Goal: Task Accomplishment & Management: Manage account settings

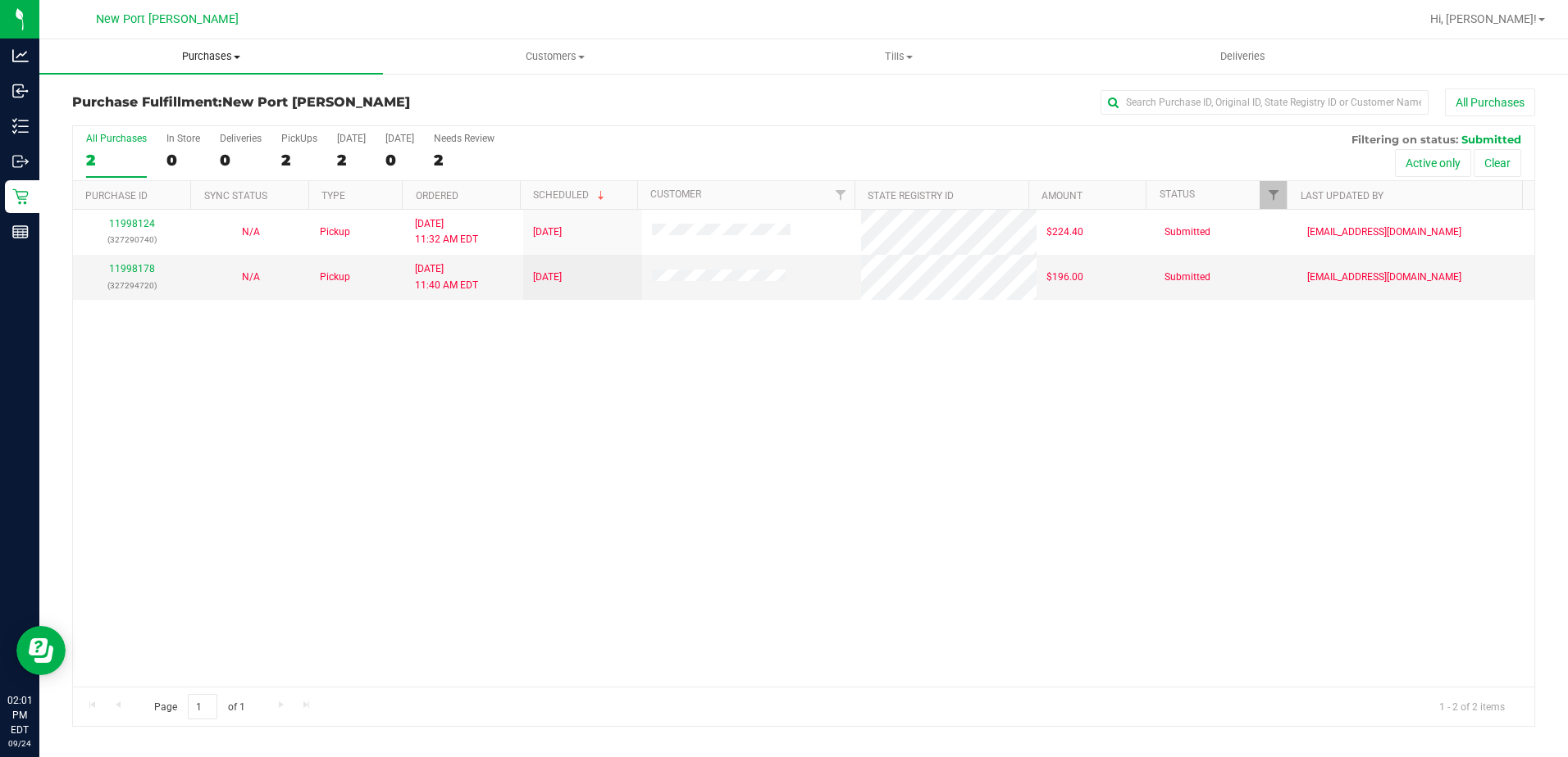
click at [213, 61] on span "Purchases" at bounding box center [211, 56] width 343 height 15
click at [173, 103] on span "Summary of purchases" at bounding box center [124, 99] width 168 height 14
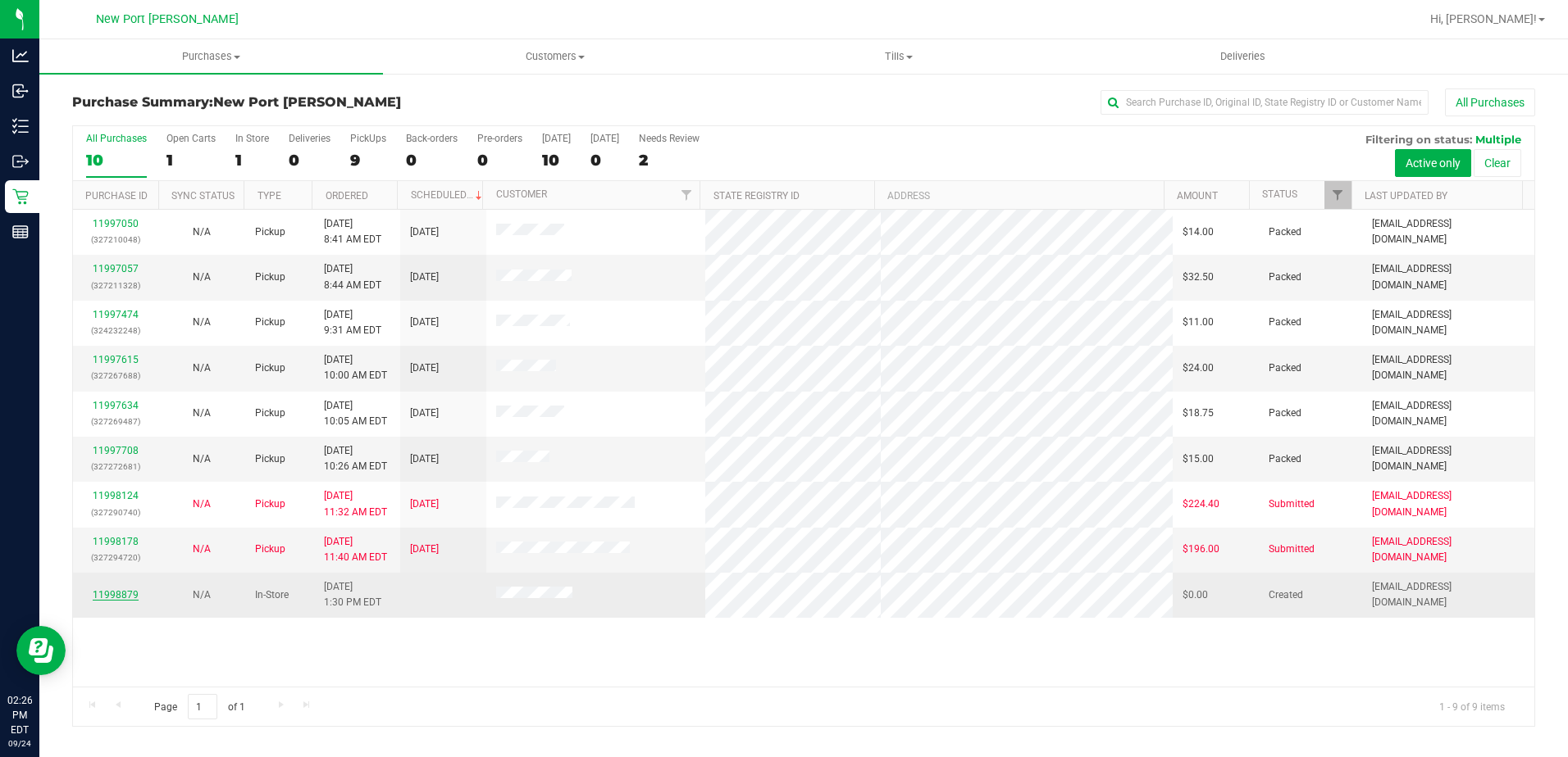
click at [126, 593] on link "11998879" at bounding box center [116, 596] width 46 height 12
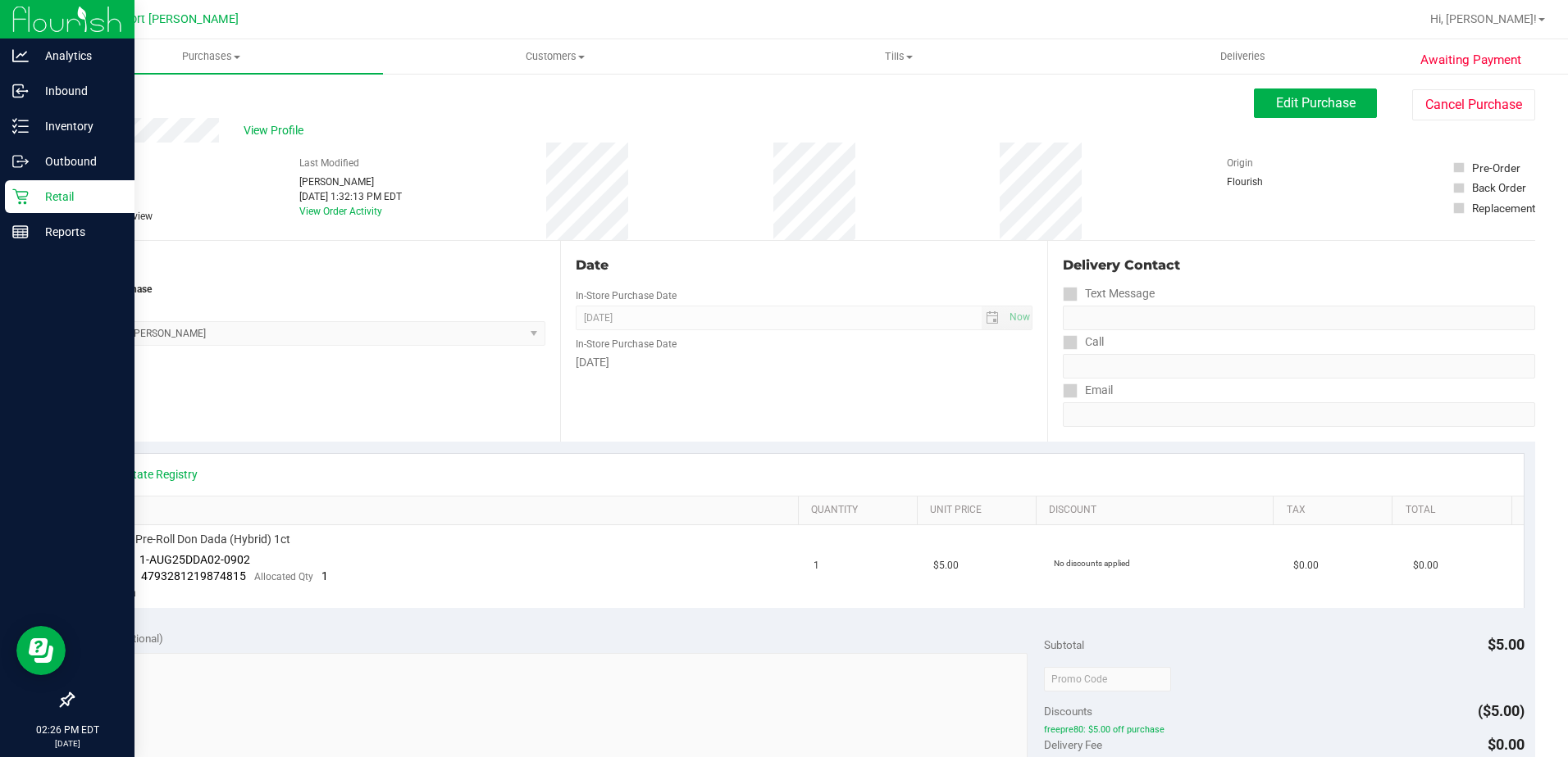
click at [46, 191] on p "Retail" at bounding box center [77, 197] width 98 height 20
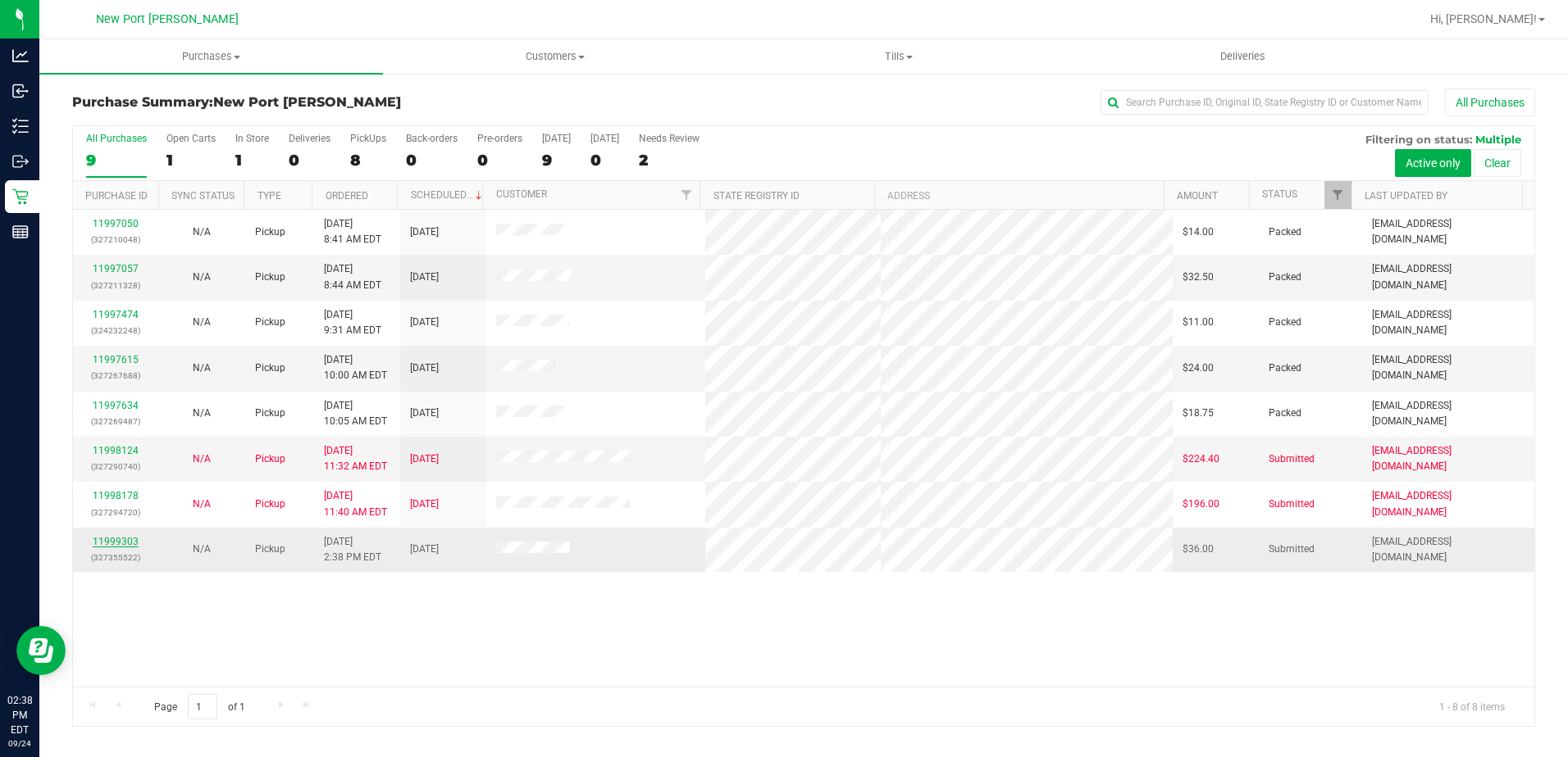
click at [121, 541] on link "11999303" at bounding box center [116, 542] width 46 height 12
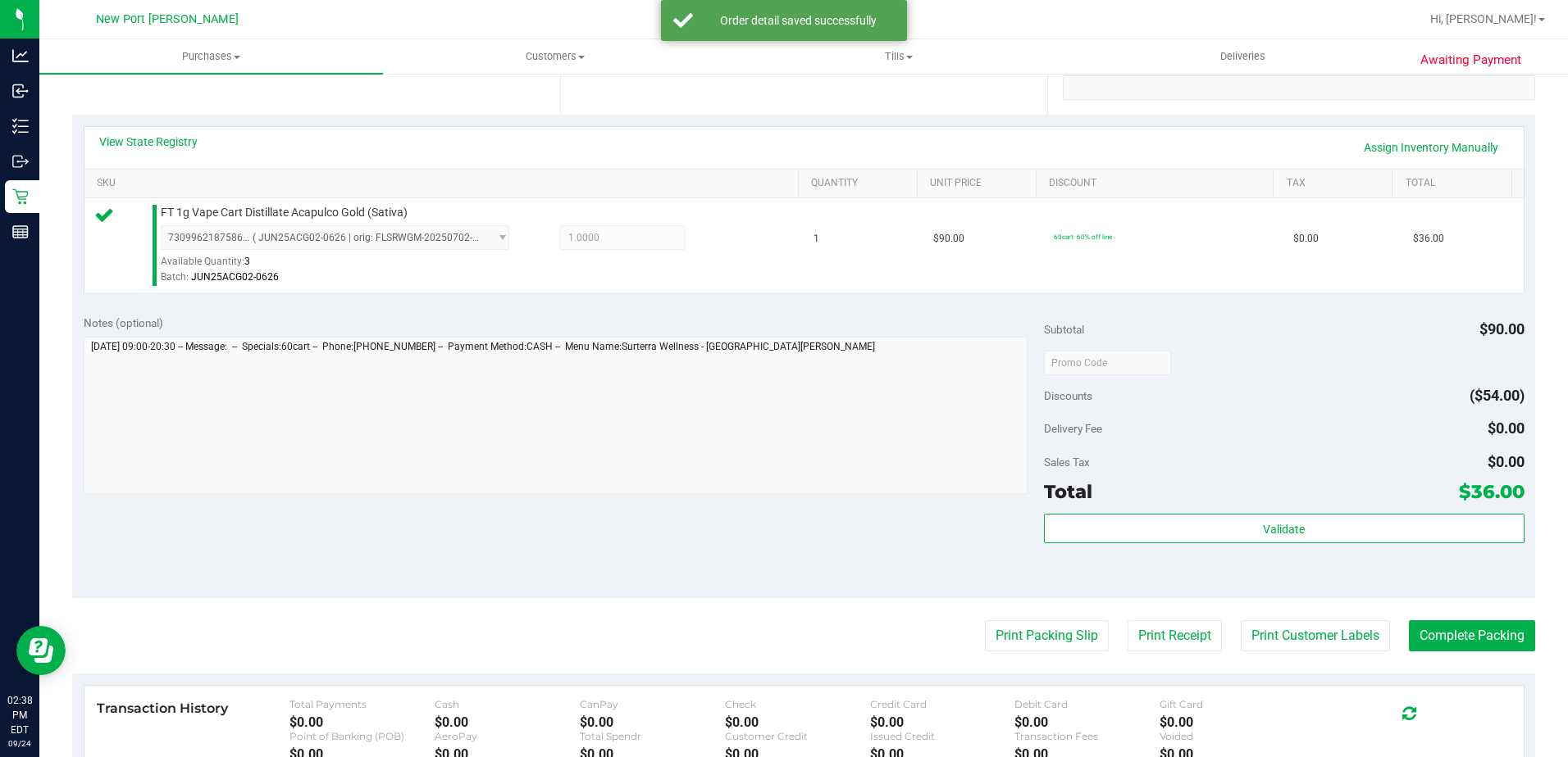
scroll to position [328, 0]
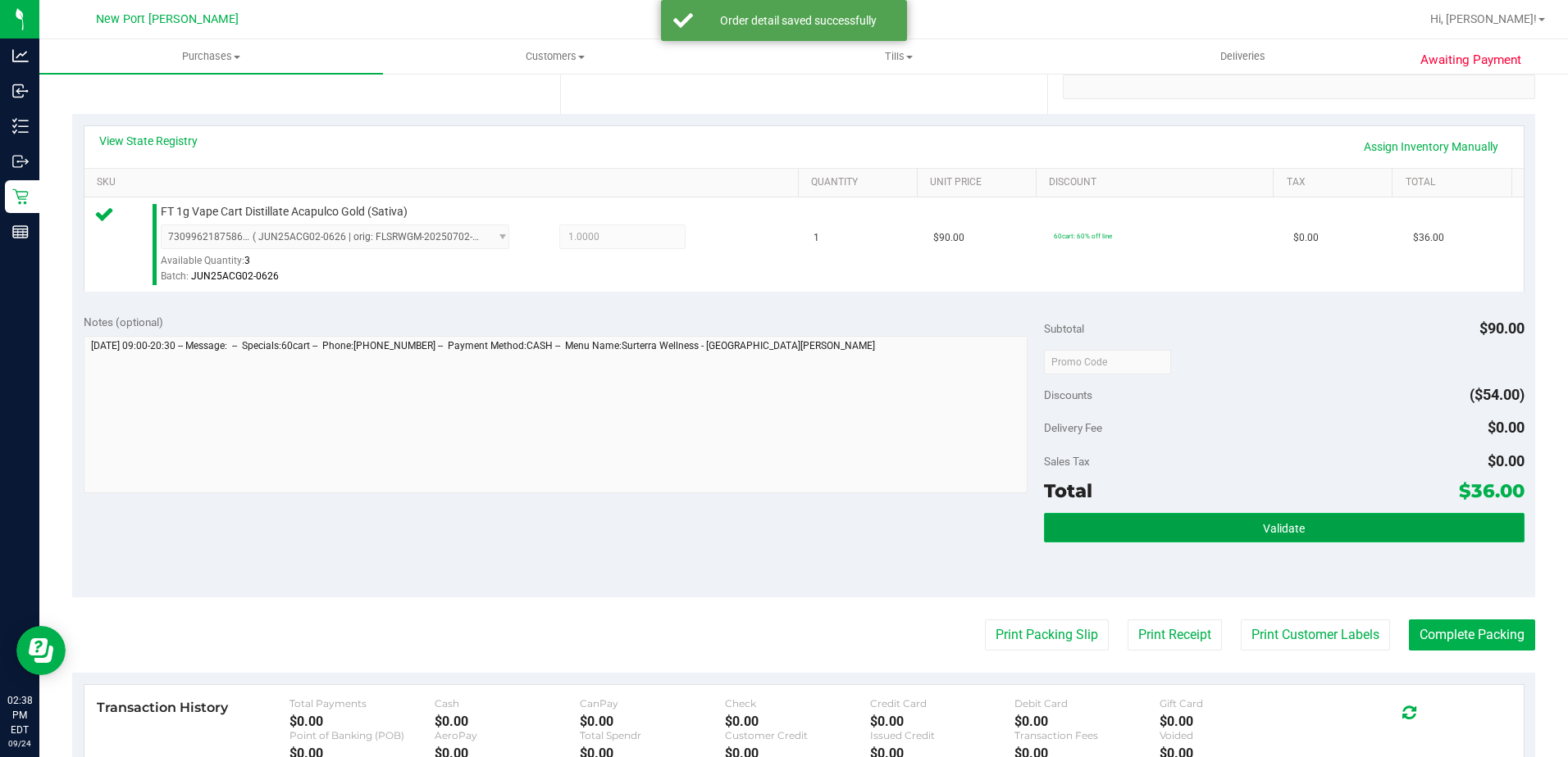
click at [1133, 524] on button "Validate" at bounding box center [1284, 528] width 480 height 30
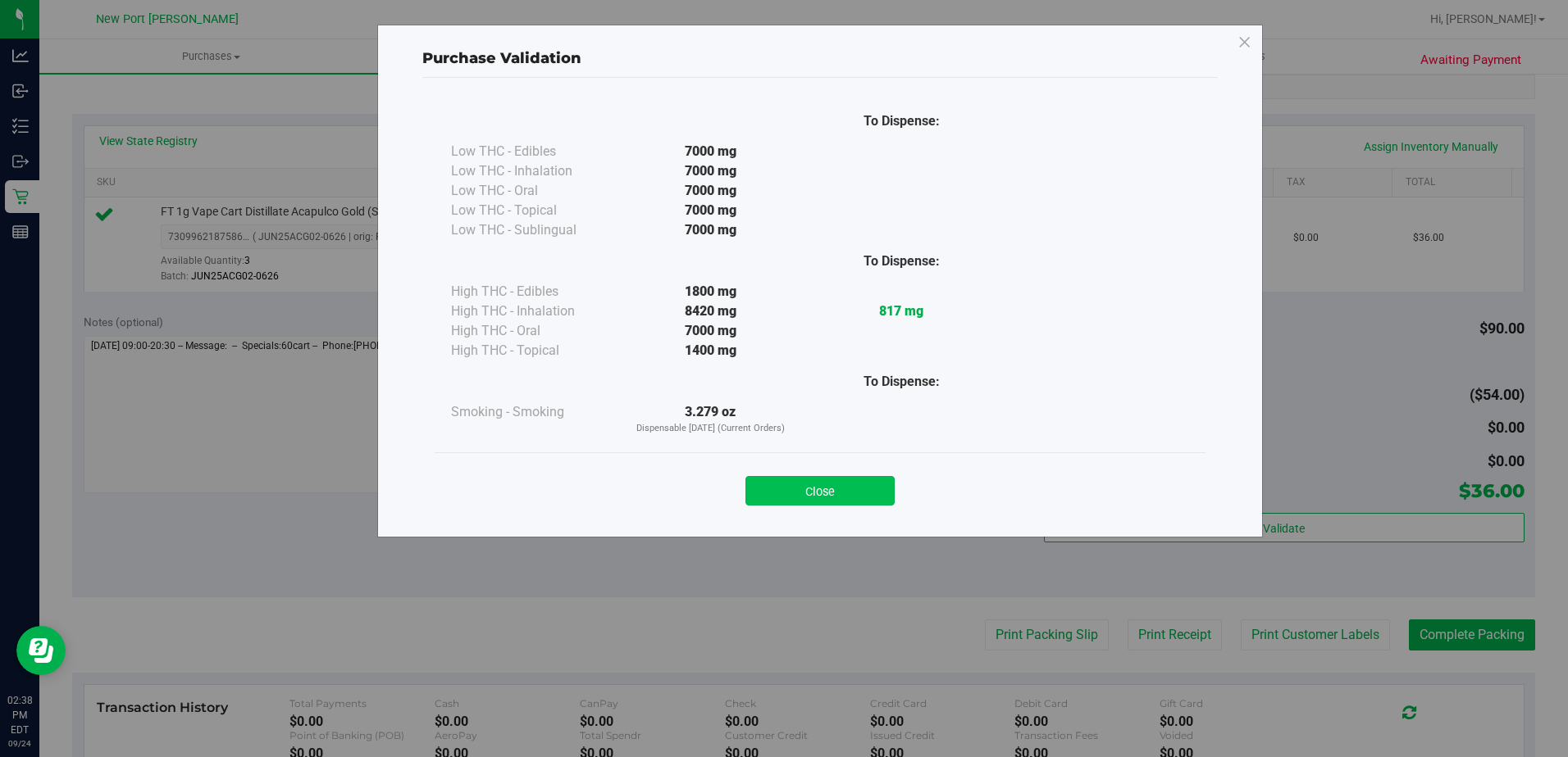
click at [858, 480] on button "Close" at bounding box center [820, 491] width 149 height 30
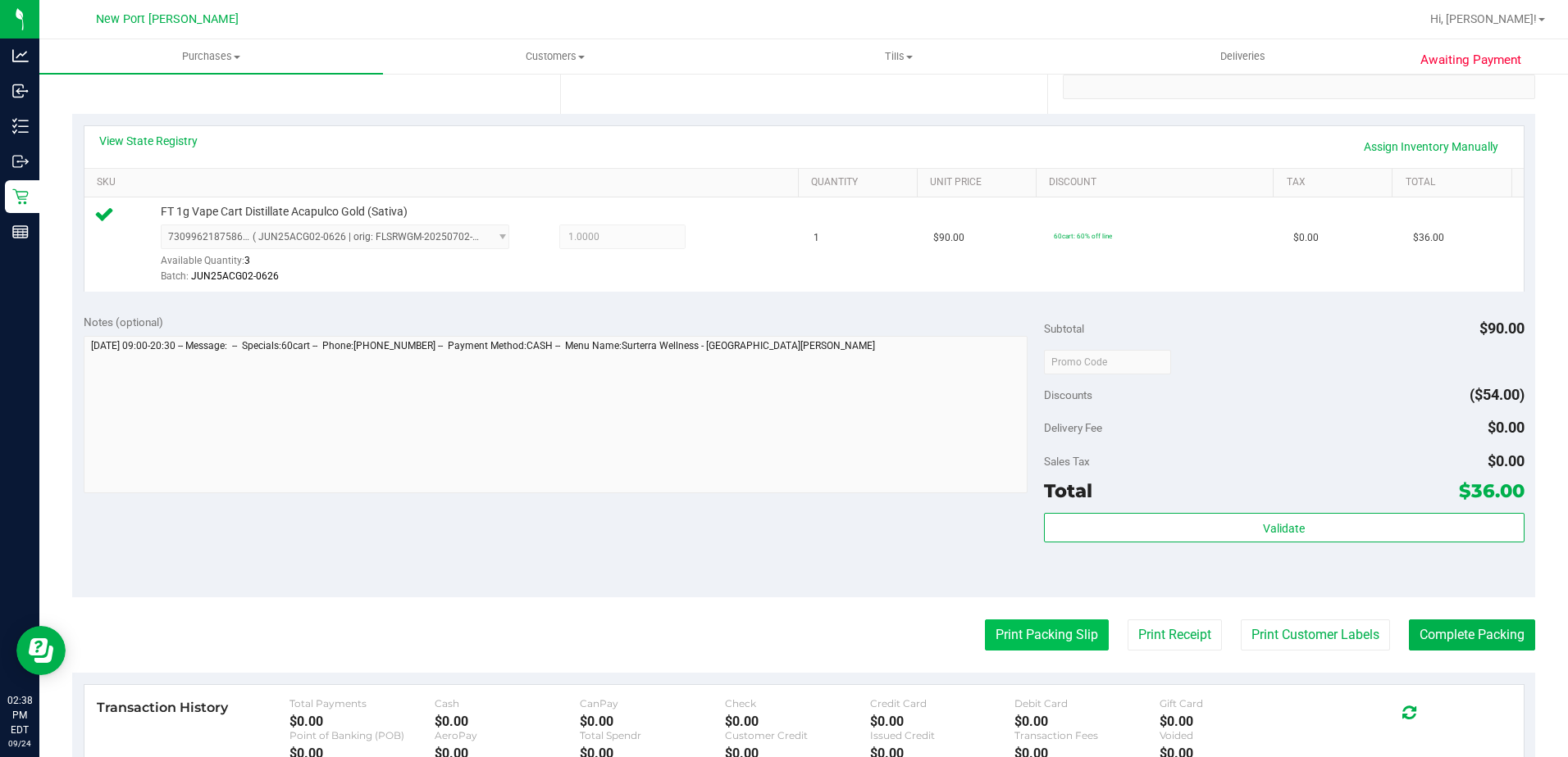
click at [1051, 633] on button "Print Packing Slip" at bounding box center [1046, 634] width 124 height 31
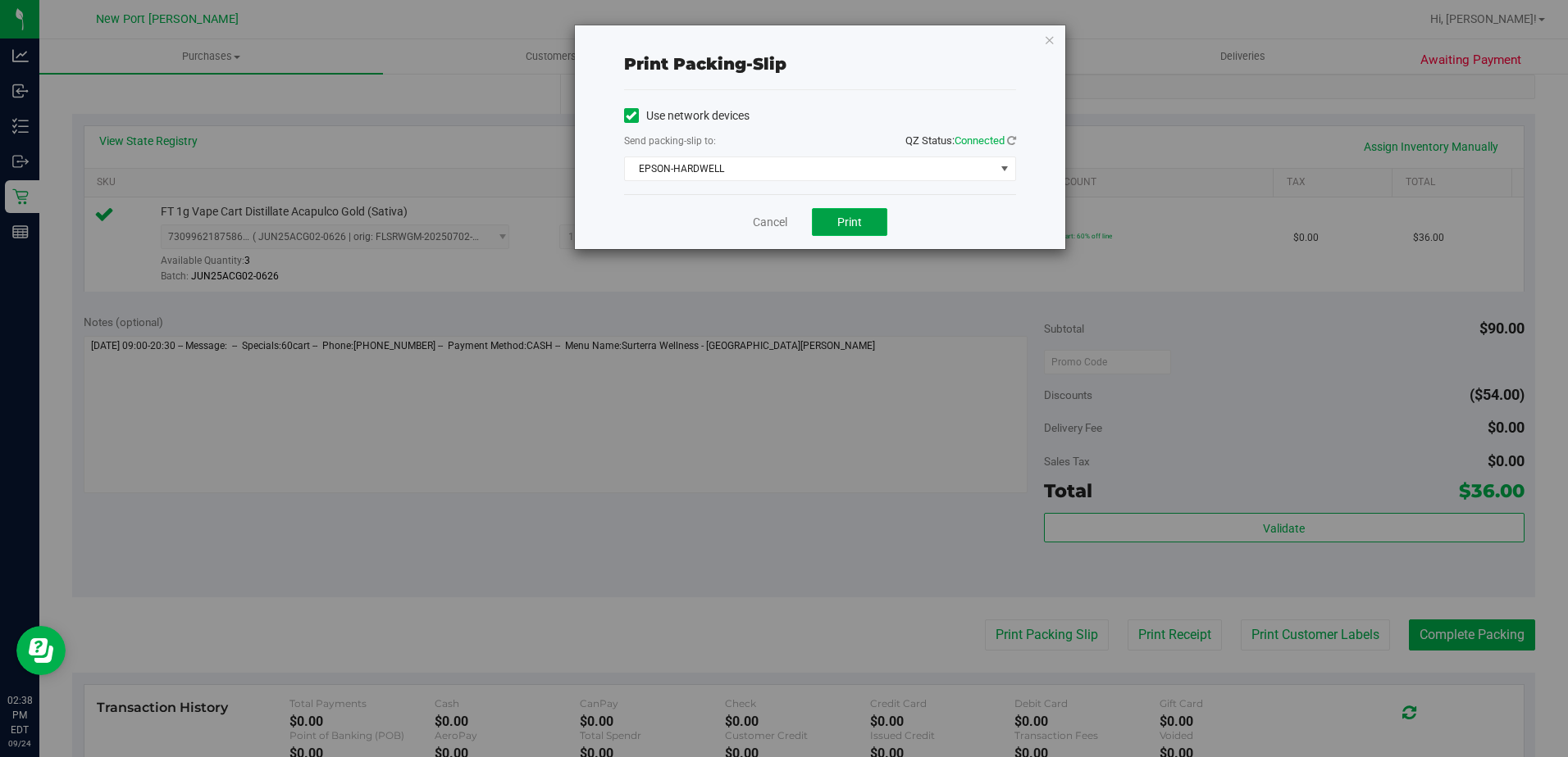
click at [863, 225] on button "Print" at bounding box center [849, 222] width 75 height 28
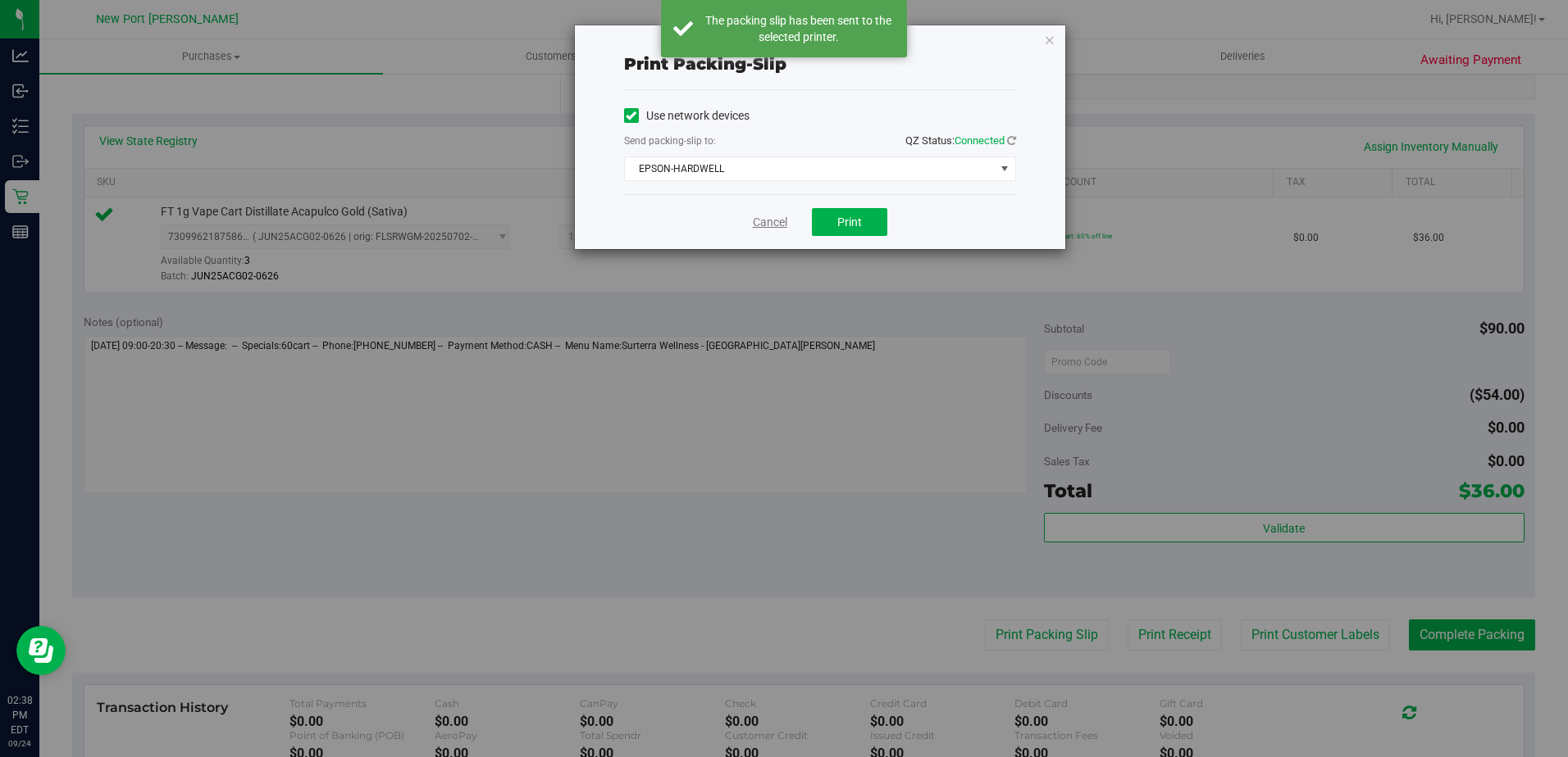
click at [767, 221] on link "Cancel" at bounding box center [769, 222] width 35 height 17
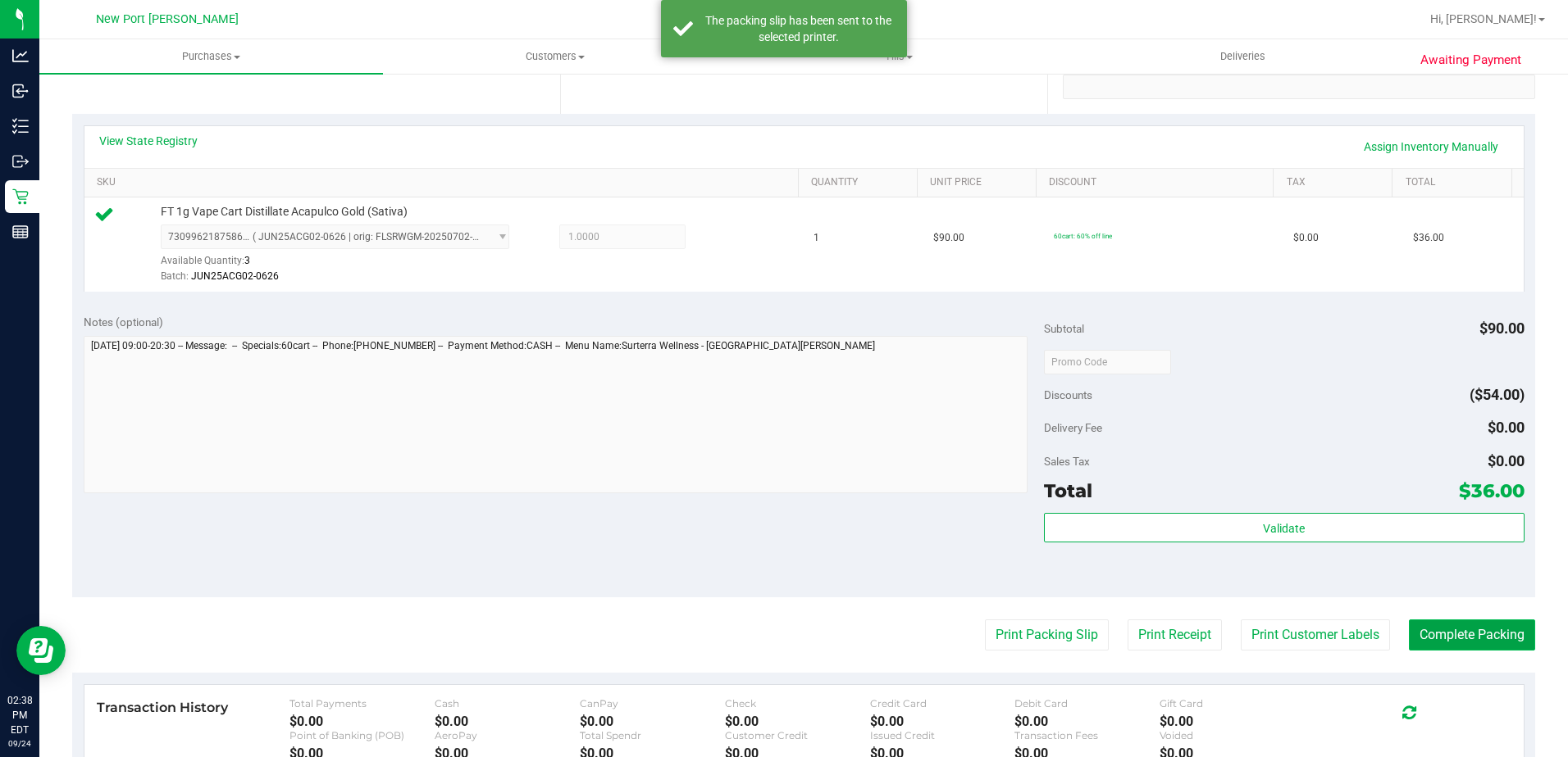
click at [1417, 628] on button "Complete Packing" at bounding box center [1472, 634] width 127 height 31
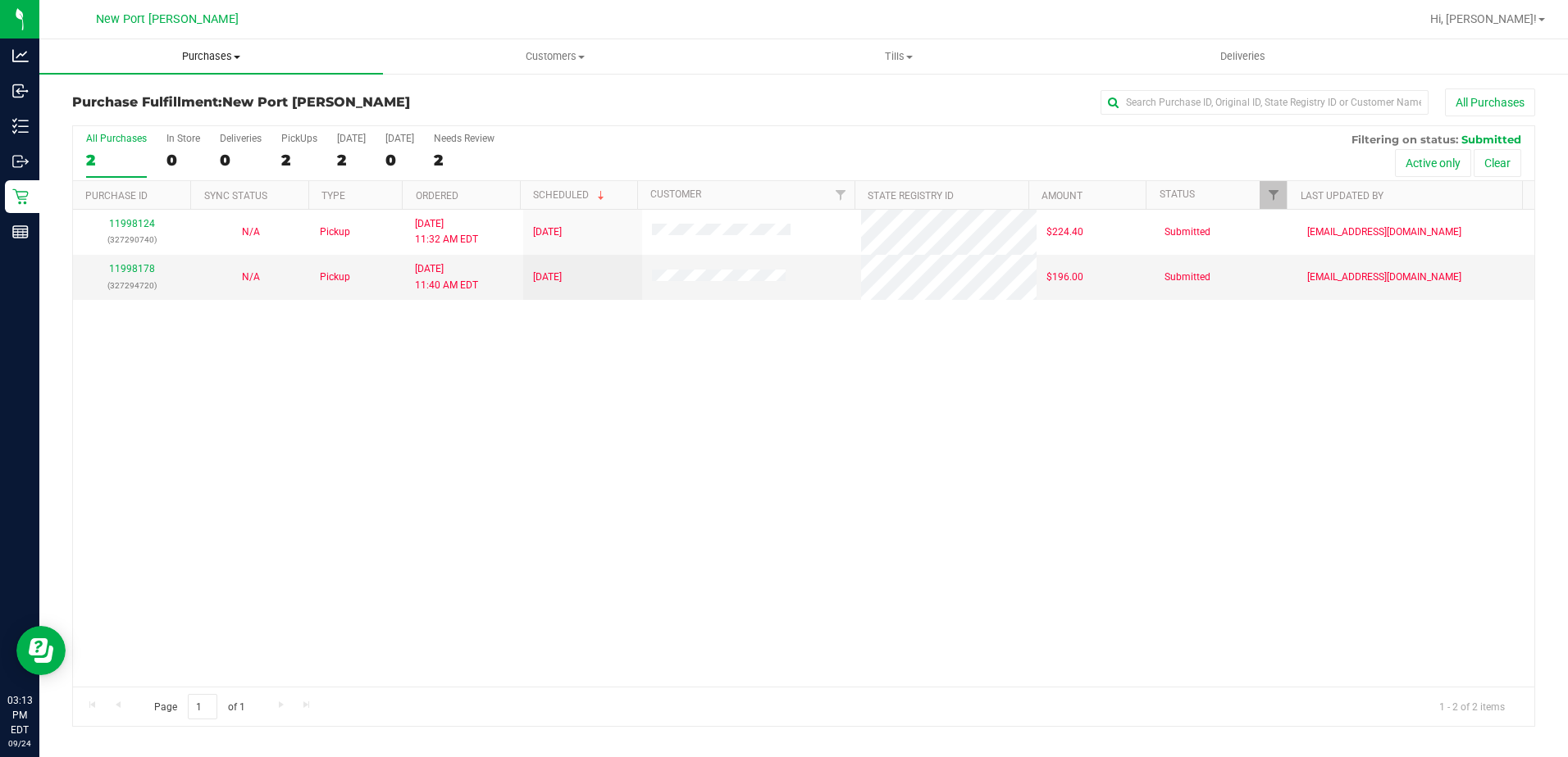
click at [211, 53] on span "Purchases" at bounding box center [211, 56] width 343 height 15
click at [177, 95] on span "Summary of purchases" at bounding box center [124, 99] width 168 height 14
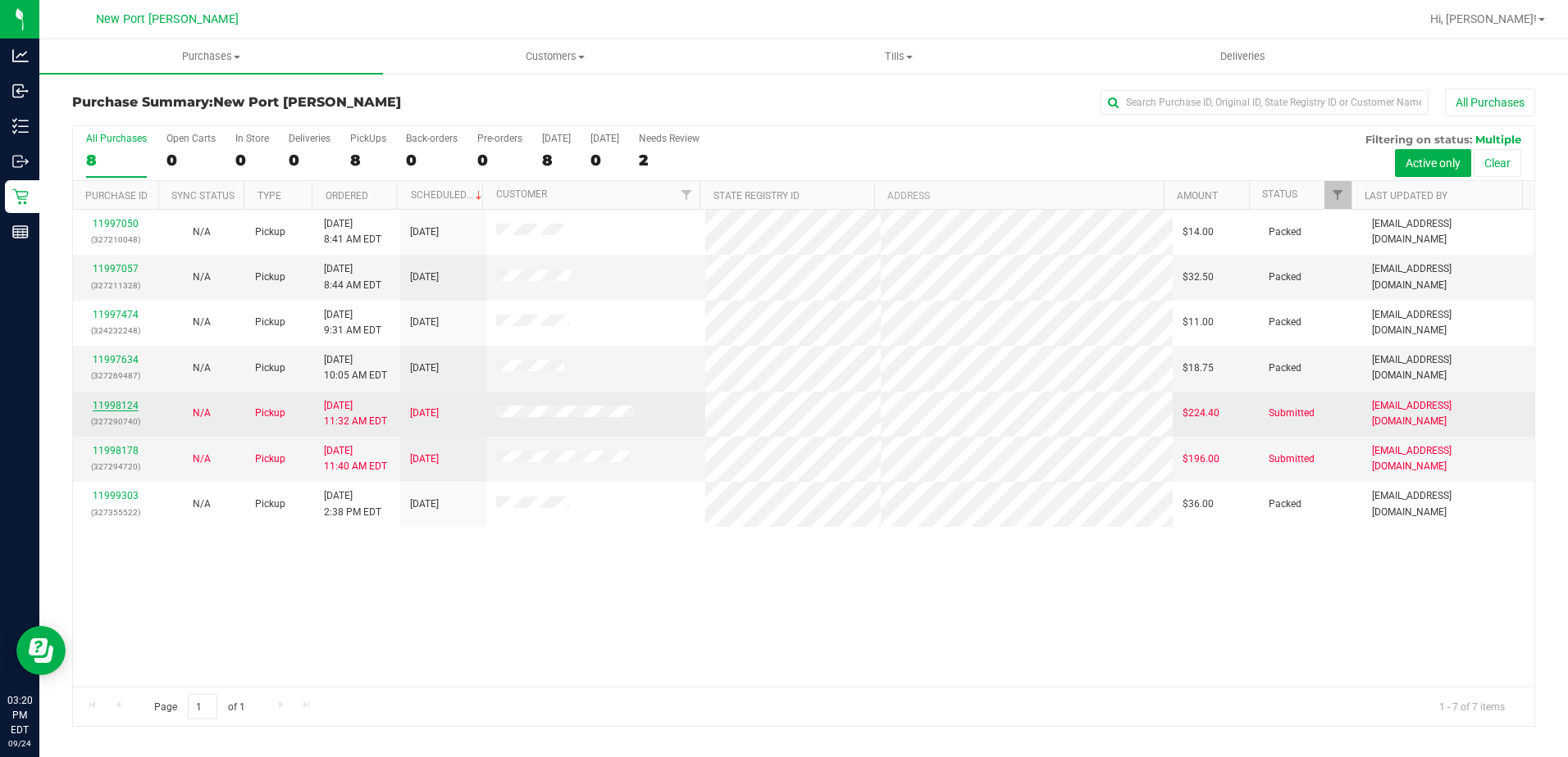
click at [119, 404] on link "11998124" at bounding box center [116, 406] width 46 height 12
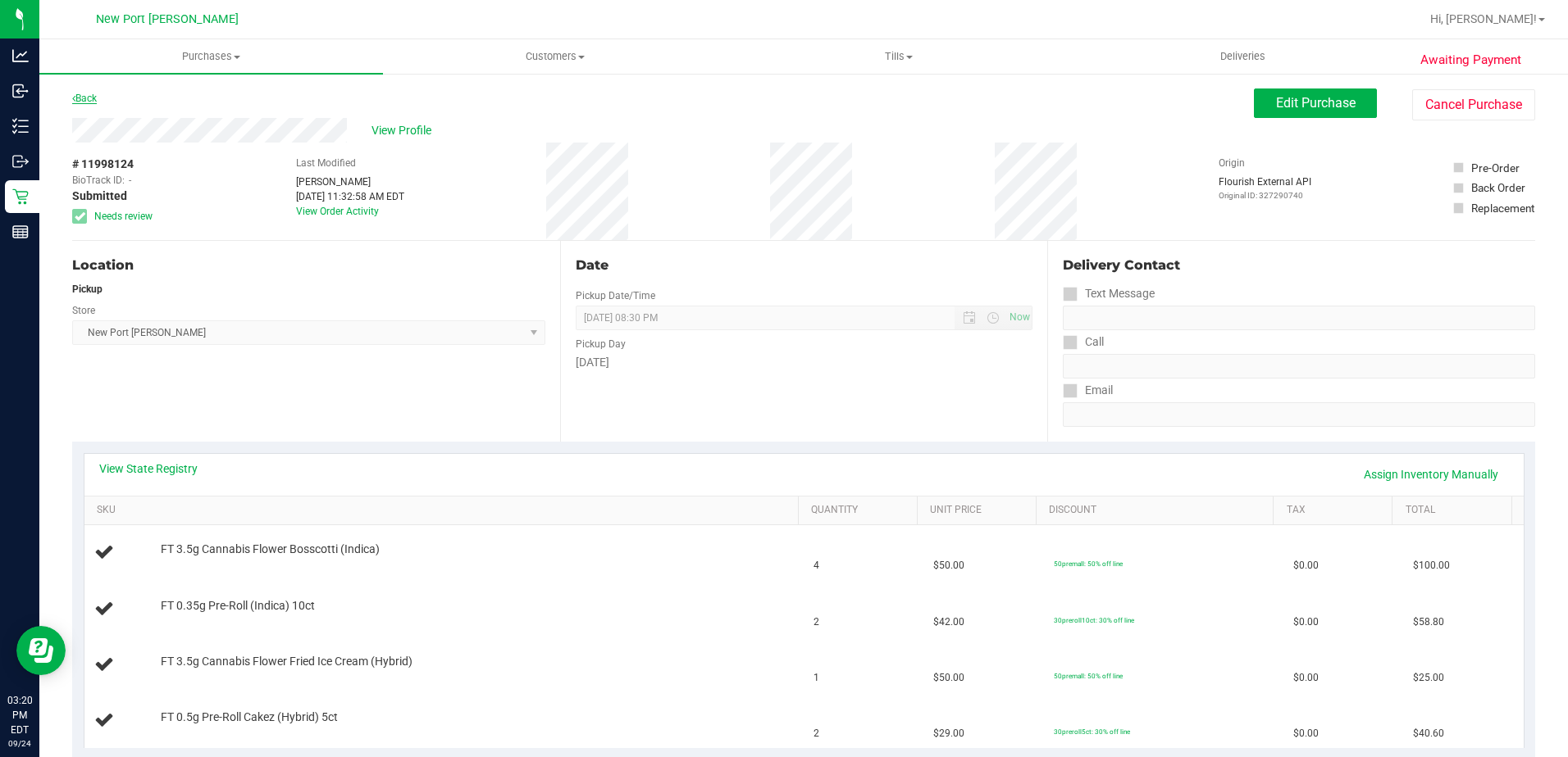
click at [91, 93] on link "Back" at bounding box center [84, 99] width 25 height 12
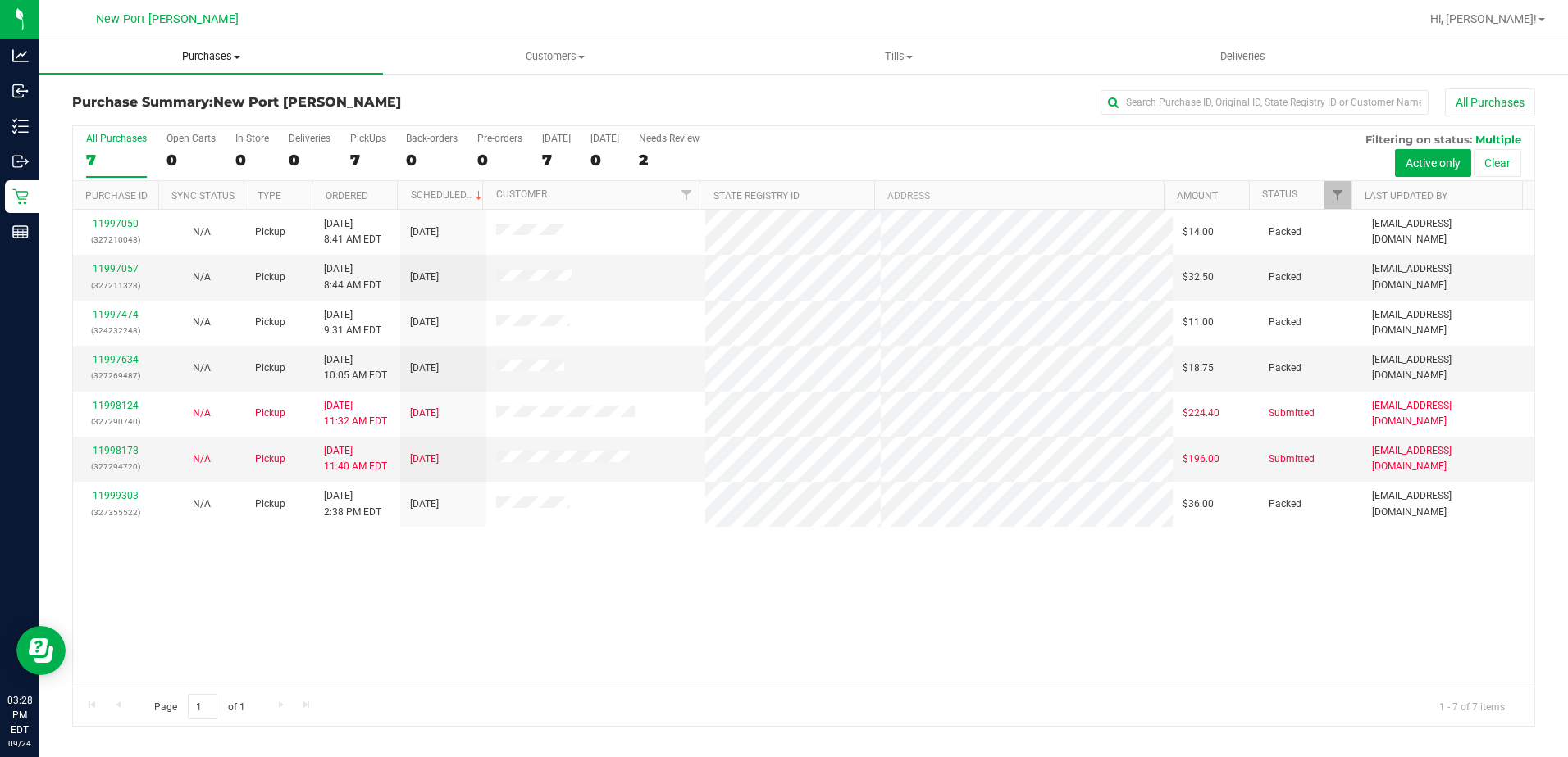
click at [237, 59] on span "Purchases" at bounding box center [211, 56] width 343 height 15
click at [92, 113] on span "Fulfillment" at bounding box center [90, 119] width 102 height 14
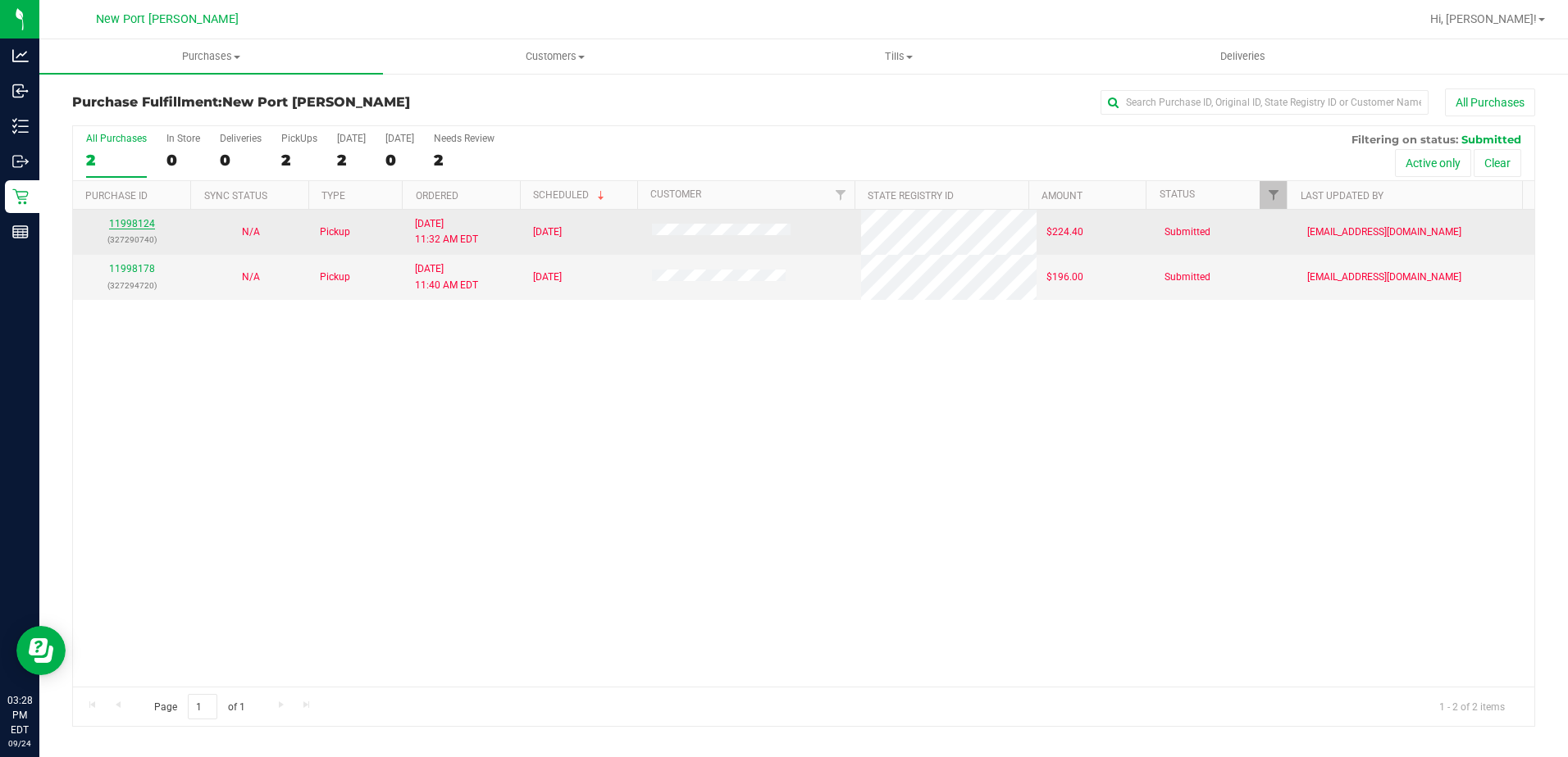
click at [126, 227] on link "11998124" at bounding box center [132, 224] width 46 height 12
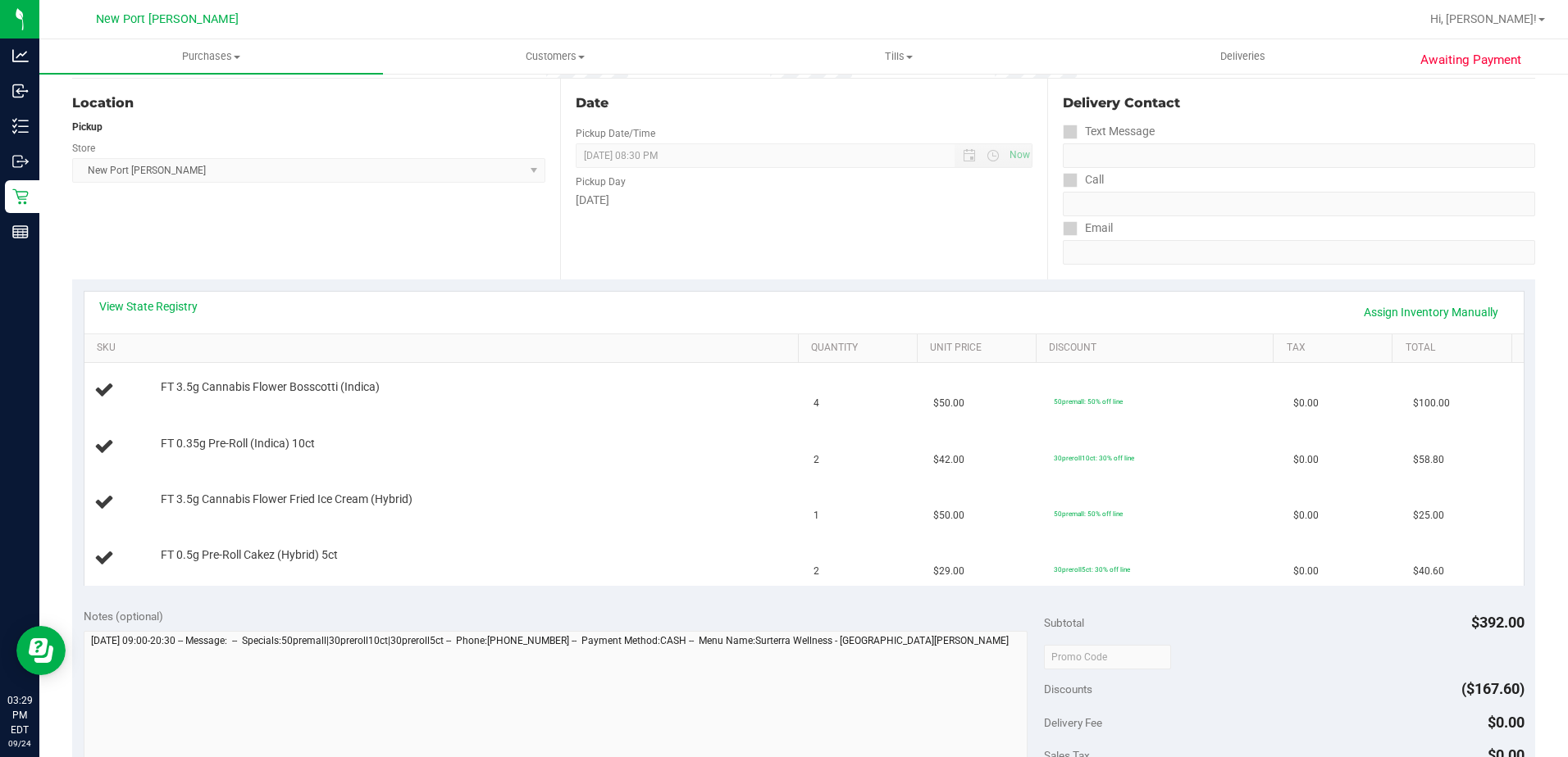
scroll to position [164, 0]
click at [141, 308] on link "View State Registry" at bounding box center [147, 305] width 98 height 17
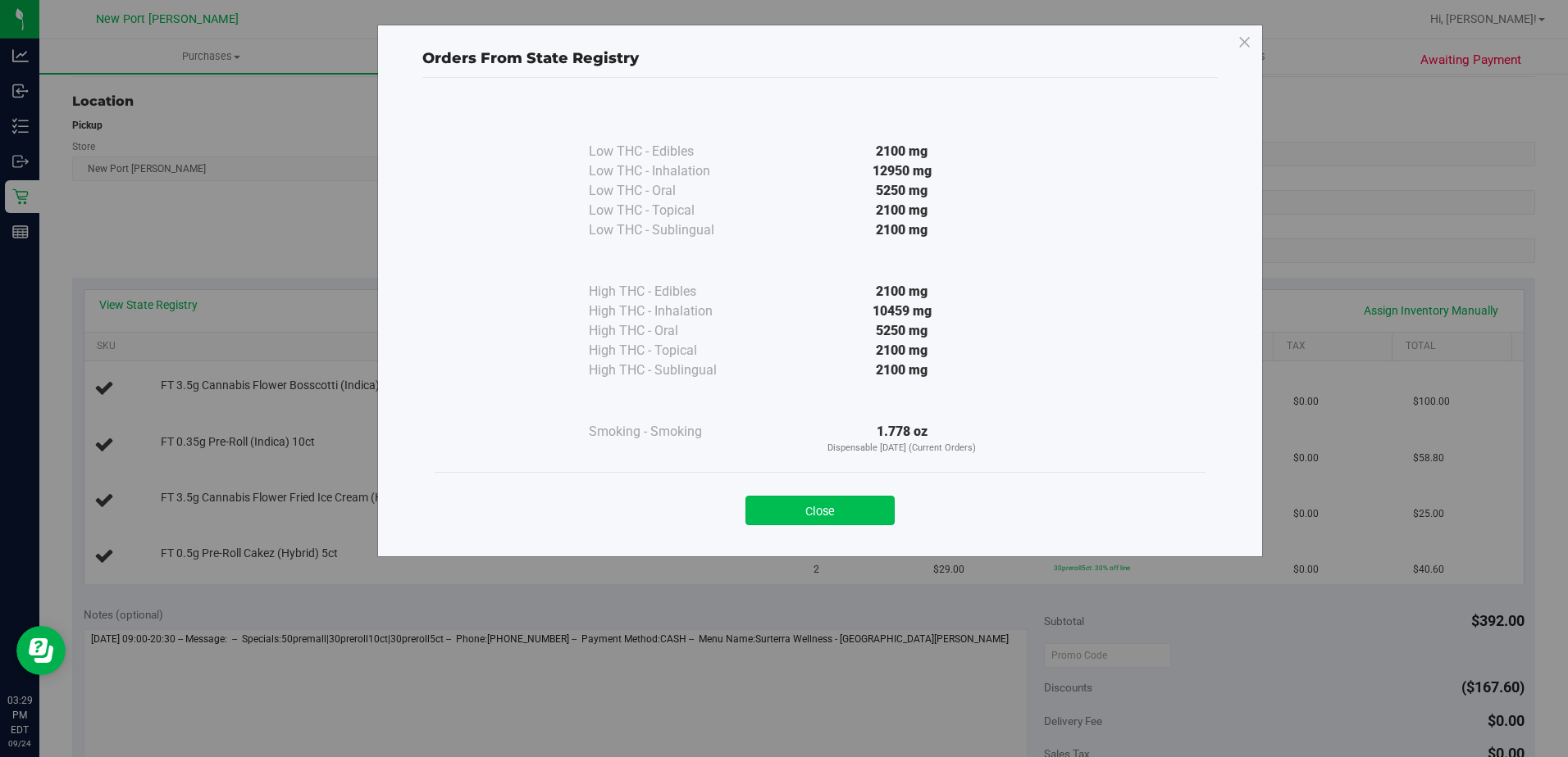
click at [838, 506] on button "Close" at bounding box center [820, 511] width 149 height 30
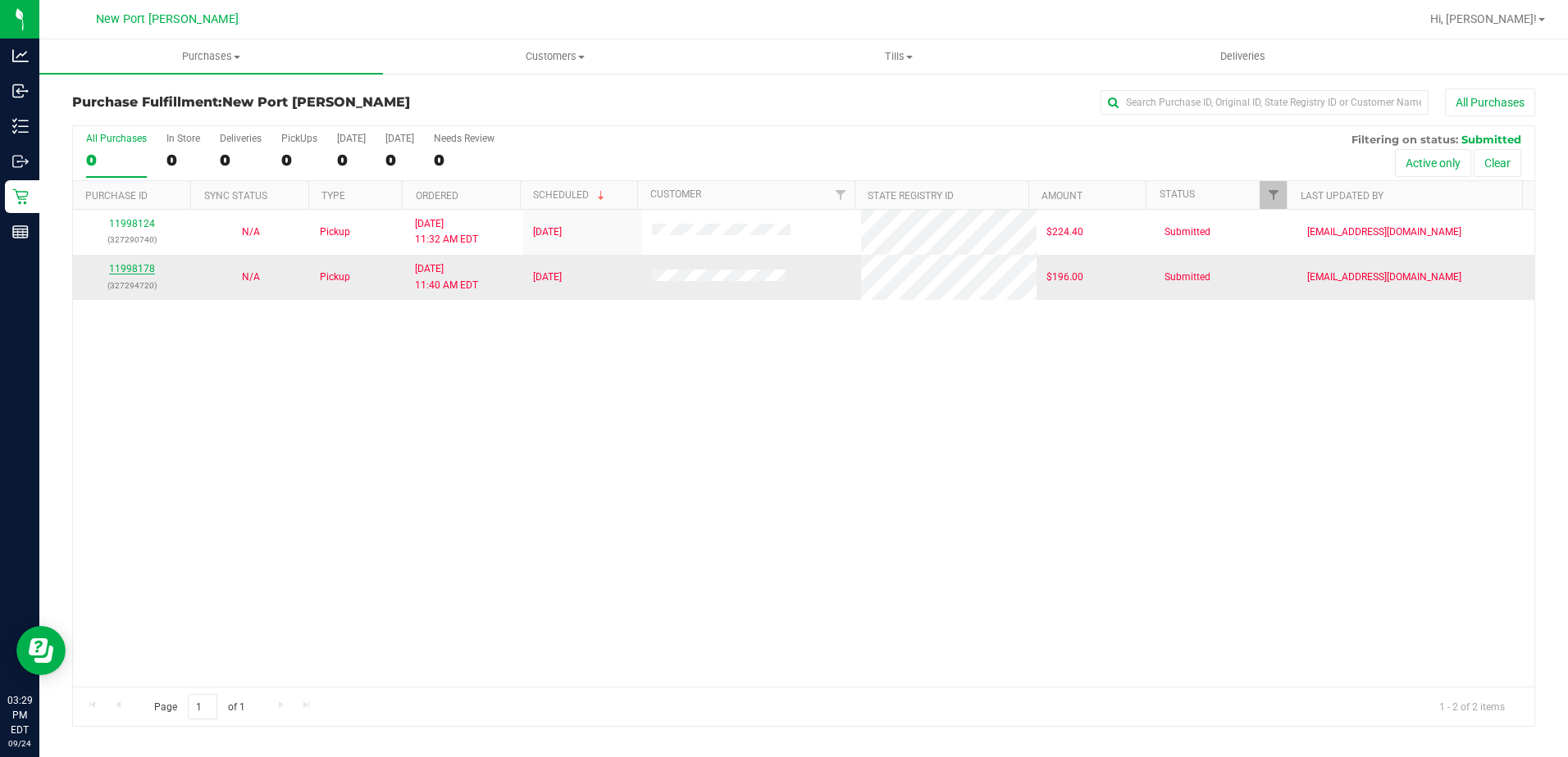
click at [129, 267] on link "11998178" at bounding box center [132, 269] width 46 height 12
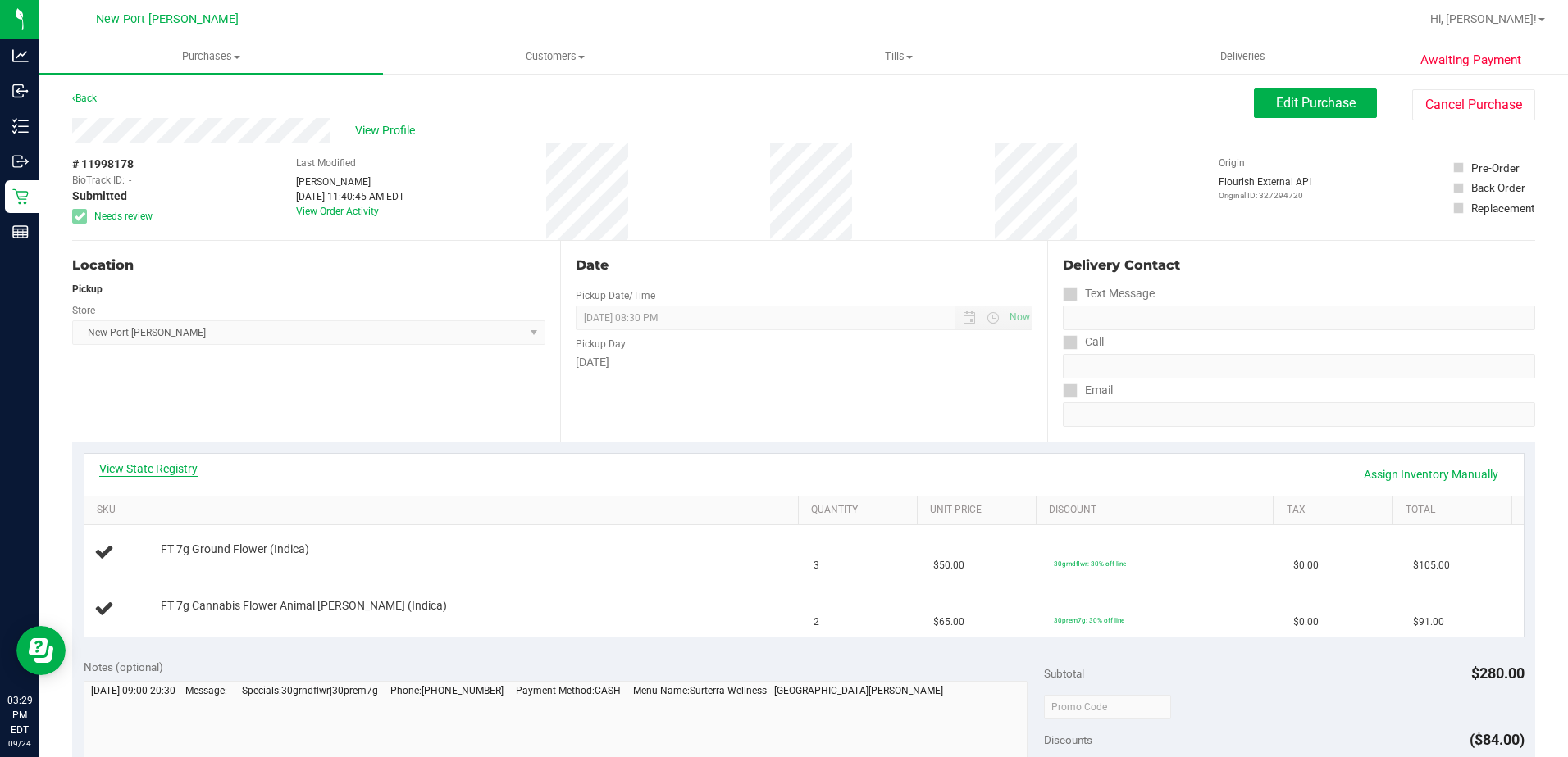
click at [172, 466] on link "View State Registry" at bounding box center [147, 469] width 98 height 17
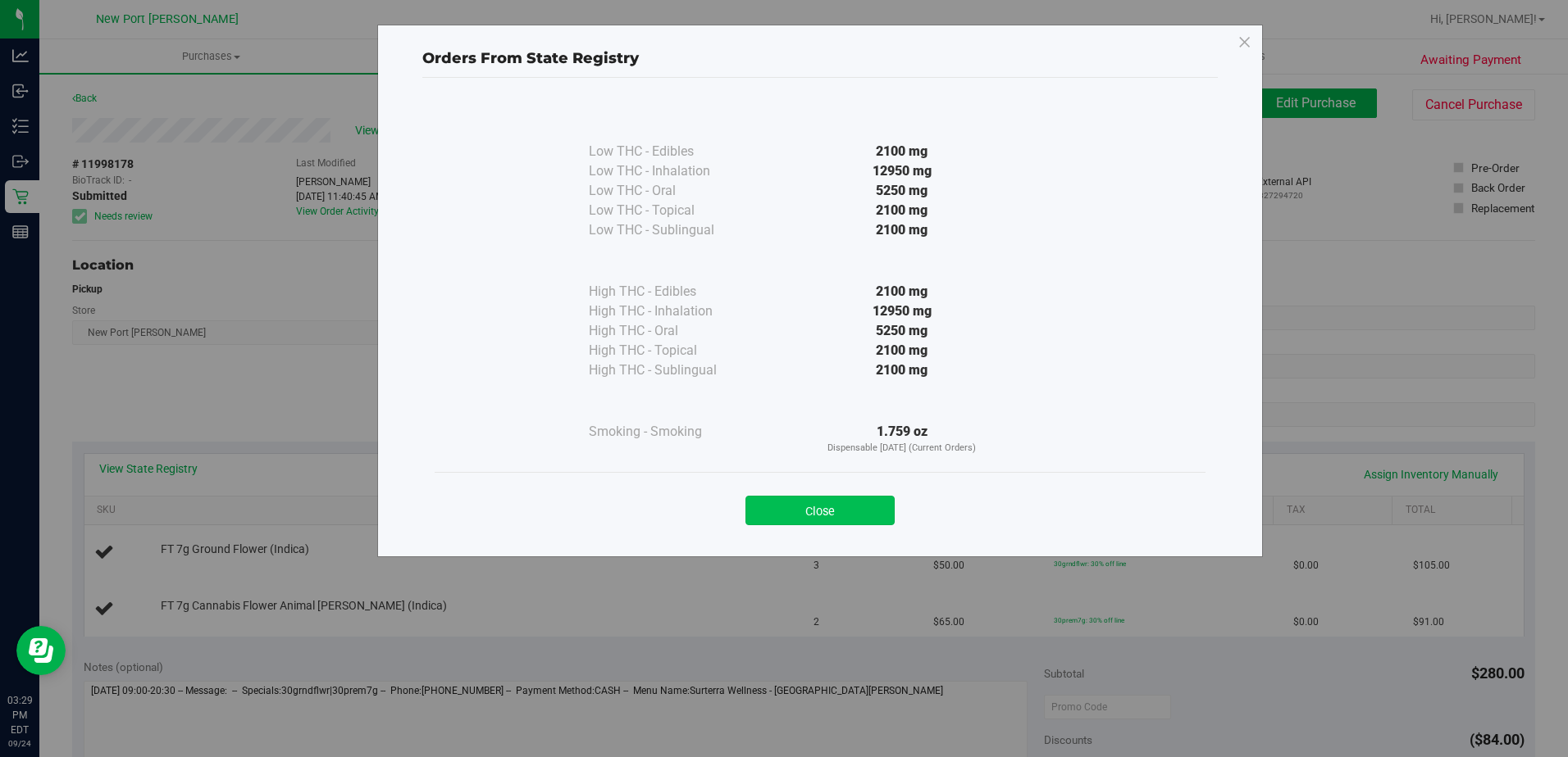
click at [845, 504] on button "Close" at bounding box center [820, 511] width 149 height 30
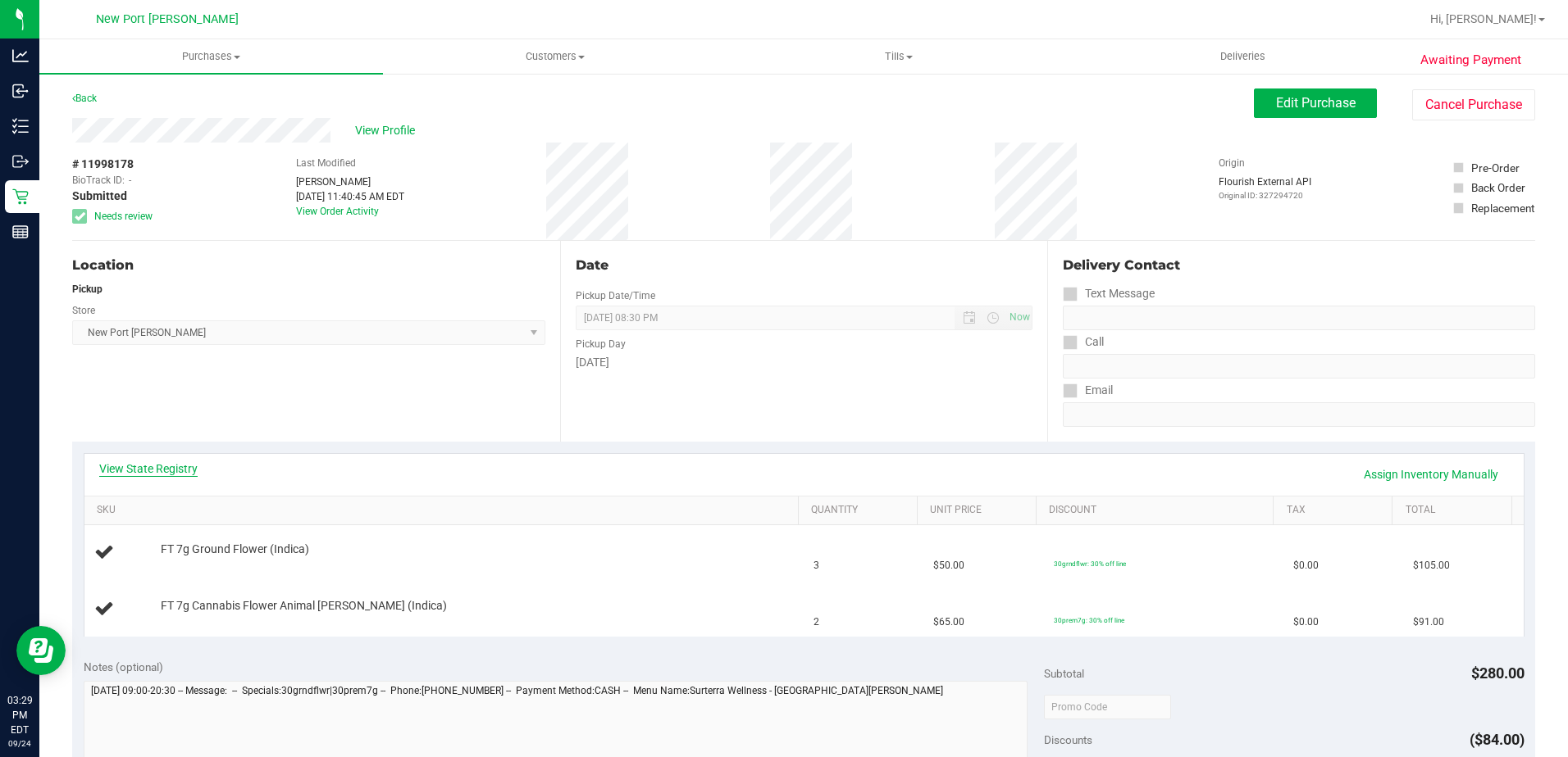
click at [164, 469] on link "View State Registry" at bounding box center [147, 469] width 98 height 17
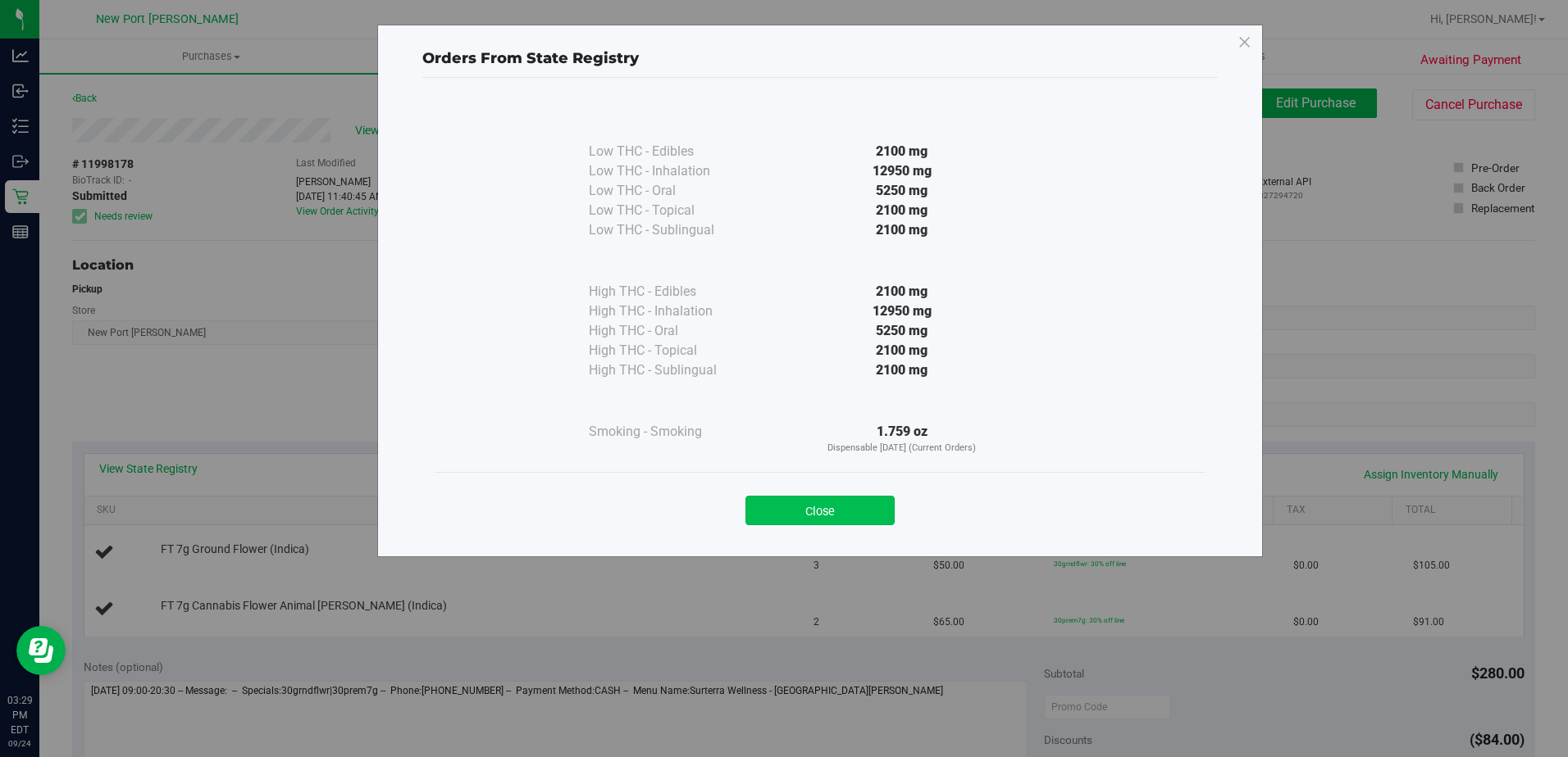
click at [839, 504] on button "Close" at bounding box center [820, 511] width 149 height 30
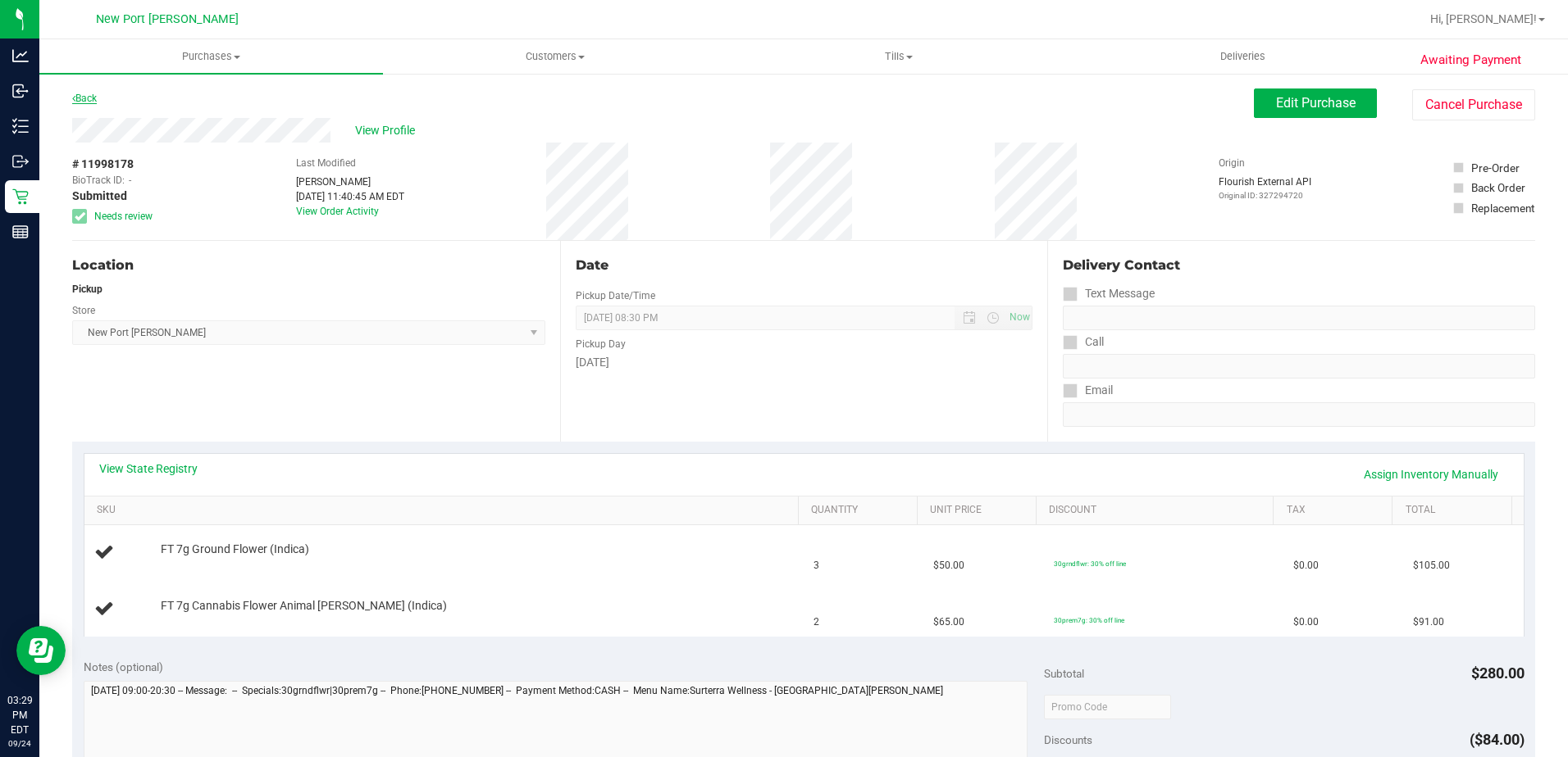
click at [84, 95] on link "Back" at bounding box center [84, 99] width 25 height 12
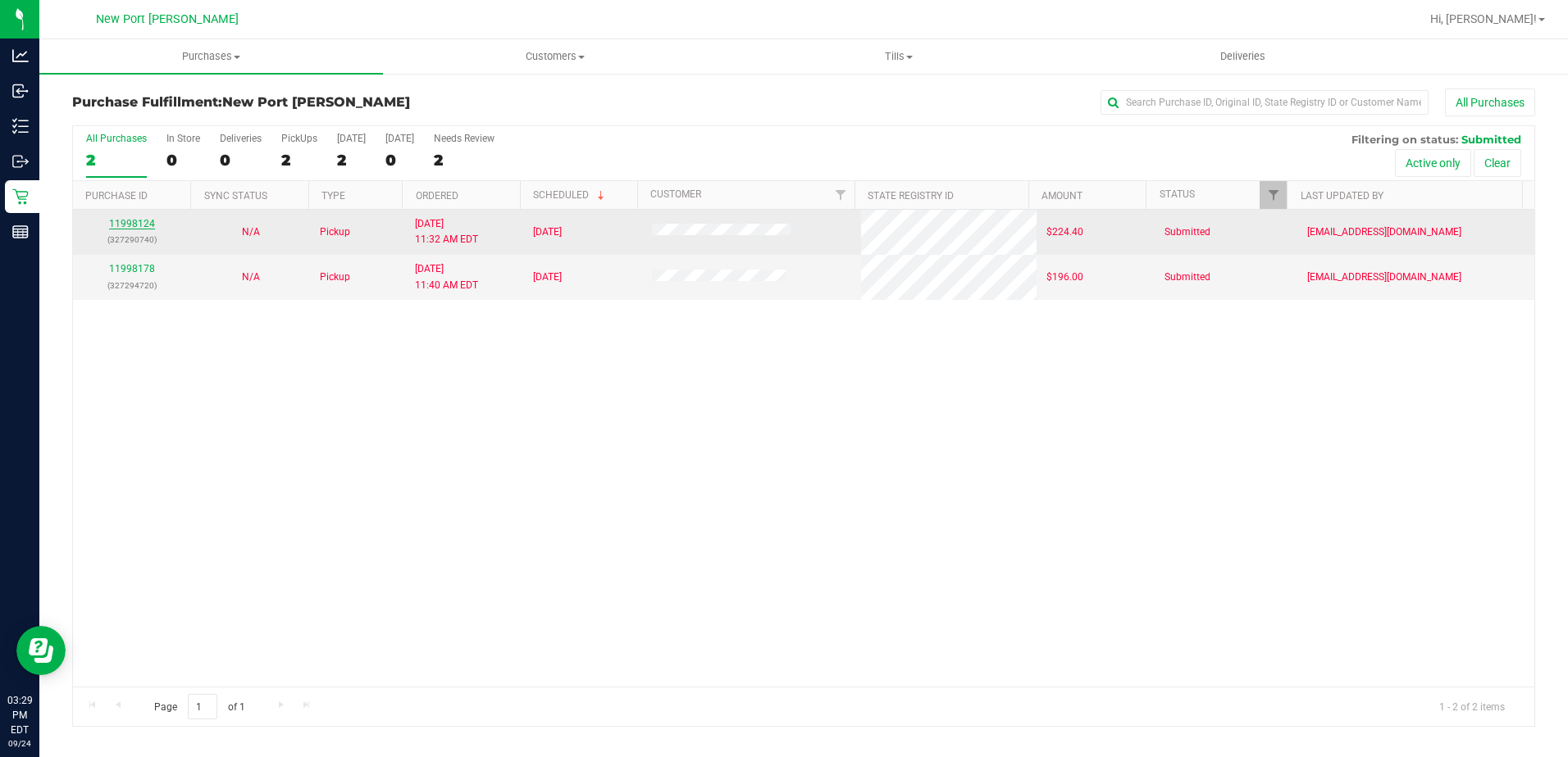
click at [127, 225] on link "11998124" at bounding box center [132, 224] width 46 height 12
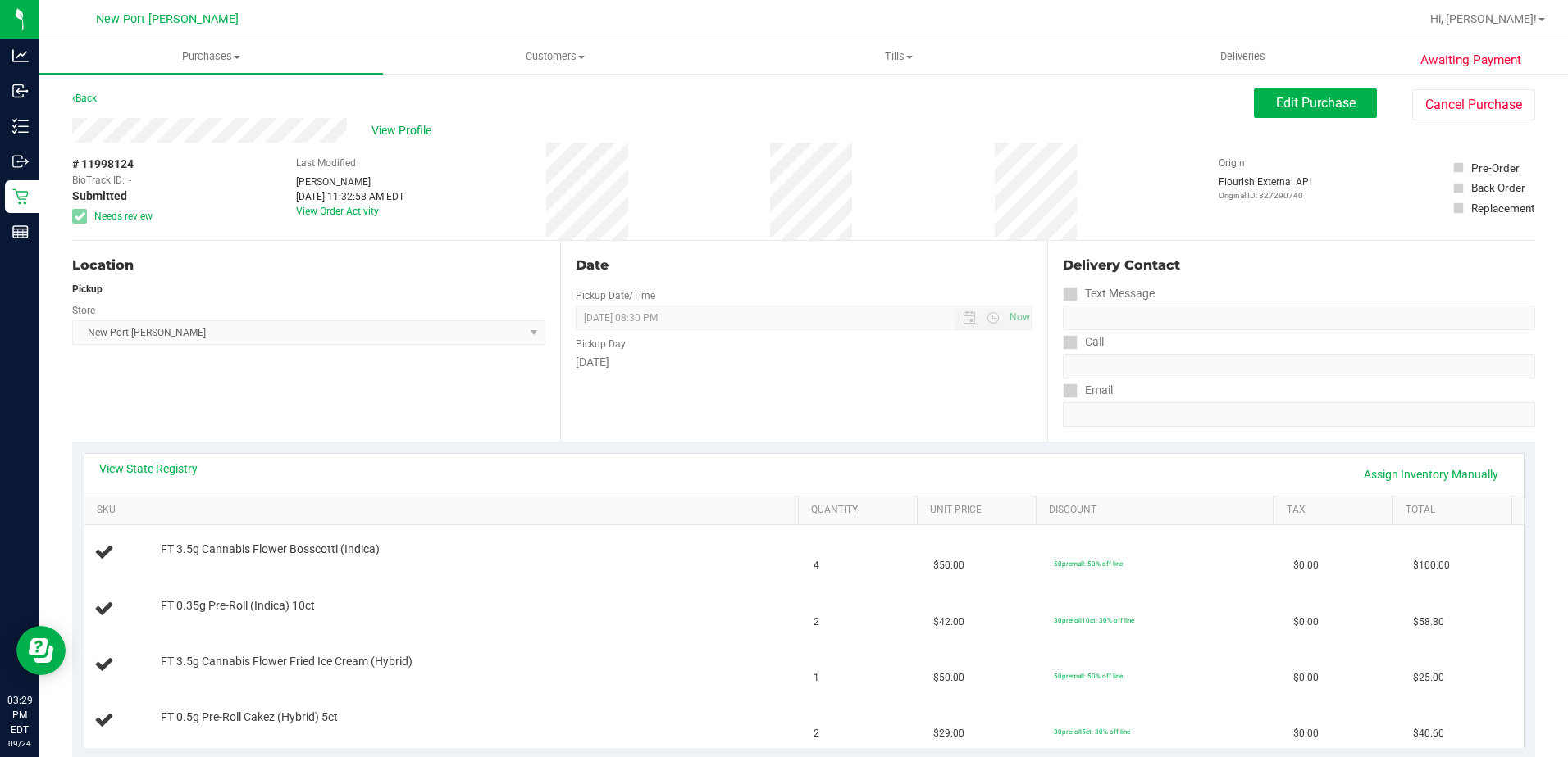
scroll to position [246, 0]
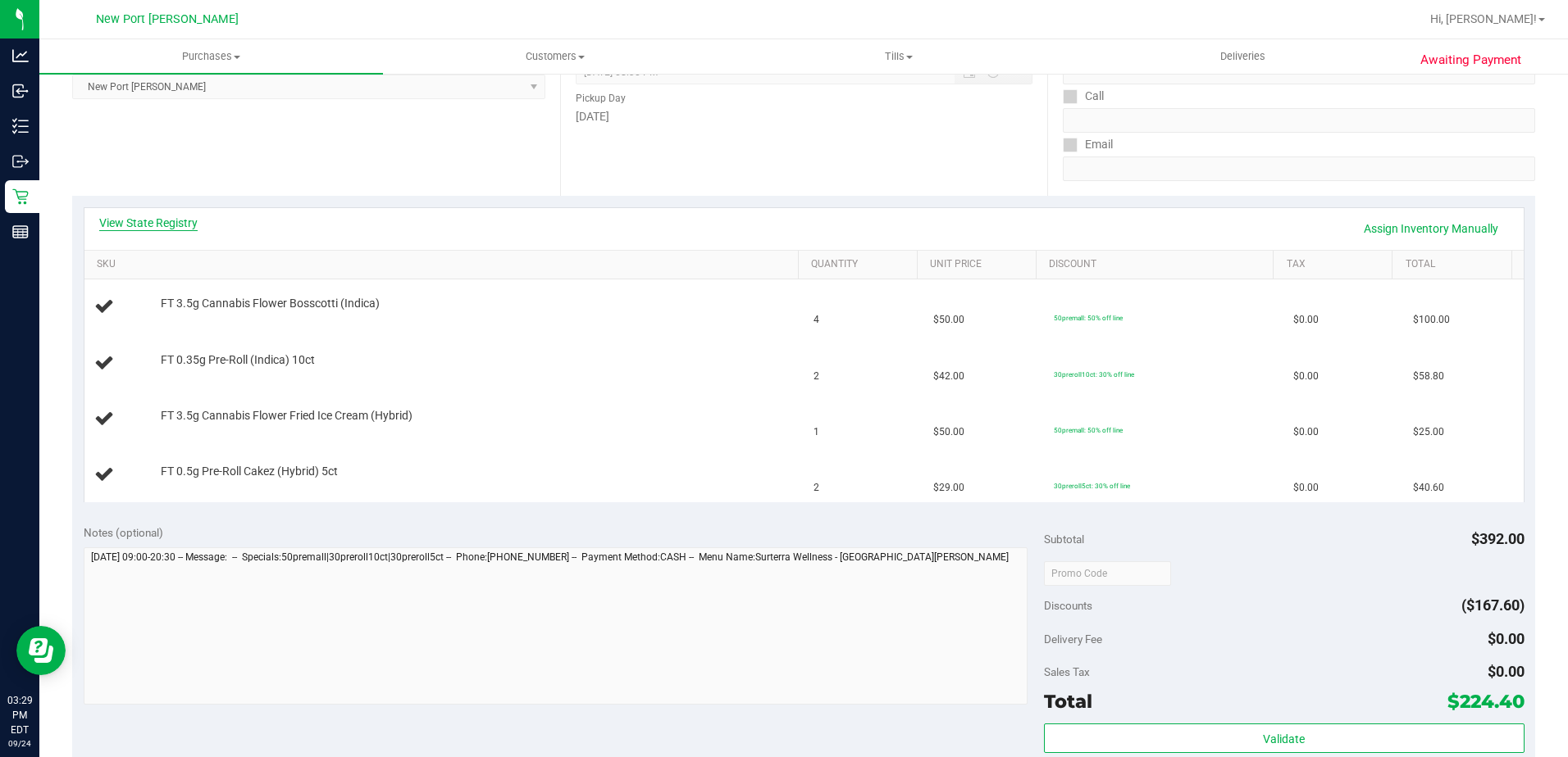
click at [166, 219] on link "View State Registry" at bounding box center [147, 223] width 98 height 17
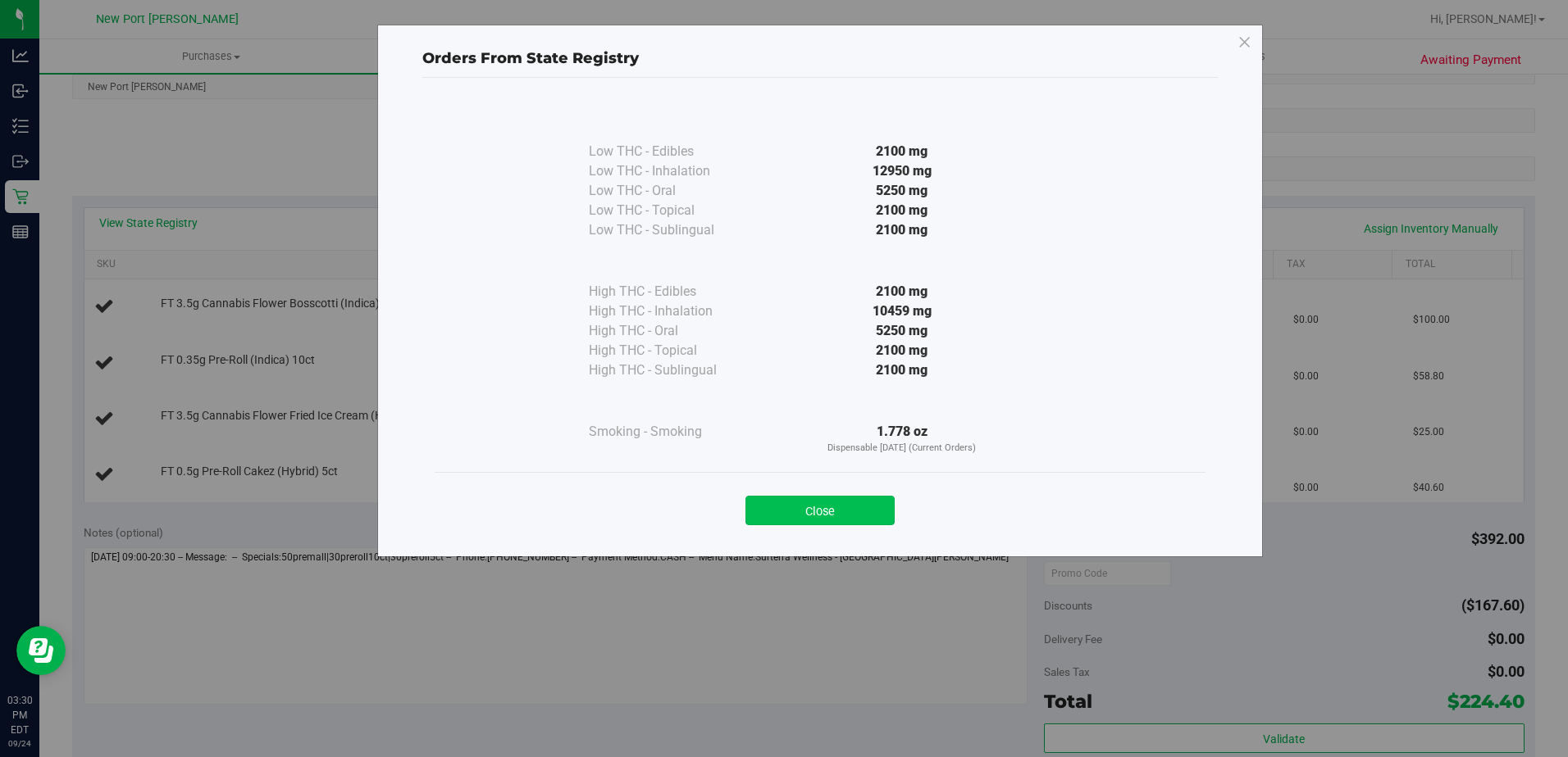
click at [825, 506] on button "Close" at bounding box center [820, 511] width 149 height 30
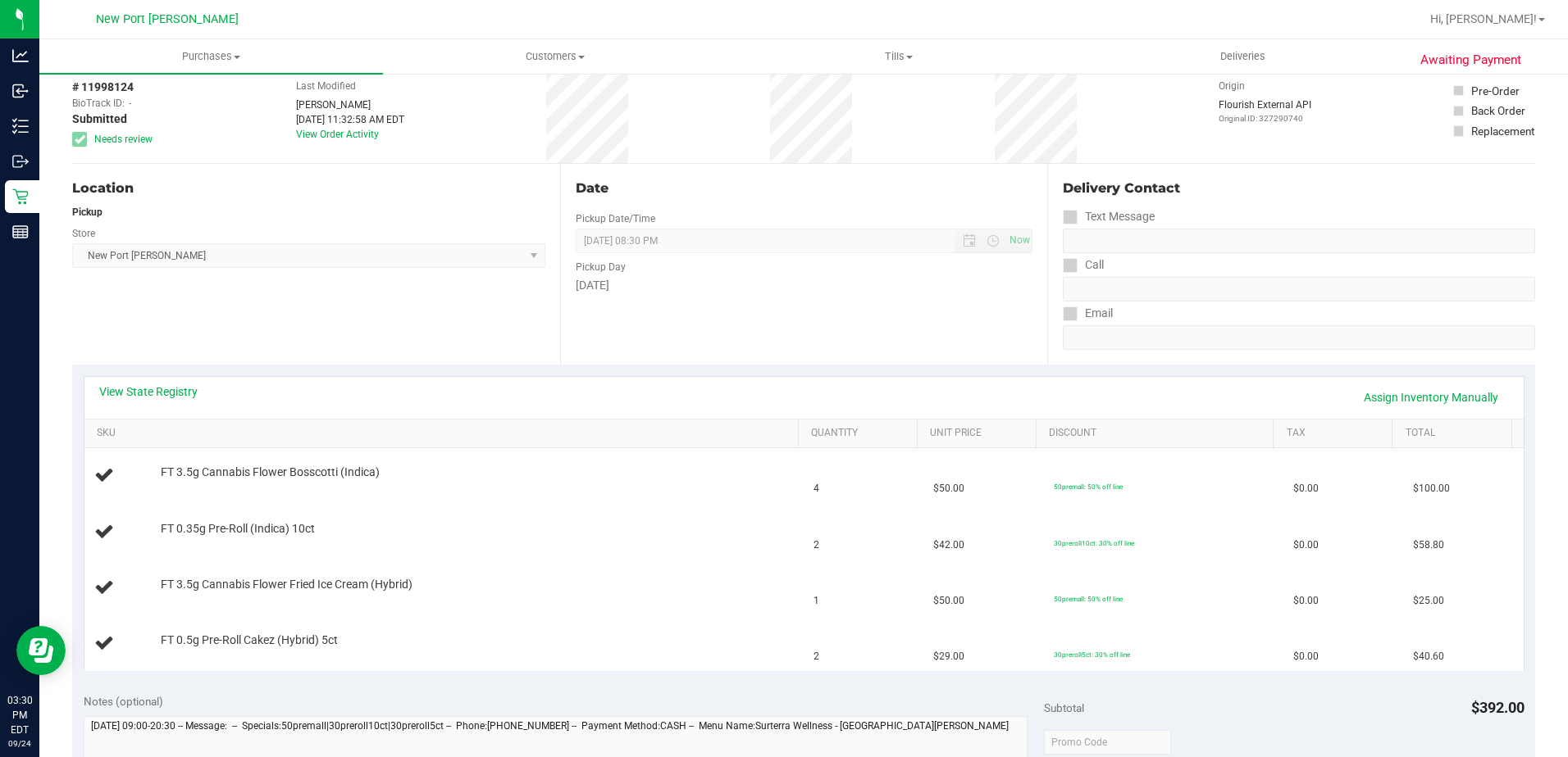
scroll to position [0, 0]
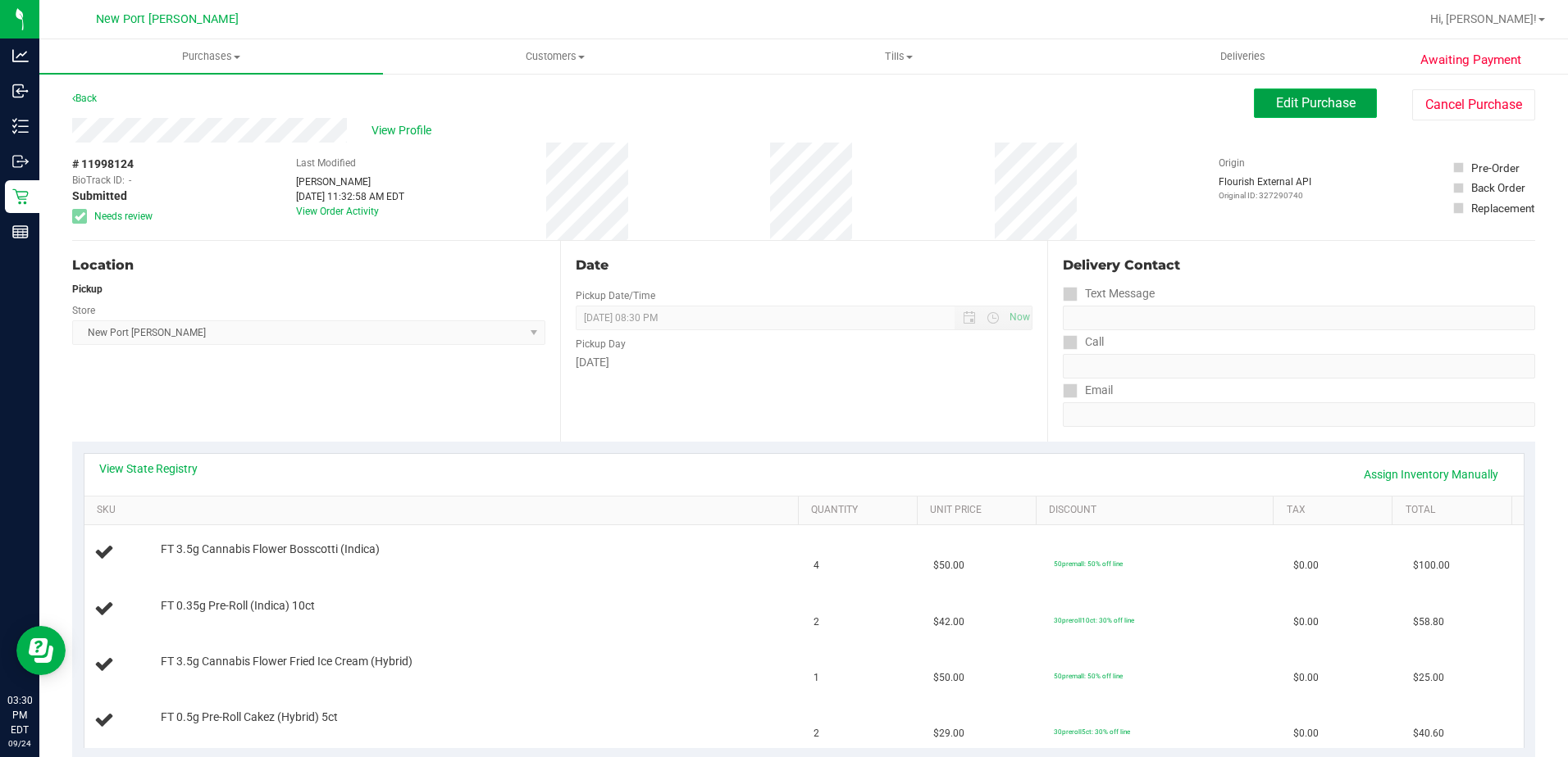
click at [1306, 98] on span "Edit Purchase" at bounding box center [1316, 103] width 79 height 16
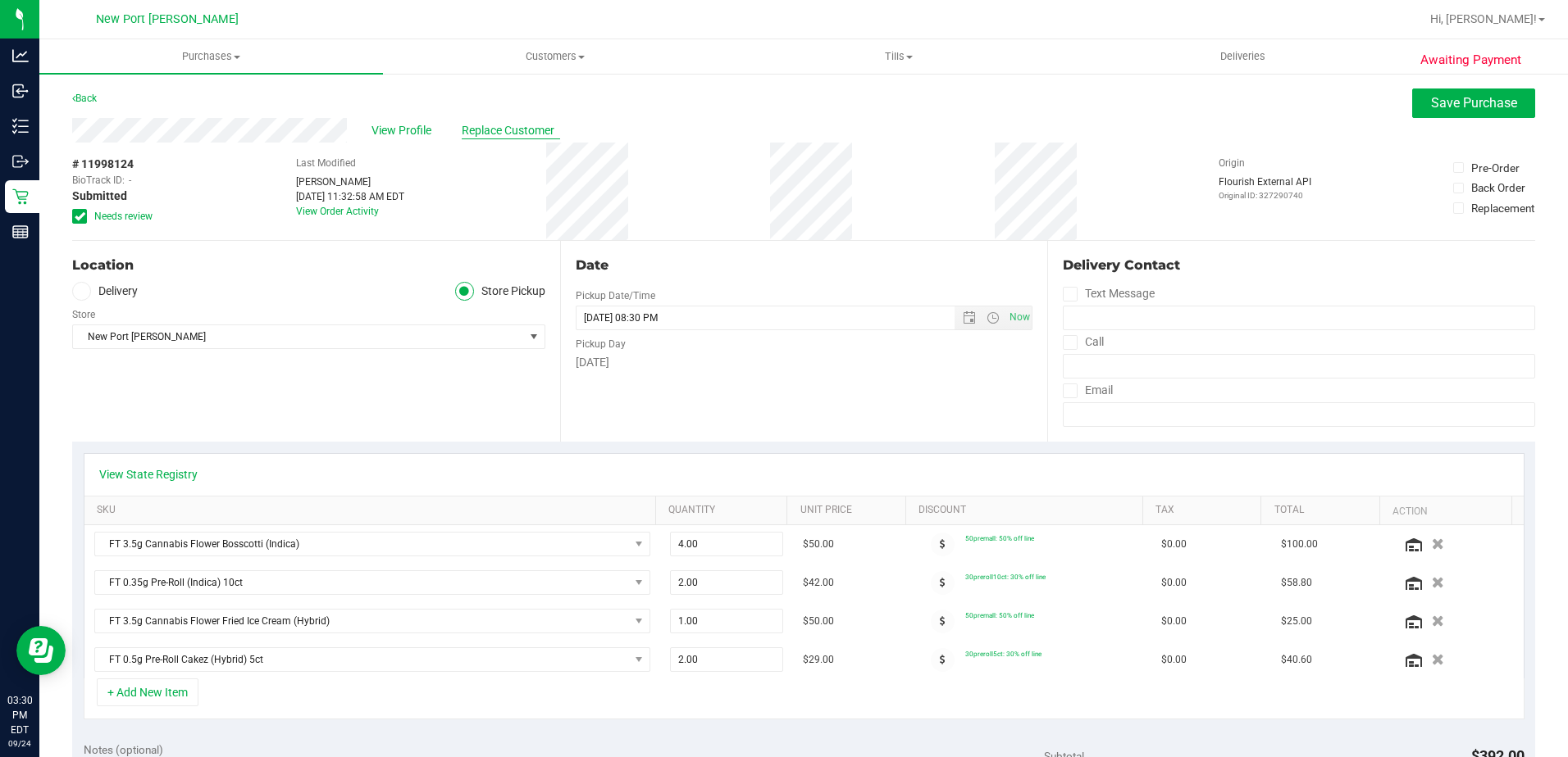
click at [502, 127] on span "Replace Customer" at bounding box center [510, 130] width 98 height 17
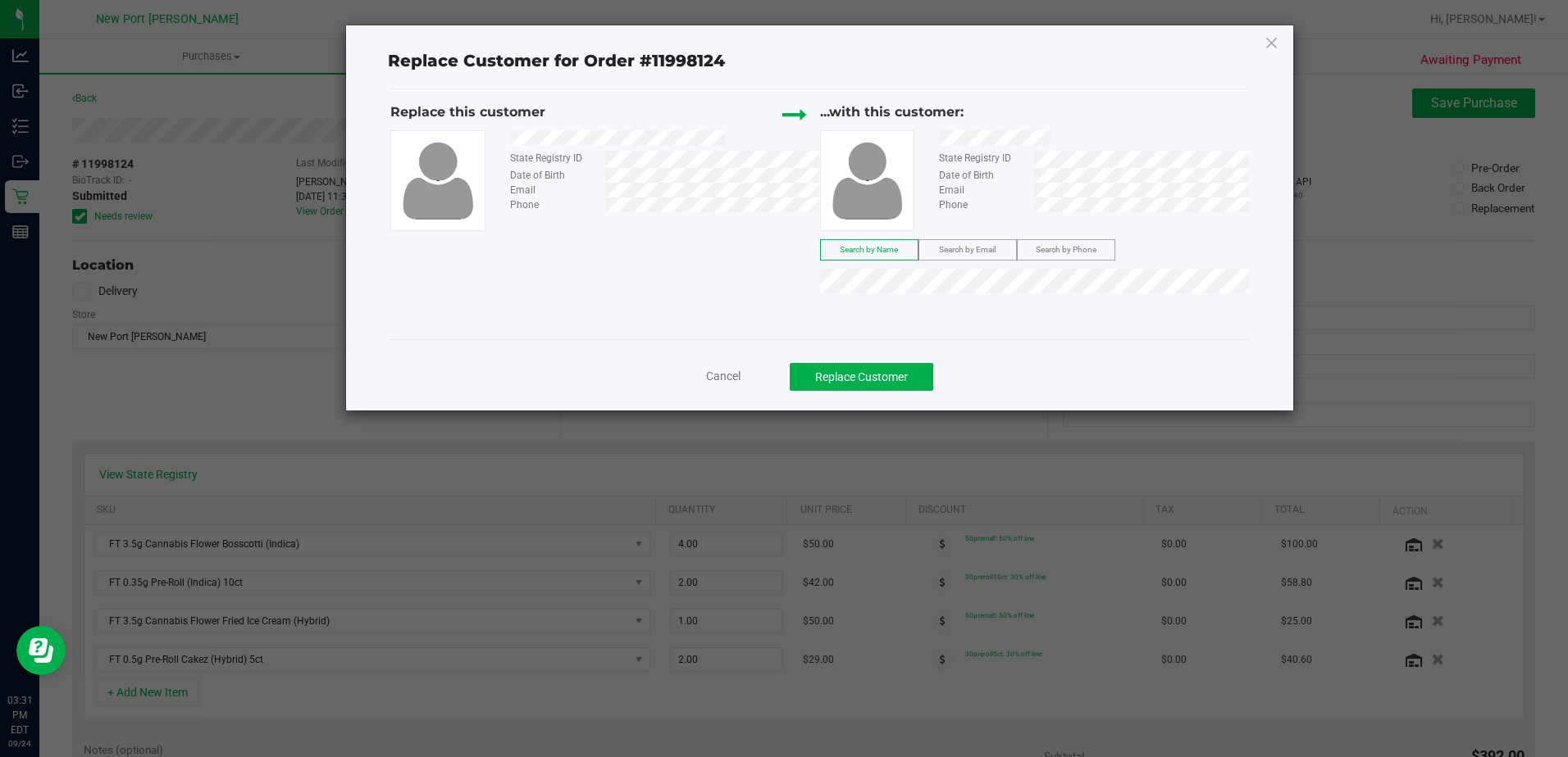
click at [715, 375] on span "Cancel" at bounding box center [723, 376] width 35 height 13
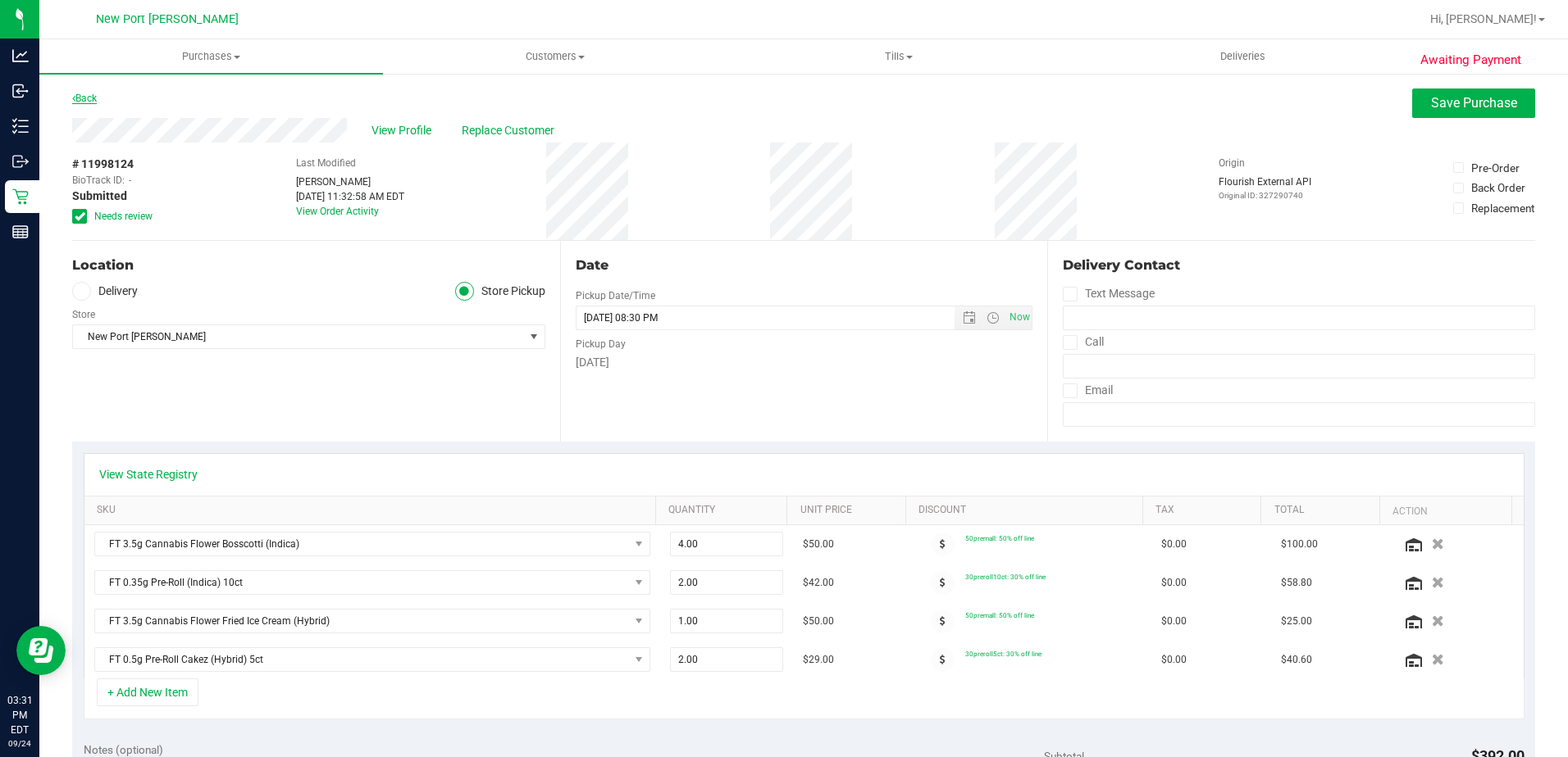
click at [88, 96] on link "Back" at bounding box center [84, 99] width 25 height 12
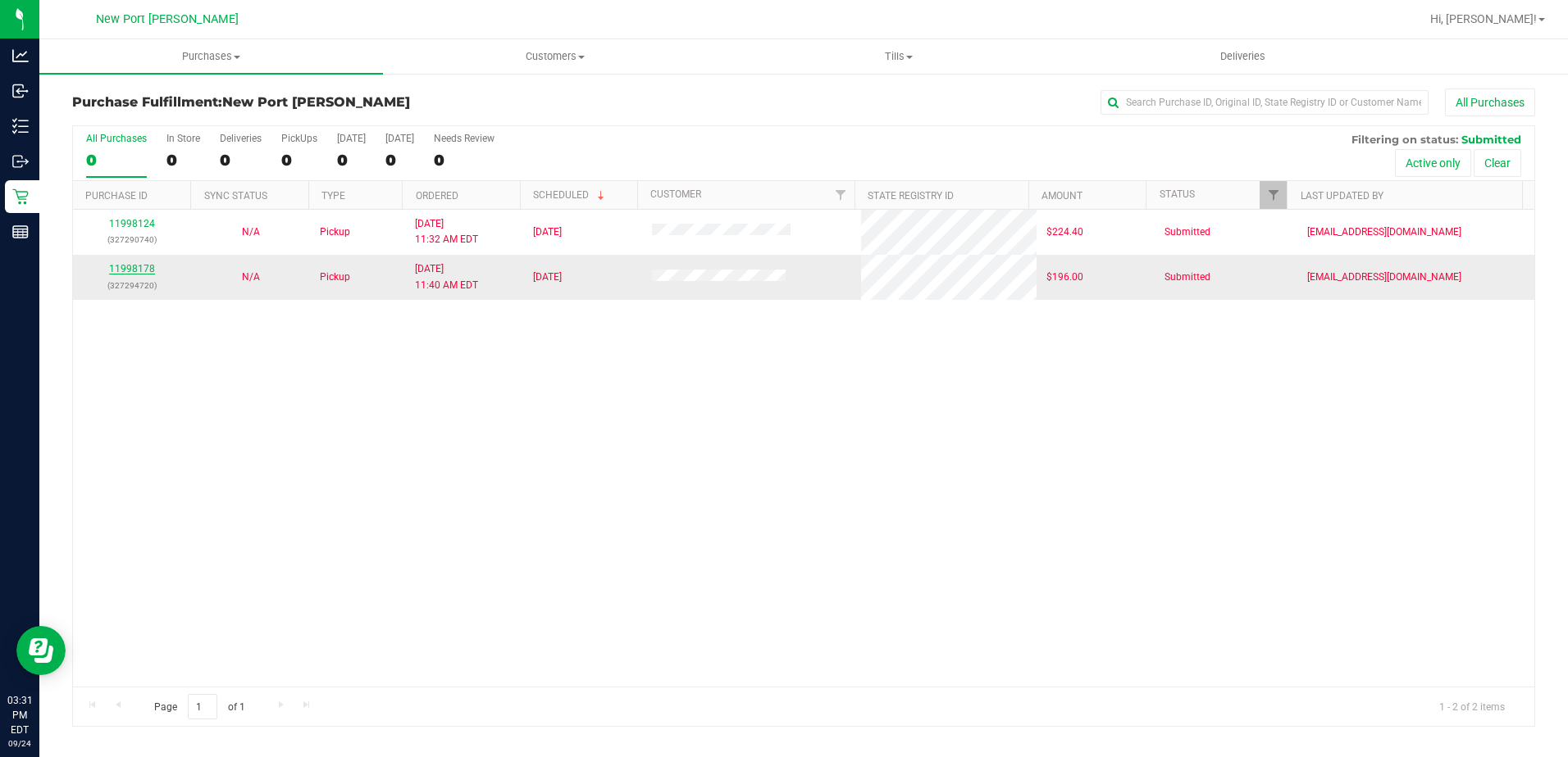
click at [127, 266] on link "11998178" at bounding box center [132, 269] width 46 height 12
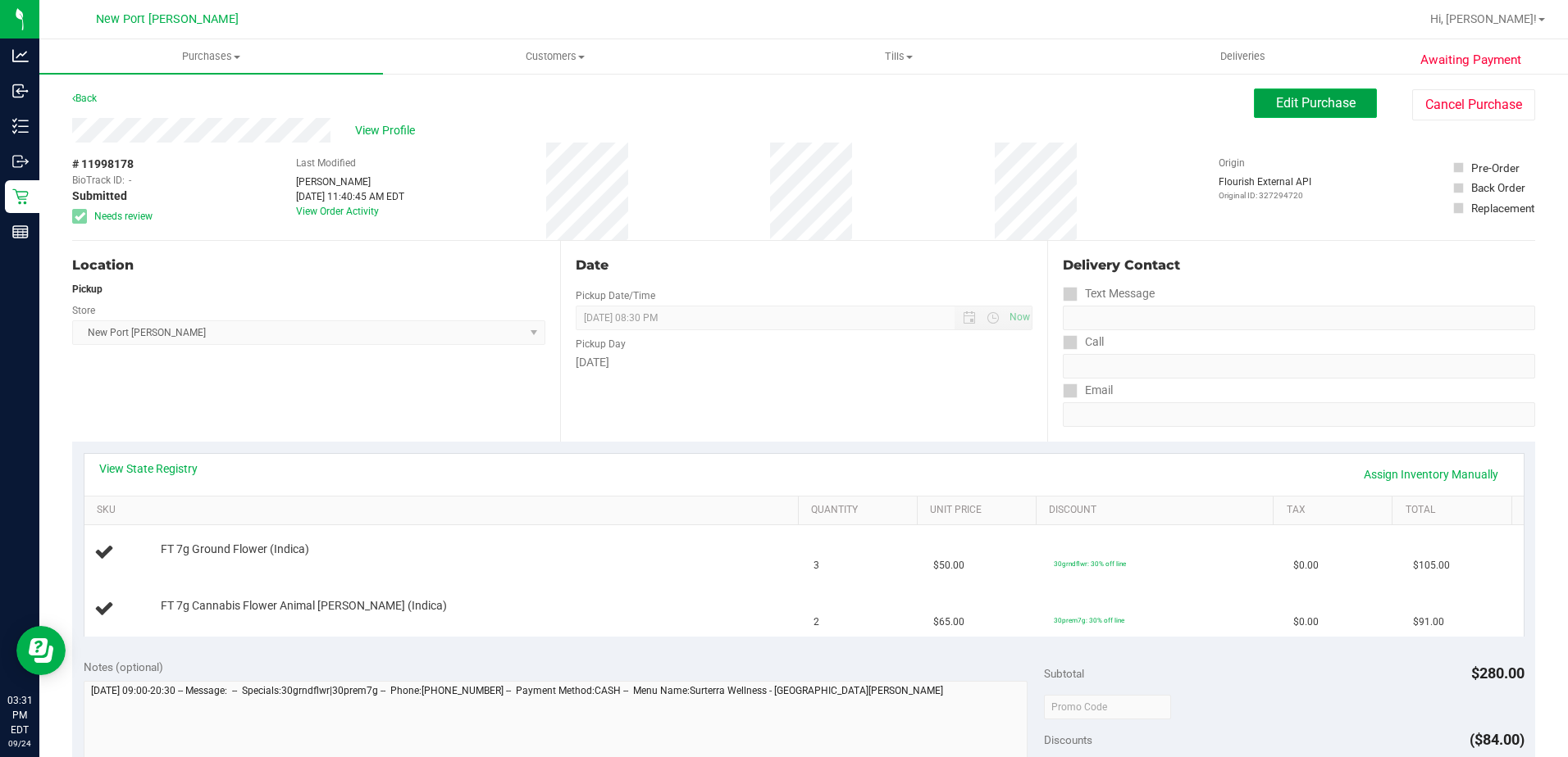
click at [1312, 99] on span "Edit Purchase" at bounding box center [1316, 103] width 79 height 16
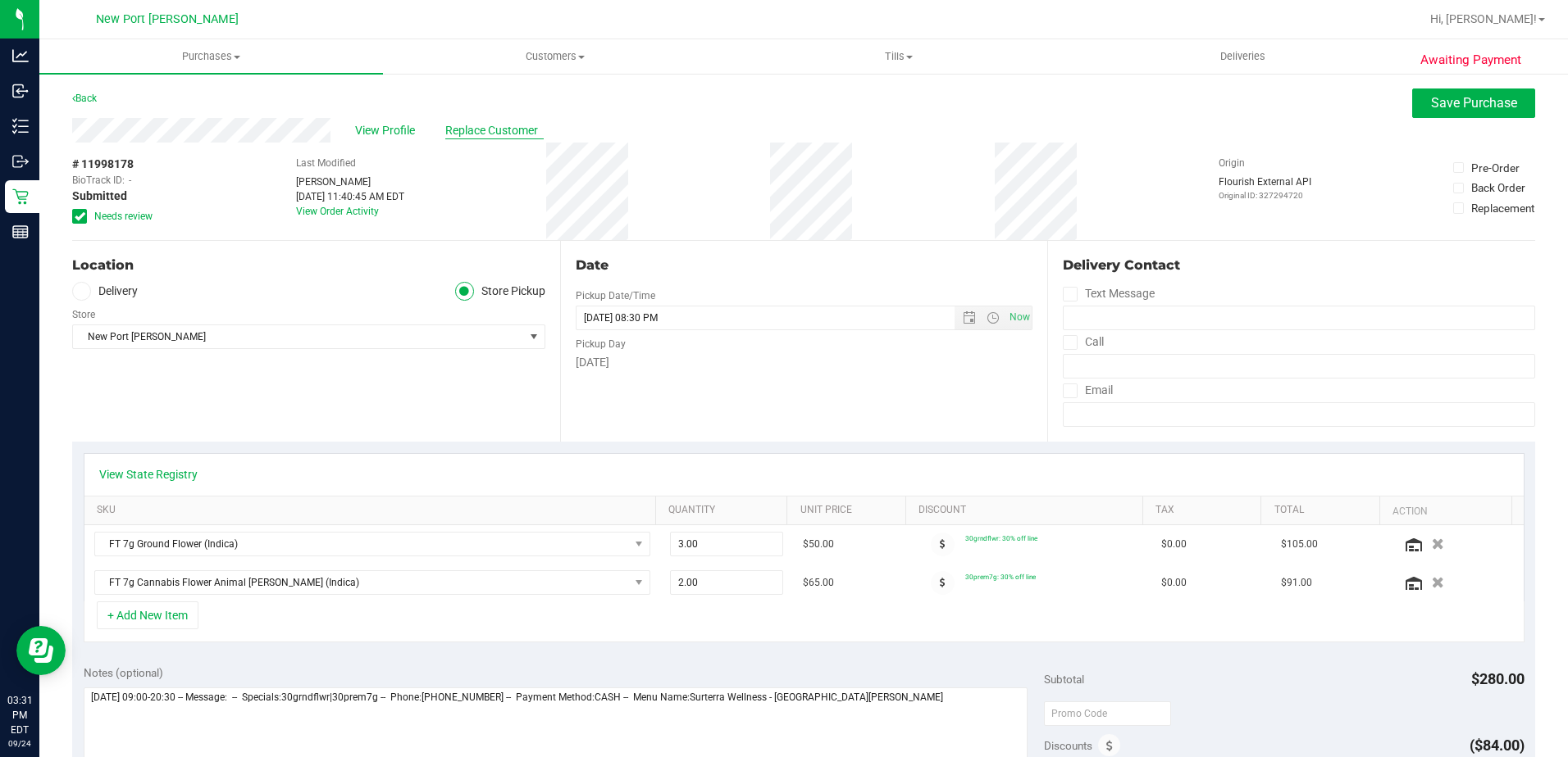
click at [480, 133] on span "Replace Customer" at bounding box center [494, 130] width 98 height 17
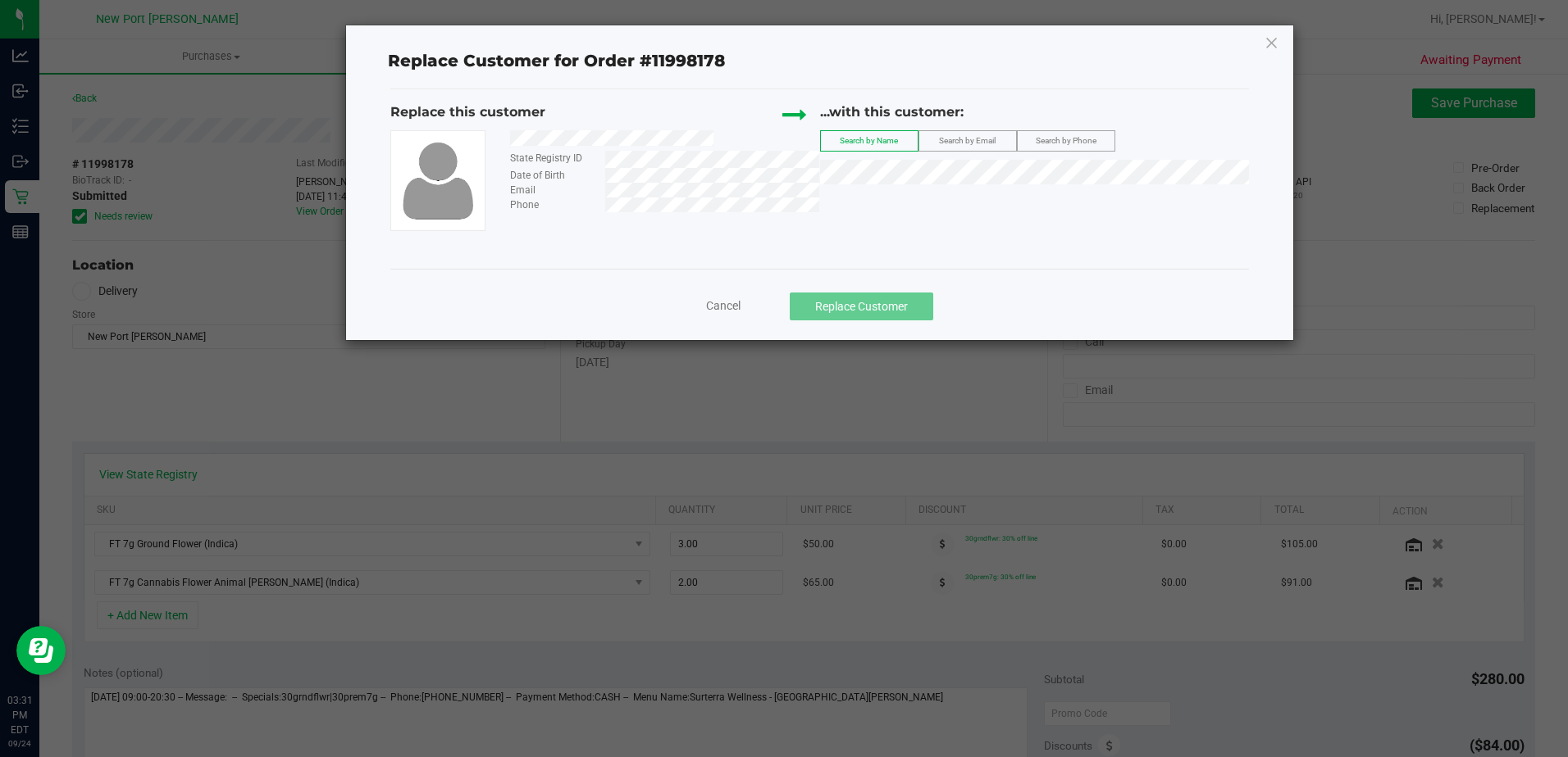
click at [1080, 137] on span "Search by Phone" at bounding box center [1065, 141] width 60 height 9
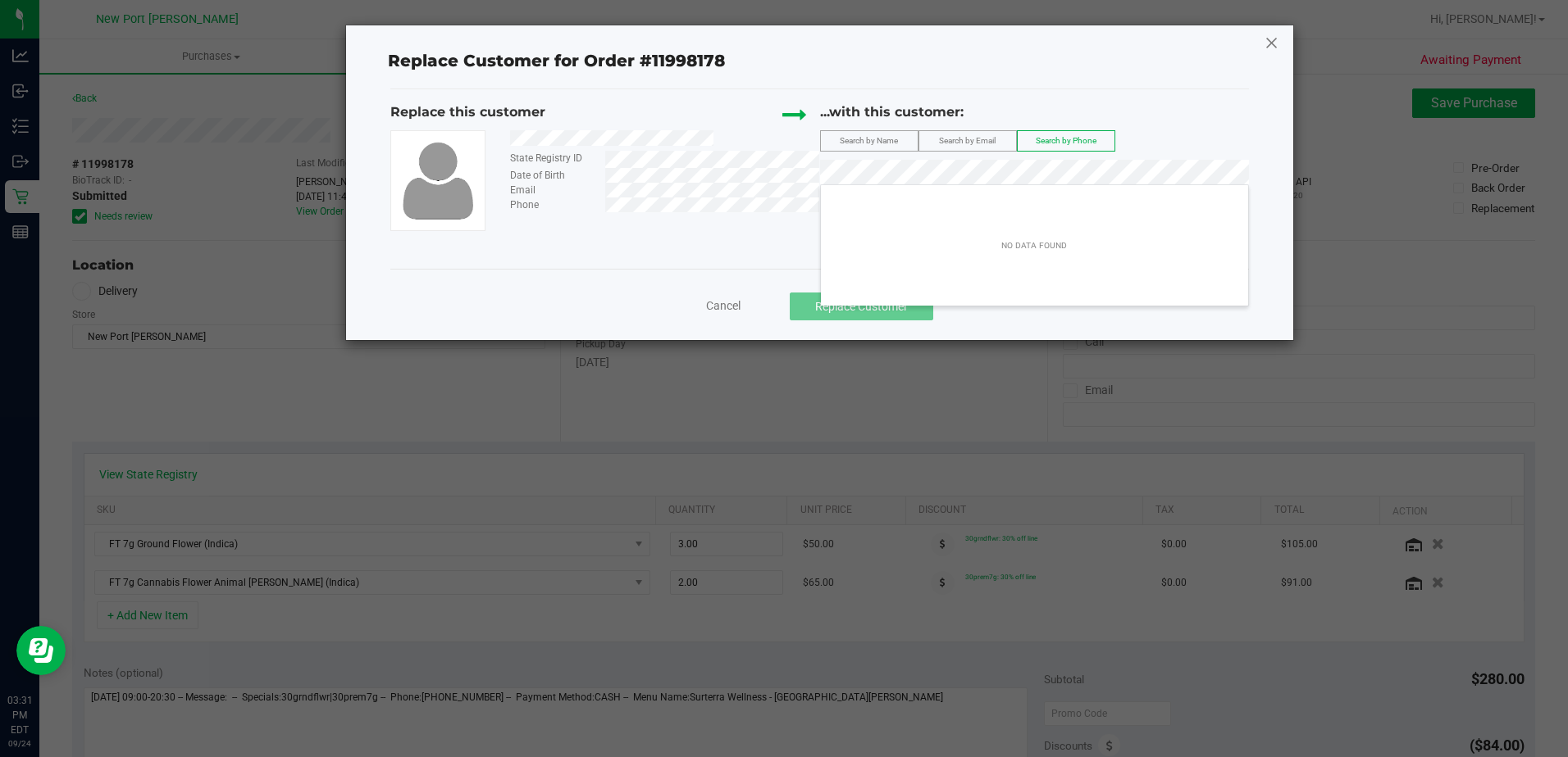
click at [1265, 42] on icon at bounding box center [1271, 43] width 15 height 27
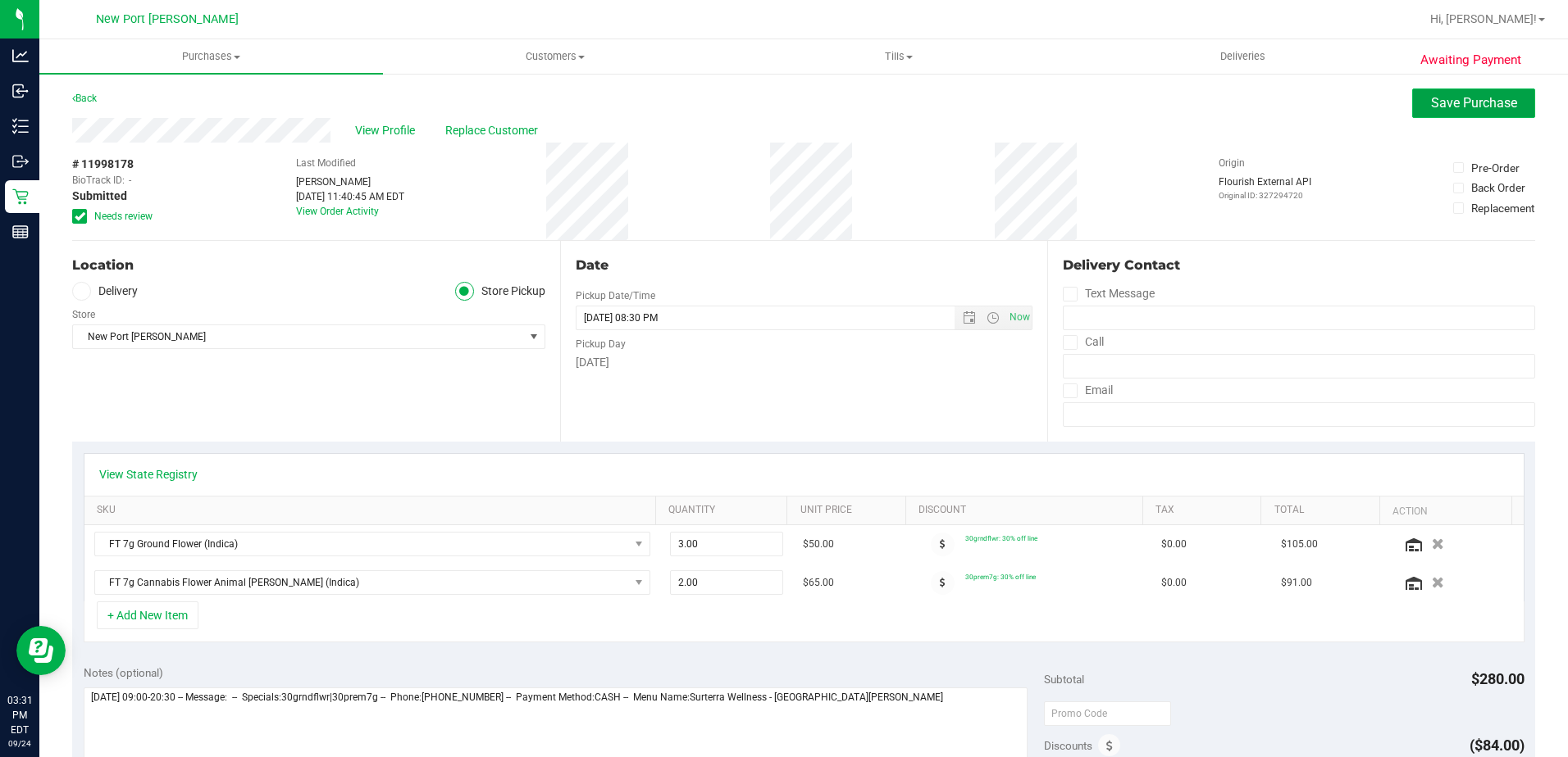
click at [1456, 97] on span "Save Purchase" at bounding box center [1474, 103] width 86 height 16
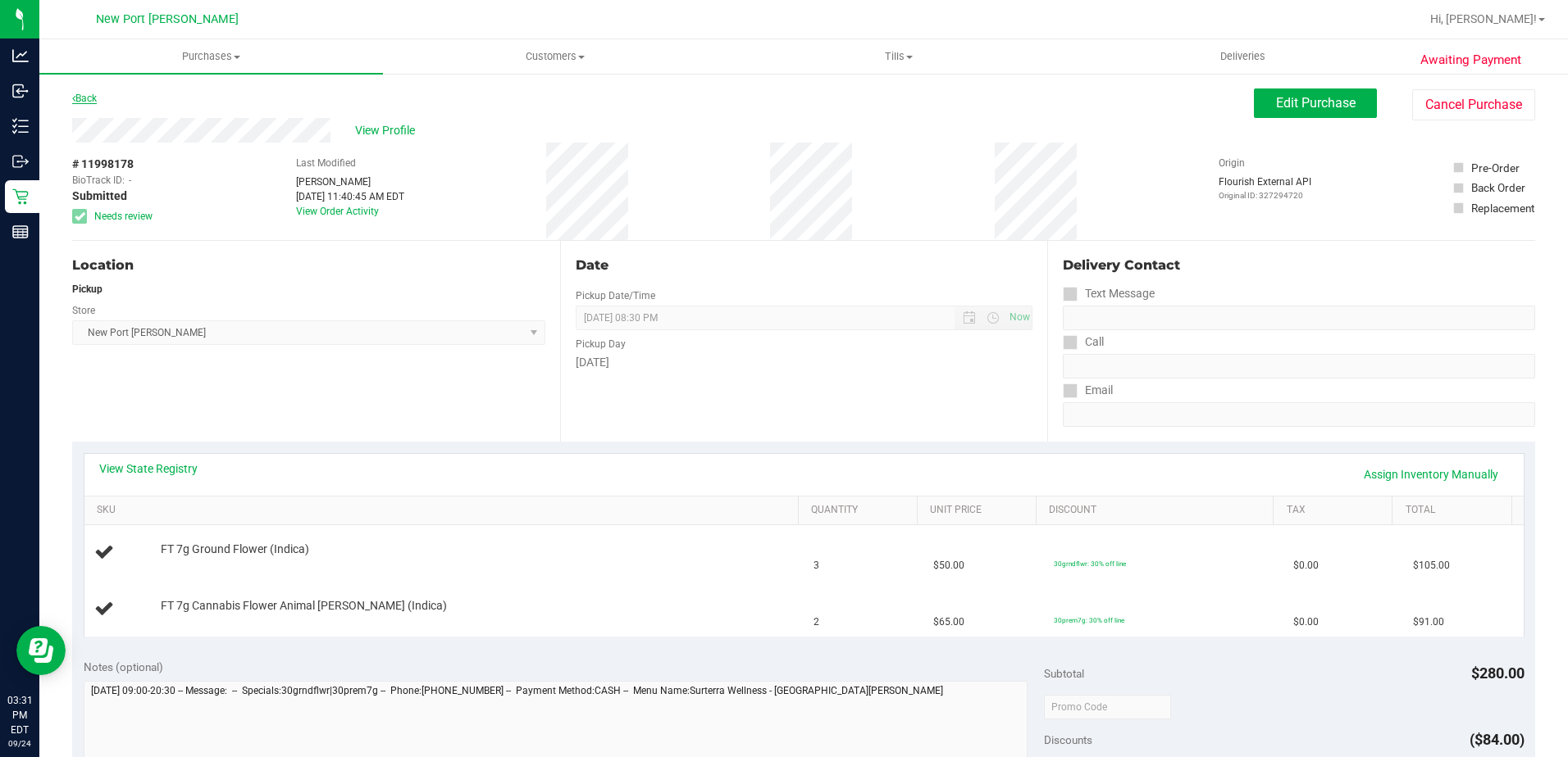
click at [86, 97] on link "Back" at bounding box center [84, 99] width 25 height 12
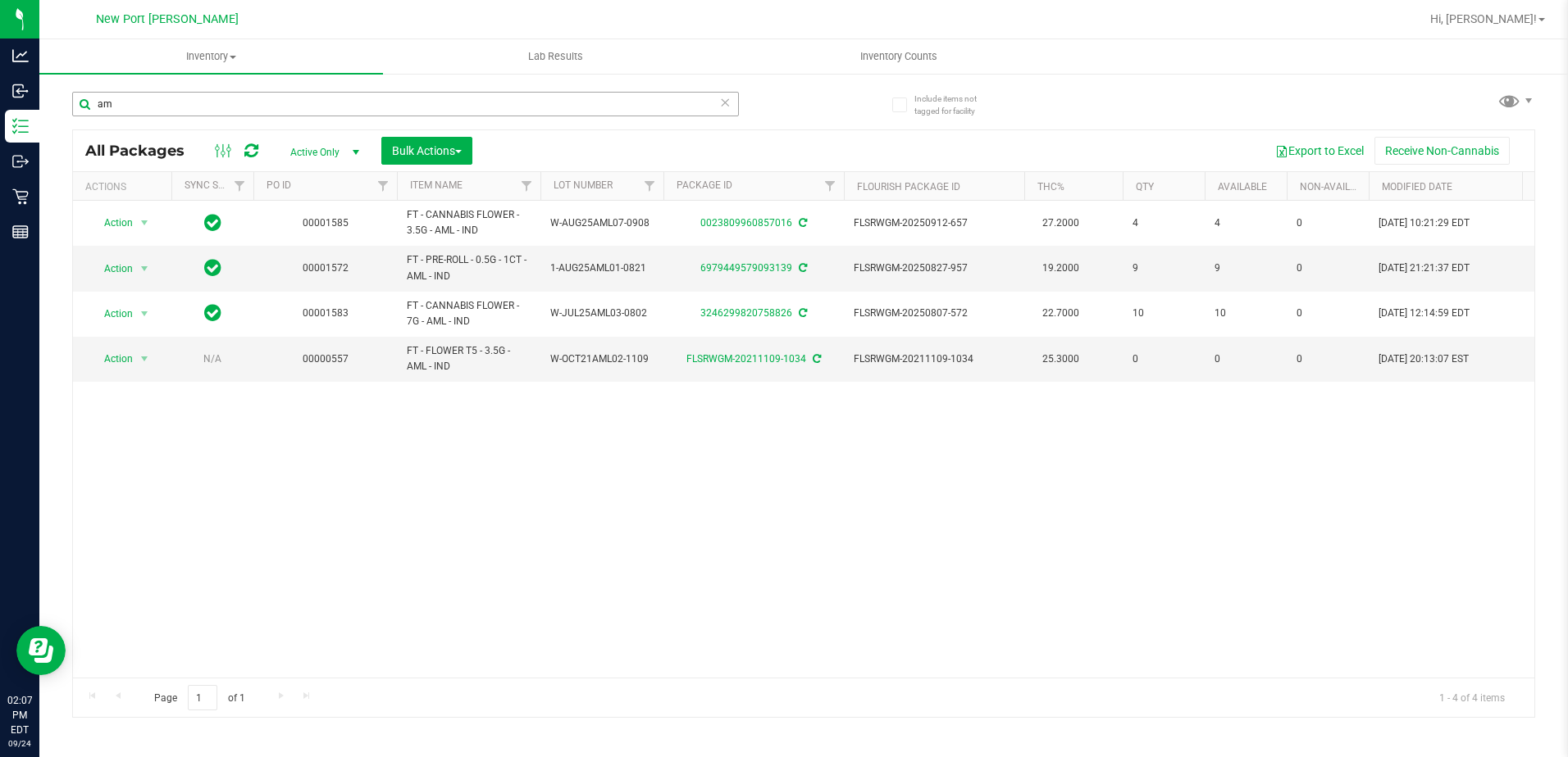
type input "a"
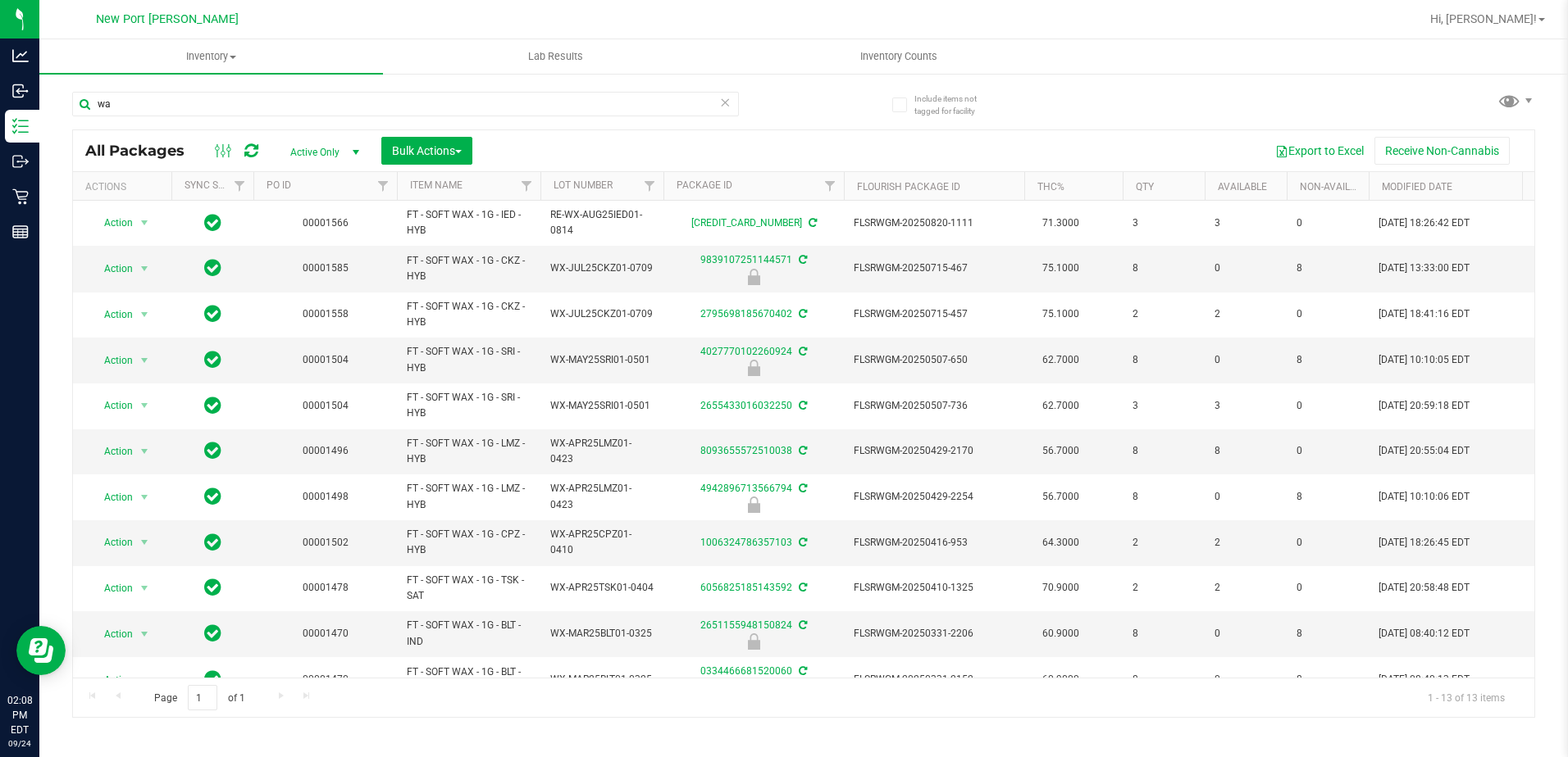
type input "w"
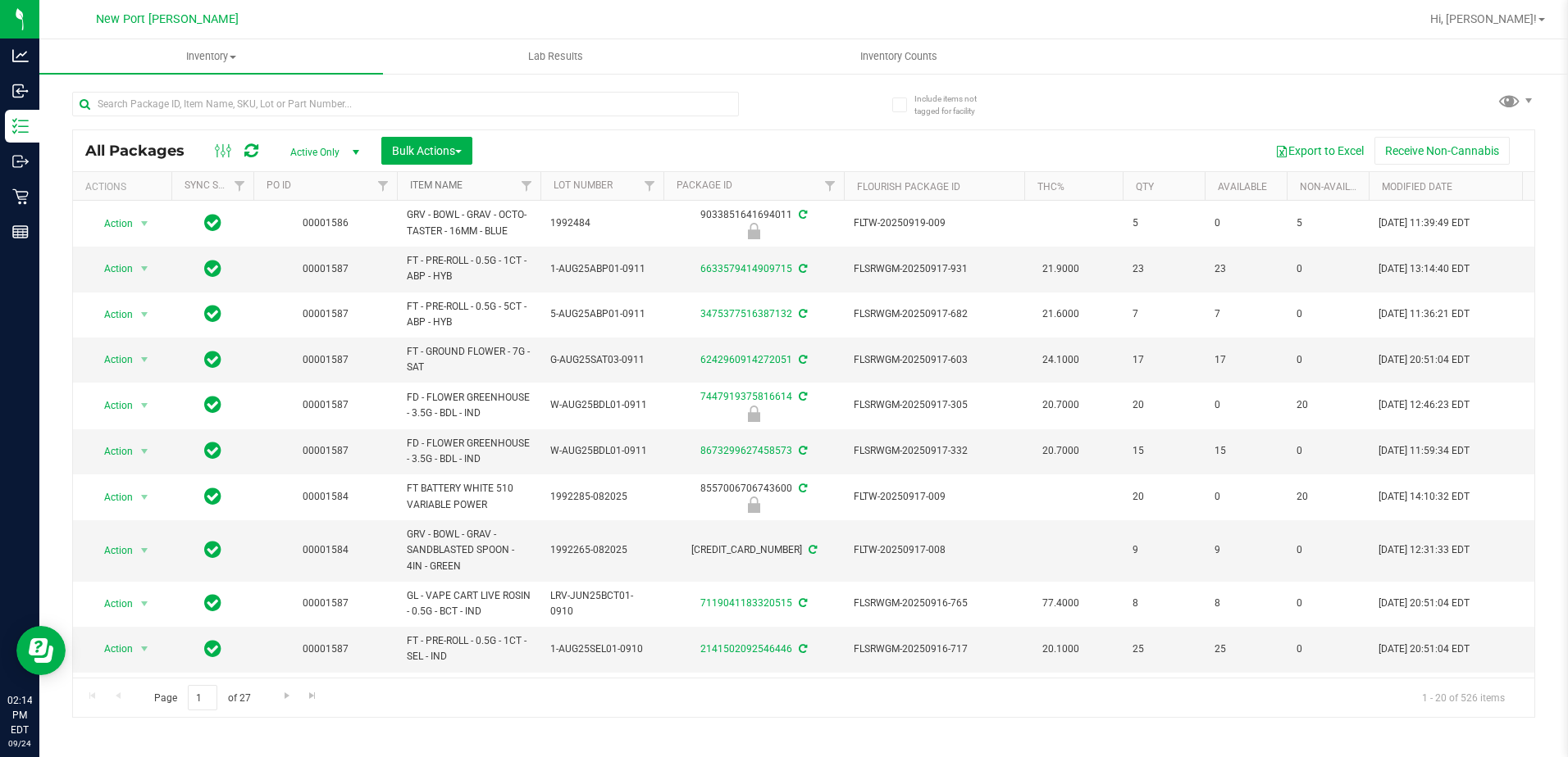
click at [433, 188] on link "Item Name" at bounding box center [436, 185] width 52 height 12
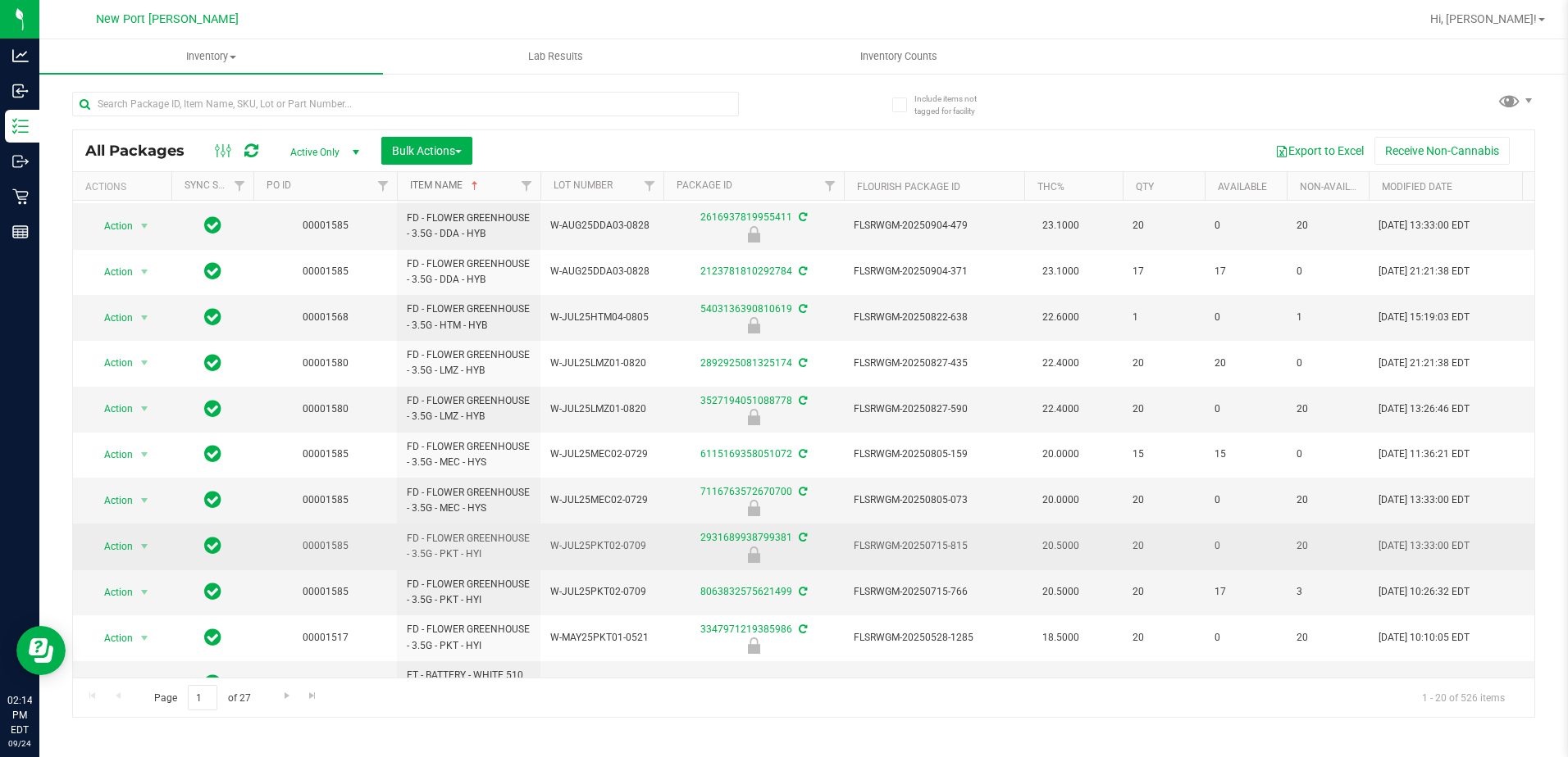
scroll to position [451, 0]
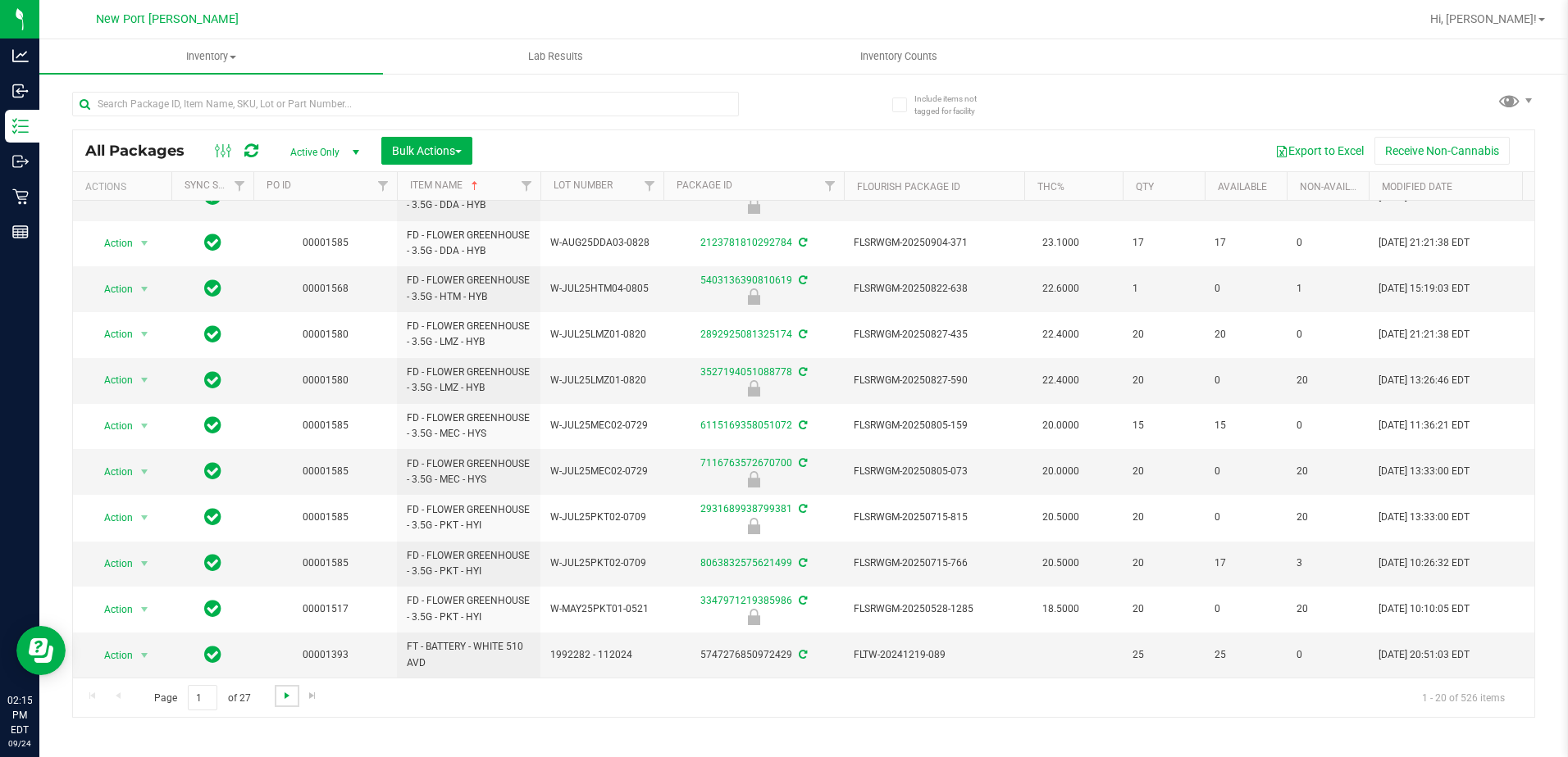
click at [284, 702] on span "Go to the next page" at bounding box center [286, 696] width 13 height 13
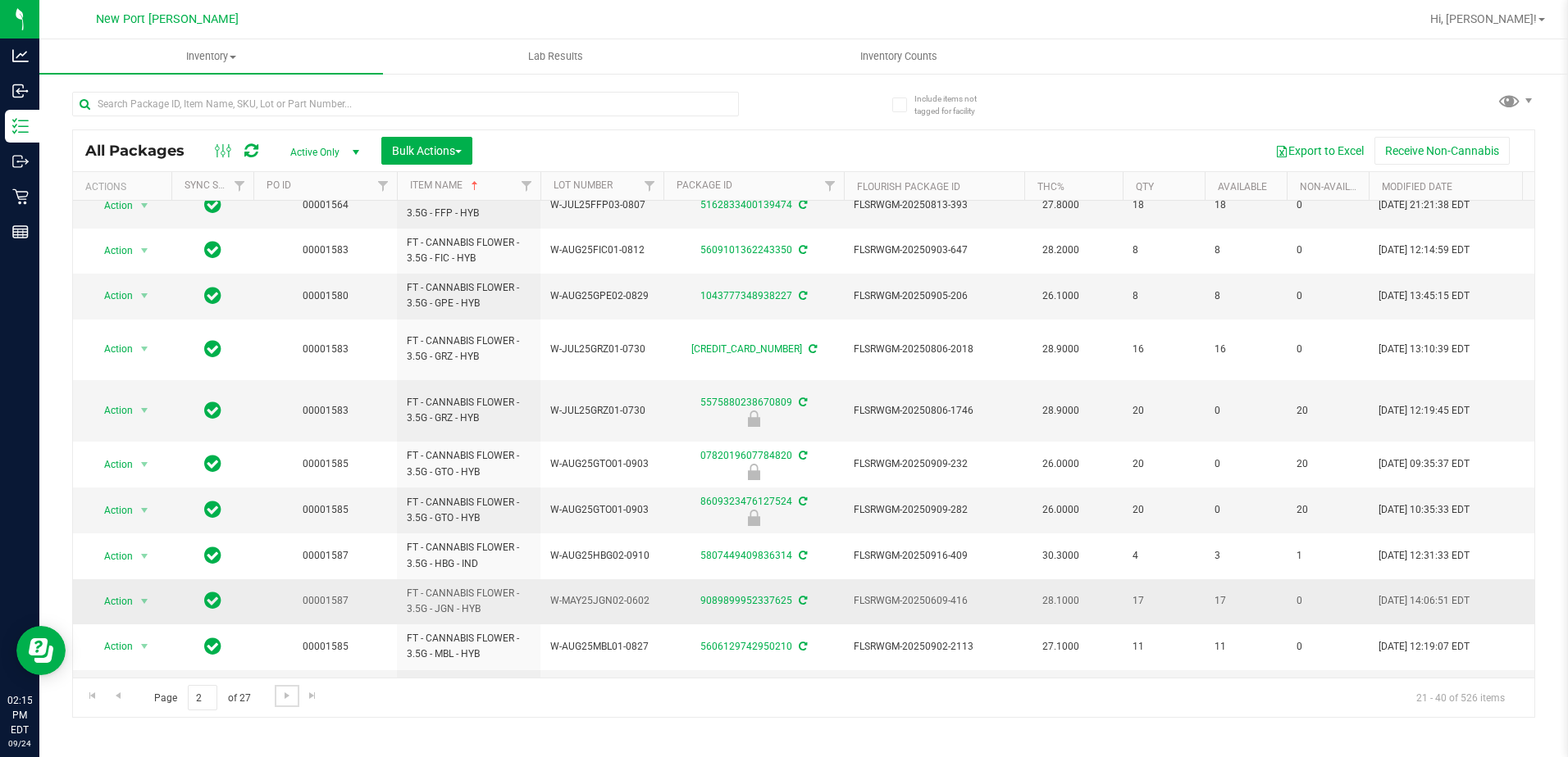
scroll to position [461, 0]
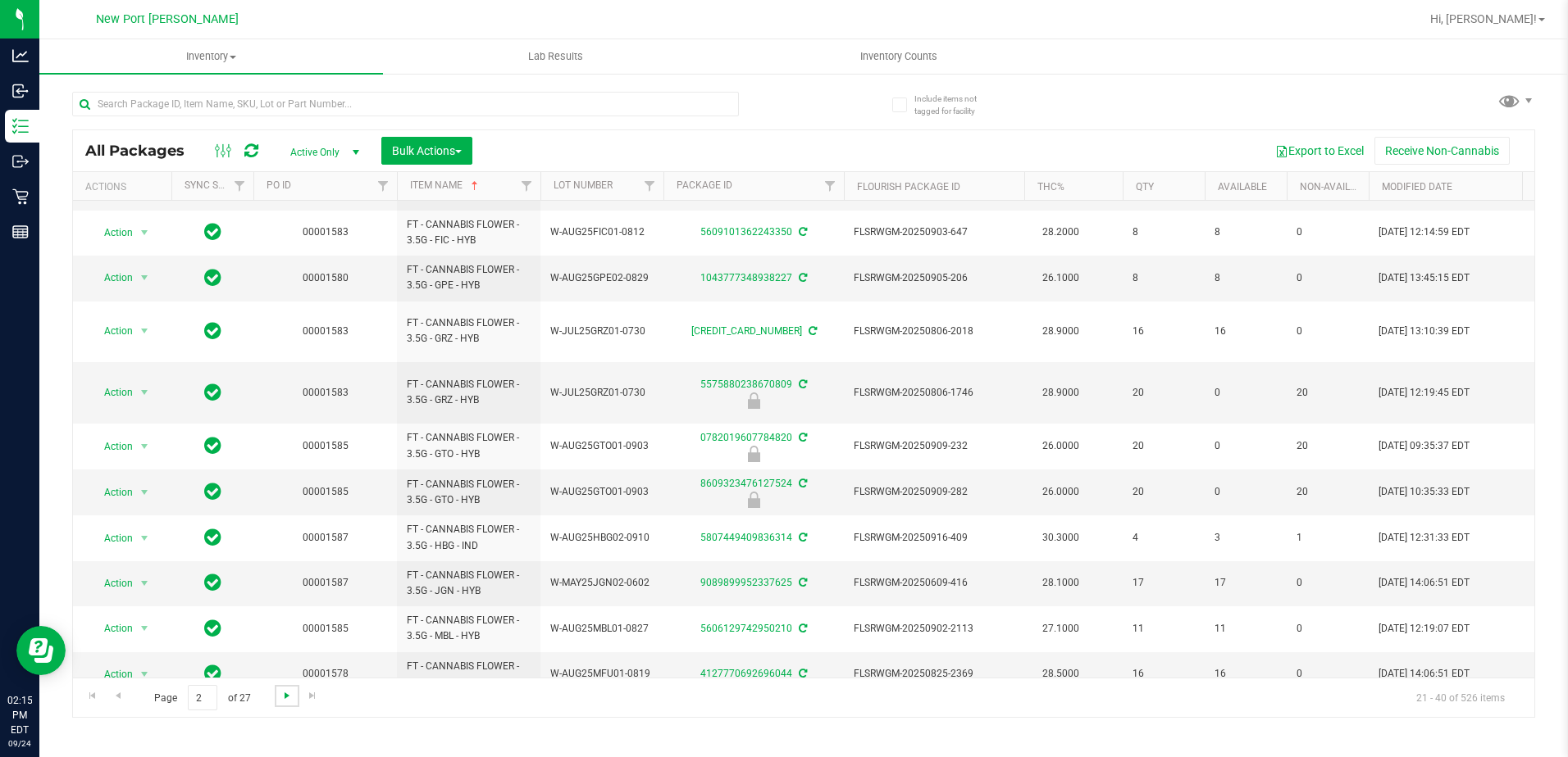
click at [284, 696] on span "Go to the next page" at bounding box center [286, 696] width 13 height 13
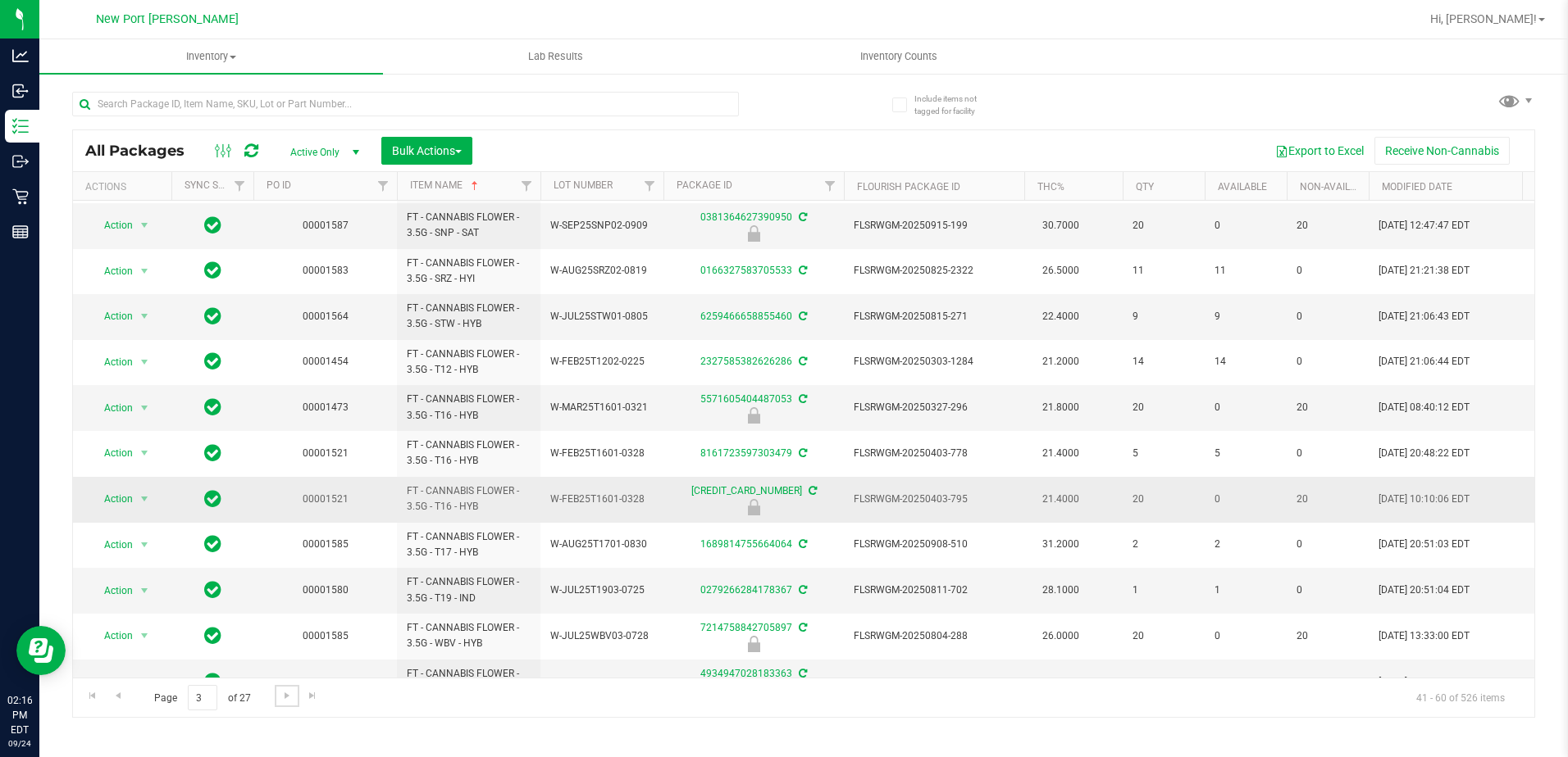
scroll to position [449, 0]
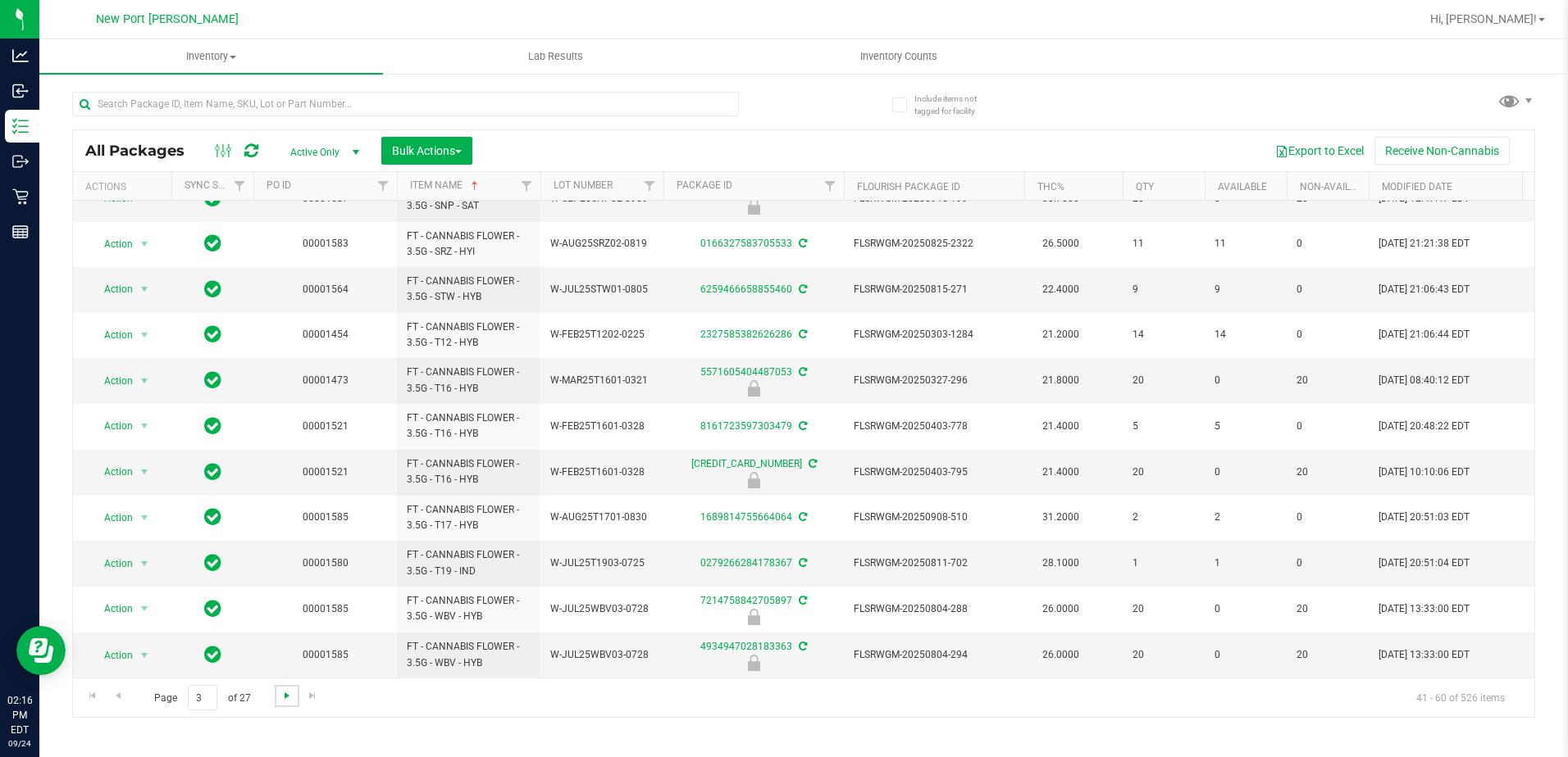
click at [285, 697] on span "Go to the next page" at bounding box center [286, 696] width 13 height 13
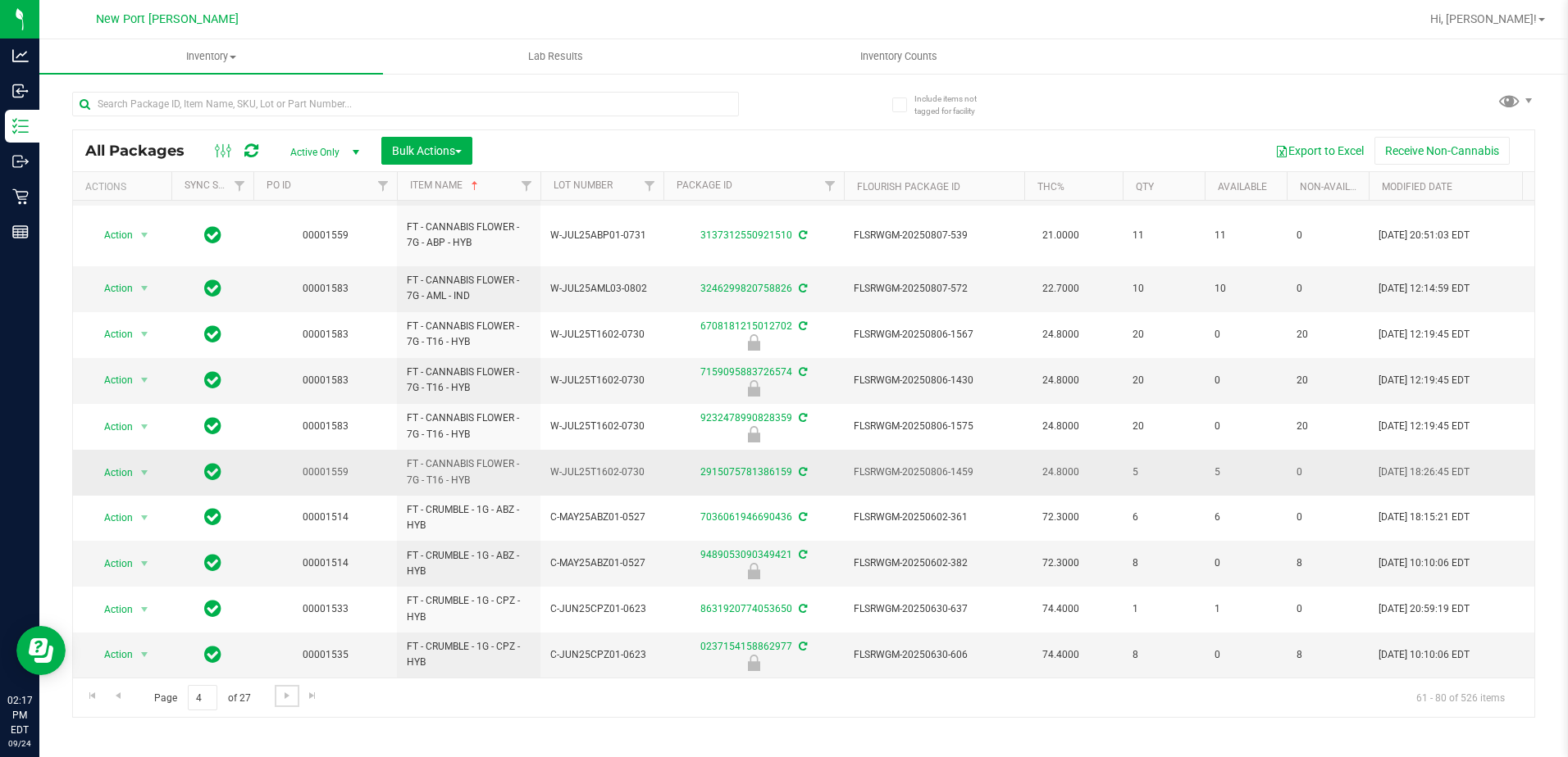
scroll to position [496, 0]
click at [287, 699] on span "Go to the next page" at bounding box center [286, 696] width 13 height 13
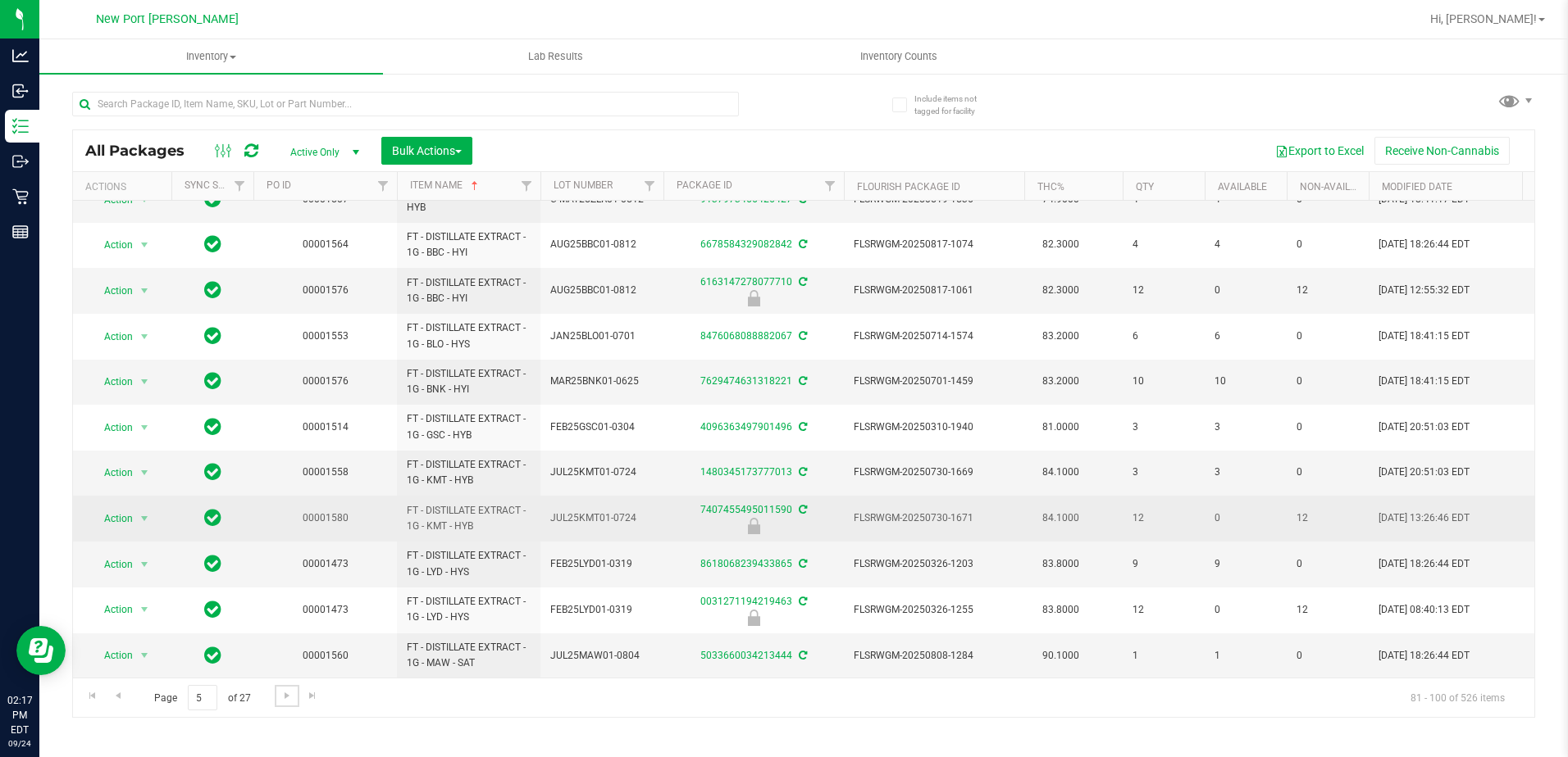
scroll to position [445, 0]
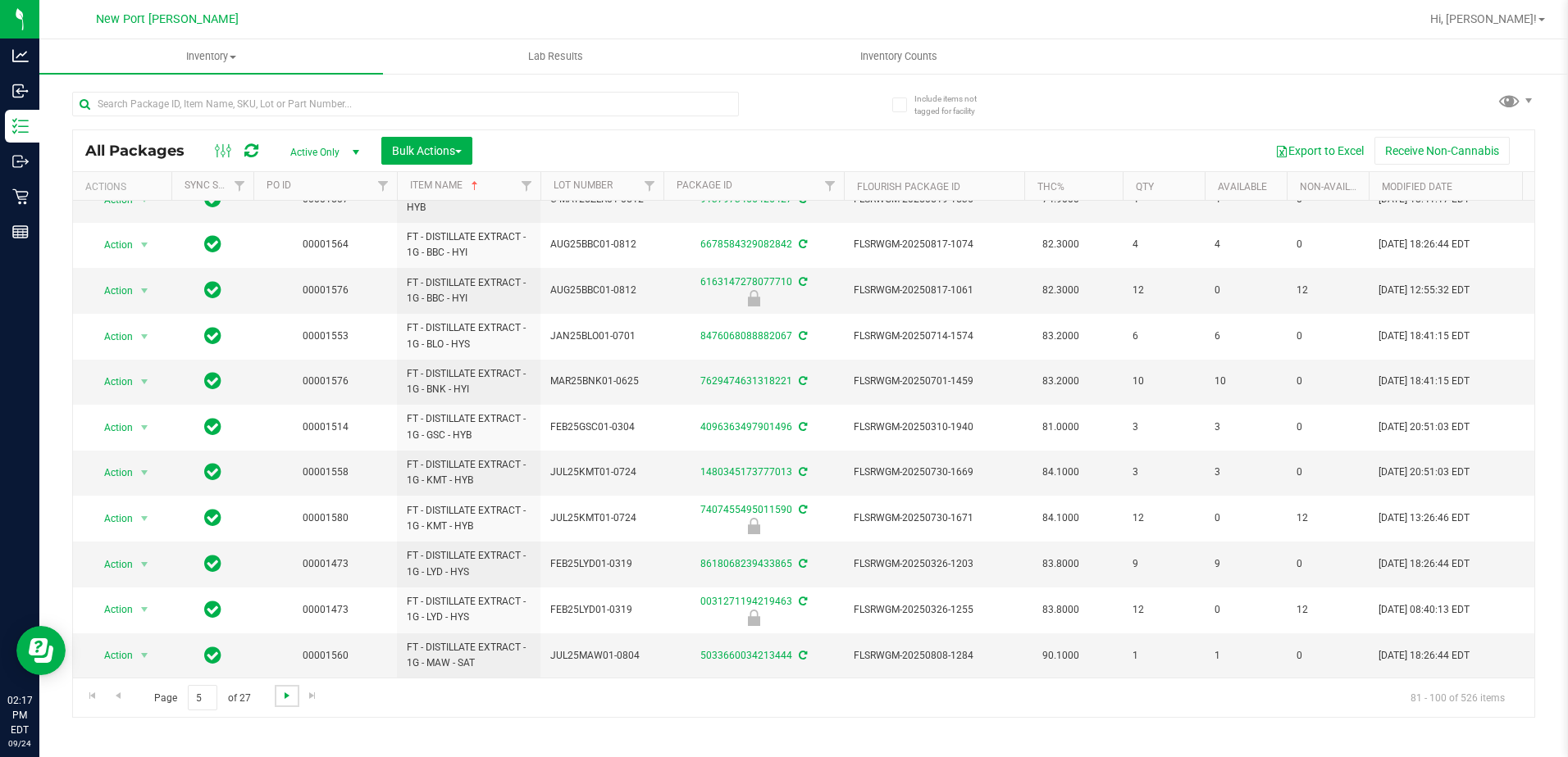
click at [287, 695] on span "Go to the next page" at bounding box center [286, 696] width 13 height 13
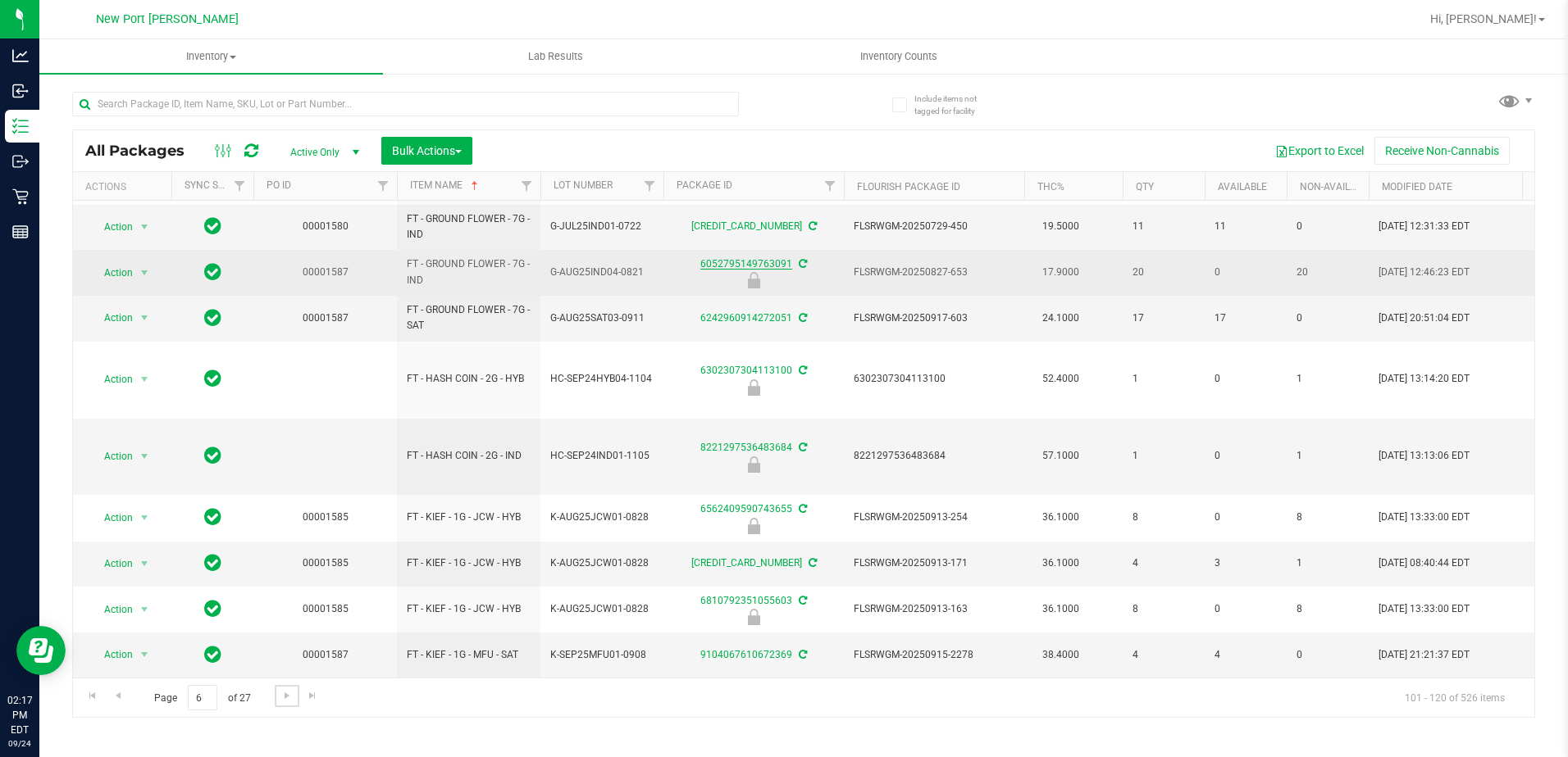
scroll to position [511, 0]
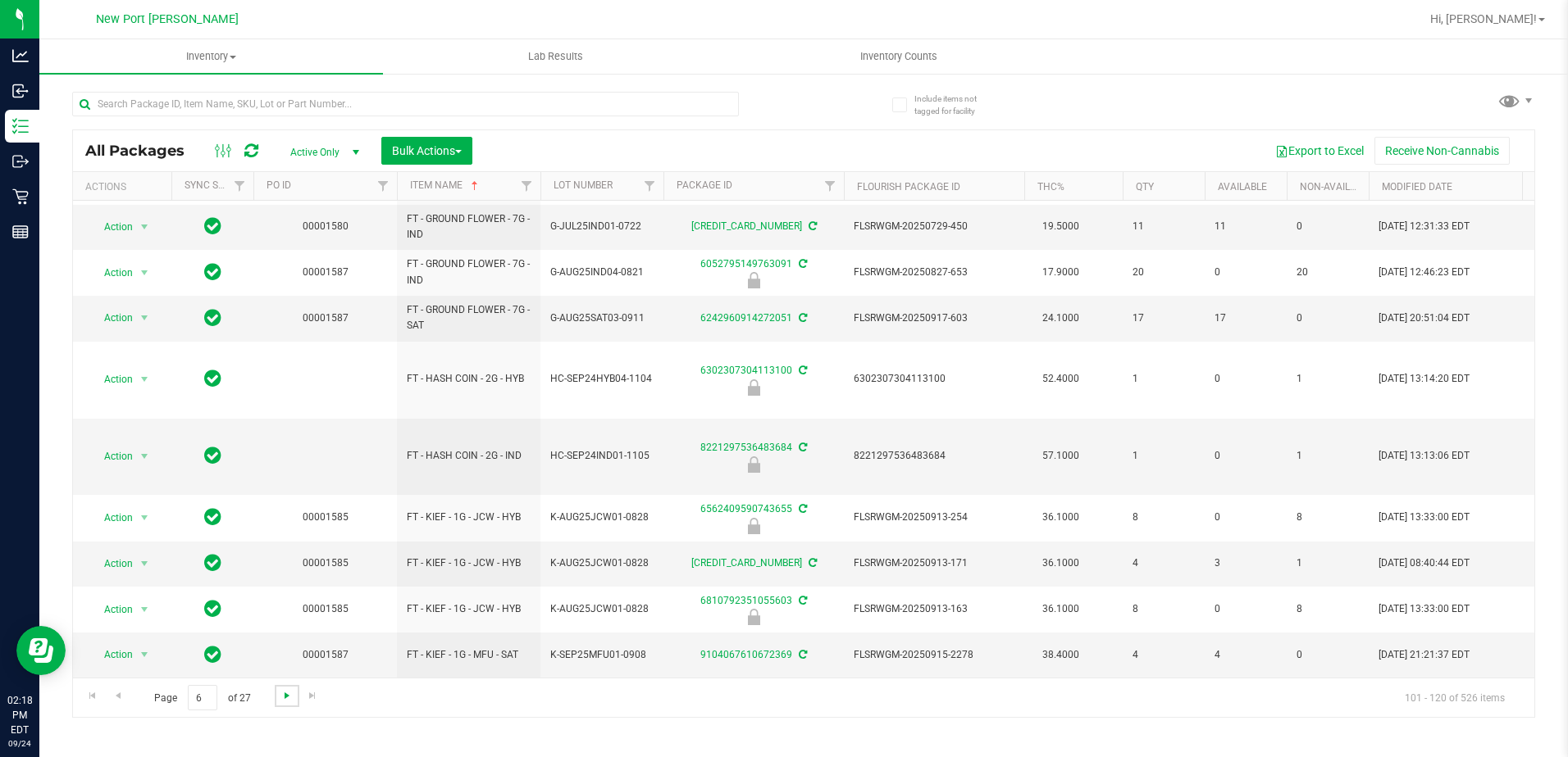
click at [285, 695] on span "Go to the next page" at bounding box center [286, 696] width 13 height 13
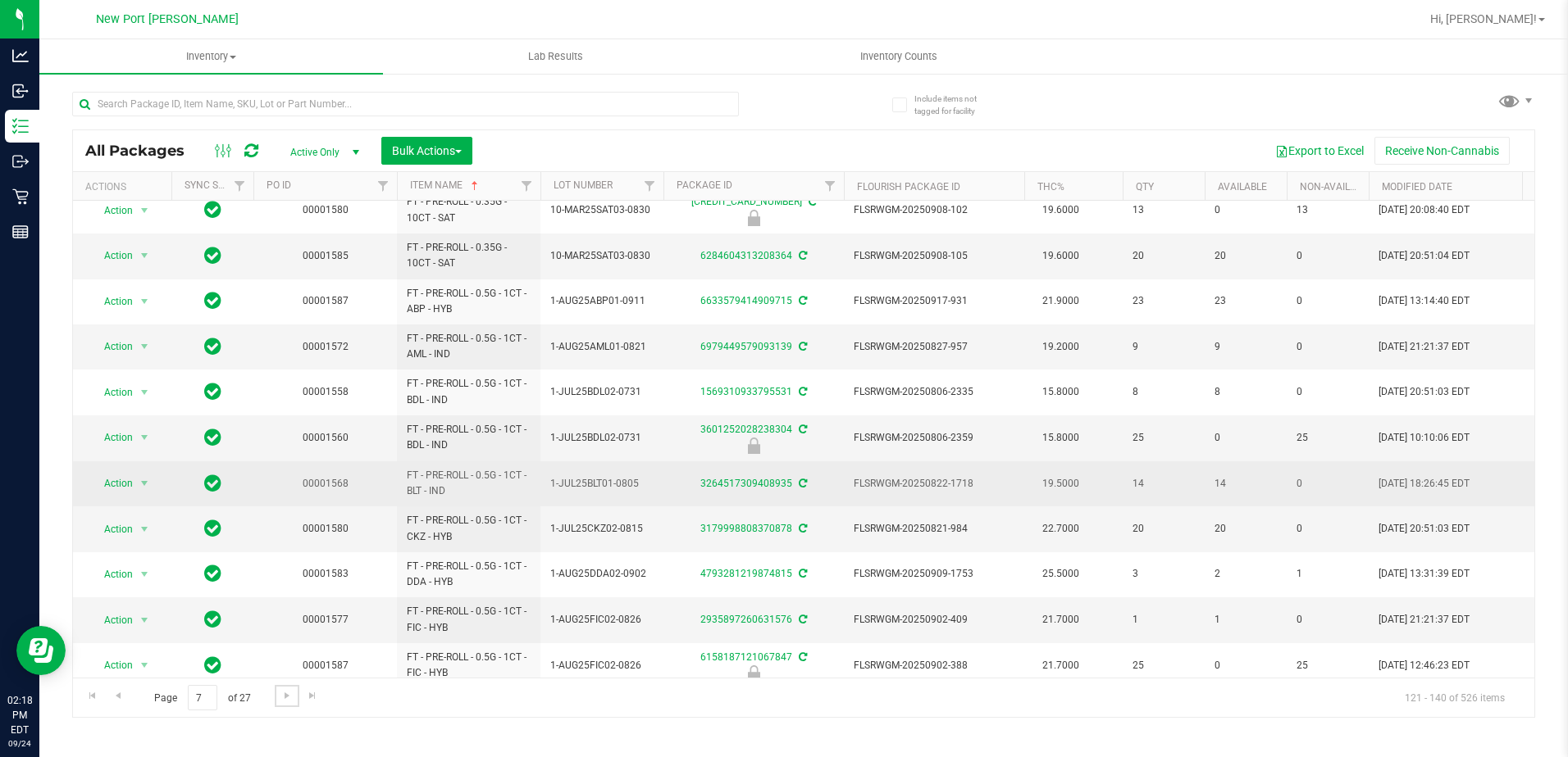
scroll to position [448, 0]
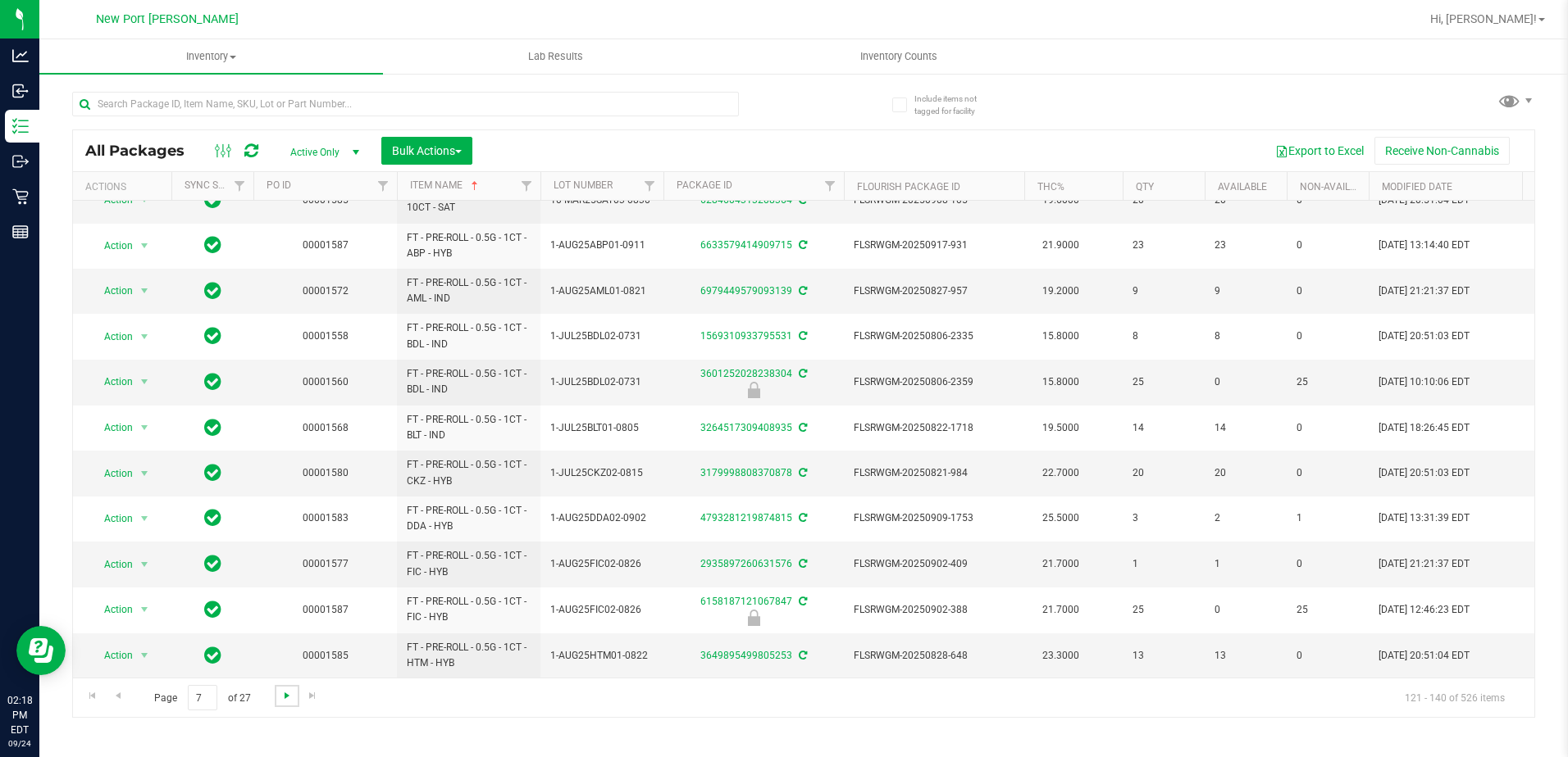
click at [287, 697] on span "Go to the next page" at bounding box center [286, 696] width 13 height 13
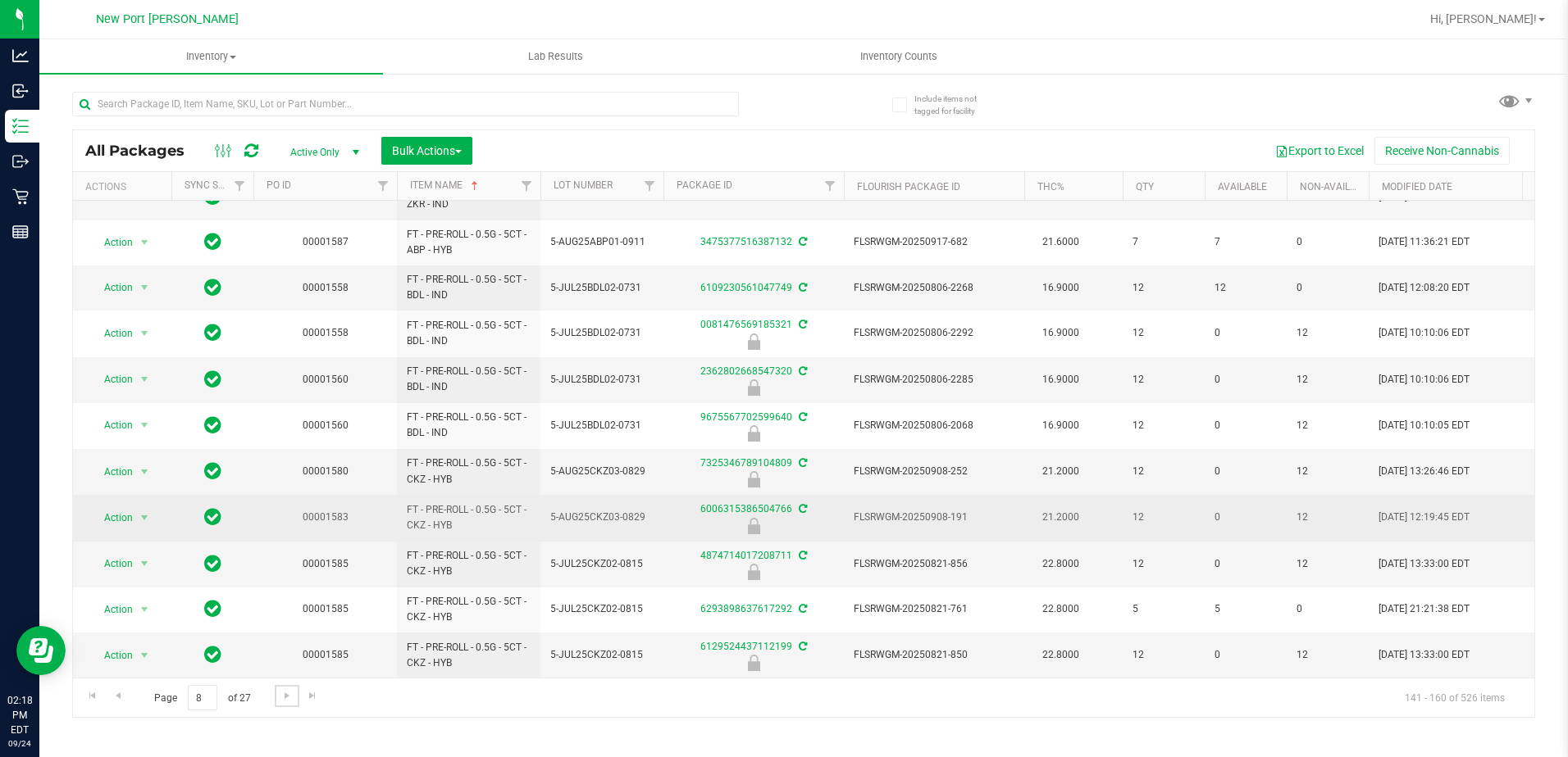
scroll to position [448, 0]
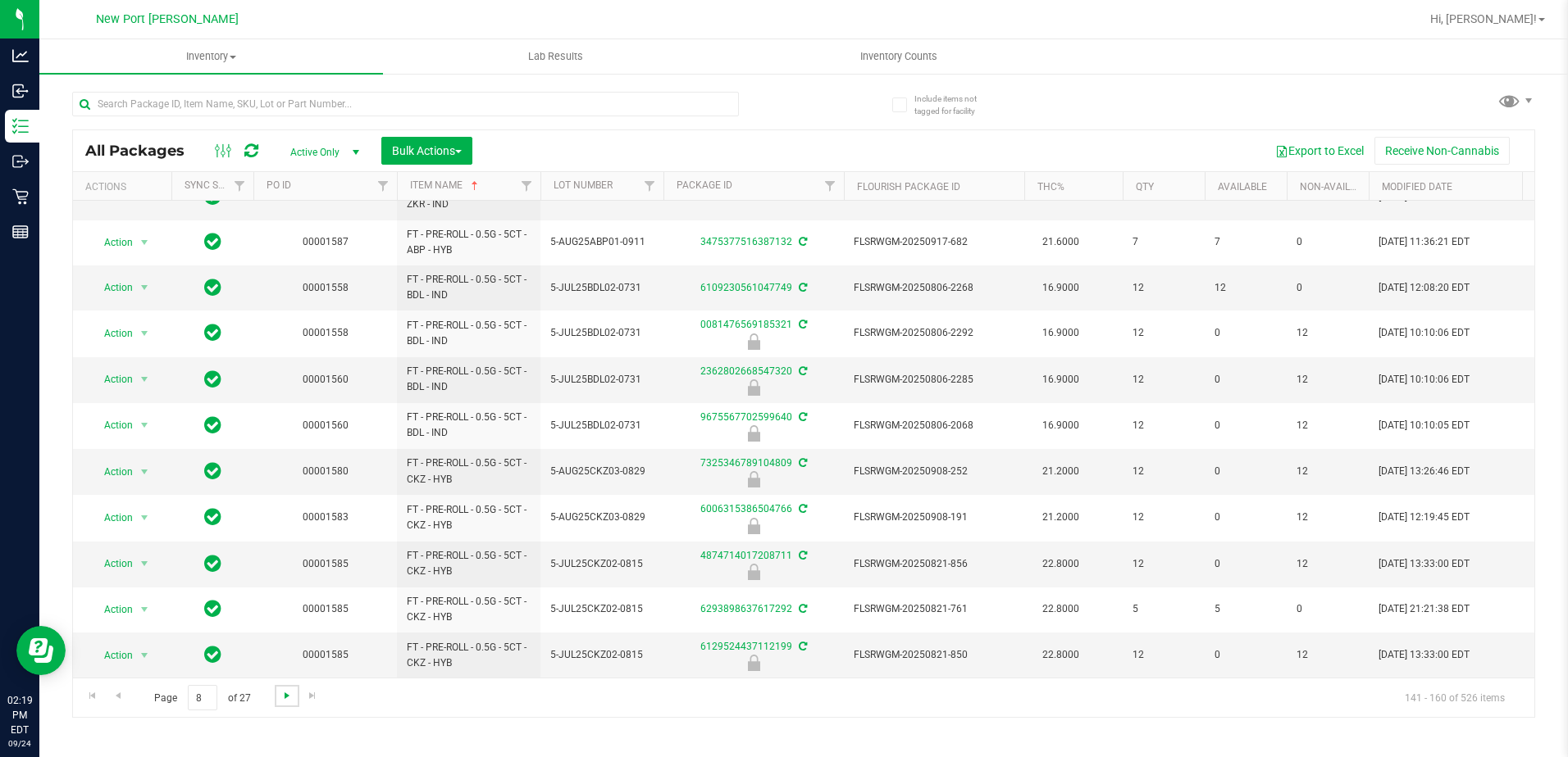
click at [286, 696] on span "Go to the next page" at bounding box center [286, 696] width 13 height 13
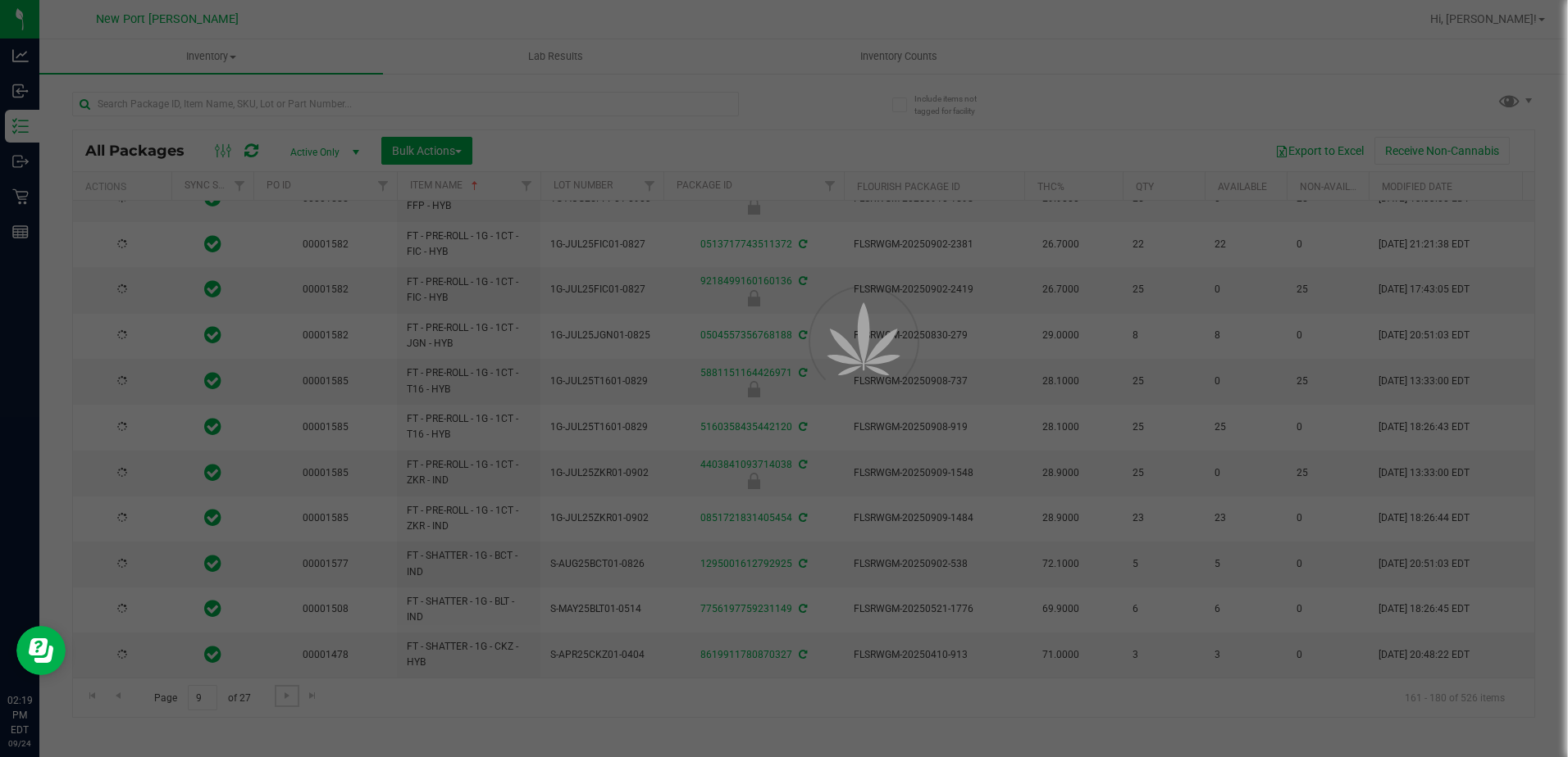
scroll to position [0, 0]
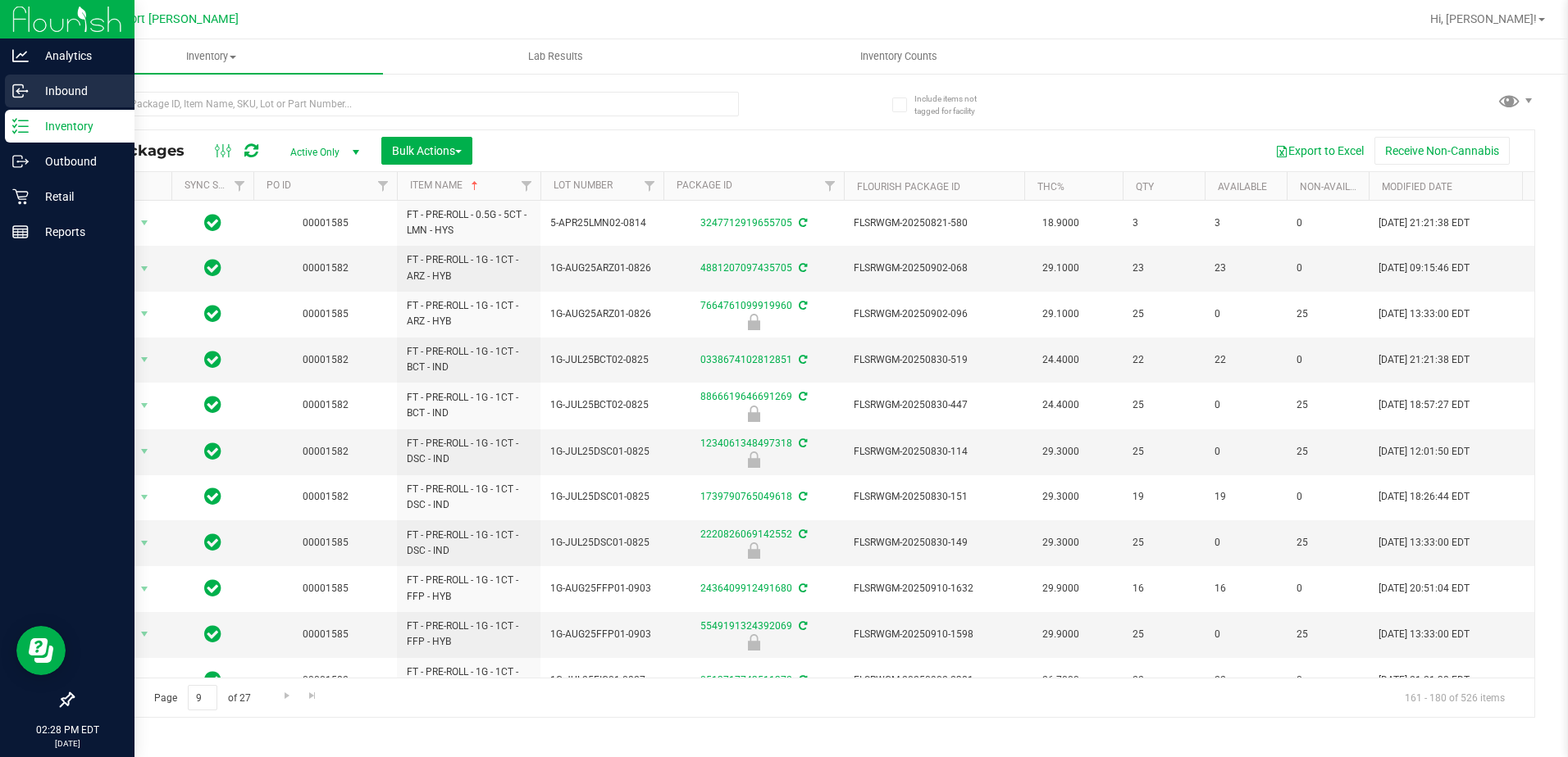
click at [28, 88] on icon at bounding box center [20, 91] width 17 height 17
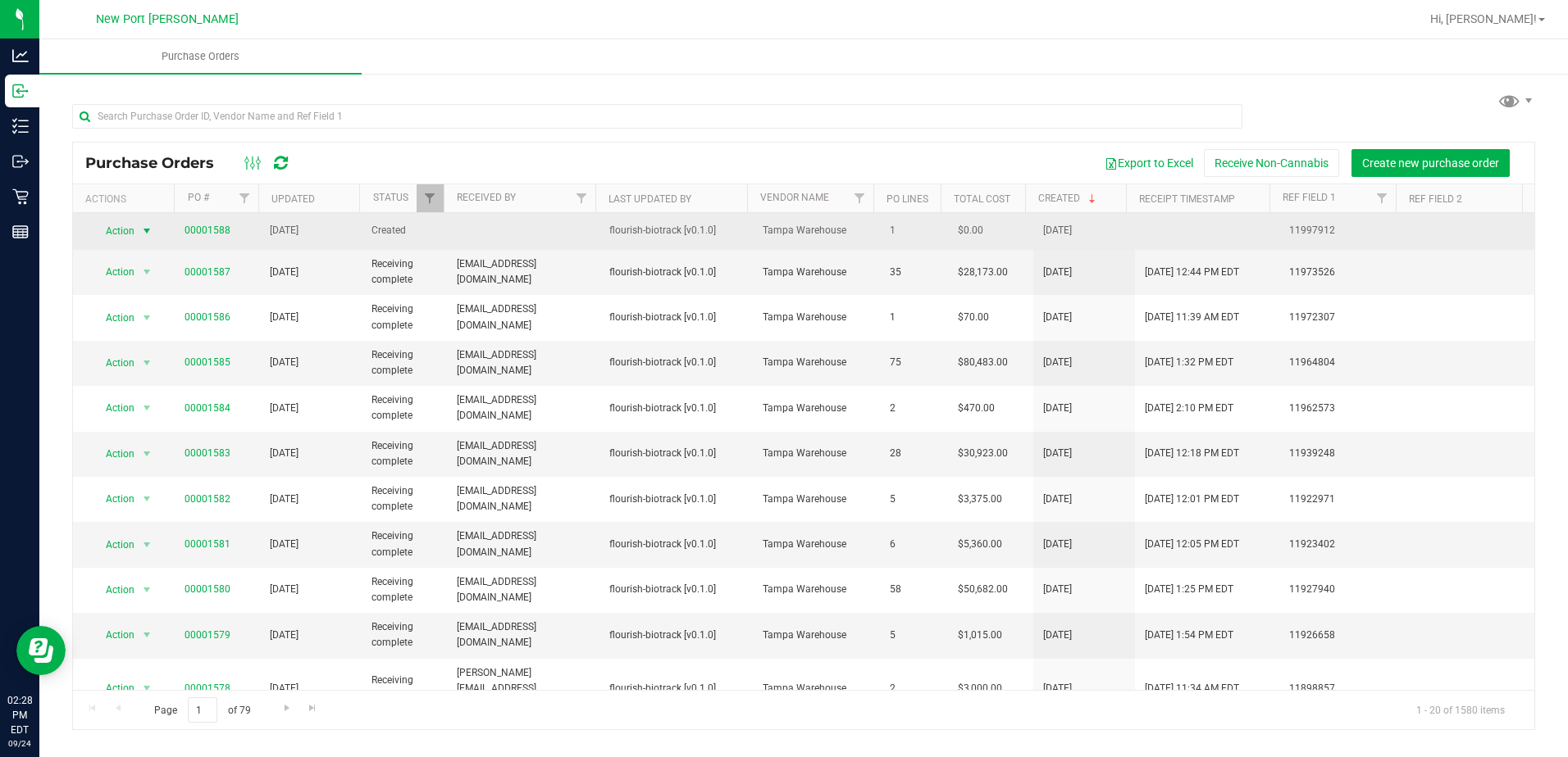
click at [124, 230] on span "Action" at bounding box center [113, 231] width 45 height 23
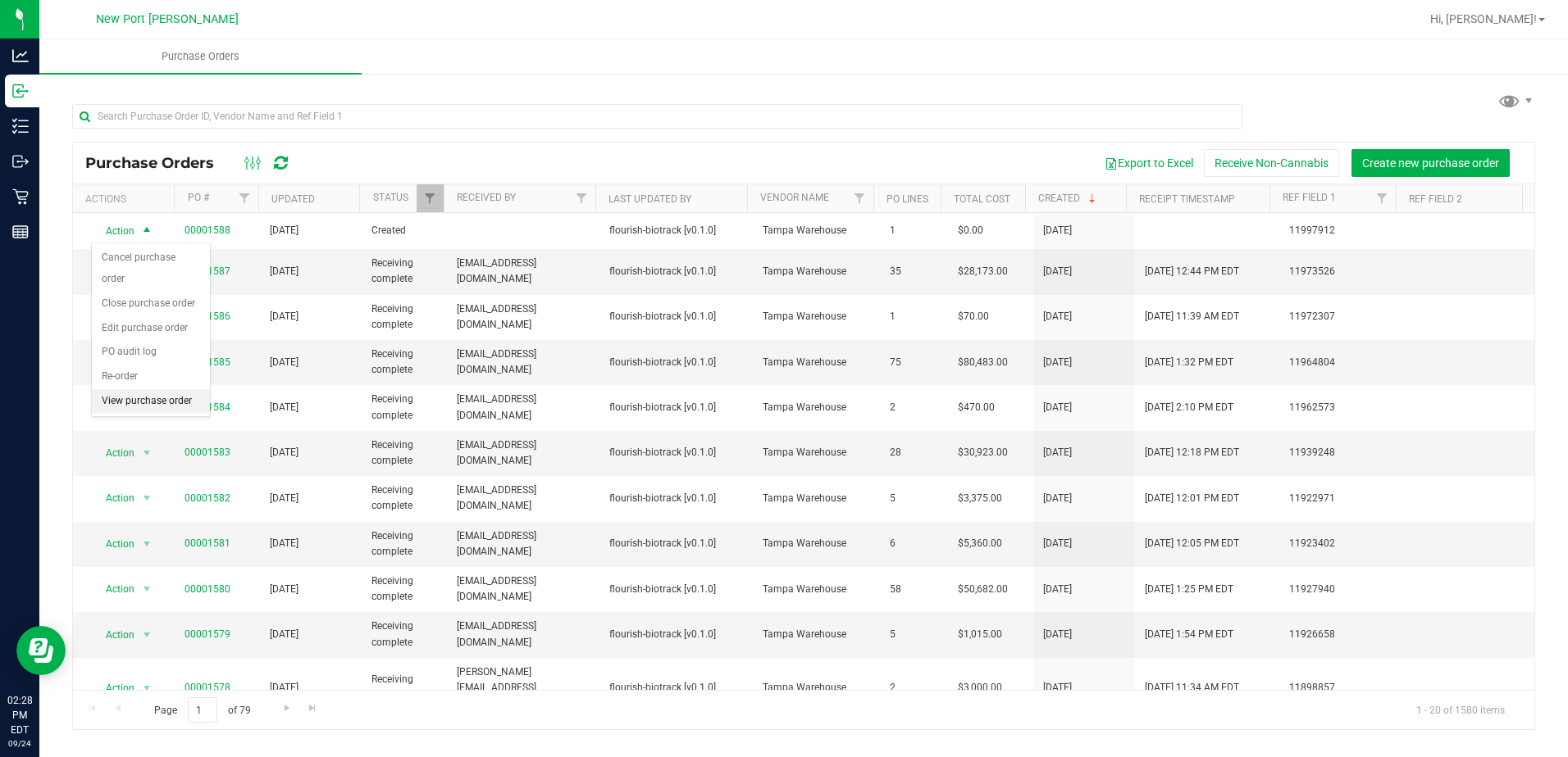
click at [160, 389] on li "View purchase order" at bounding box center [150, 401] width 118 height 25
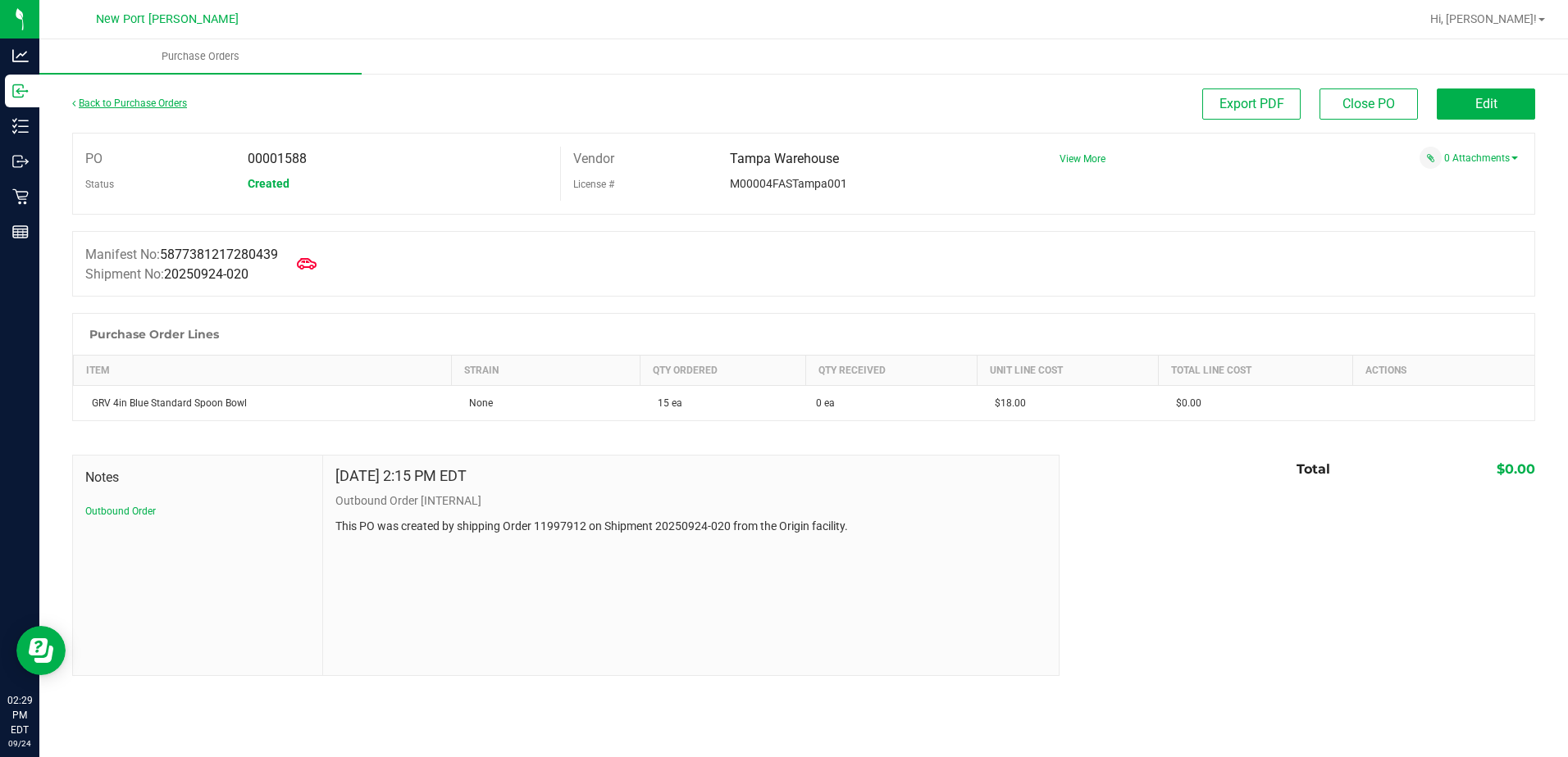
click at [95, 98] on link "Back to Purchase Orders" at bounding box center [130, 104] width 115 height 12
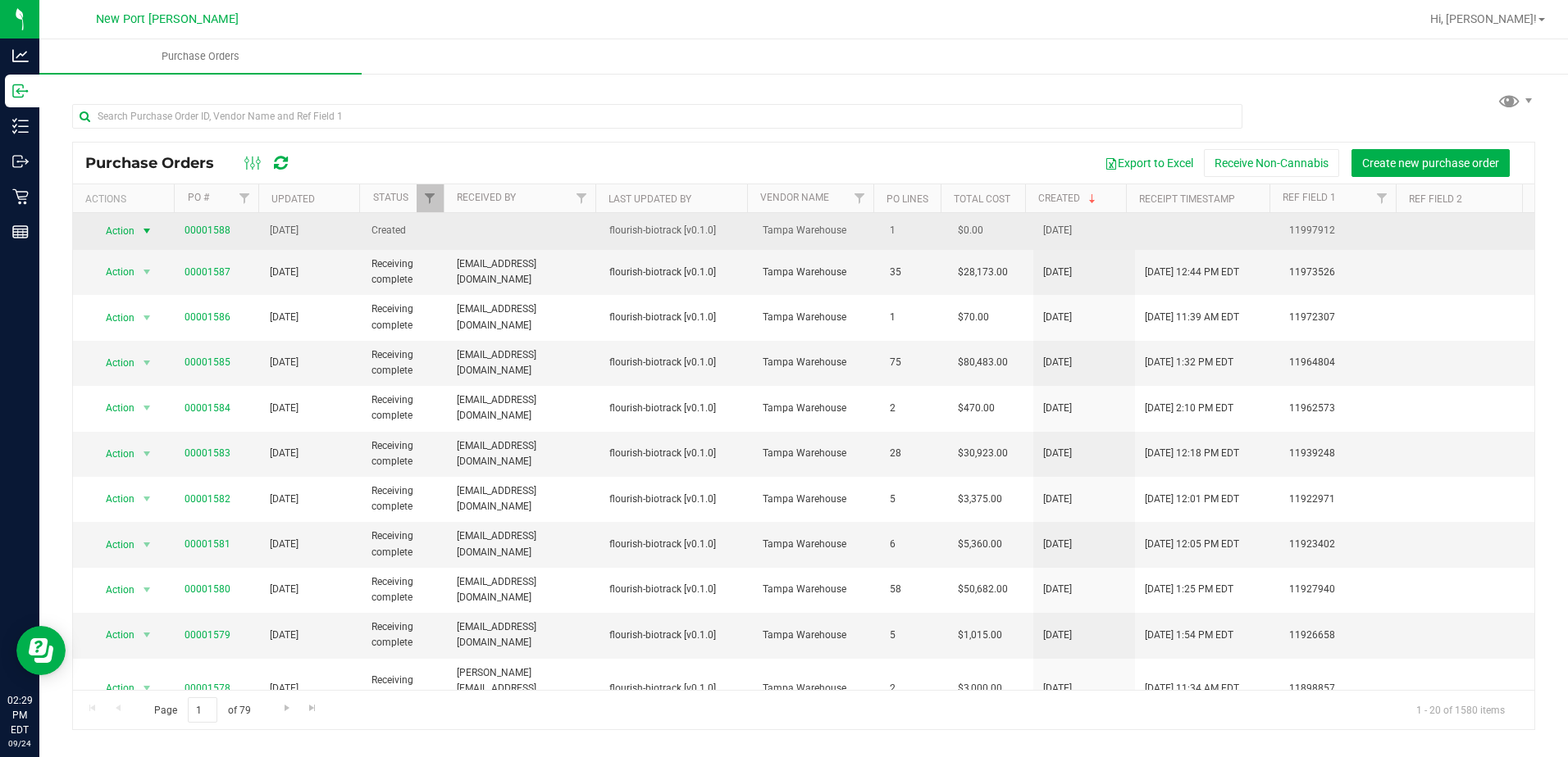
click at [126, 238] on span "Action" at bounding box center [113, 231] width 45 height 23
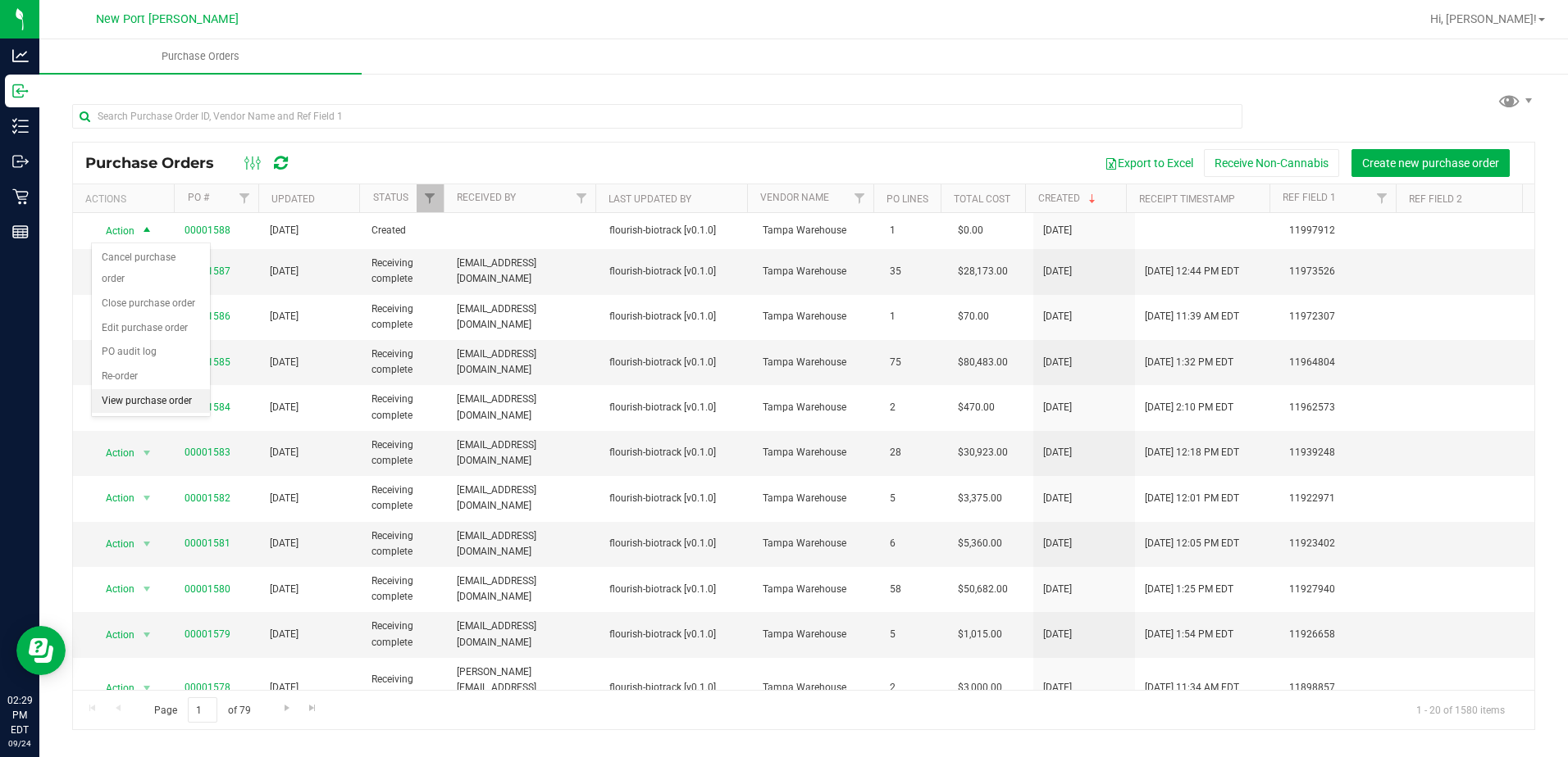
click at [148, 389] on li "View purchase order" at bounding box center [150, 401] width 118 height 25
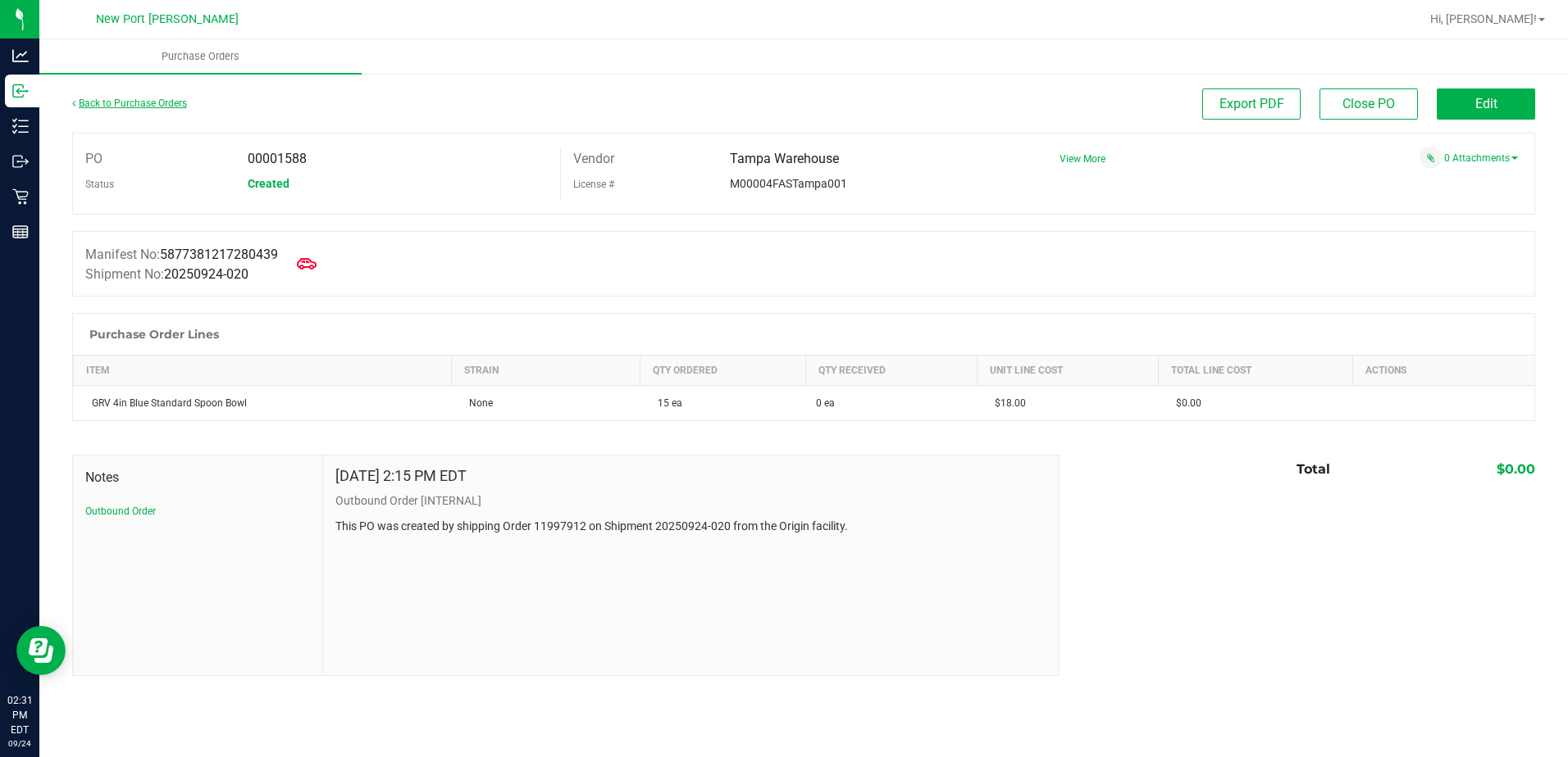
click at [160, 104] on link "Back to Purchase Orders" at bounding box center [130, 104] width 115 height 12
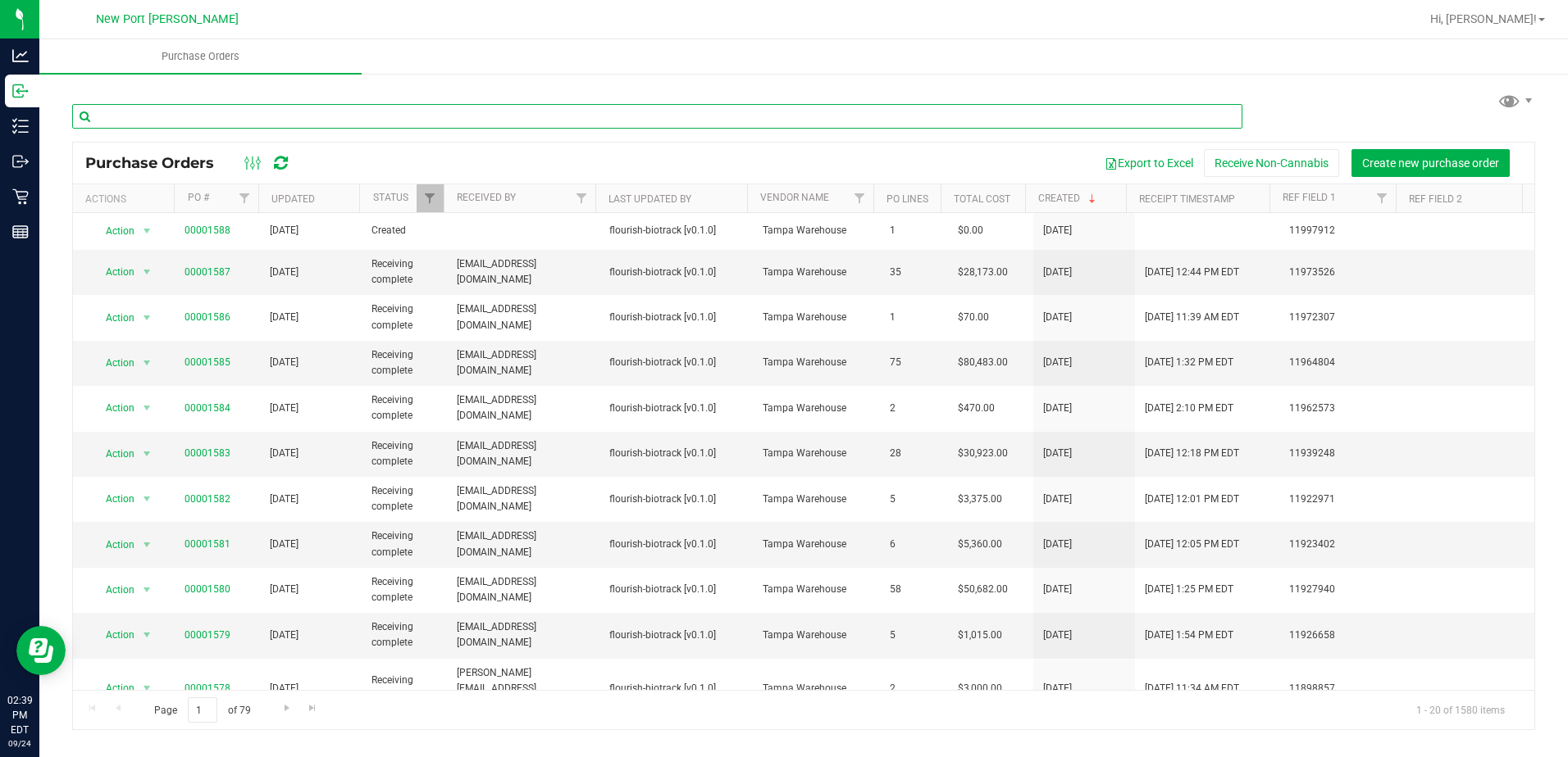
click at [292, 121] on input "text" at bounding box center [657, 116] width 1170 height 25
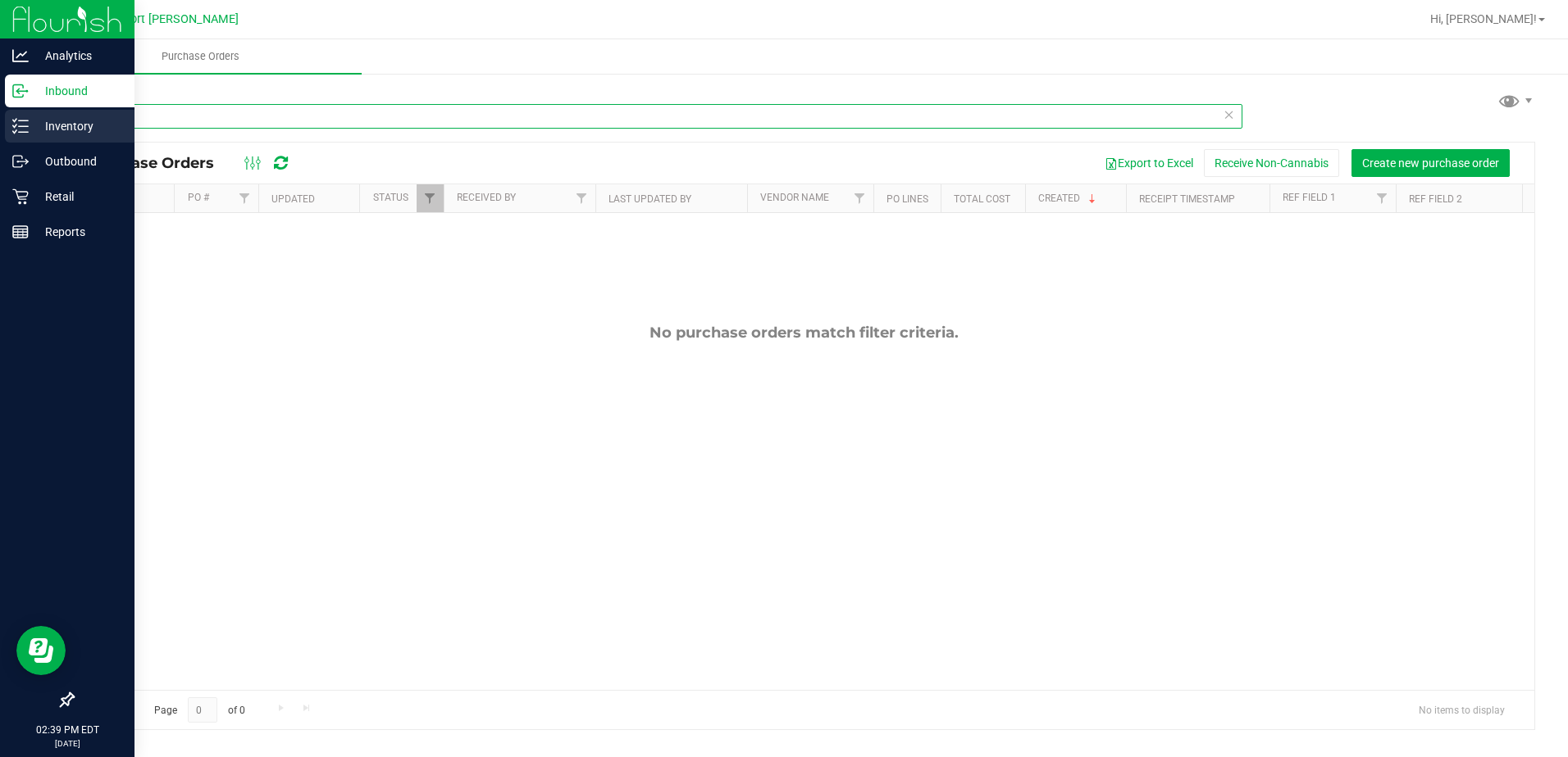
type input "1ct"
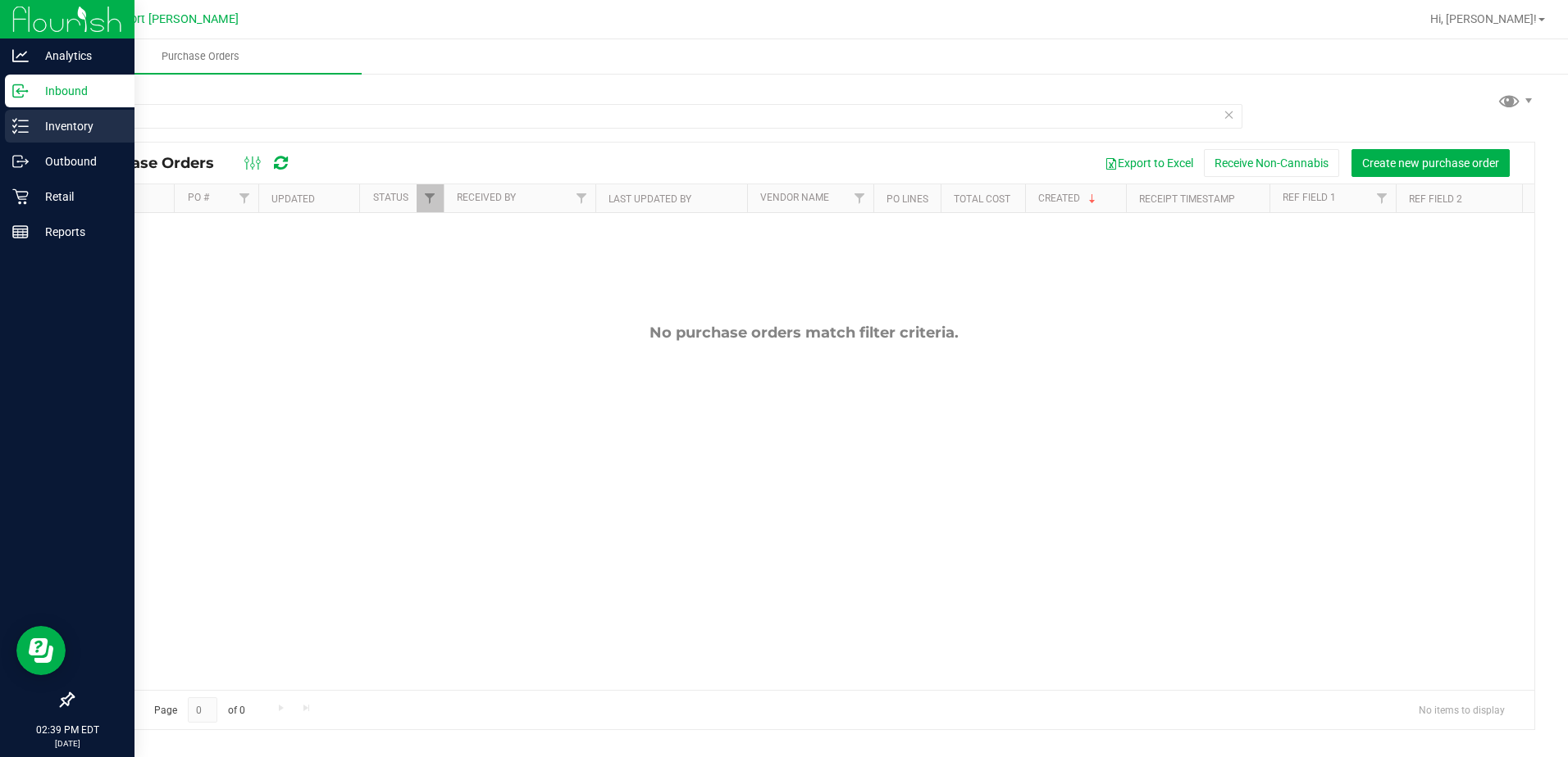
click at [23, 127] on line at bounding box center [23, 127] width 9 height 0
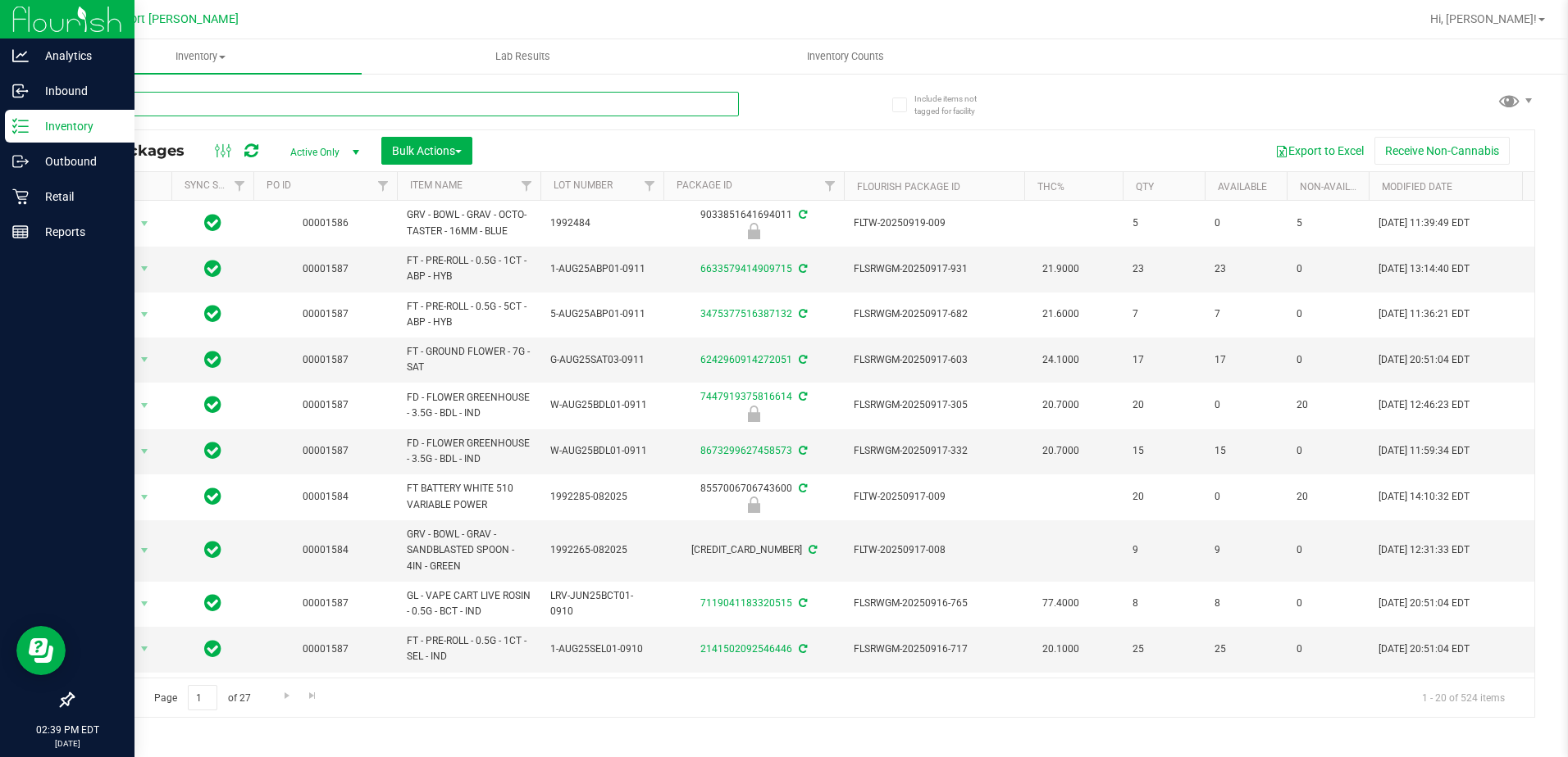
click at [198, 107] on input "text" at bounding box center [405, 104] width 666 height 25
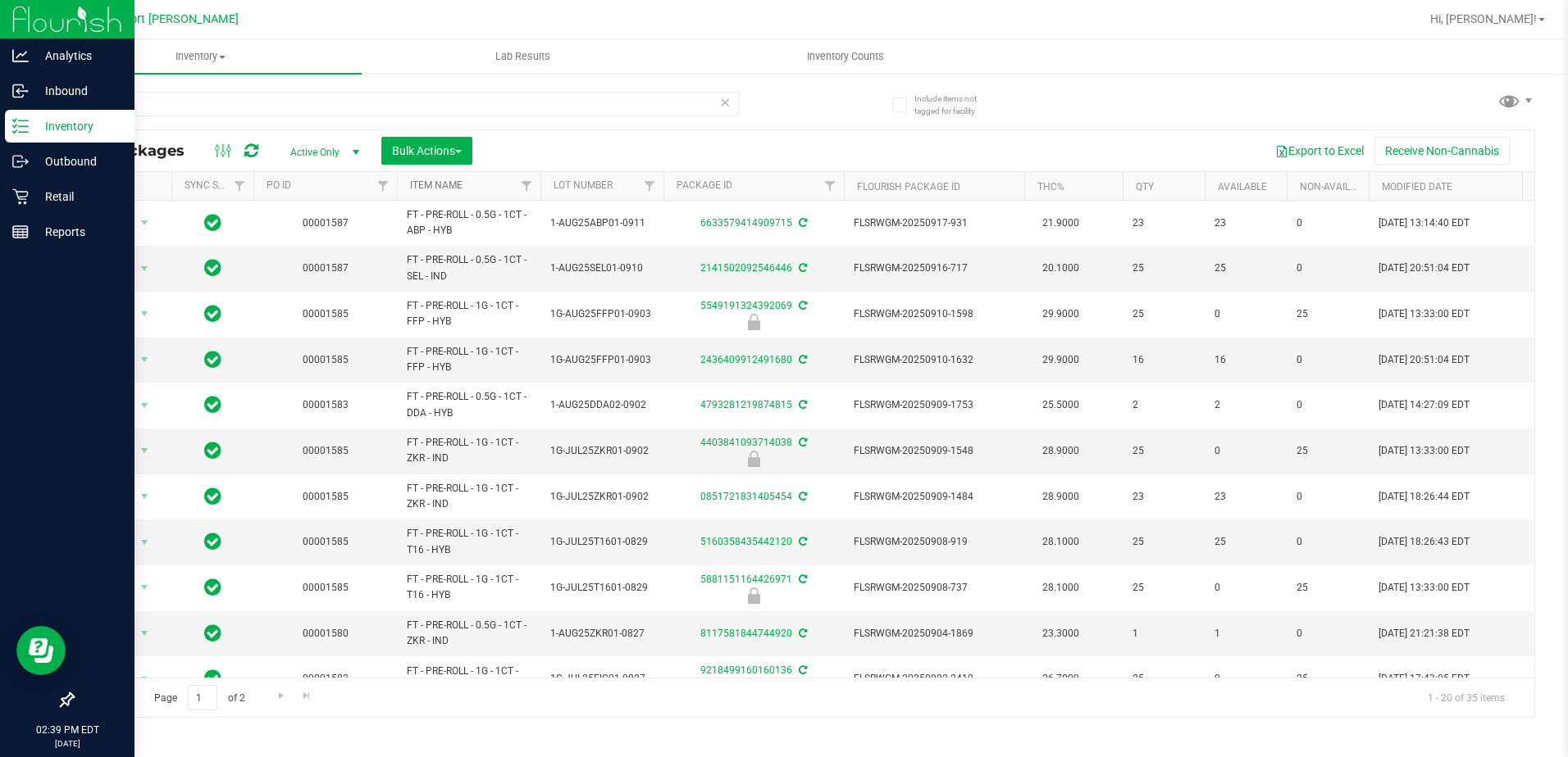
click at [438, 185] on link "Item Name" at bounding box center [436, 185] width 52 height 12
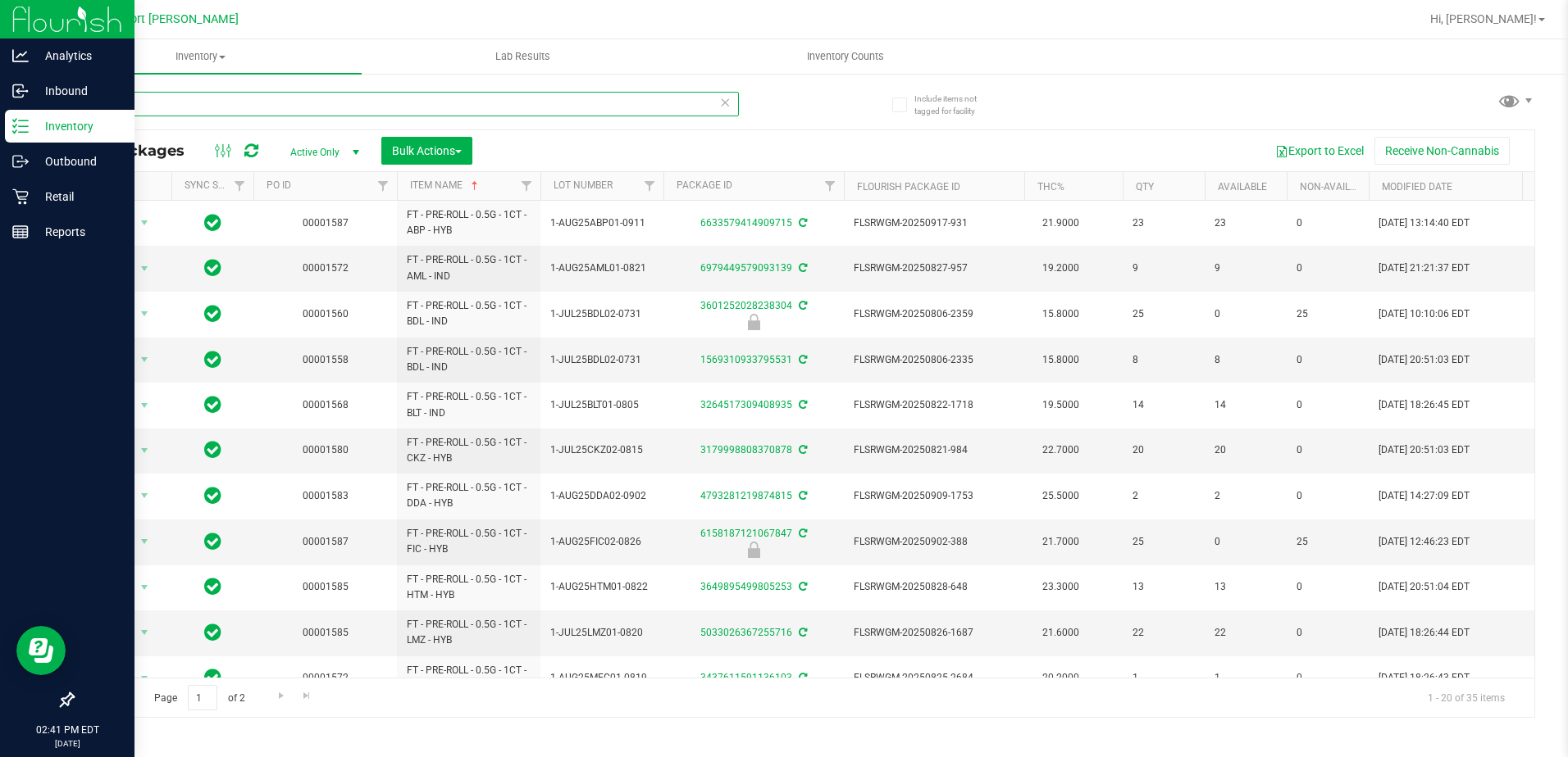
click at [146, 93] on input "1ct" at bounding box center [405, 104] width 666 height 25
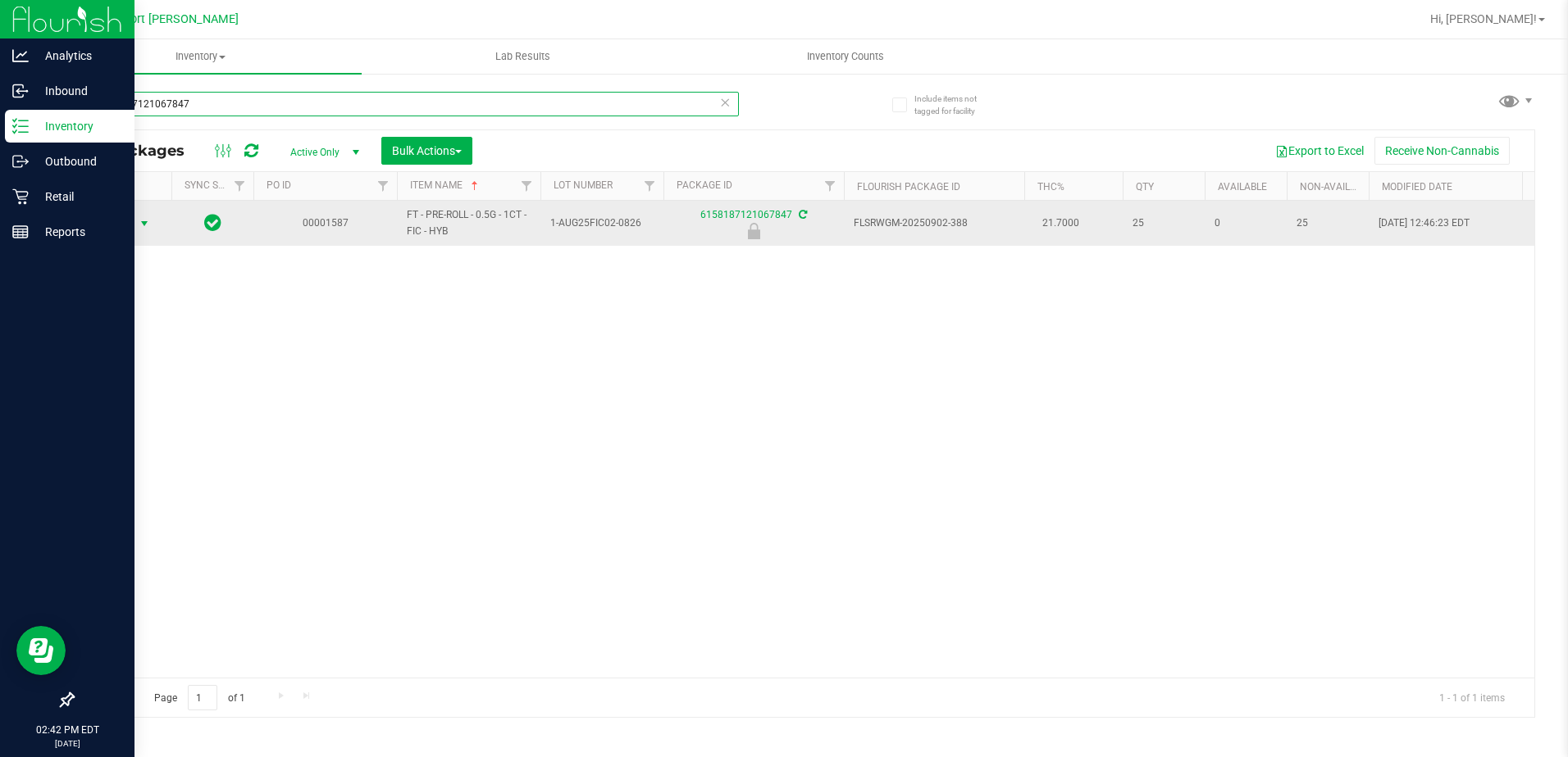
type input "6158187121067847"
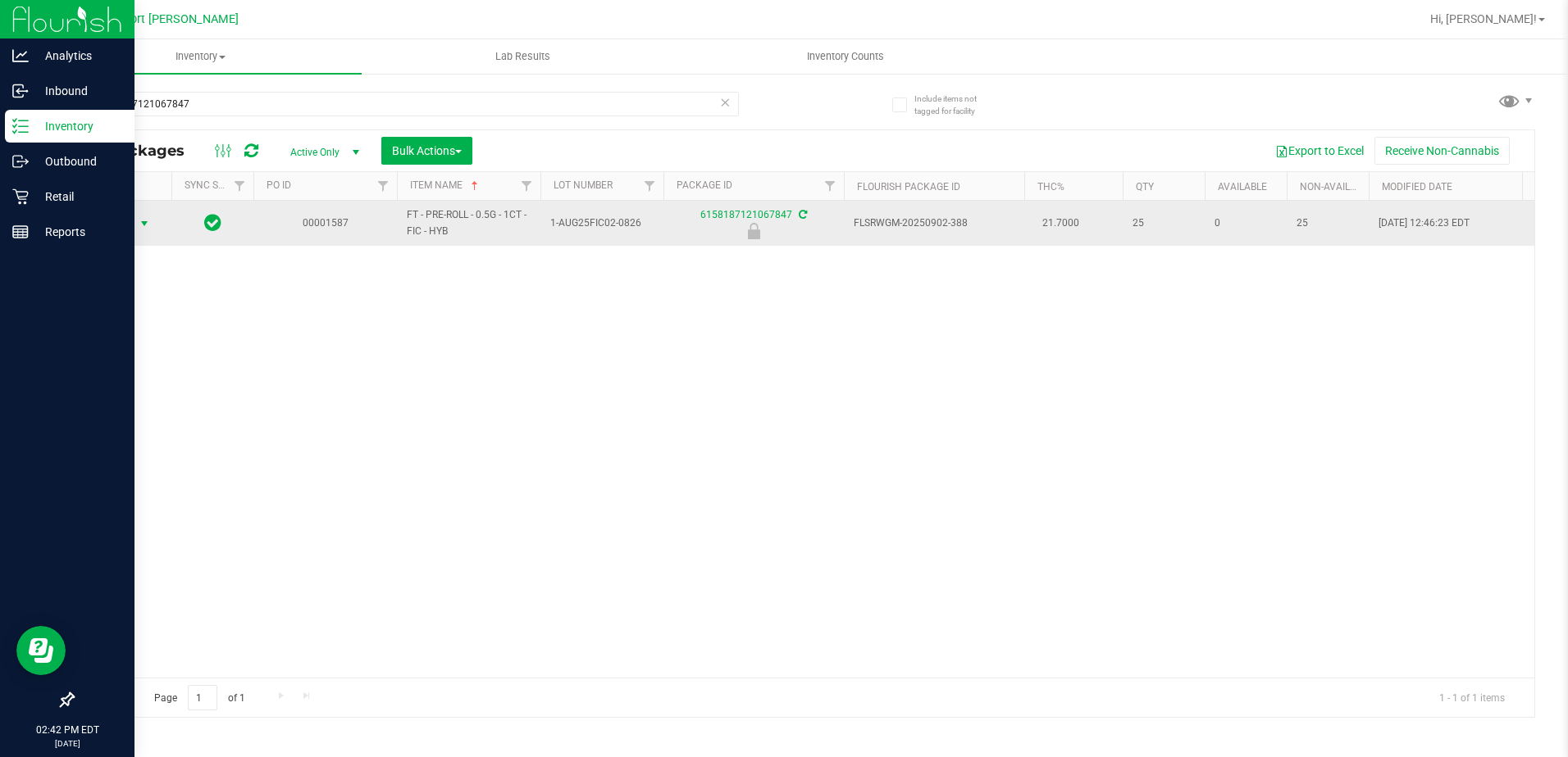
click at [147, 218] on span "select" at bounding box center [144, 224] width 13 height 13
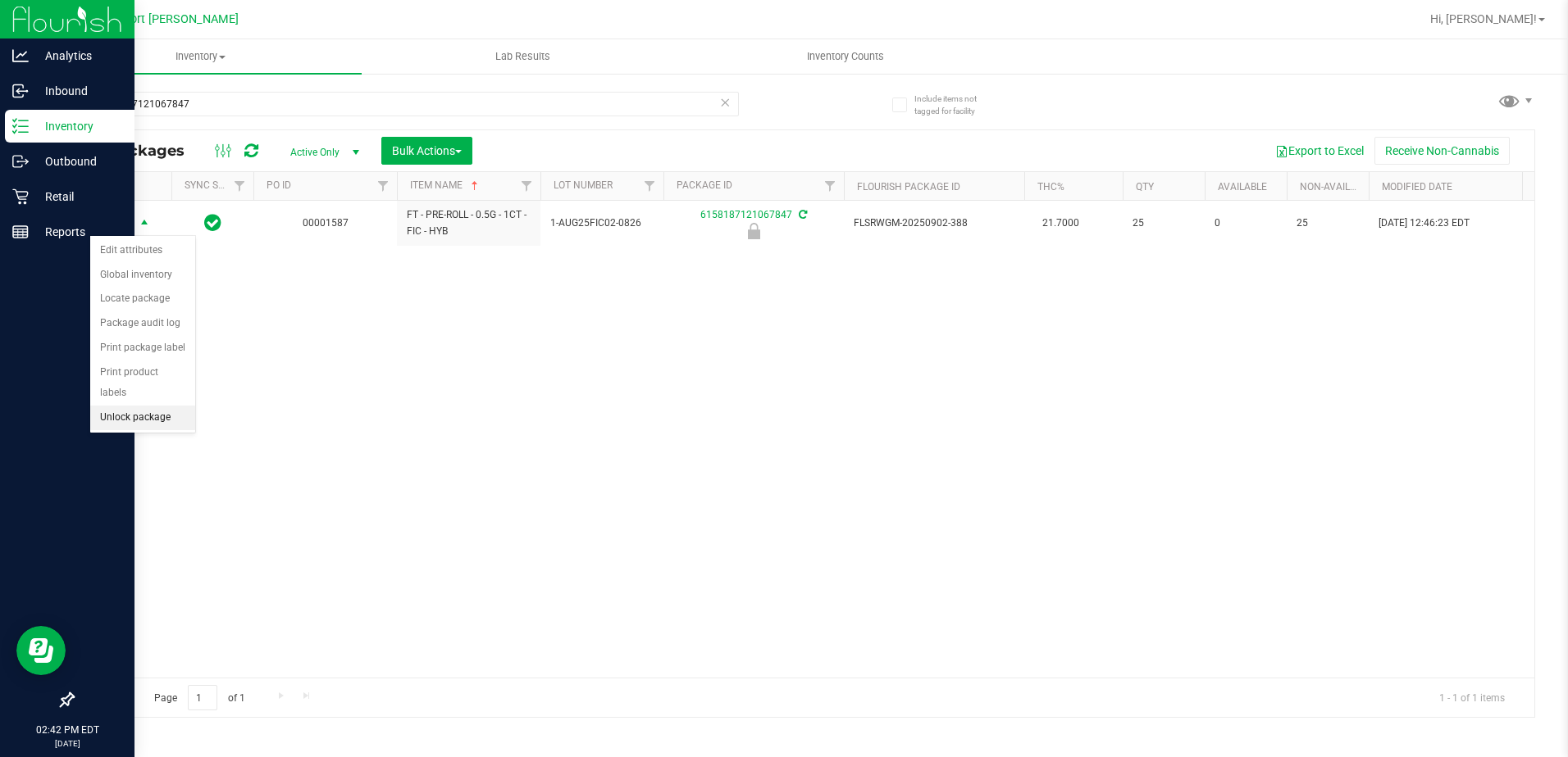
click at [151, 406] on li "Unlock package" at bounding box center [143, 418] width 105 height 25
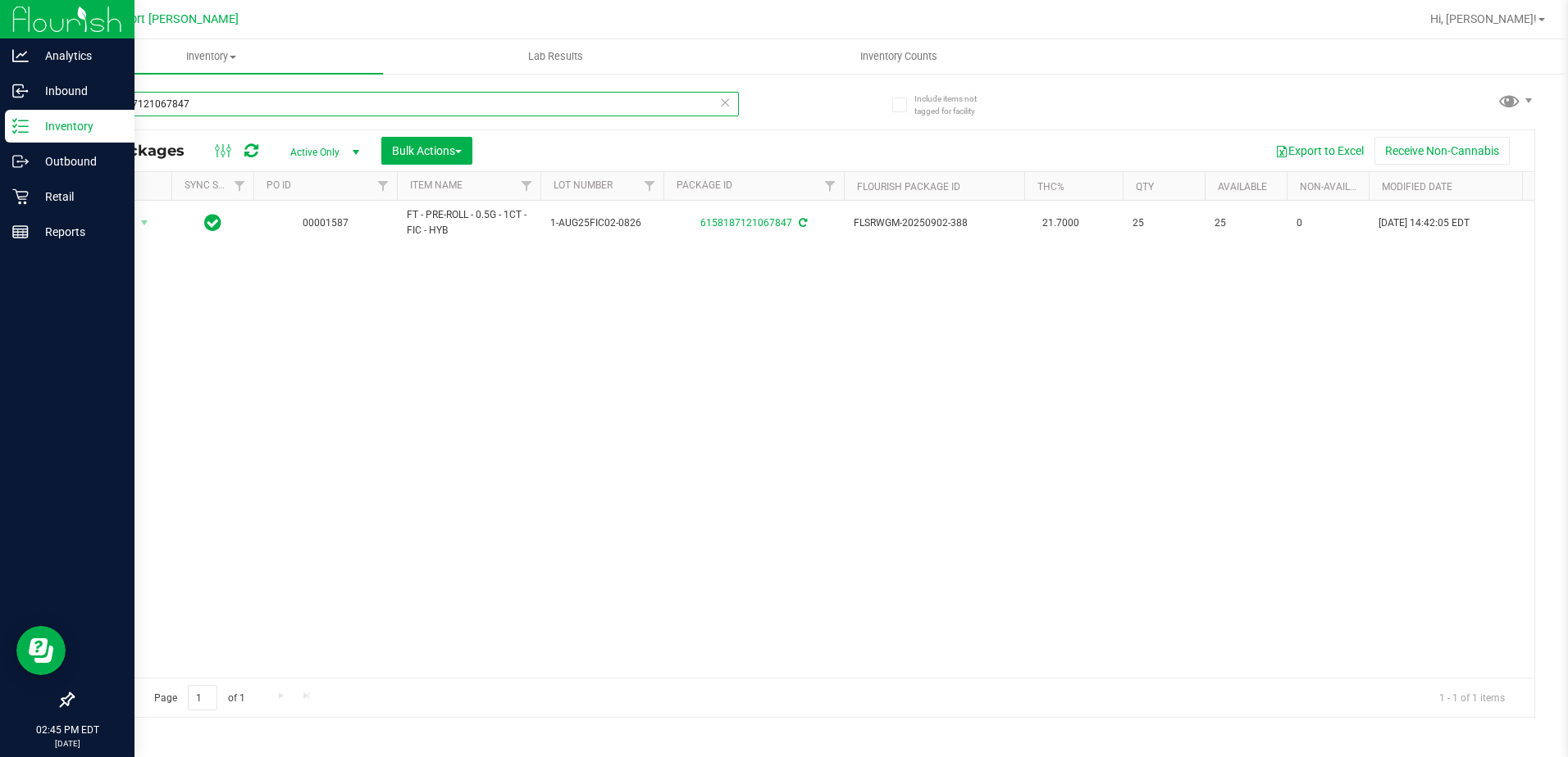
click at [226, 108] on input "6158187121067847" at bounding box center [405, 104] width 666 height 25
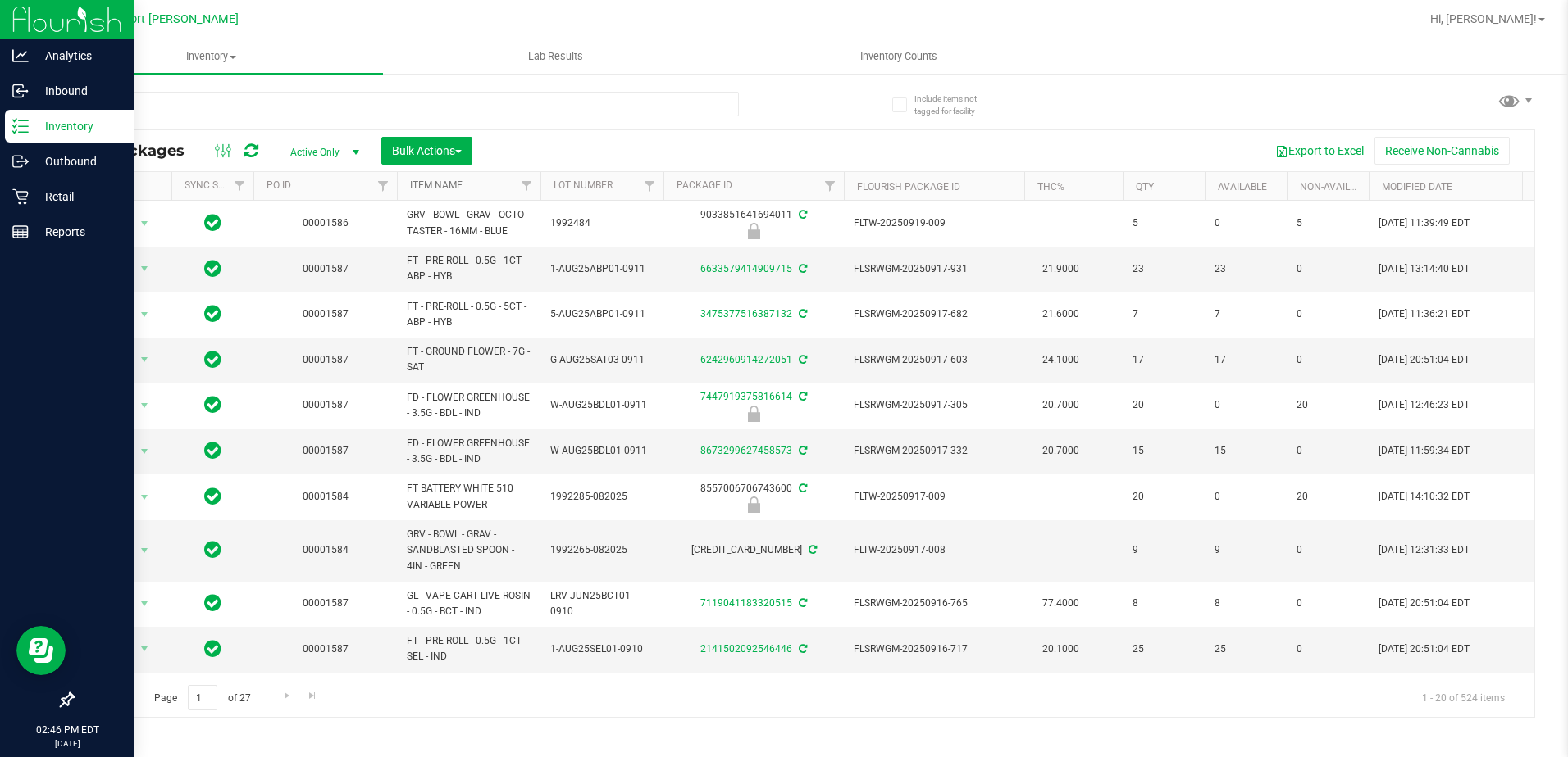
click at [424, 188] on link "Item Name" at bounding box center [436, 185] width 52 height 12
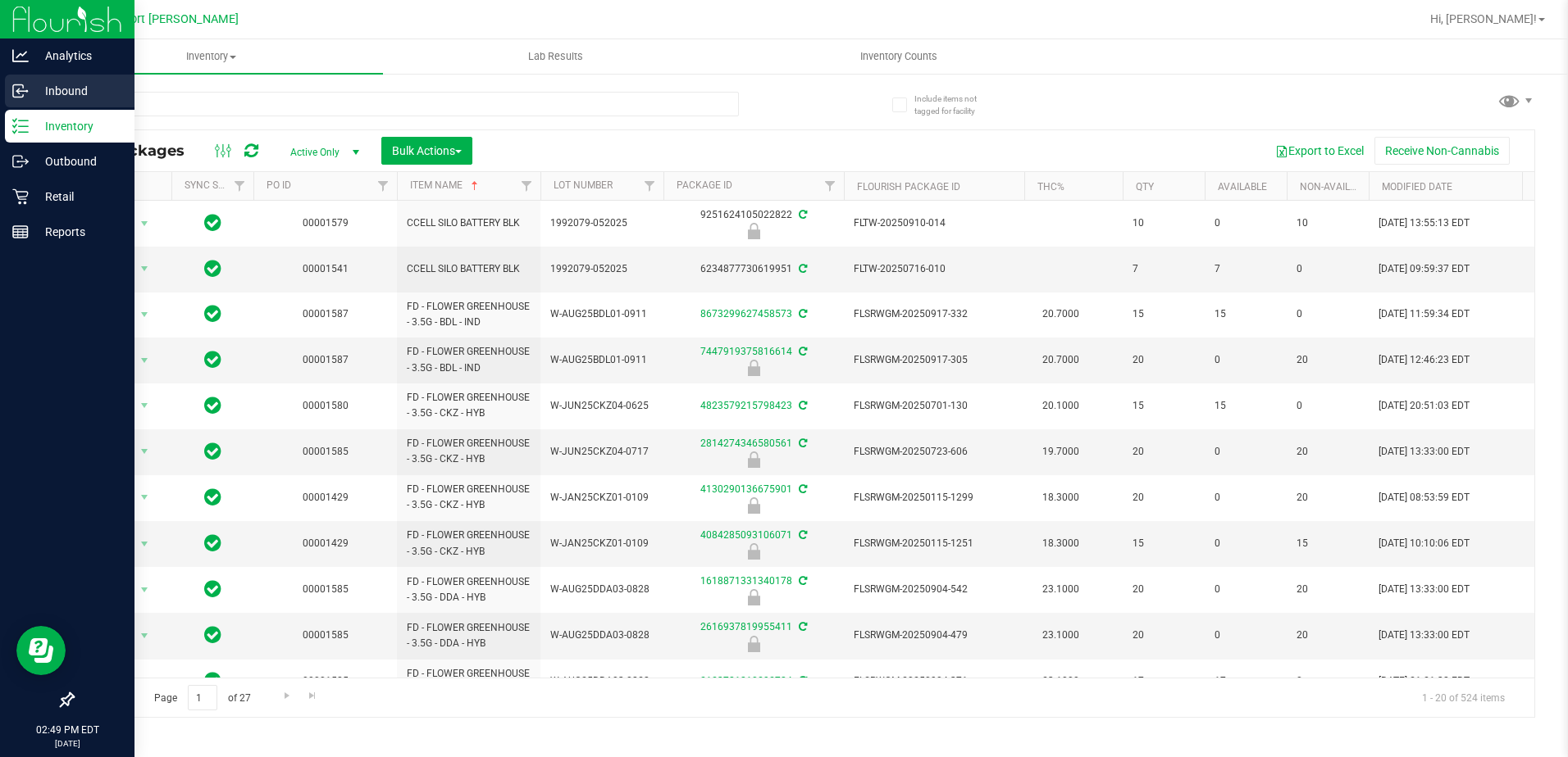
click at [18, 86] on icon at bounding box center [20, 91] width 17 height 17
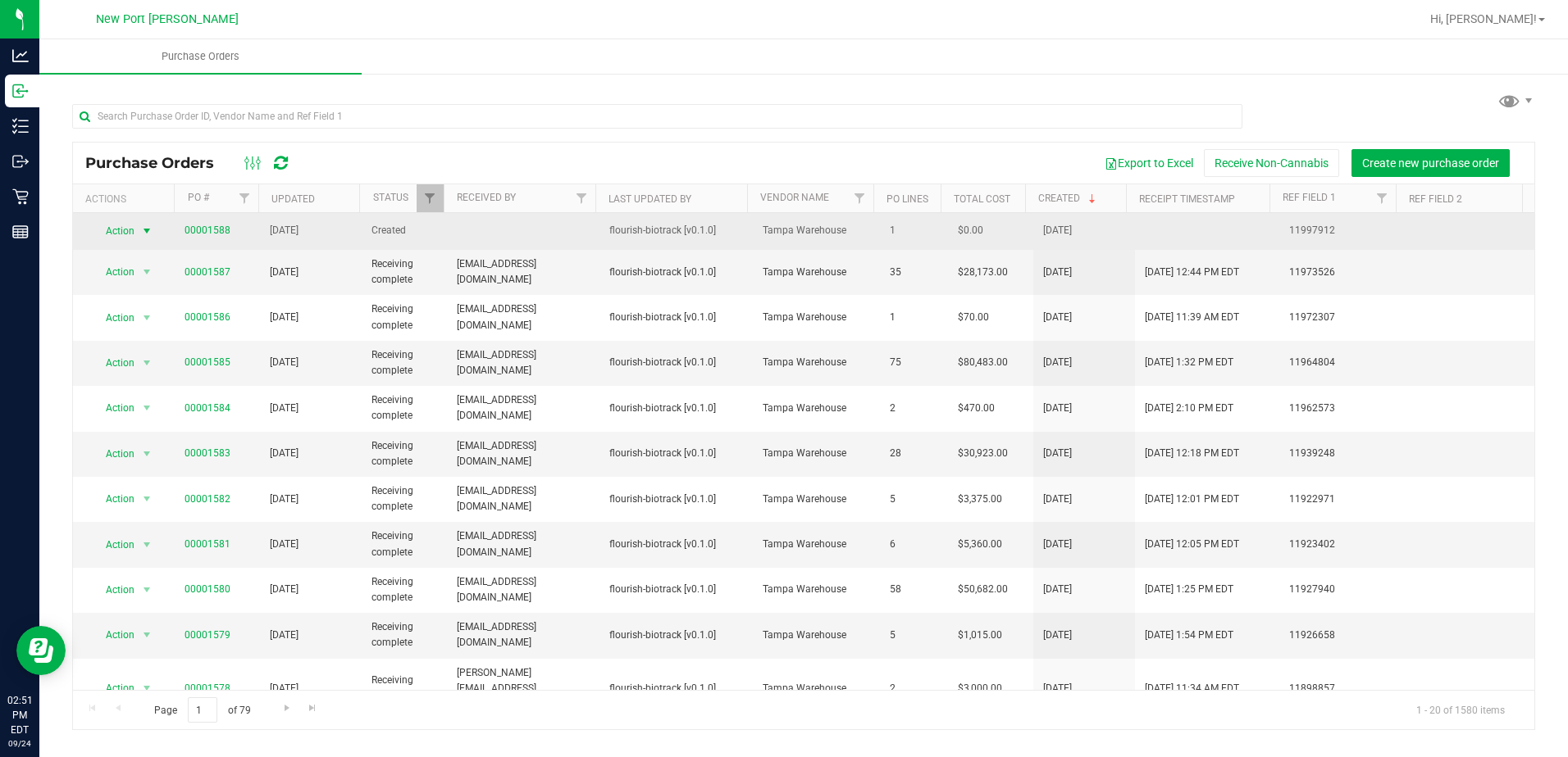
click at [142, 231] on span "select" at bounding box center [147, 231] width 13 height 13
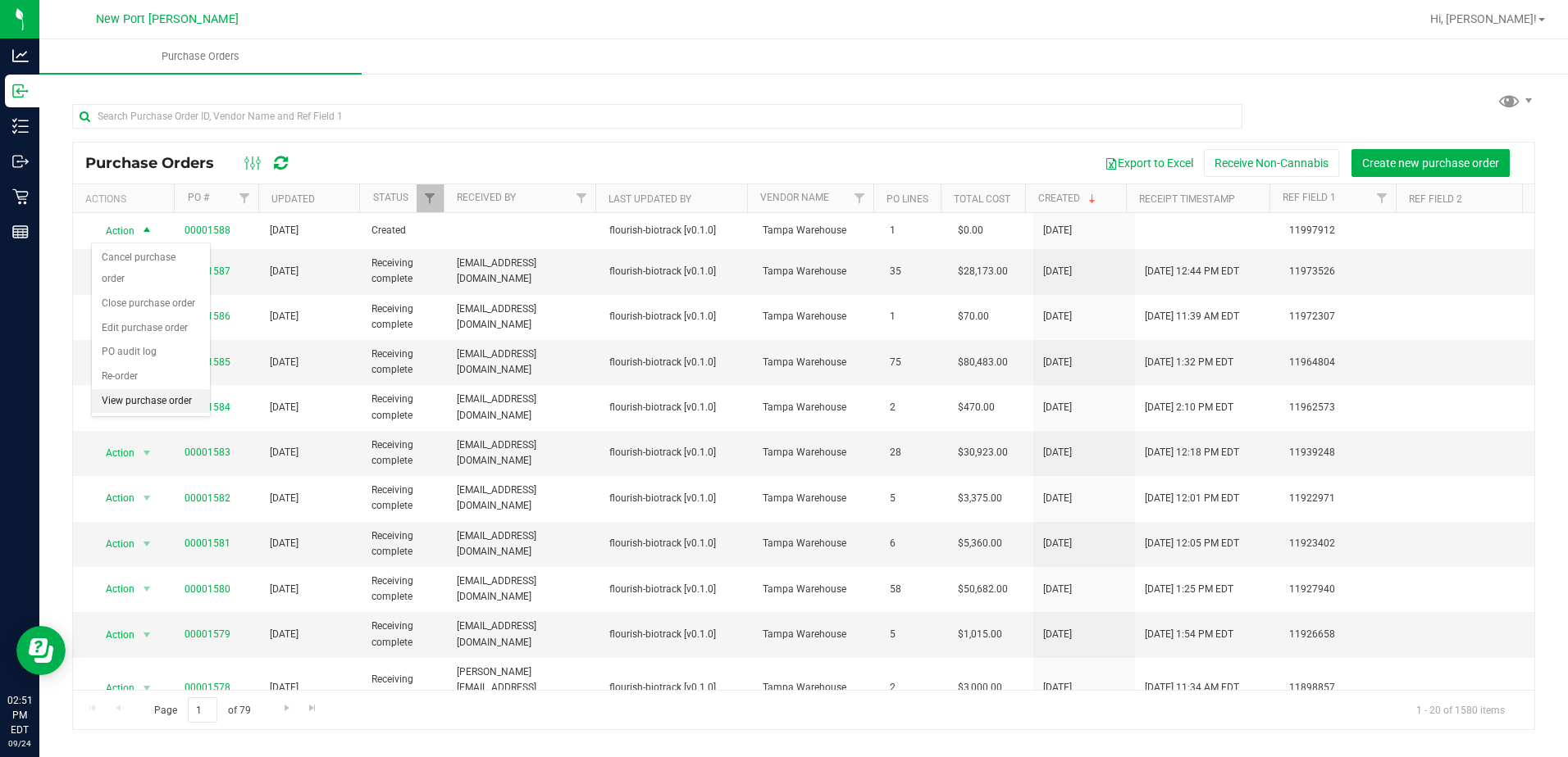
click at [132, 389] on li "View purchase order" at bounding box center [150, 401] width 118 height 25
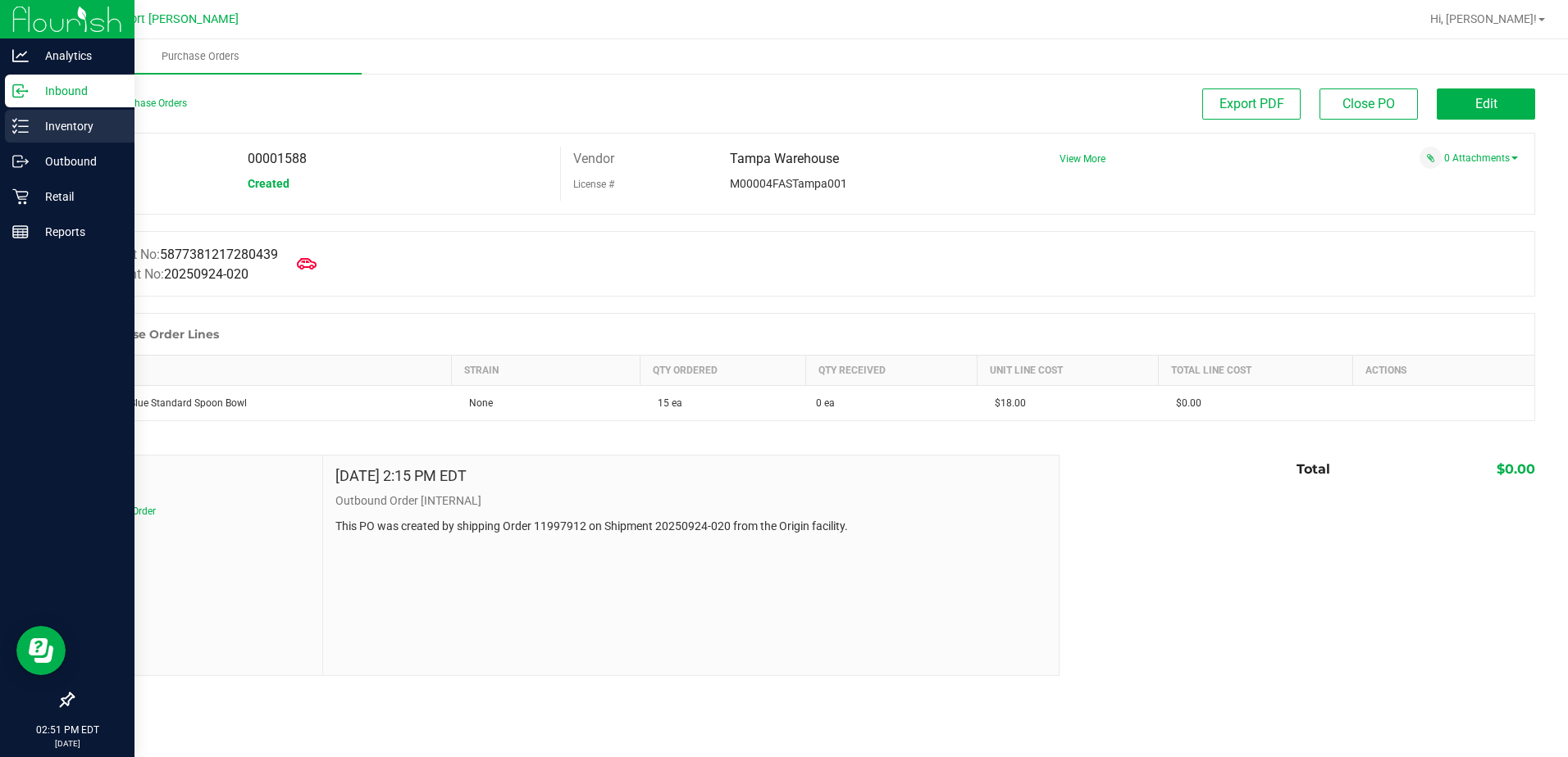
click at [33, 127] on p "Inventory" at bounding box center [77, 127] width 98 height 20
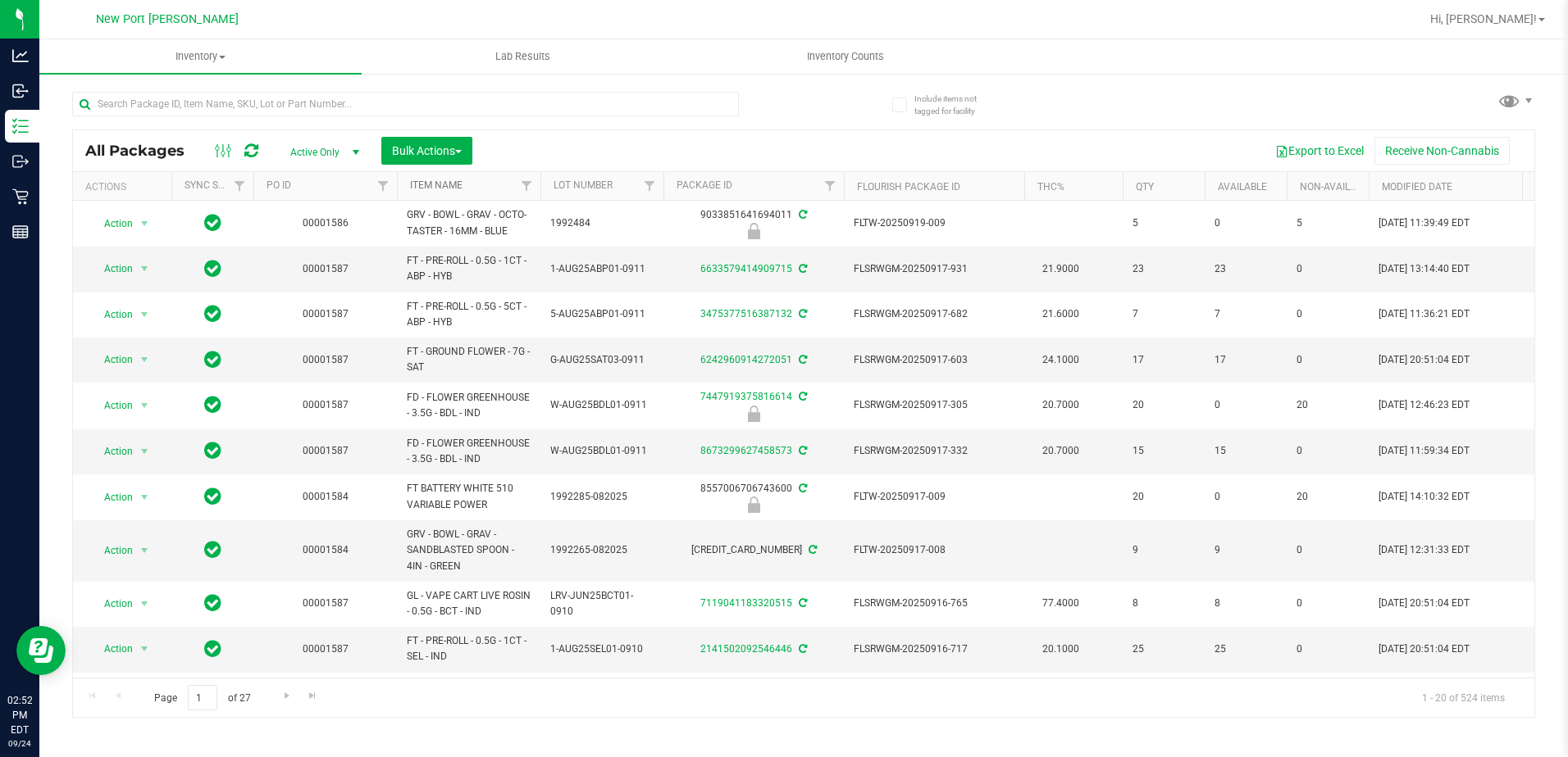
click at [449, 191] on link "Item Name" at bounding box center [436, 185] width 52 height 12
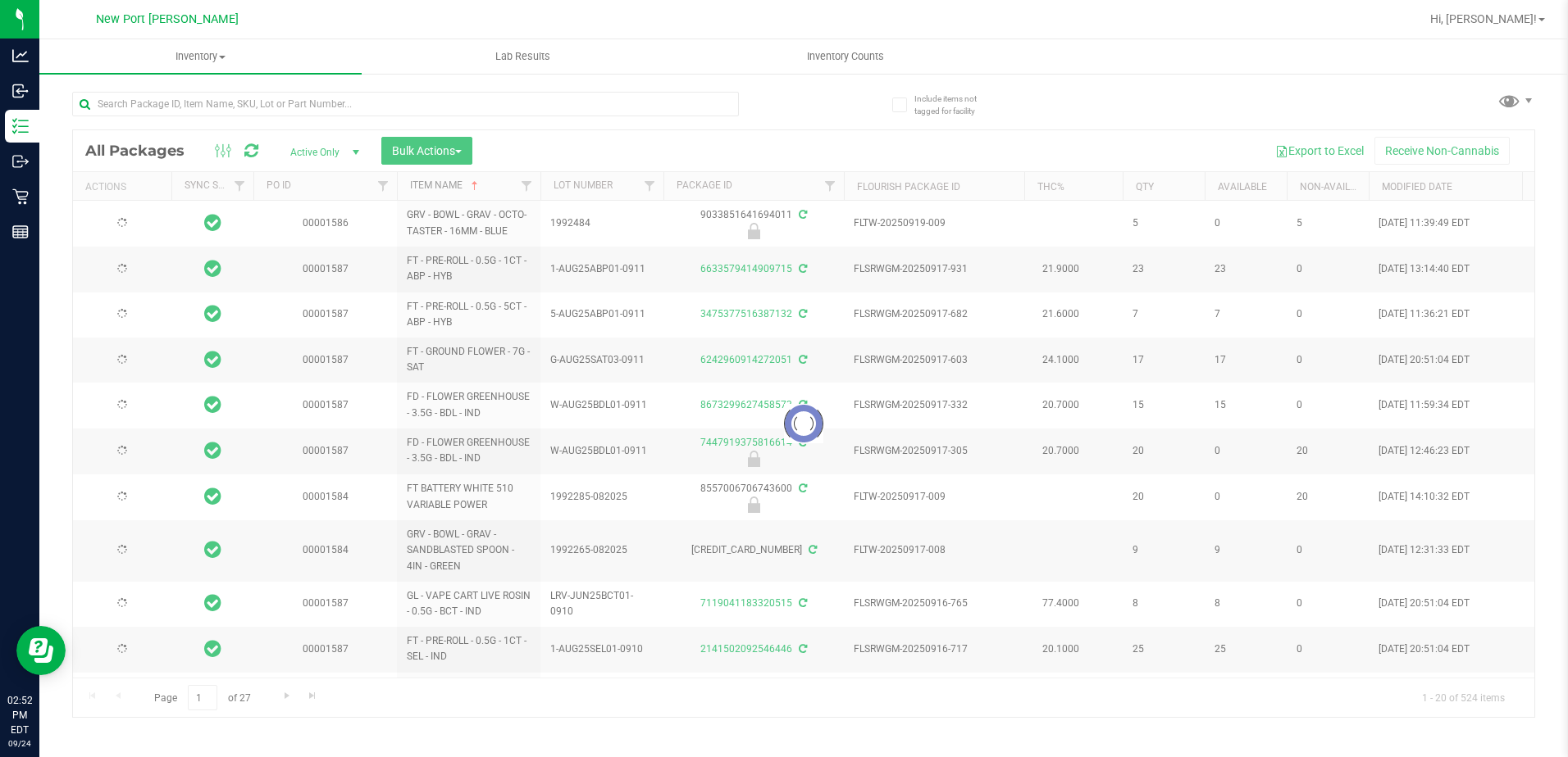
type input "[DATE]"
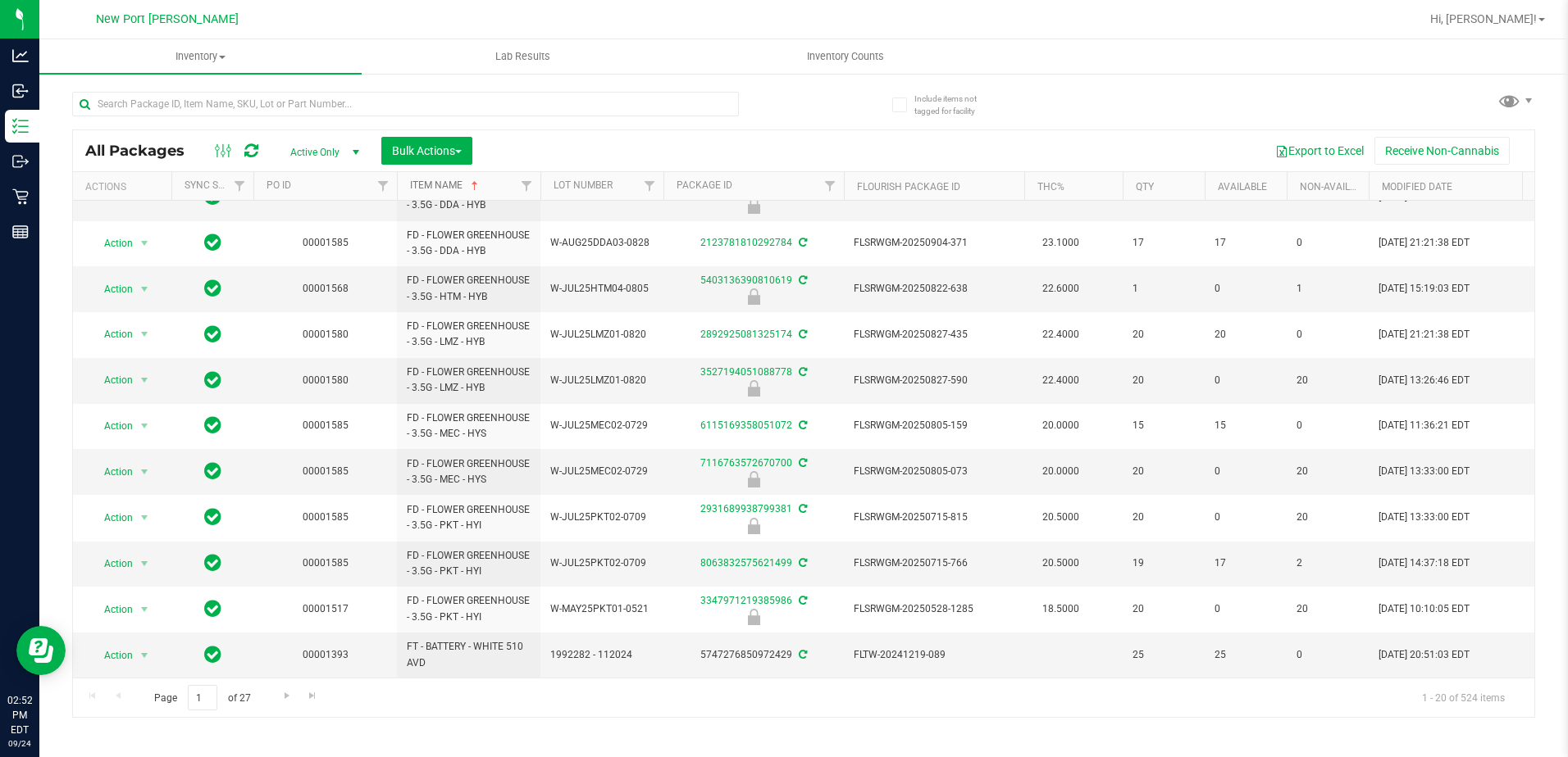
scroll to position [451, 0]
click at [284, 696] on span "Go to the next page" at bounding box center [286, 696] width 13 height 13
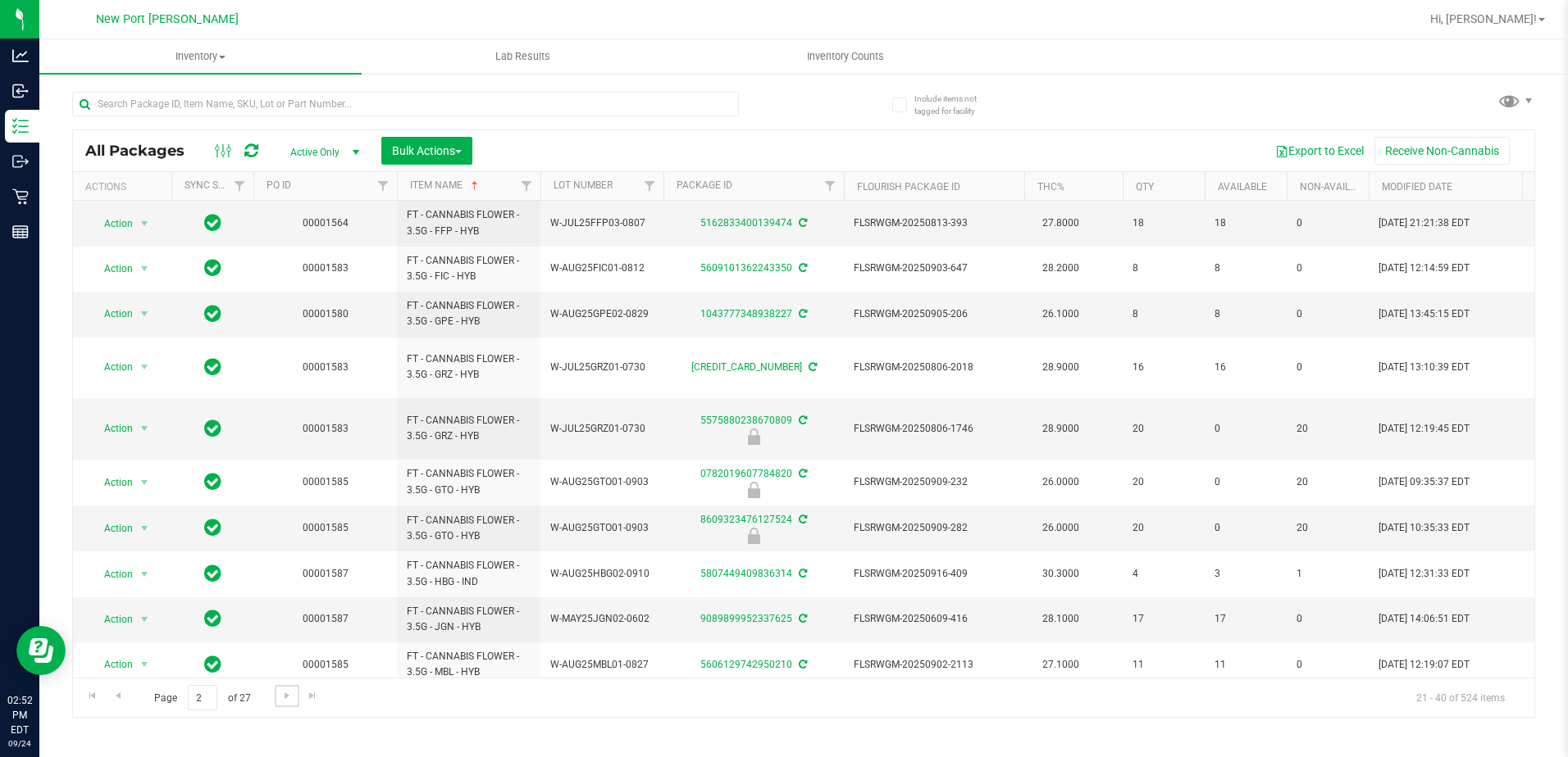
scroll to position [461, 0]
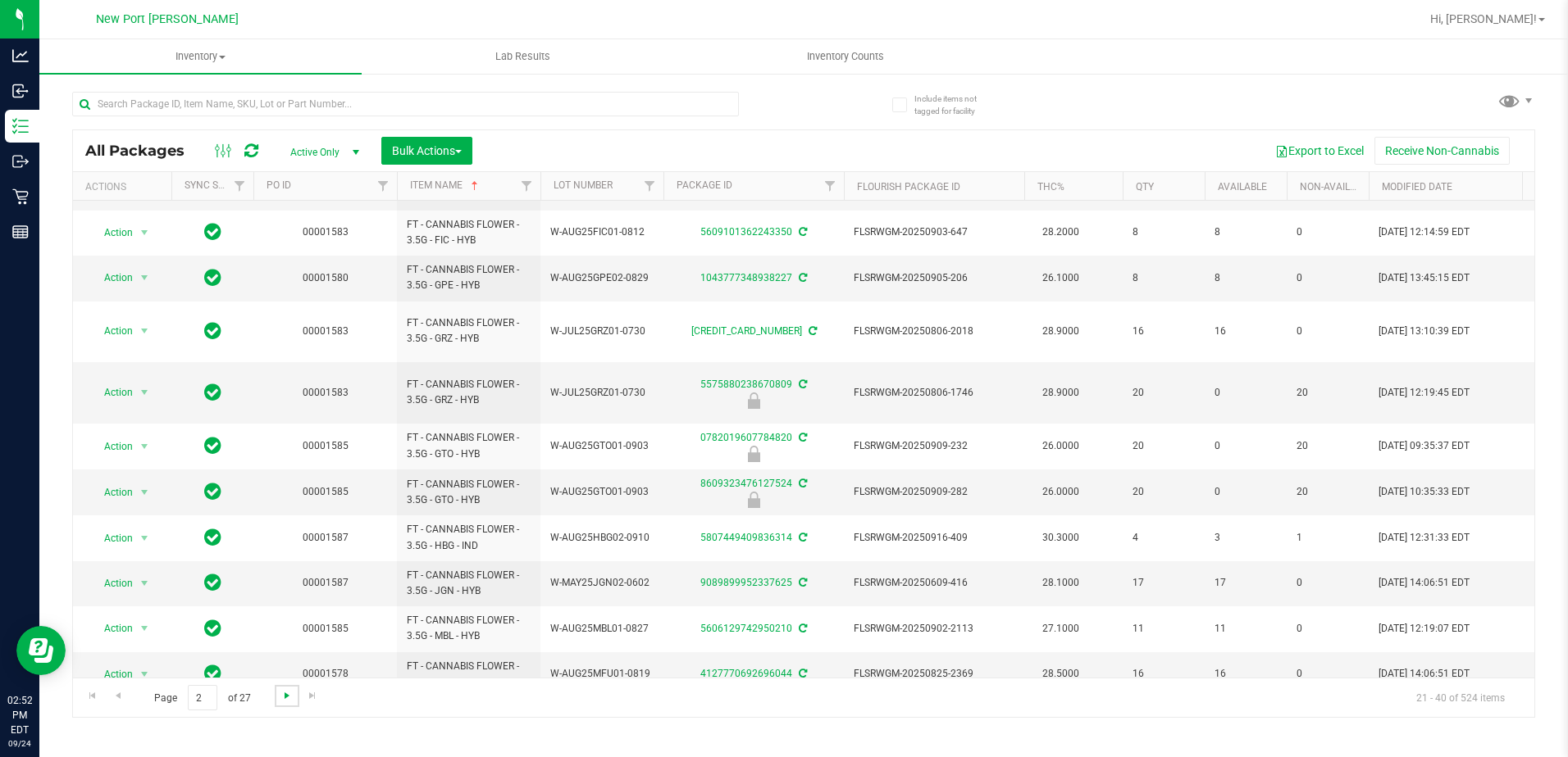
click at [288, 698] on span "Go to the next page" at bounding box center [286, 696] width 13 height 13
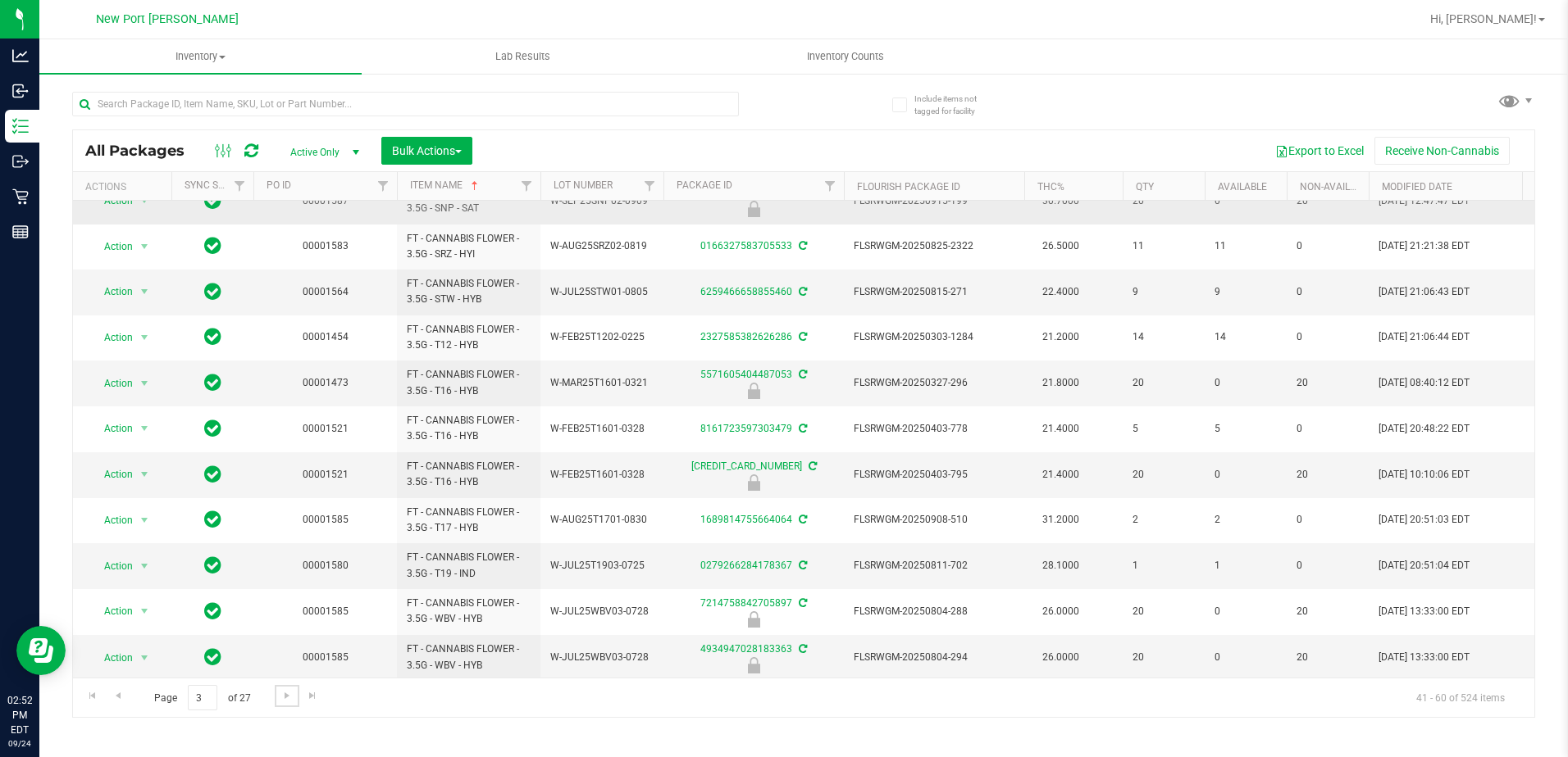
scroll to position [449, 0]
click at [280, 693] on span "Go to the next page" at bounding box center [286, 696] width 13 height 13
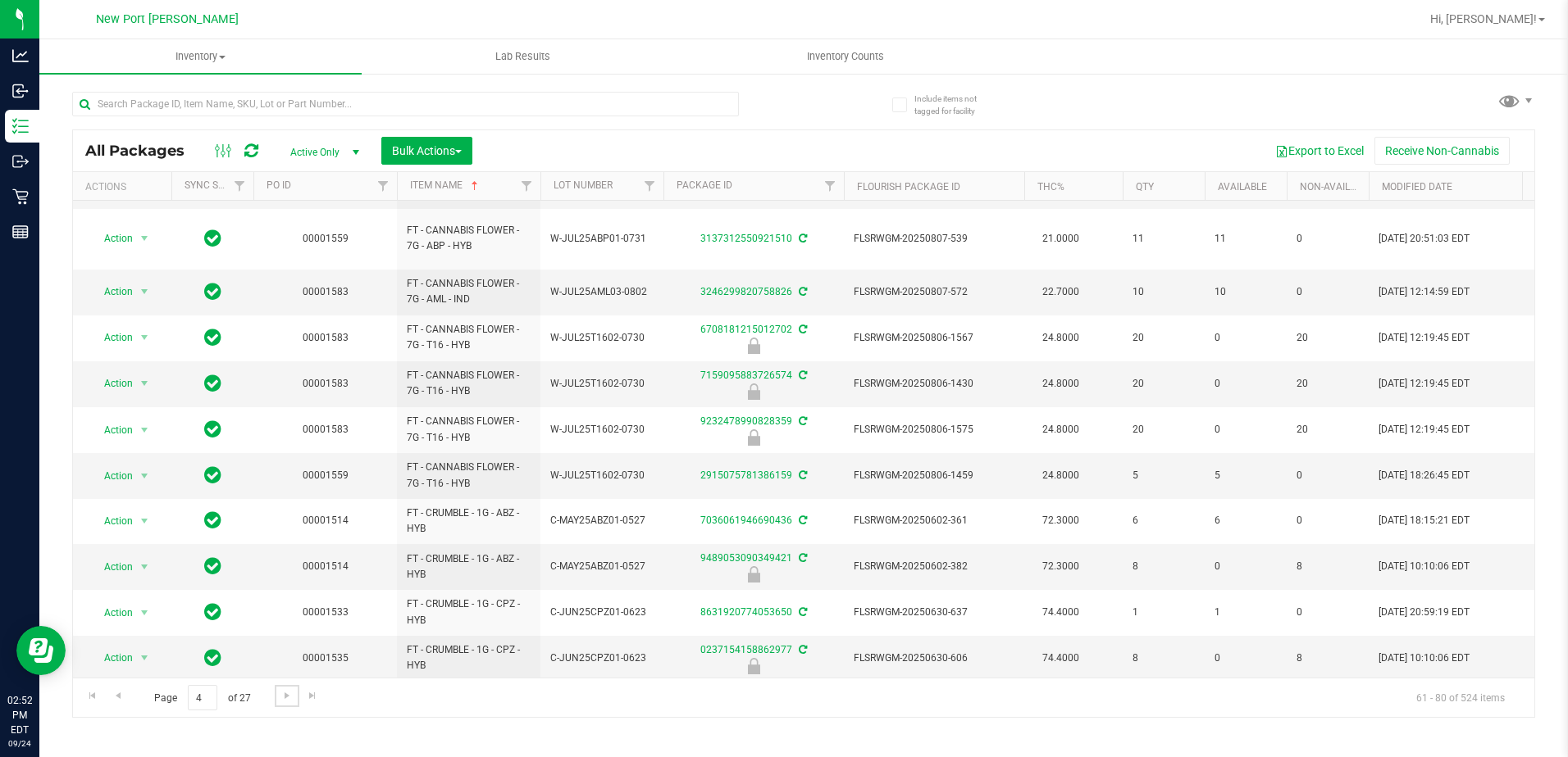
scroll to position [496, 0]
click at [285, 695] on span "Go to the next page" at bounding box center [286, 696] width 13 height 13
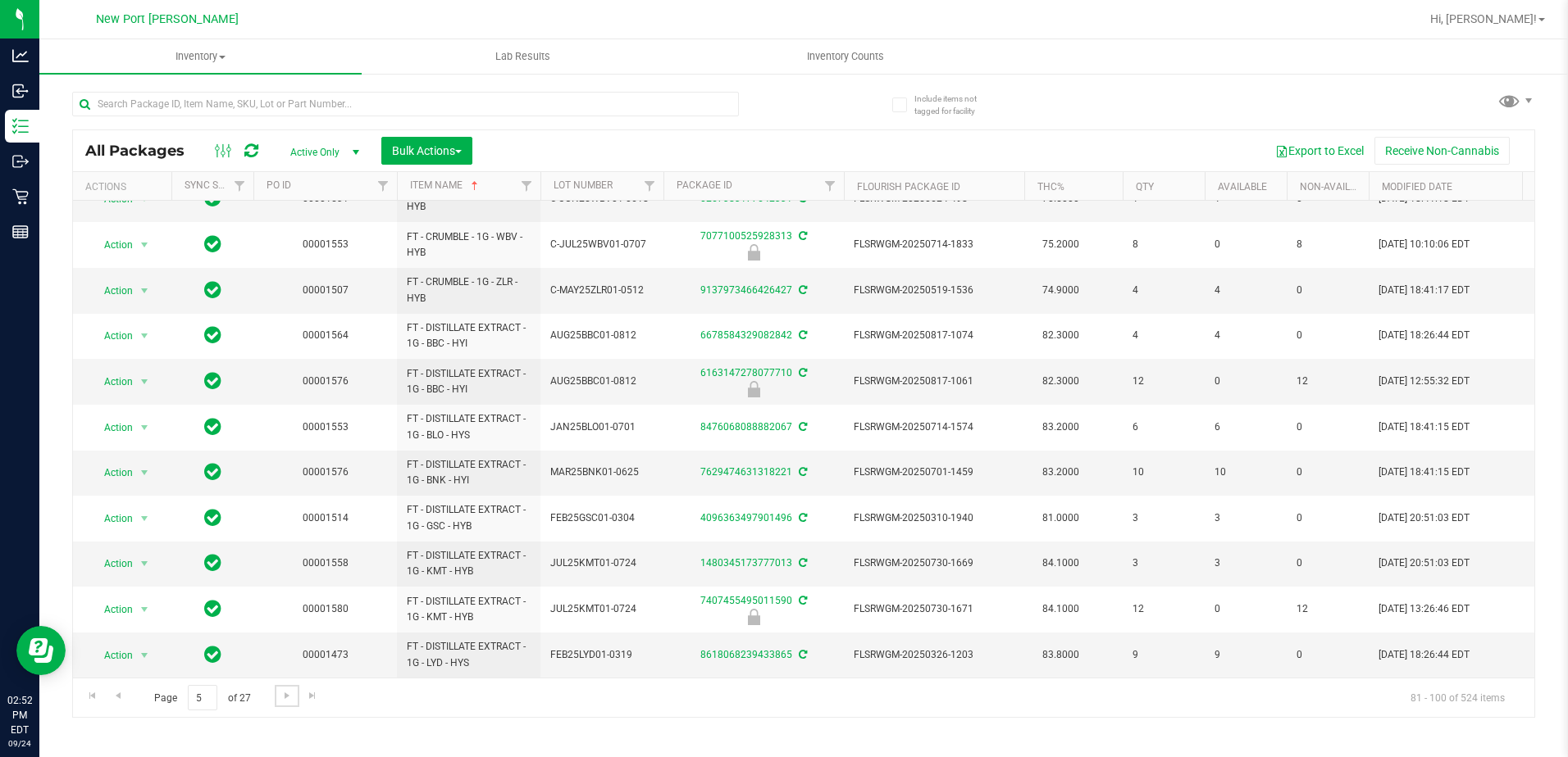
scroll to position [445, 0]
click at [280, 697] on span "Go to the next page" at bounding box center [286, 696] width 13 height 13
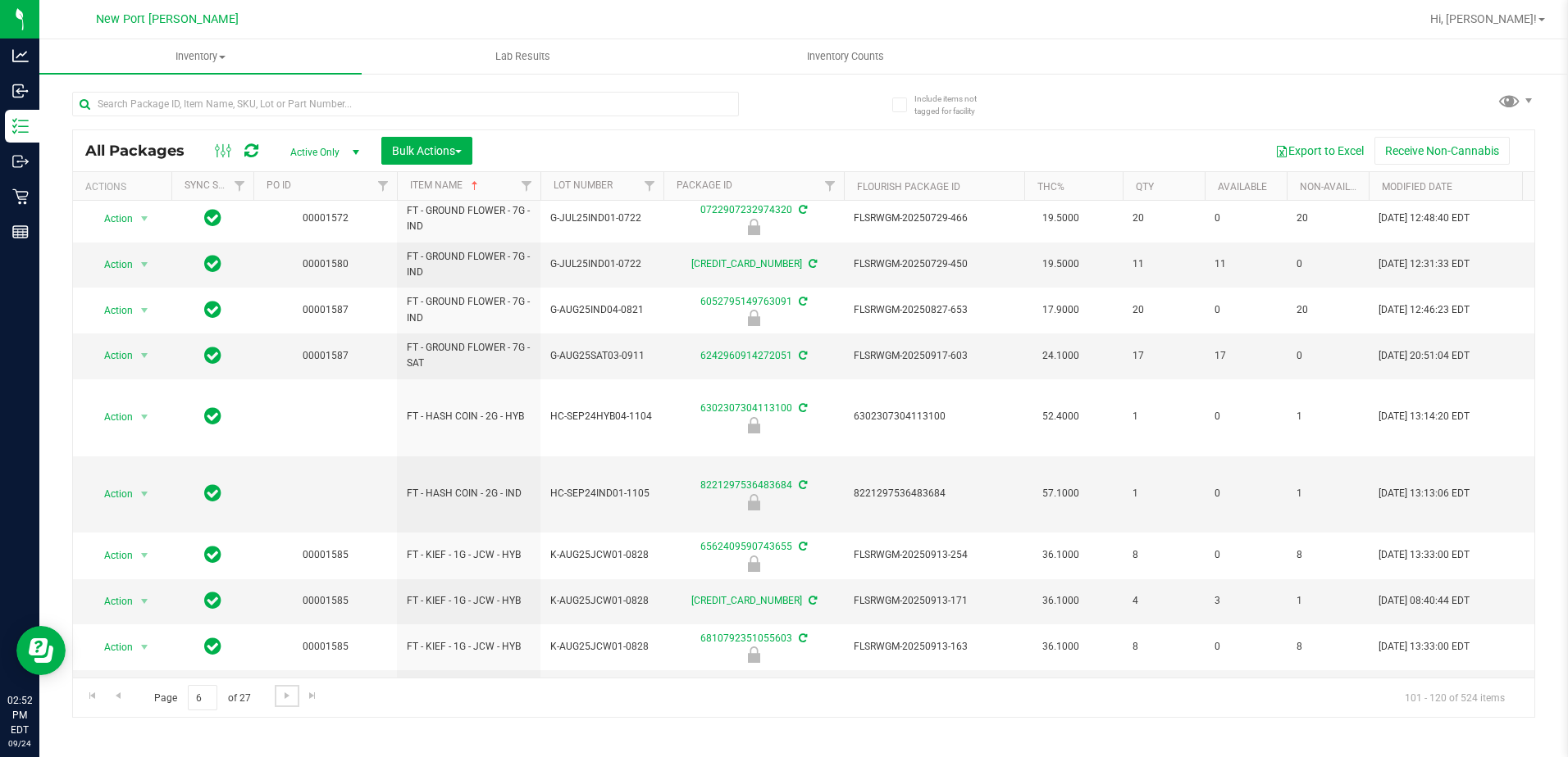
scroll to position [511, 0]
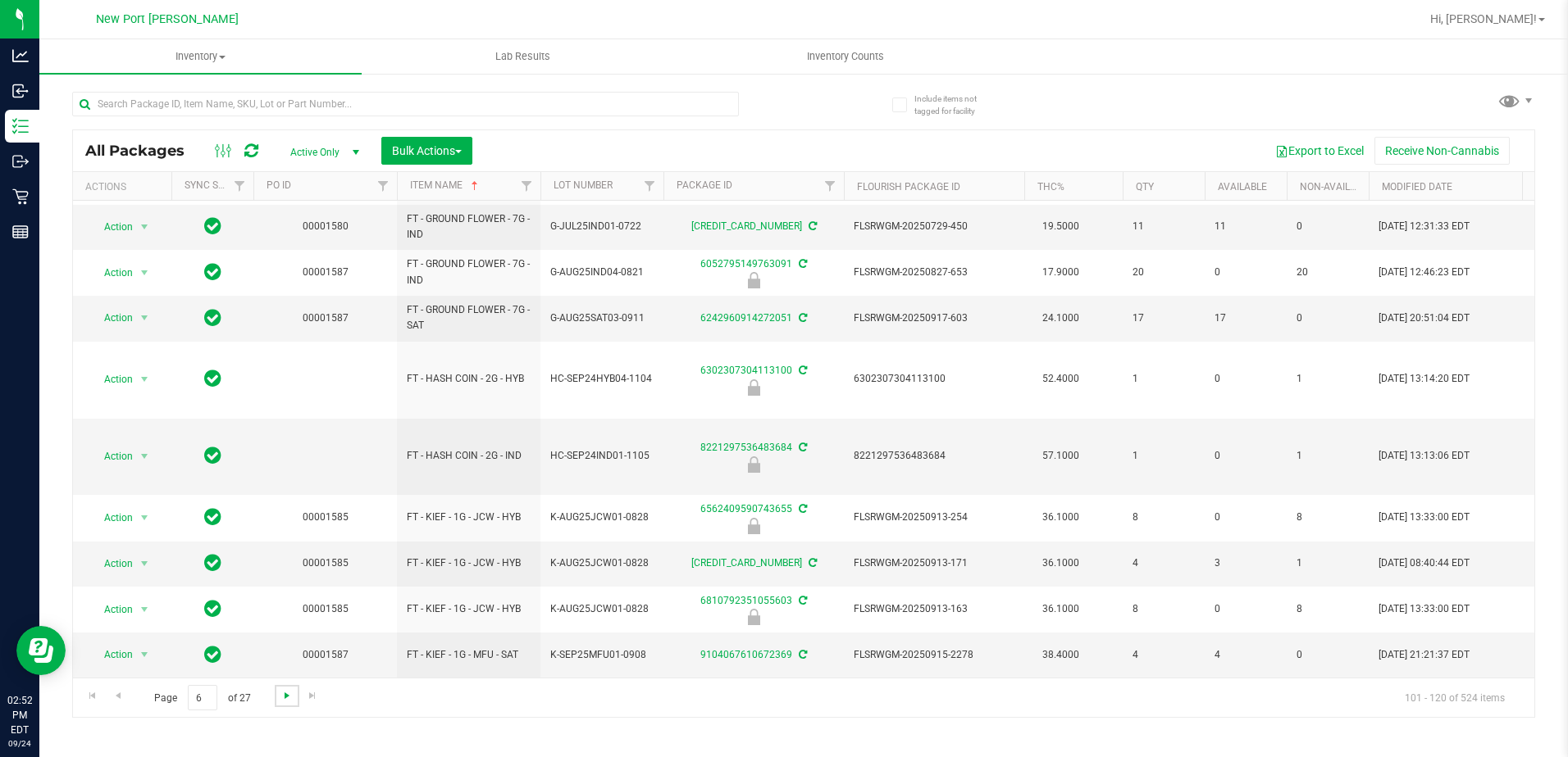
click at [292, 697] on span "Go to the next page" at bounding box center [286, 696] width 13 height 13
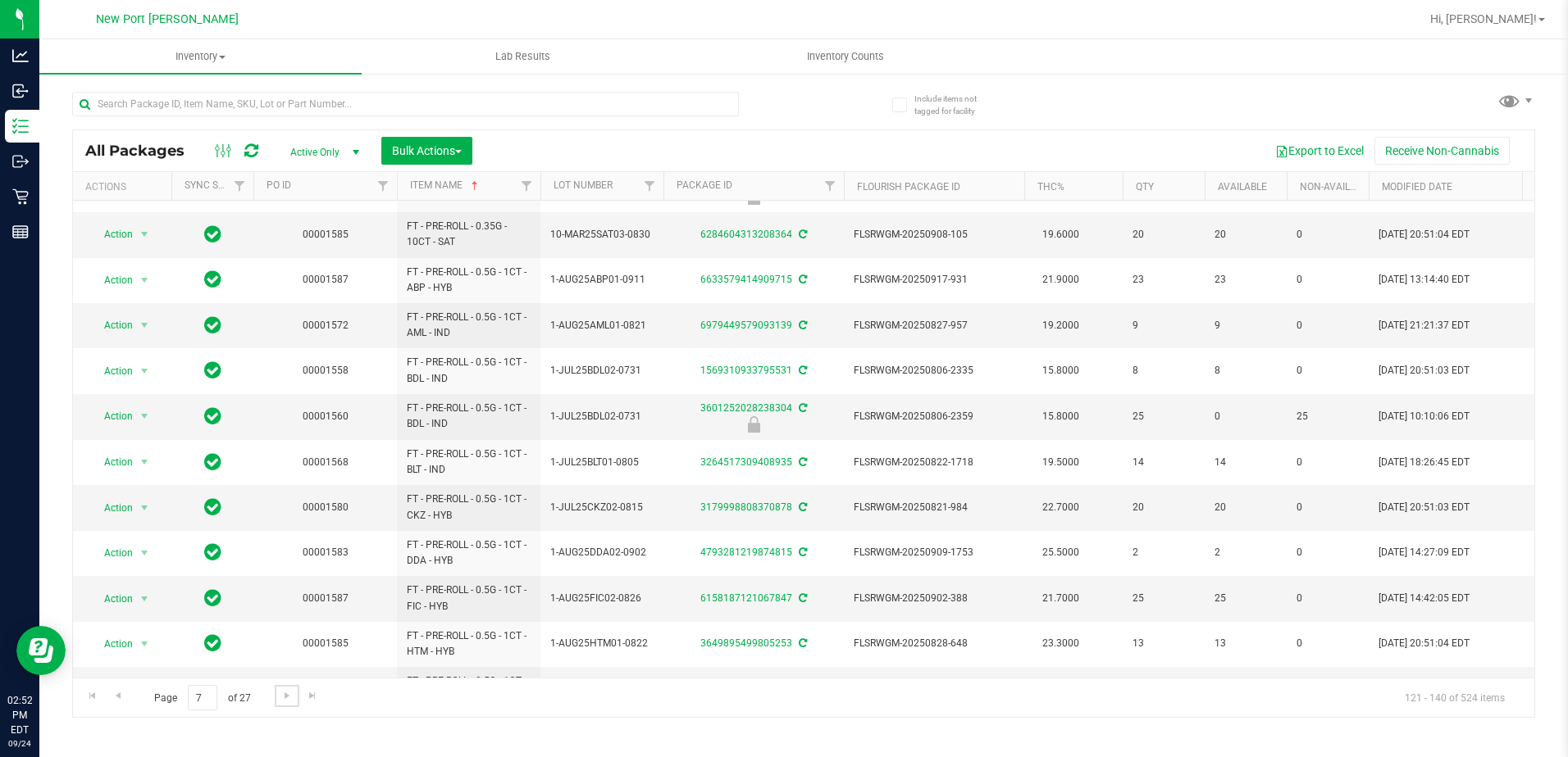
scroll to position [448, 0]
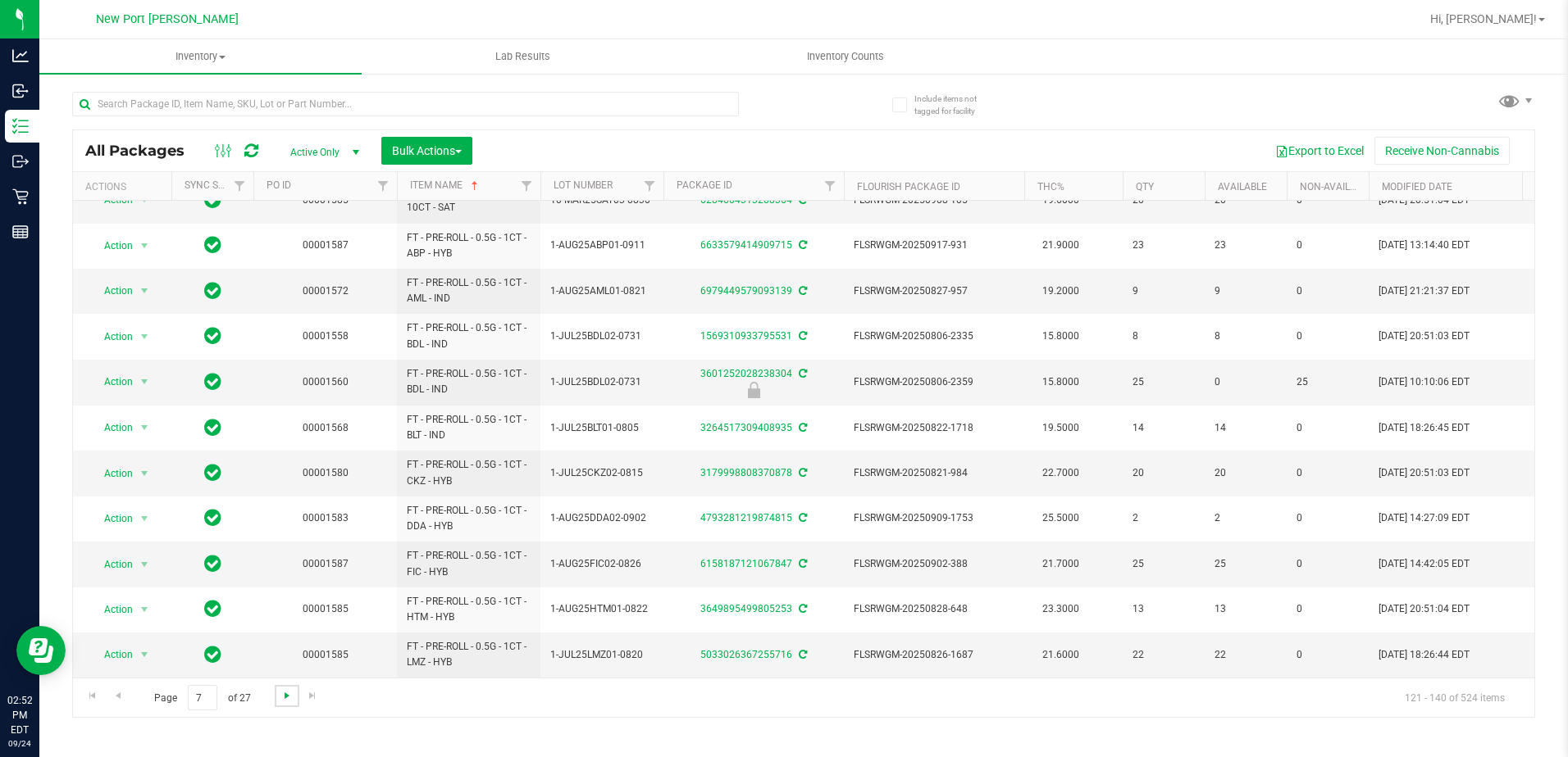
click at [288, 697] on span "Go to the next page" at bounding box center [286, 696] width 13 height 13
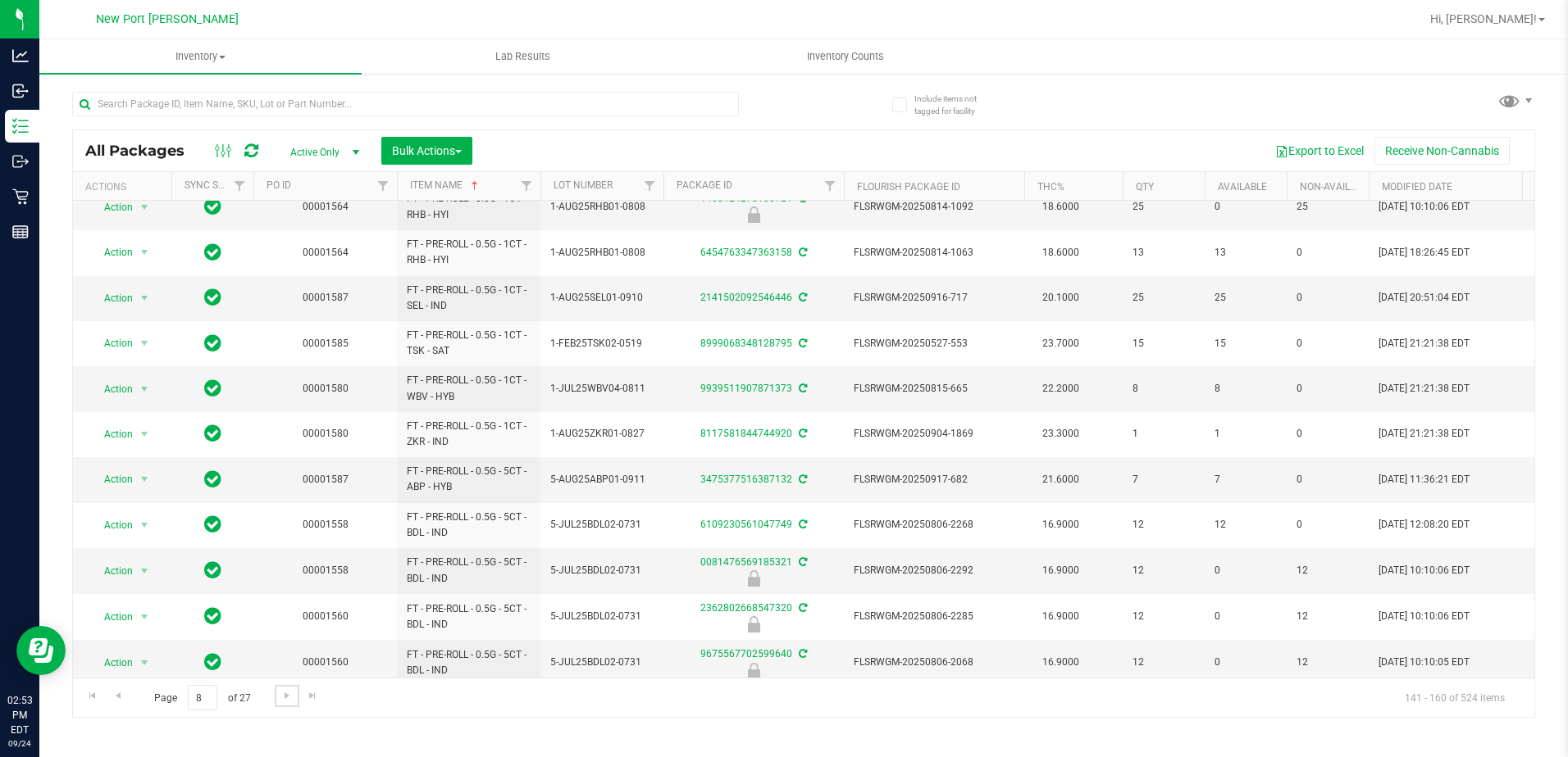
scroll to position [448, 0]
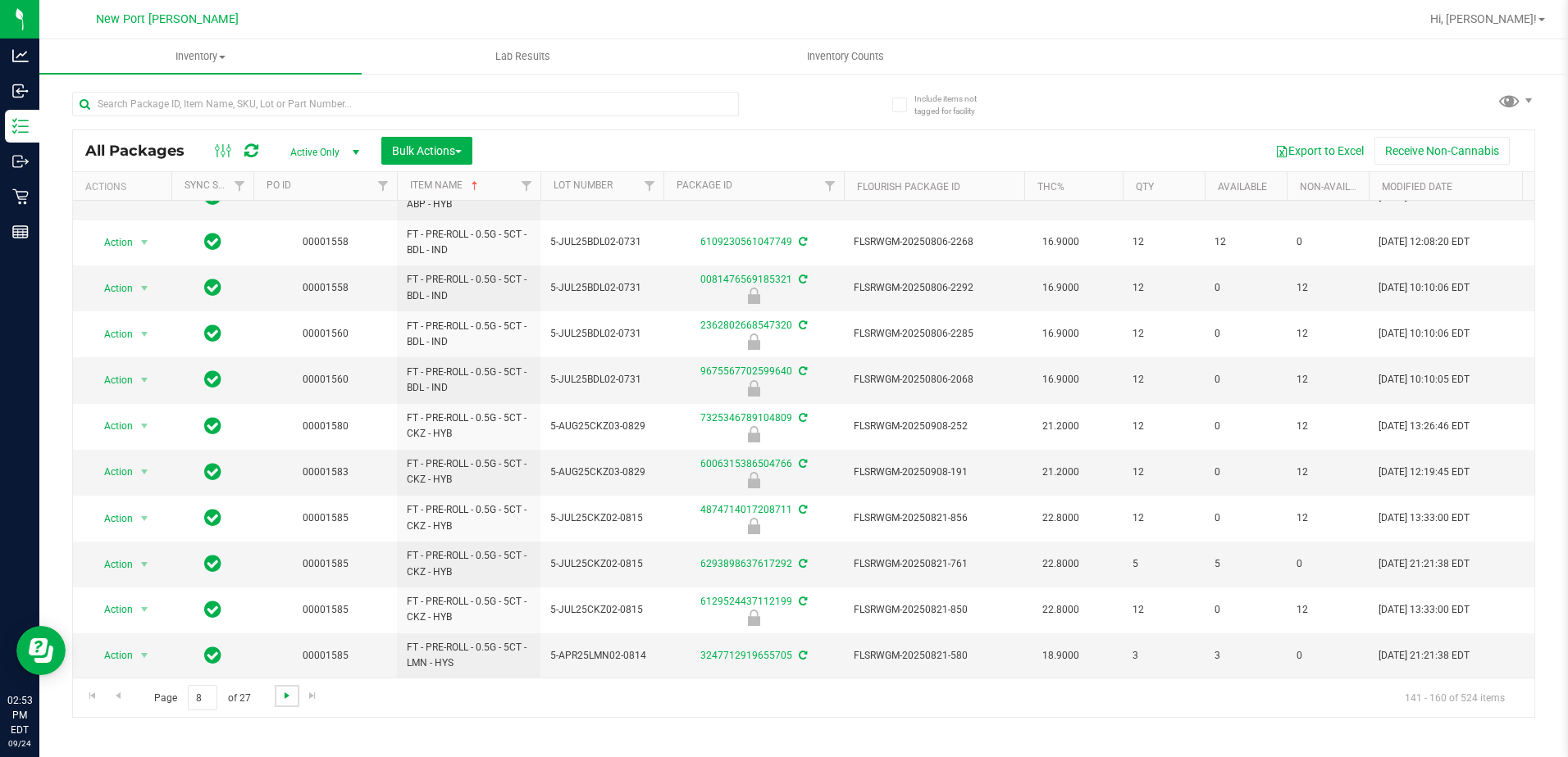
click at [289, 697] on span "Go to the next page" at bounding box center [286, 696] width 13 height 13
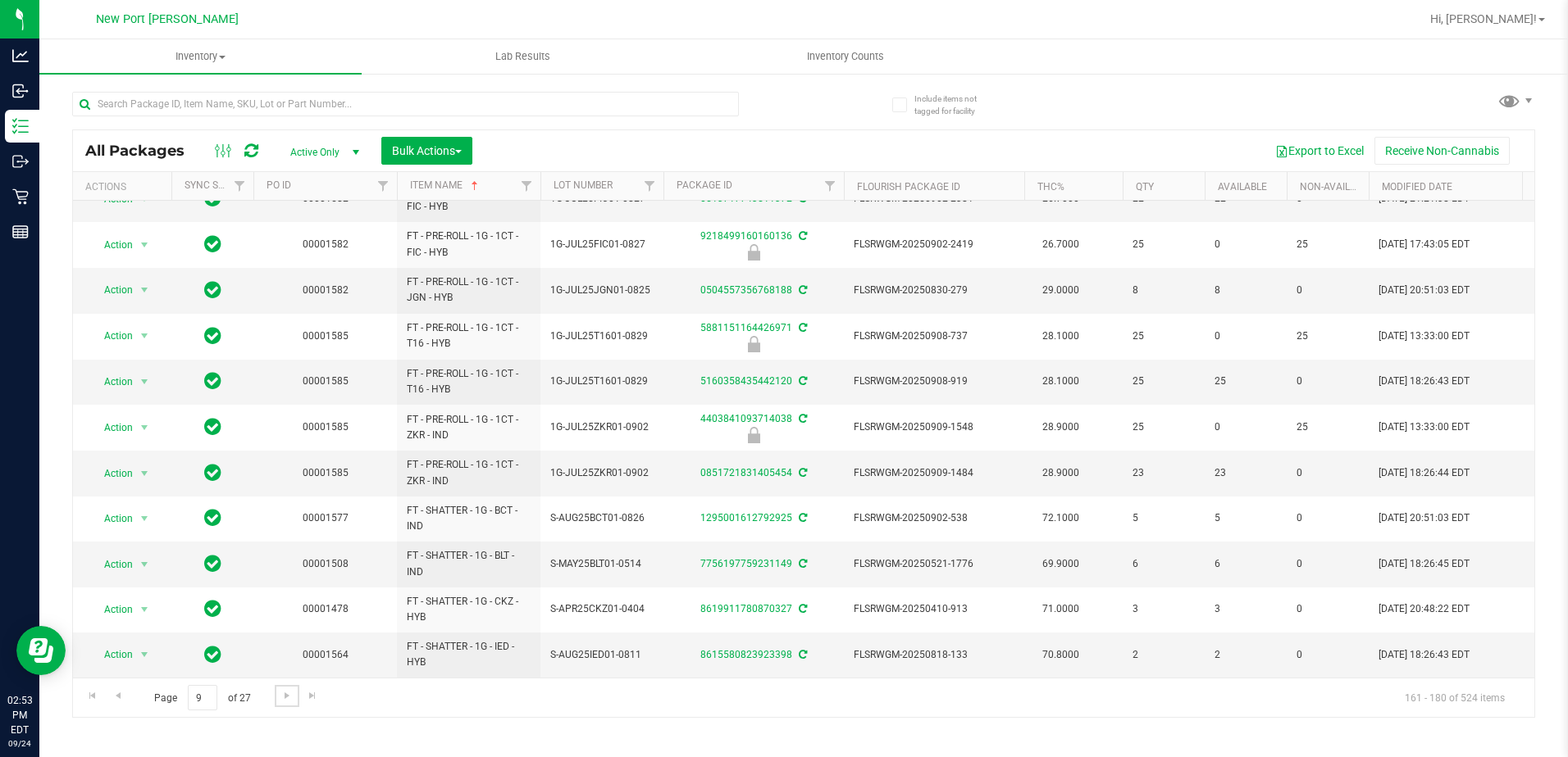
scroll to position [448, 0]
click at [287, 696] on span "Go to the next page" at bounding box center [286, 696] width 13 height 13
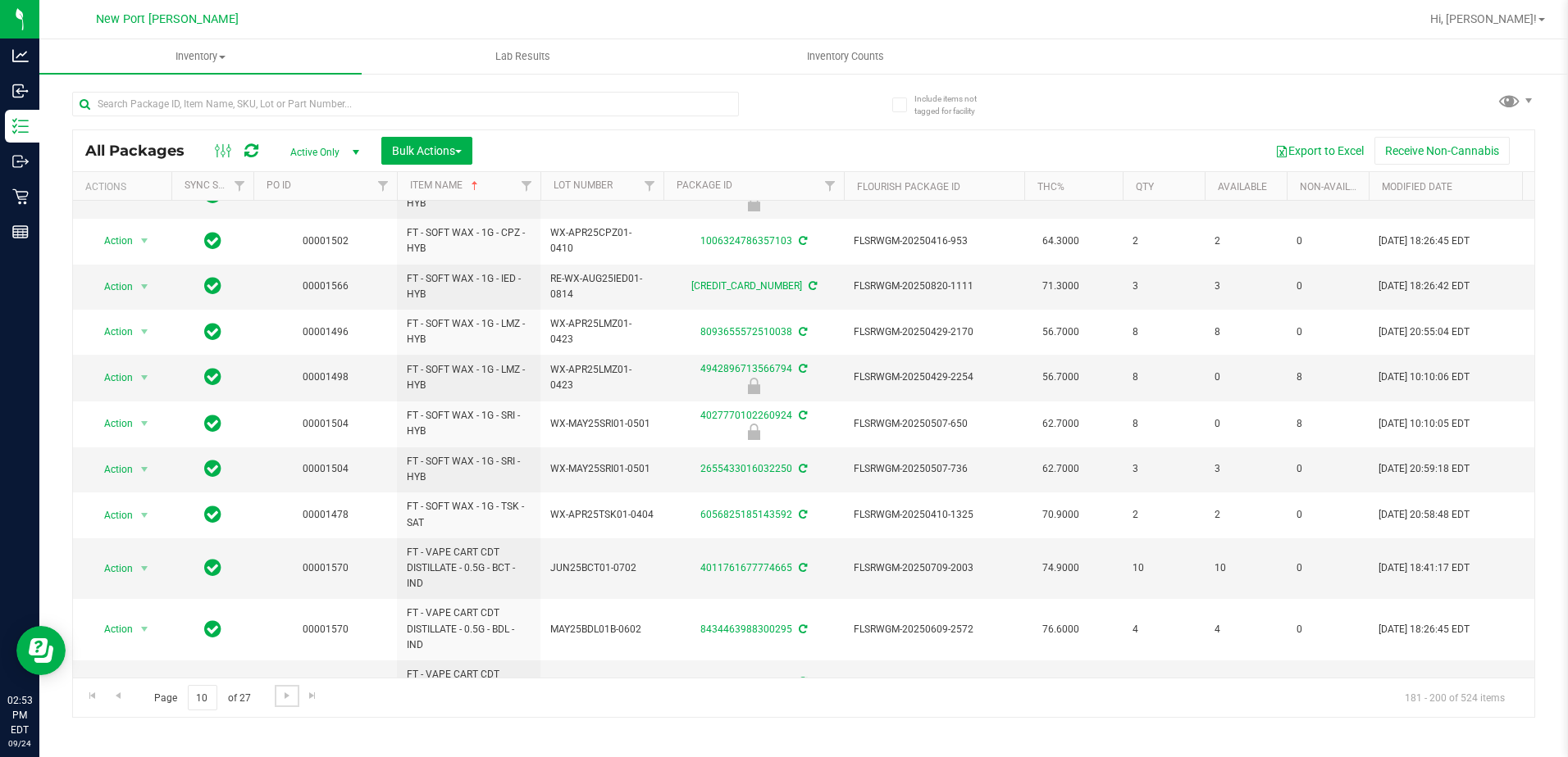
scroll to position [495, 0]
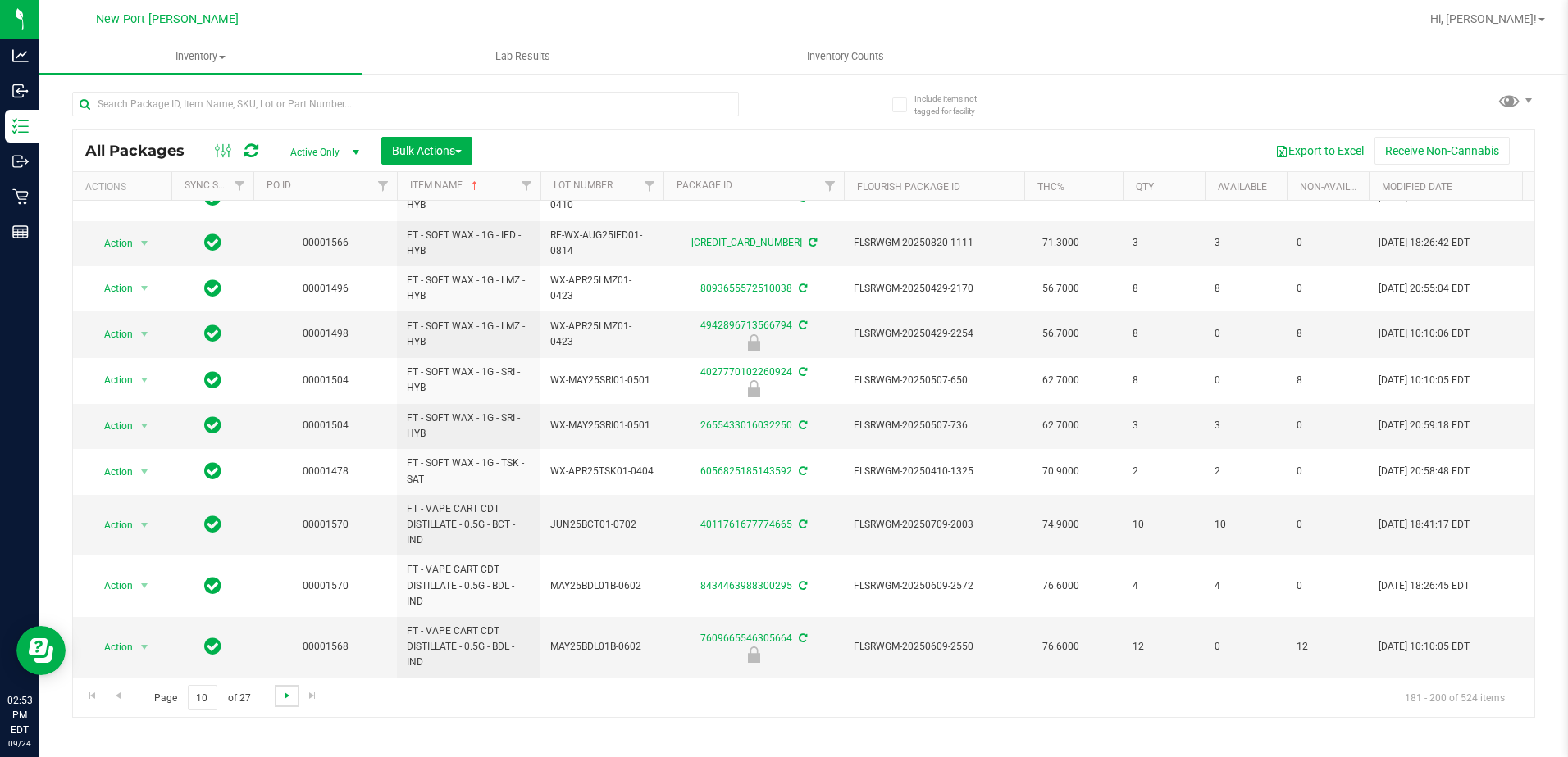
click at [286, 698] on span "Go to the next page" at bounding box center [286, 696] width 13 height 13
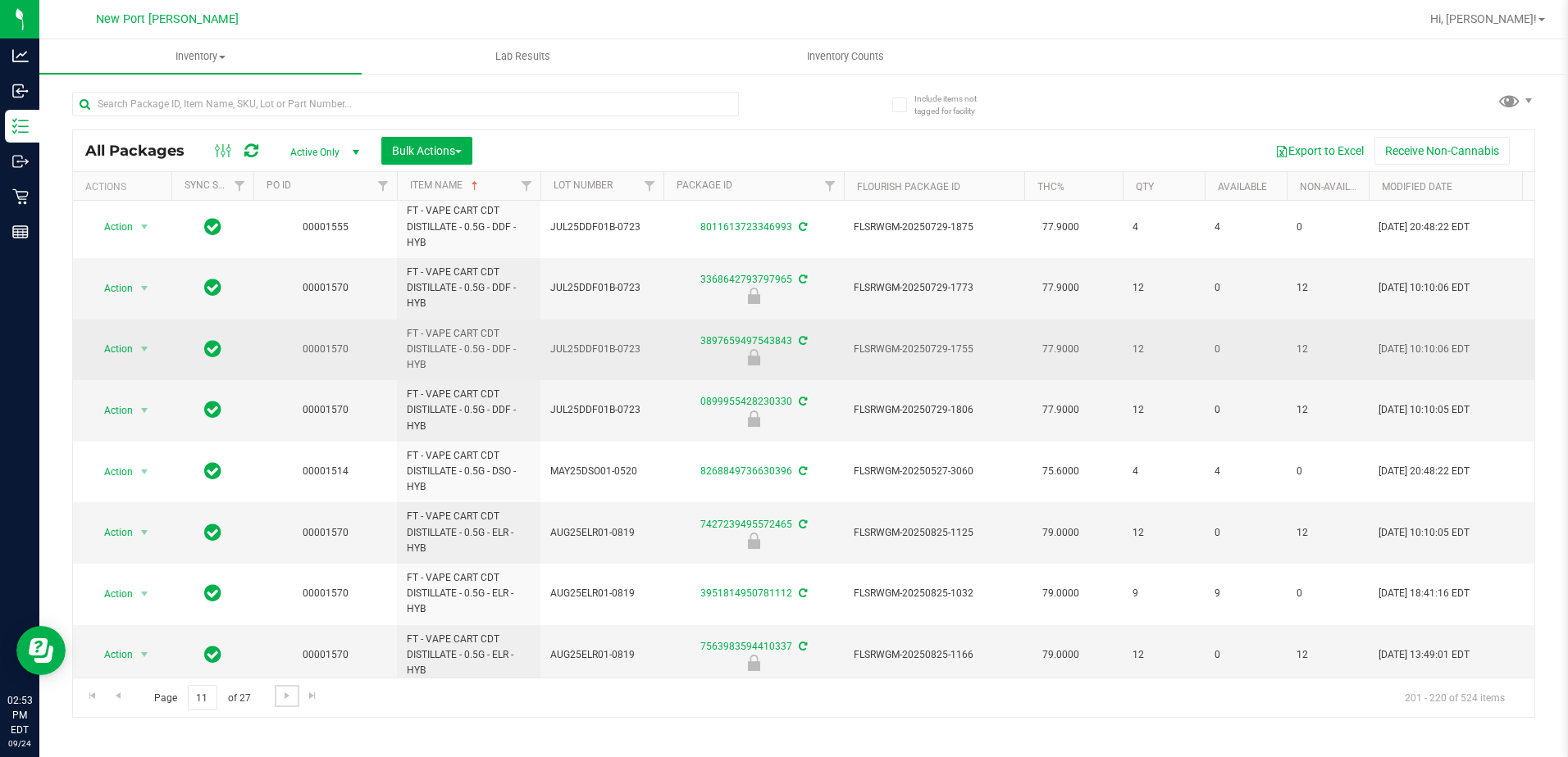
scroll to position [757, 0]
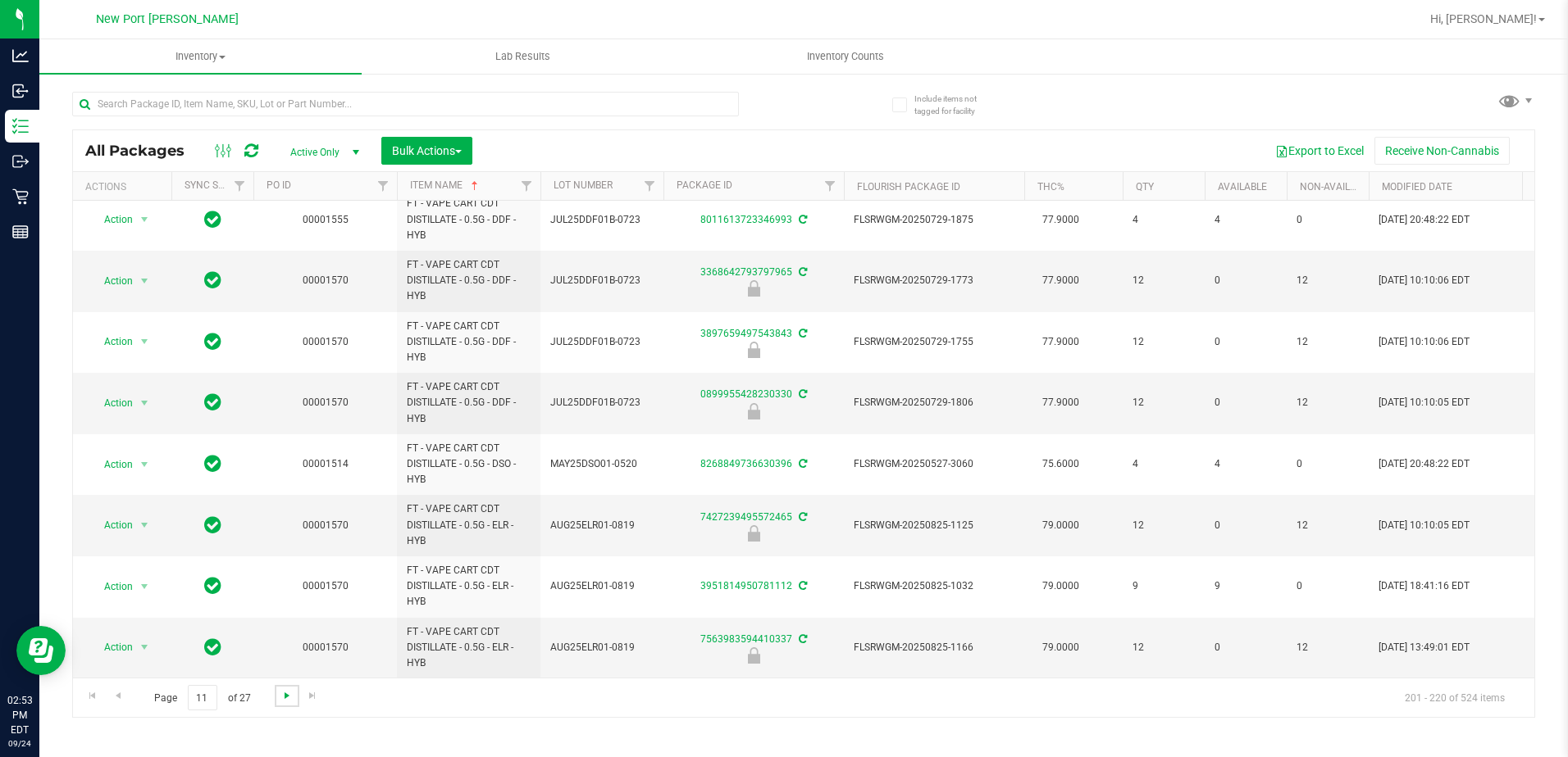
click at [289, 693] on span "Go to the next page" at bounding box center [286, 696] width 13 height 13
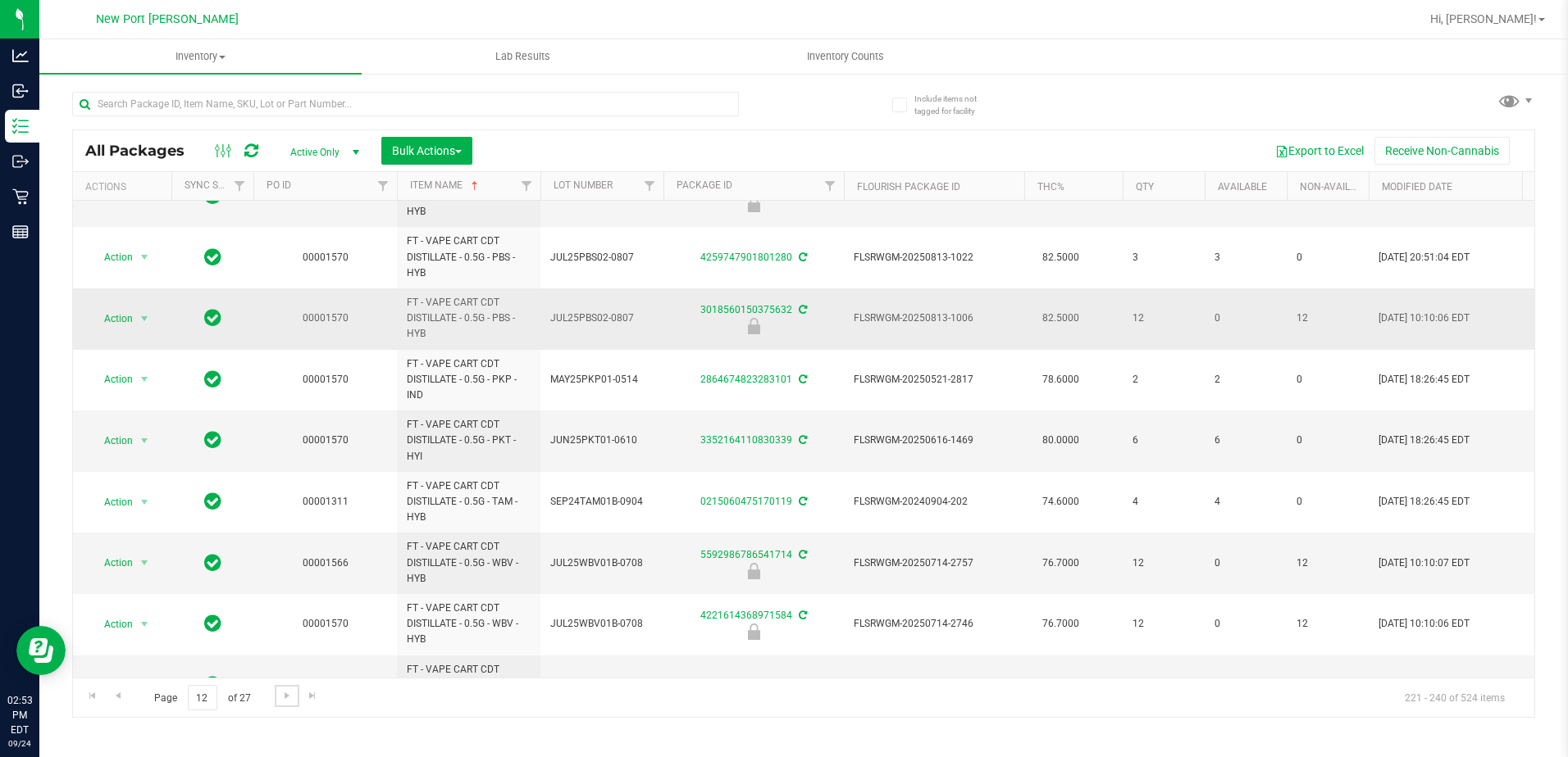
scroll to position [757, 0]
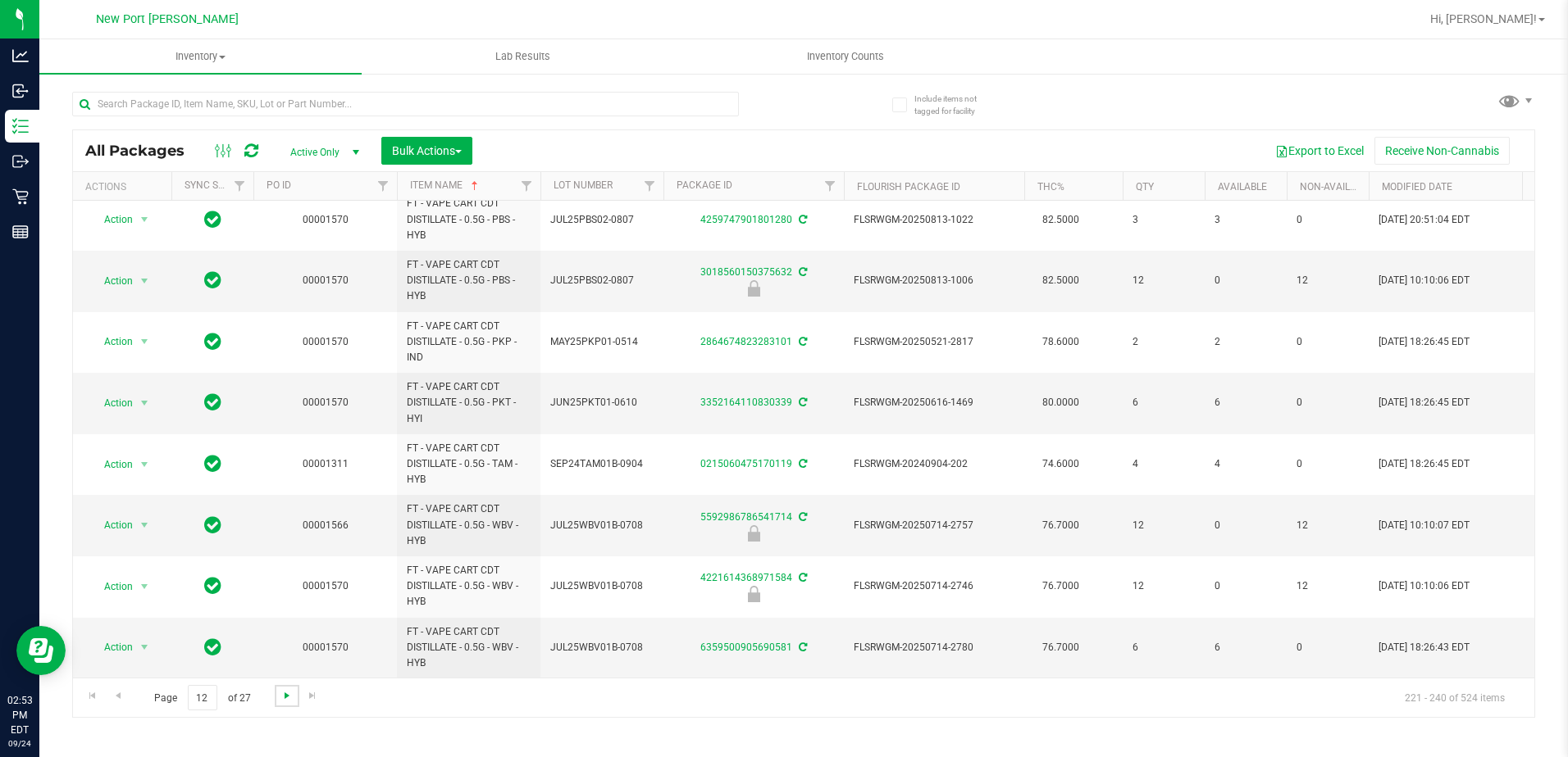
click at [290, 696] on span "Go to the next page" at bounding box center [286, 696] width 13 height 13
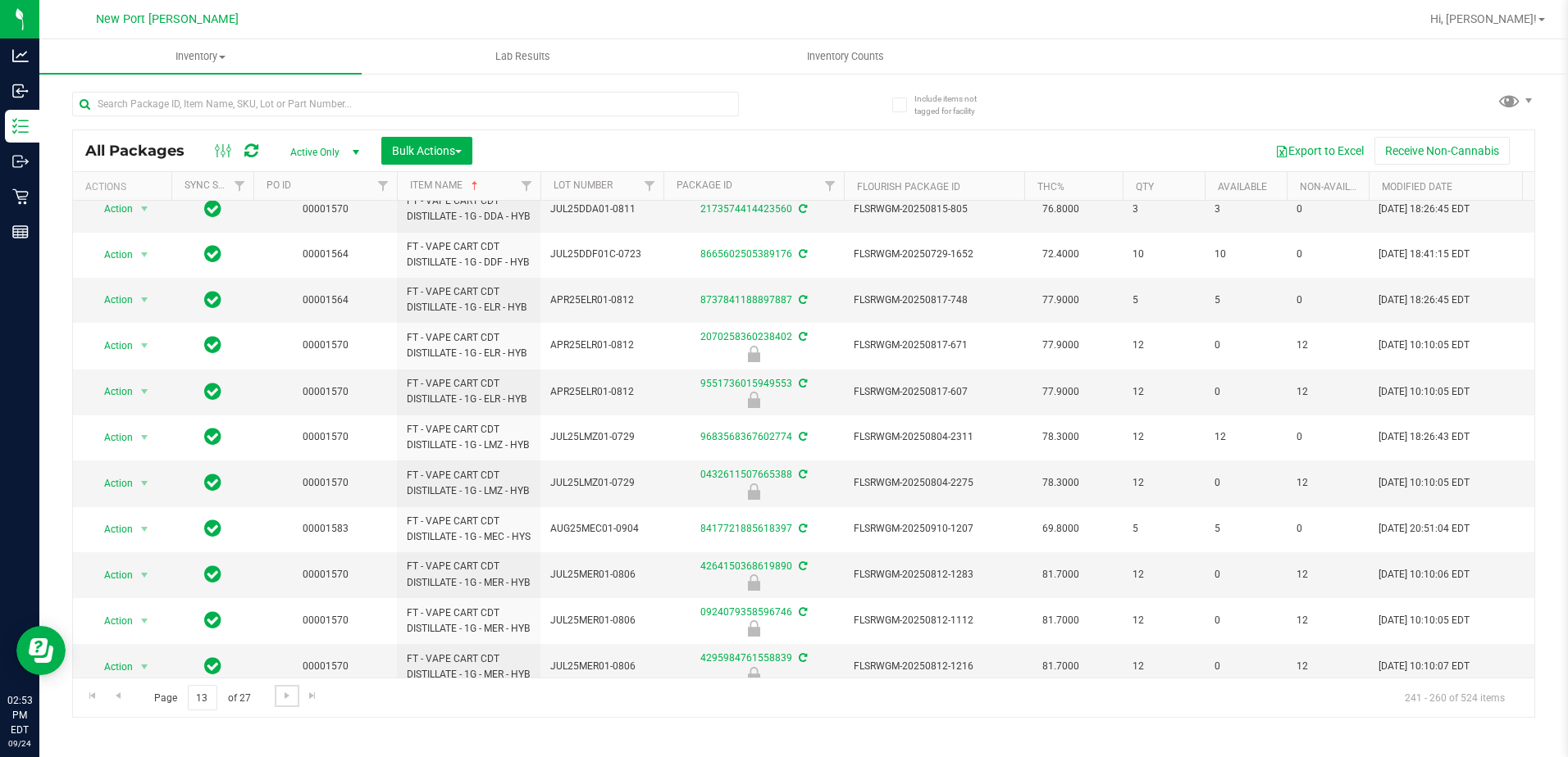
scroll to position [633, 0]
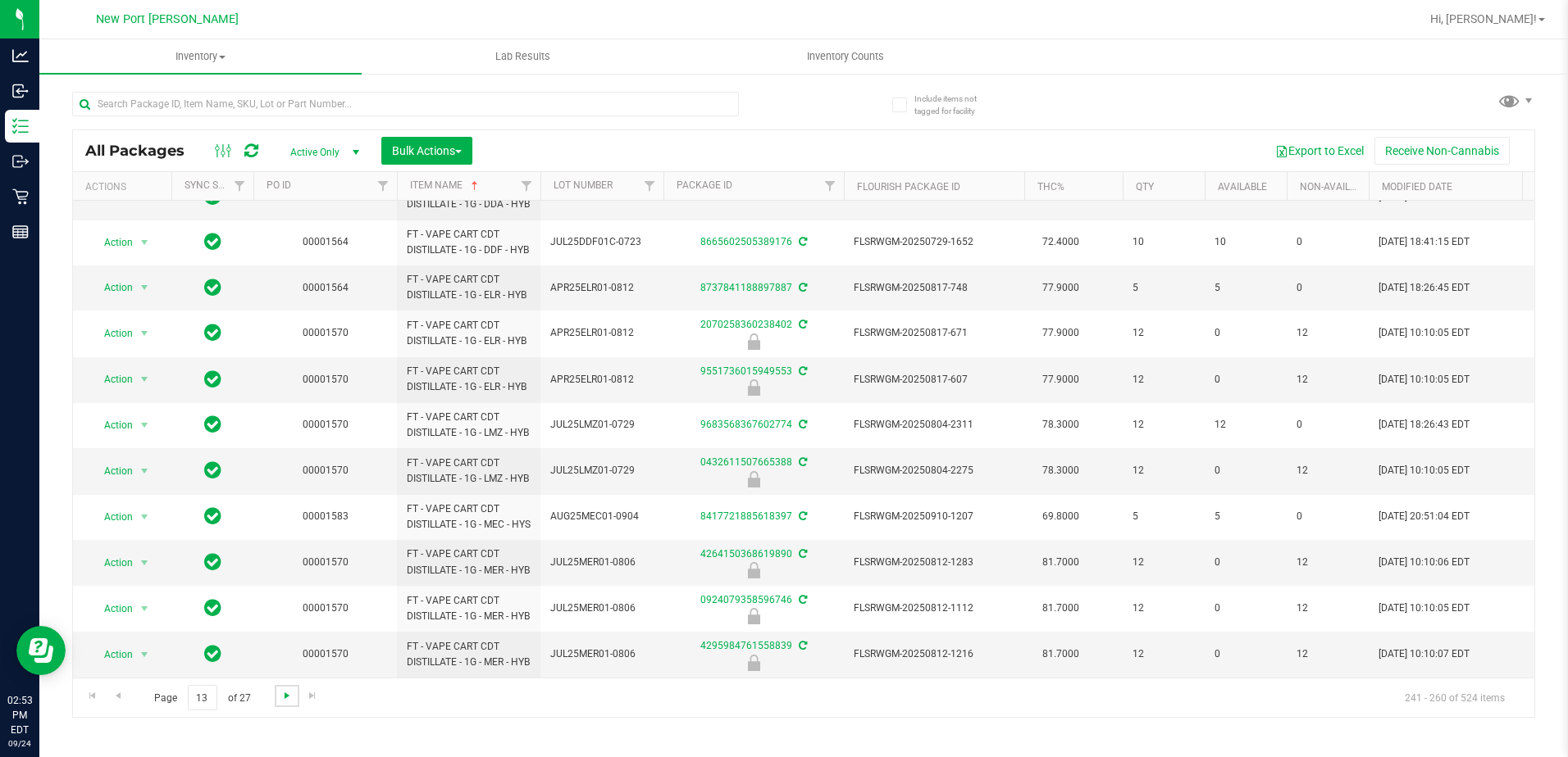
click at [282, 697] on span "Go to the next page" at bounding box center [286, 696] width 13 height 13
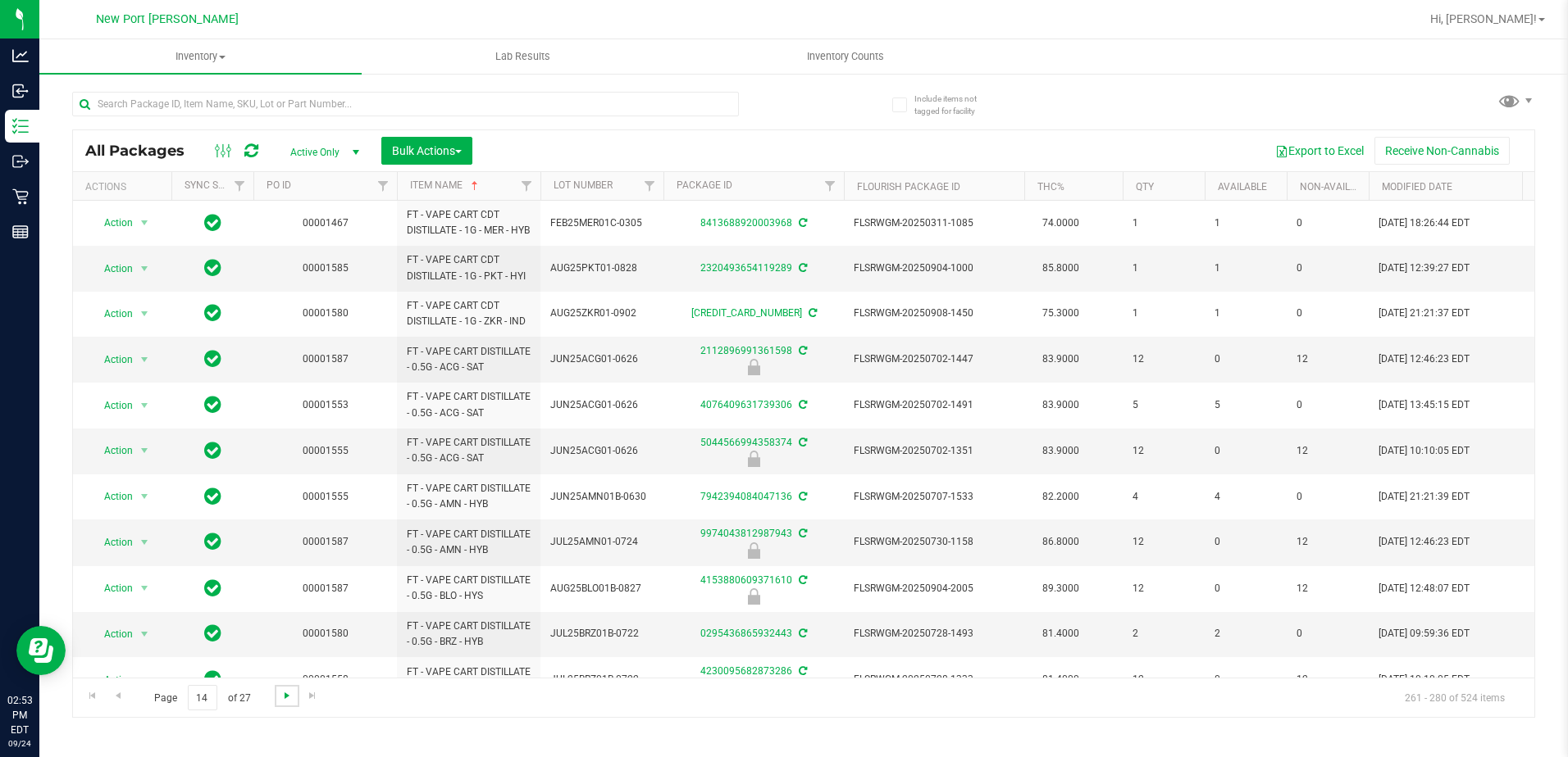
click at [284, 697] on span "Go to the next page" at bounding box center [286, 696] width 13 height 13
click at [287, 697] on span "Go to the next page" at bounding box center [286, 696] width 13 height 13
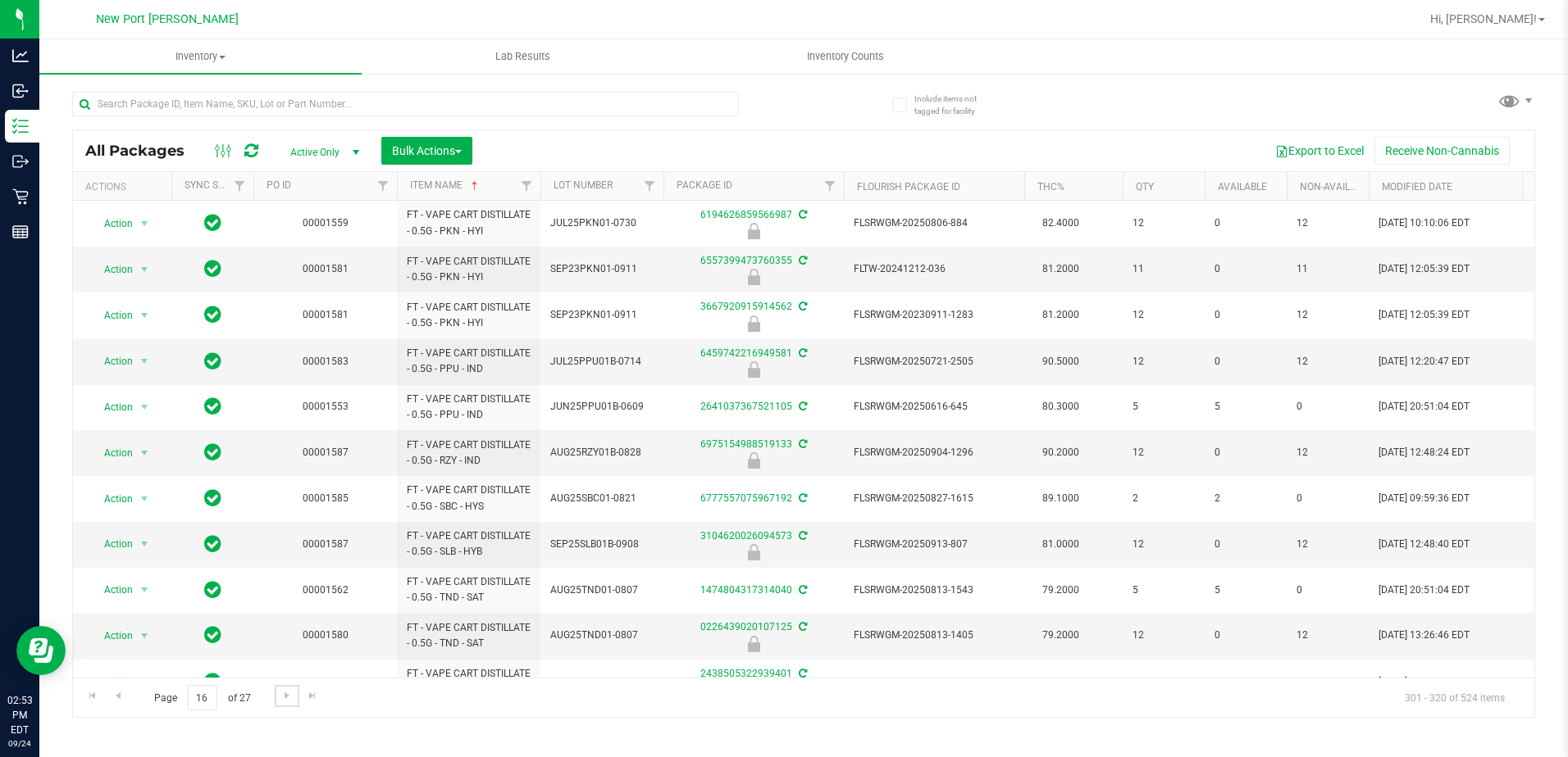
click at [287, 697] on span "Go to the next page" at bounding box center [286, 696] width 13 height 13
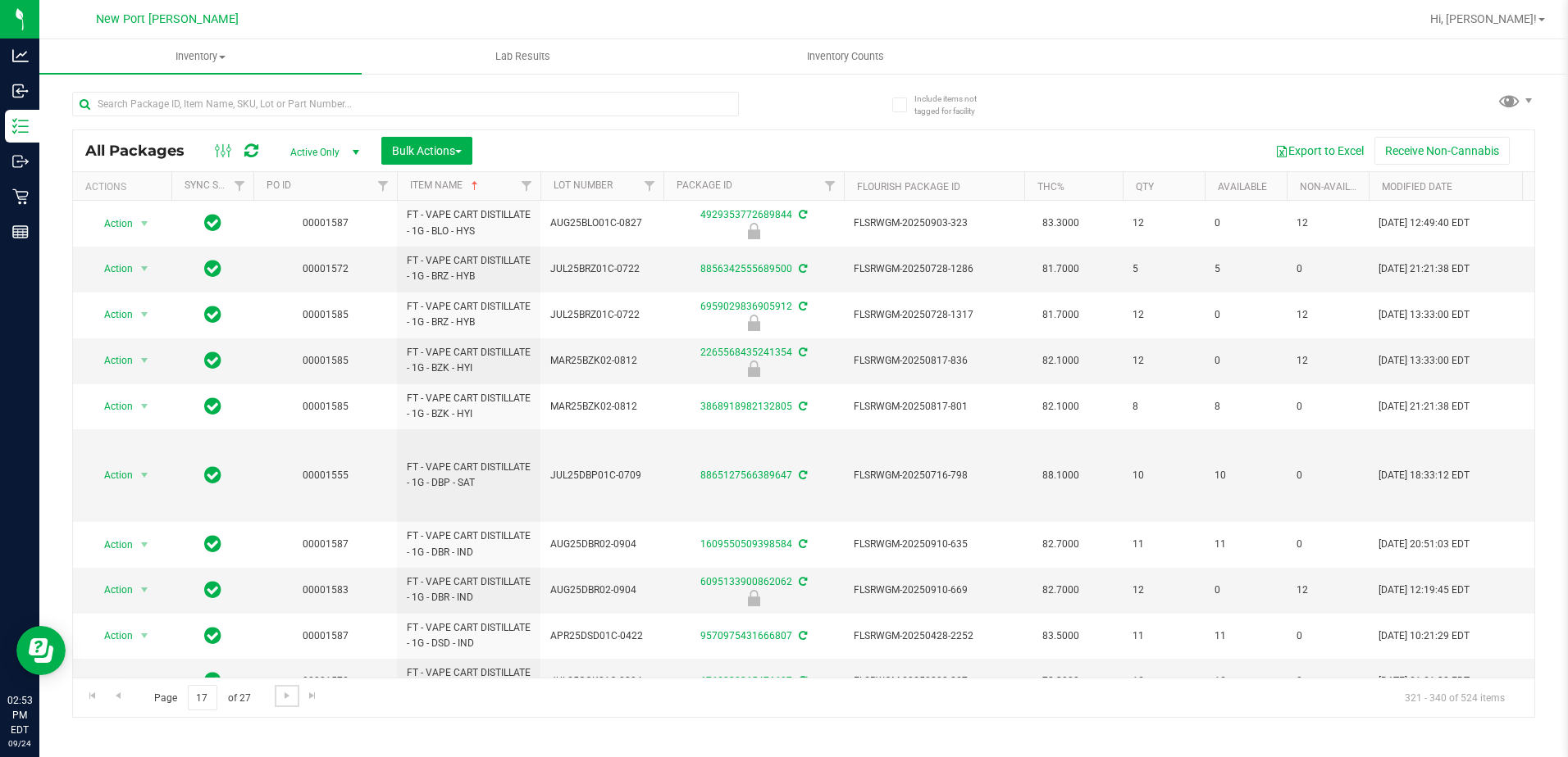
click at [287, 697] on span "Go to the next page" at bounding box center [286, 696] width 13 height 13
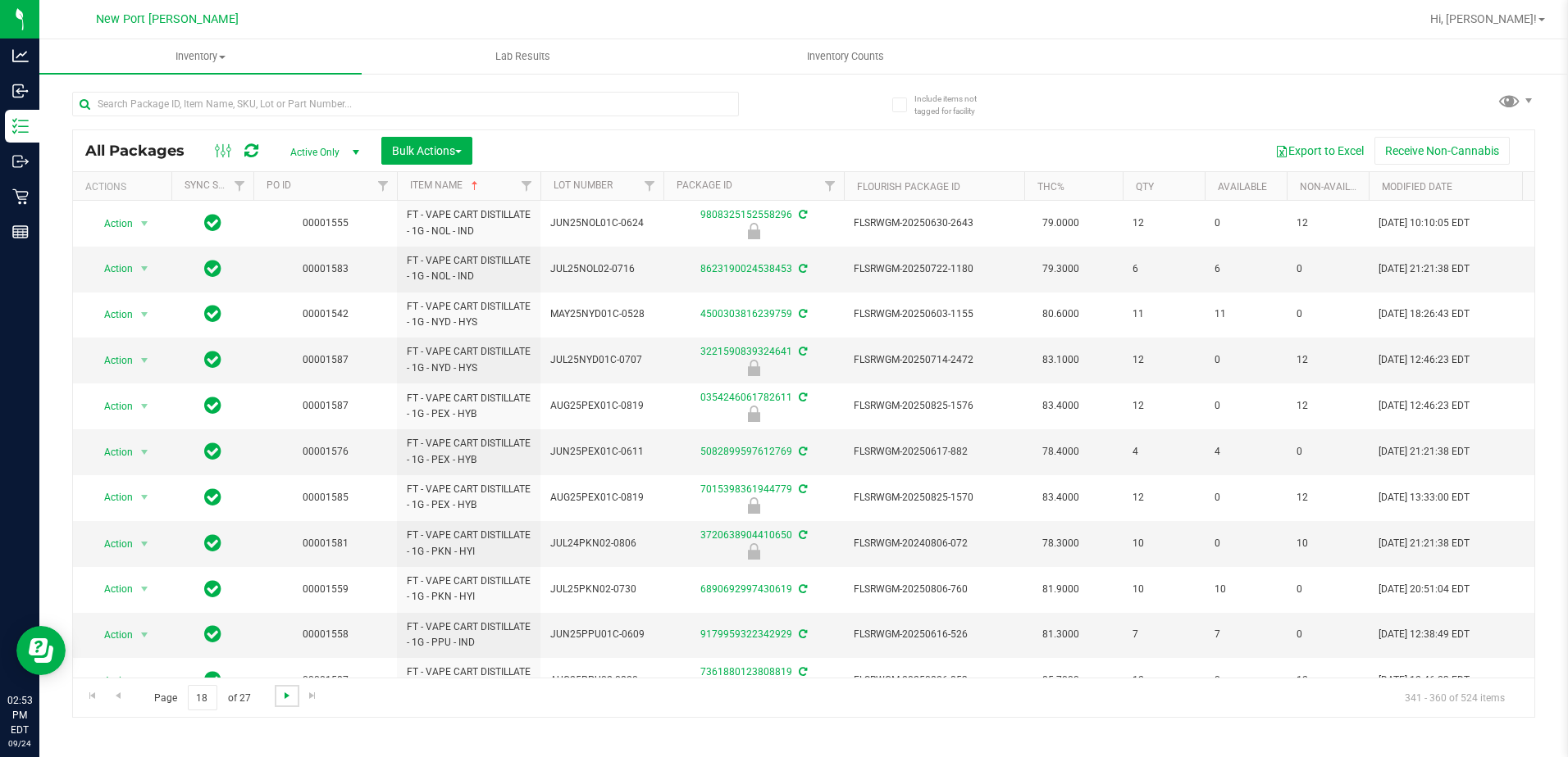
click at [291, 696] on span "Go to the next page" at bounding box center [286, 696] width 13 height 13
click at [283, 698] on span "Go to the next page" at bounding box center [286, 696] width 13 height 13
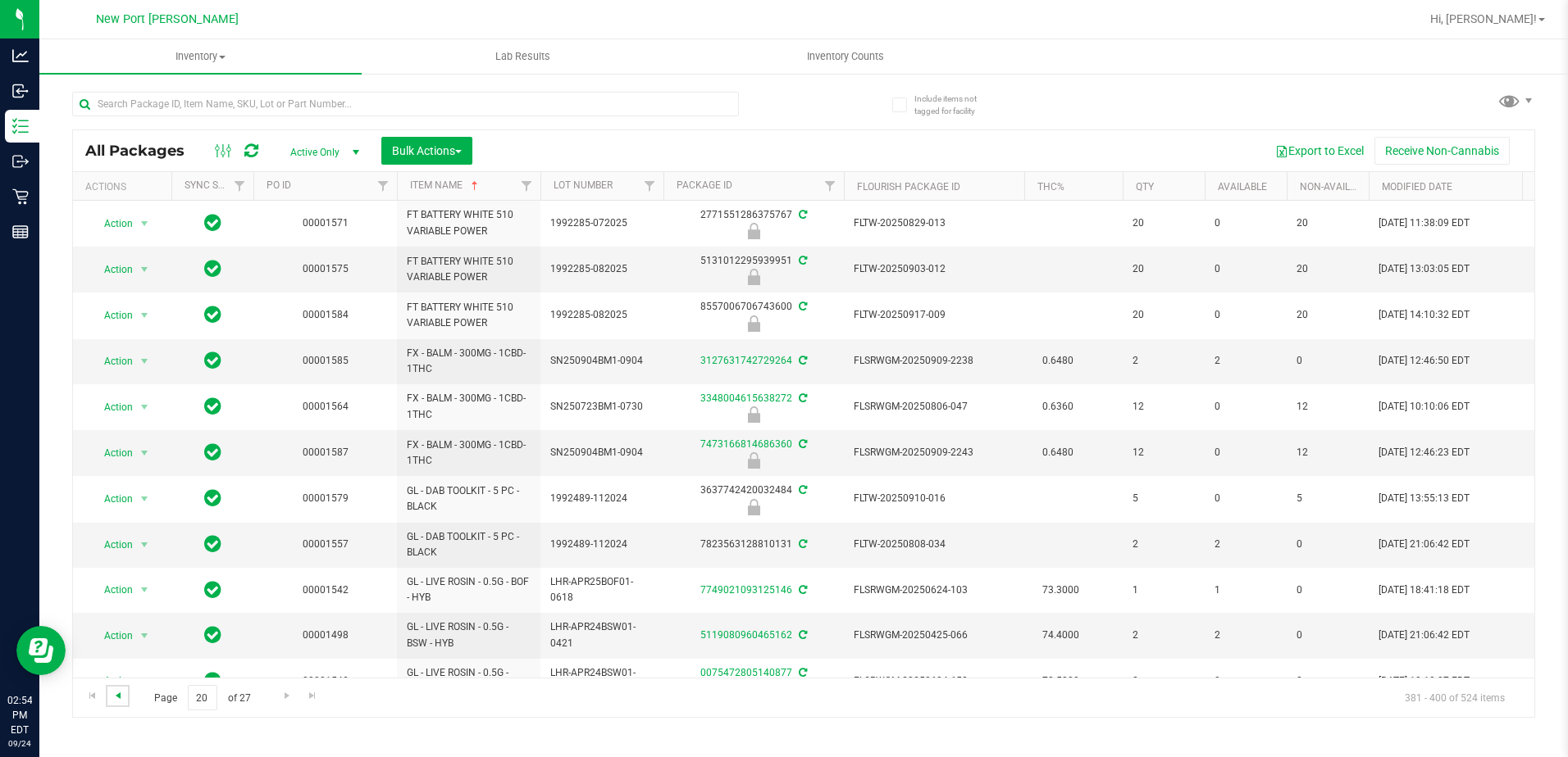
click at [123, 697] on span "Go to the previous page" at bounding box center [118, 696] width 13 height 13
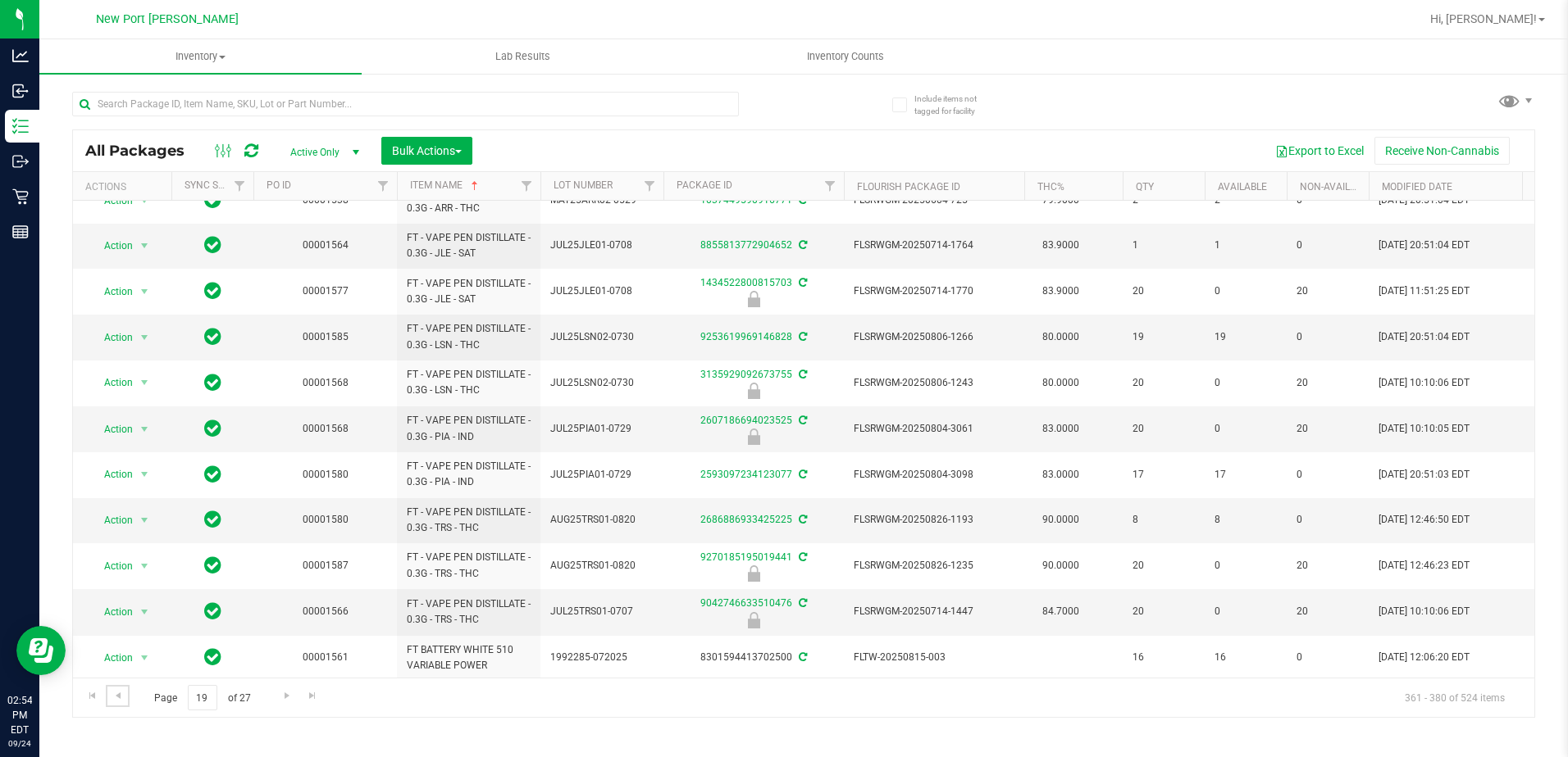
scroll to position [449, 0]
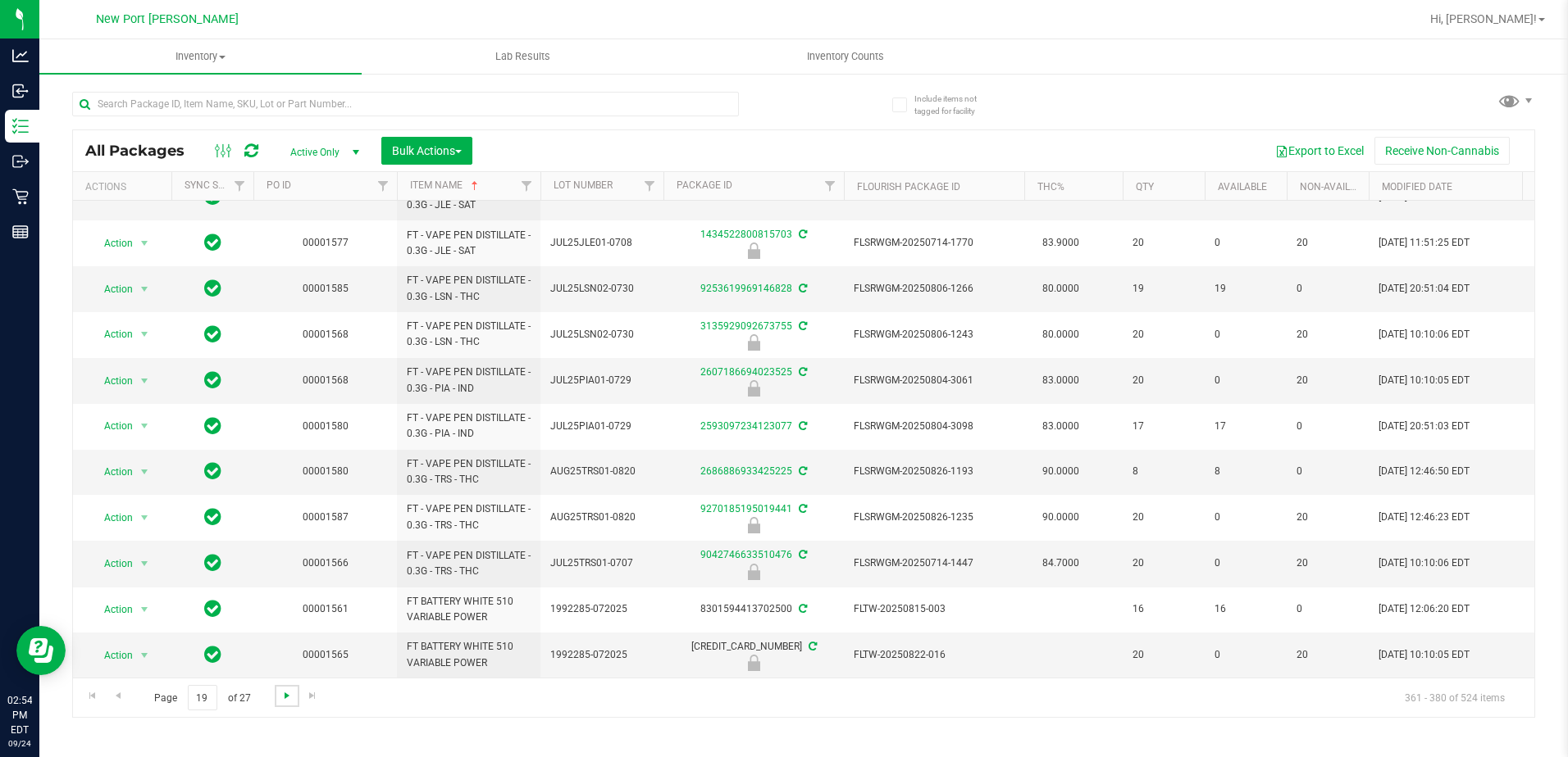
click at [280, 695] on span "Go to the next page" at bounding box center [286, 696] width 13 height 13
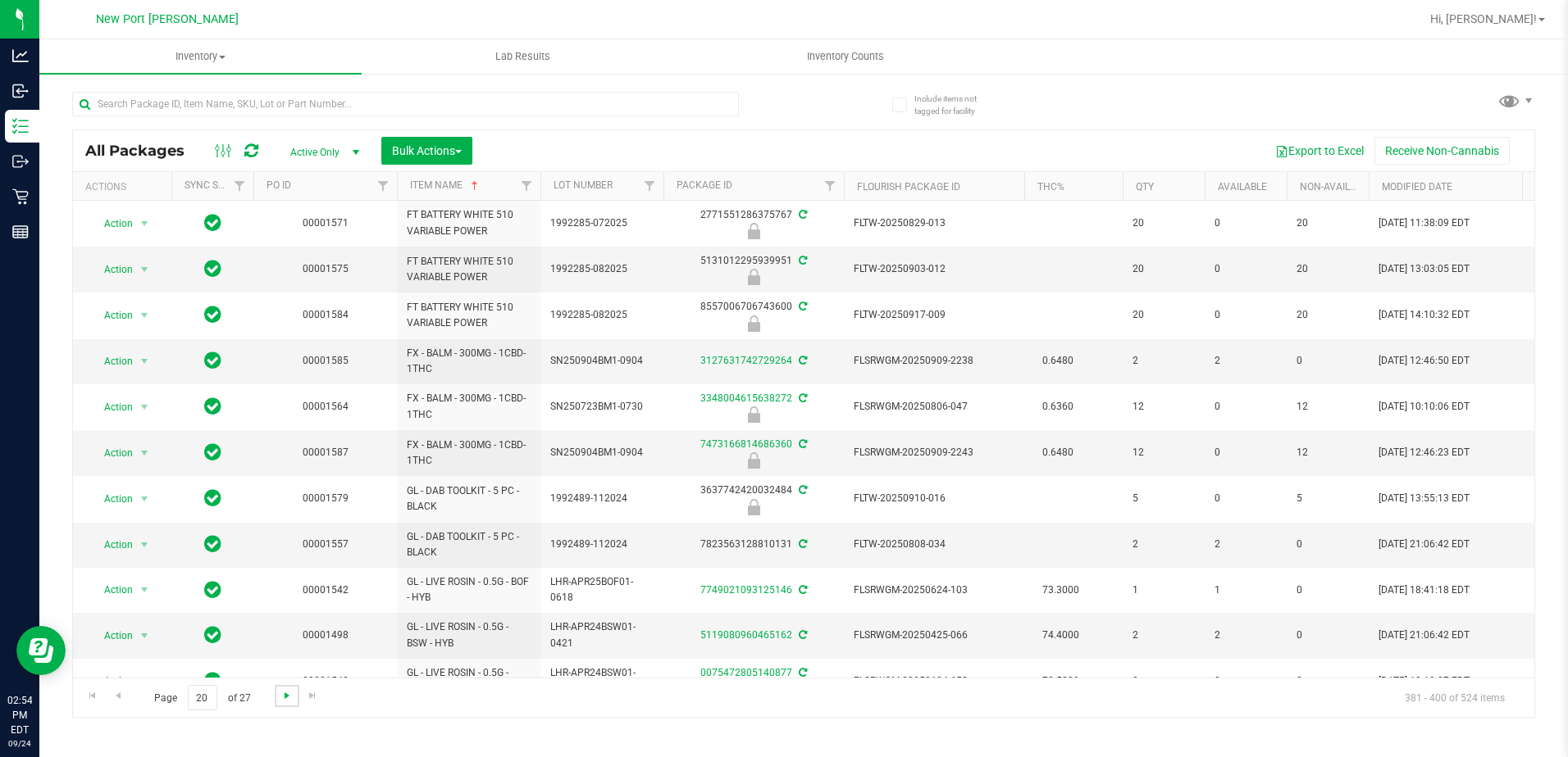
click at [284, 695] on span "Go to the next page" at bounding box center [286, 696] width 13 height 13
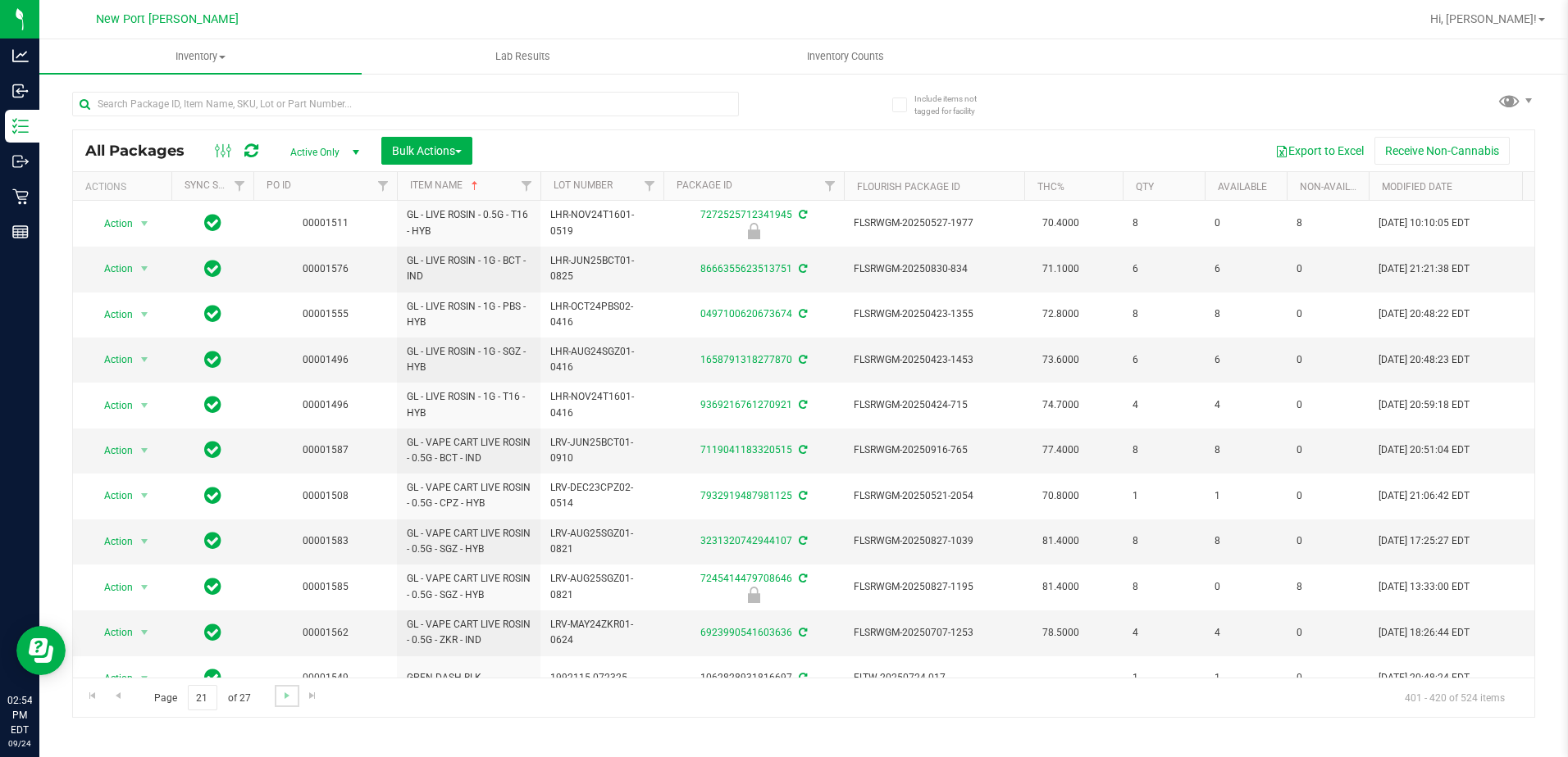
click at [294, 694] on link "Go to the next page" at bounding box center [287, 697] width 24 height 22
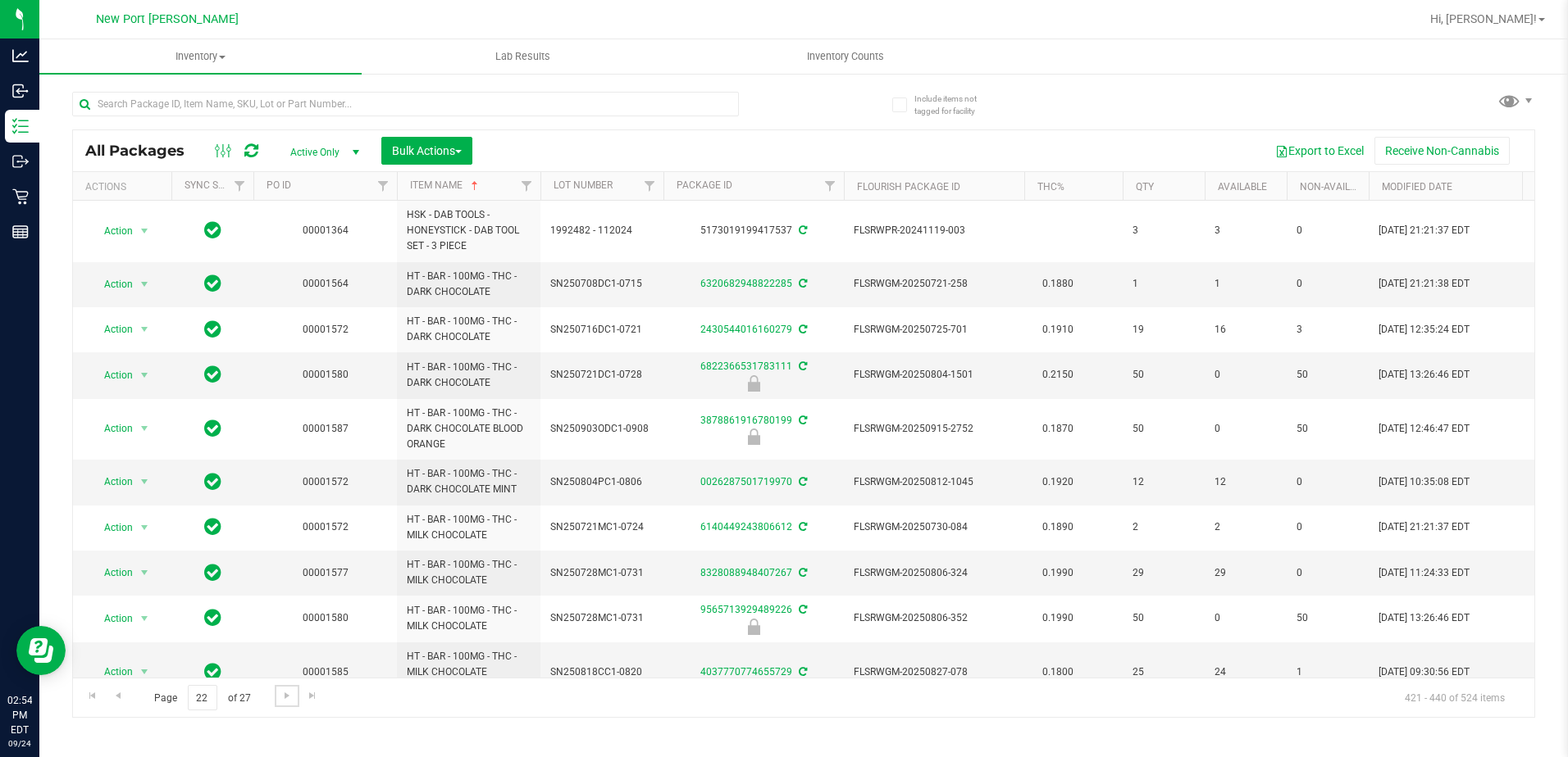
click at [289, 697] on span "Go to the next page" at bounding box center [286, 696] width 13 height 13
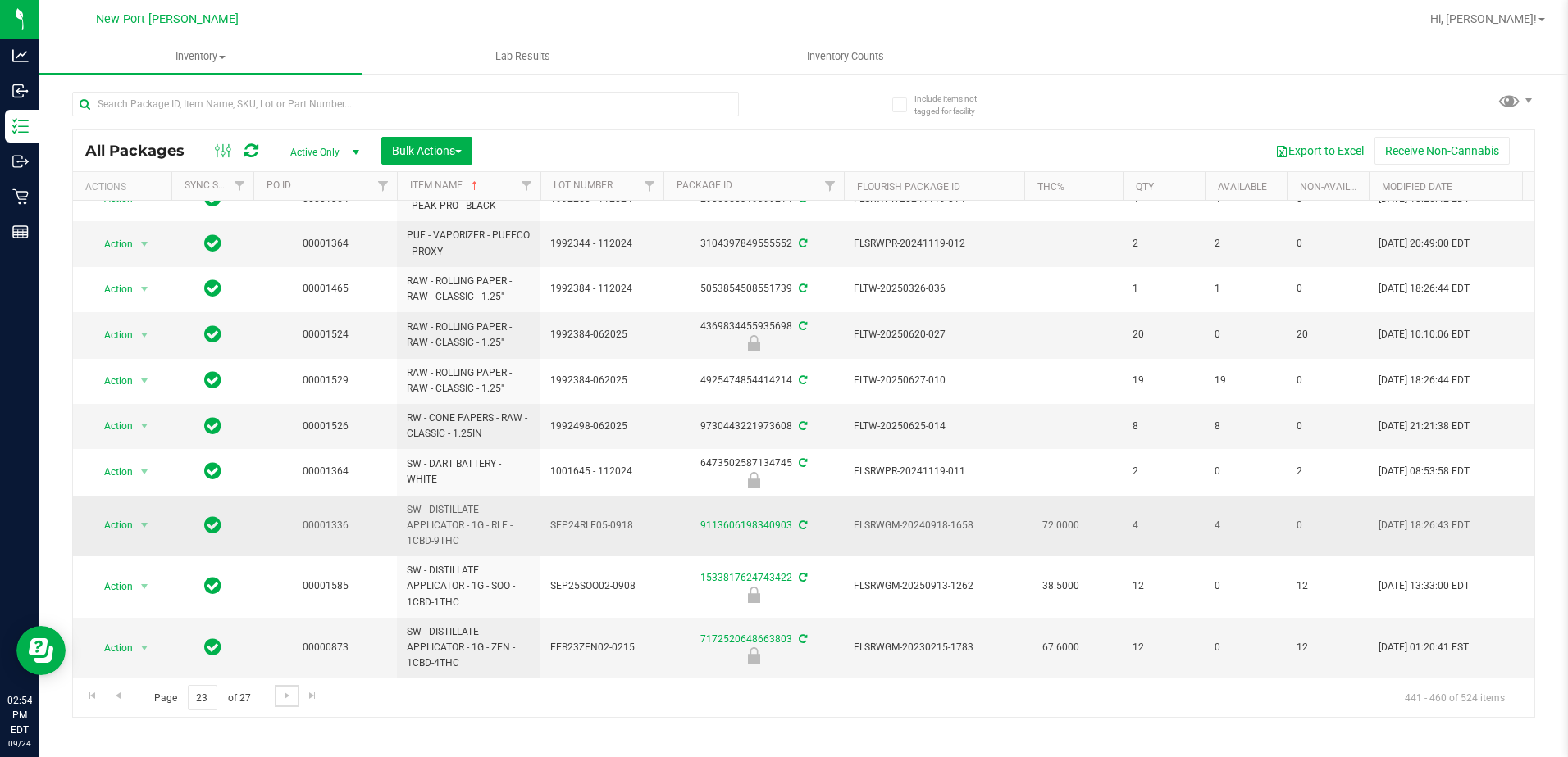
scroll to position [556, 0]
click at [289, 692] on span "Go to the next page" at bounding box center [286, 696] width 13 height 13
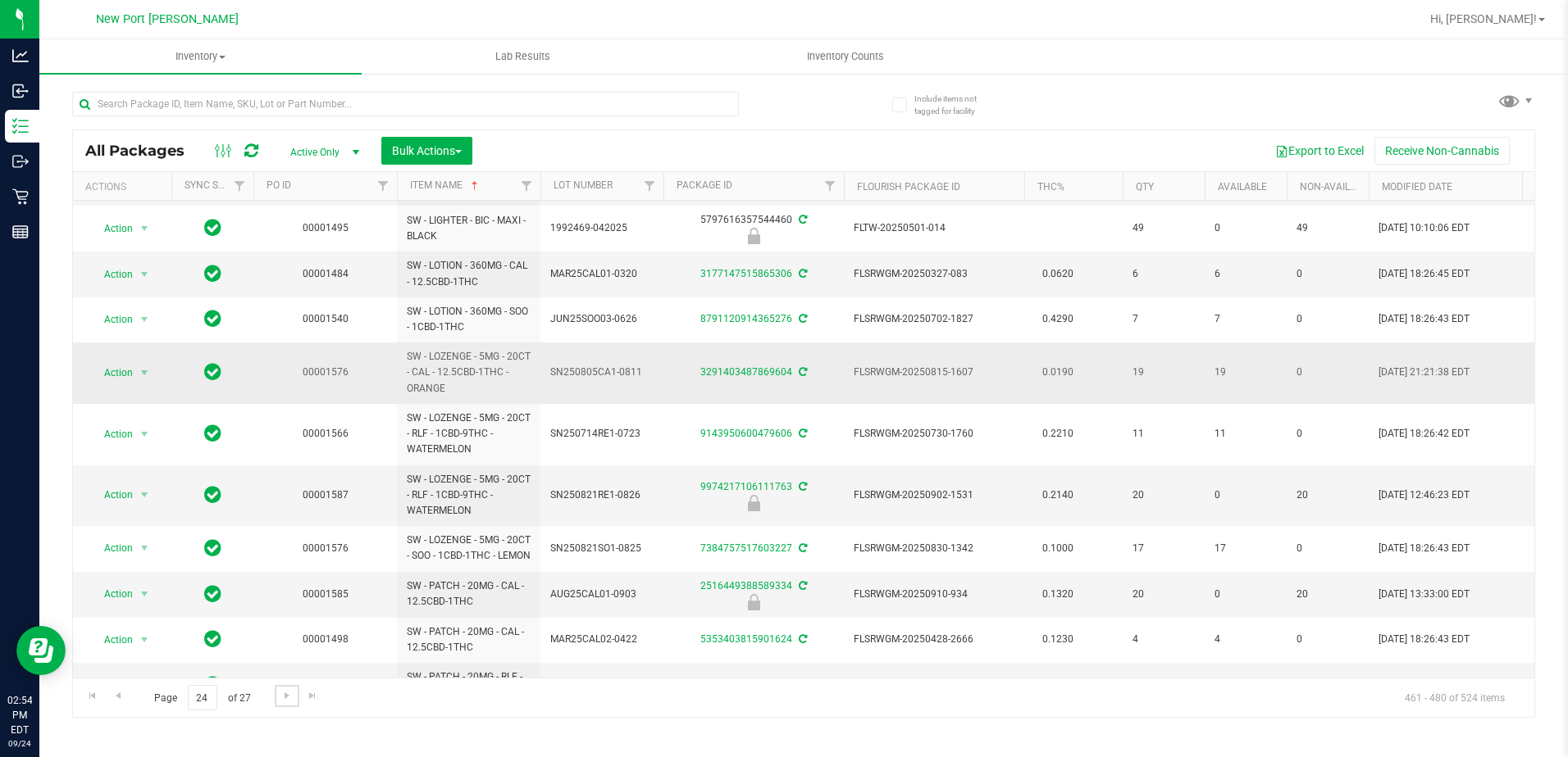
scroll to position [526, 0]
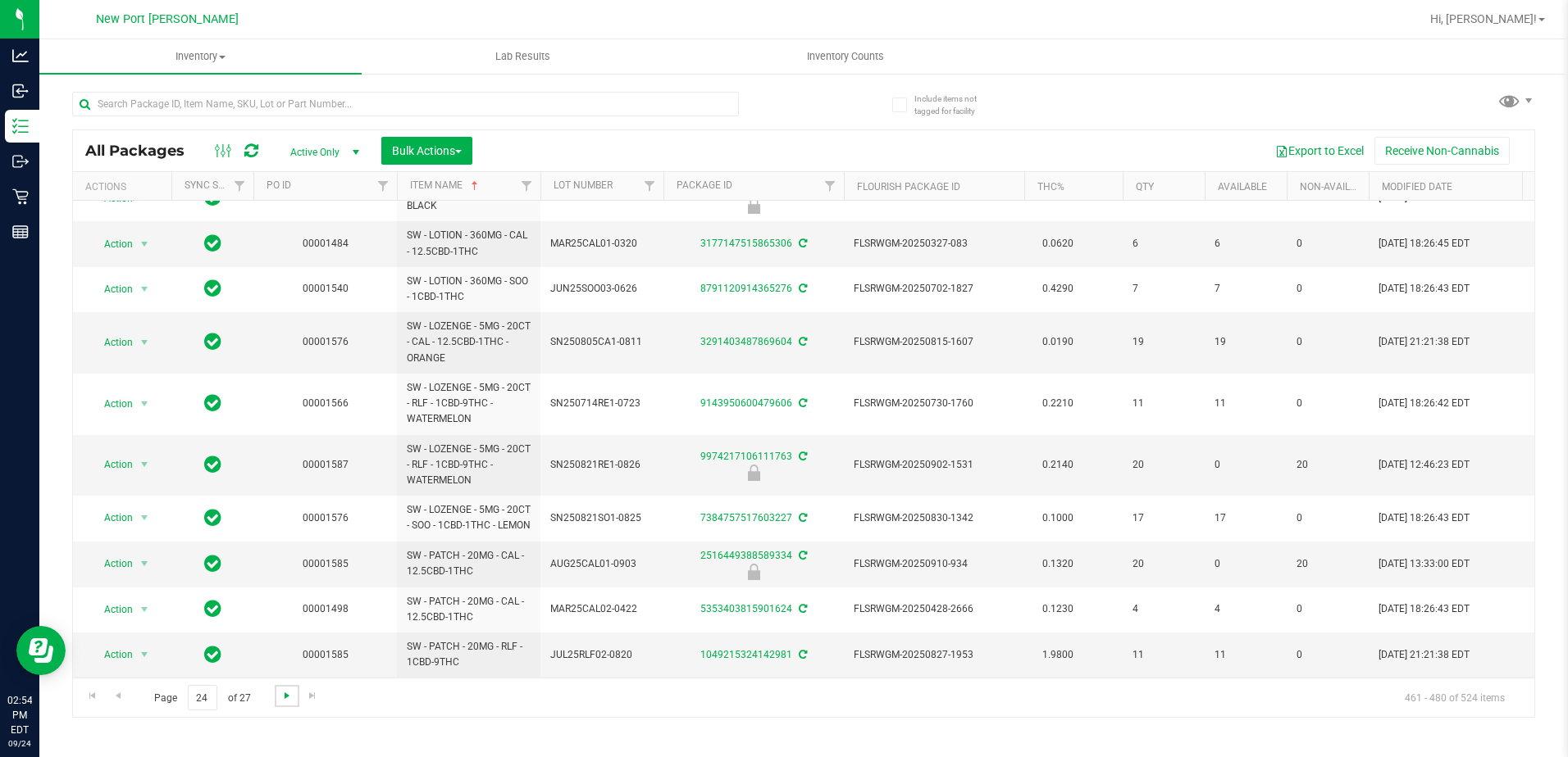
click at [286, 701] on span "Go to the next page" at bounding box center [286, 696] width 13 height 13
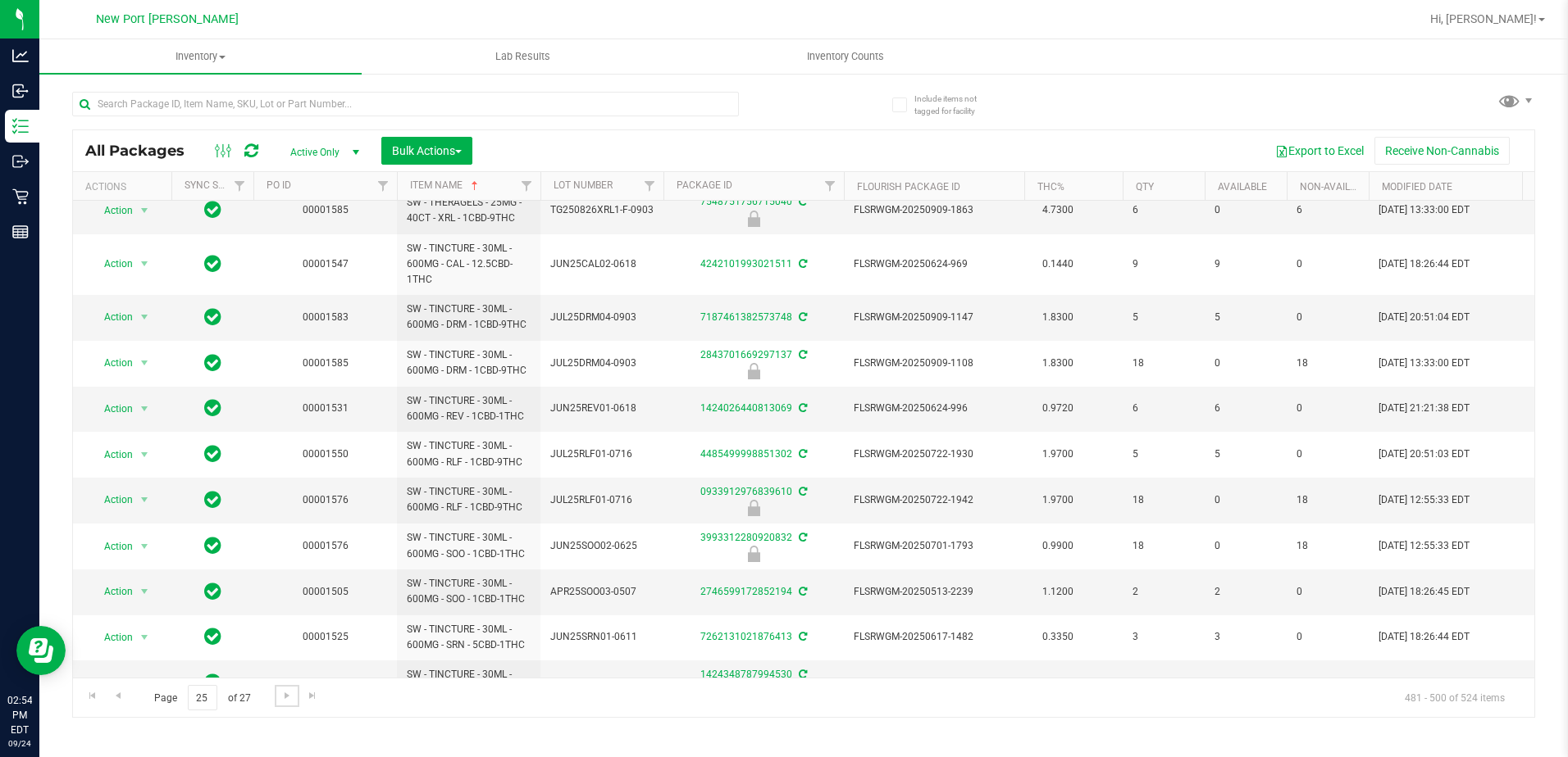
scroll to position [463, 0]
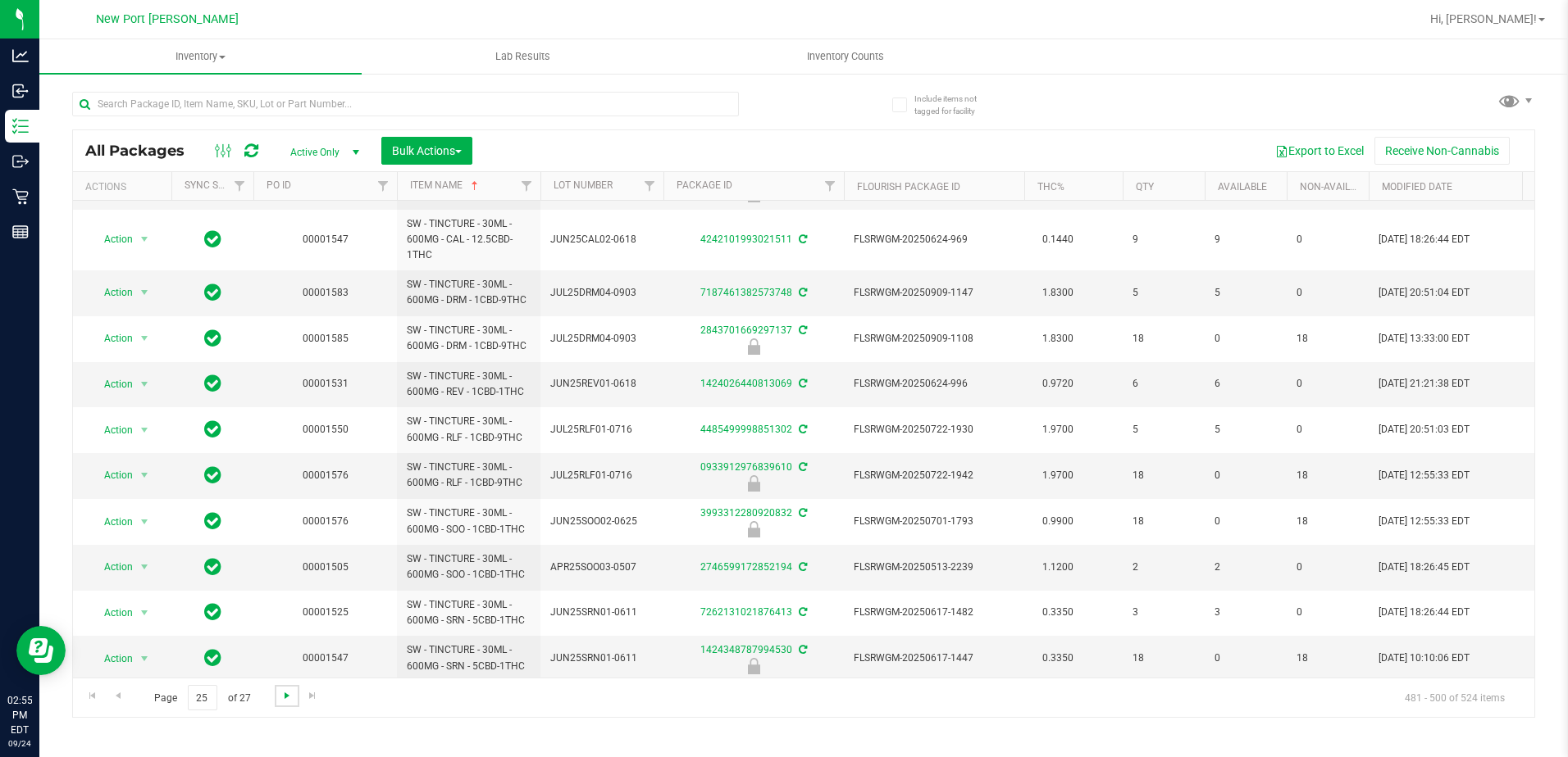
click at [287, 695] on span "Go to the next page" at bounding box center [286, 696] width 13 height 13
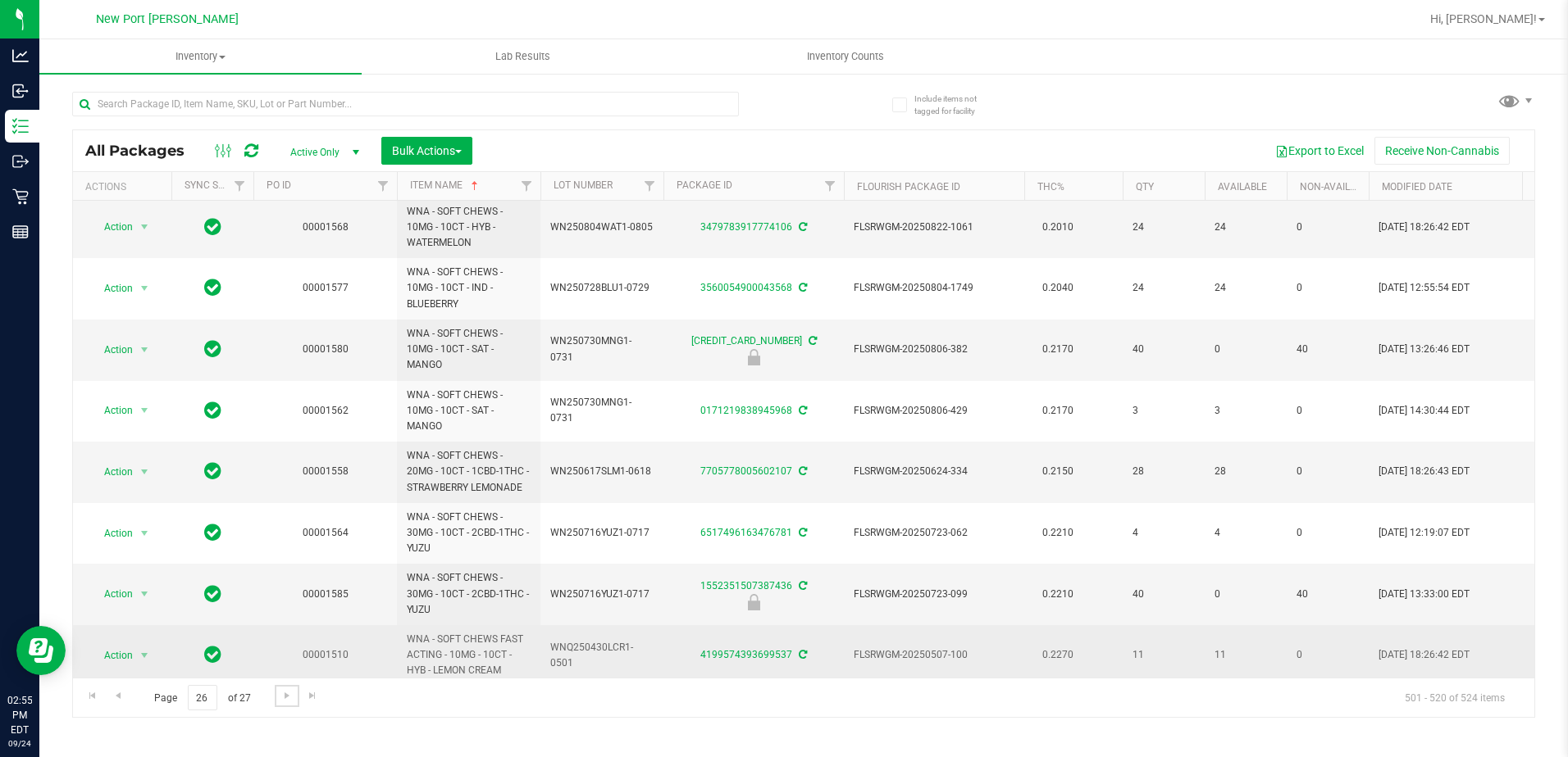
scroll to position [510, 0]
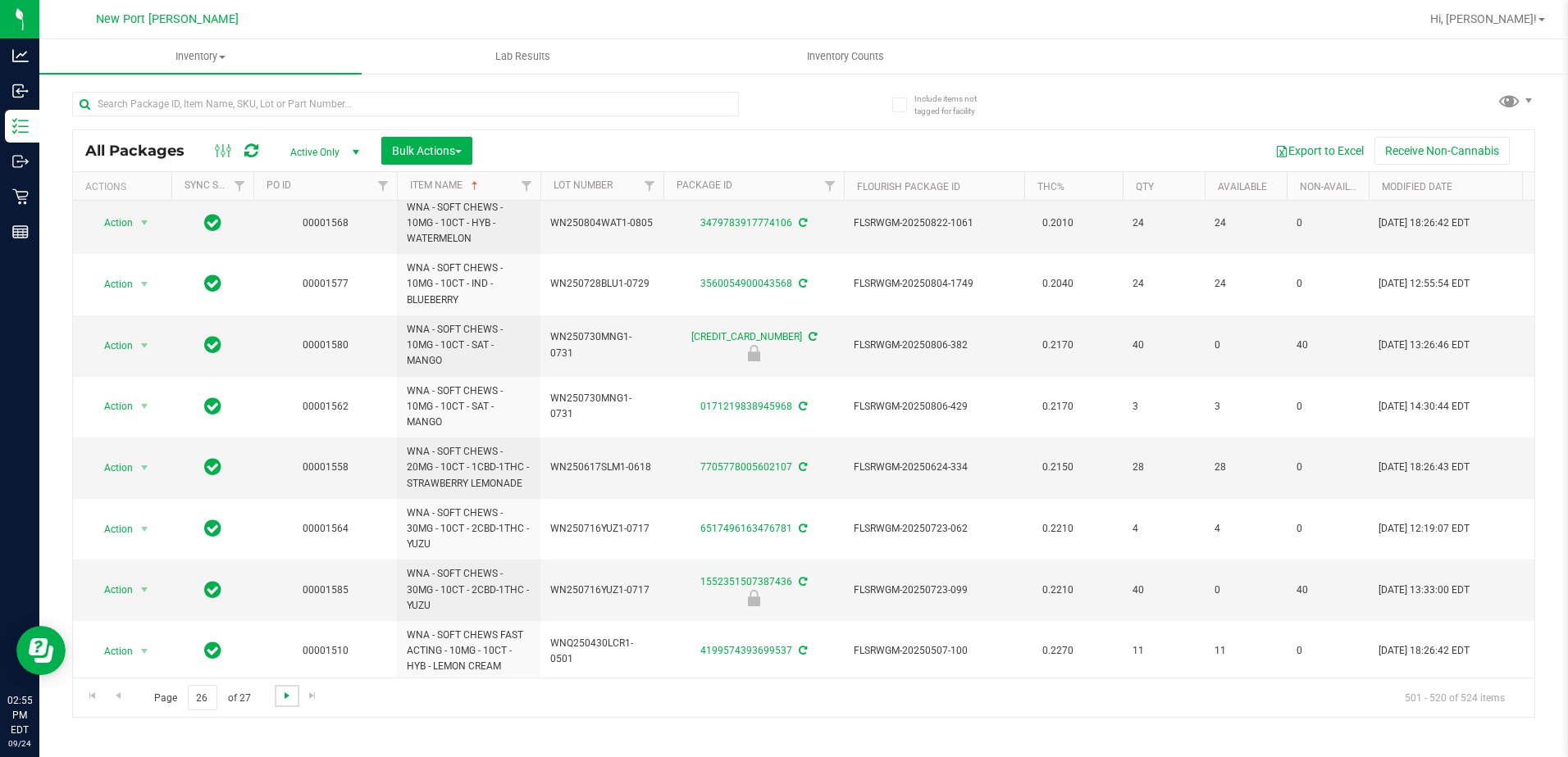
click at [289, 697] on span "Go to the next page" at bounding box center [286, 696] width 13 height 13
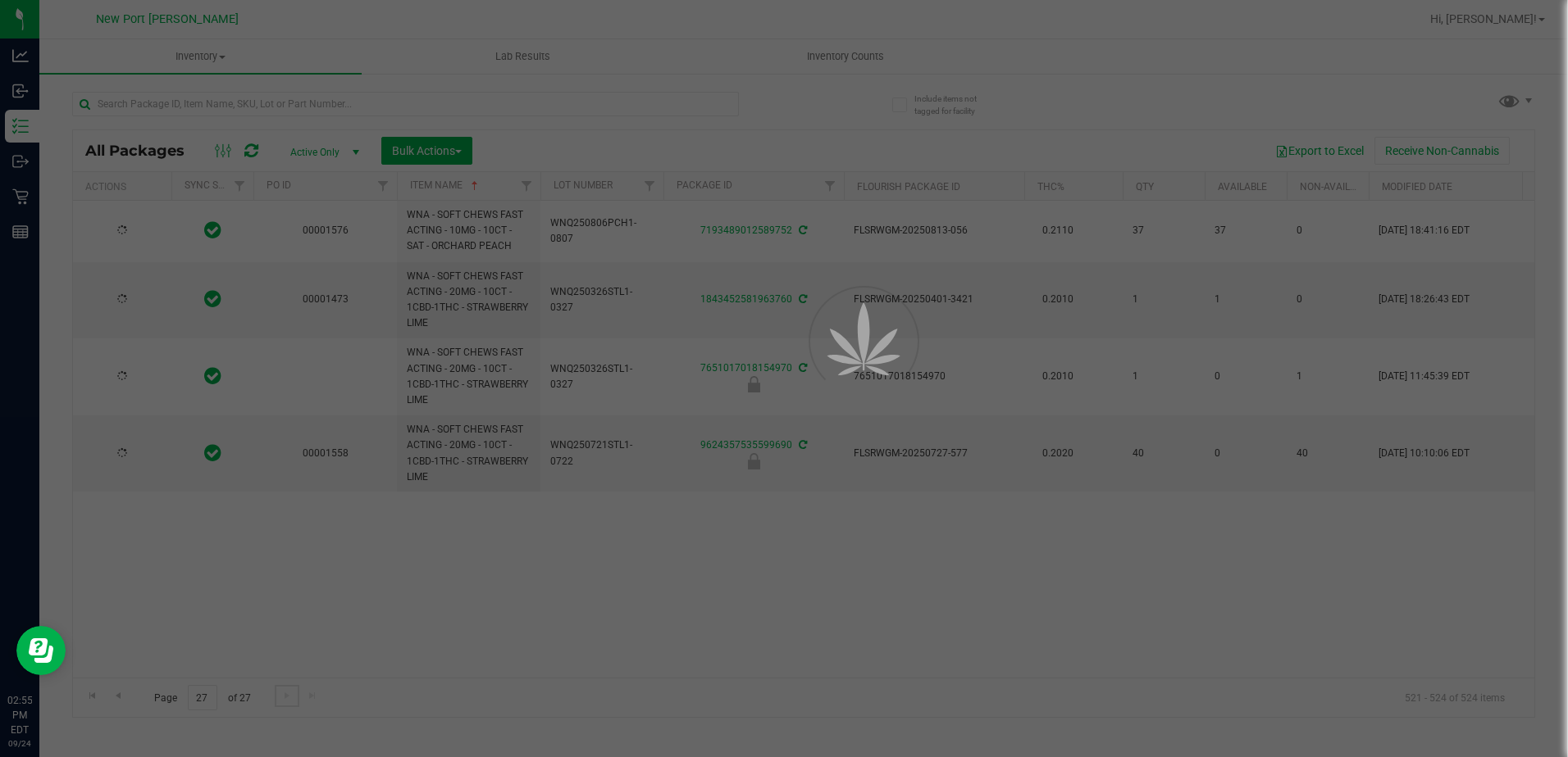
scroll to position [0, 0]
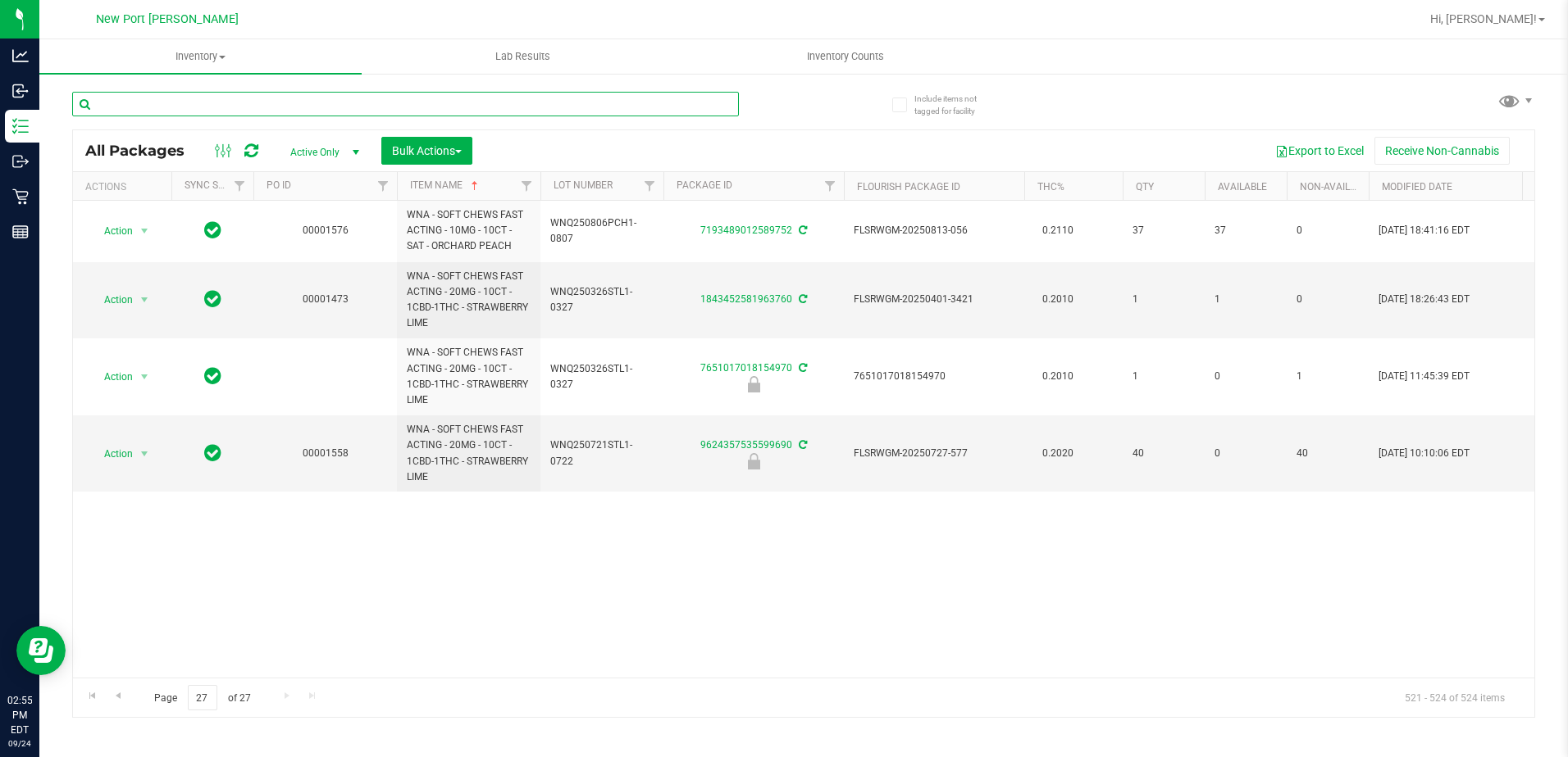
click at [282, 106] on input "text" at bounding box center [405, 104] width 666 height 25
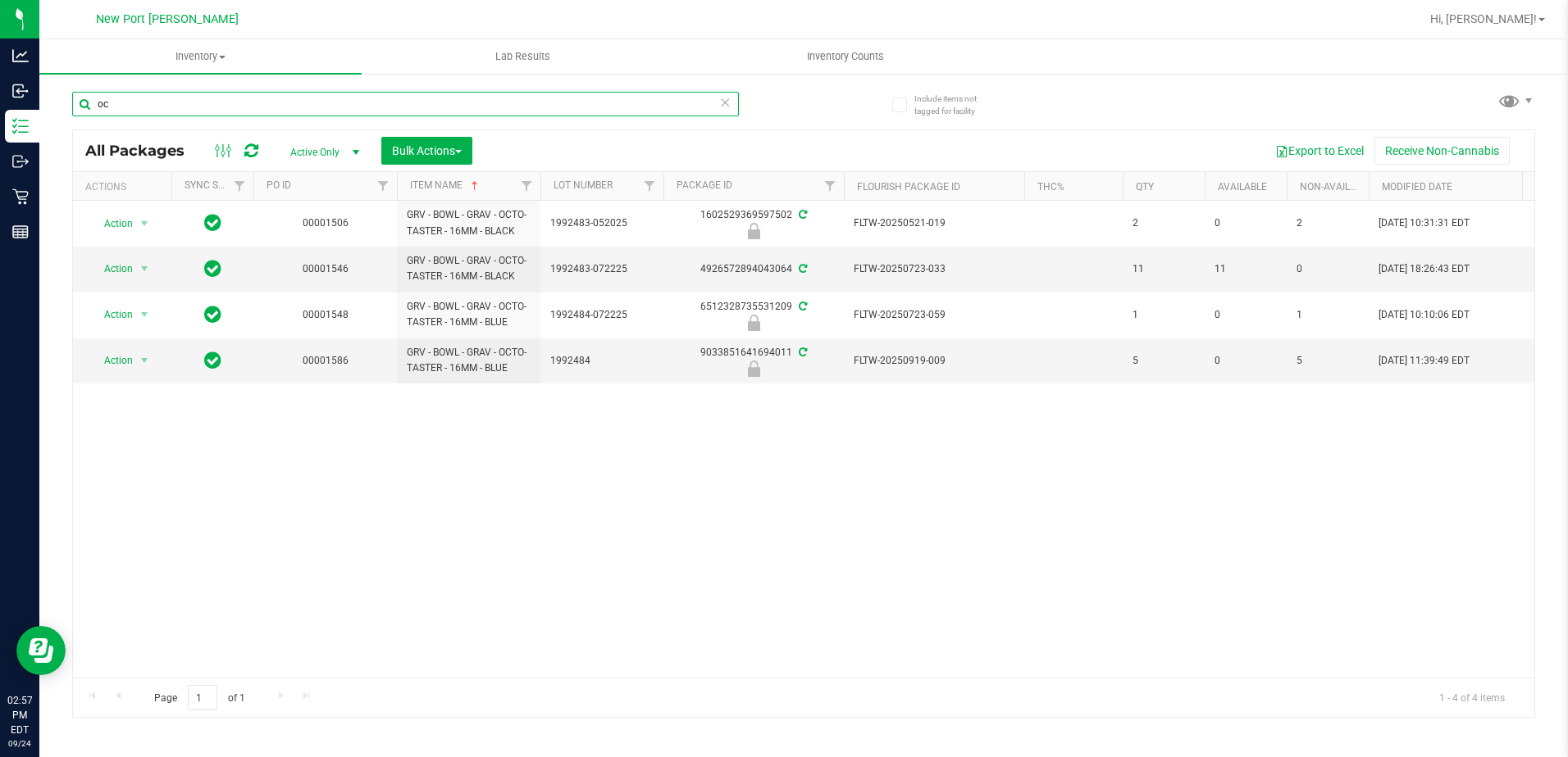
type input "o"
type input "bowl"
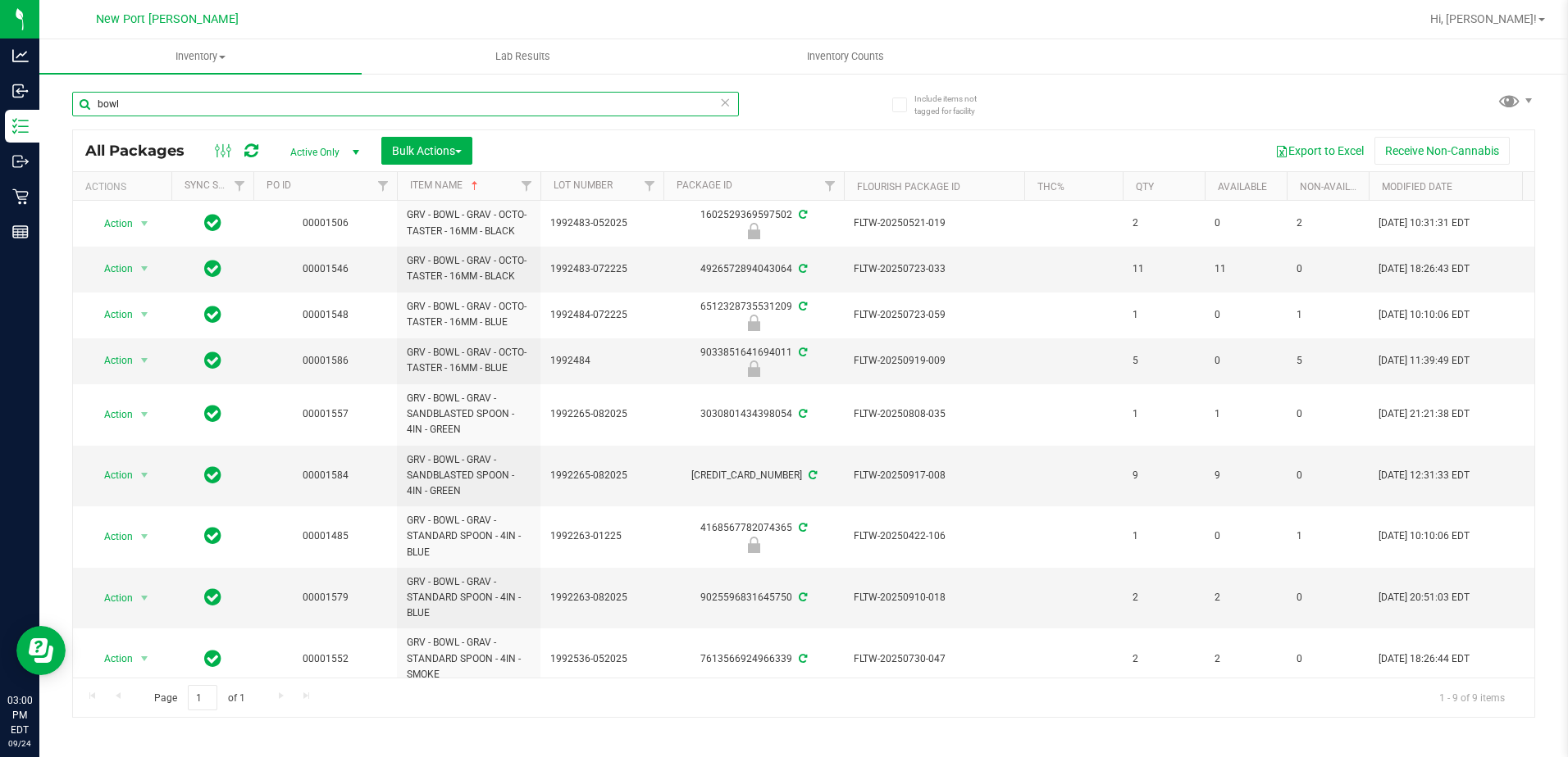
click at [289, 100] on input "bowl" at bounding box center [405, 104] width 666 height 25
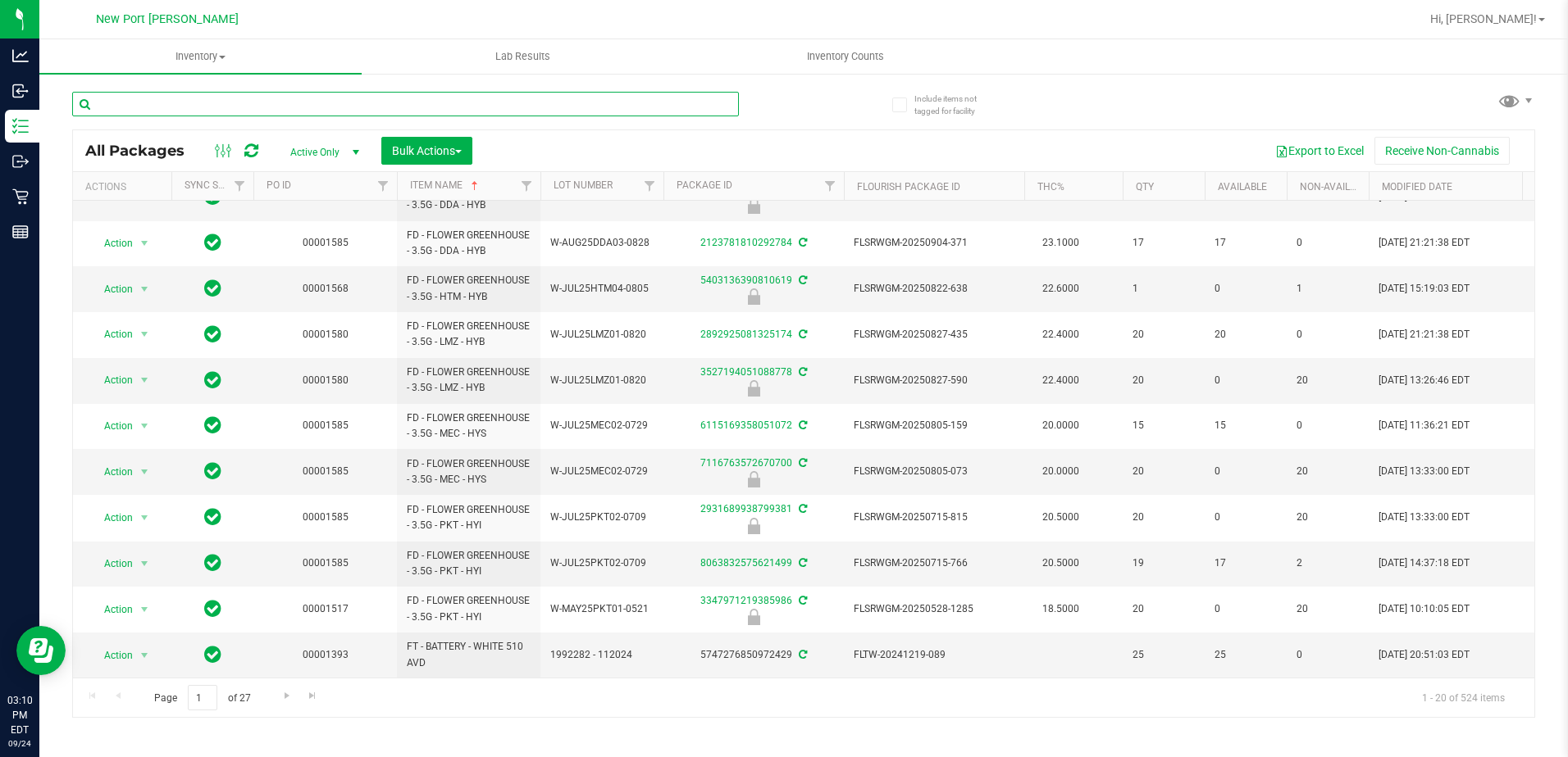
scroll to position [451, 0]
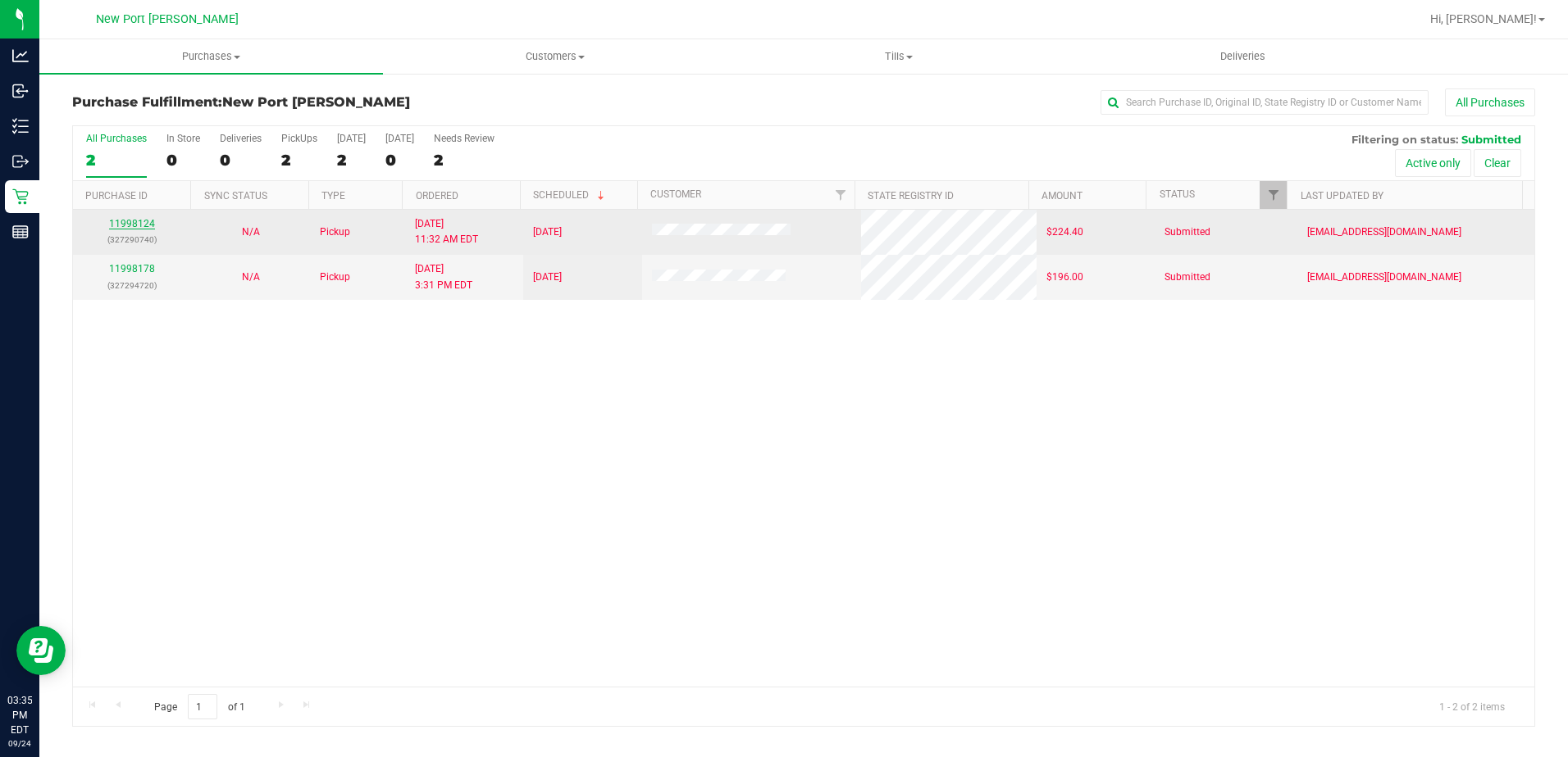
click at [136, 224] on link "11998124" at bounding box center [132, 224] width 46 height 12
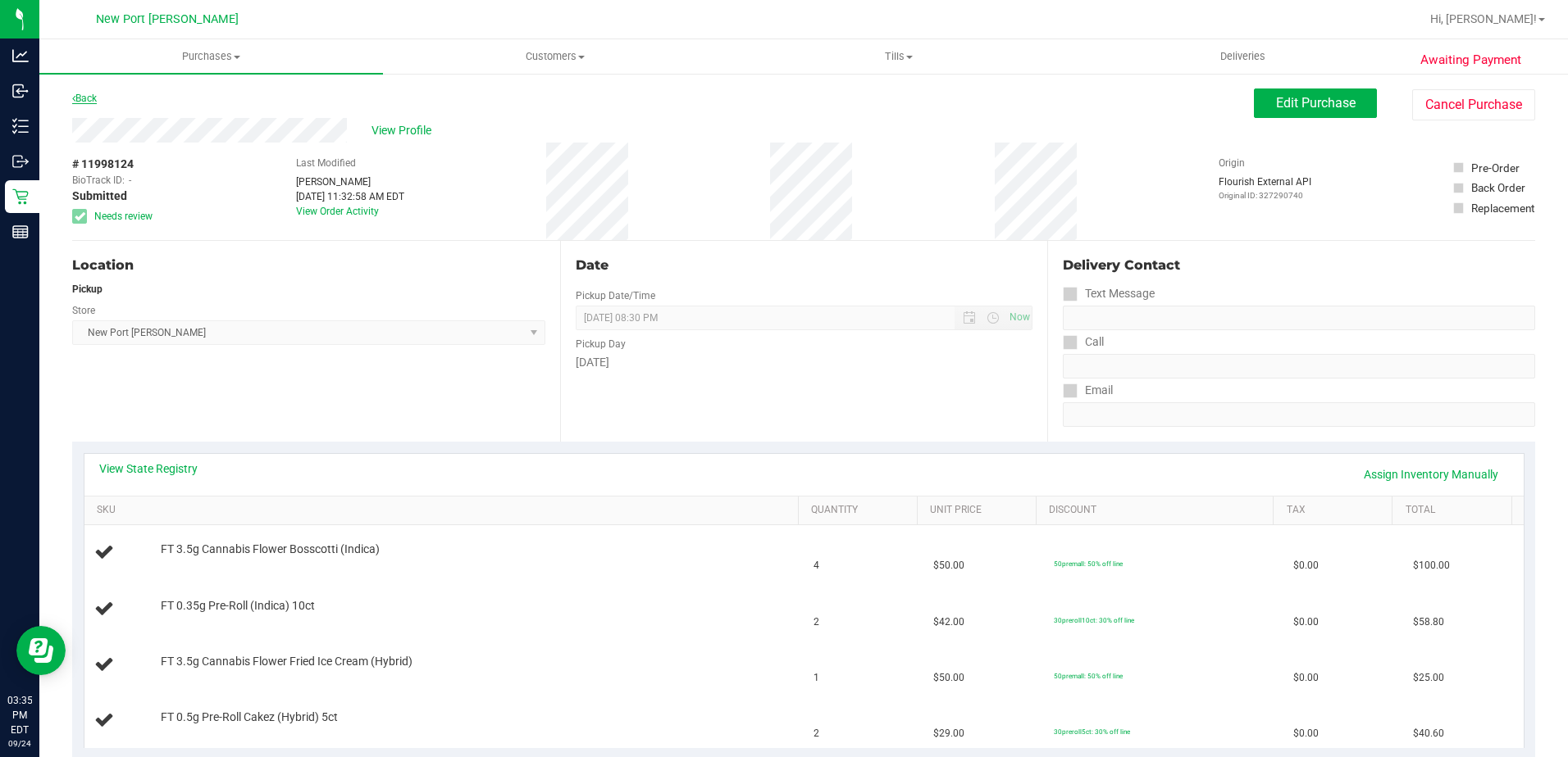
click at [83, 103] on link "Back" at bounding box center [84, 99] width 25 height 12
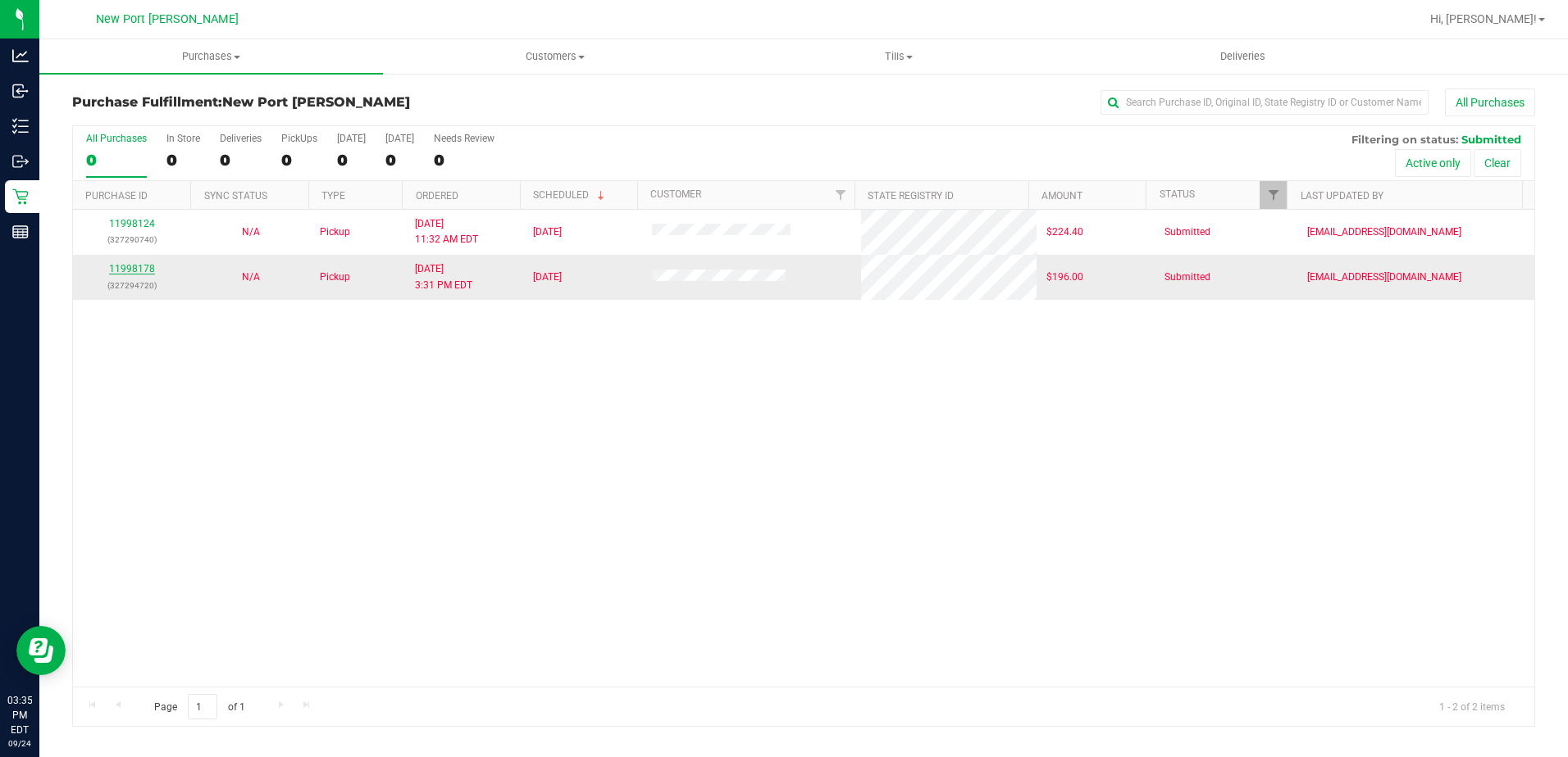
click at [133, 269] on link "11998178" at bounding box center [132, 269] width 46 height 12
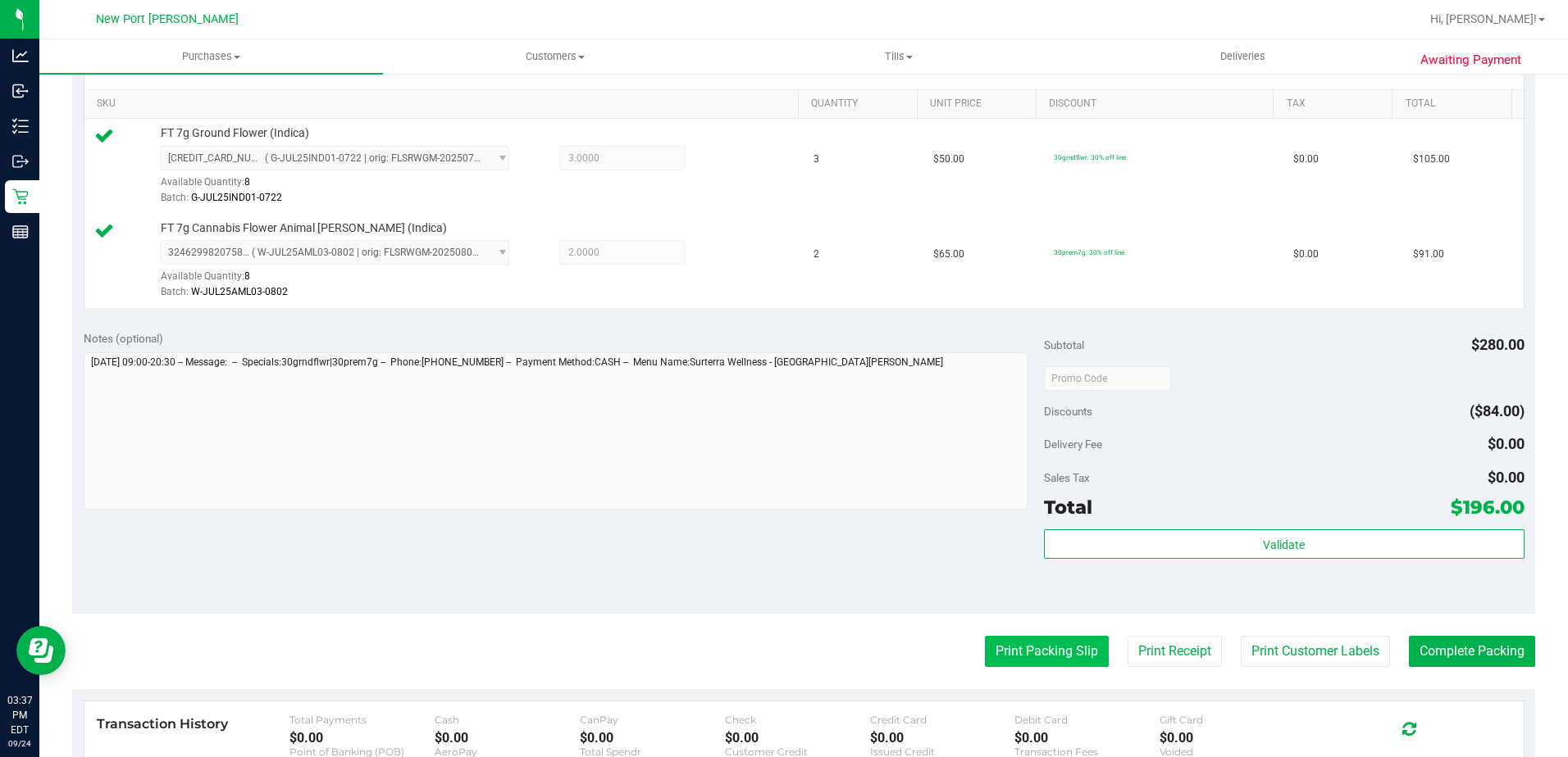
scroll to position [410, 0]
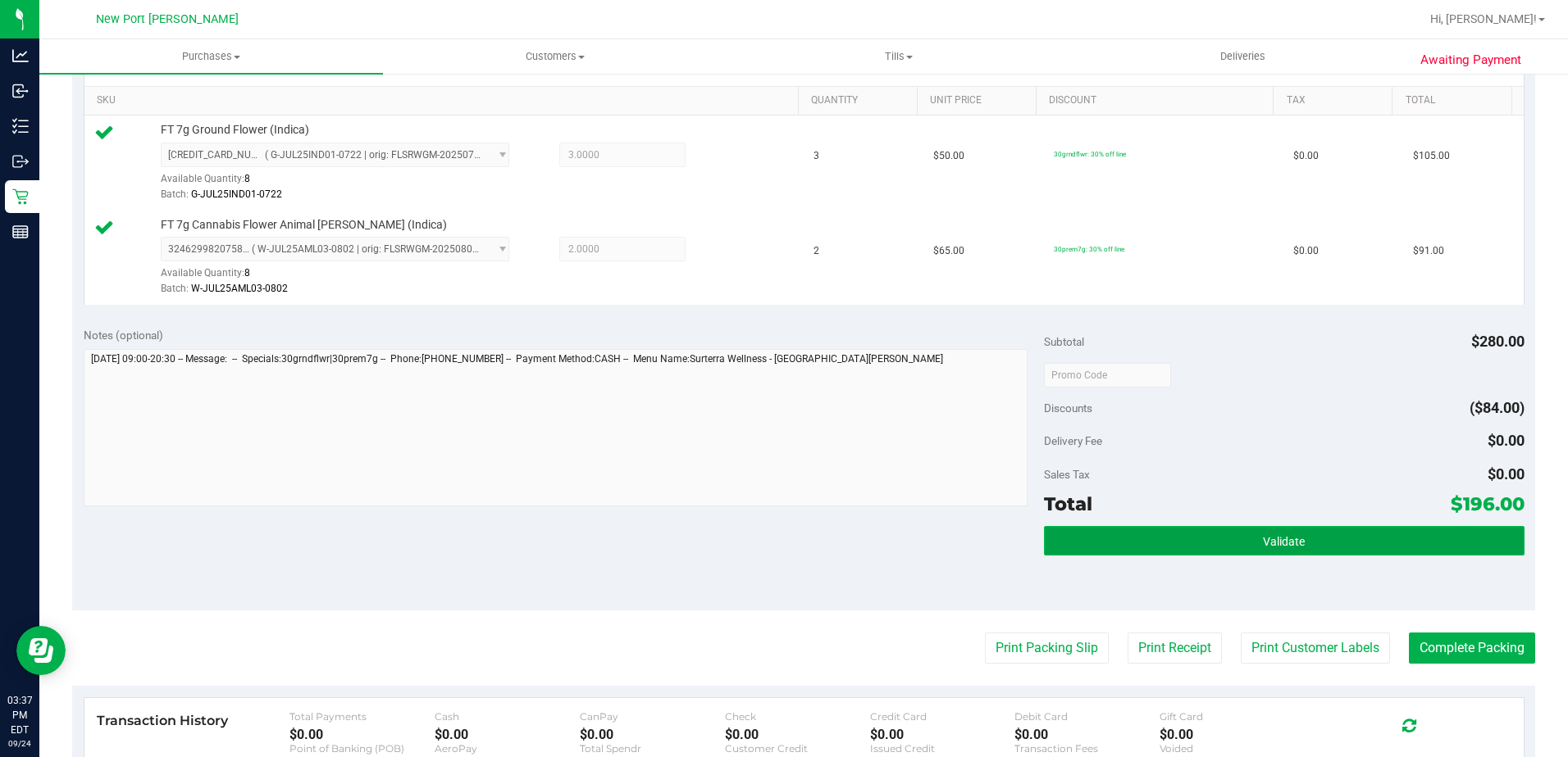
click at [1122, 543] on button "Validate" at bounding box center [1284, 541] width 480 height 30
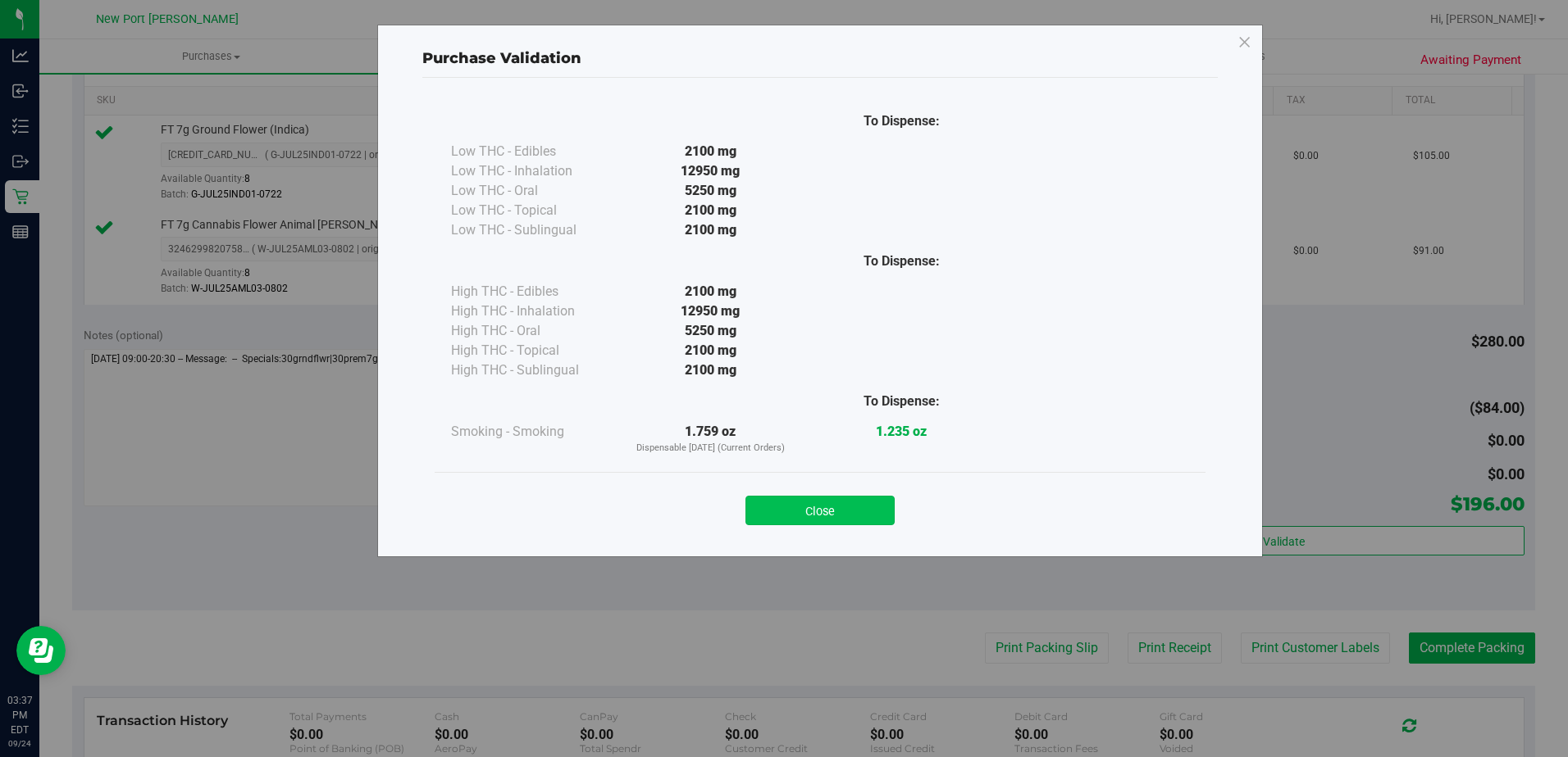
click at [873, 507] on button "Close" at bounding box center [820, 511] width 149 height 30
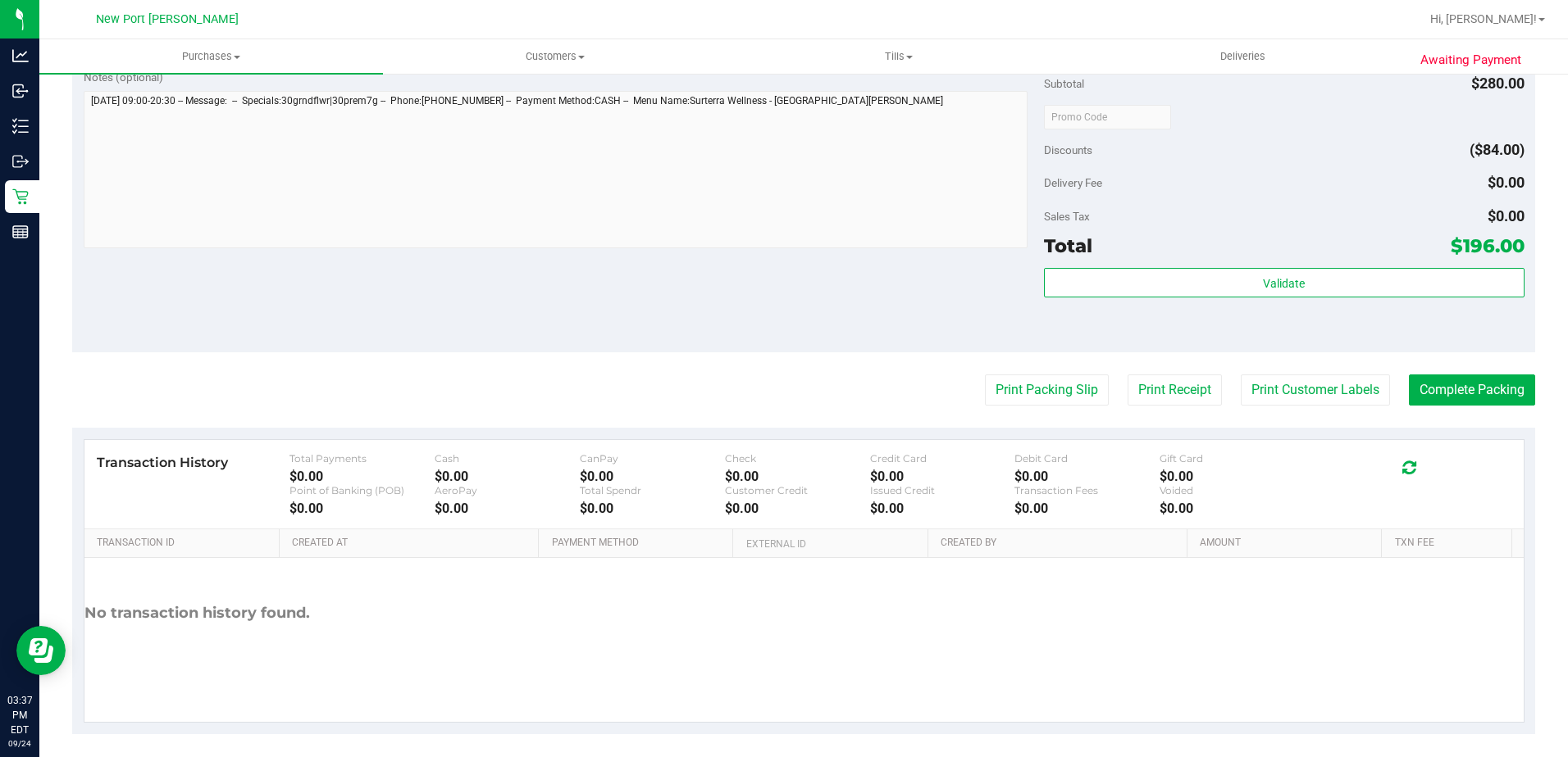
scroll to position [678, 0]
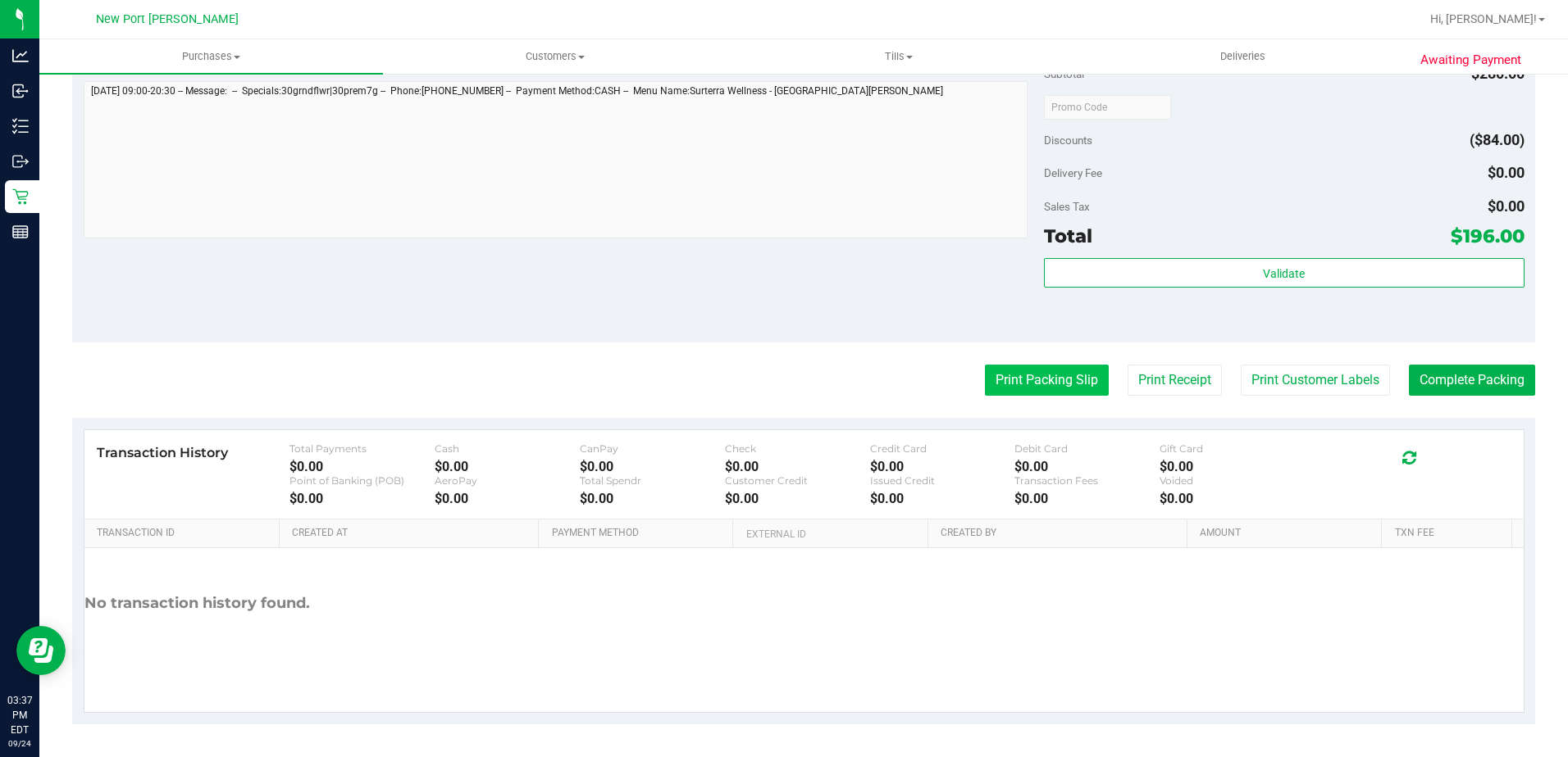
click at [1034, 369] on button "Print Packing Slip" at bounding box center [1046, 380] width 124 height 31
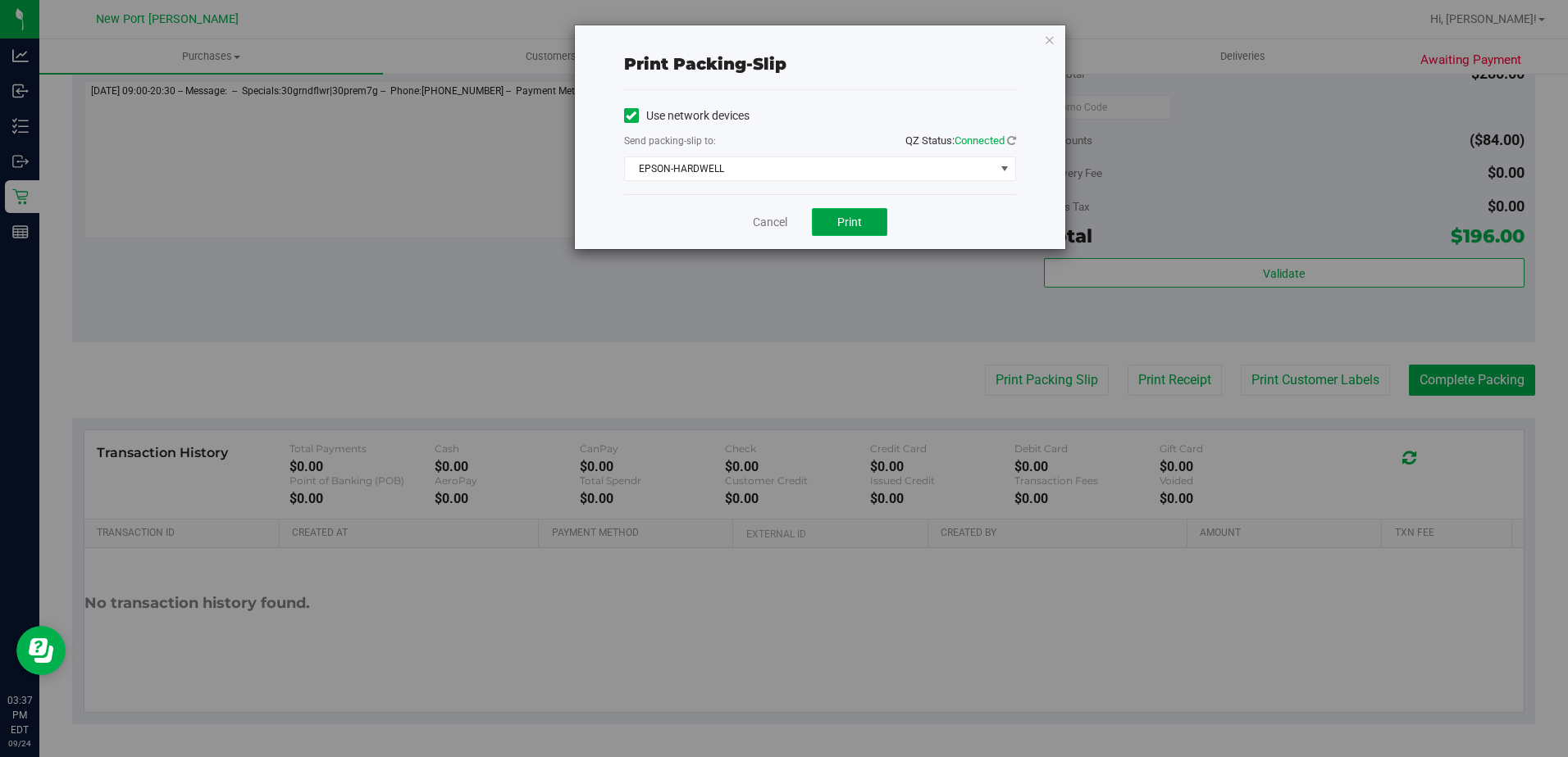
click at [858, 218] on span "Print" at bounding box center [849, 222] width 25 height 13
click at [779, 230] on link "Cancel" at bounding box center [769, 222] width 35 height 17
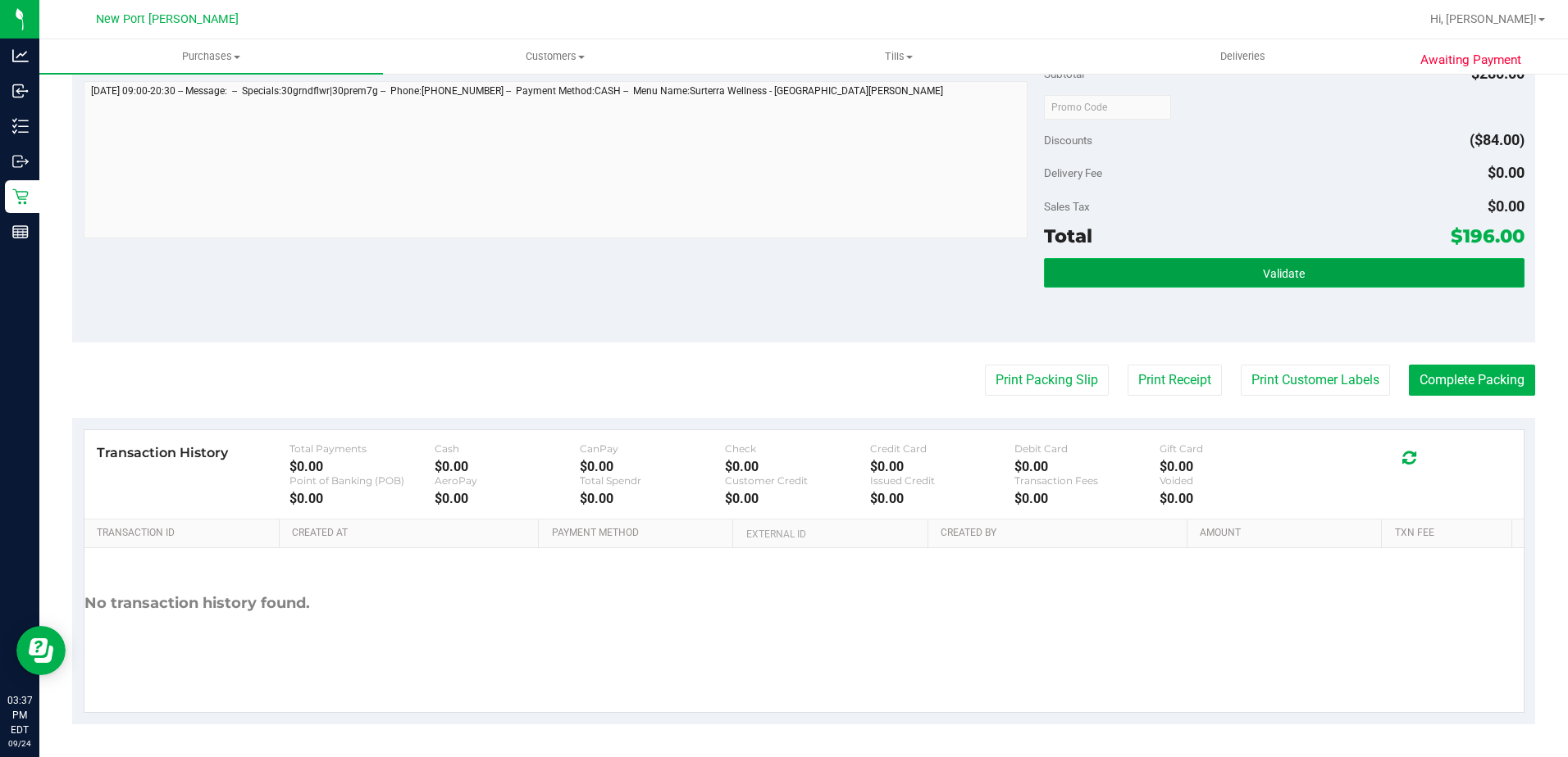
click at [1079, 260] on button "Validate" at bounding box center [1284, 273] width 480 height 30
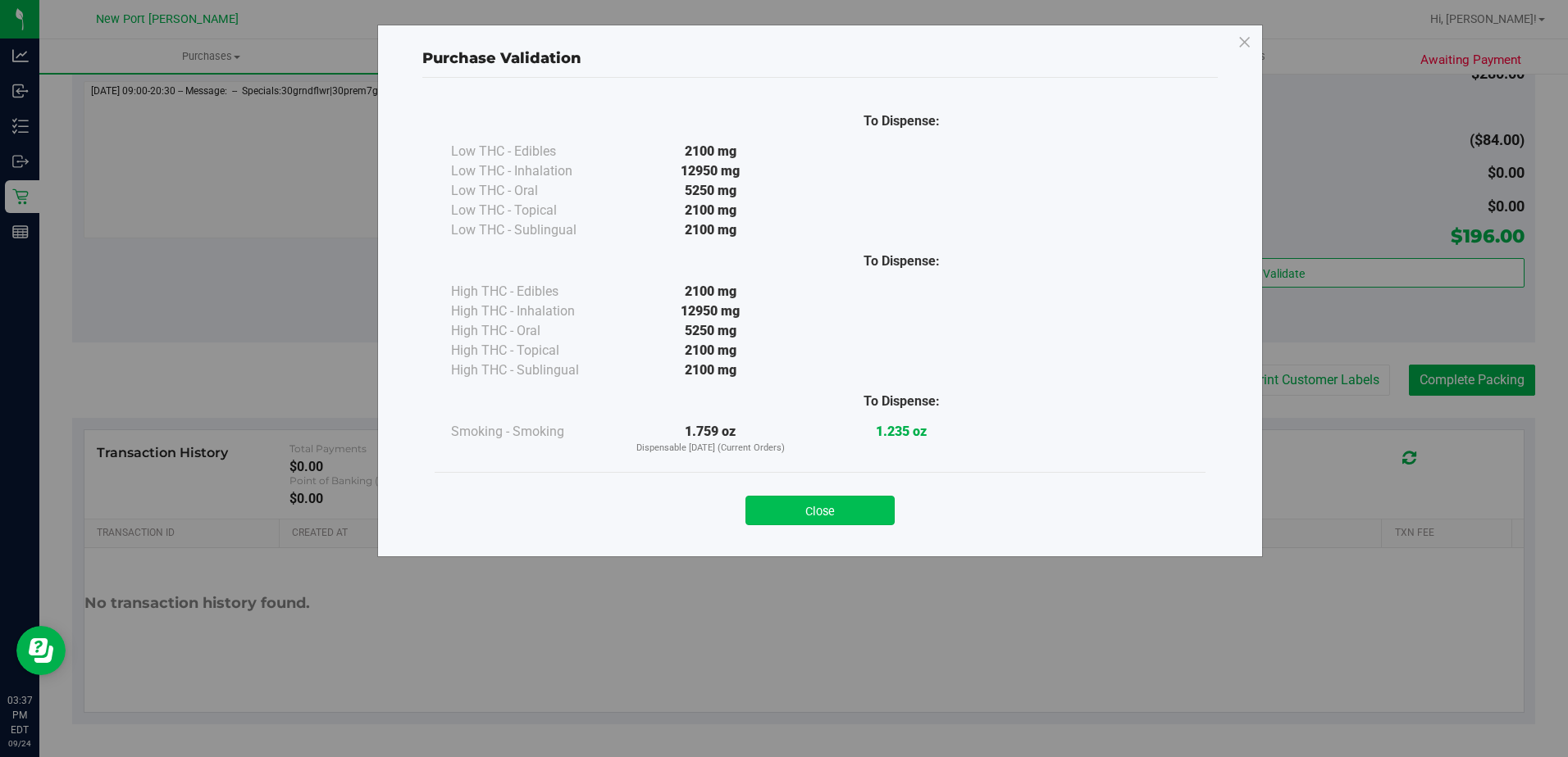
click at [877, 514] on button "Close" at bounding box center [820, 511] width 149 height 30
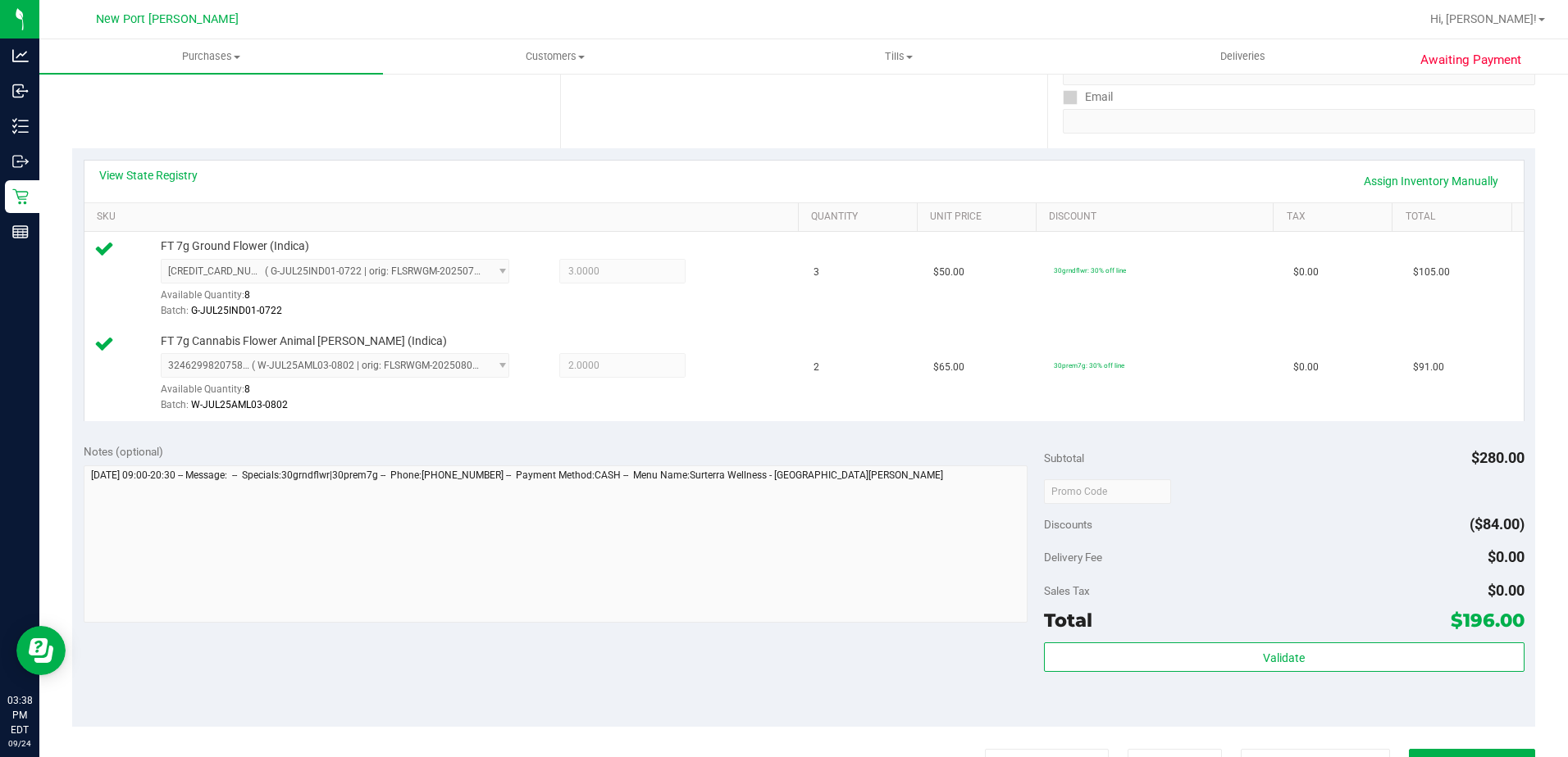
scroll to position [328, 0]
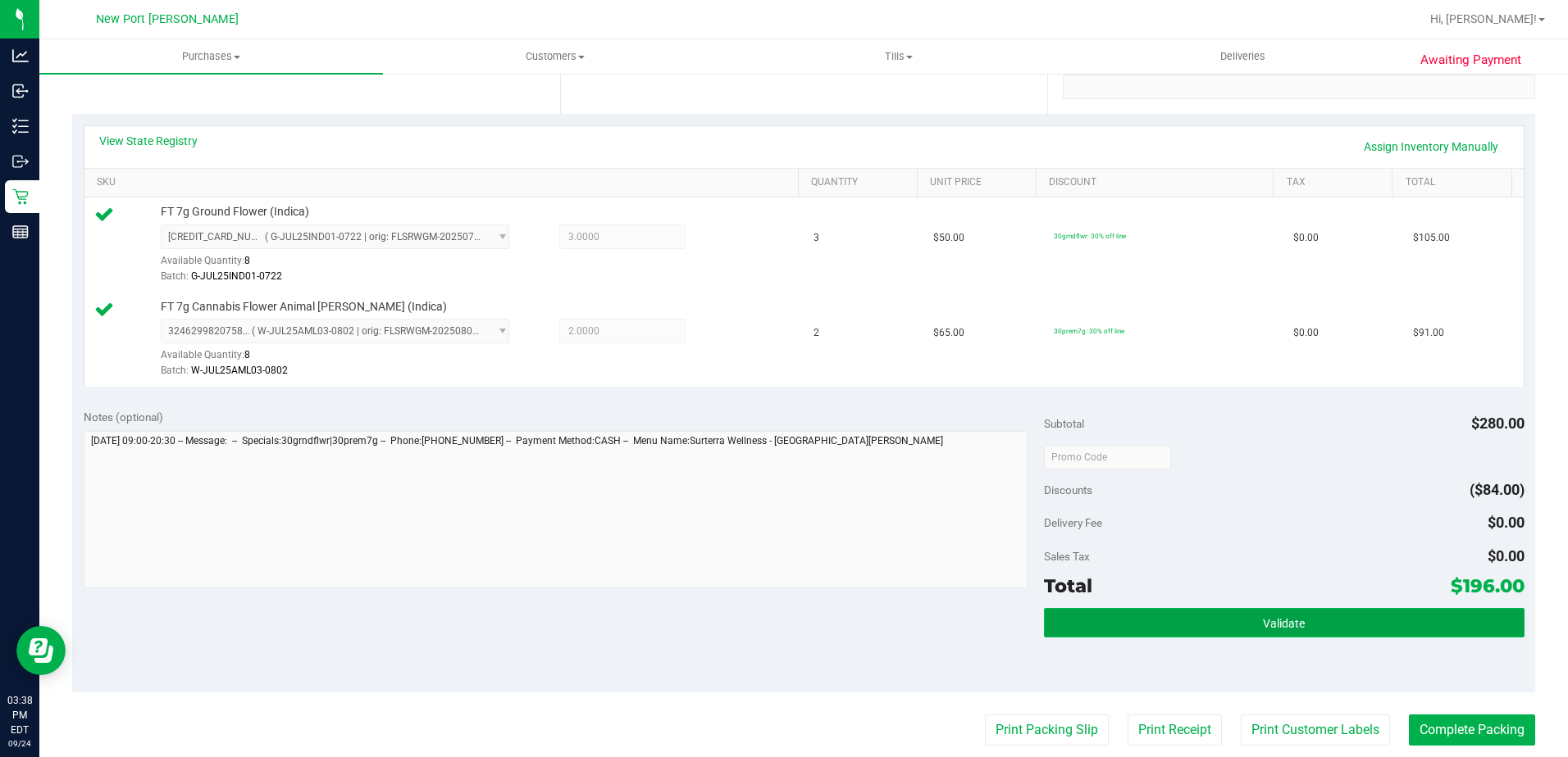
click at [1403, 614] on button "Validate" at bounding box center [1284, 623] width 480 height 30
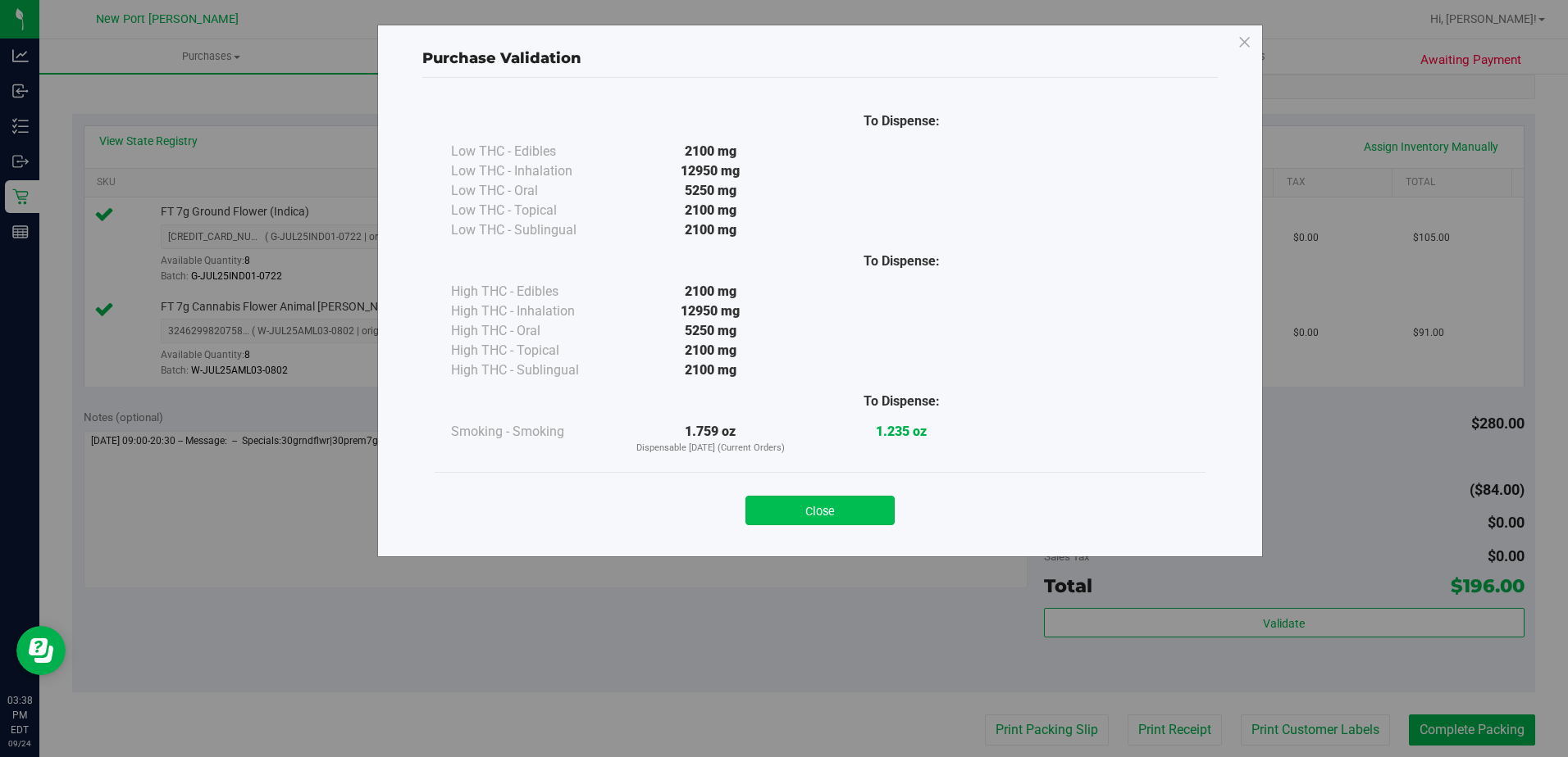
click at [867, 511] on button "Close" at bounding box center [820, 511] width 149 height 30
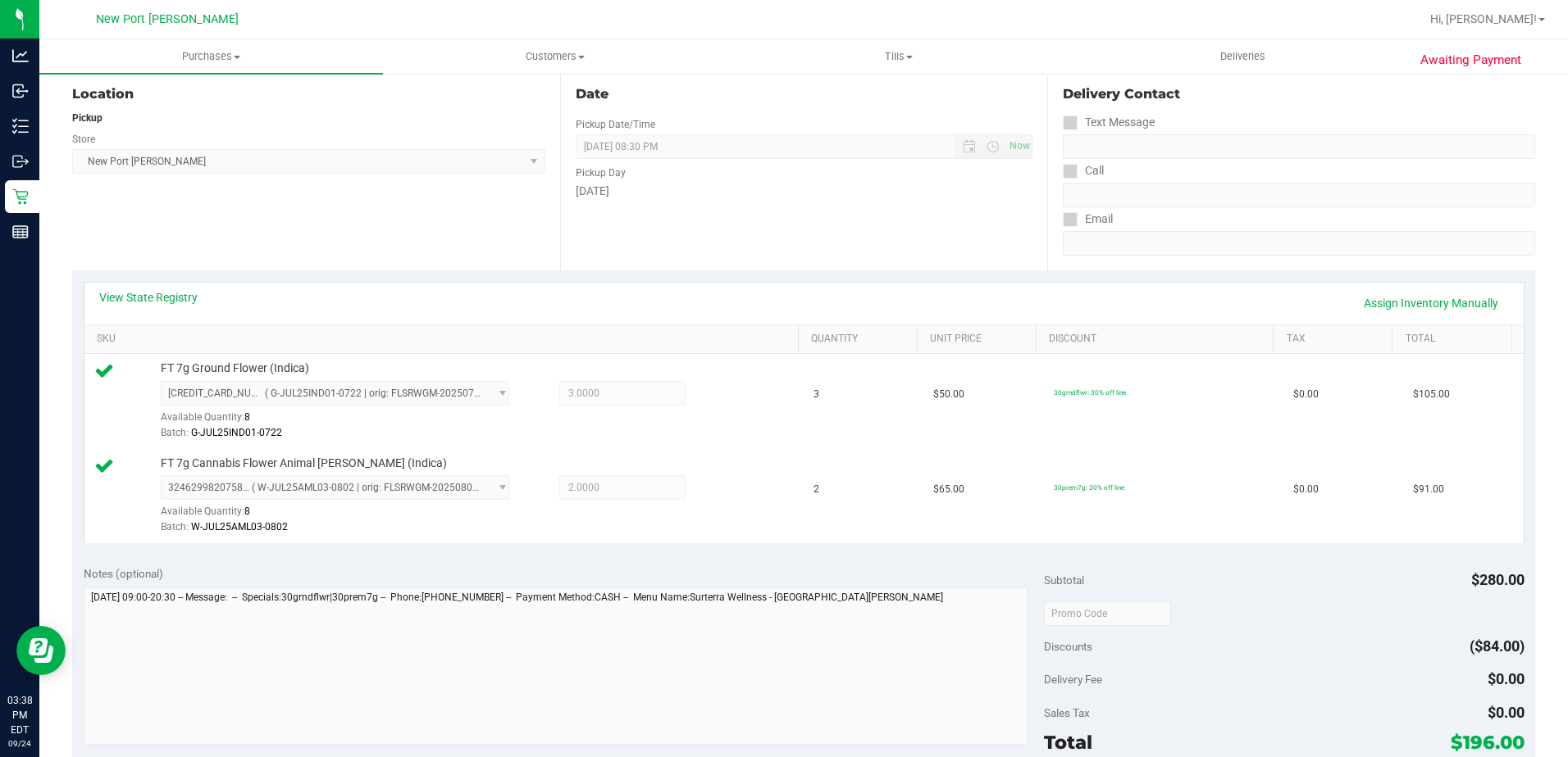
scroll to position [0, 0]
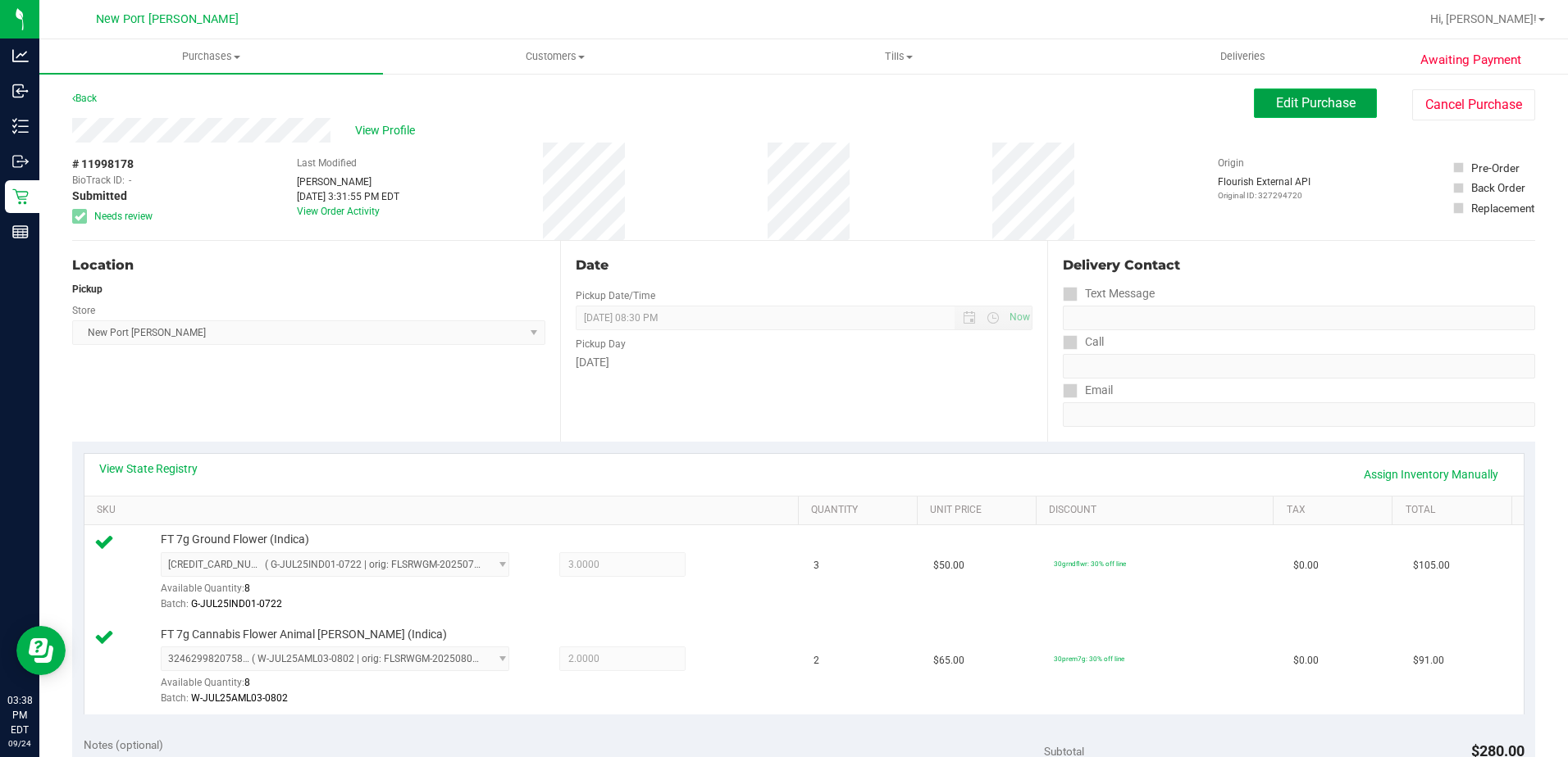
click at [1276, 102] on span "Edit Purchase" at bounding box center [1316, 103] width 79 height 16
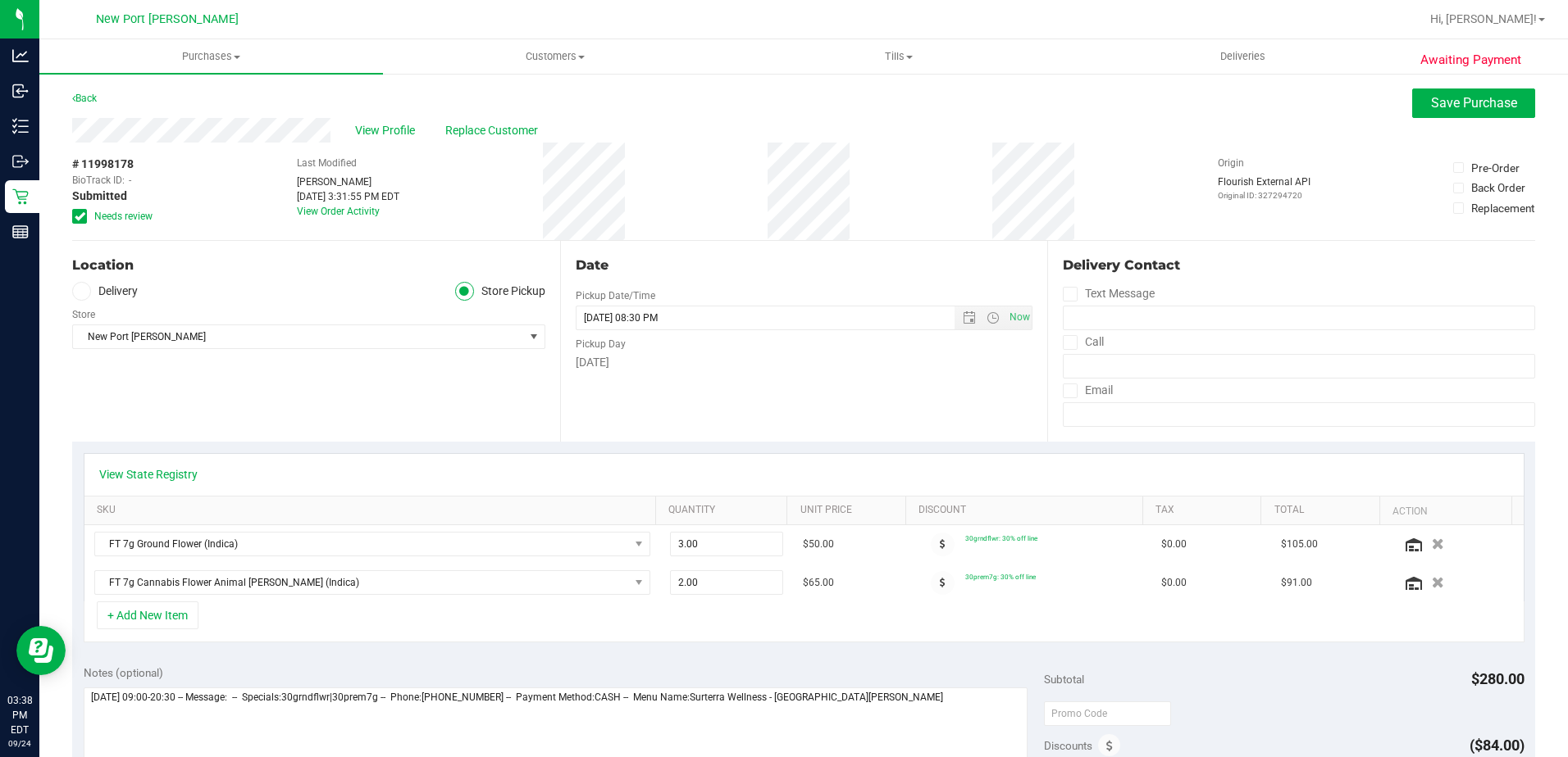
click at [90, 216] on label "Needs review" at bounding box center [113, 216] width 82 height 15
click at [0, 0] on input "Needs review" at bounding box center [0, 0] width 0 height 0
click at [1413, 98] on button "Save Purchase" at bounding box center [1474, 103] width 123 height 30
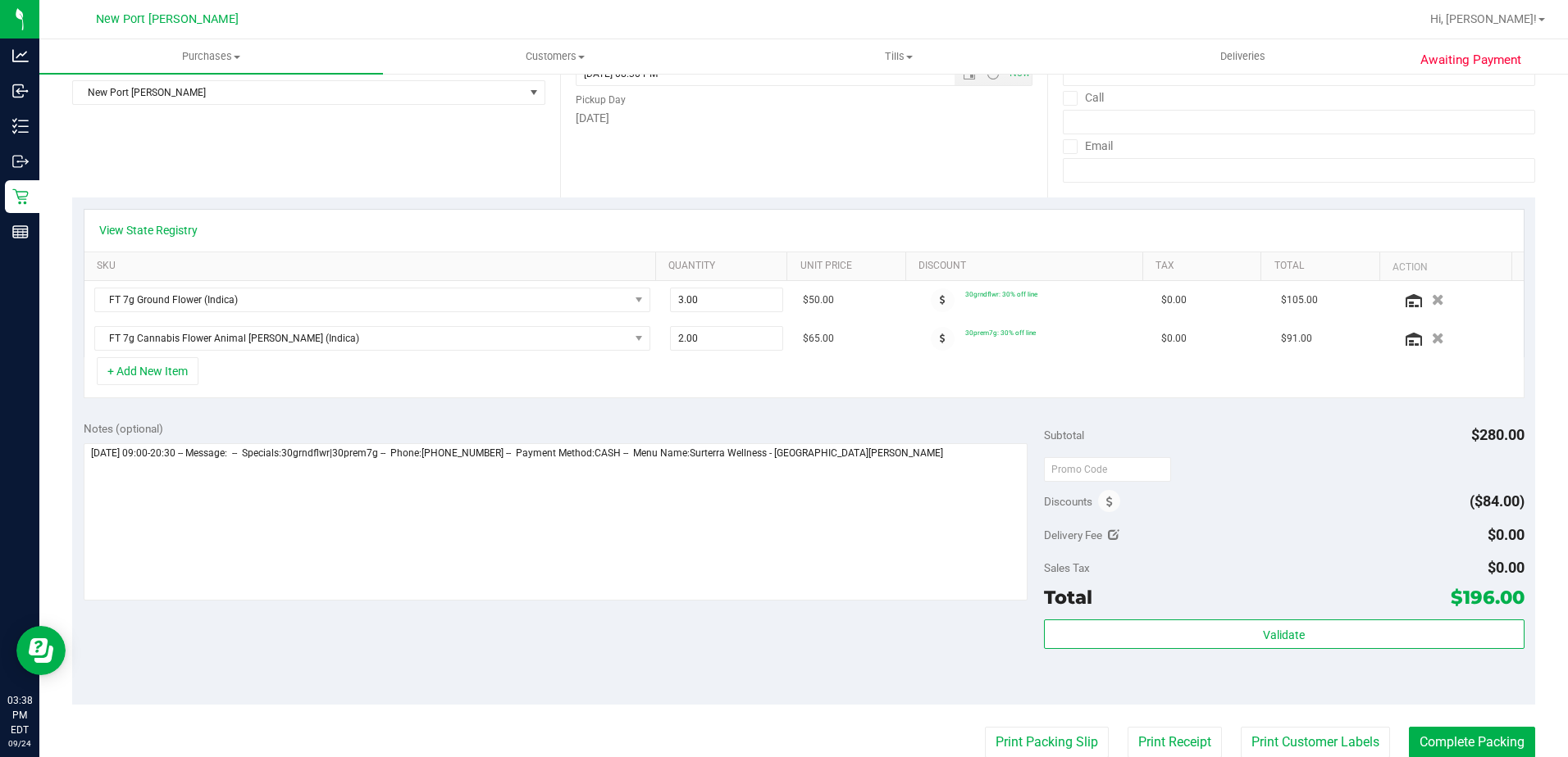
scroll to position [246, 0]
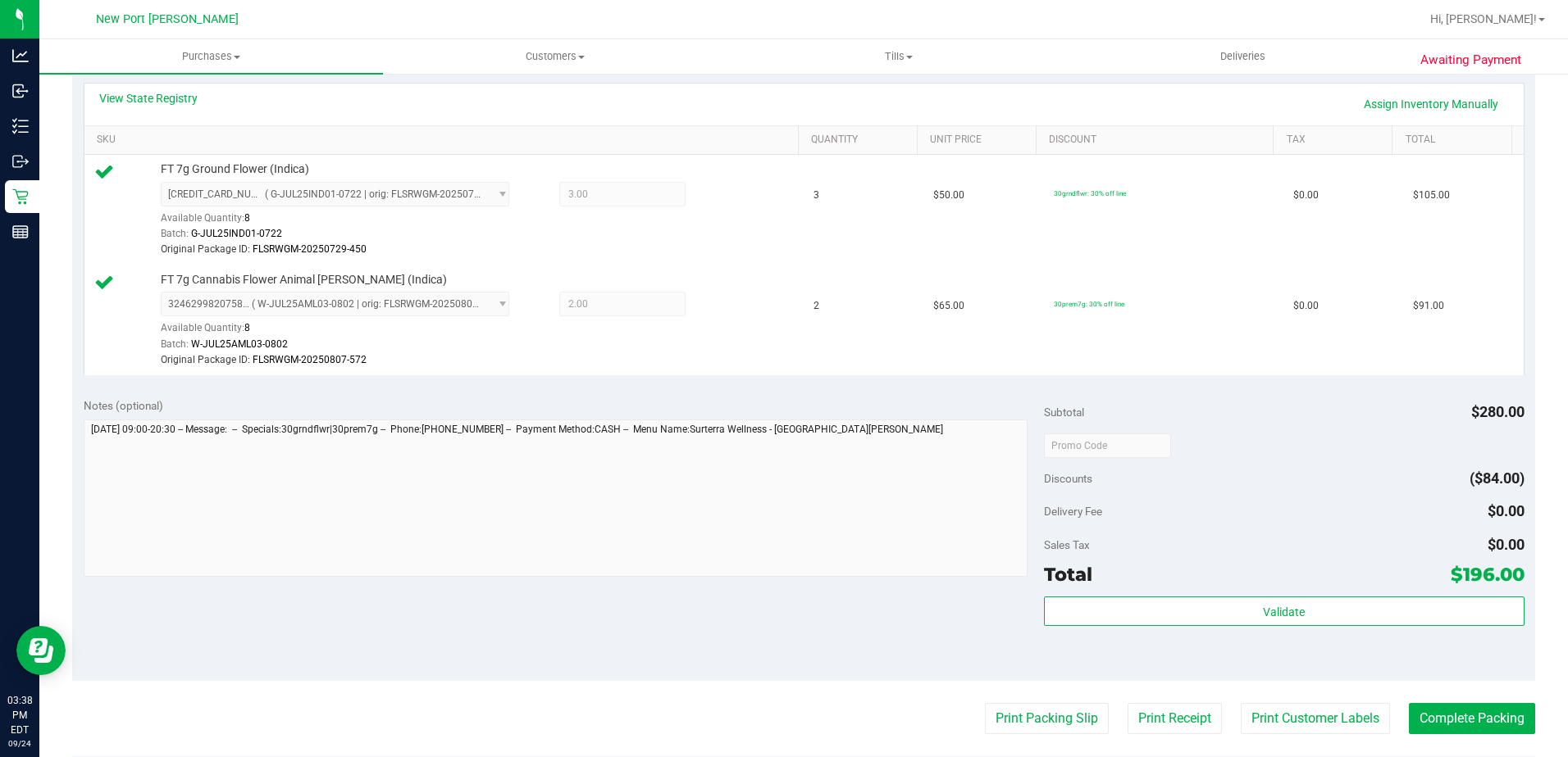
scroll to position [574, 0]
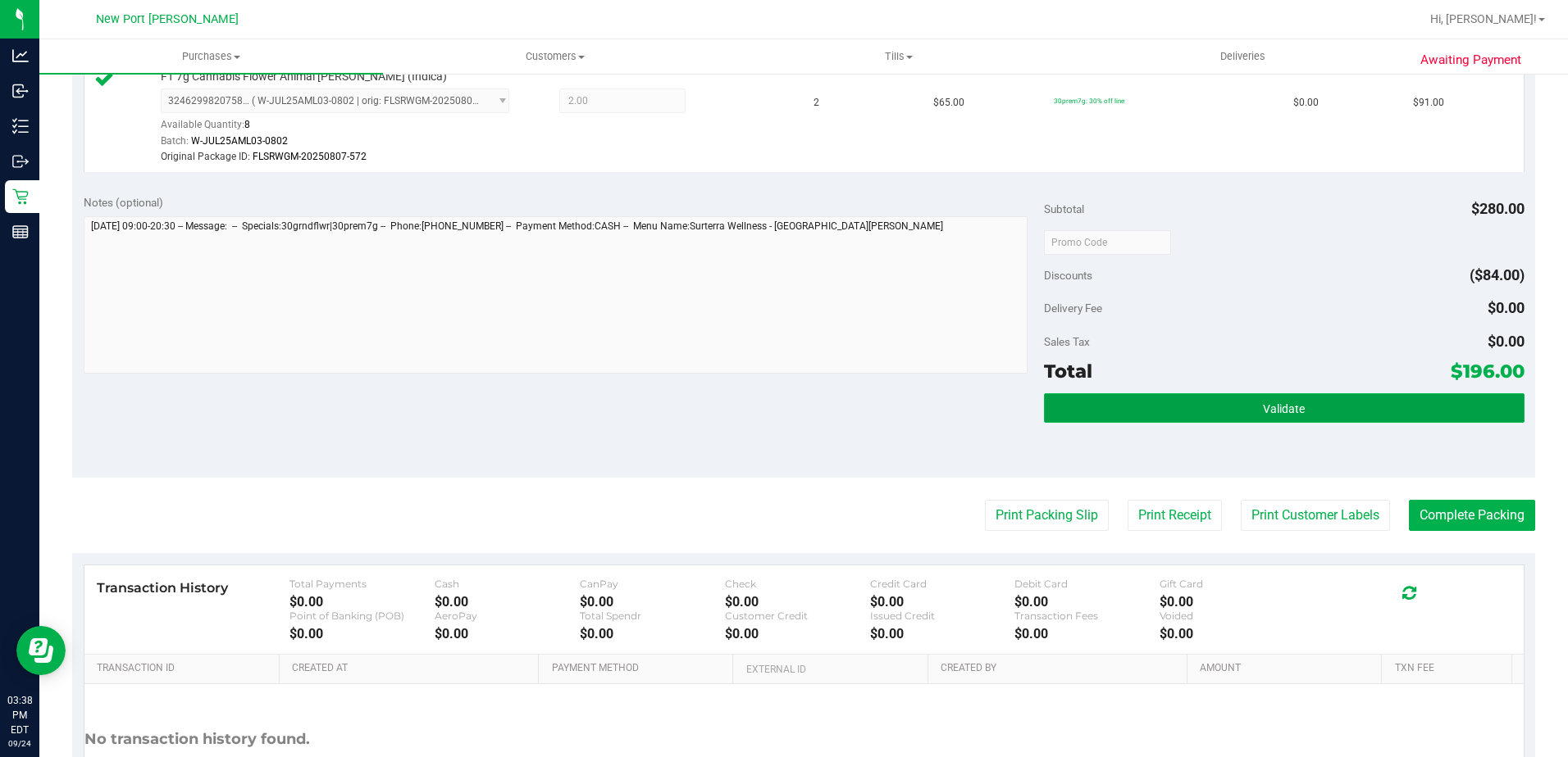
click at [1223, 410] on button "Validate" at bounding box center [1284, 409] width 480 height 30
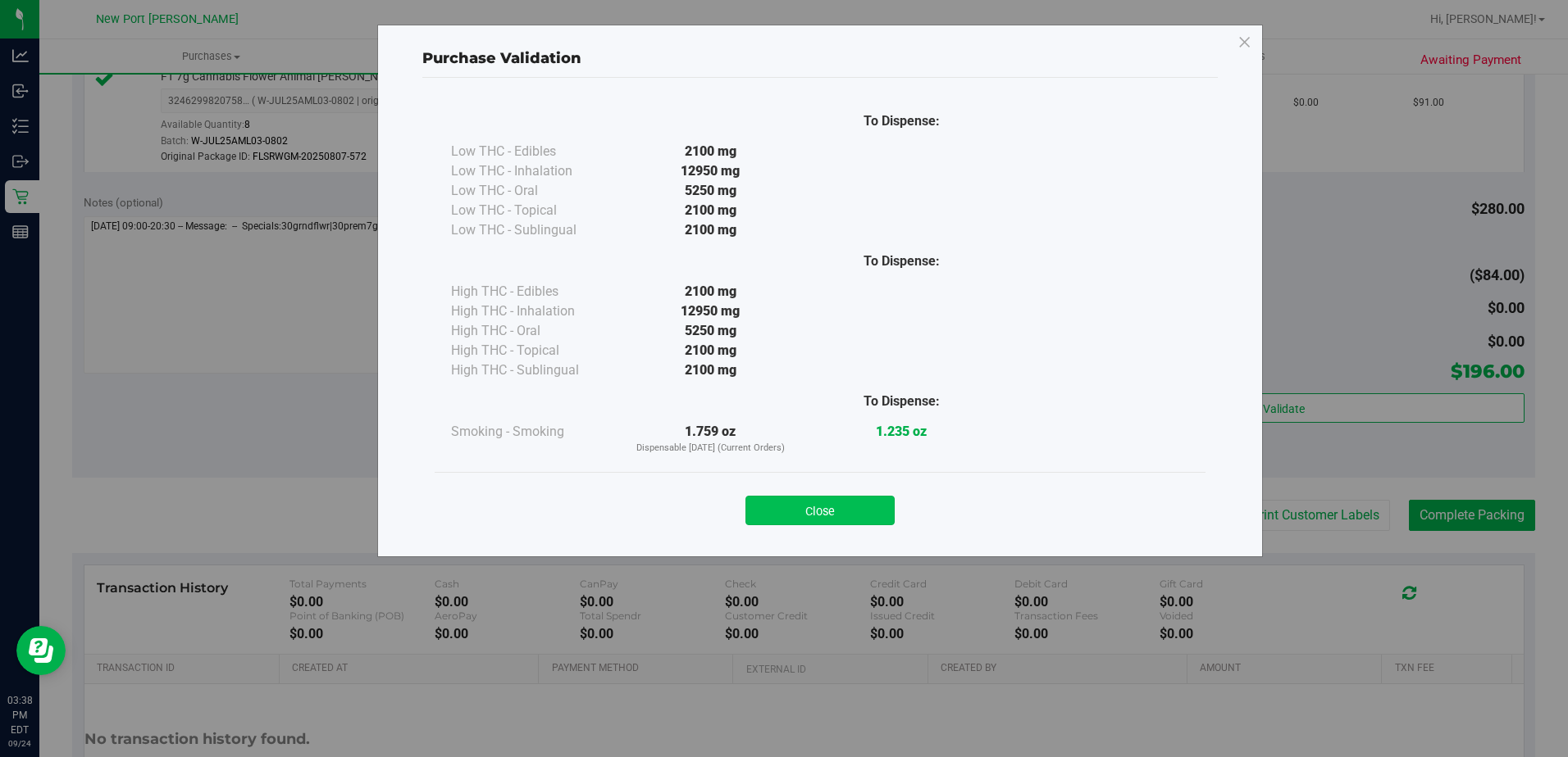
click at [818, 509] on button "Close" at bounding box center [820, 511] width 149 height 30
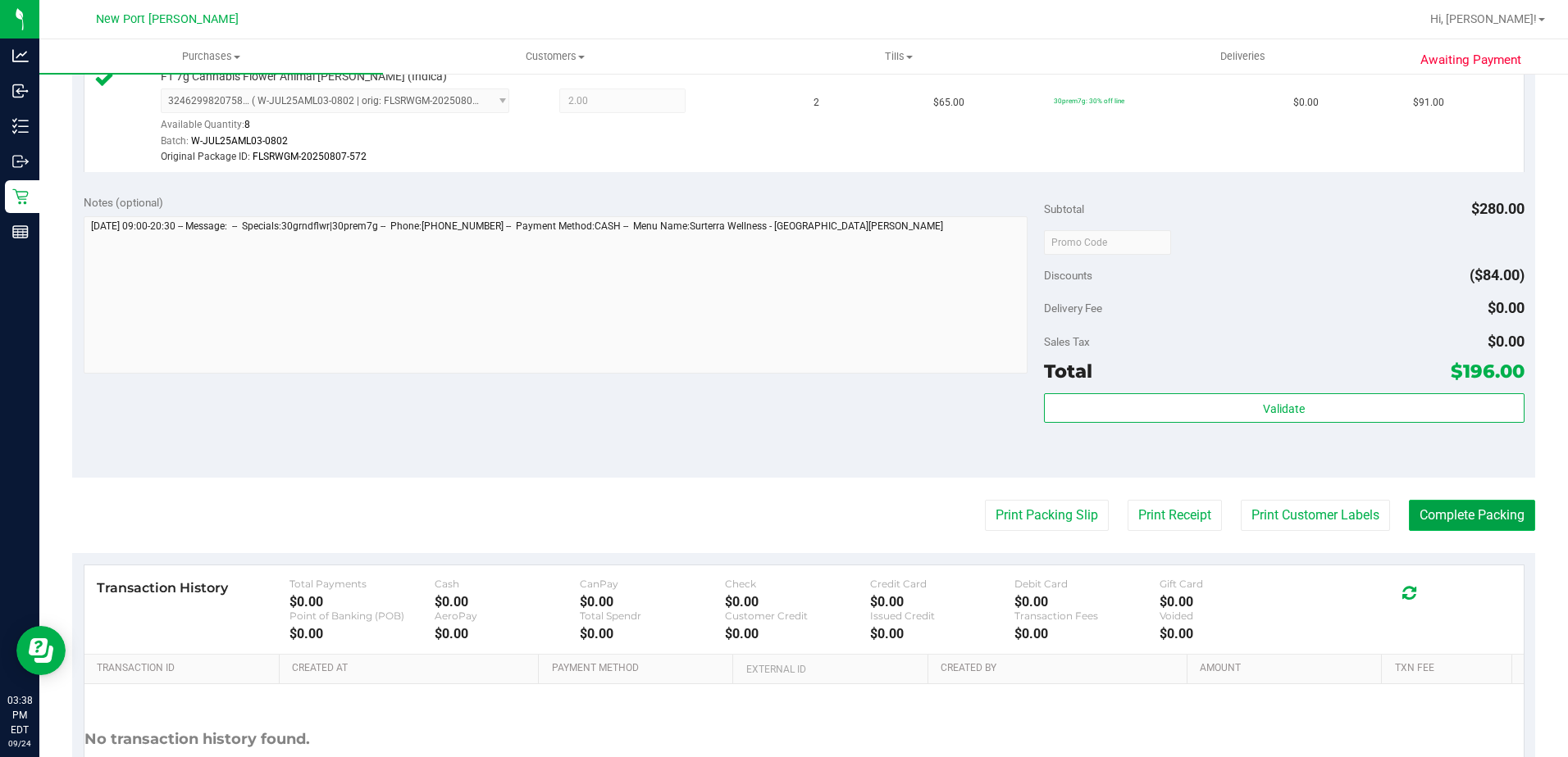
click at [1482, 506] on button "Complete Packing" at bounding box center [1472, 515] width 127 height 31
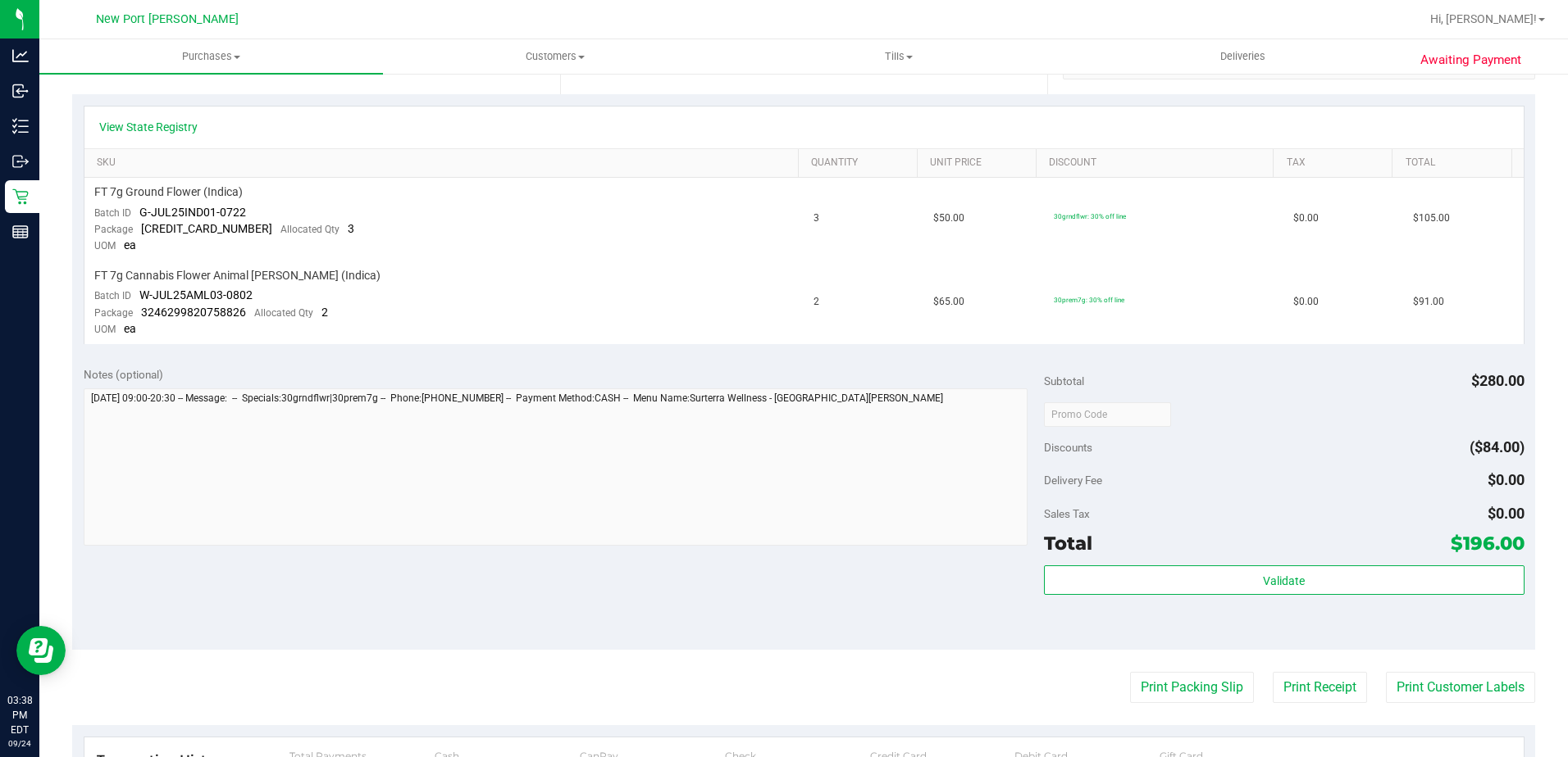
scroll to position [410, 0]
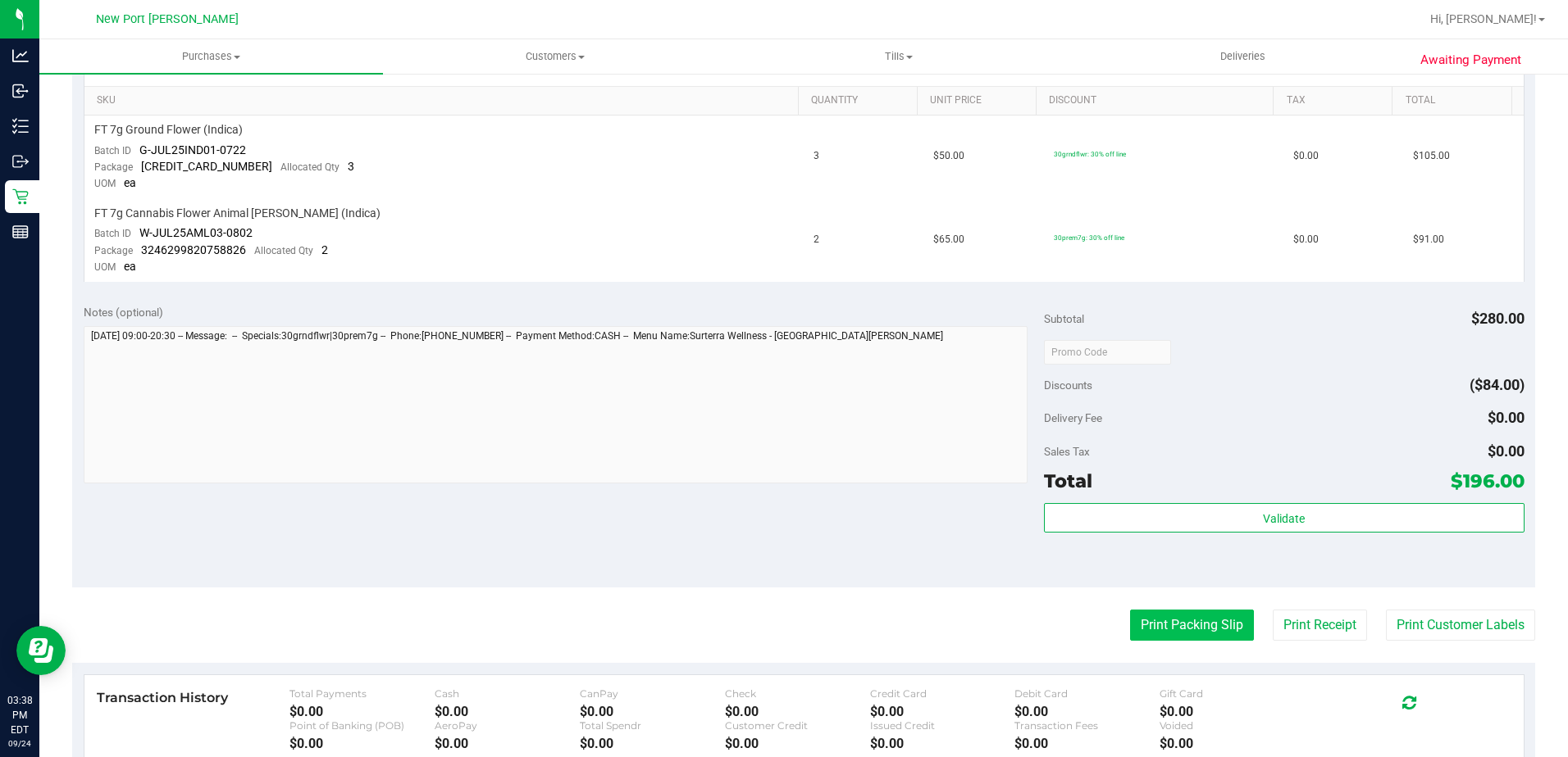
click at [1161, 619] on button "Print Packing Slip" at bounding box center [1192, 624] width 124 height 31
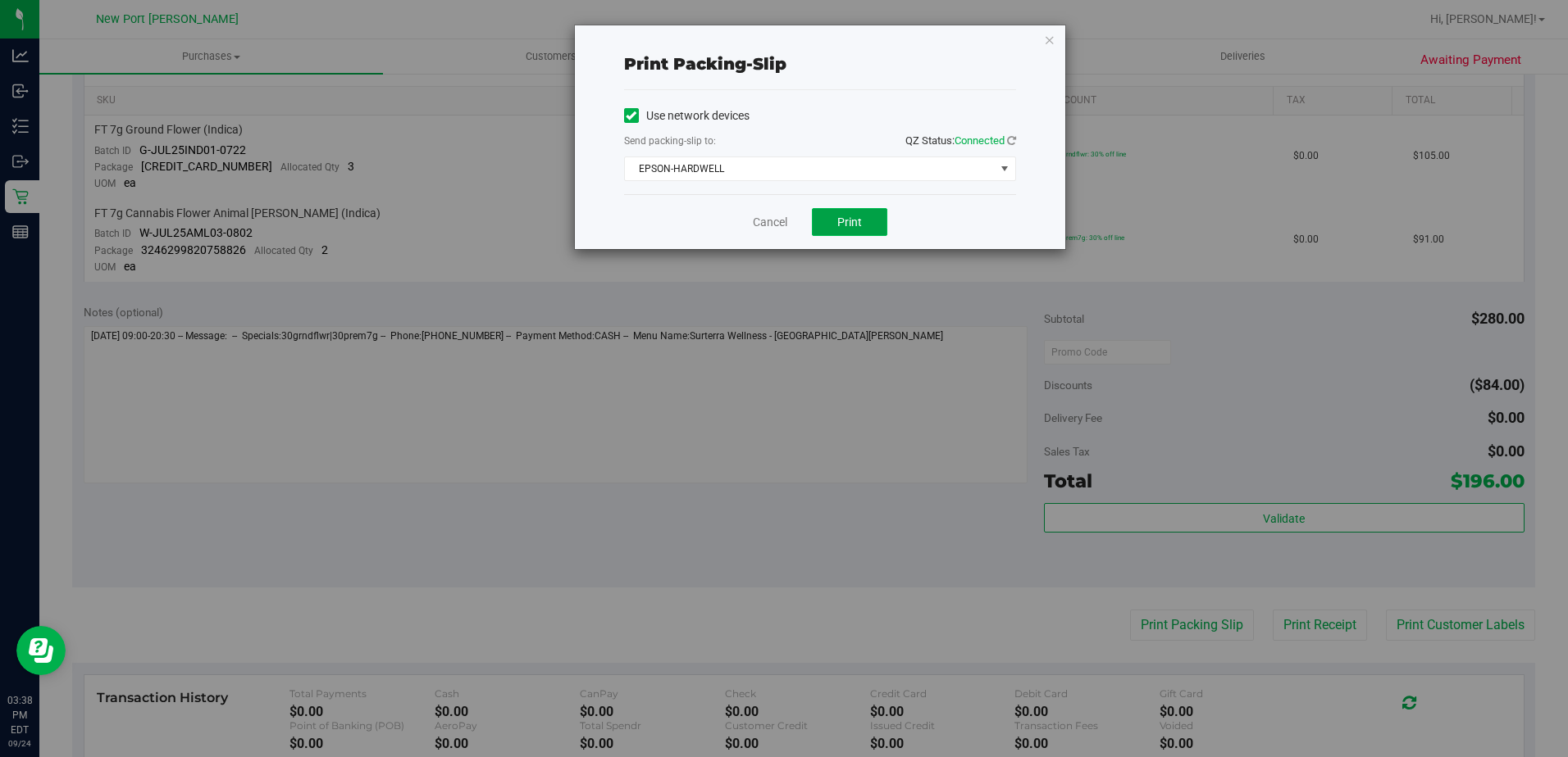
click at [853, 221] on span "Print" at bounding box center [849, 222] width 25 height 13
drag, startPoint x: 762, startPoint y: 224, endPoint x: 722, endPoint y: 224, distance: 40.0
click at [762, 224] on link "Cancel" at bounding box center [769, 222] width 35 height 17
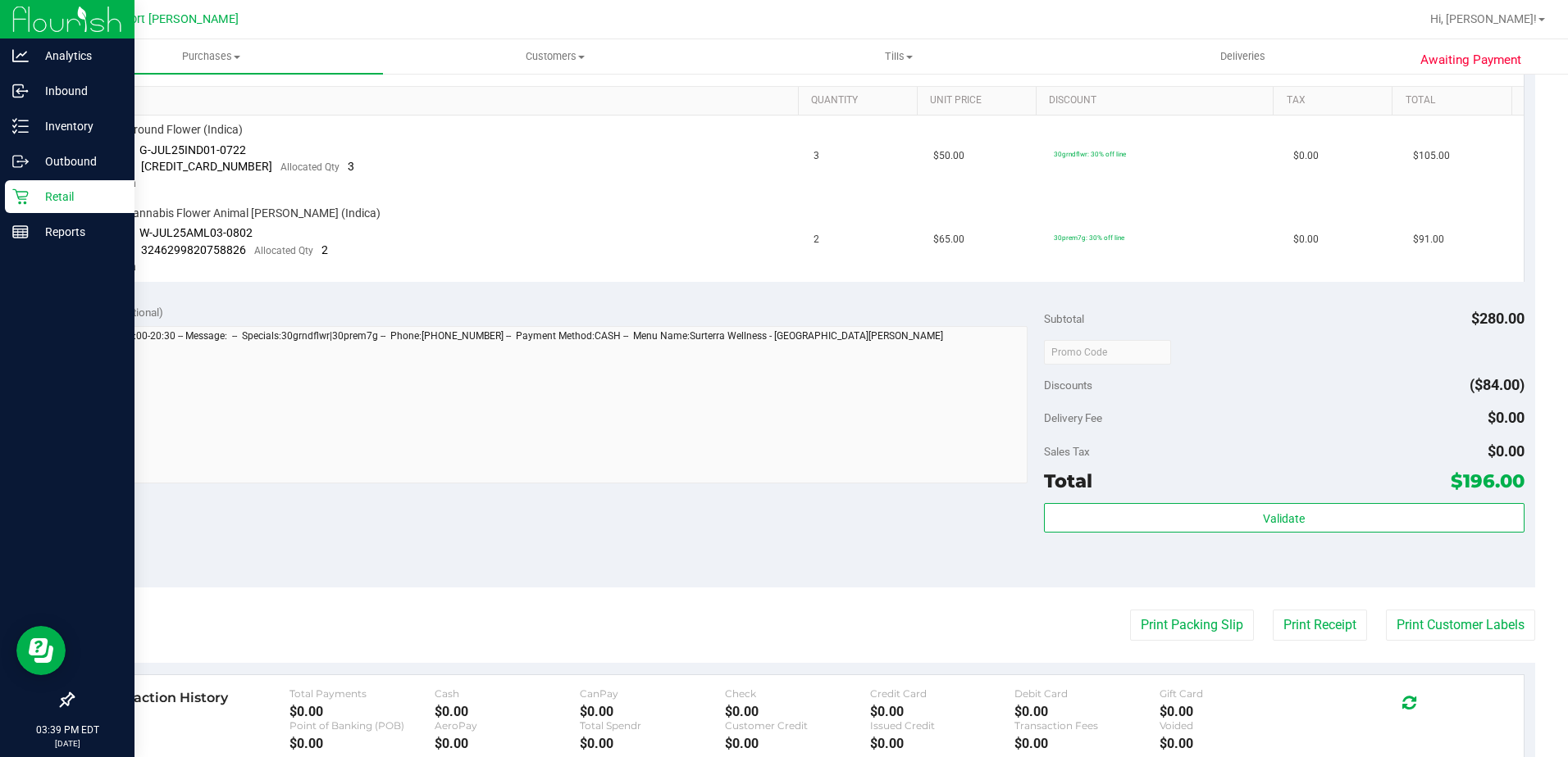
click at [16, 207] on div "Retail" at bounding box center [69, 196] width 130 height 33
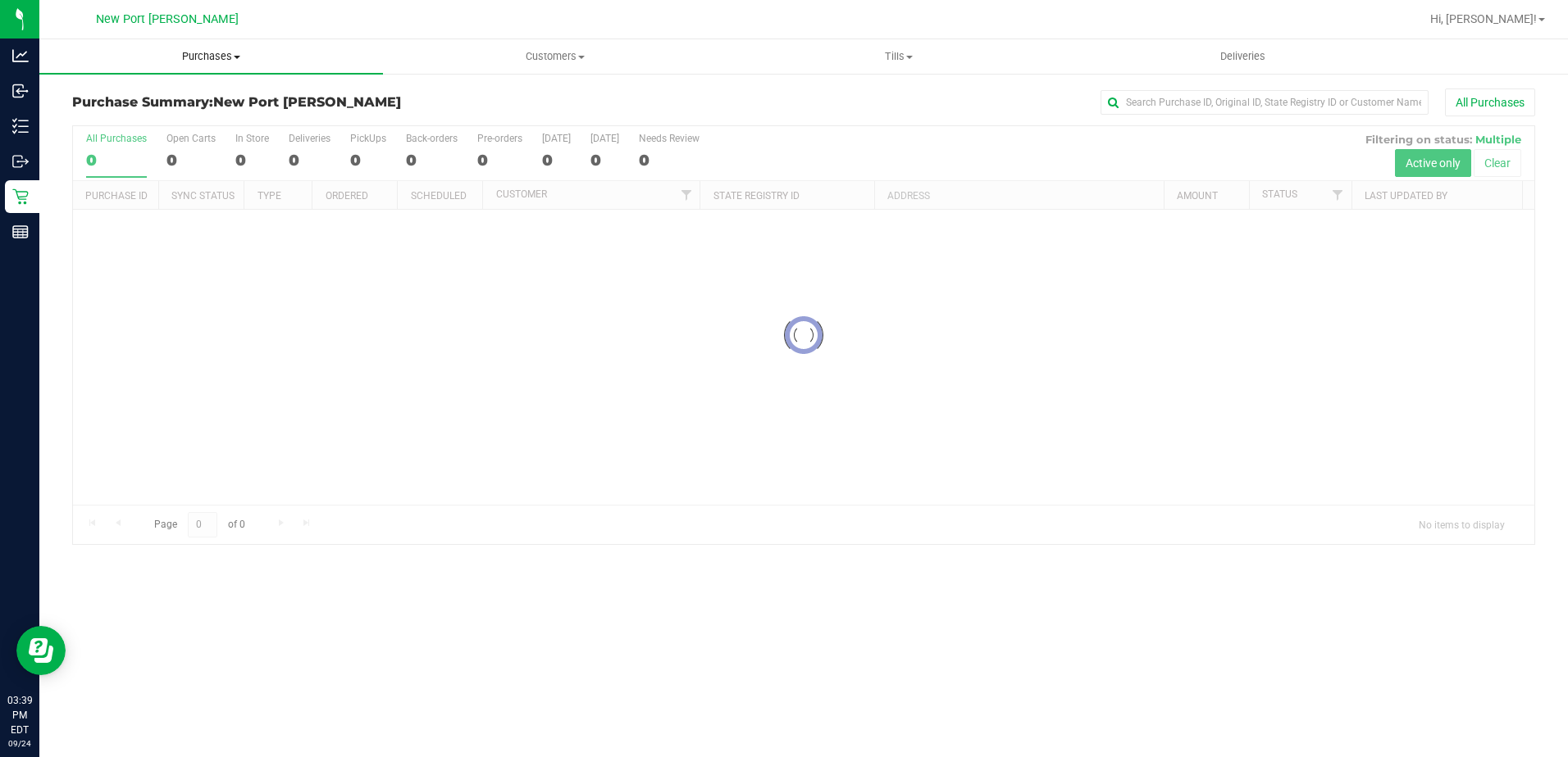
click at [218, 53] on span "Purchases" at bounding box center [211, 56] width 343 height 15
click at [79, 112] on span "Fulfillment" at bounding box center [90, 119] width 102 height 14
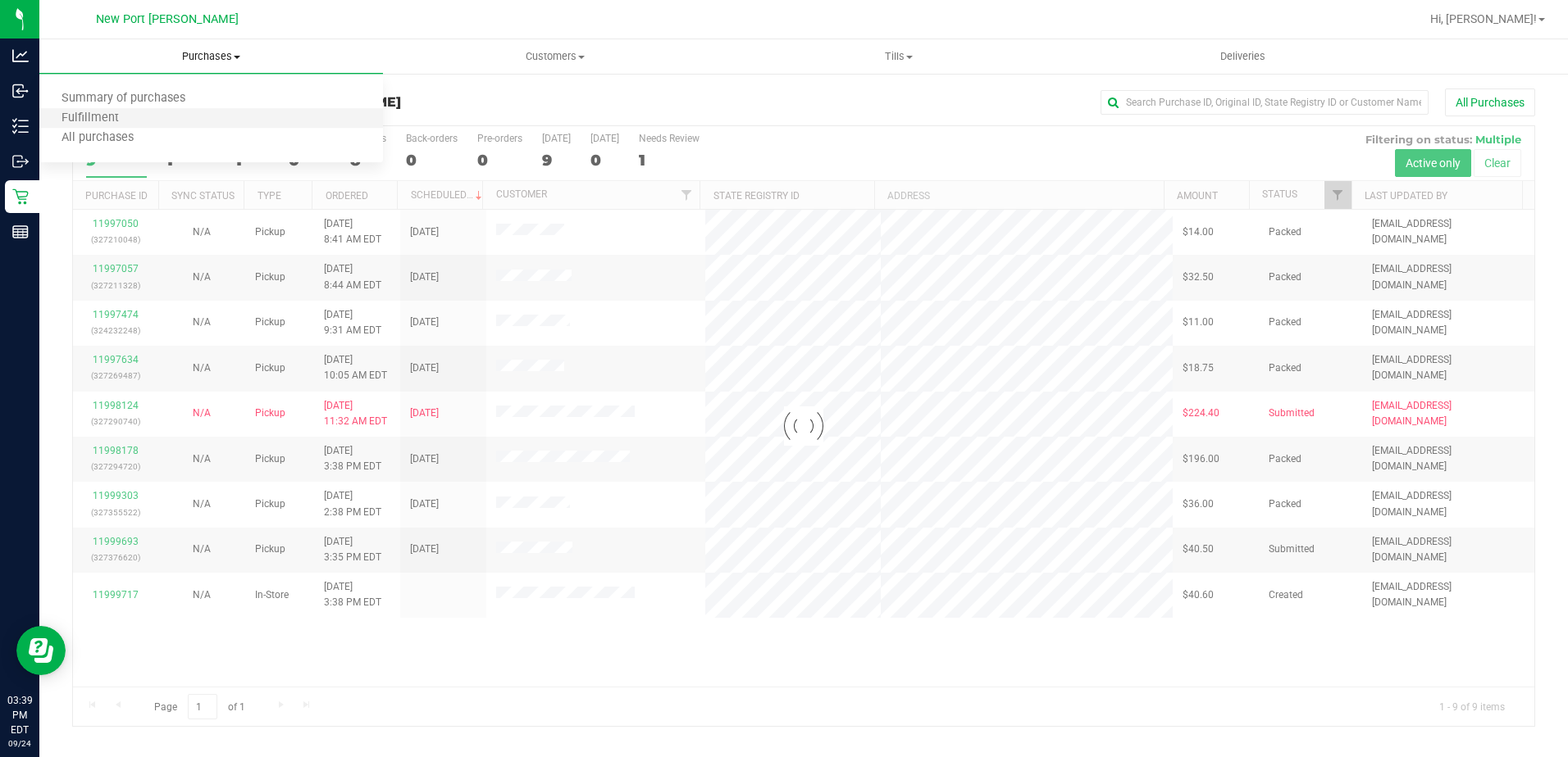
click at [155, 125] on li "Fulfillment" at bounding box center [211, 119] width 343 height 20
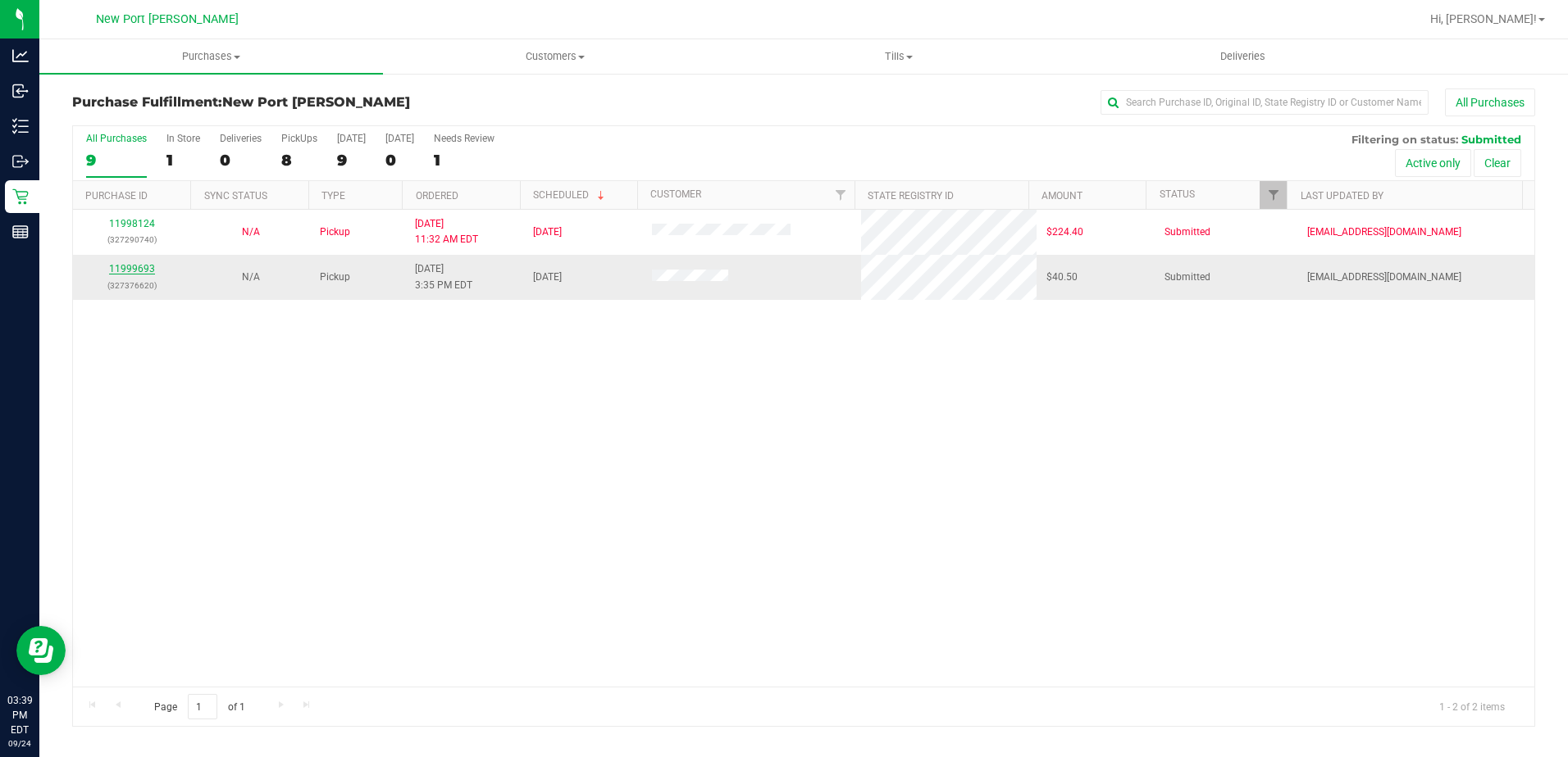
click at [127, 272] on link "11999693" at bounding box center [132, 269] width 46 height 12
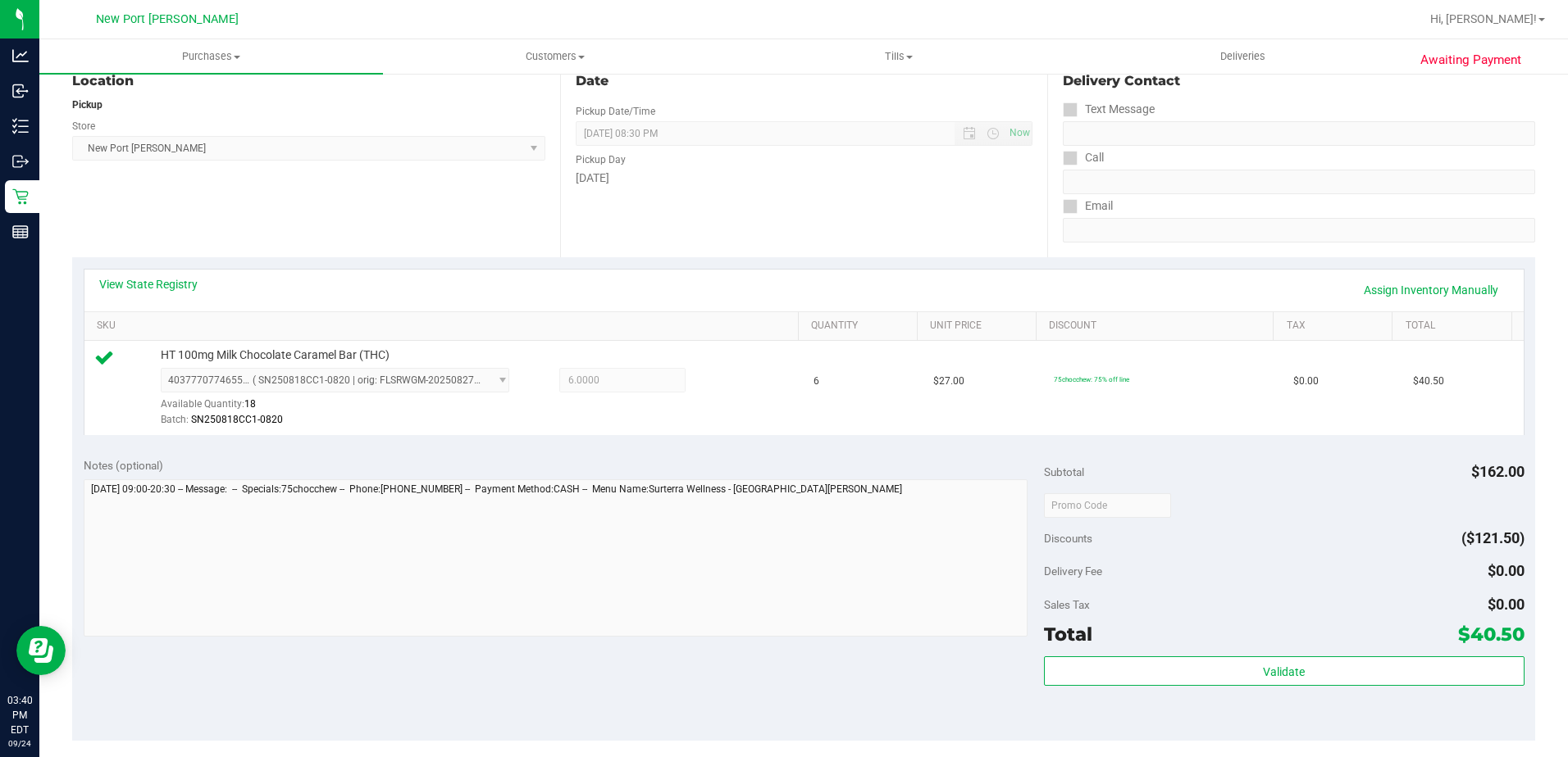
scroll to position [583, 0]
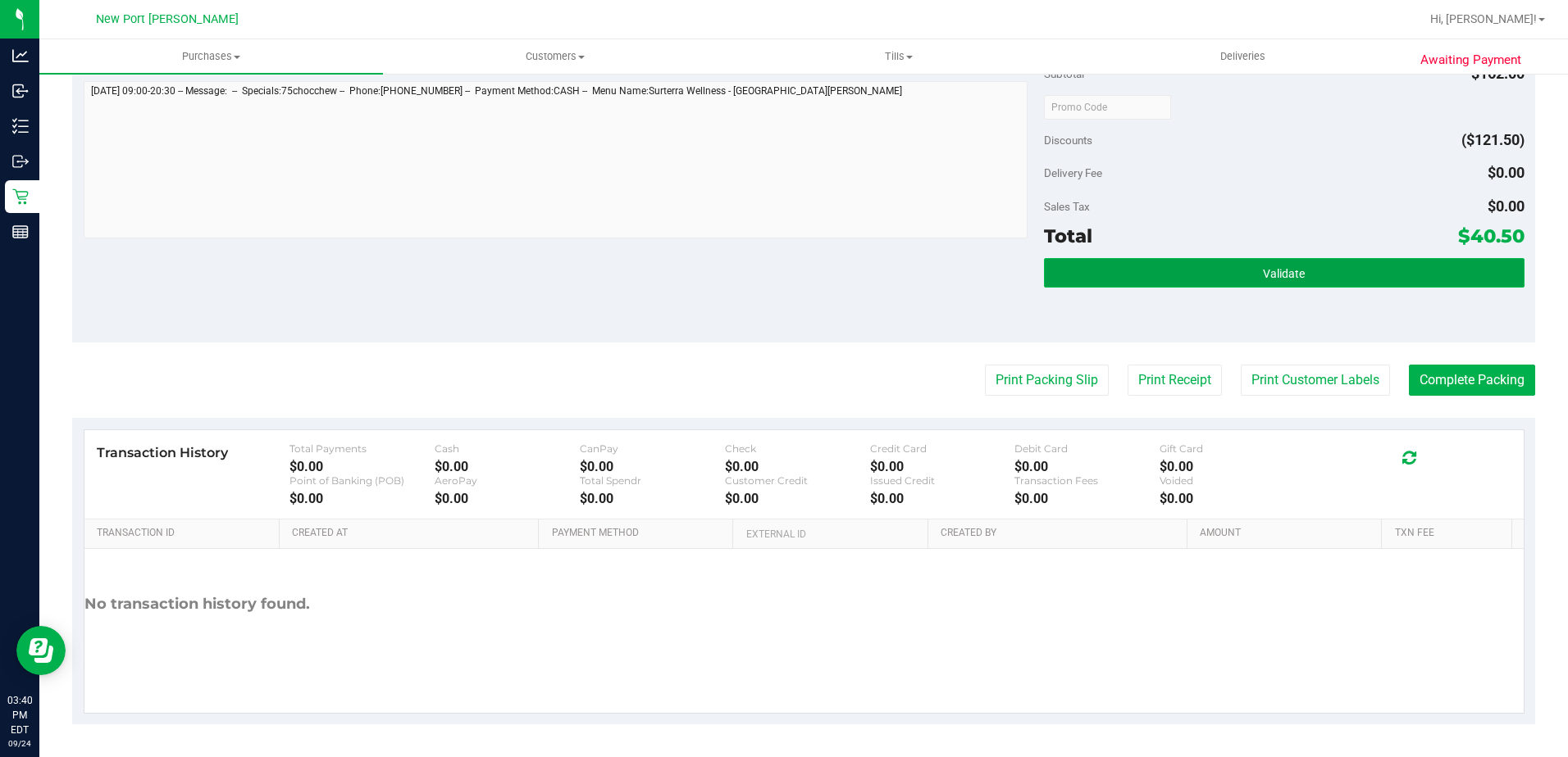
click at [1079, 269] on button "Validate" at bounding box center [1284, 273] width 480 height 30
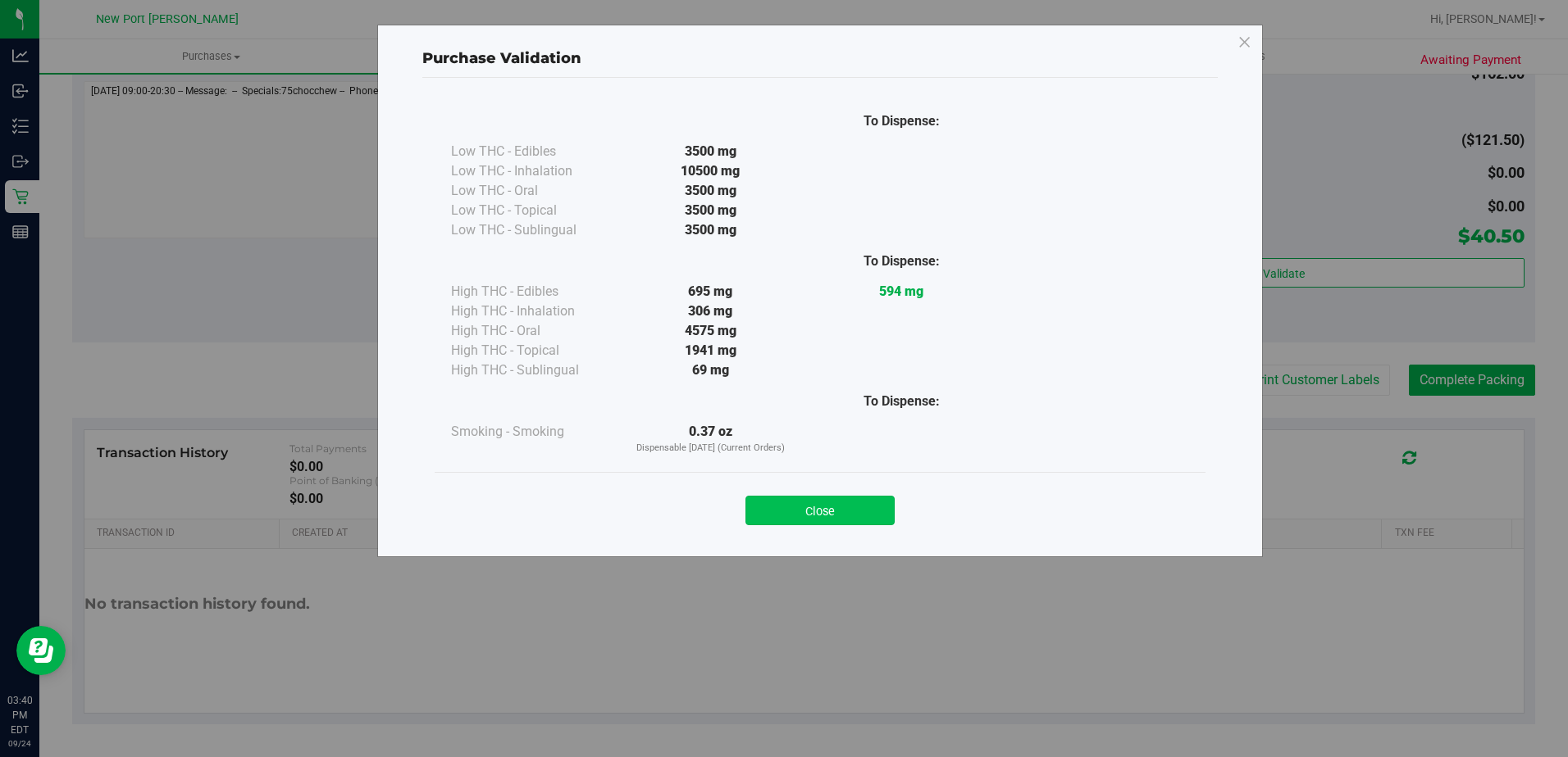
click at [777, 511] on button "Close" at bounding box center [820, 511] width 149 height 30
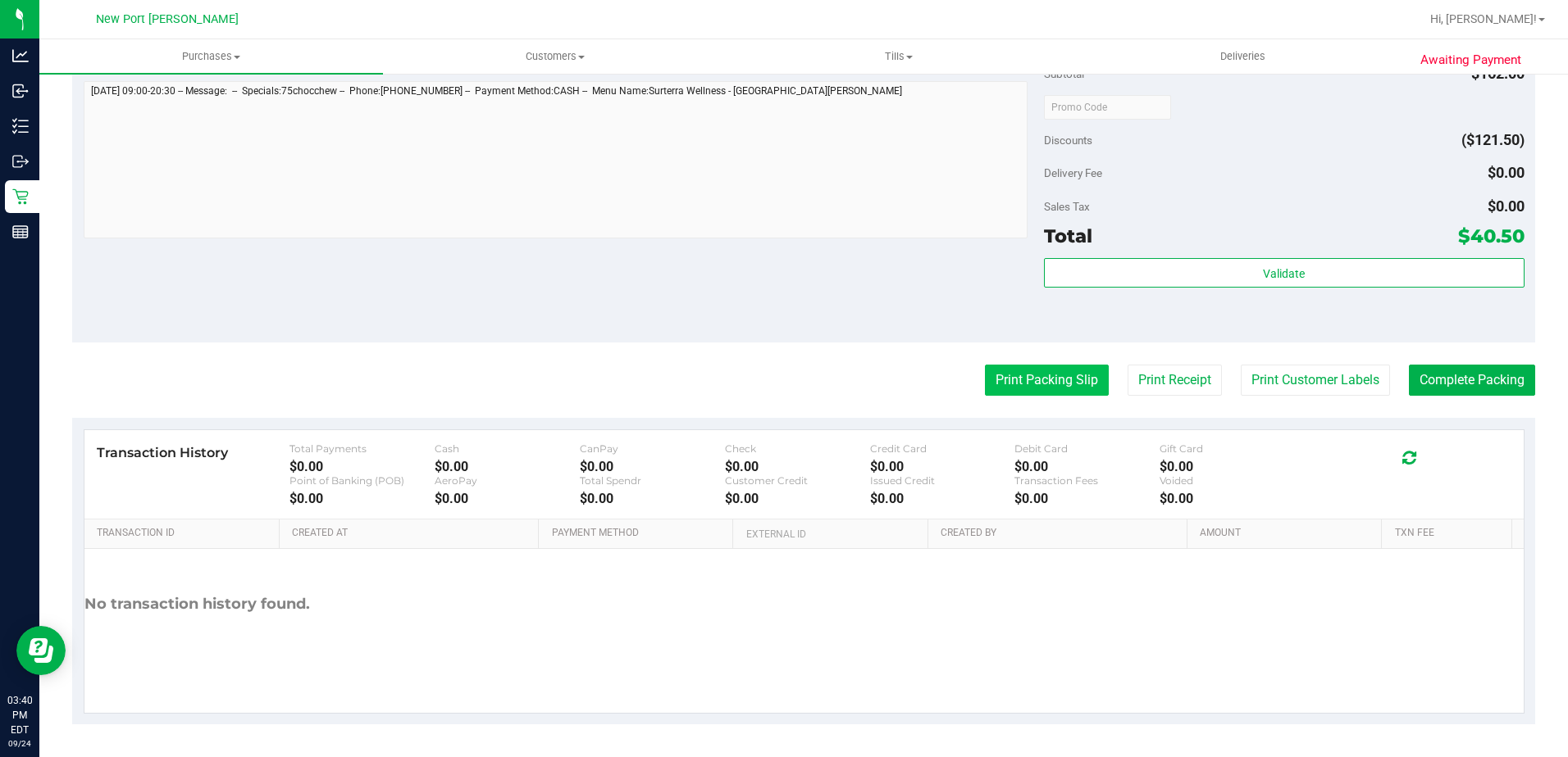
click at [1070, 376] on button "Print Packing Slip" at bounding box center [1046, 380] width 124 height 31
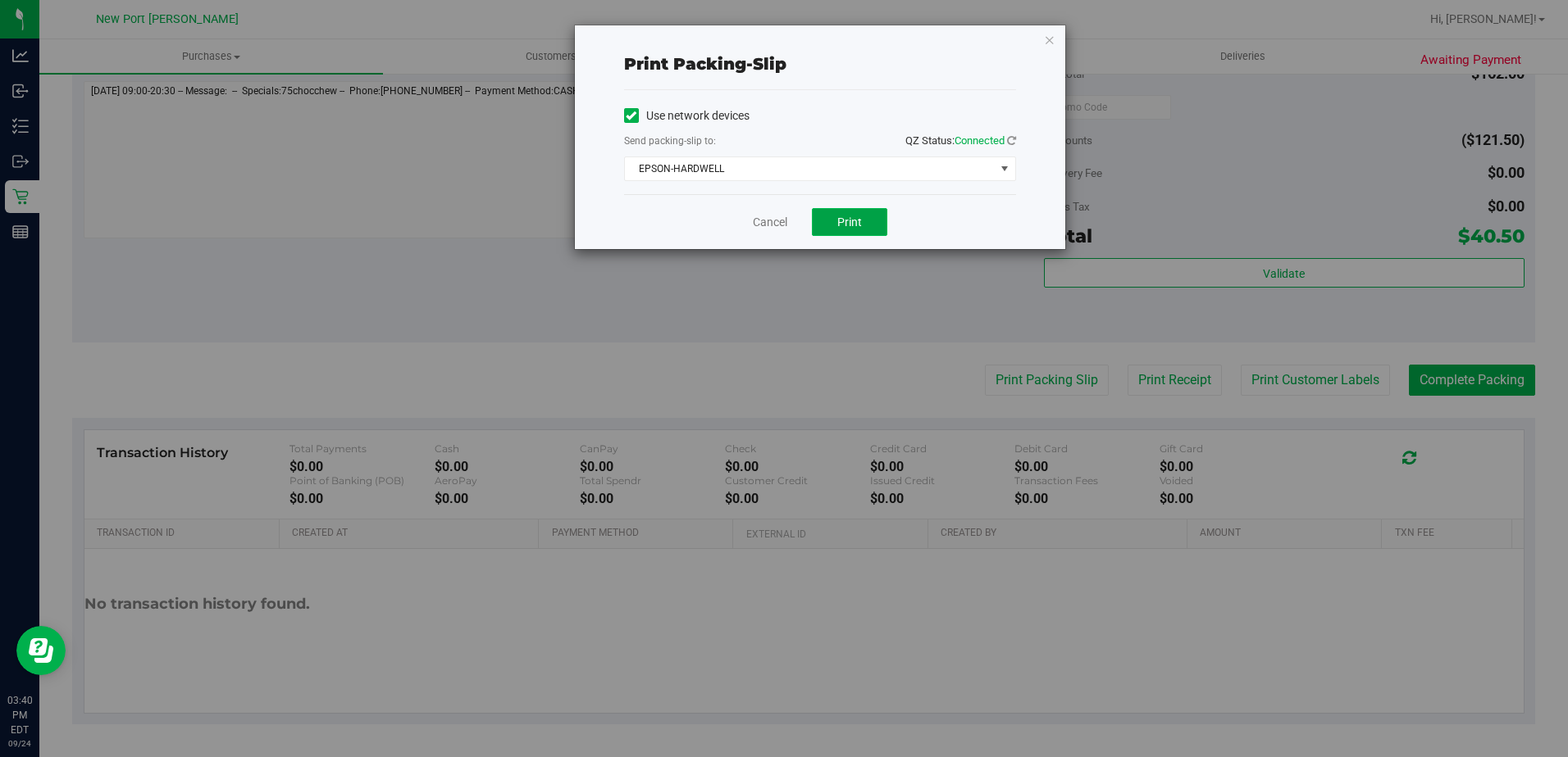
click at [848, 218] on span "Print" at bounding box center [849, 222] width 25 height 13
click at [765, 220] on link "Cancel" at bounding box center [769, 222] width 35 height 17
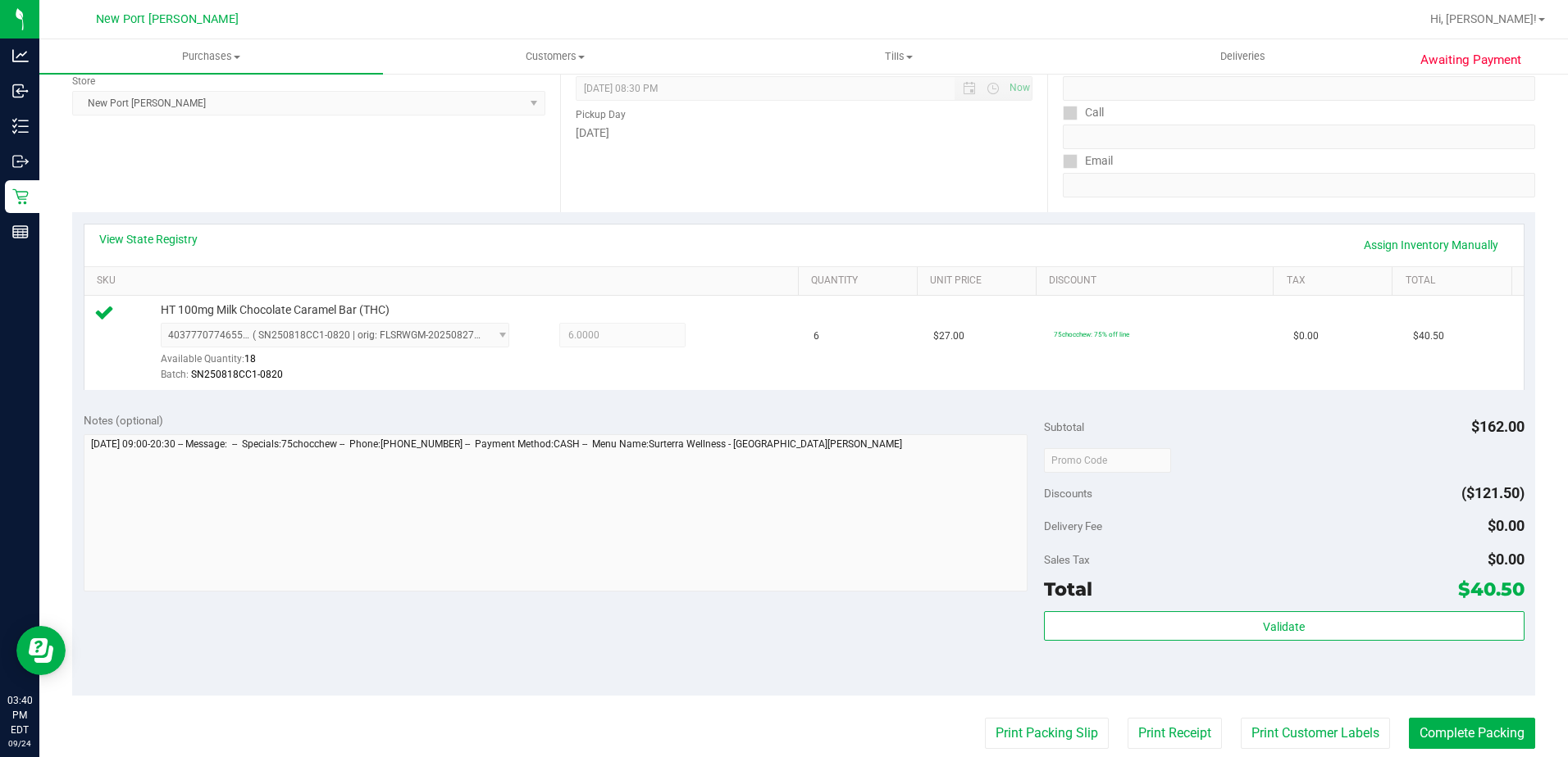
scroll to position [492, 0]
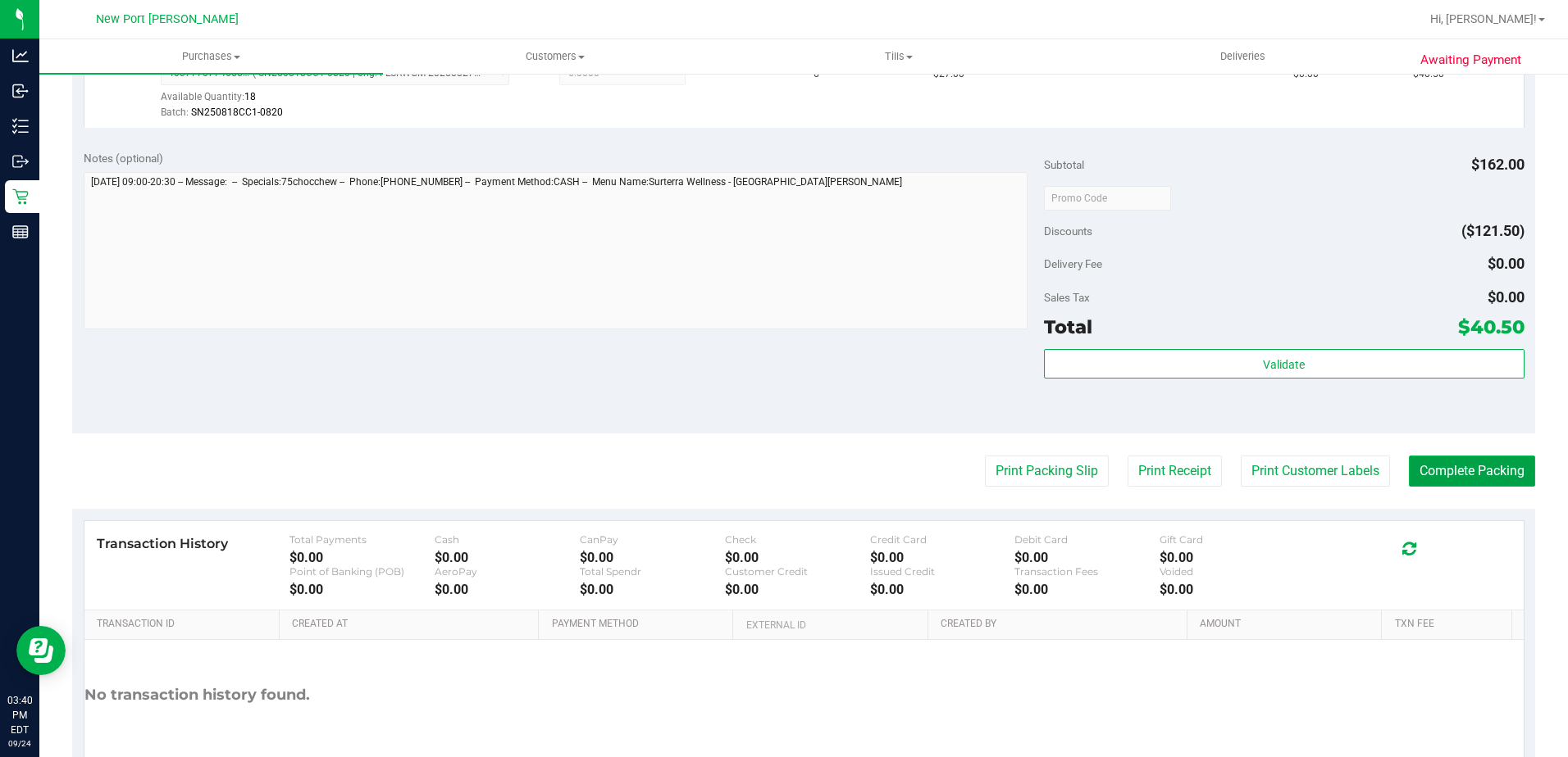
click at [1422, 468] on button "Complete Packing" at bounding box center [1472, 471] width 127 height 31
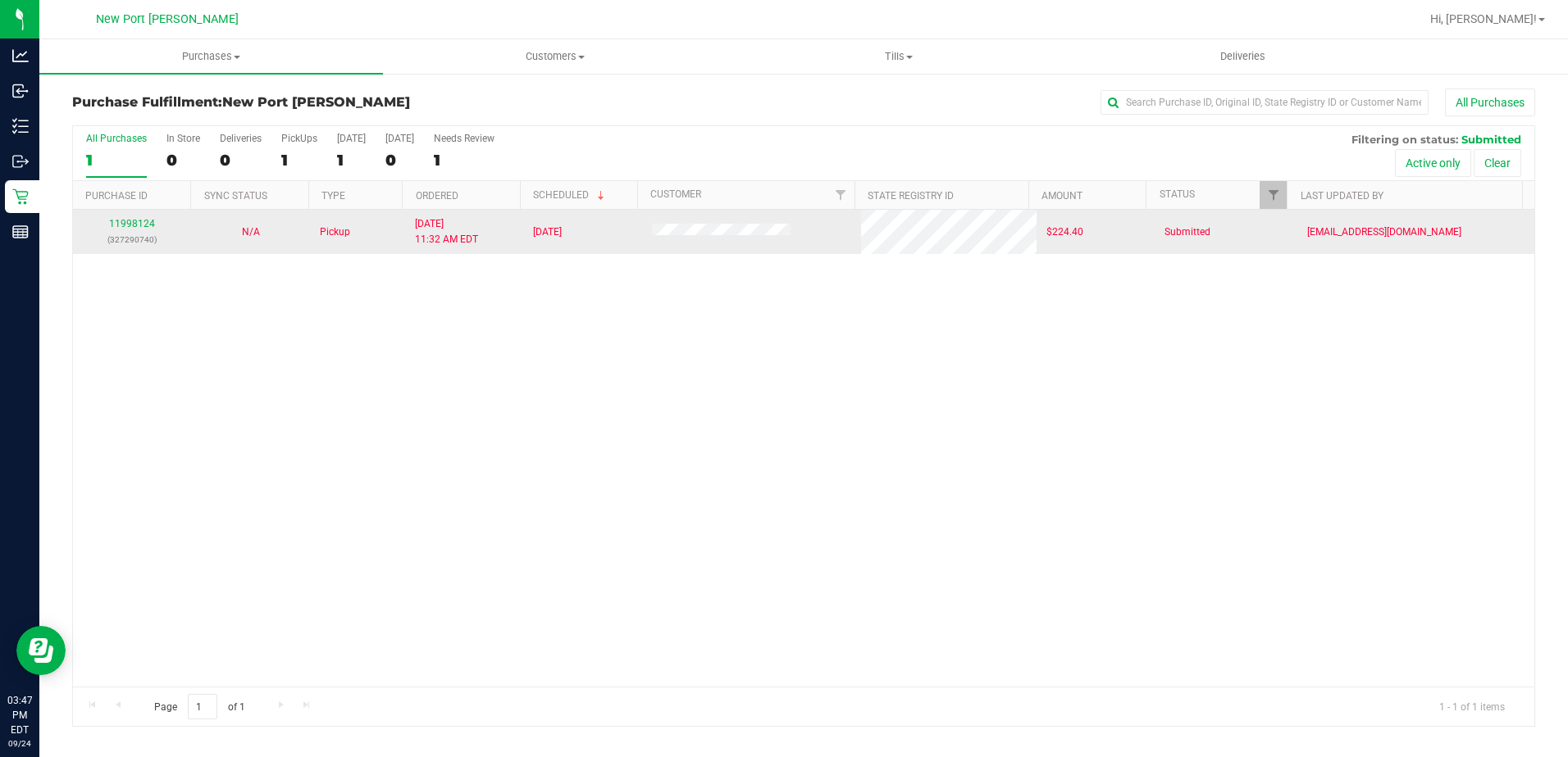
click at [125, 216] on td "11998124 (327290740)" at bounding box center [133, 232] width 119 height 45
click at [124, 222] on link "11998124" at bounding box center [132, 224] width 46 height 12
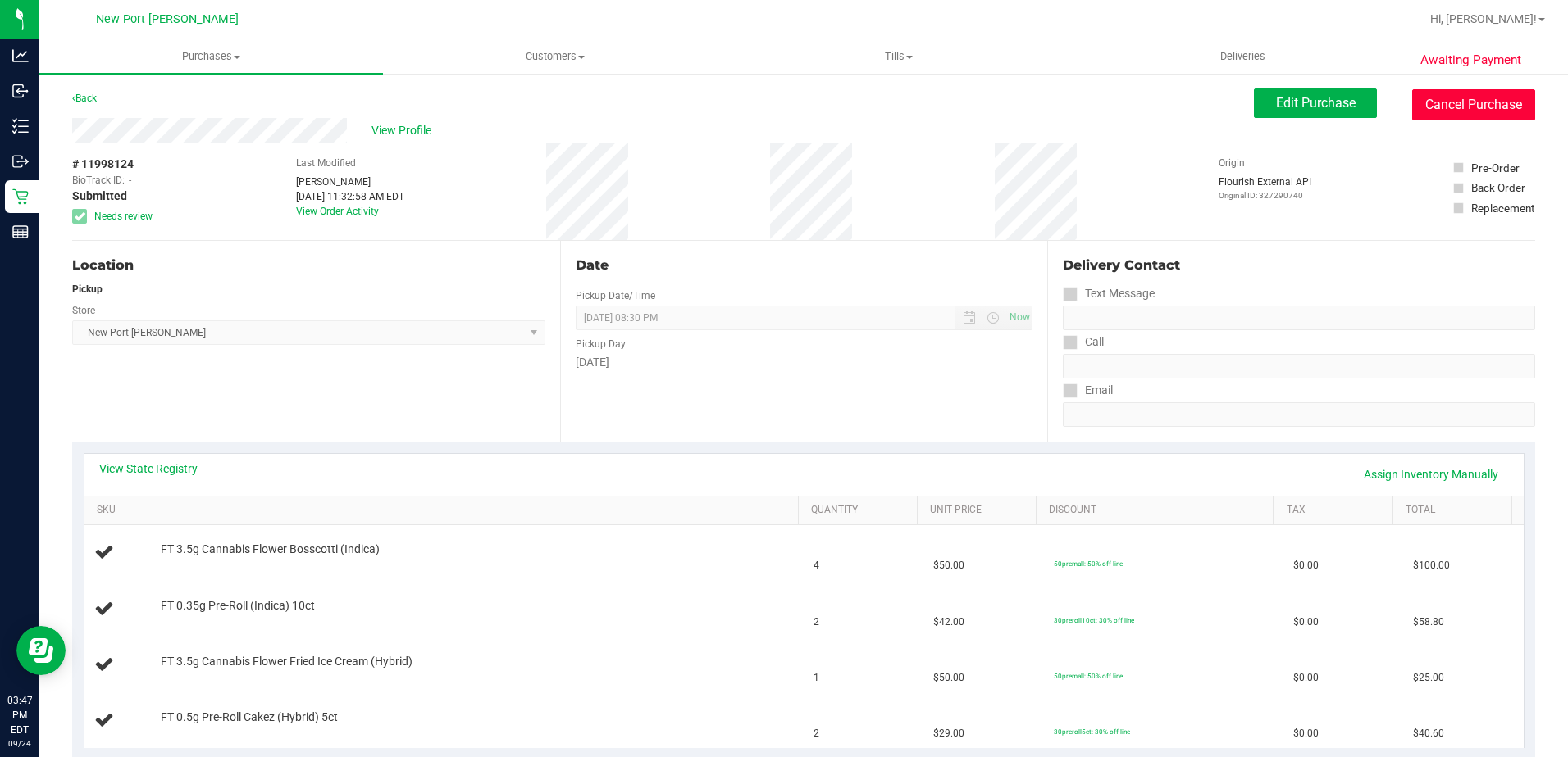
click at [1457, 109] on button "Cancel Purchase" at bounding box center [1474, 104] width 123 height 31
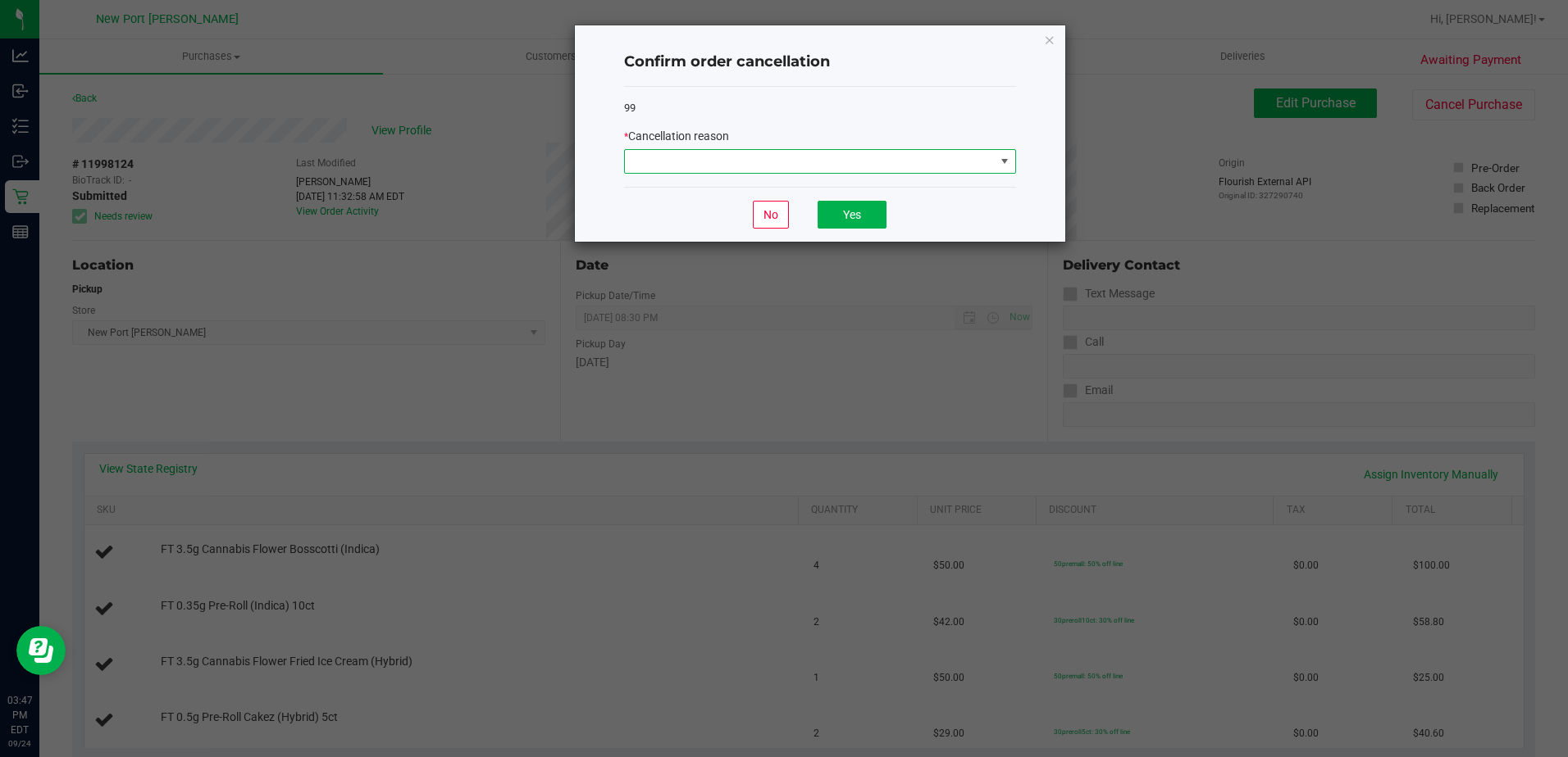
click at [1000, 160] on span at bounding box center [1004, 161] width 13 height 13
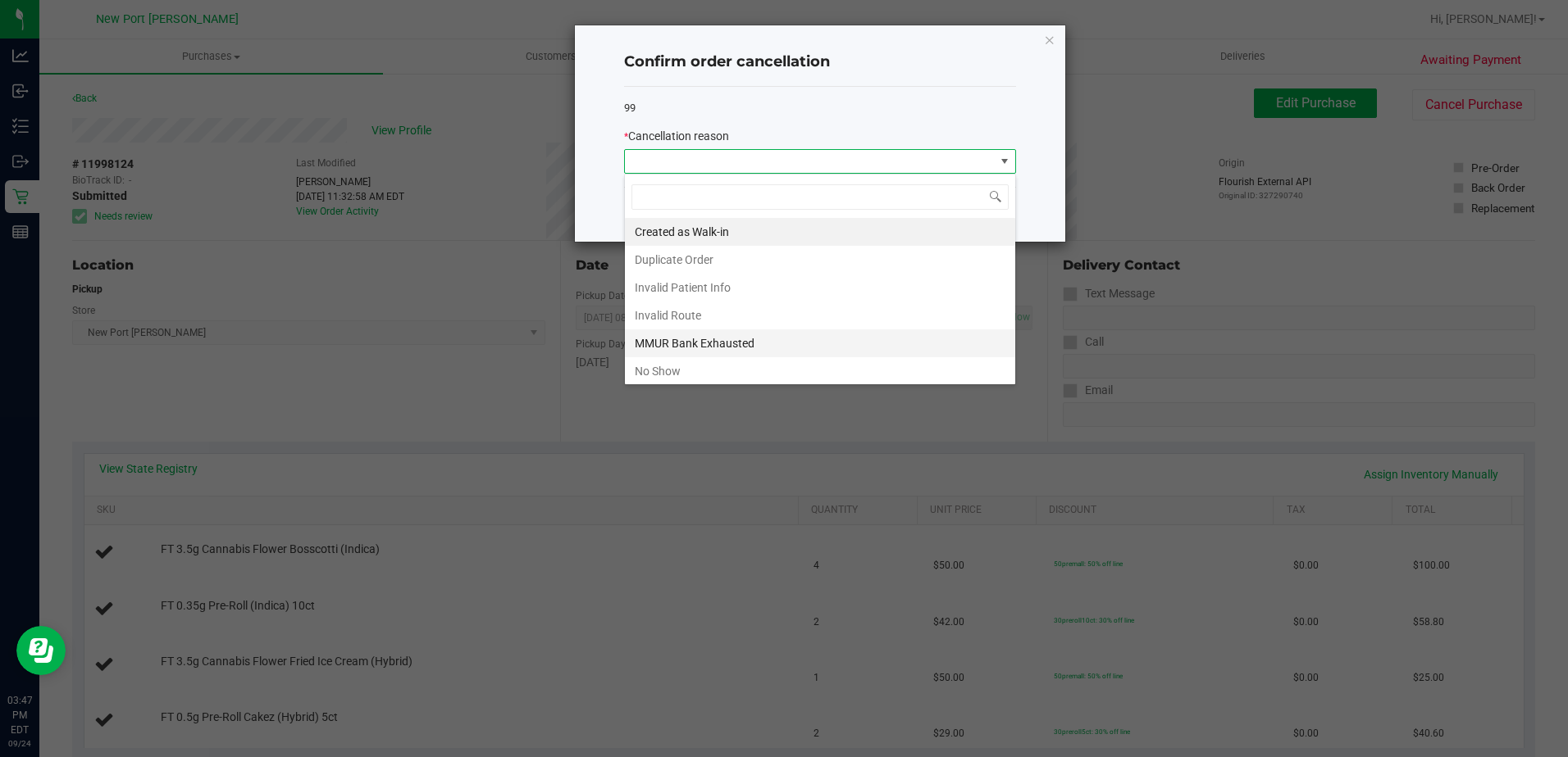
scroll to position [25, 392]
click at [674, 258] on li "Duplicate Order" at bounding box center [820, 260] width 390 height 28
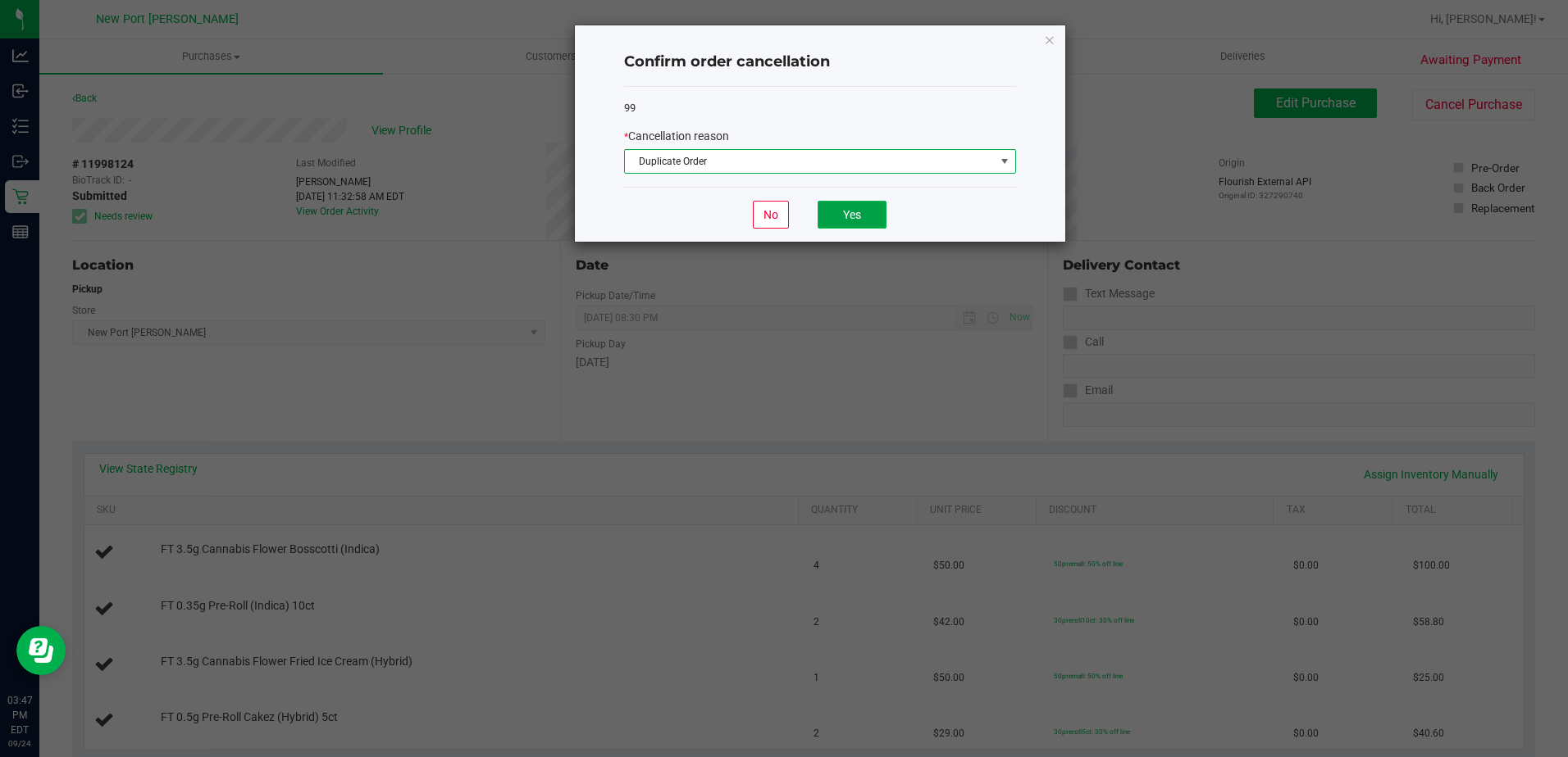
click at [852, 216] on button "Yes" at bounding box center [852, 215] width 69 height 28
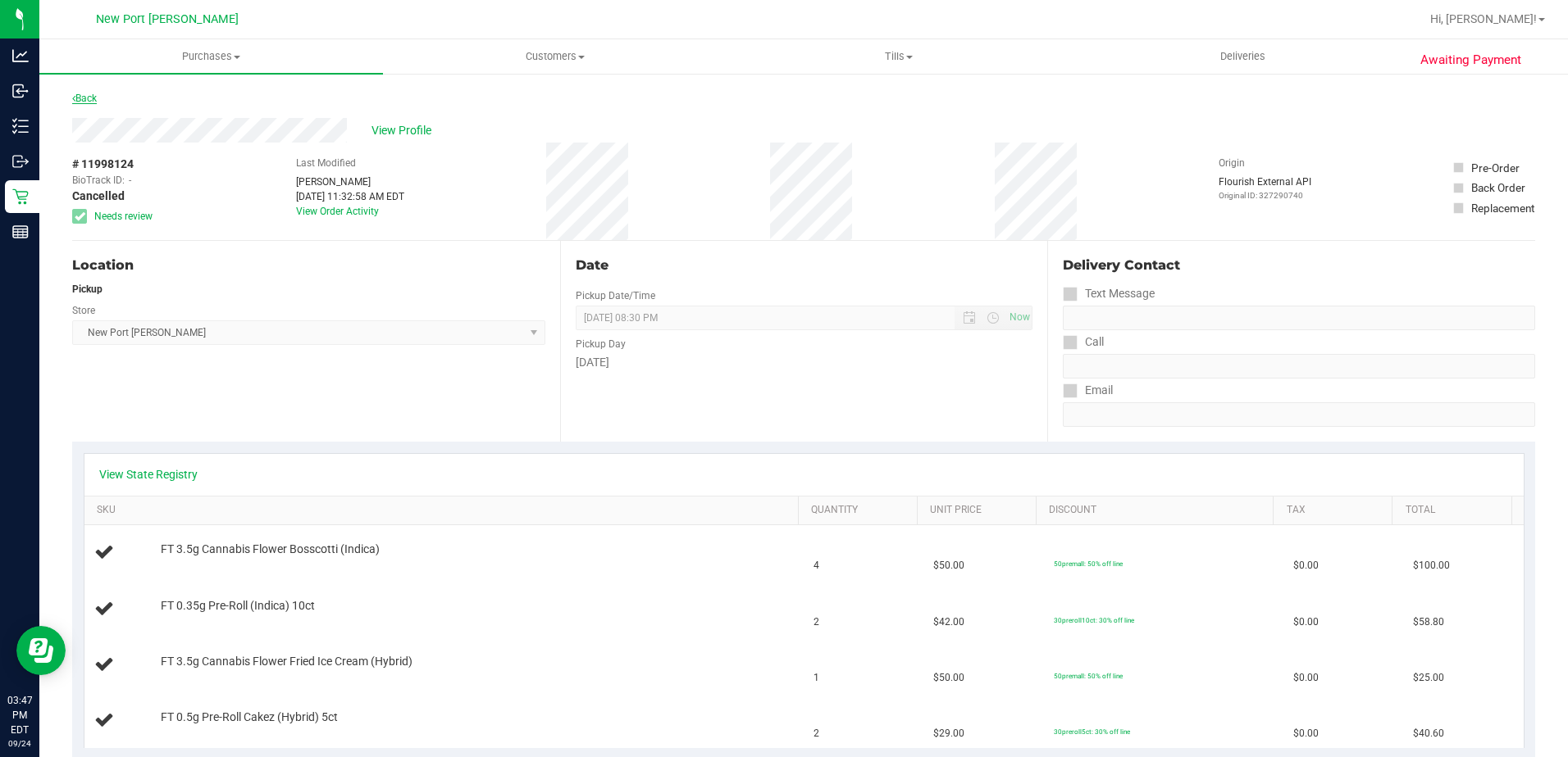
click at [86, 96] on link "Back" at bounding box center [84, 99] width 25 height 12
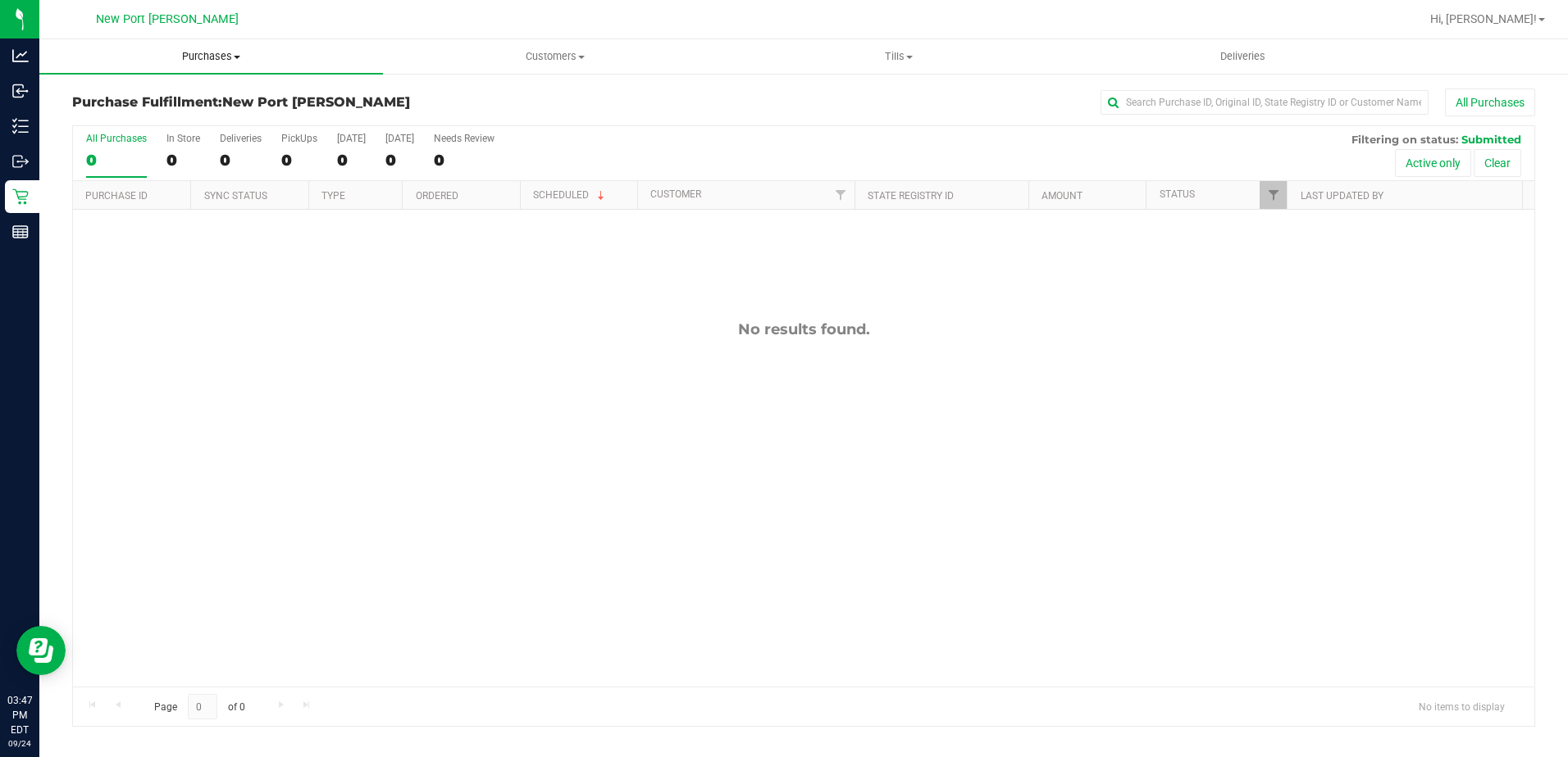
click at [237, 57] on span at bounding box center [237, 56] width 7 height 3
click at [137, 115] on span "Fulfillment" at bounding box center [90, 119] width 102 height 14
click at [238, 55] on span at bounding box center [237, 56] width 7 height 3
click at [166, 97] on span "Summary of purchases" at bounding box center [124, 99] width 168 height 14
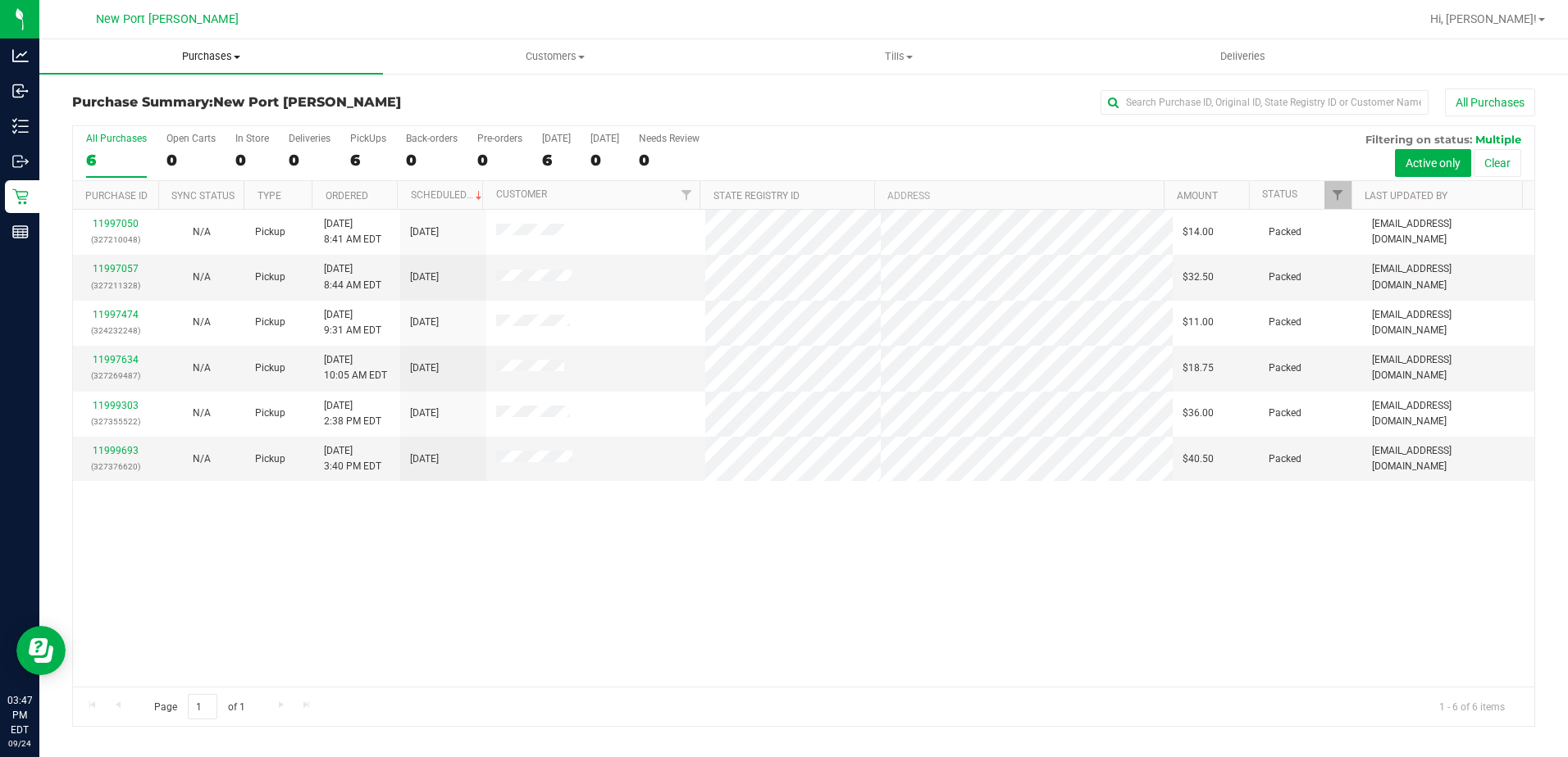
click at [239, 57] on span at bounding box center [237, 56] width 7 height 3
click at [141, 112] on li "Fulfillment" at bounding box center [211, 119] width 343 height 20
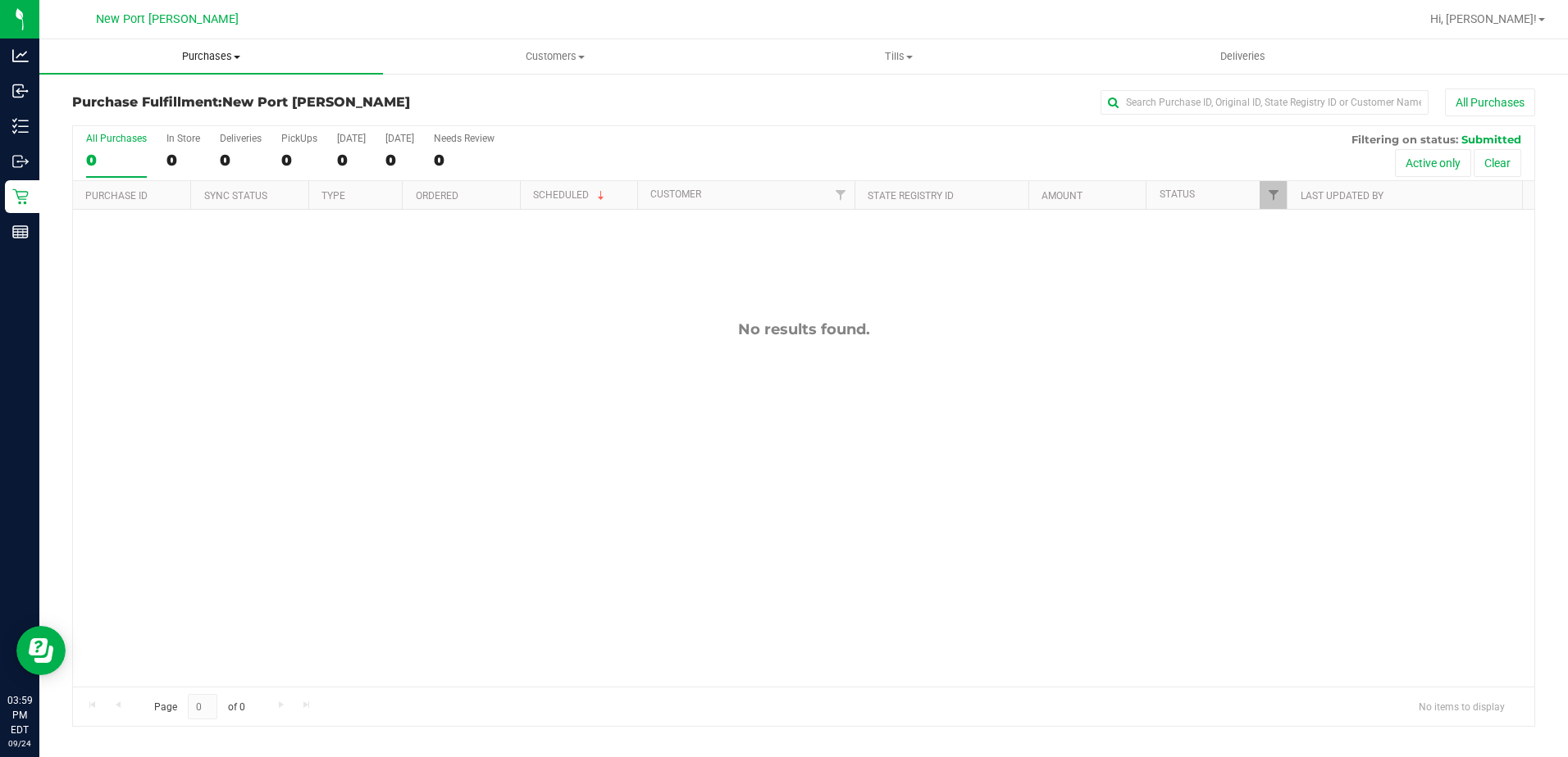
click at [227, 56] on span "Purchases" at bounding box center [211, 56] width 343 height 15
click at [170, 112] on li "Fulfillment" at bounding box center [211, 119] width 343 height 20
click at [208, 51] on span "Purchases" at bounding box center [211, 56] width 343 height 15
click at [174, 103] on span "Summary of purchases" at bounding box center [124, 99] width 168 height 14
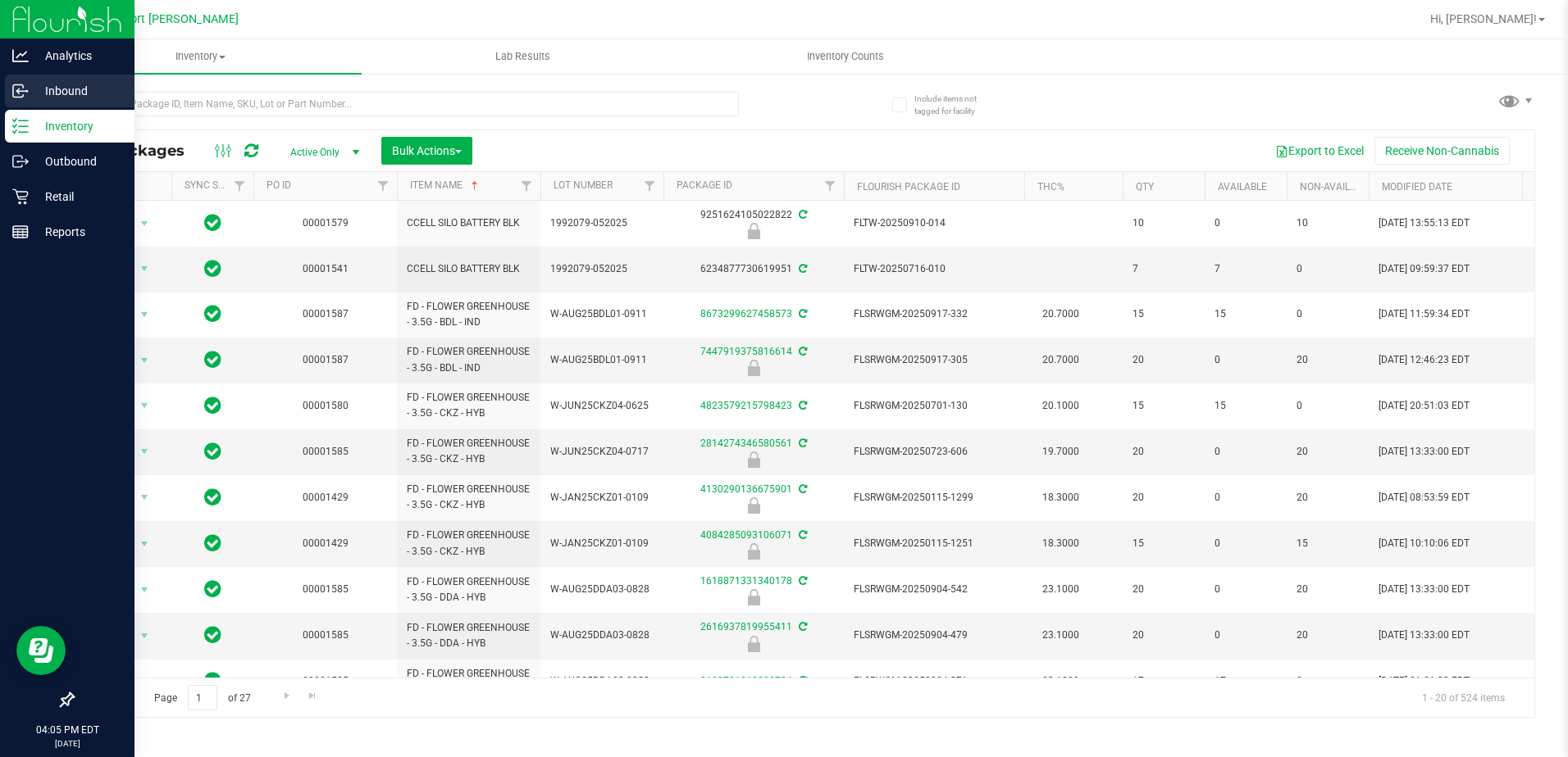
scroll to position [451, 0]
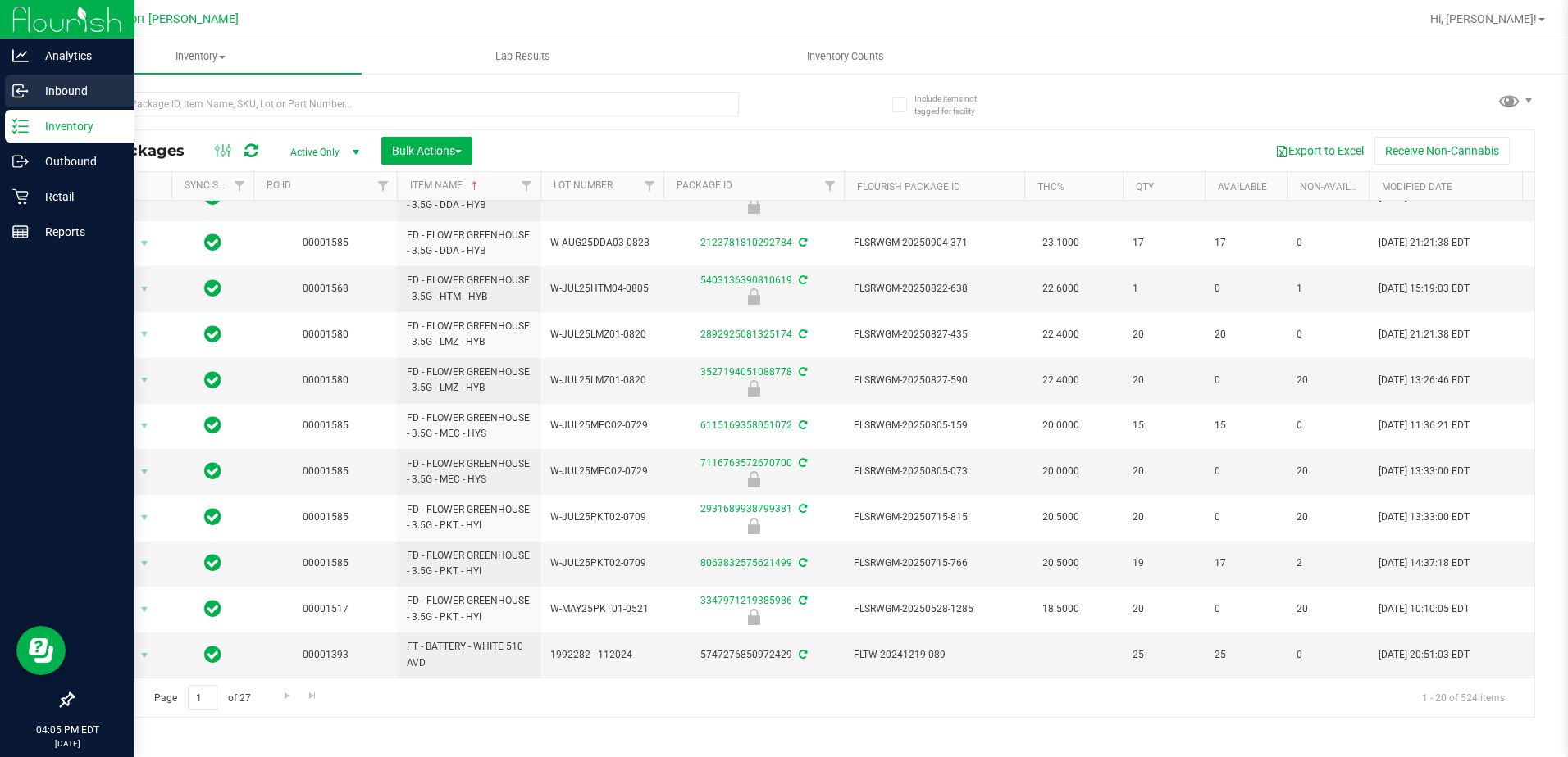
click at [20, 93] on icon at bounding box center [20, 91] width 17 height 17
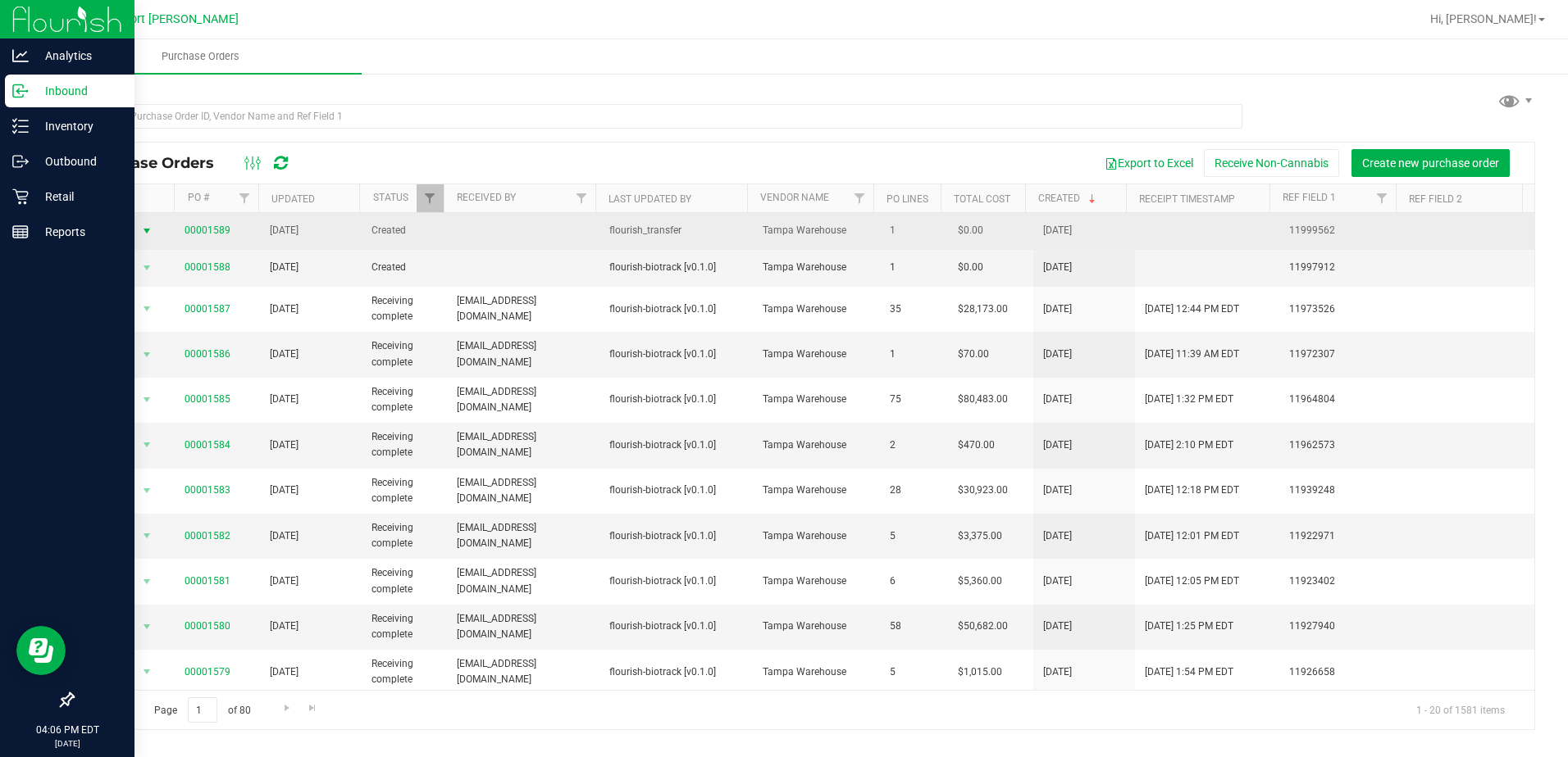
click at [143, 235] on span "select" at bounding box center [147, 231] width 13 height 13
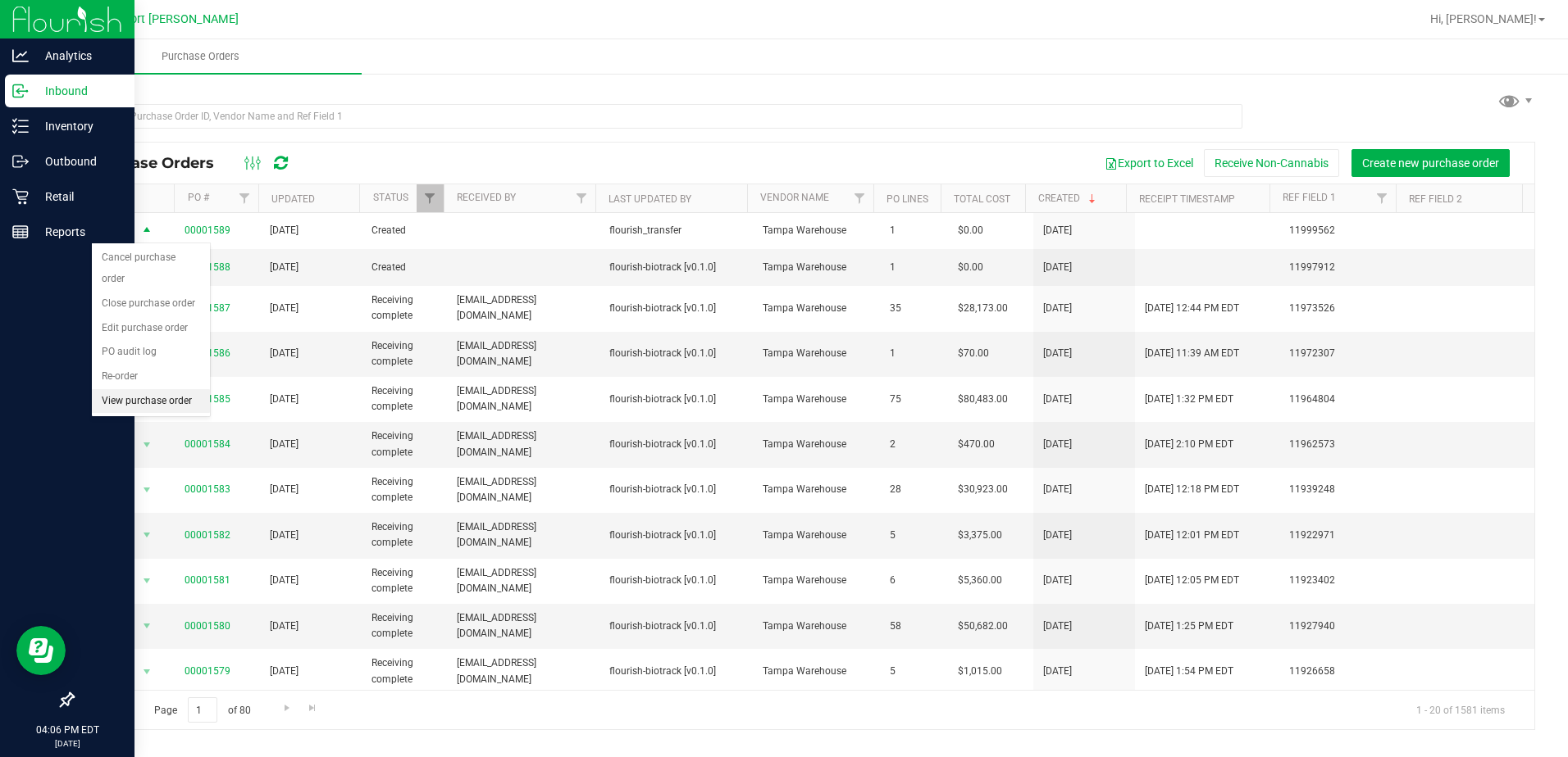
click at [155, 389] on li "View purchase order" at bounding box center [150, 401] width 118 height 25
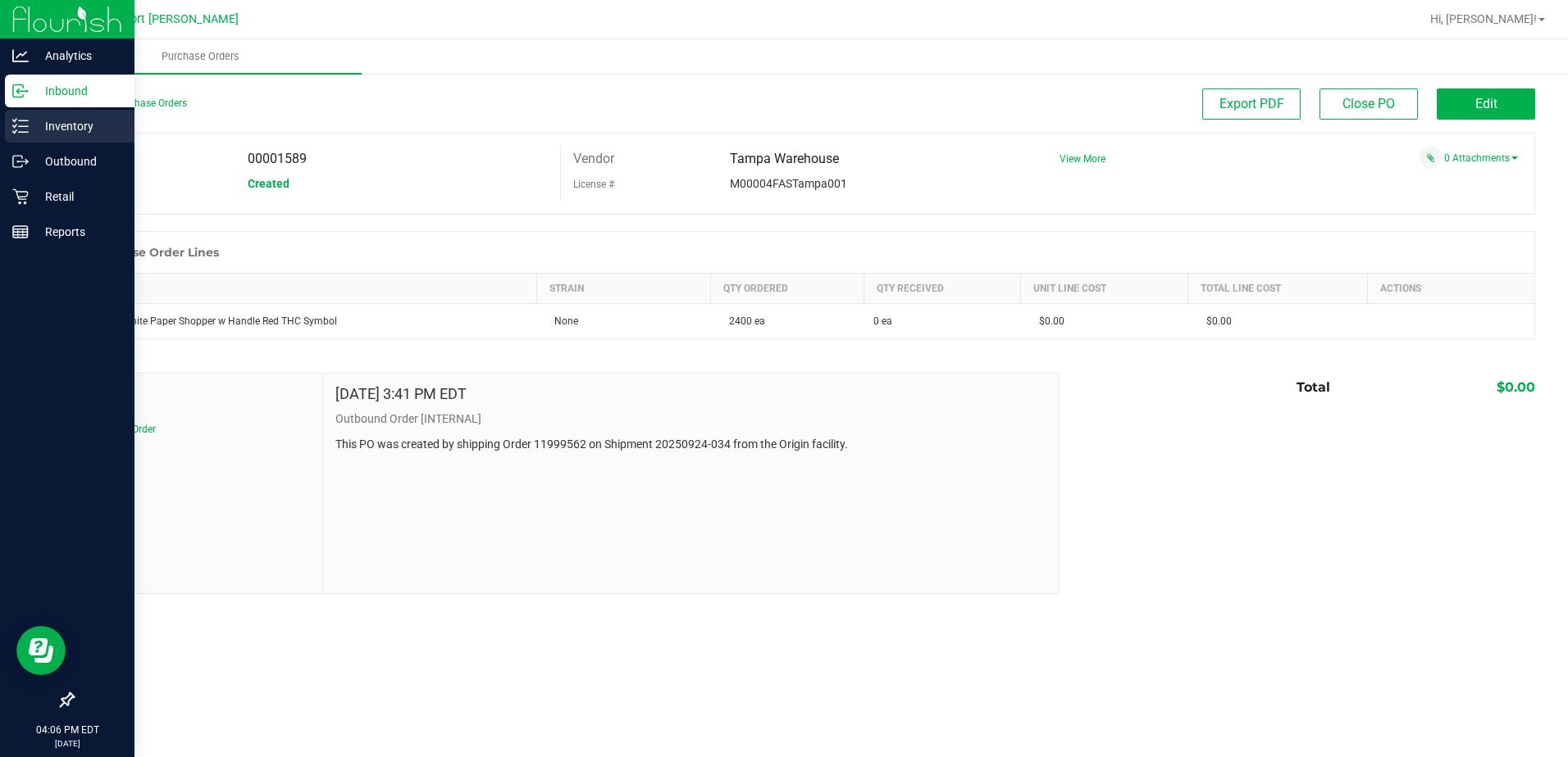
click at [17, 128] on icon at bounding box center [20, 126] width 17 height 17
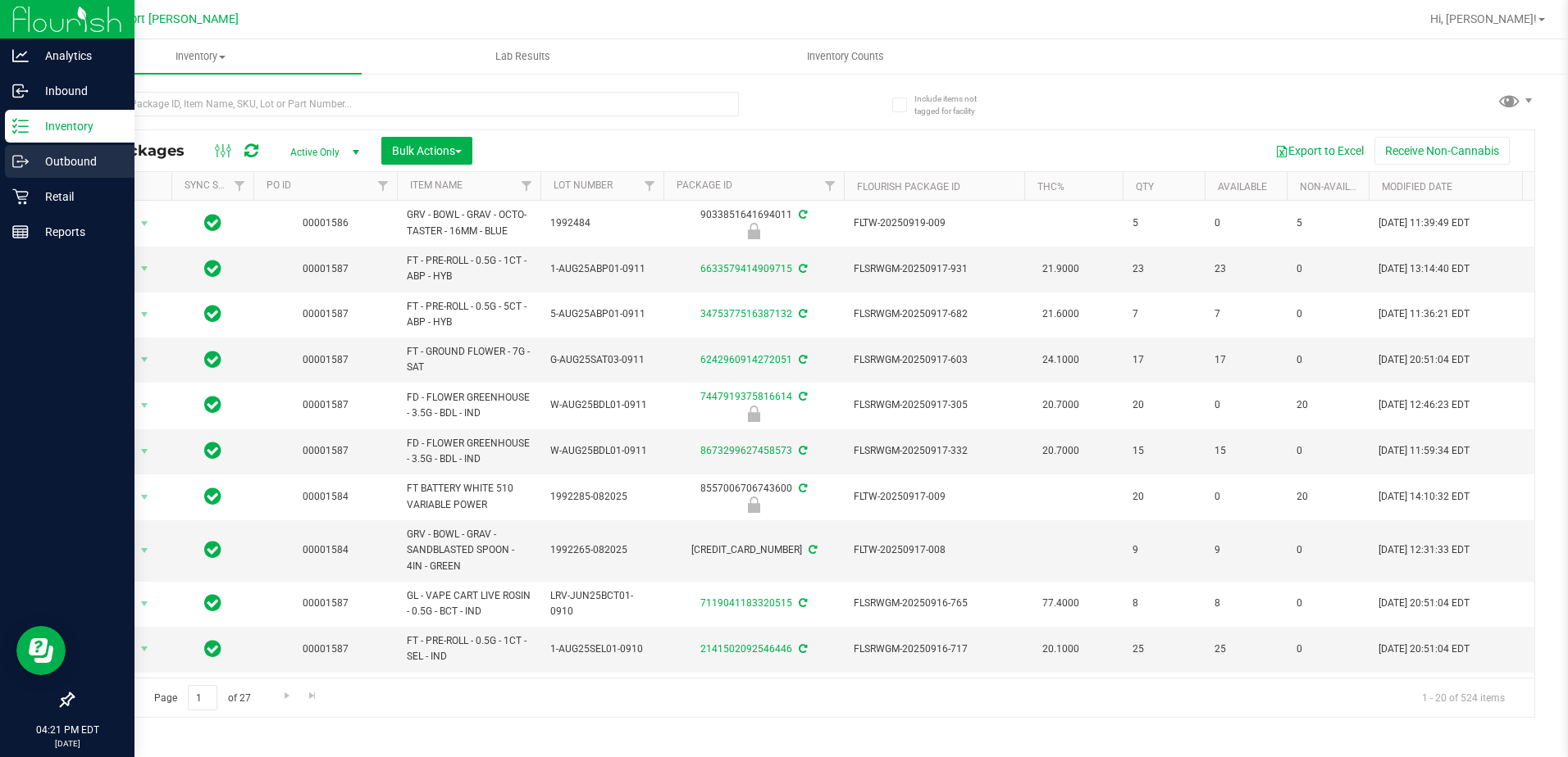
click at [52, 157] on p "Outbound" at bounding box center [77, 161] width 98 height 20
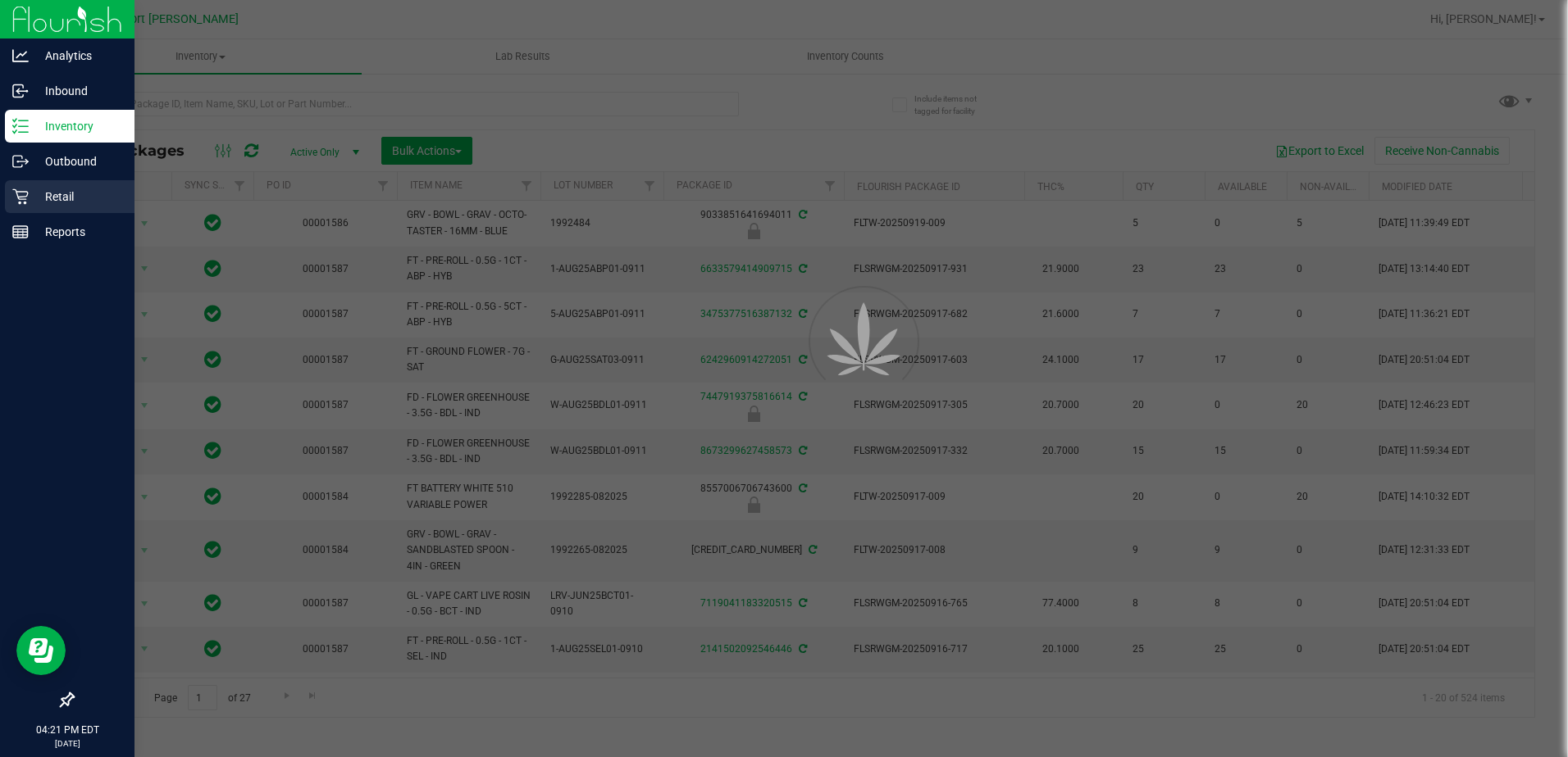
click at [61, 190] on p "Retail" at bounding box center [77, 197] width 98 height 20
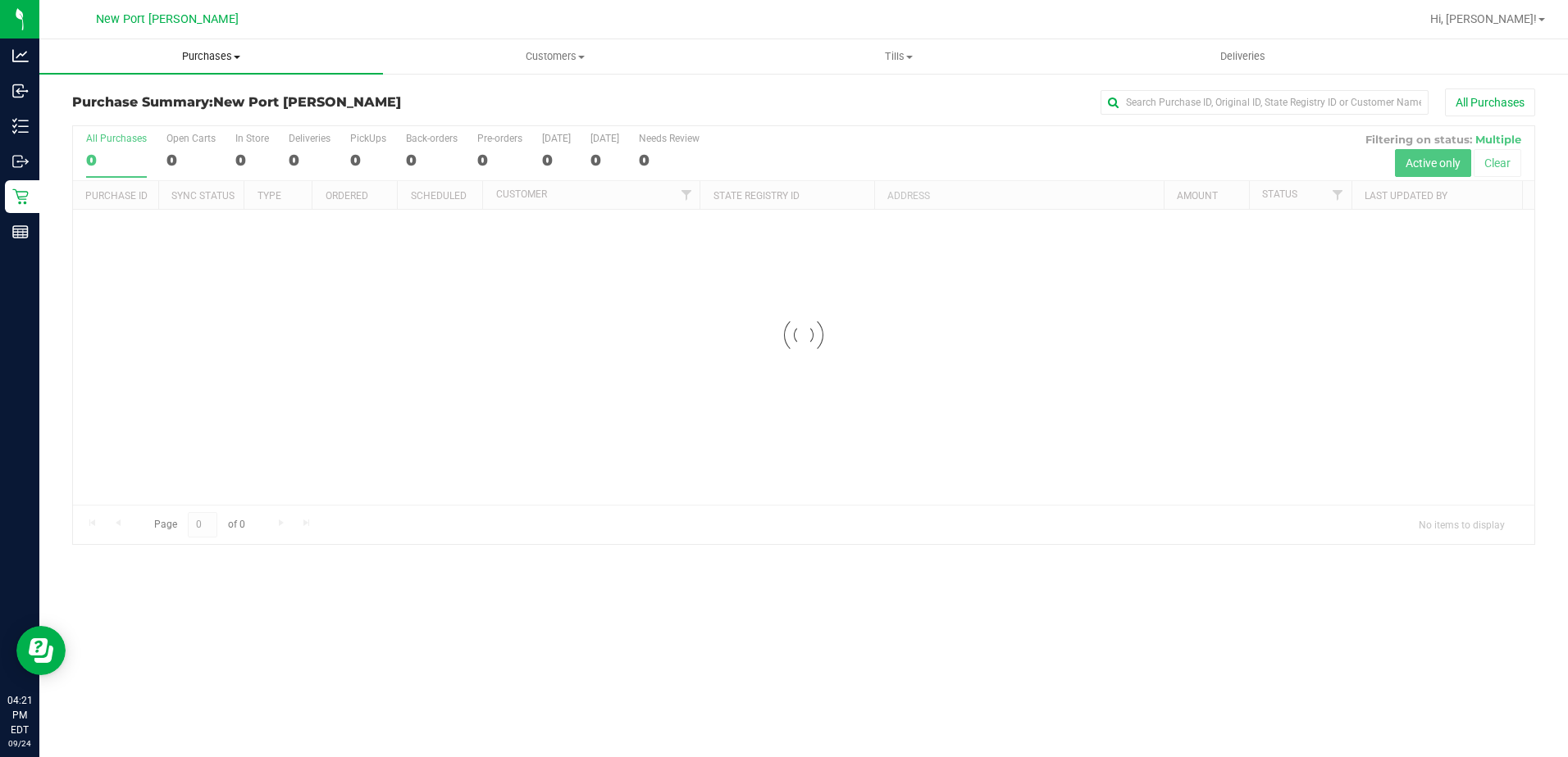
click at [198, 48] on uib-tab-heading "Purchases Summary of purchases Fulfillment All purchases" at bounding box center [211, 56] width 343 height 35
click at [140, 112] on li "Fulfillment" at bounding box center [211, 119] width 343 height 20
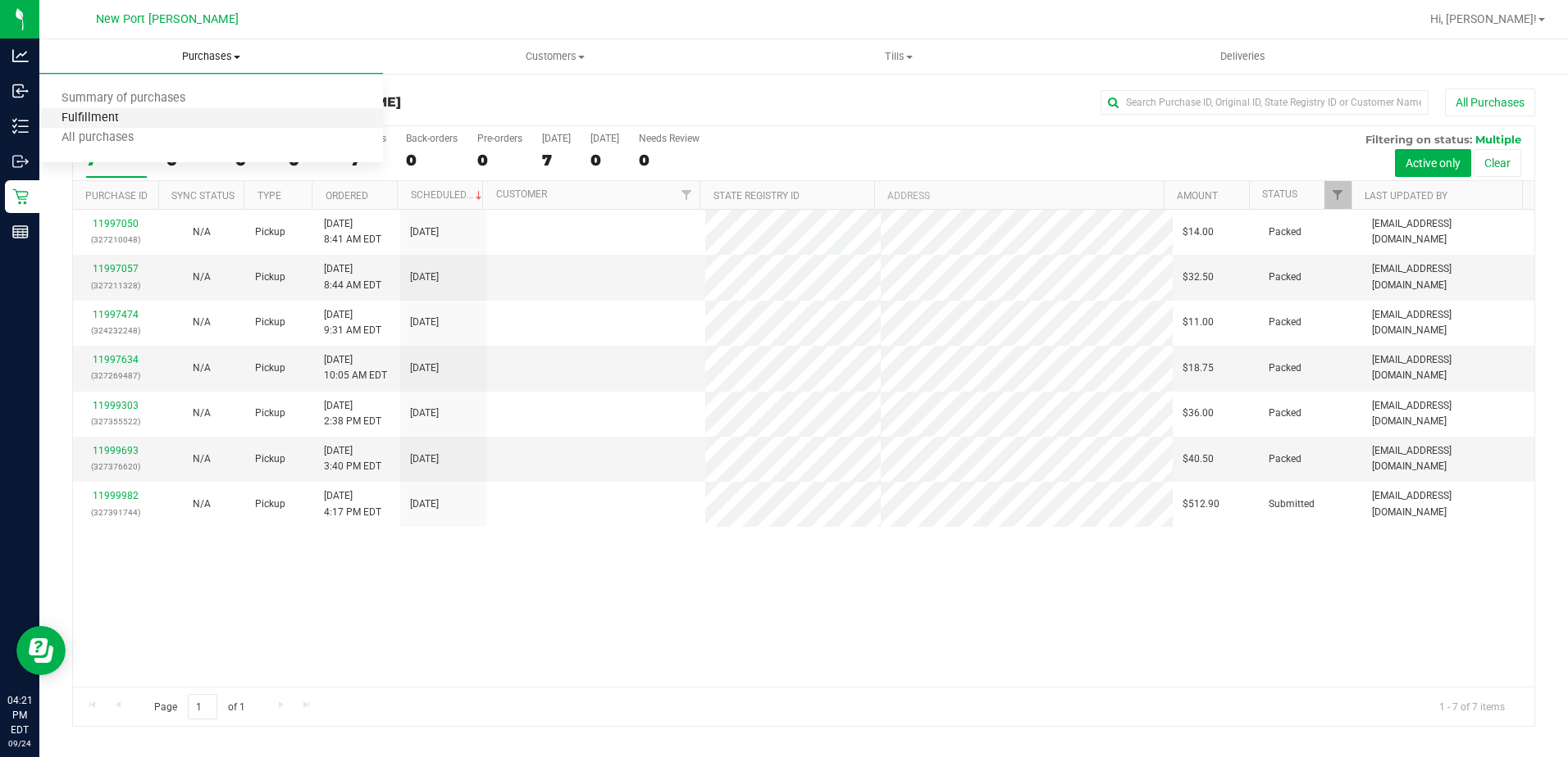
click at [135, 119] on span "Fulfillment" at bounding box center [90, 119] width 102 height 14
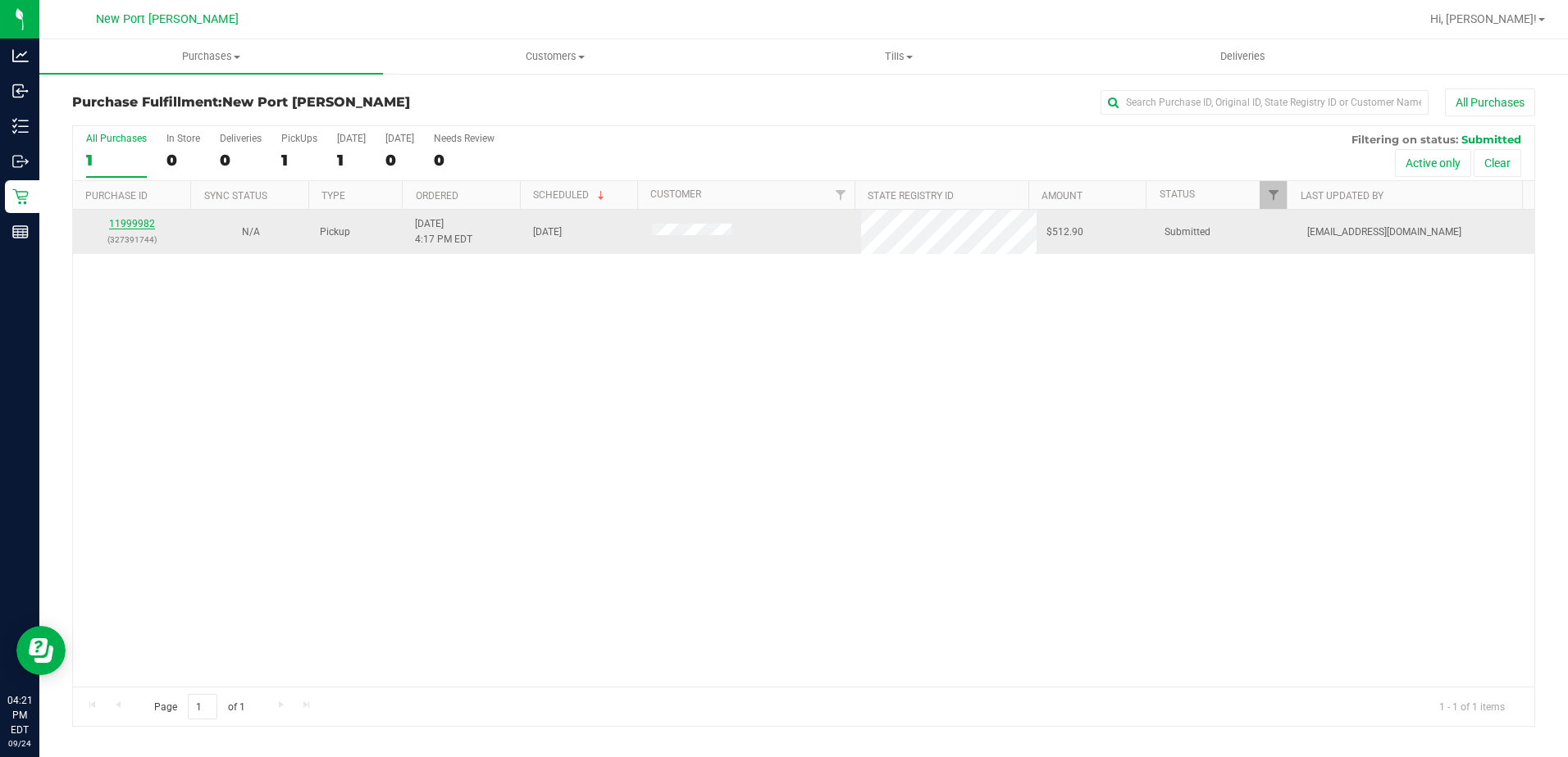
click at [125, 227] on link "11999982" at bounding box center [132, 224] width 46 height 12
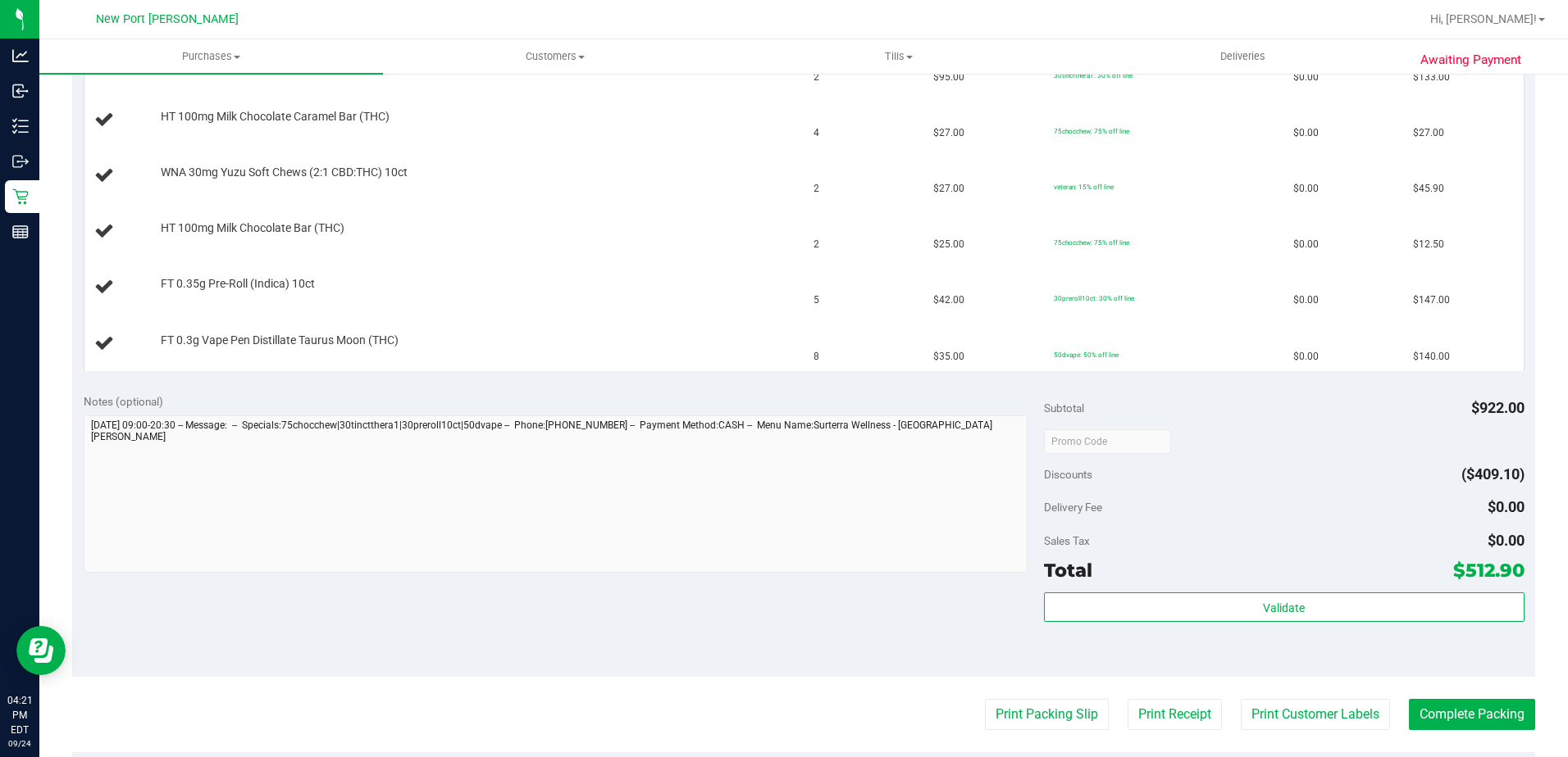
scroll to position [574, 0]
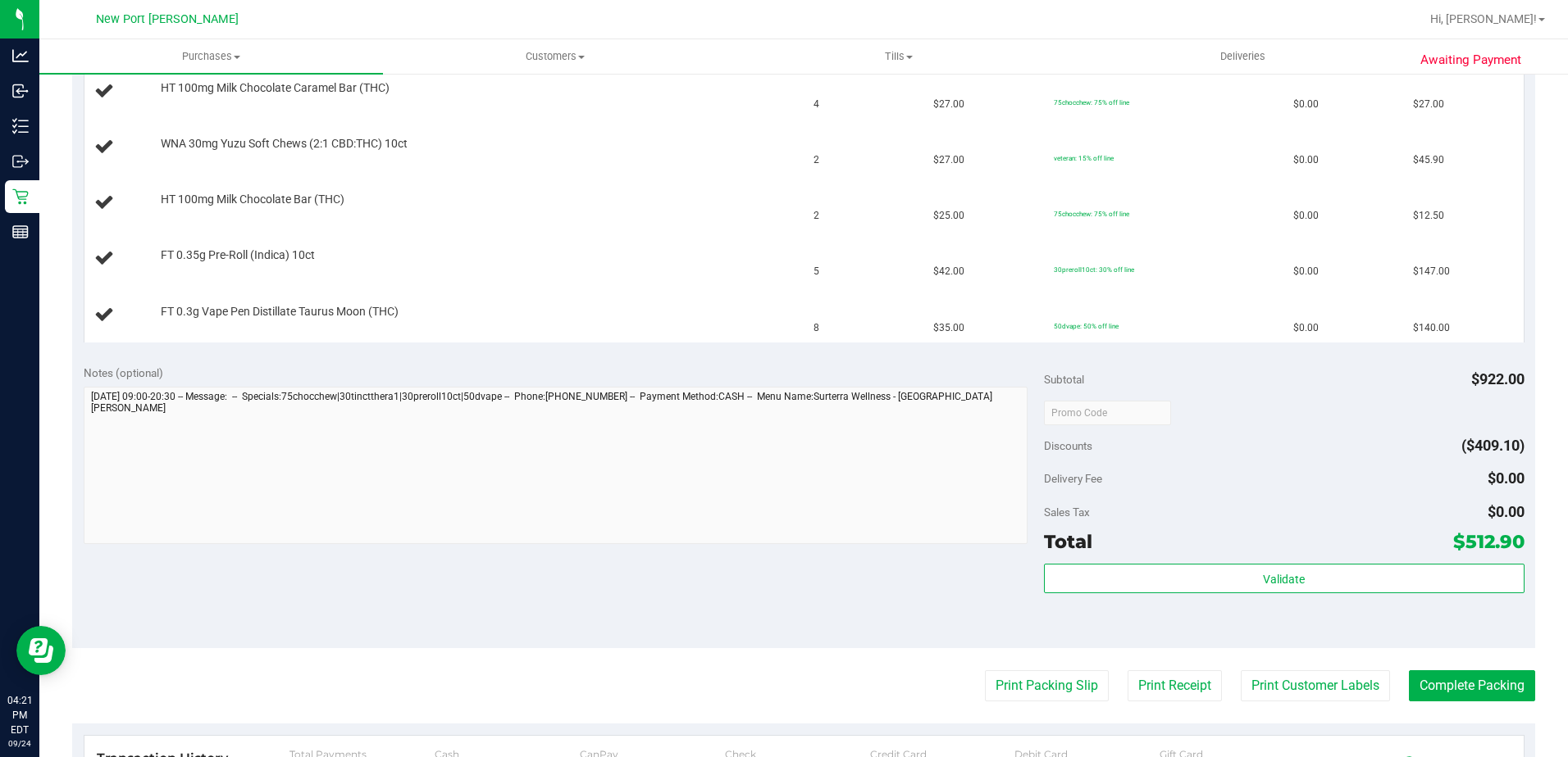
click at [1078, 670] on purchase-details "Back Edit Purchase Cancel Purchase View Profile # 11999982 BioTrack ID: - Submi…" at bounding box center [804, 273] width 1463 height 1516
click at [1077, 683] on button "Print Packing Slip" at bounding box center [1046, 686] width 124 height 31
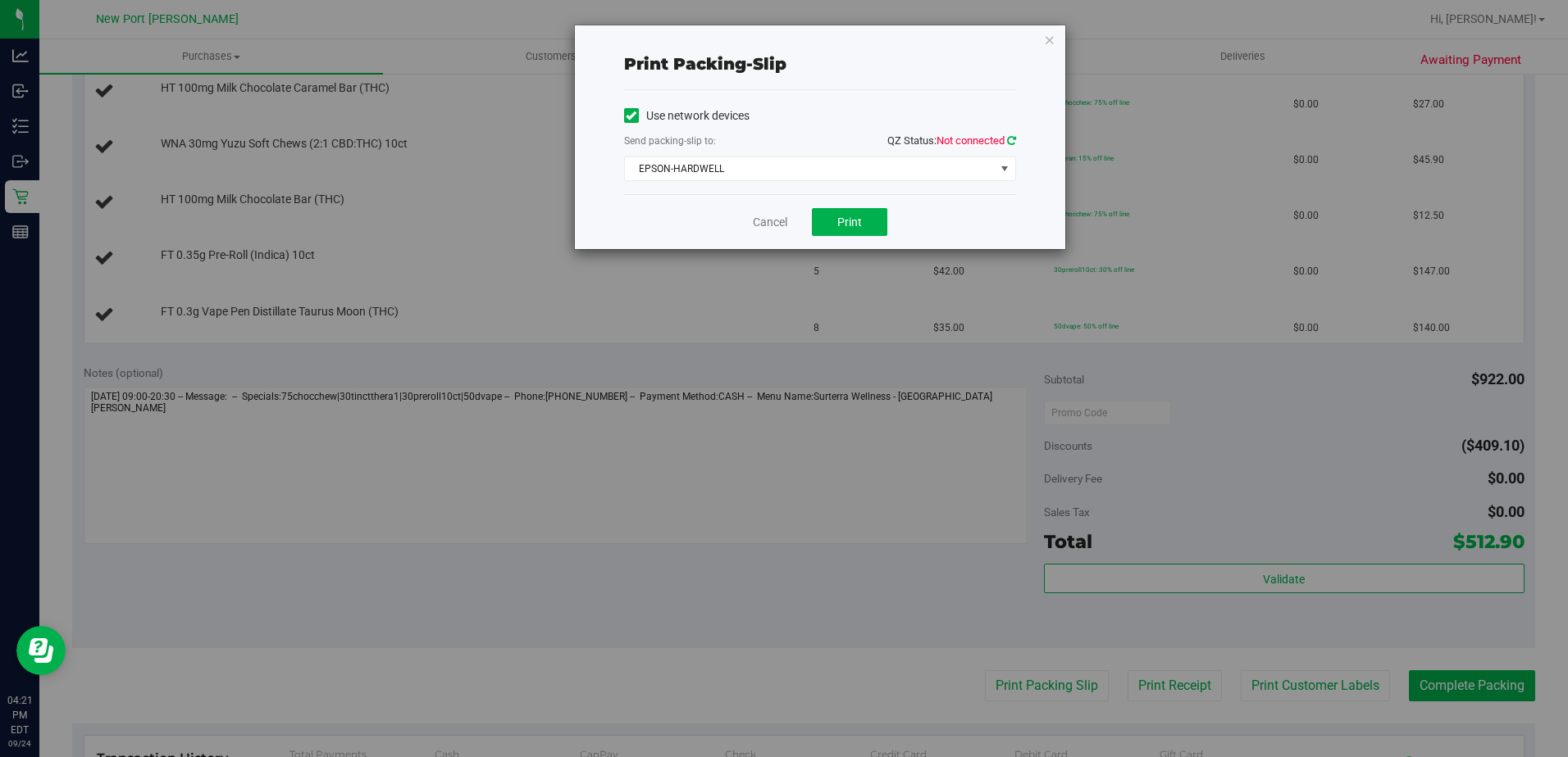
click at [1010, 144] on icon at bounding box center [1011, 141] width 9 height 11
click at [867, 222] on button "Print" at bounding box center [849, 222] width 75 height 28
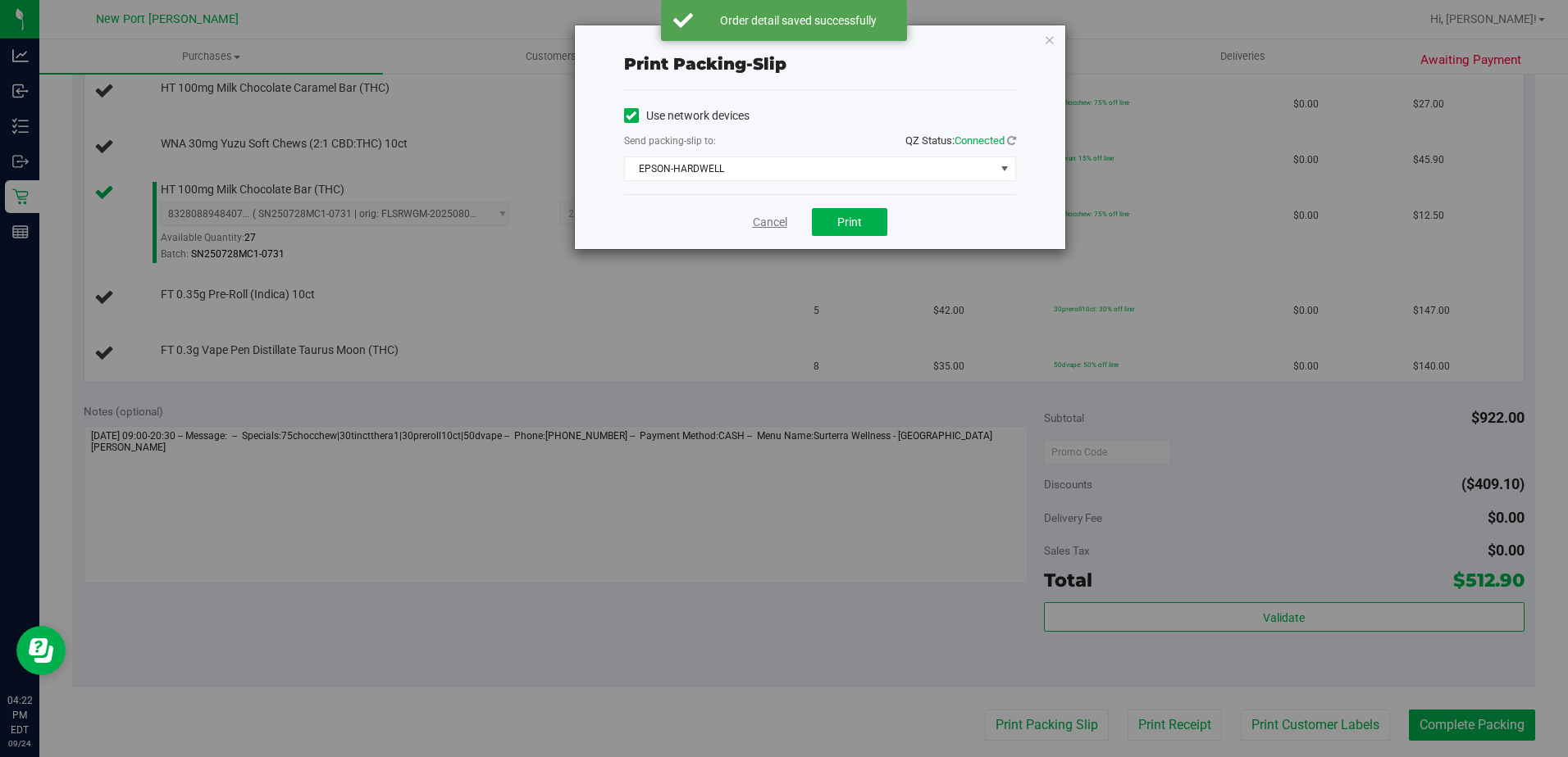
click at [786, 216] on link "Cancel" at bounding box center [769, 222] width 35 height 17
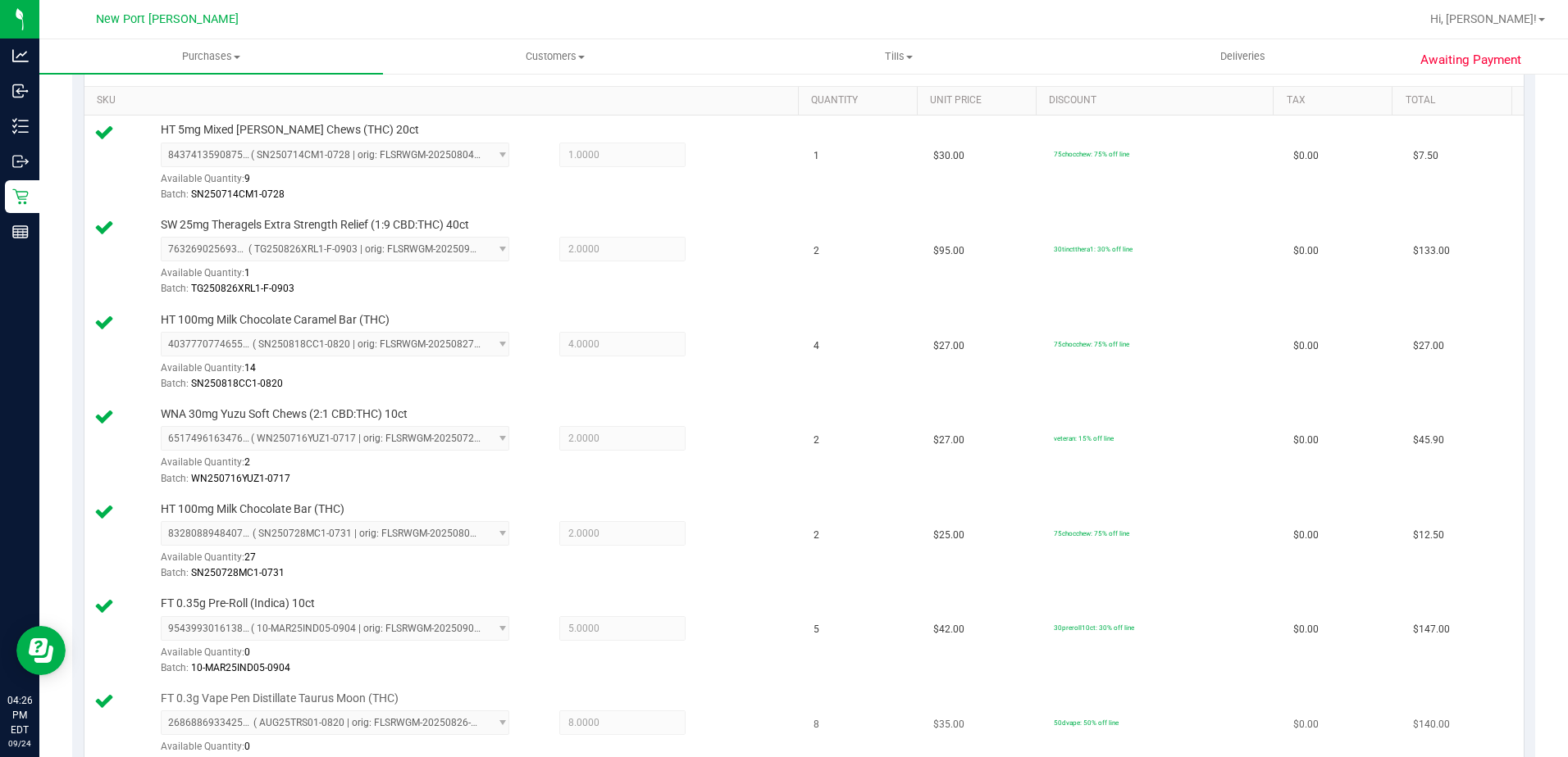
scroll to position [738, 0]
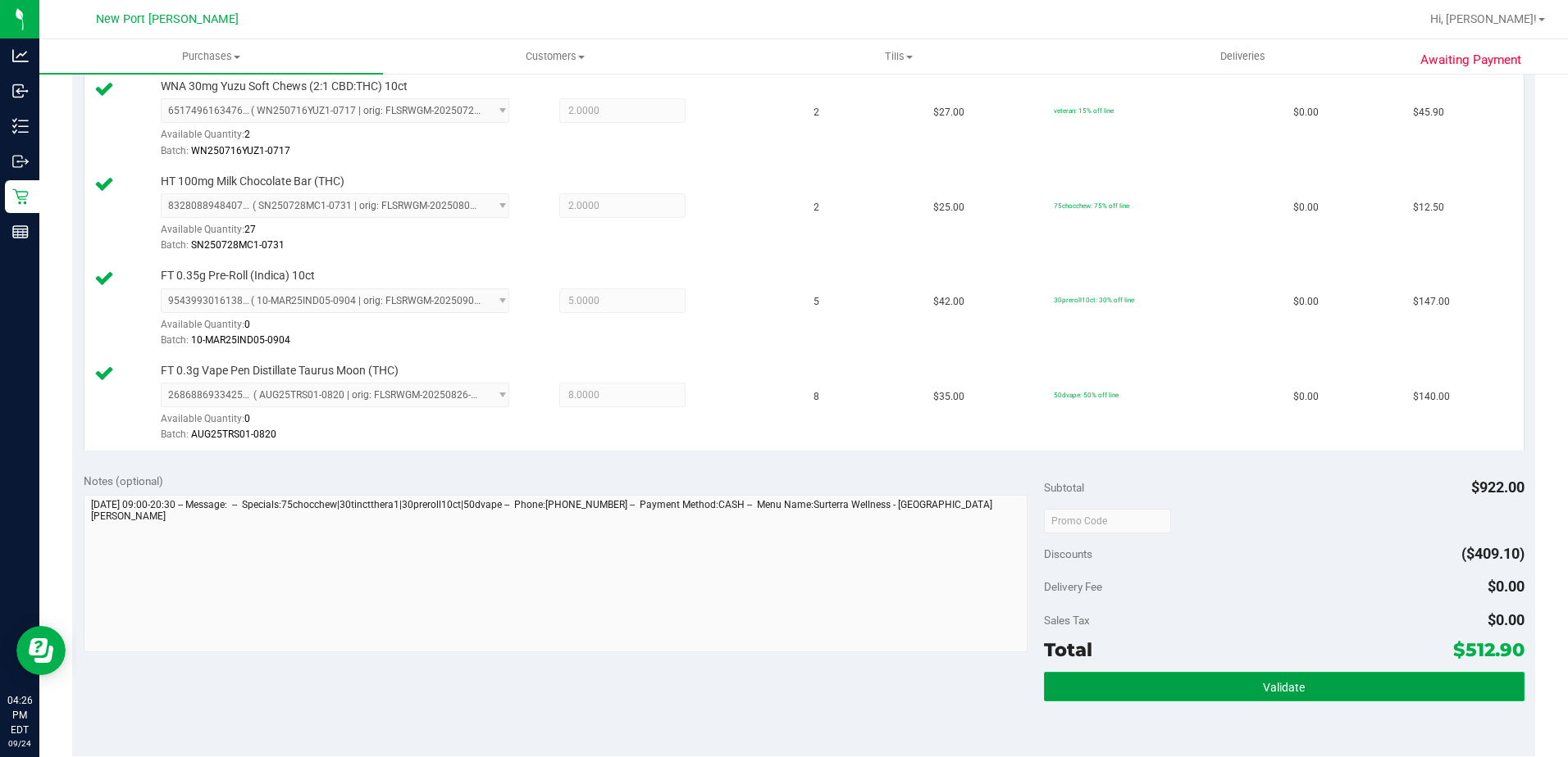
click at [1203, 688] on button "Validate" at bounding box center [1284, 687] width 480 height 30
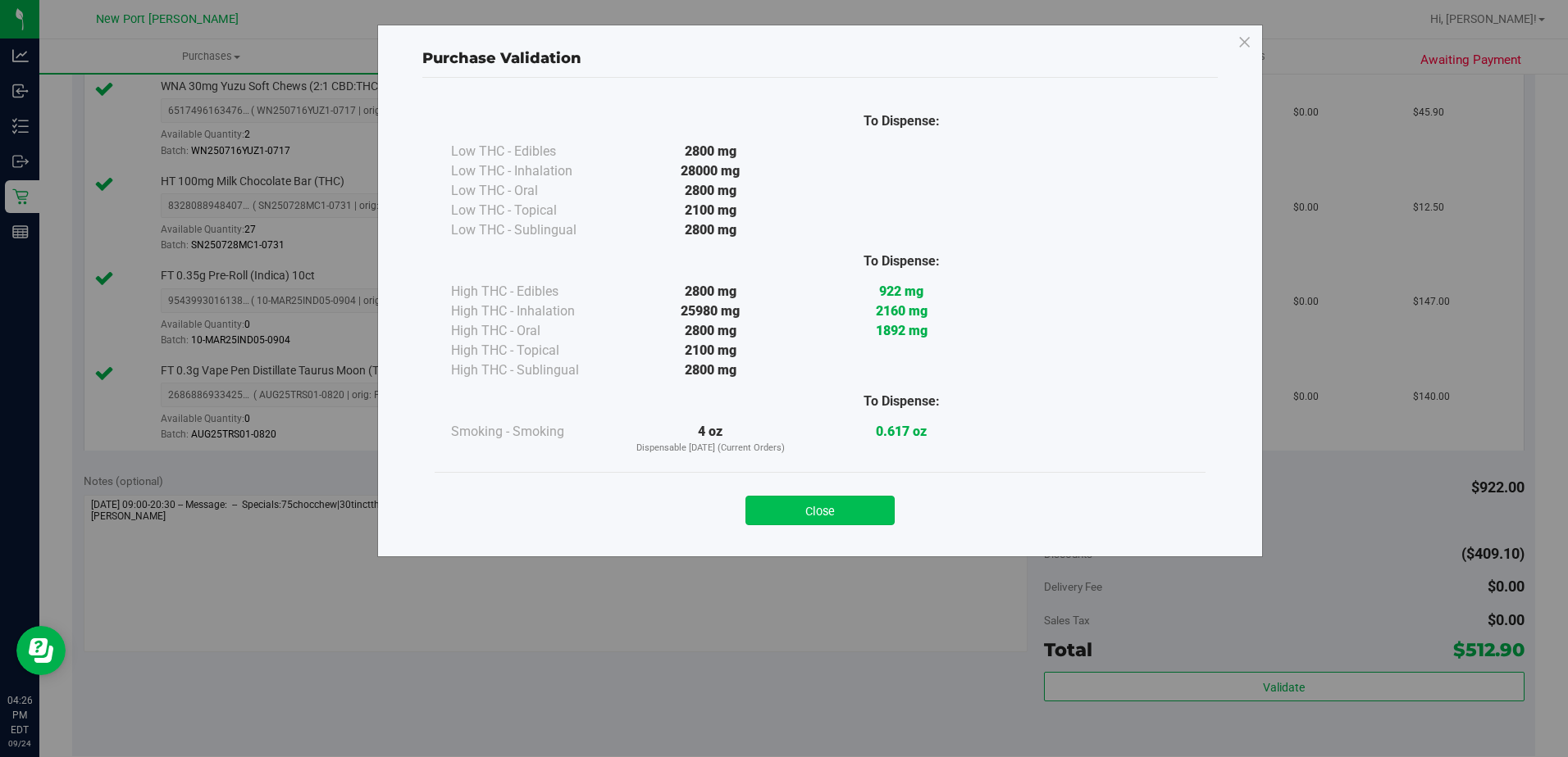
click at [847, 511] on button "Close" at bounding box center [820, 511] width 149 height 30
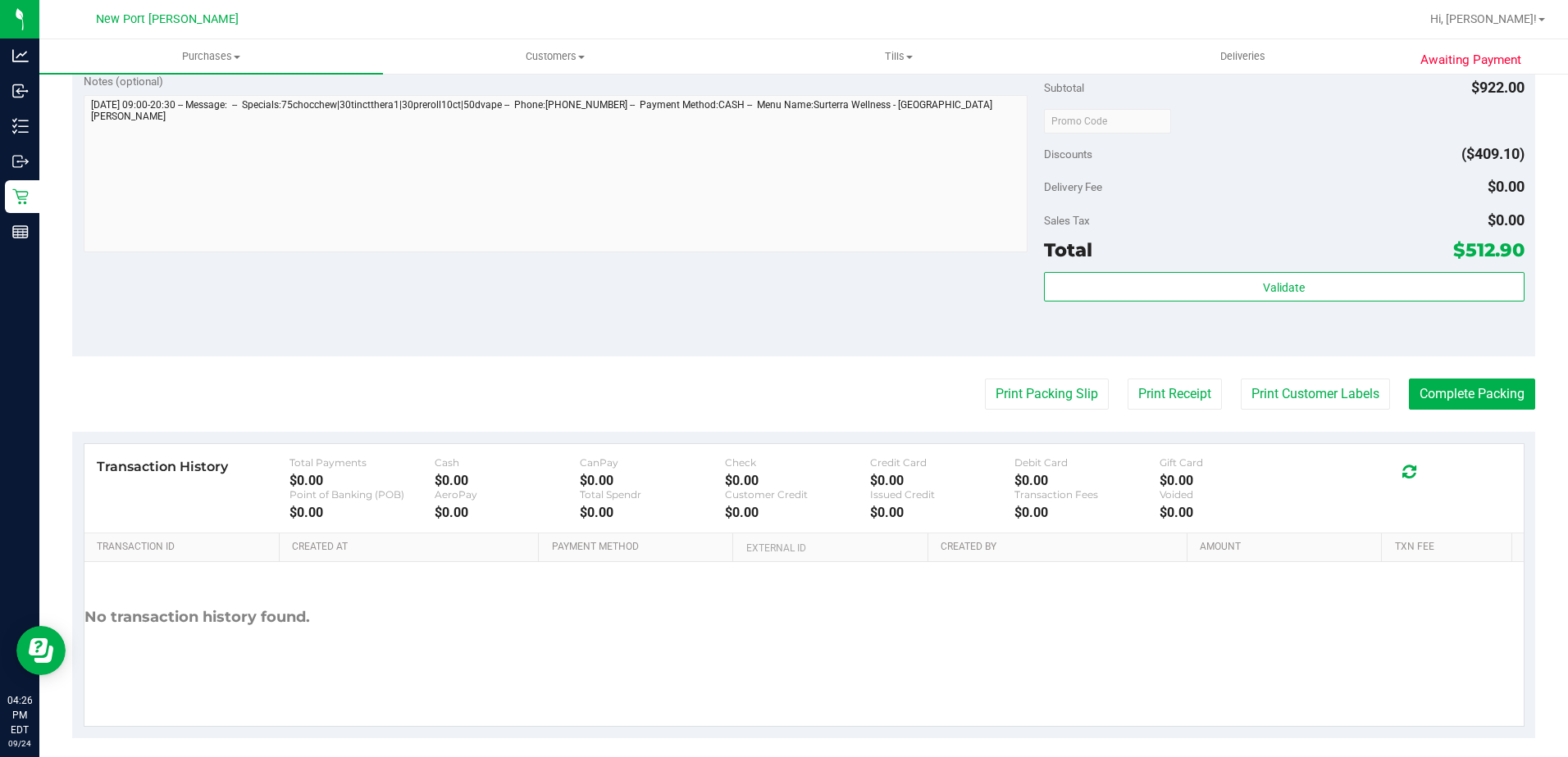
scroll to position [1152, 0]
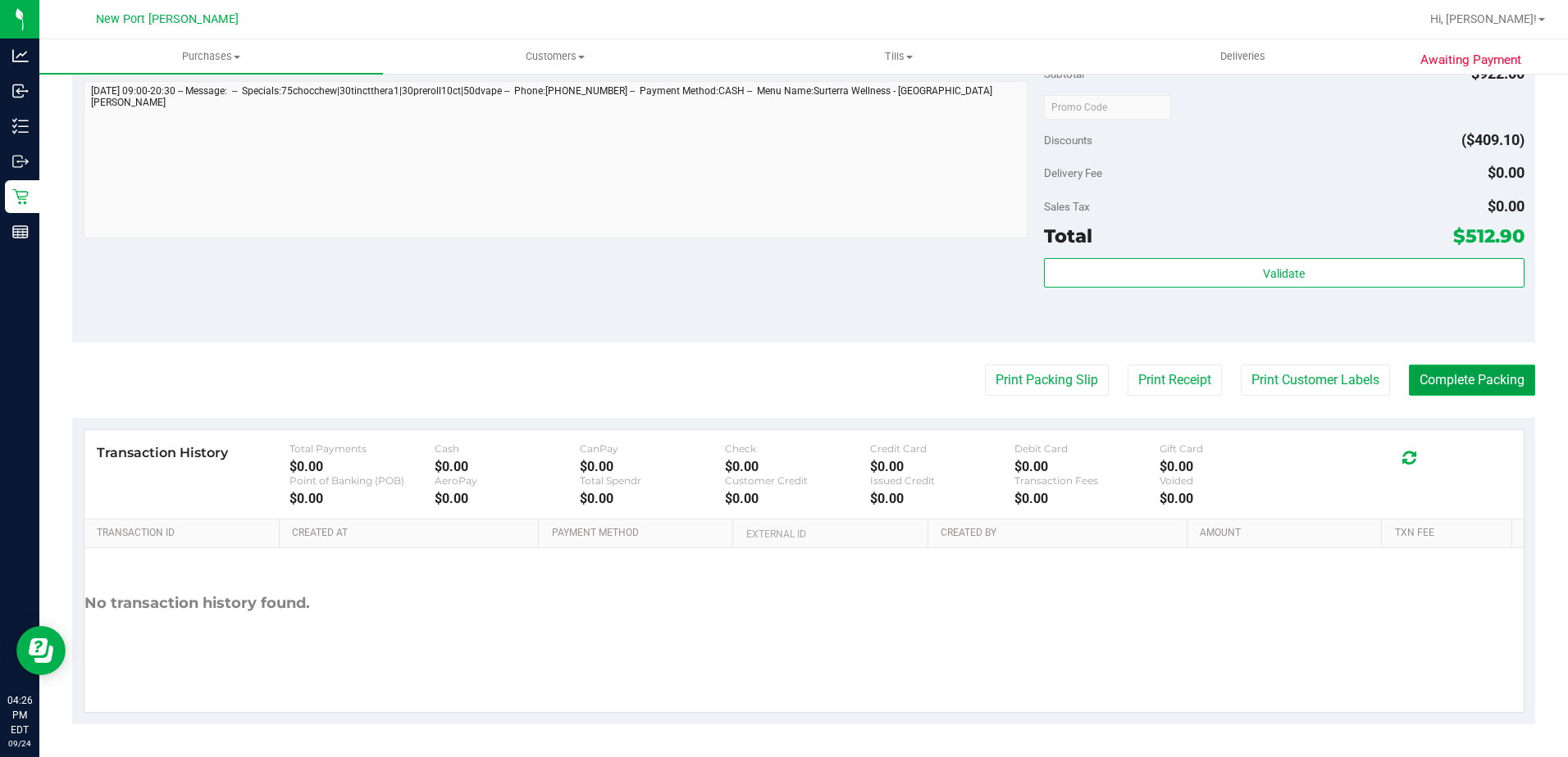
click at [1497, 370] on button "Complete Packing" at bounding box center [1472, 380] width 127 height 31
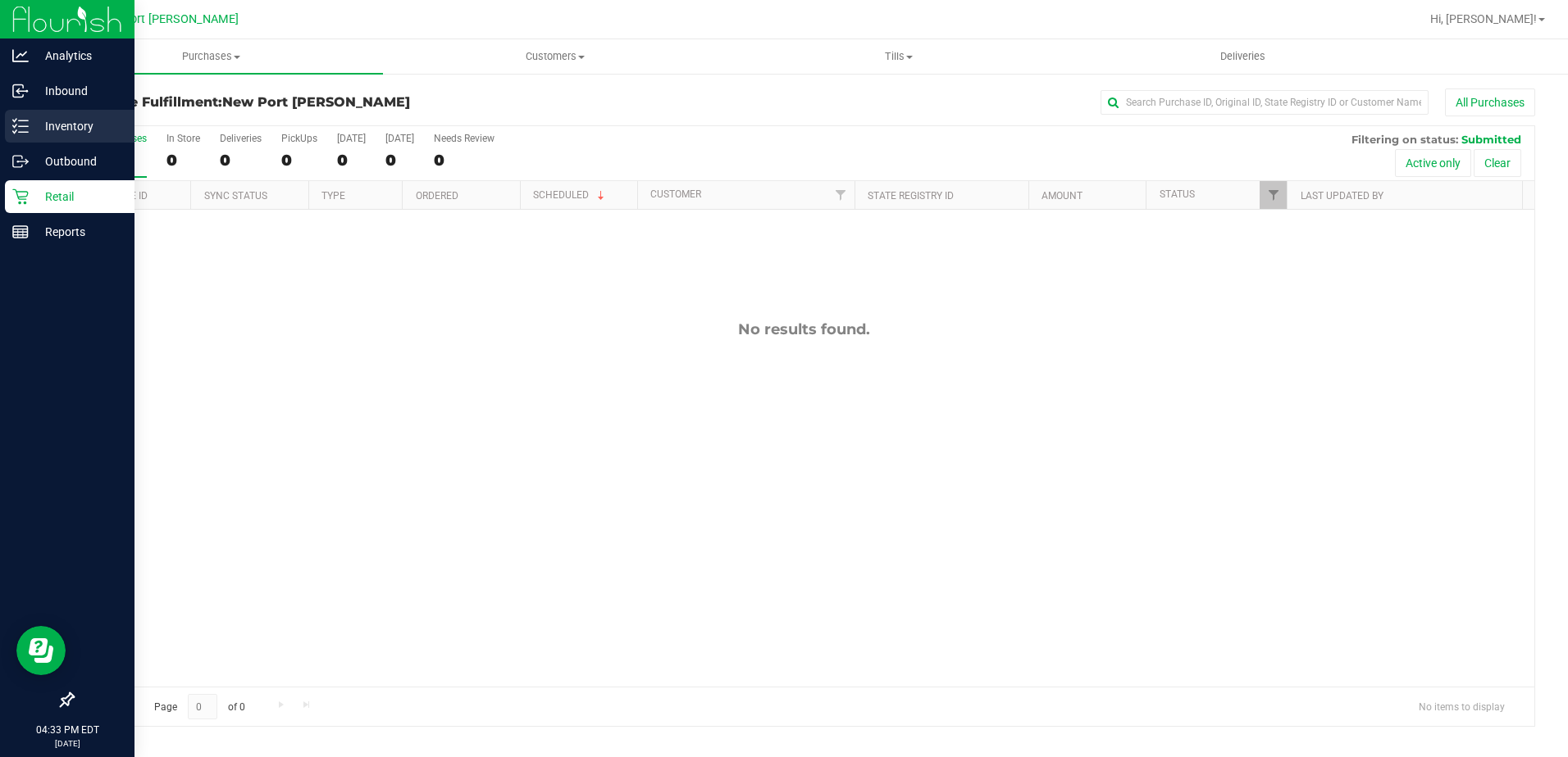
click at [26, 127] on line at bounding box center [23, 127] width 9 height 0
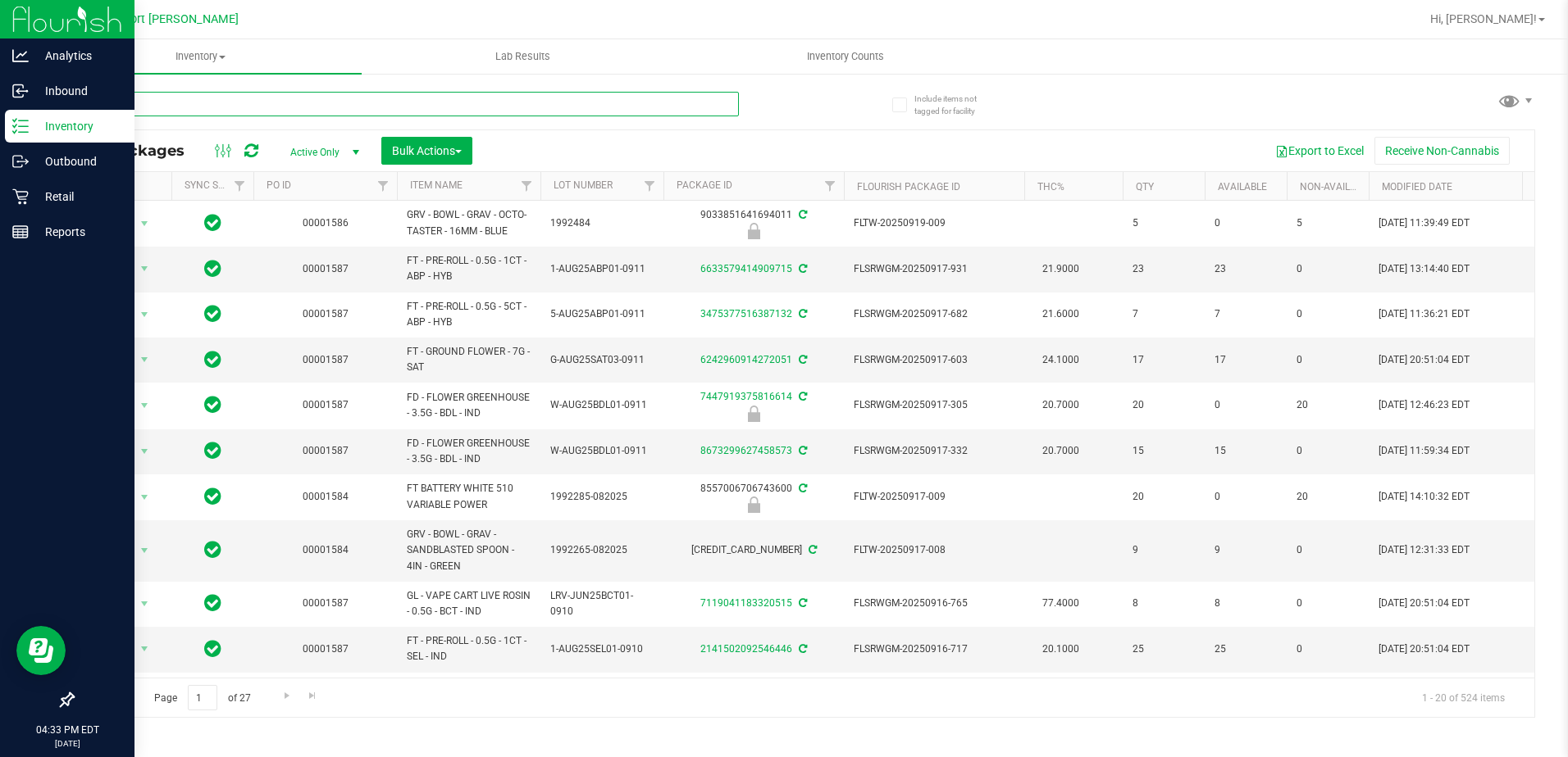
click at [183, 113] on input "text" at bounding box center [405, 104] width 666 height 25
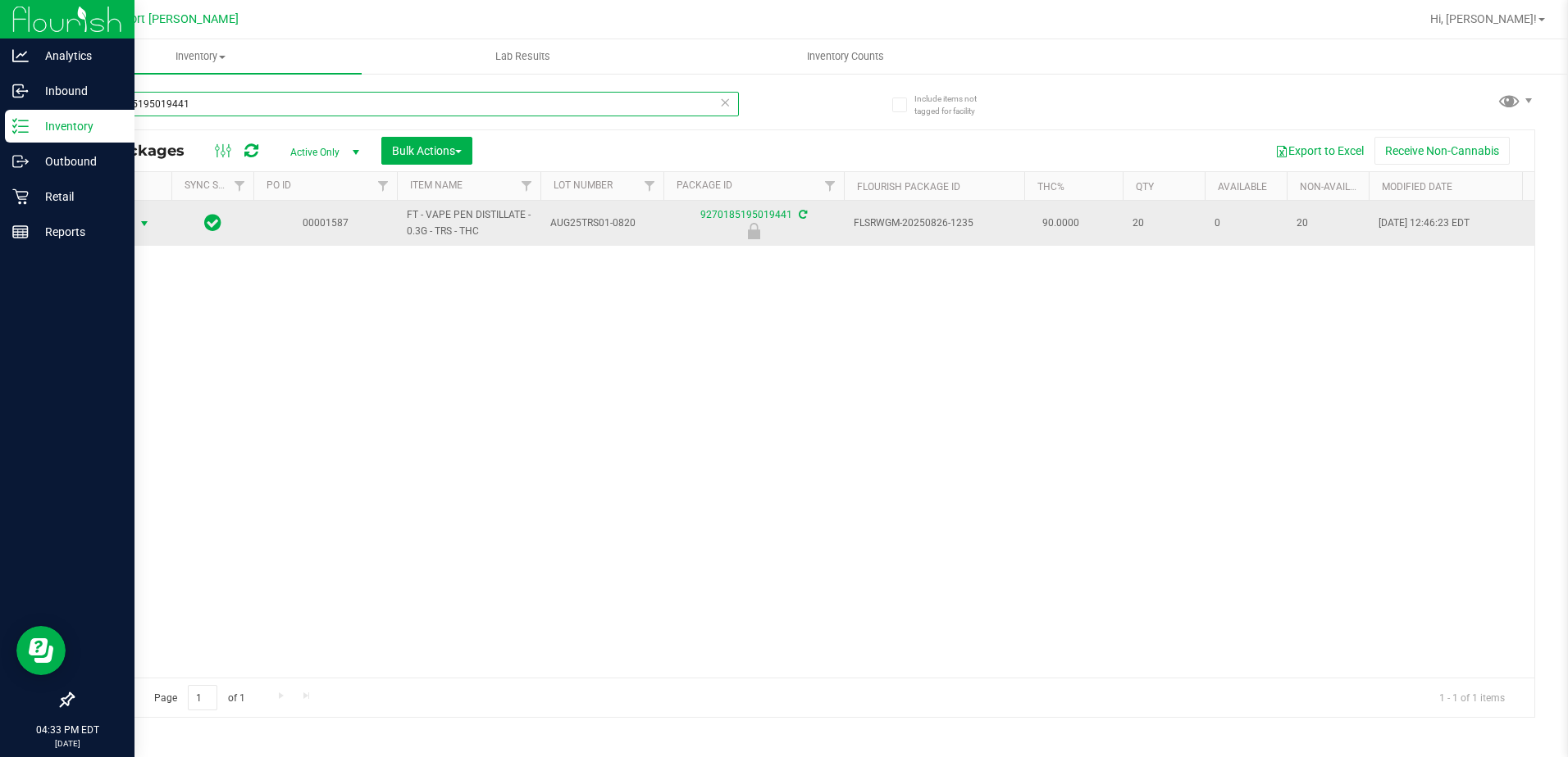
type input "9270185195019441"
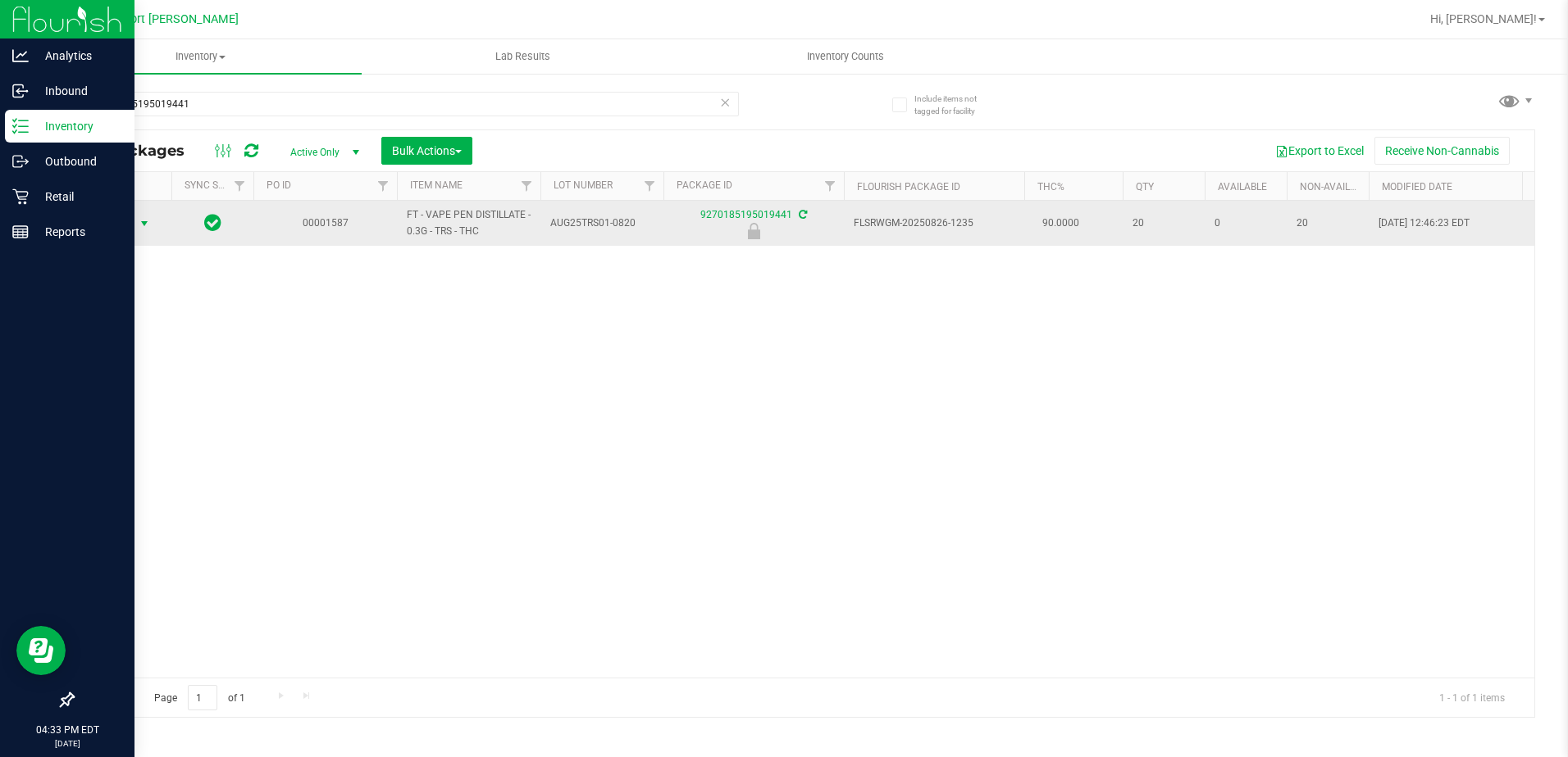
click at [141, 232] on span "select" at bounding box center [145, 224] width 21 height 23
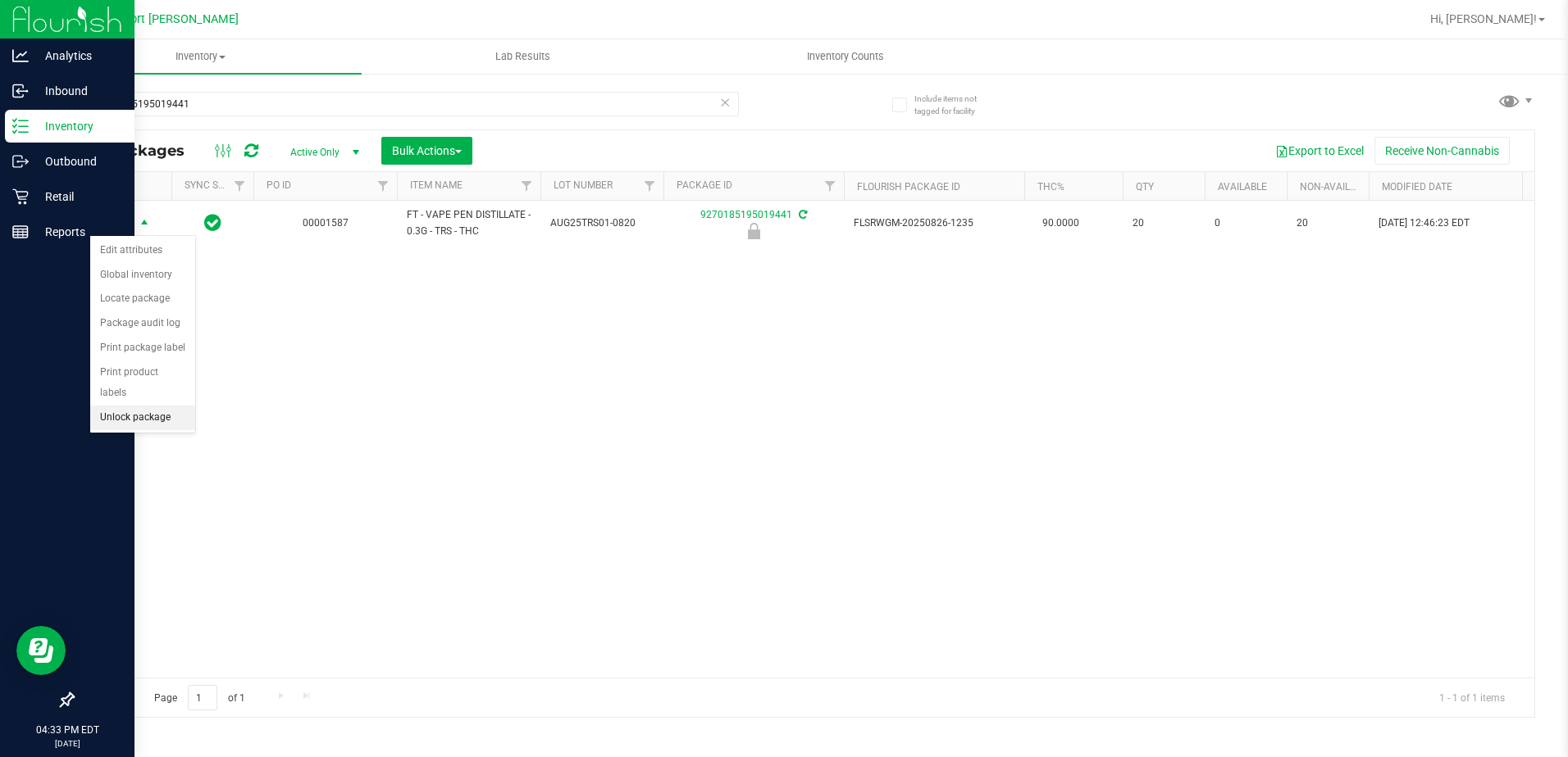
click at [141, 406] on li "Unlock package" at bounding box center [143, 418] width 105 height 25
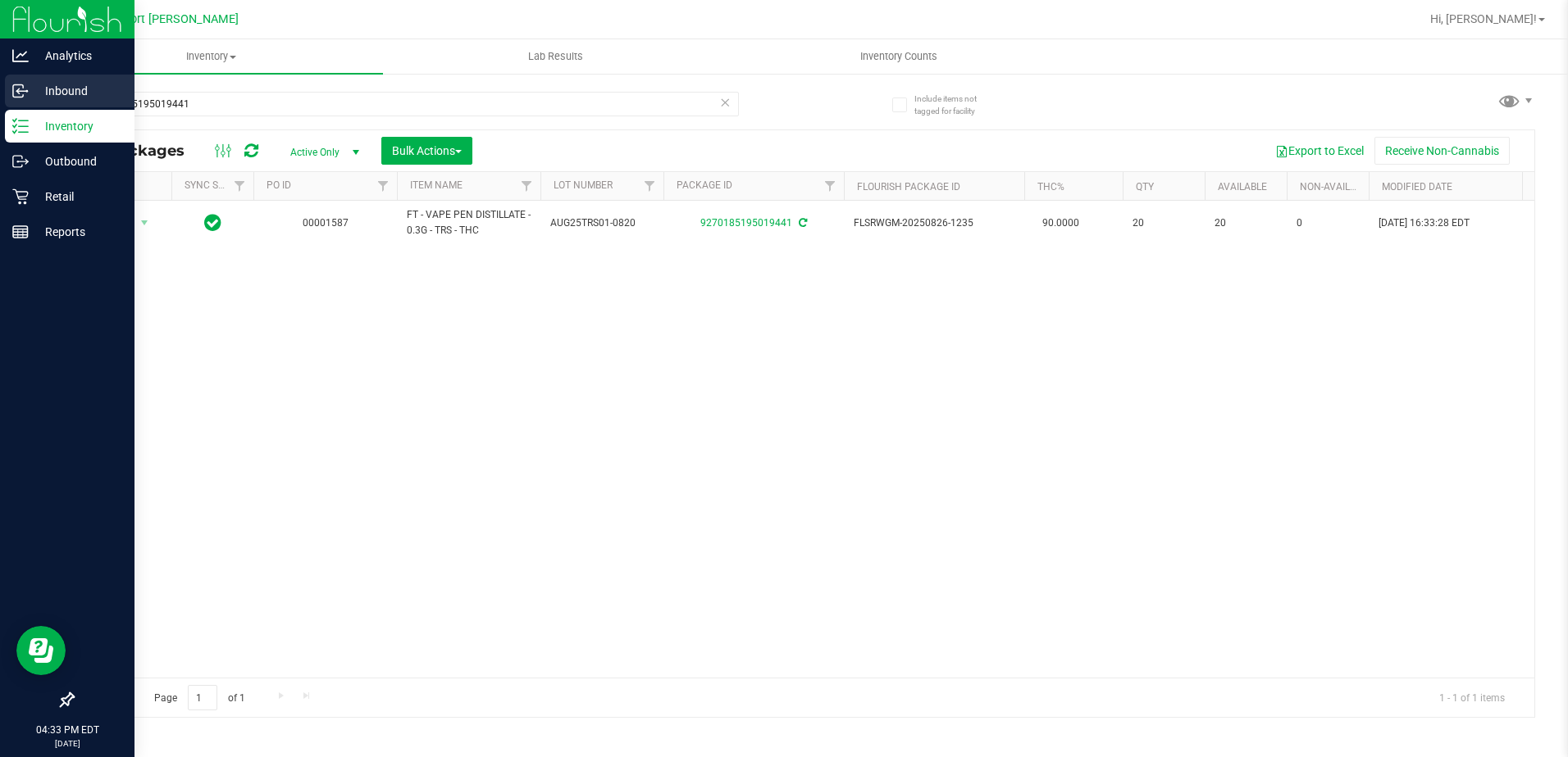
click at [24, 89] on icon at bounding box center [20, 91] width 17 height 17
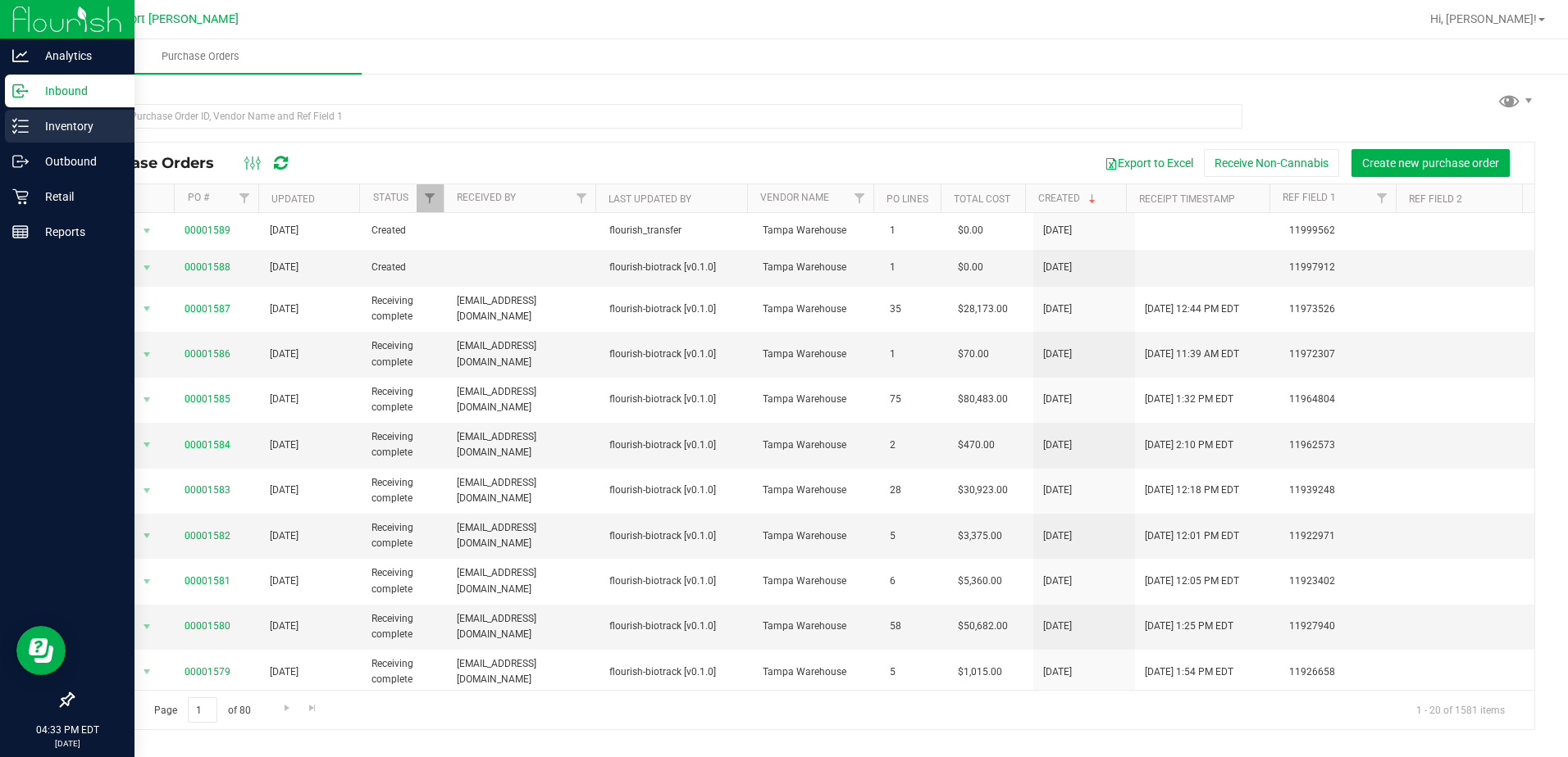
click at [29, 126] on p "Inventory" at bounding box center [77, 127] width 98 height 20
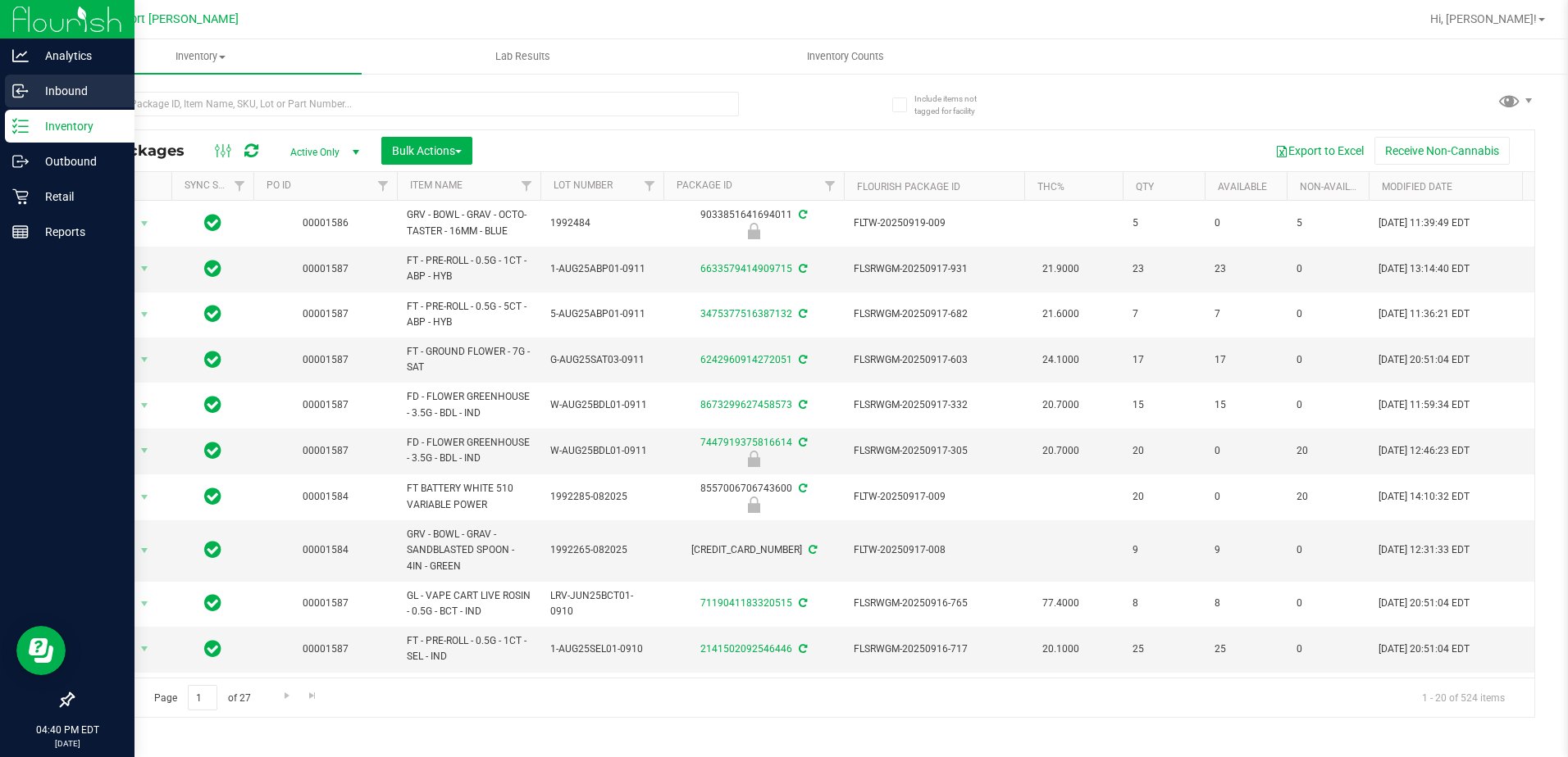
click at [78, 86] on p "Inbound" at bounding box center [77, 91] width 98 height 20
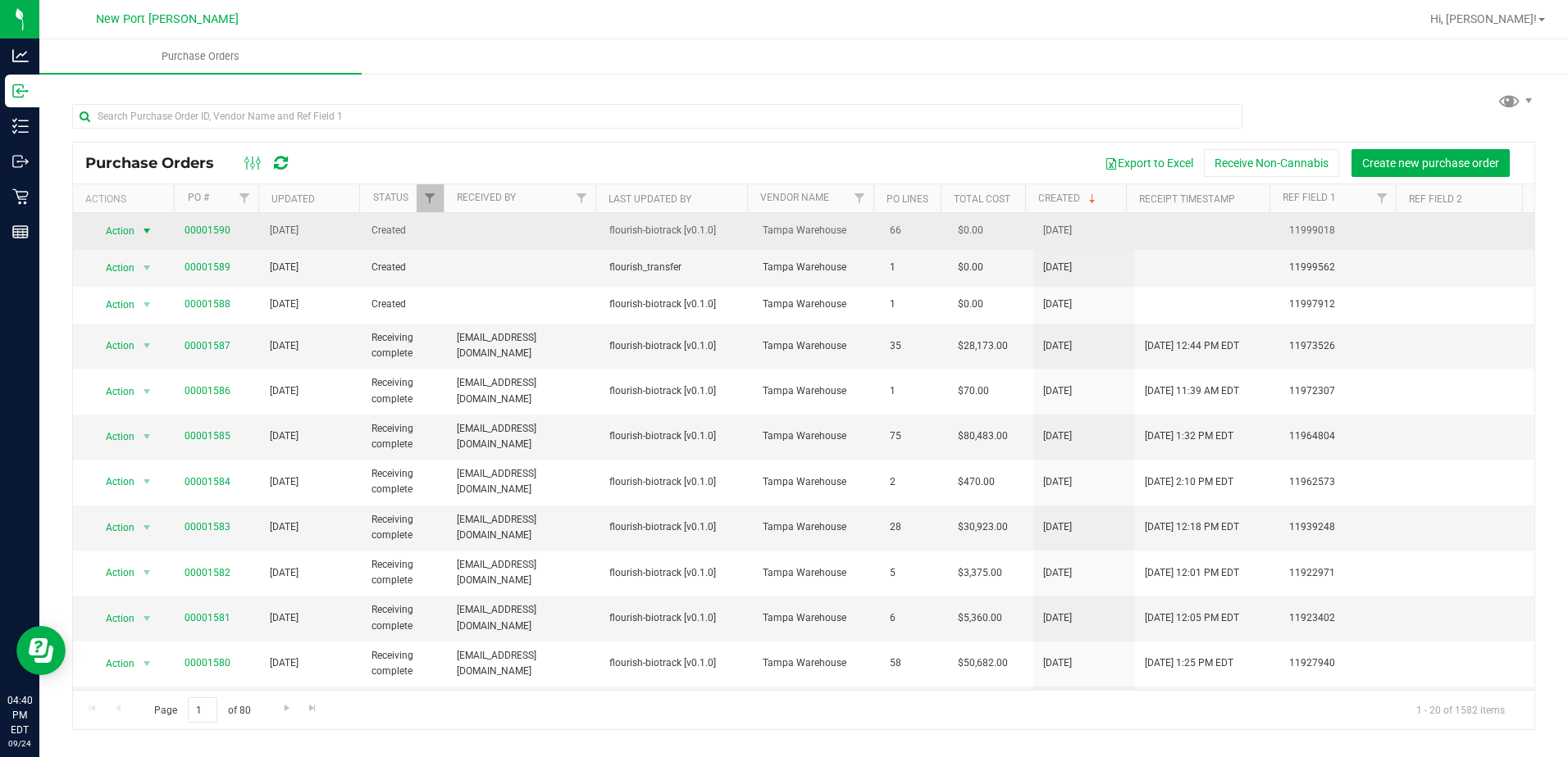
click at [132, 237] on span "Action" at bounding box center [113, 231] width 45 height 23
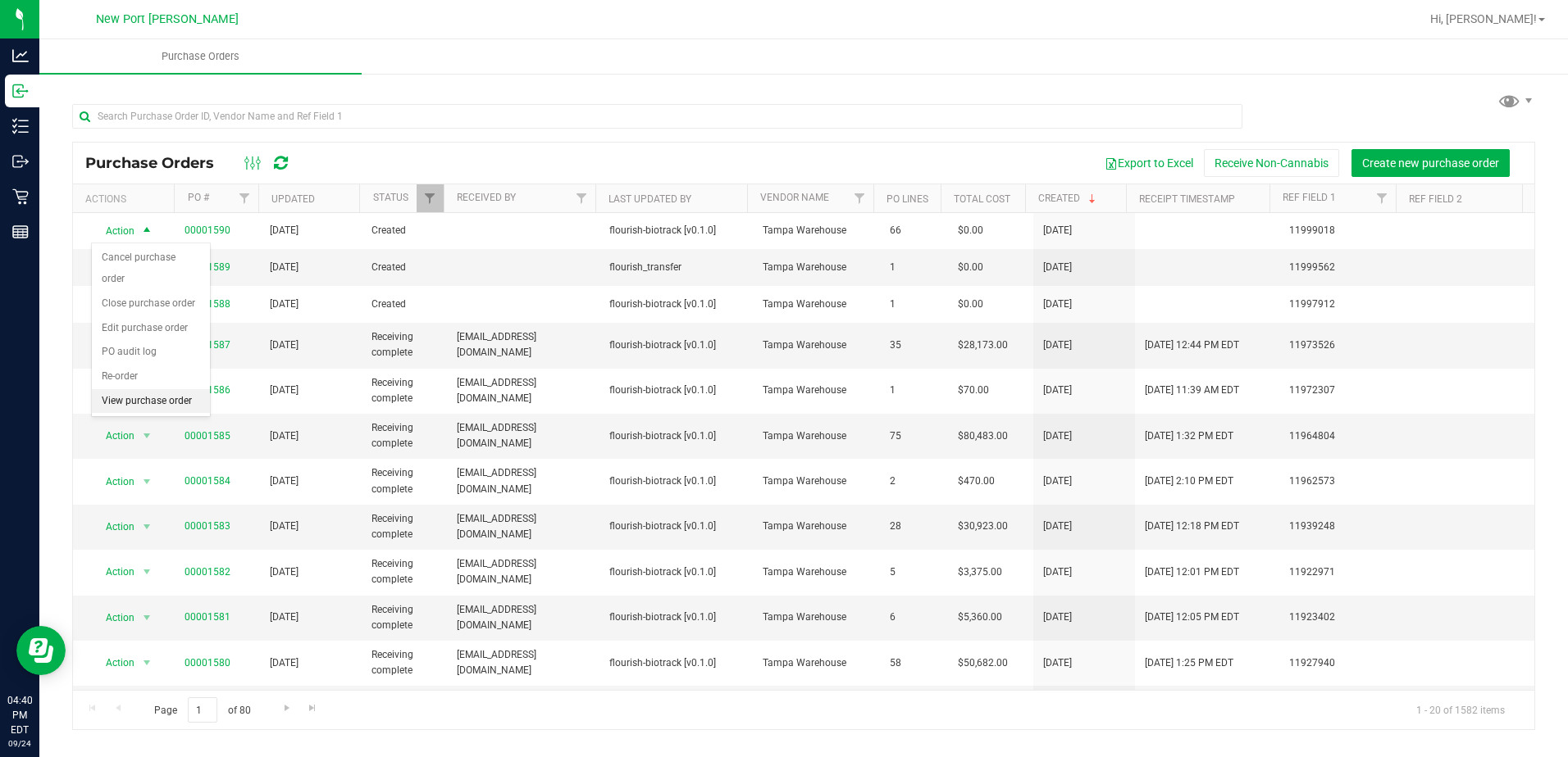
click at [139, 389] on li "View purchase order" at bounding box center [150, 401] width 118 height 25
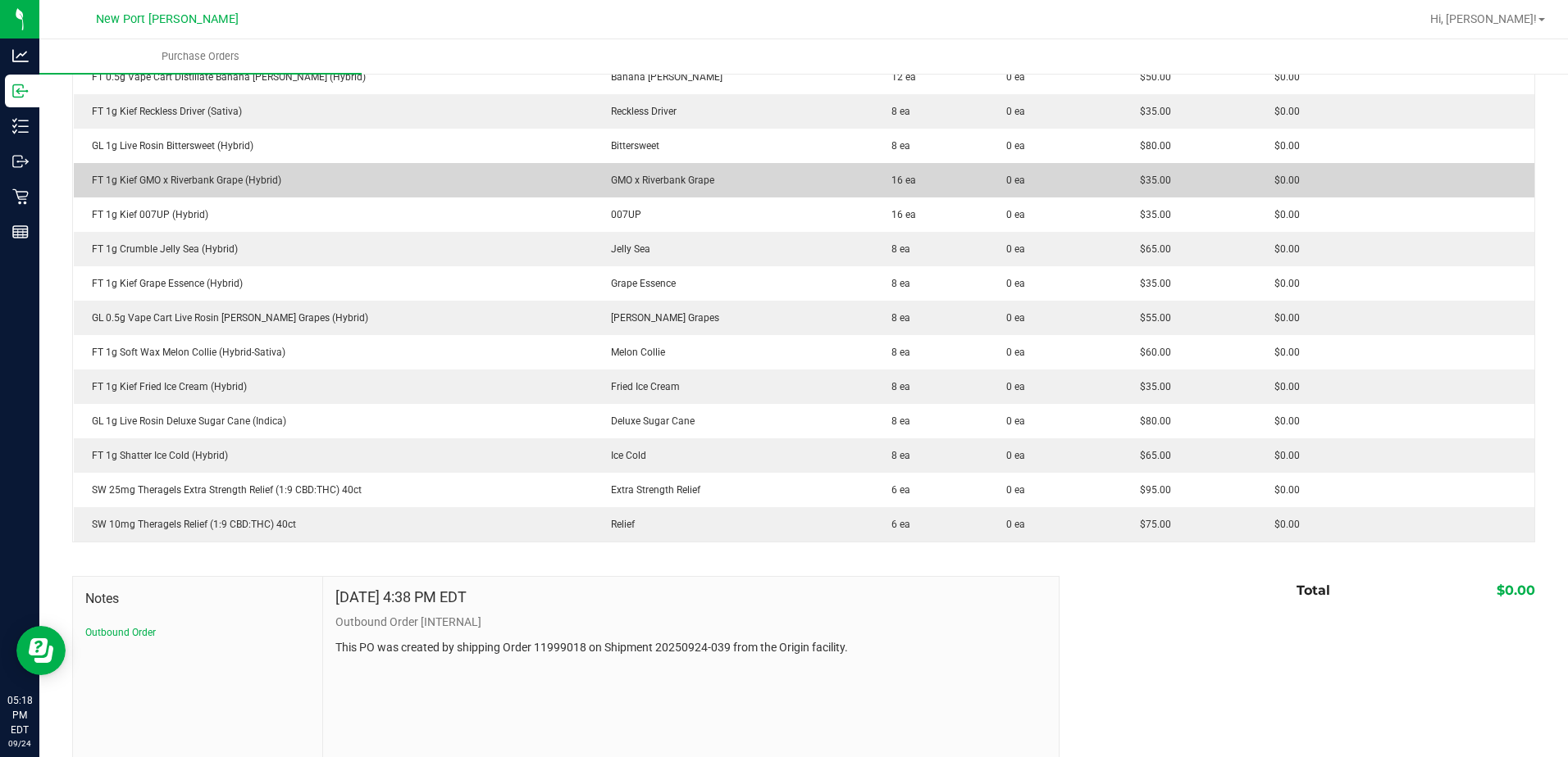
scroll to position [2119, 0]
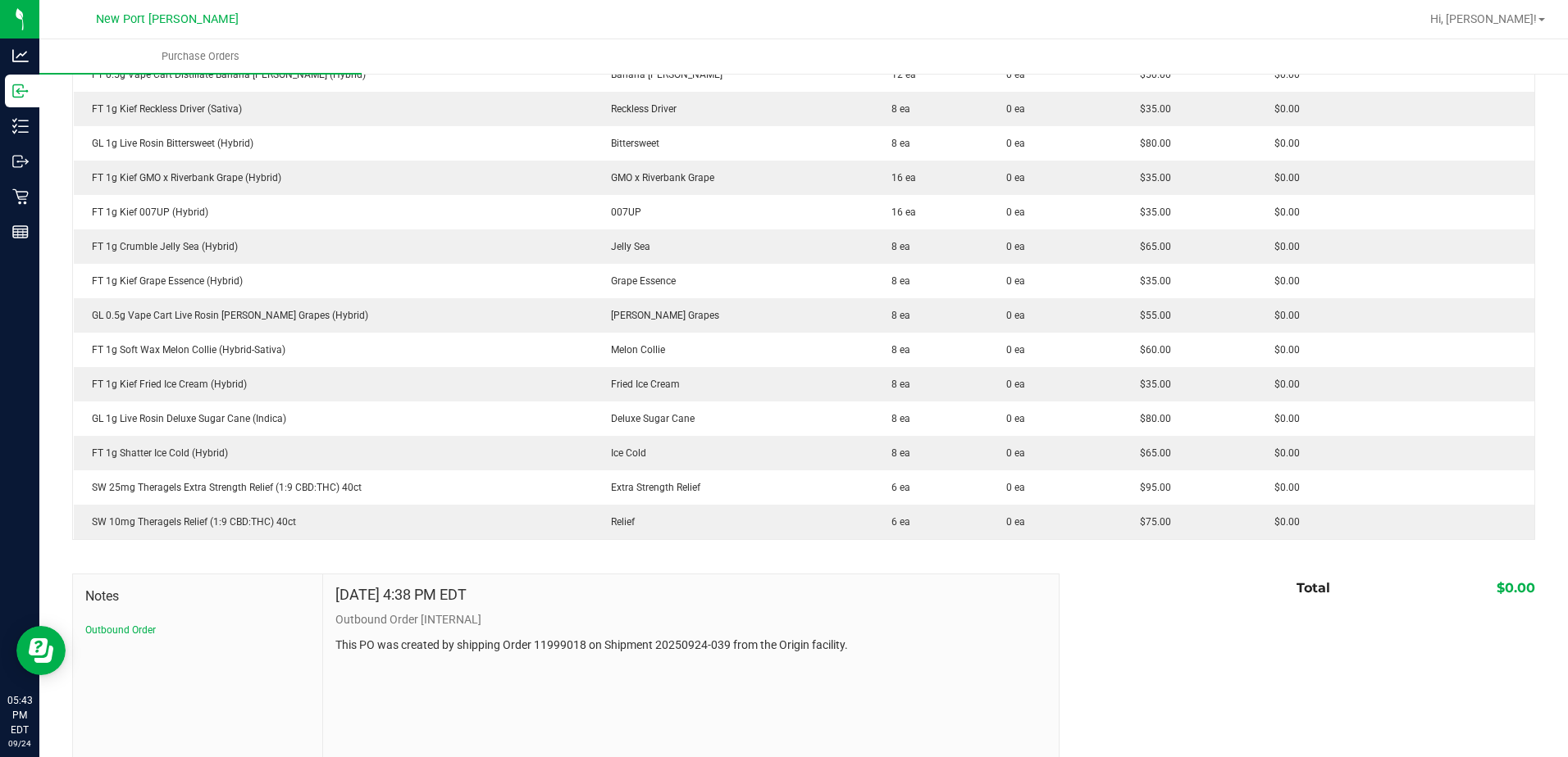
drag, startPoint x: 416, startPoint y: 400, endPoint x: 925, endPoint y: 633, distance: 559.8
click at [925, 633] on div "Sep 24, 2025 4:38 PM EDT Outbound Order [INTERNAL] This PO was created by shipp…" at bounding box center [691, 620] width 712 height 67
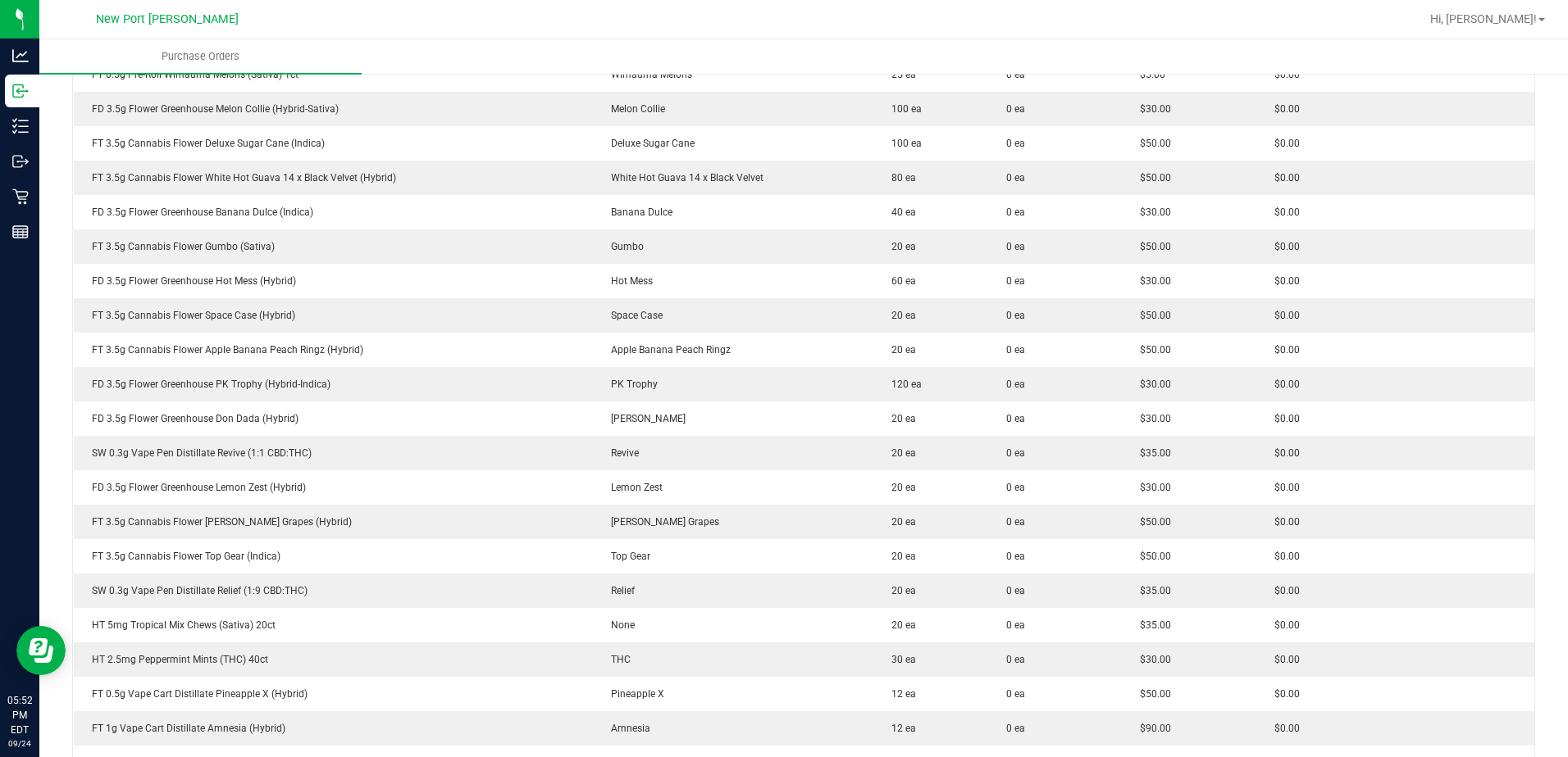
scroll to position [206, 0]
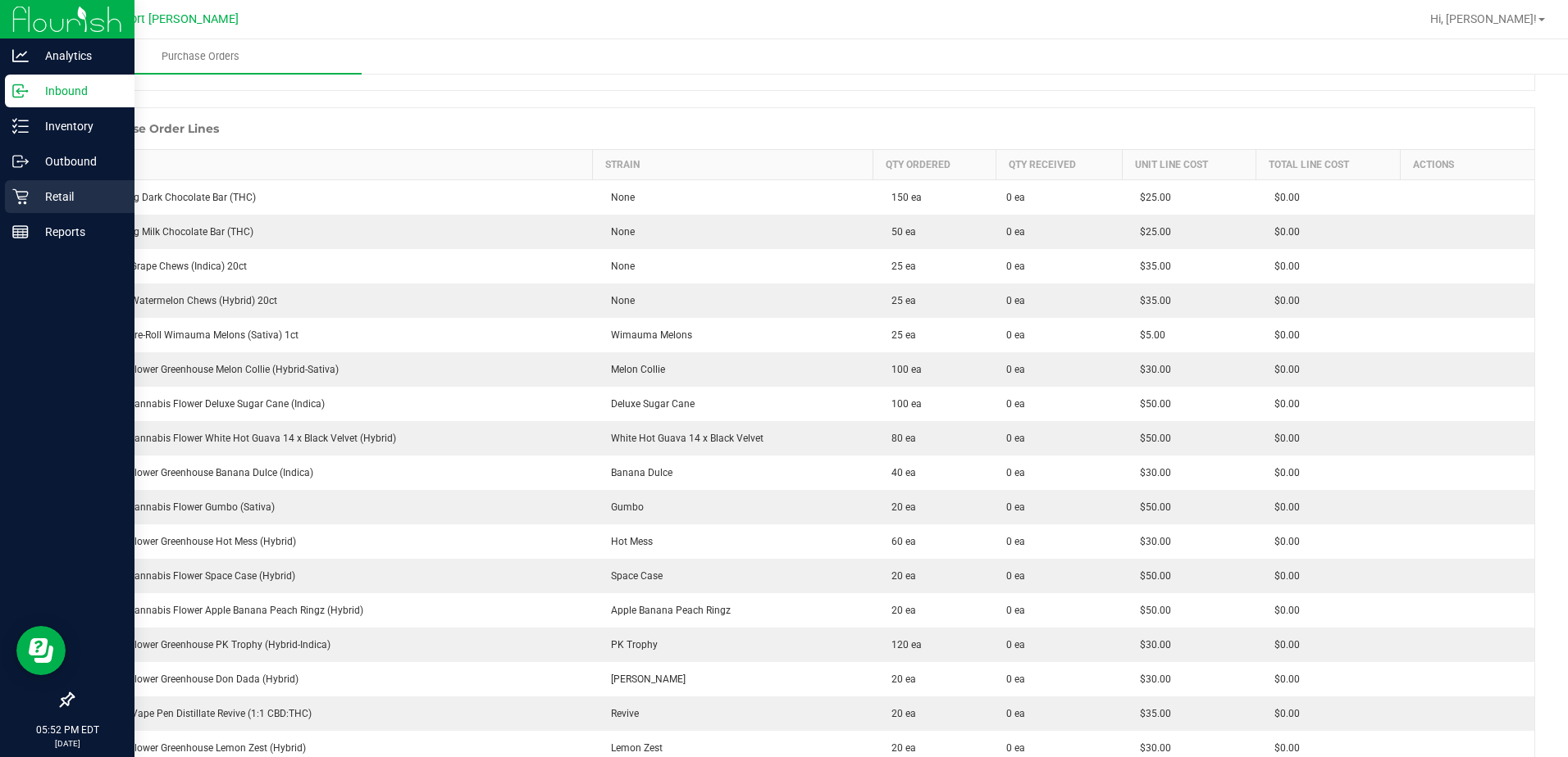
click at [24, 197] on icon at bounding box center [20, 197] width 16 height 16
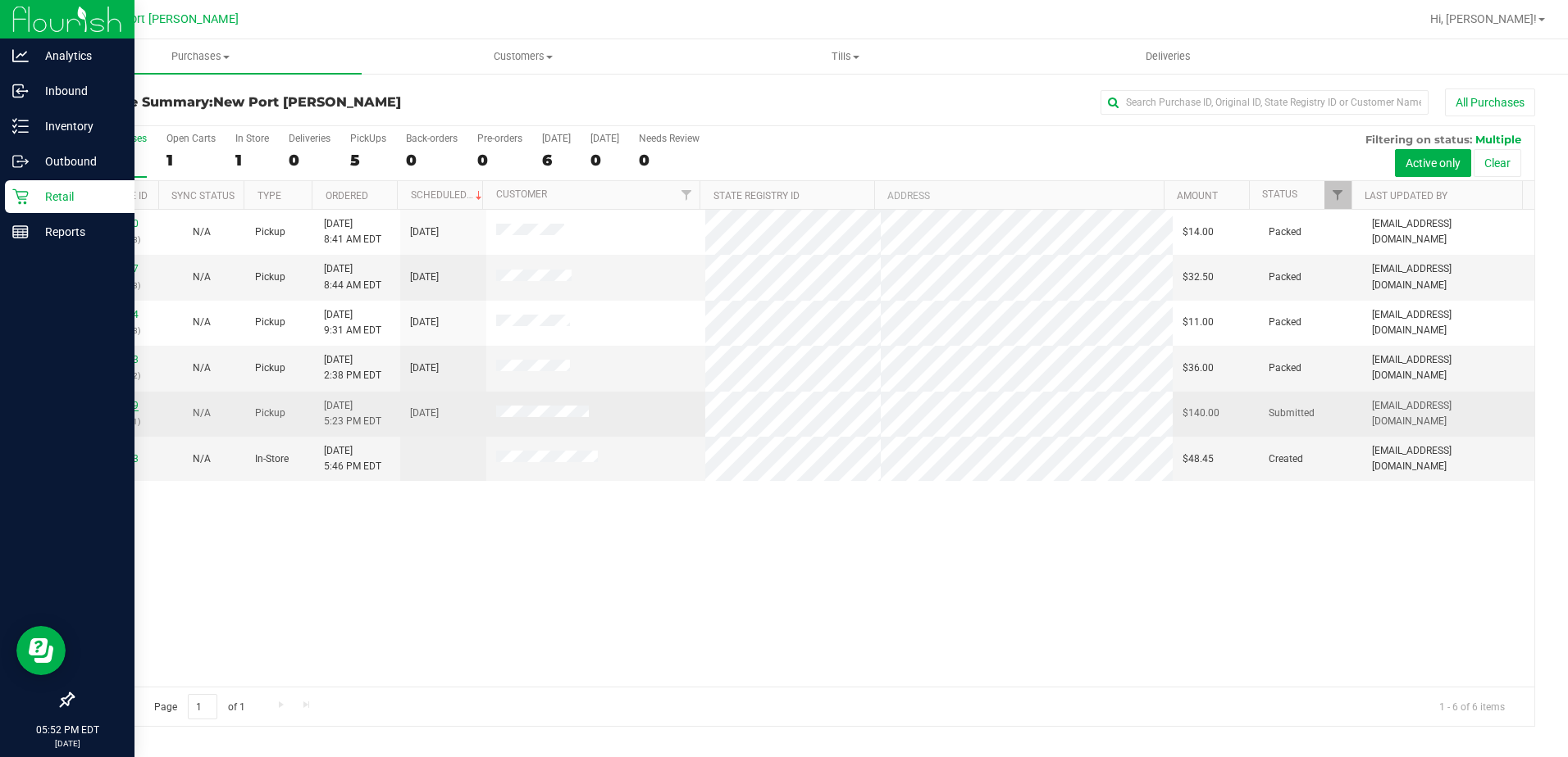
click at [126, 410] on link "12000439" at bounding box center [116, 406] width 46 height 12
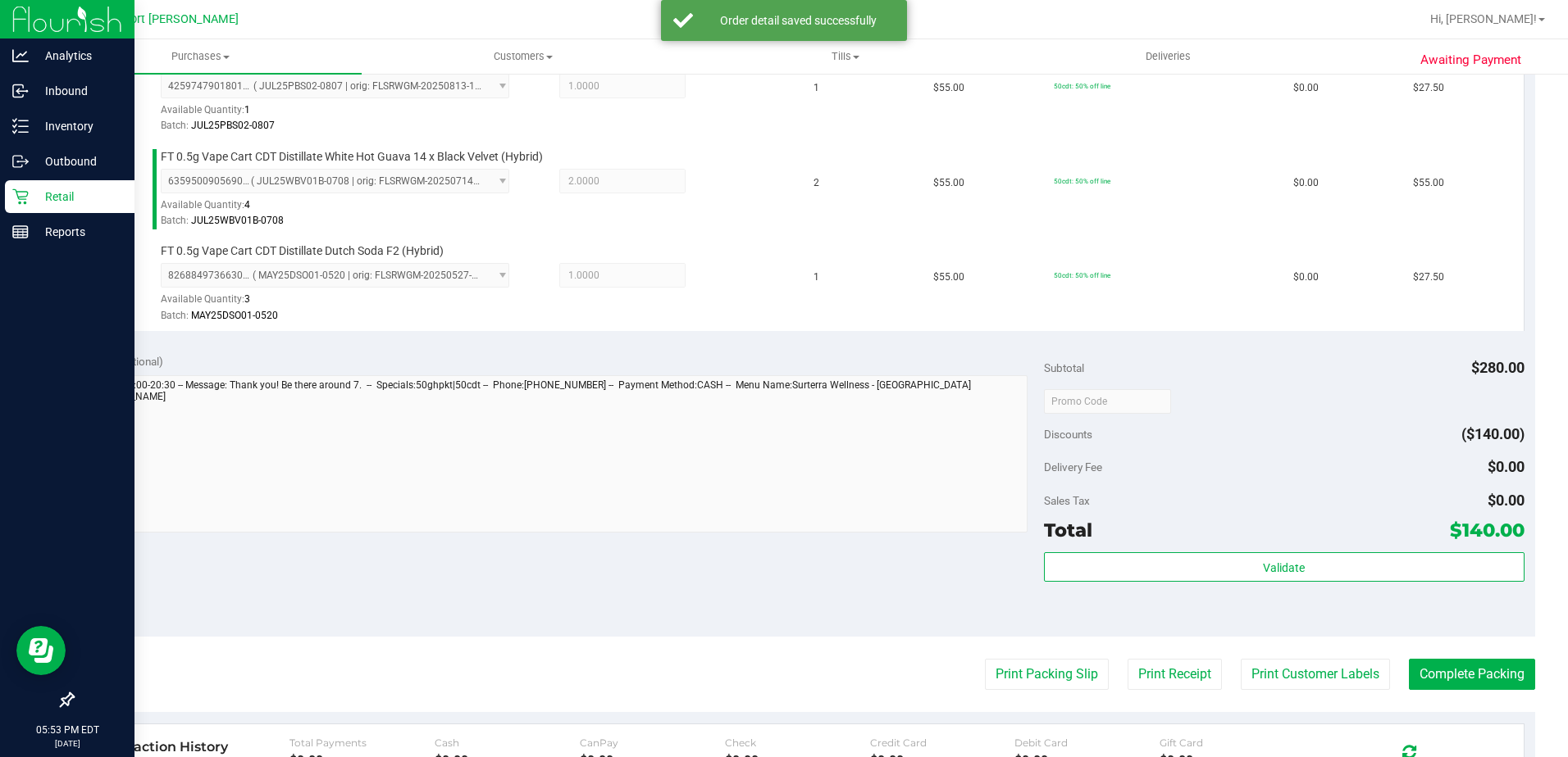
scroll to position [574, 0]
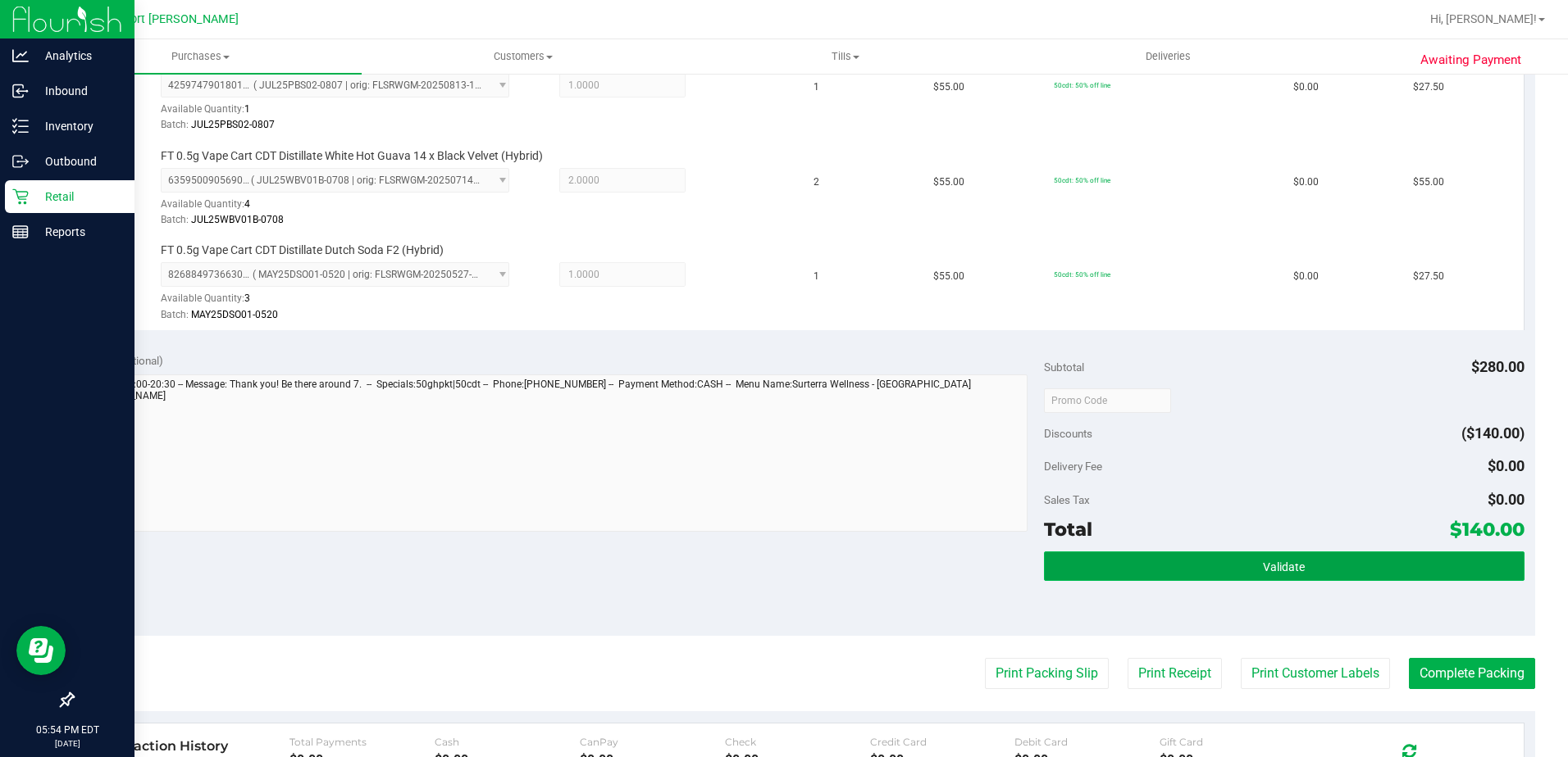
click at [1247, 561] on button "Validate" at bounding box center [1284, 567] width 480 height 30
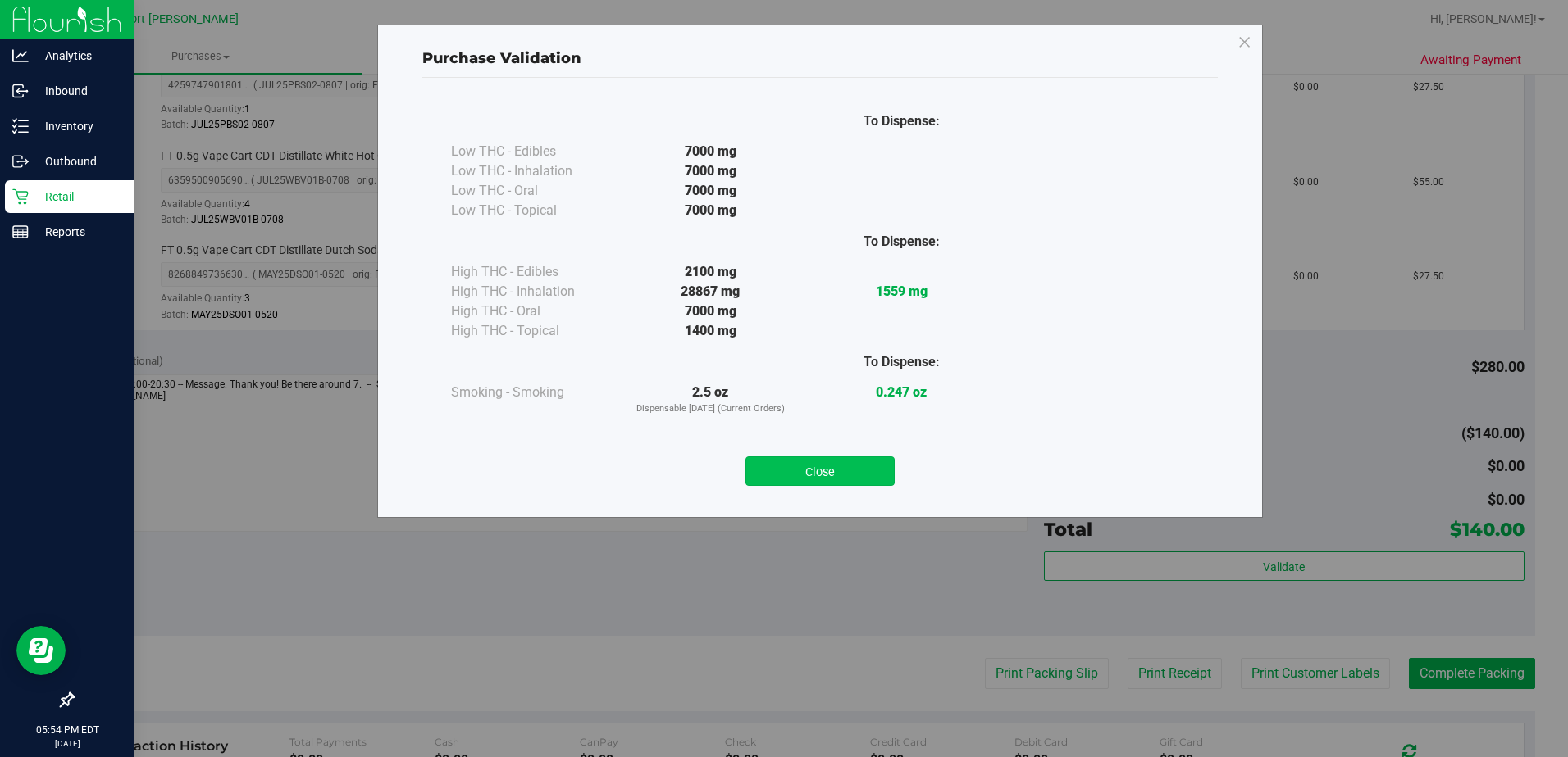
click at [854, 465] on button "Close" at bounding box center [820, 471] width 149 height 30
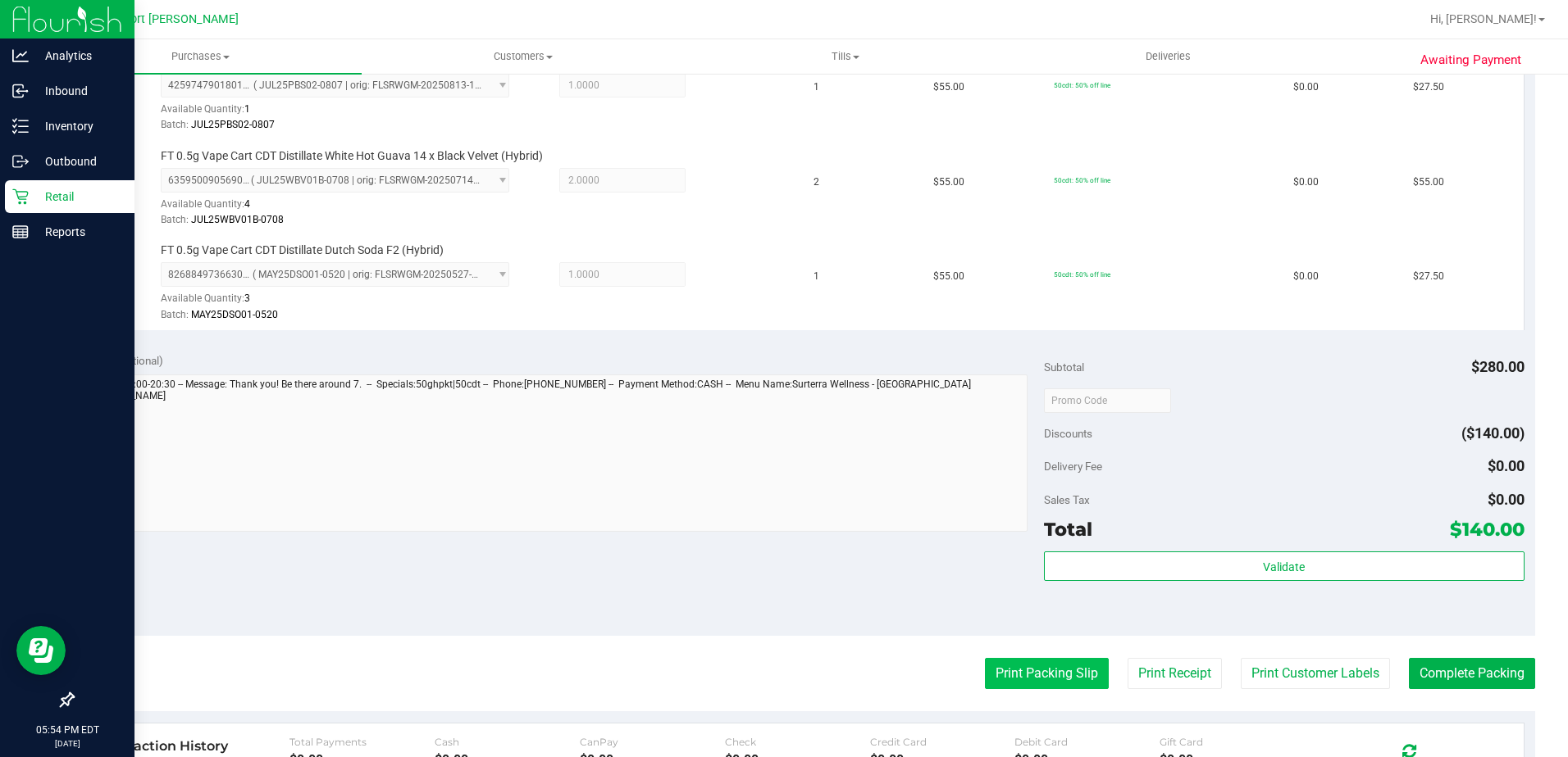
click at [1045, 676] on button "Print Packing Slip" at bounding box center [1046, 673] width 124 height 31
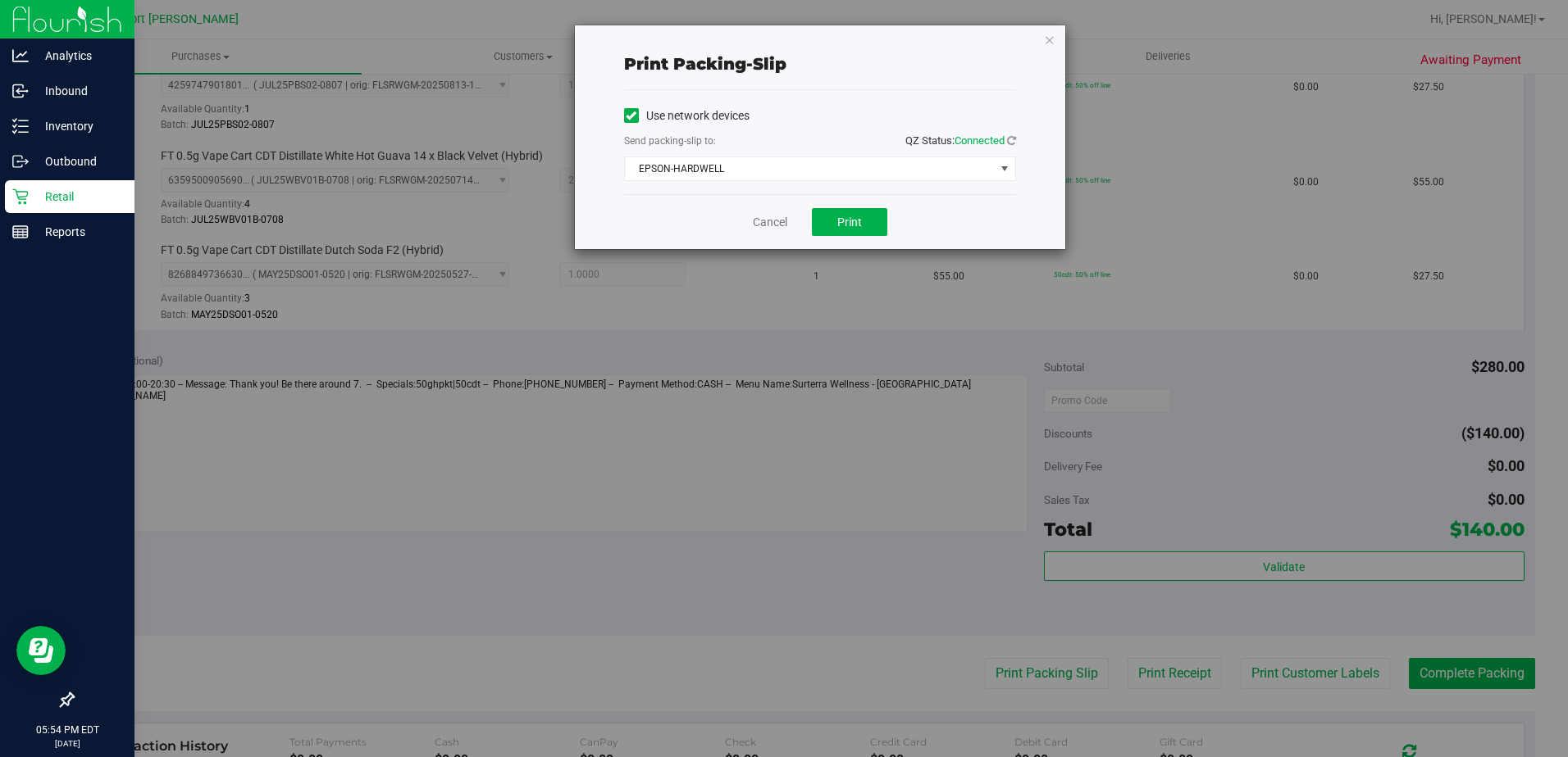
click at [850, 206] on div "Cancel Print" at bounding box center [820, 222] width 392 height 55
click at [862, 218] on button "Print" at bounding box center [849, 222] width 75 height 28
click at [768, 226] on link "Cancel" at bounding box center [769, 222] width 35 height 17
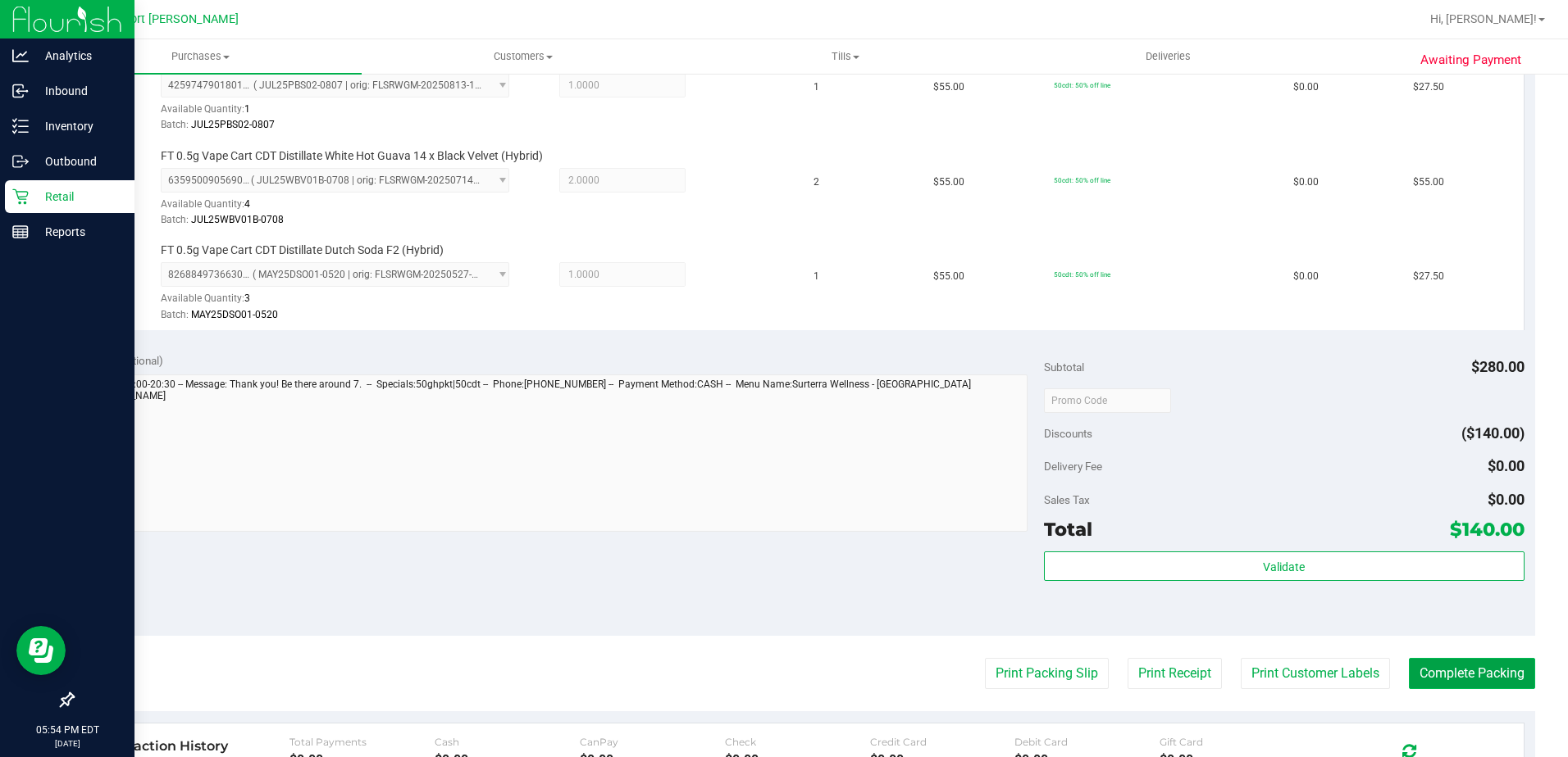
click at [1417, 666] on button "Complete Packing" at bounding box center [1472, 673] width 127 height 31
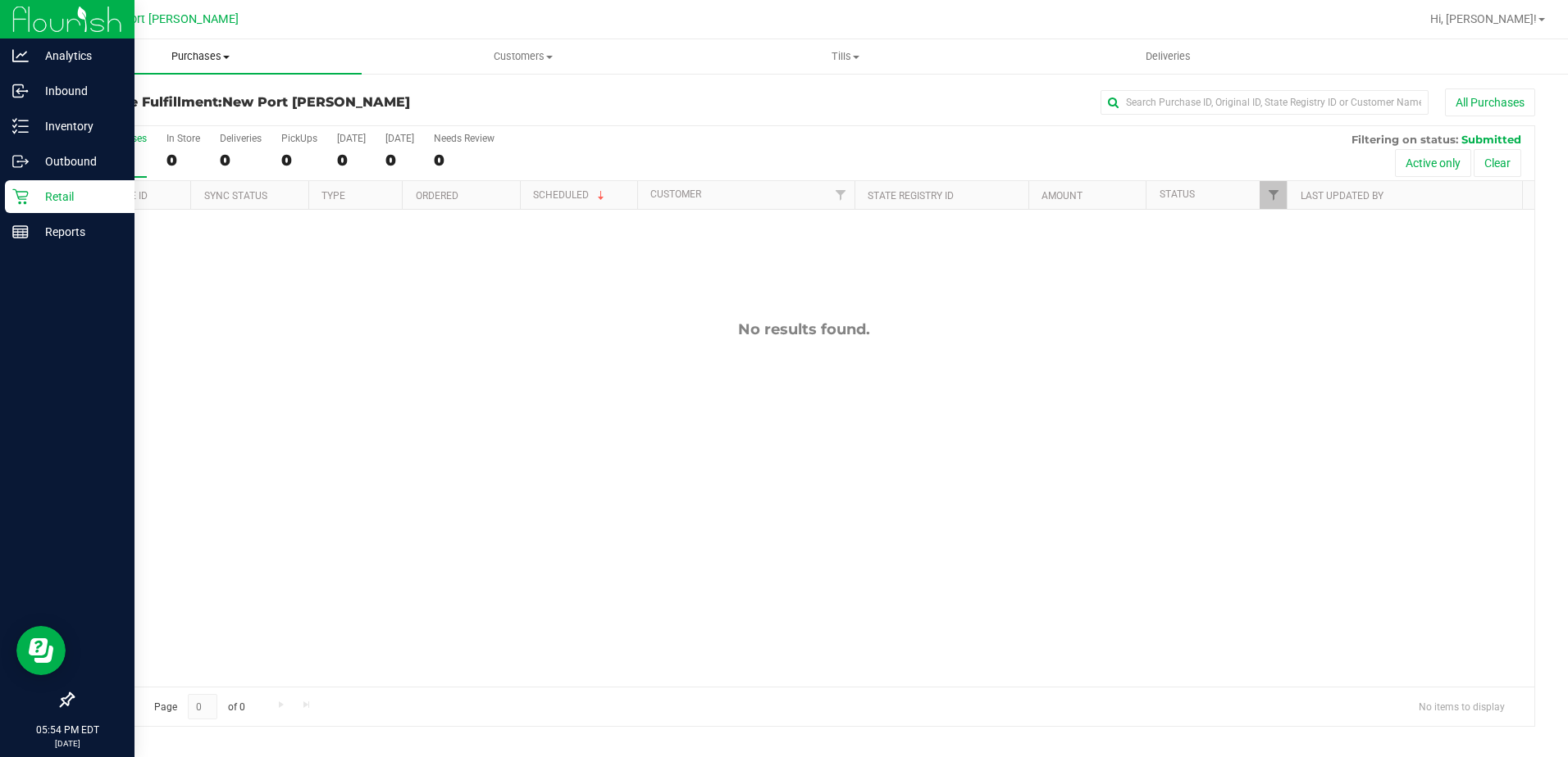
click at [205, 60] on span "Purchases" at bounding box center [201, 56] width 323 height 15
click at [187, 93] on span "Summary of purchases" at bounding box center [124, 99] width 168 height 14
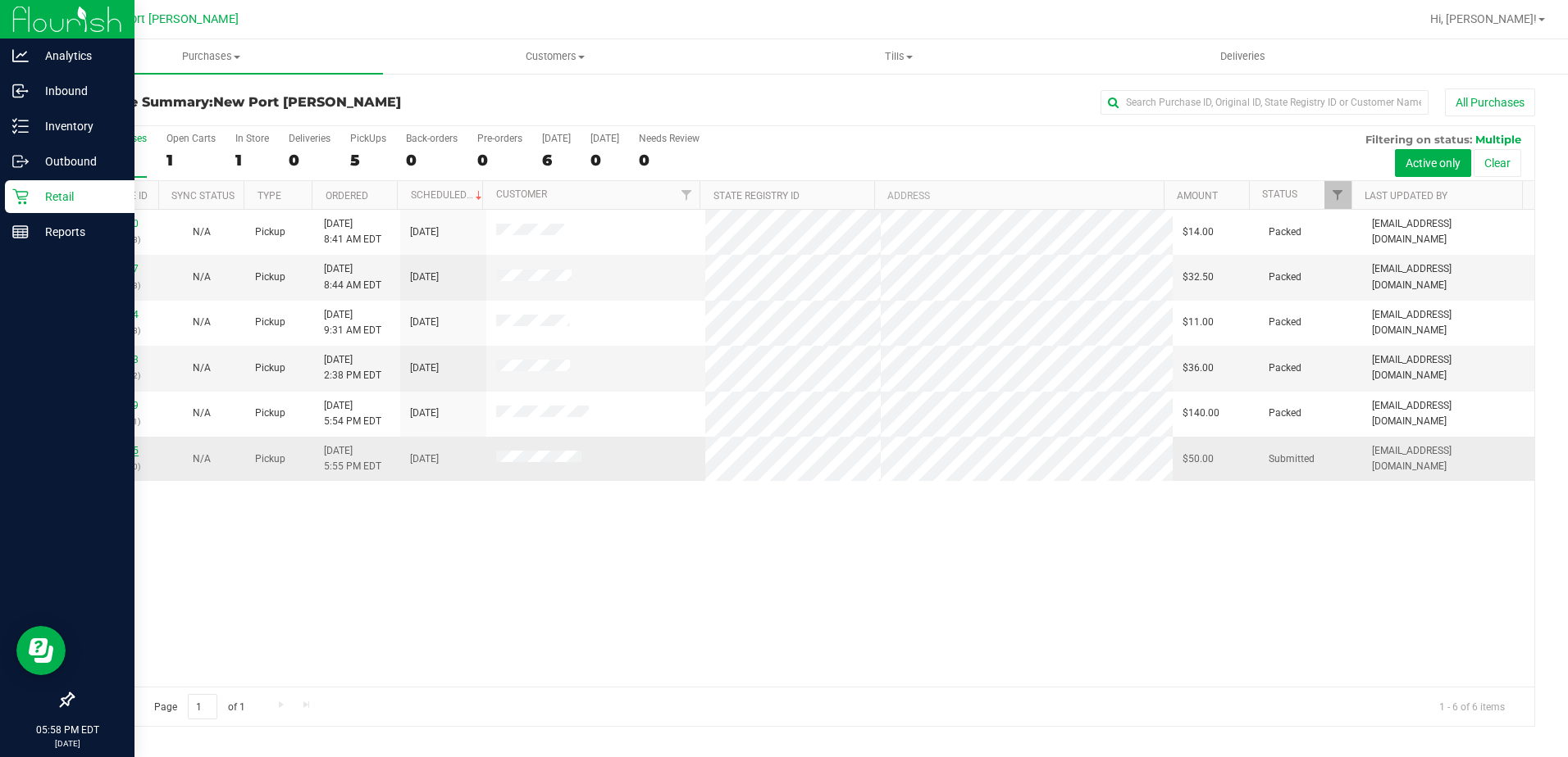
click at [129, 456] on link "12000675" at bounding box center [116, 451] width 46 height 12
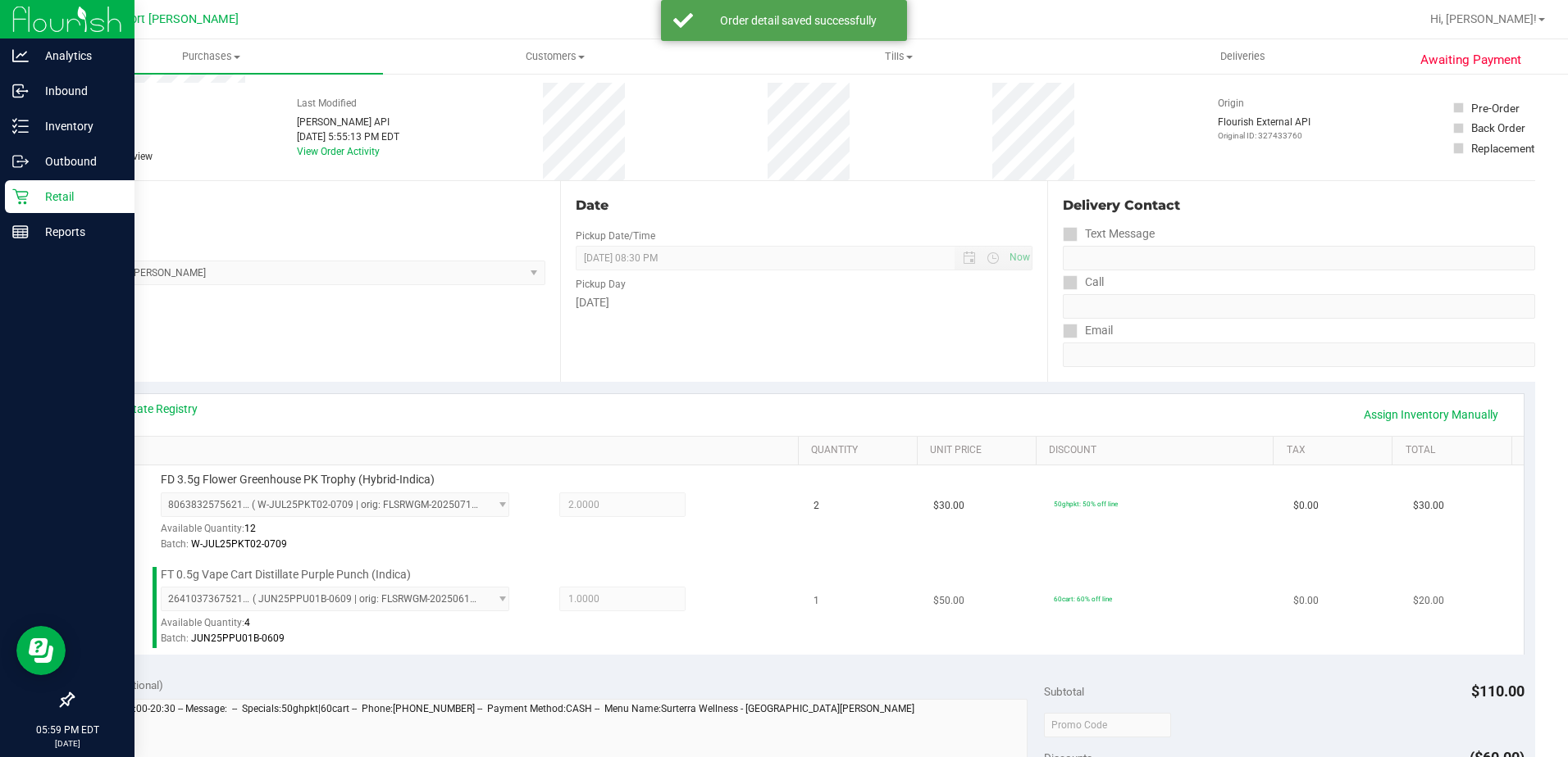
scroll to position [246, 0]
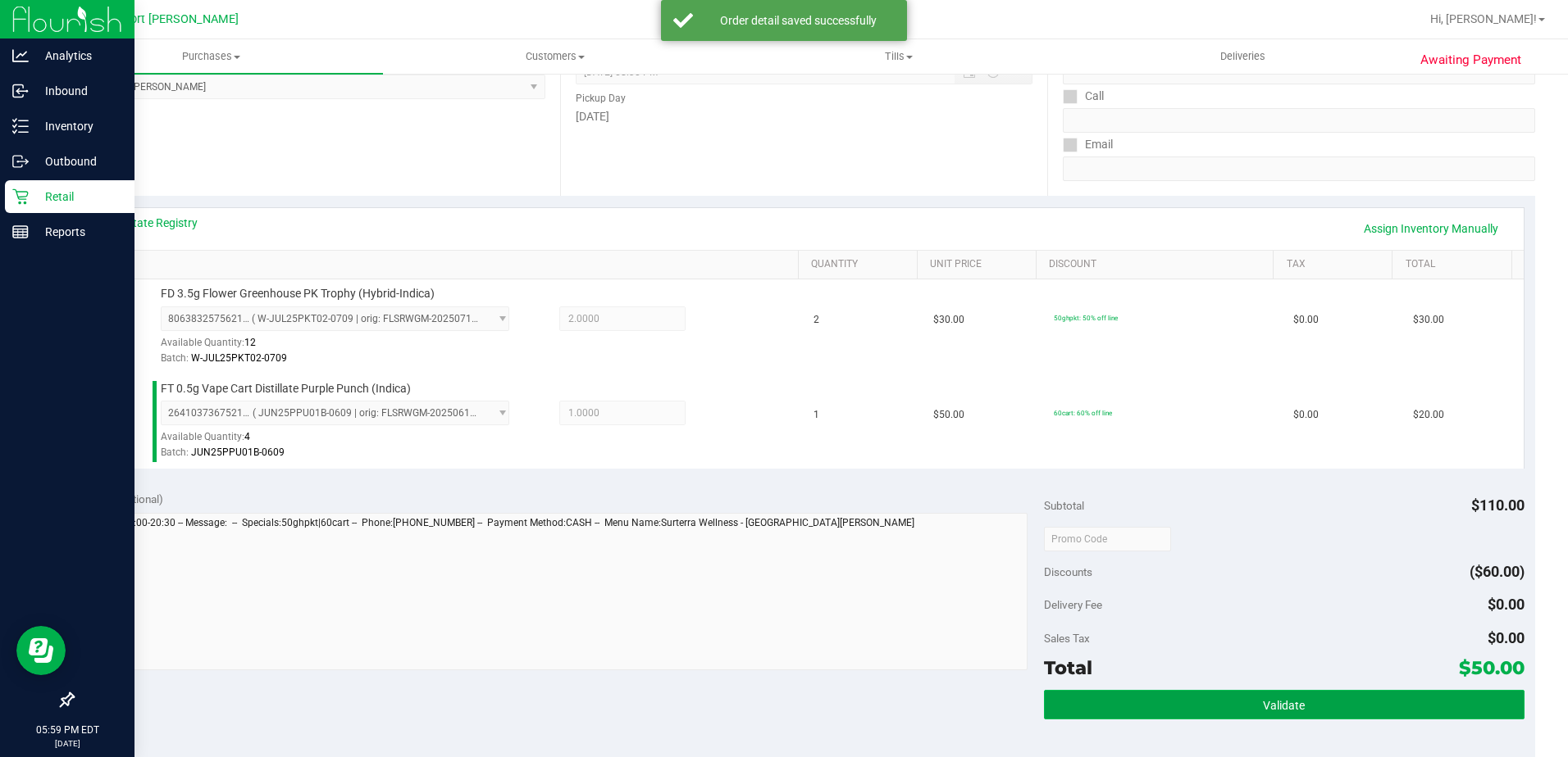
click at [1293, 703] on span "Validate" at bounding box center [1284, 706] width 42 height 13
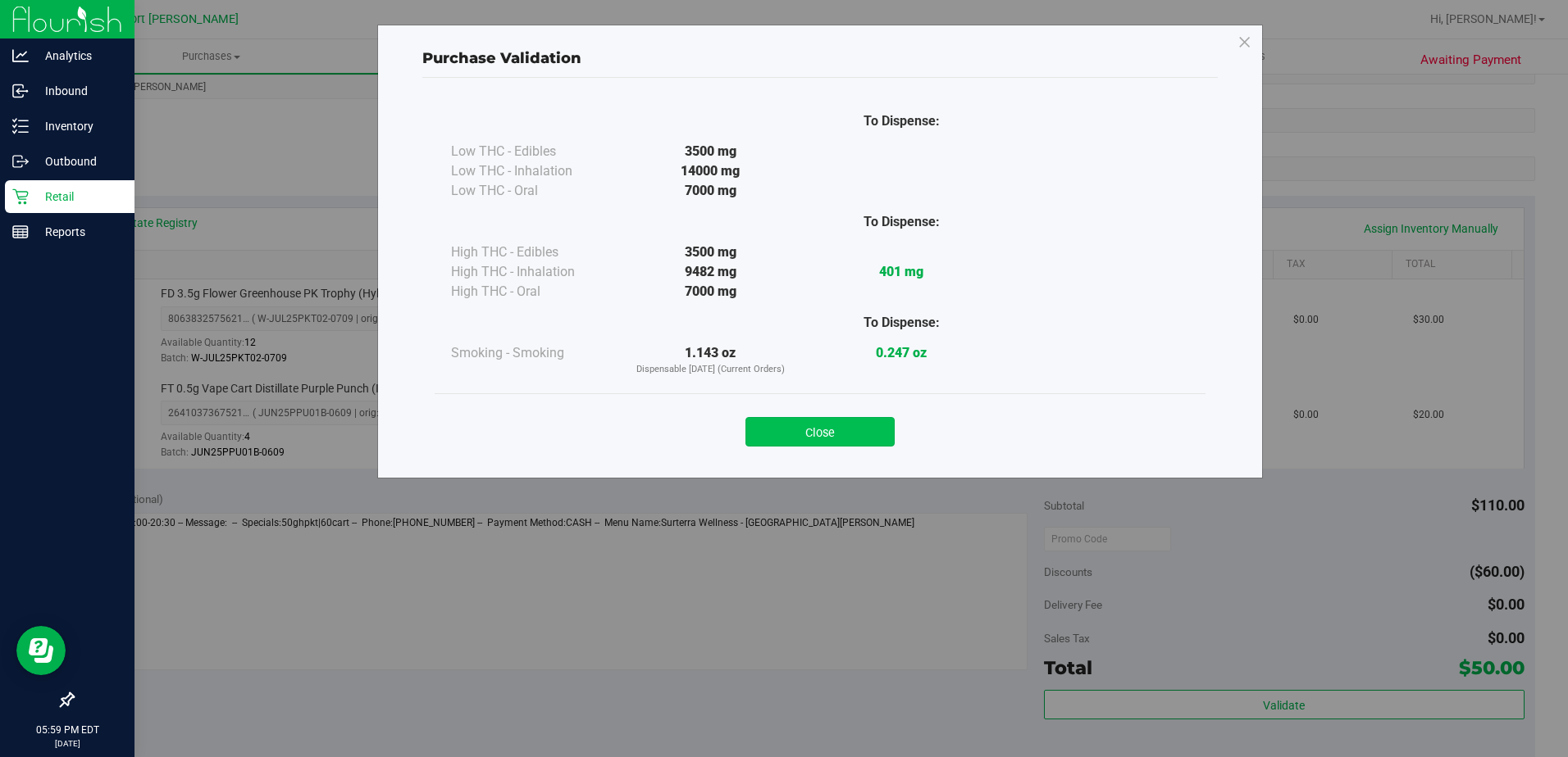
click at [843, 426] on button "Close" at bounding box center [820, 432] width 149 height 30
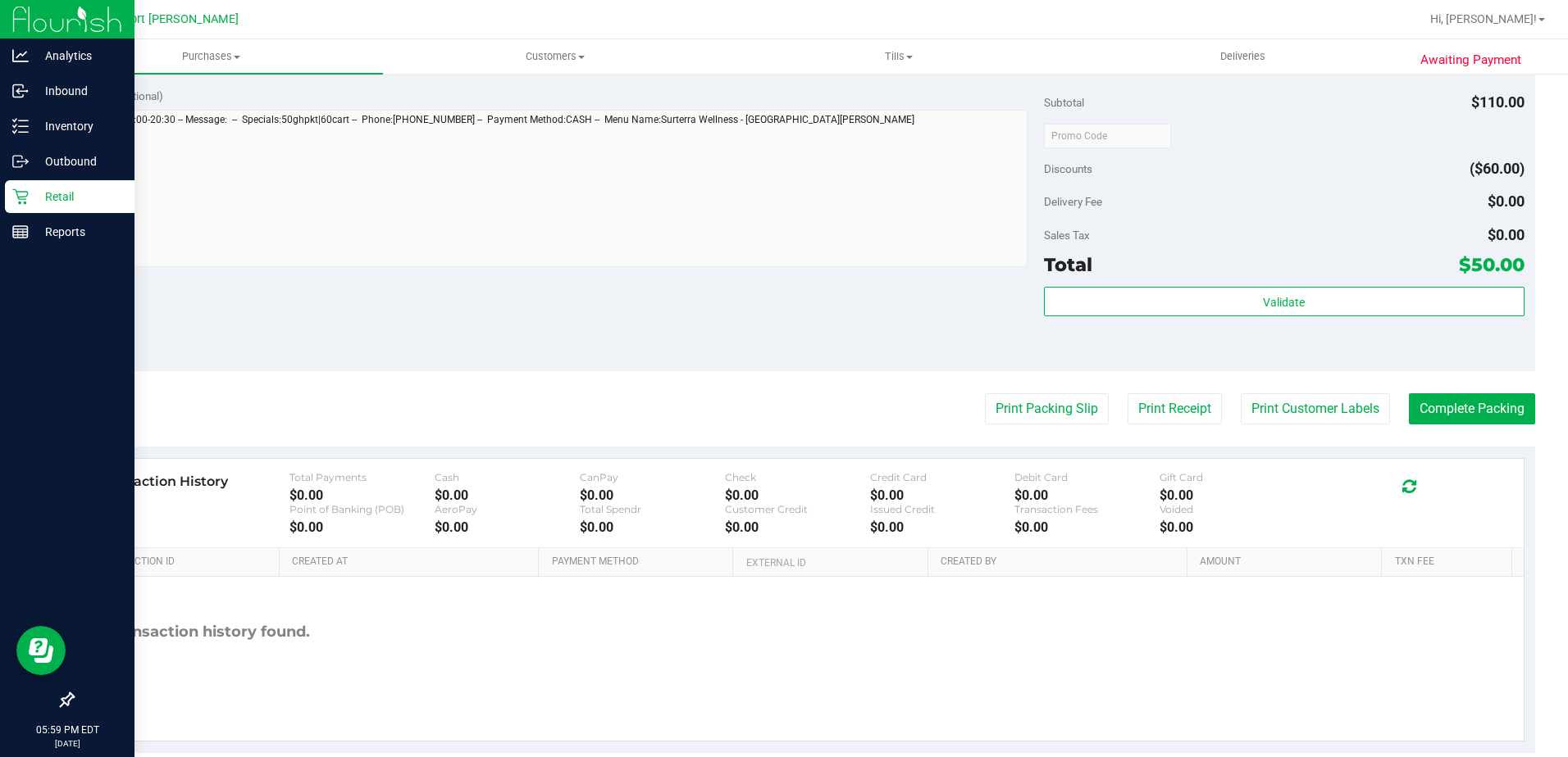
scroll to position [656, 0]
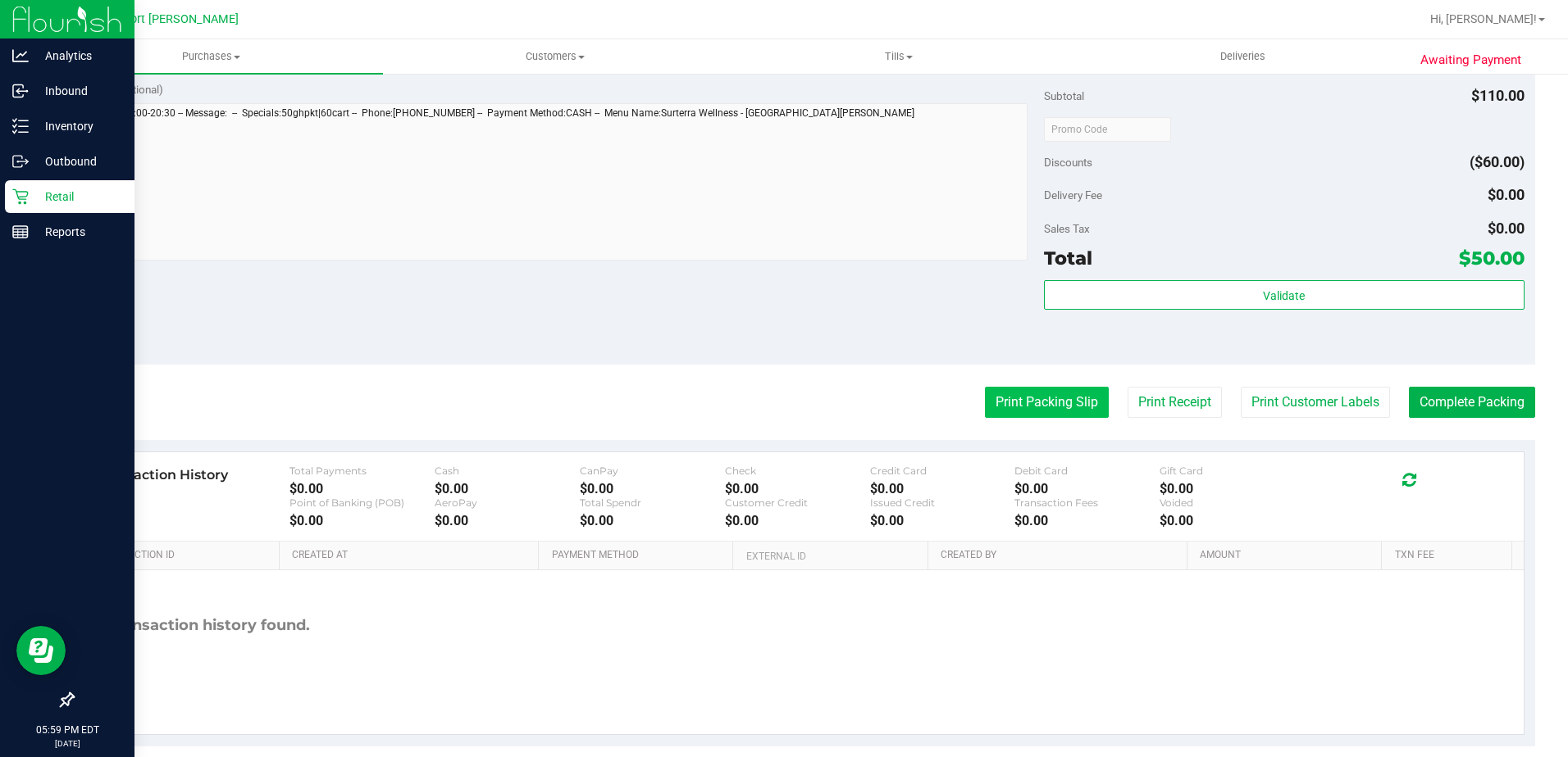
click at [985, 396] on button "Print Packing Slip" at bounding box center [1046, 402] width 124 height 31
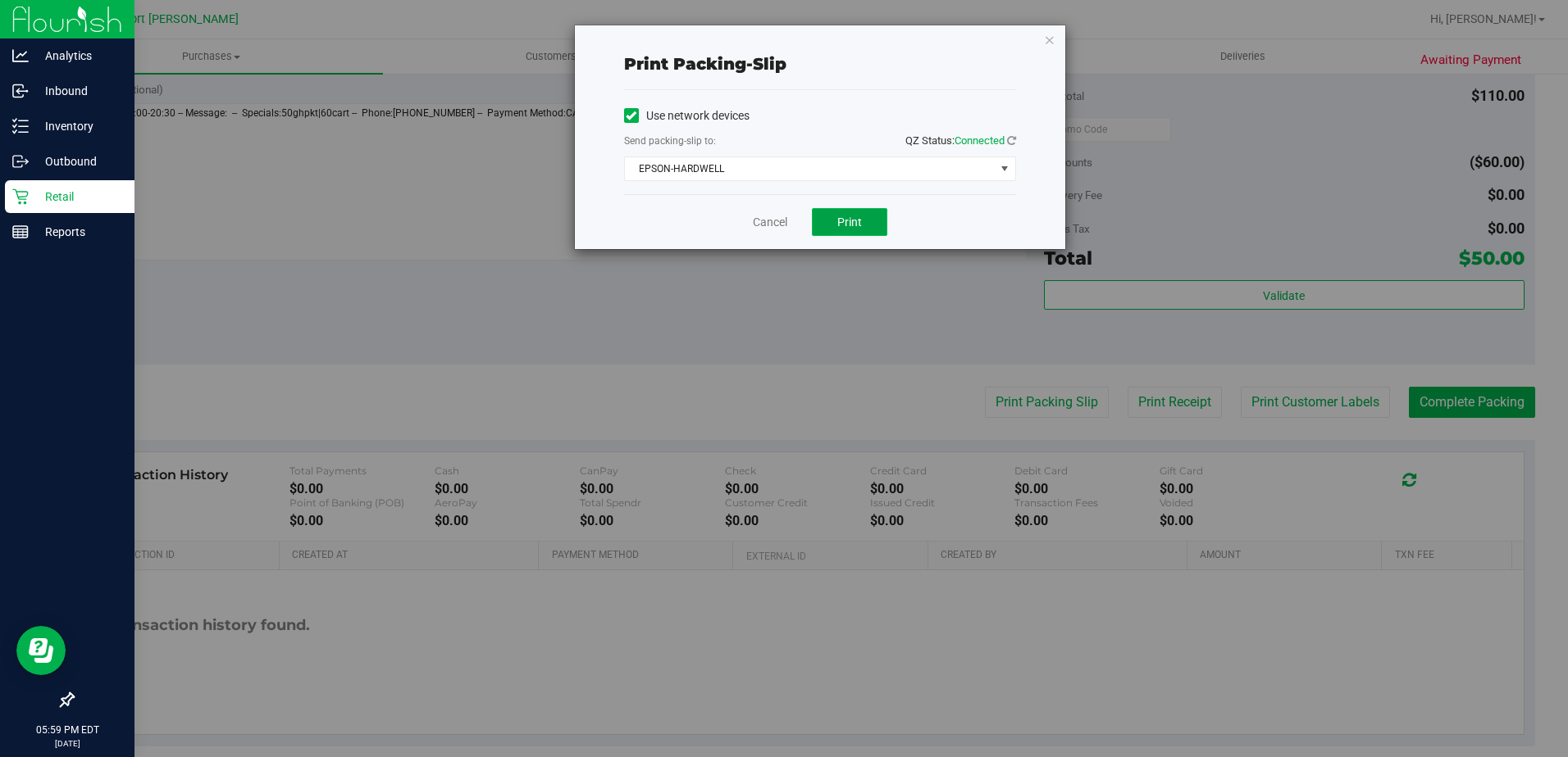
click at [846, 220] on span "Print" at bounding box center [849, 222] width 25 height 13
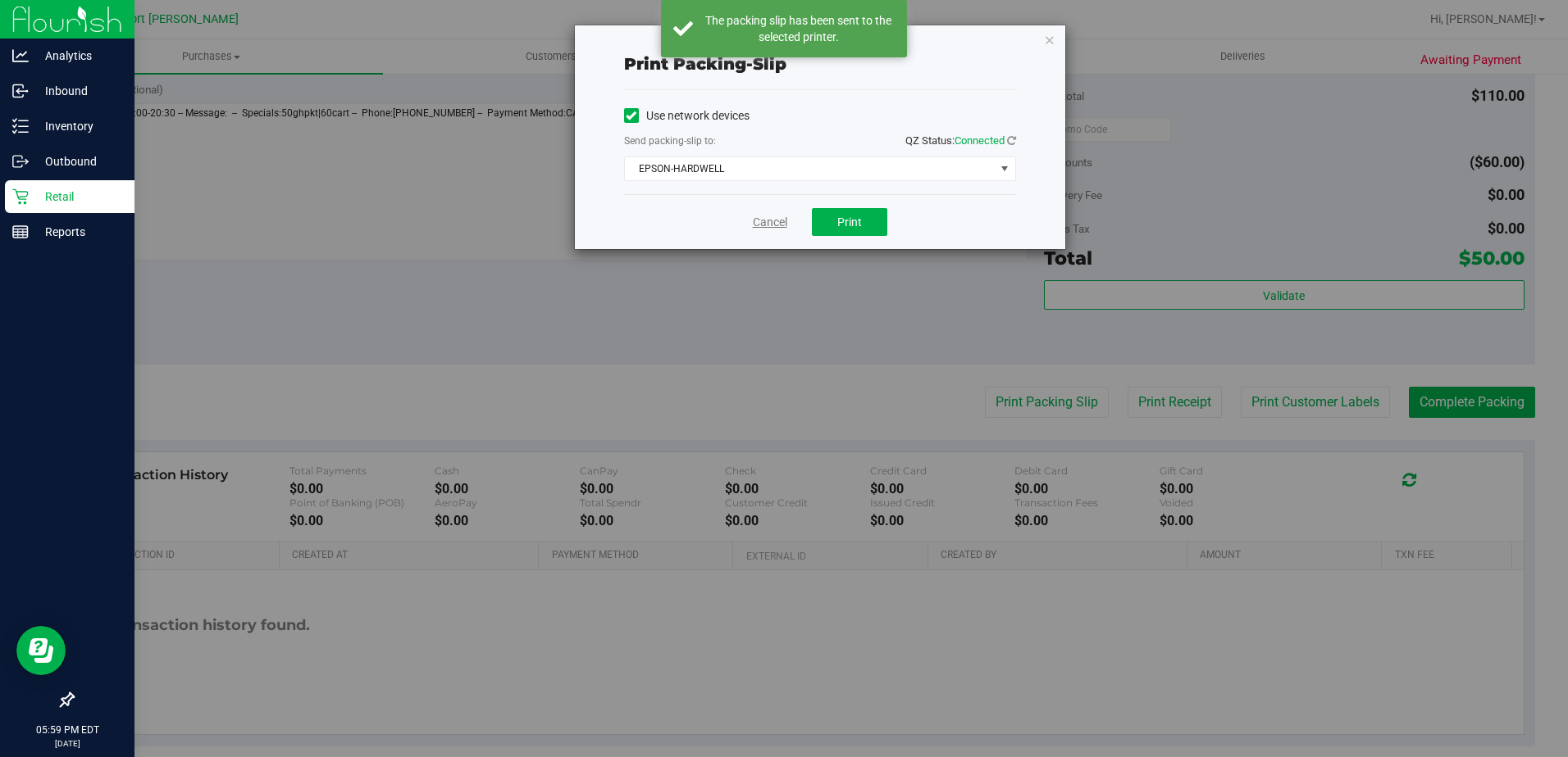
click at [770, 223] on link "Cancel" at bounding box center [769, 222] width 35 height 17
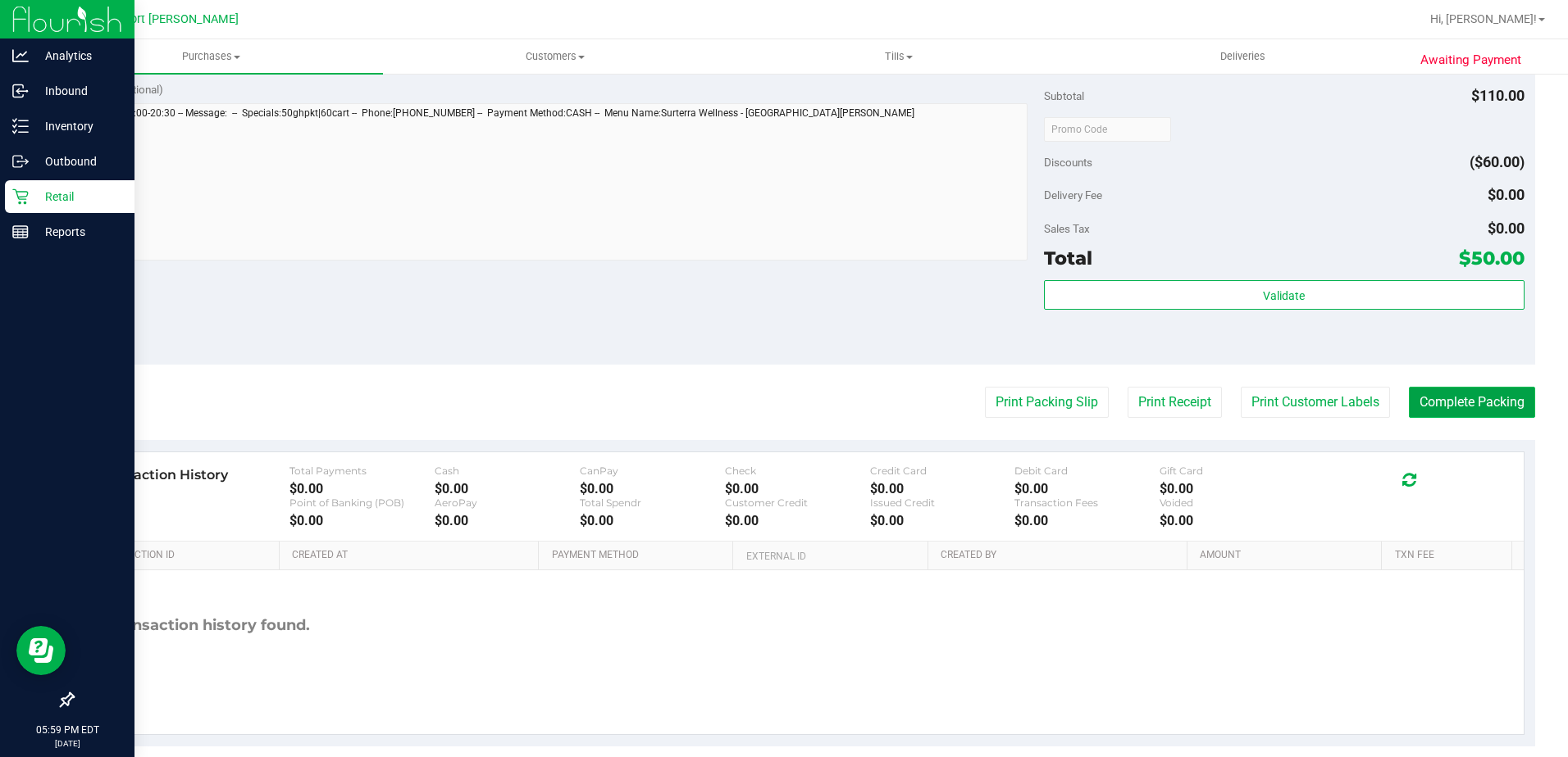
click at [1457, 395] on button "Complete Packing" at bounding box center [1472, 402] width 127 height 31
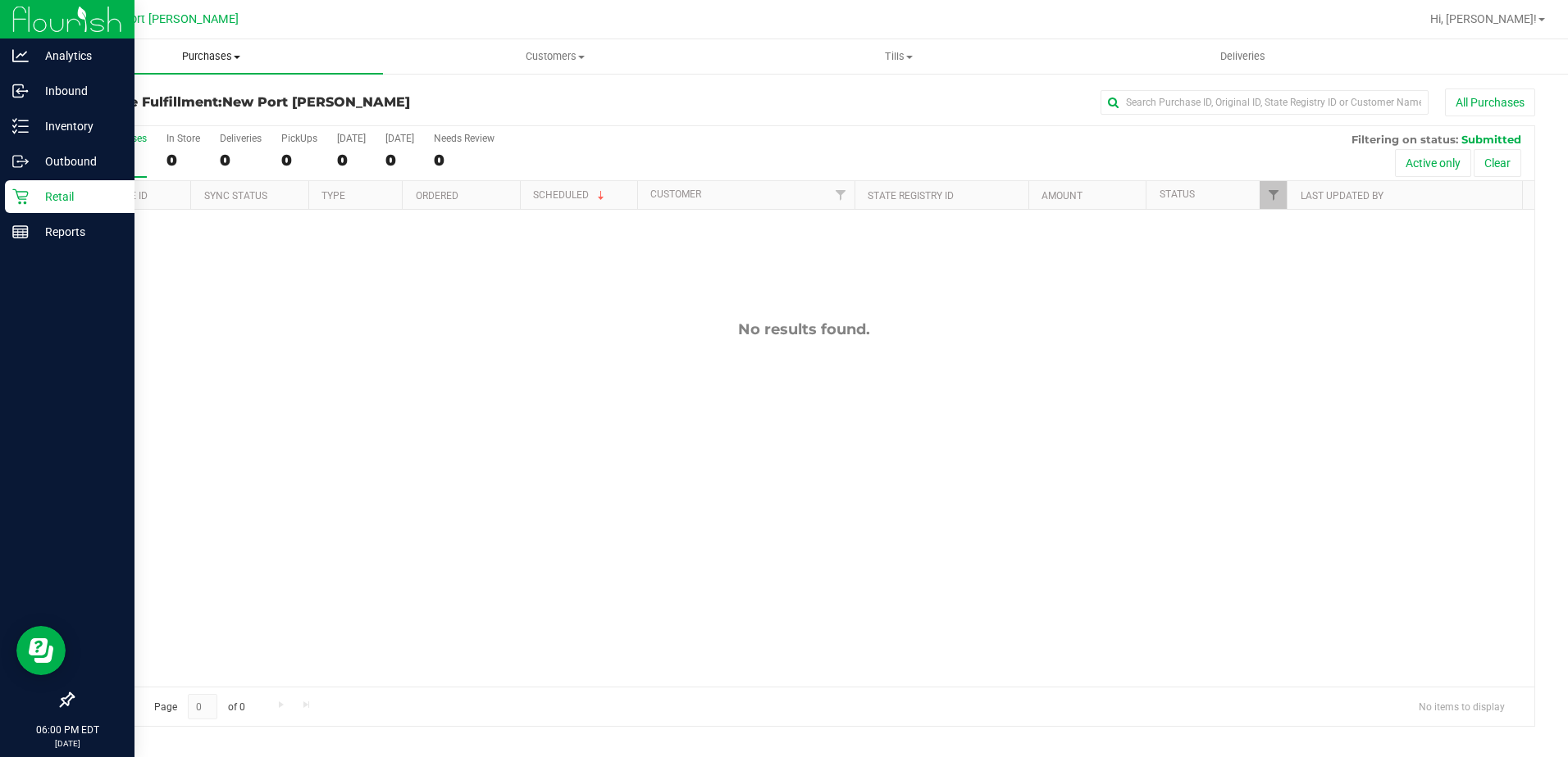
click at [204, 48] on uib-tab-heading "Purchases Summary of purchases Fulfillment All purchases" at bounding box center [211, 56] width 343 height 35
click at [186, 93] on span "Summary of purchases" at bounding box center [124, 99] width 168 height 14
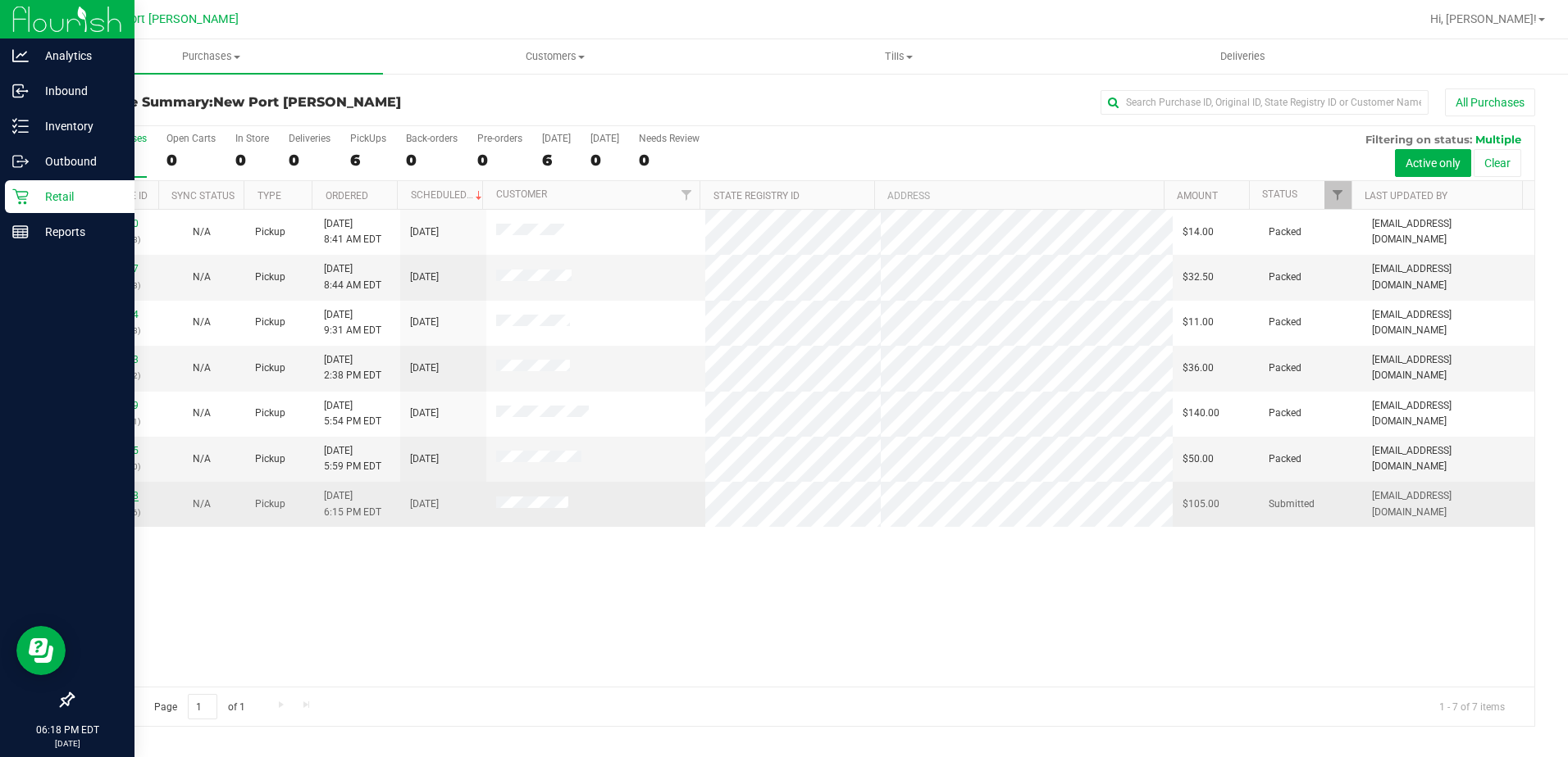
click at [123, 497] on link "12000818" at bounding box center [116, 496] width 46 height 12
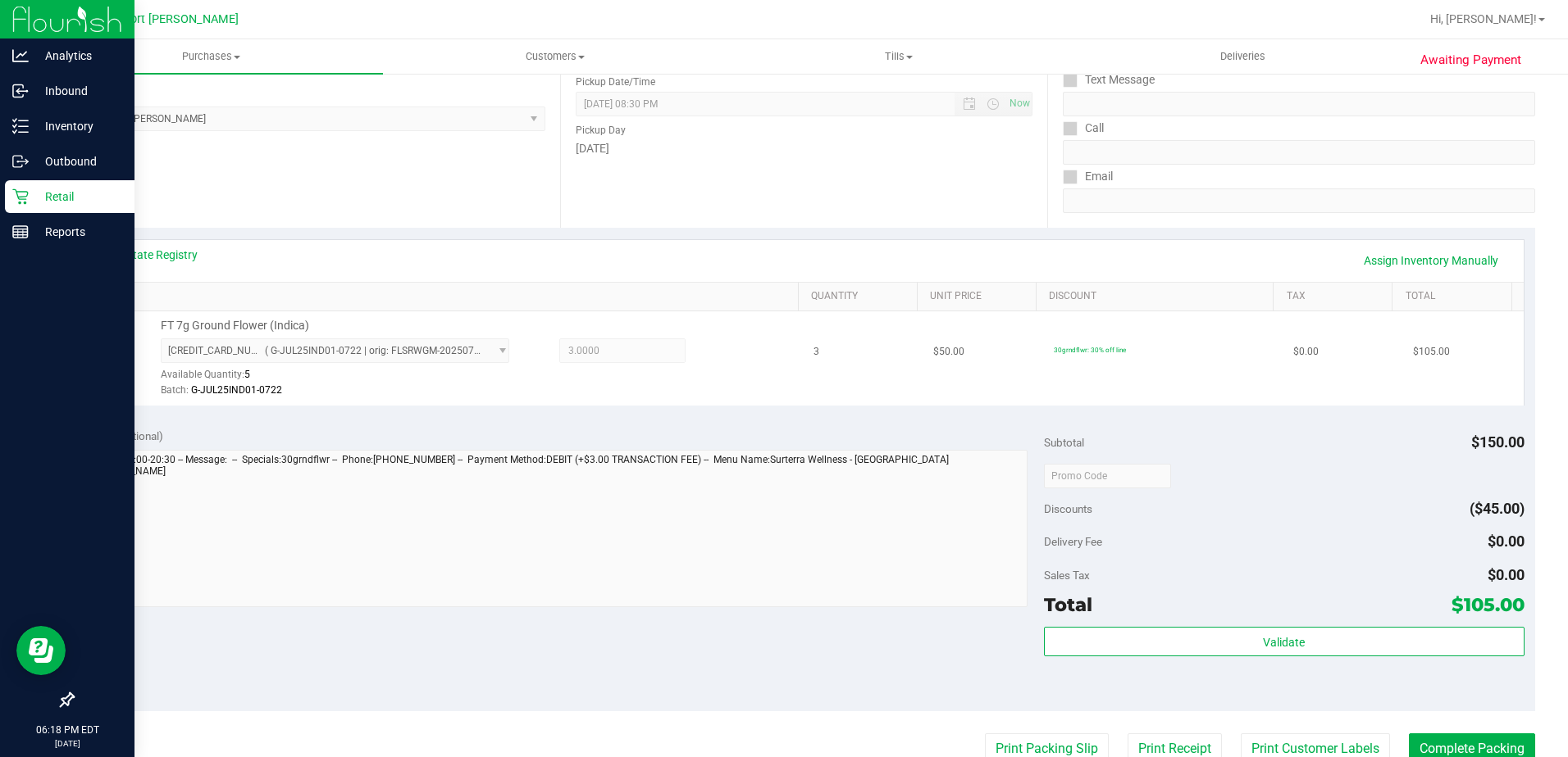
scroll to position [246, 0]
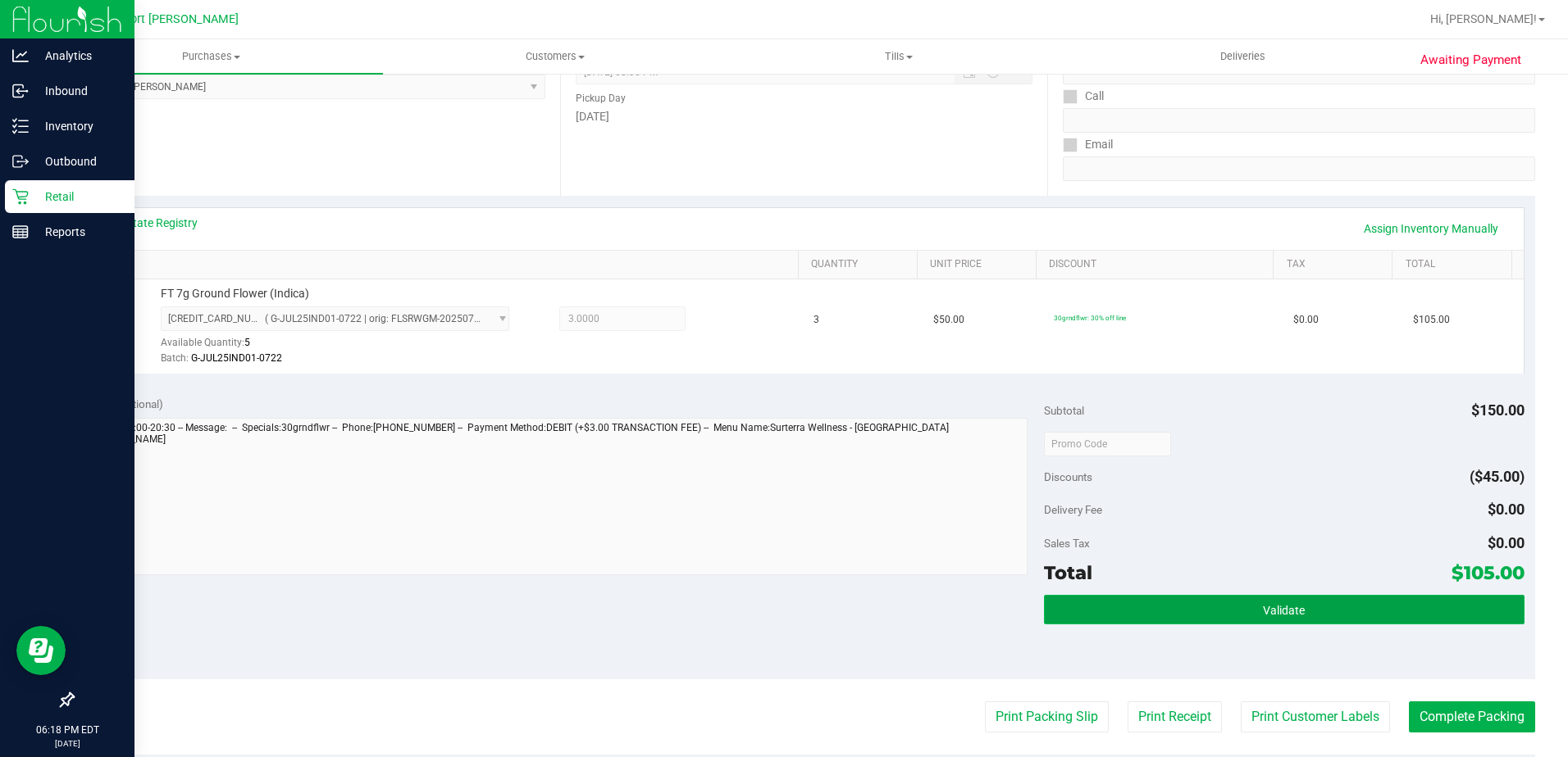
click at [1200, 606] on button "Validate" at bounding box center [1284, 610] width 480 height 30
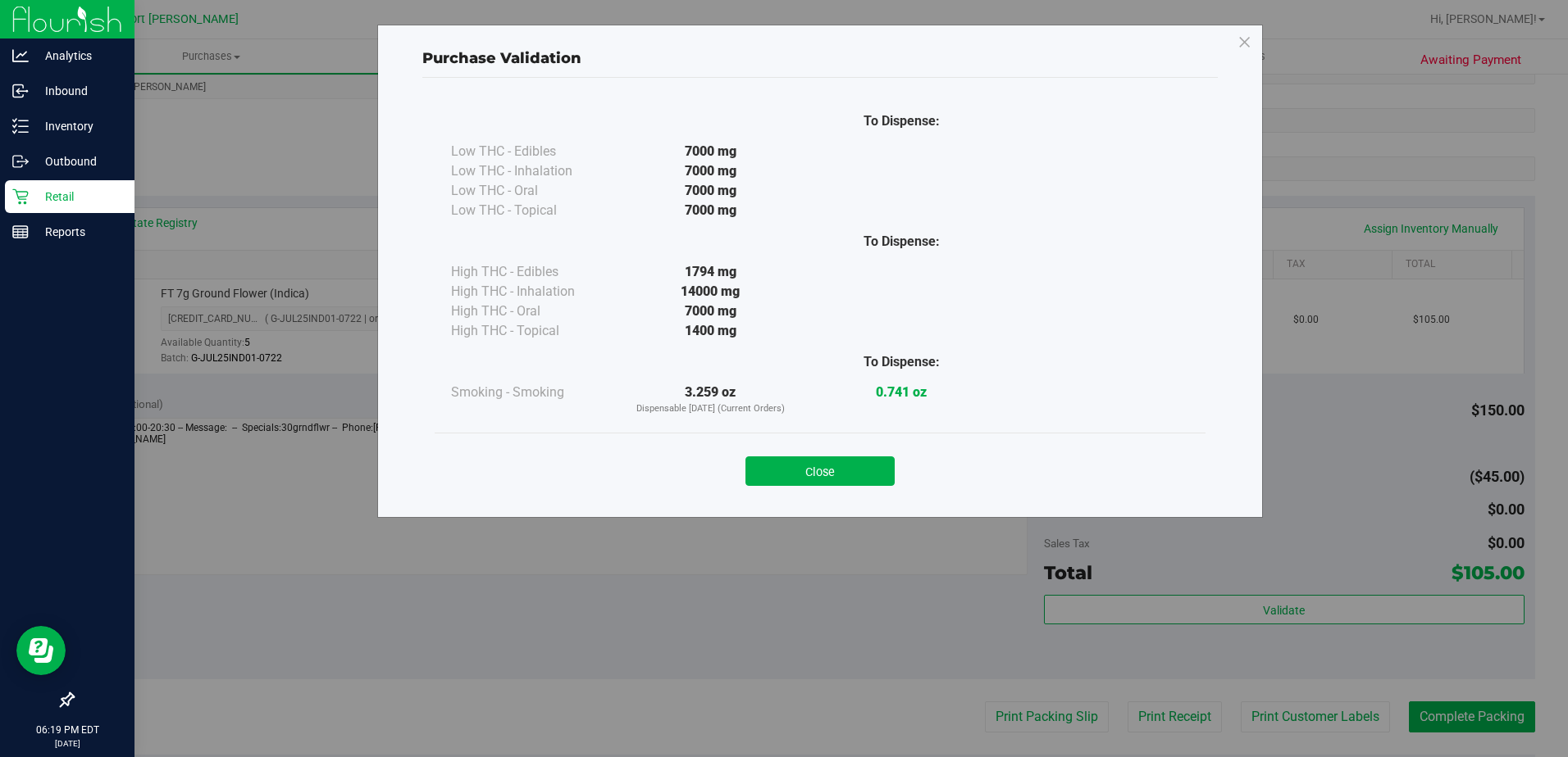
click at [803, 453] on div "Close" at bounding box center [820, 466] width 746 height 41
click at [805, 471] on button "Close" at bounding box center [820, 471] width 149 height 30
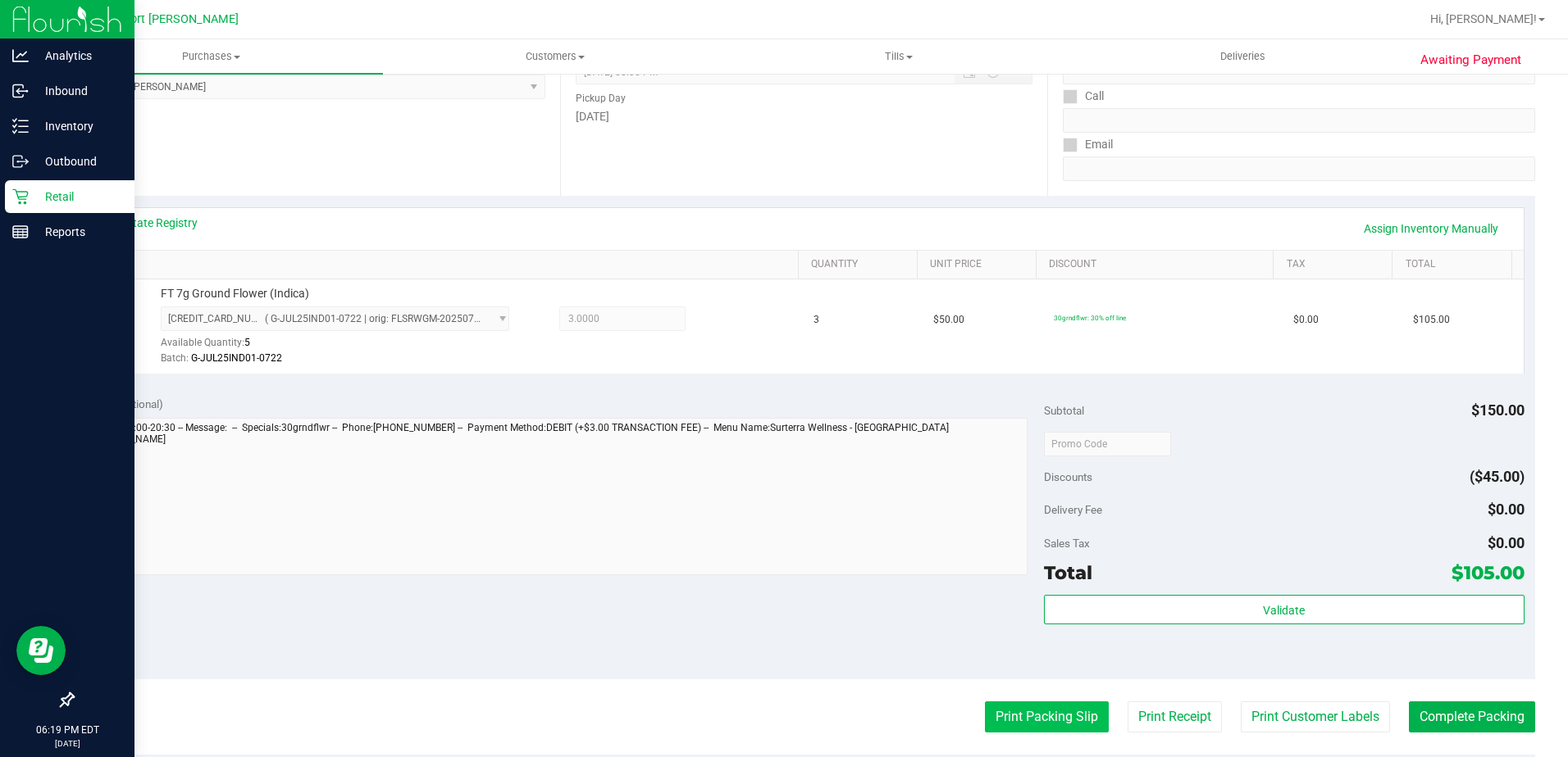
click at [1016, 708] on button "Print Packing Slip" at bounding box center [1046, 716] width 124 height 31
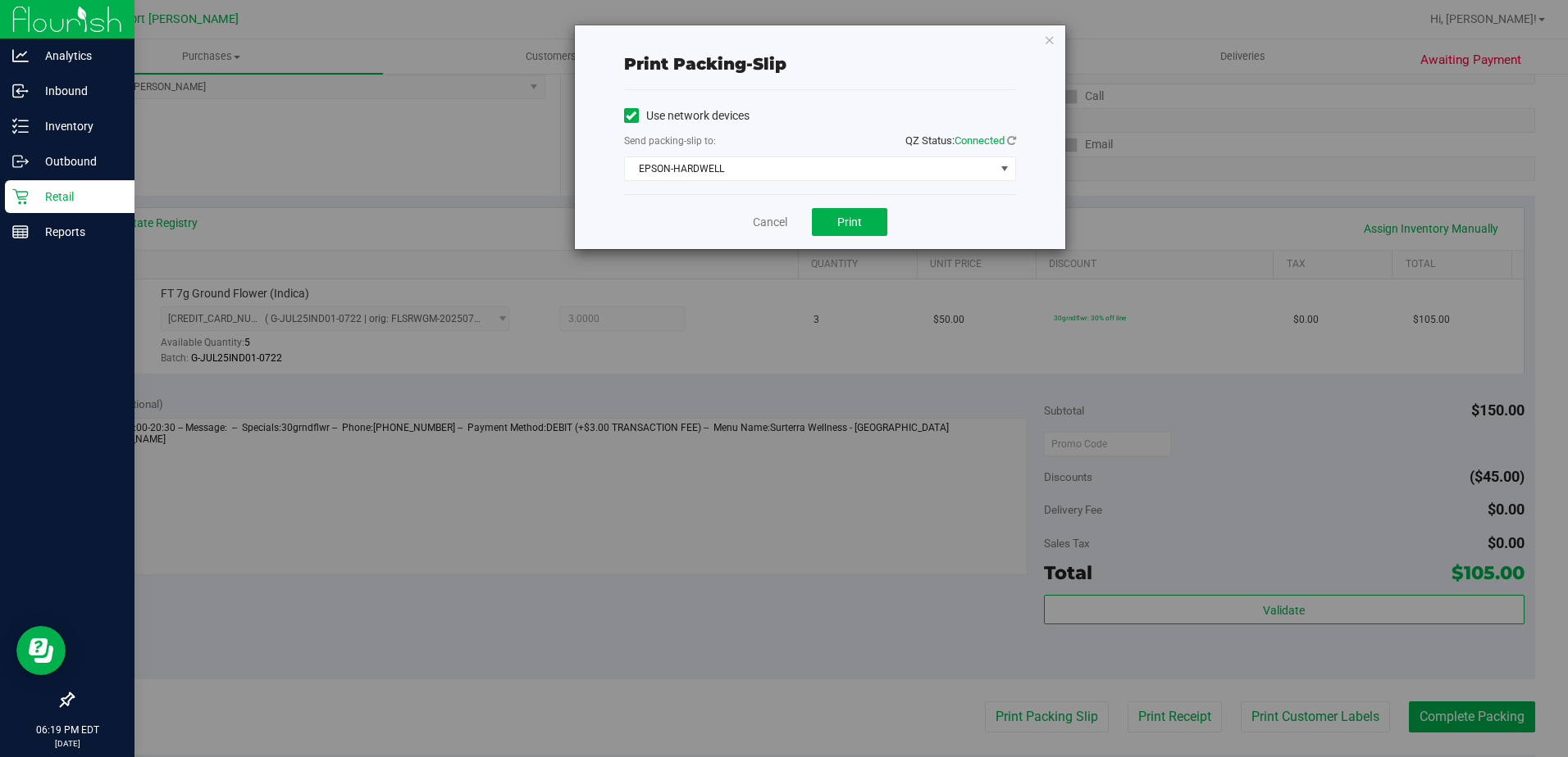
click at [848, 237] on div "Cancel Print" at bounding box center [820, 222] width 392 height 55
click at [841, 218] on span "Print" at bounding box center [849, 222] width 25 height 13
click at [771, 226] on link "Cancel" at bounding box center [769, 222] width 35 height 17
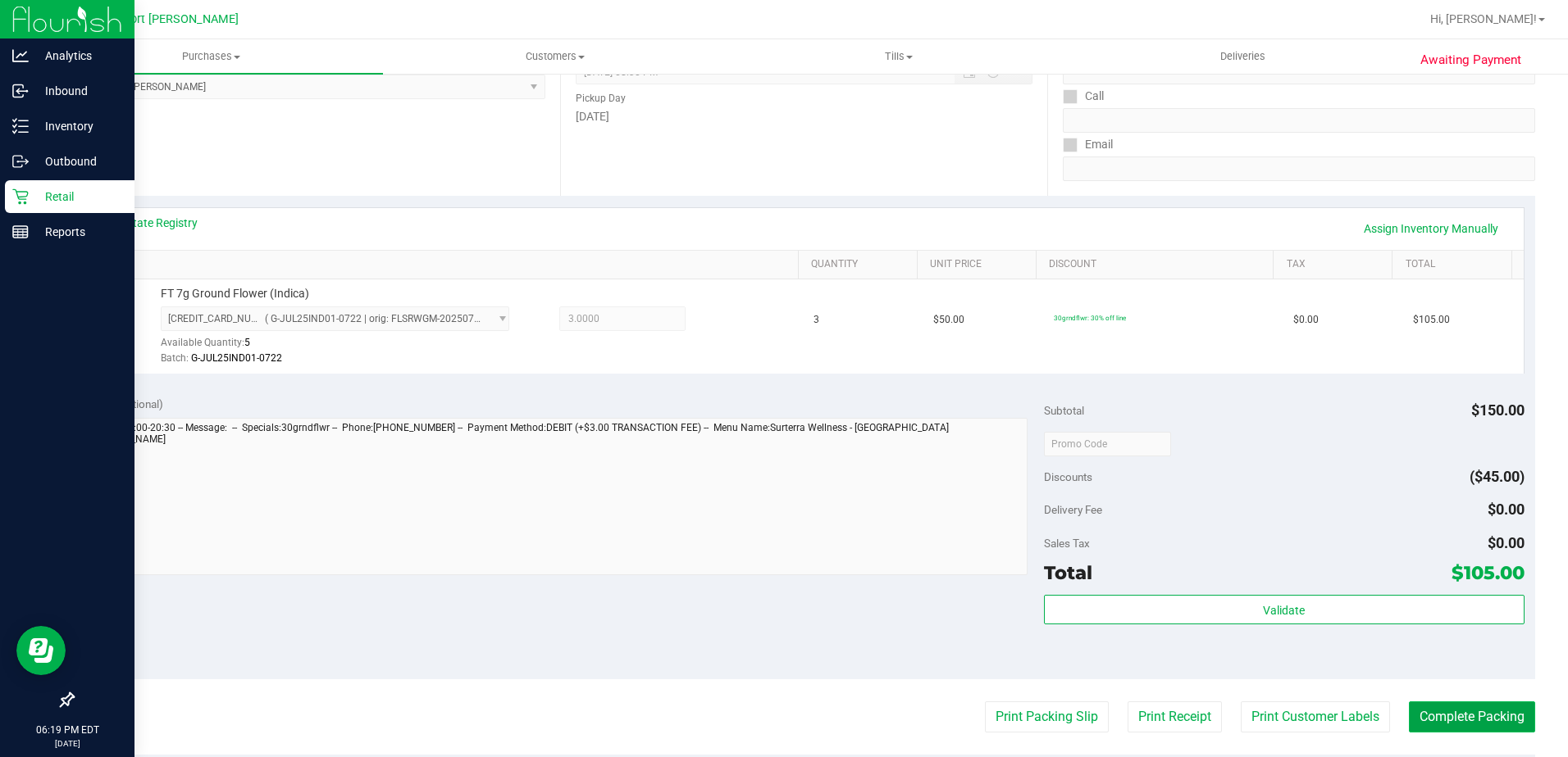
click at [1474, 721] on button "Complete Packing" at bounding box center [1472, 716] width 127 height 31
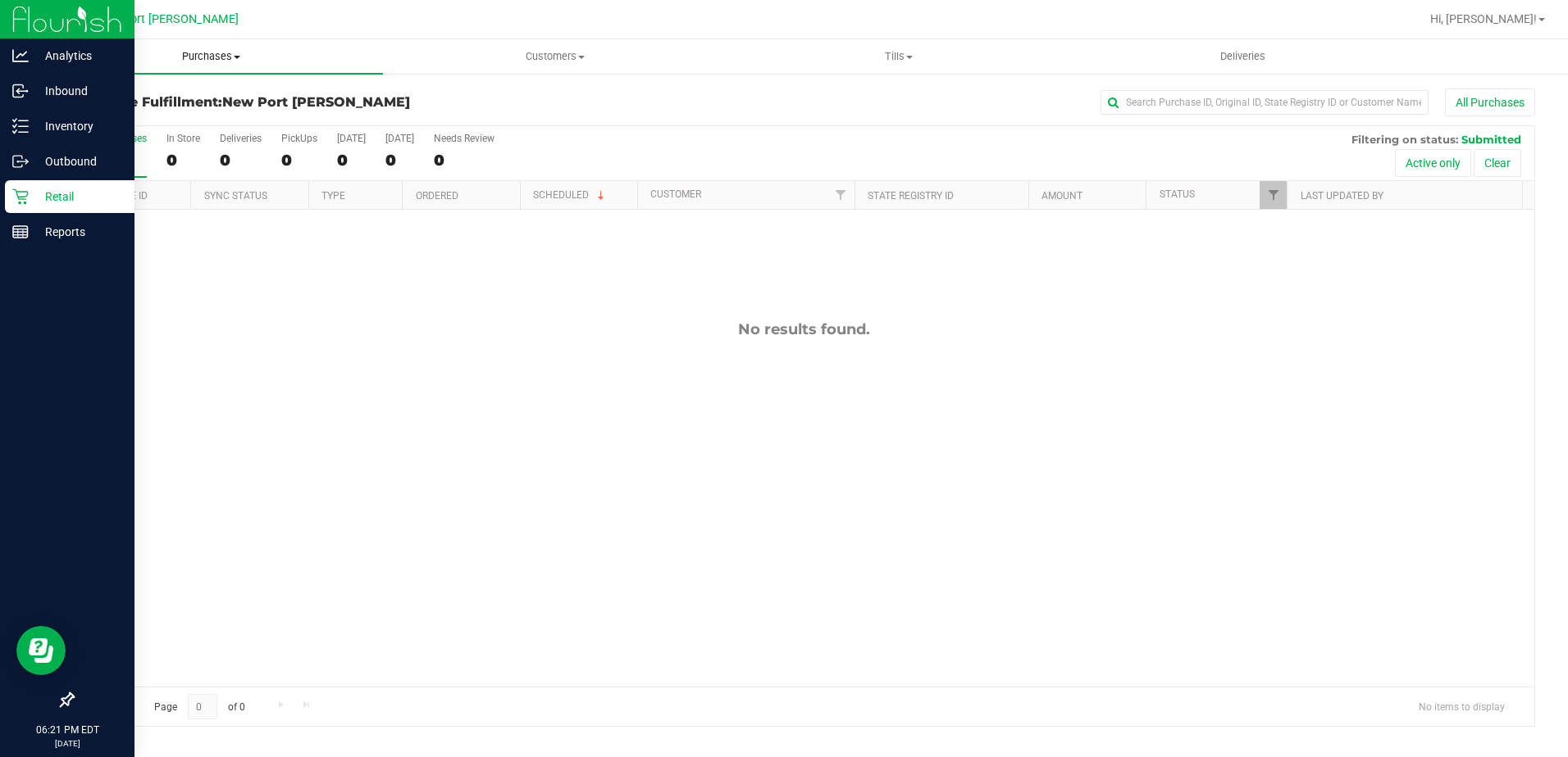
click at [229, 51] on span "Purchases" at bounding box center [211, 56] width 343 height 15
click at [141, 100] on span "Summary of purchases" at bounding box center [124, 99] width 168 height 14
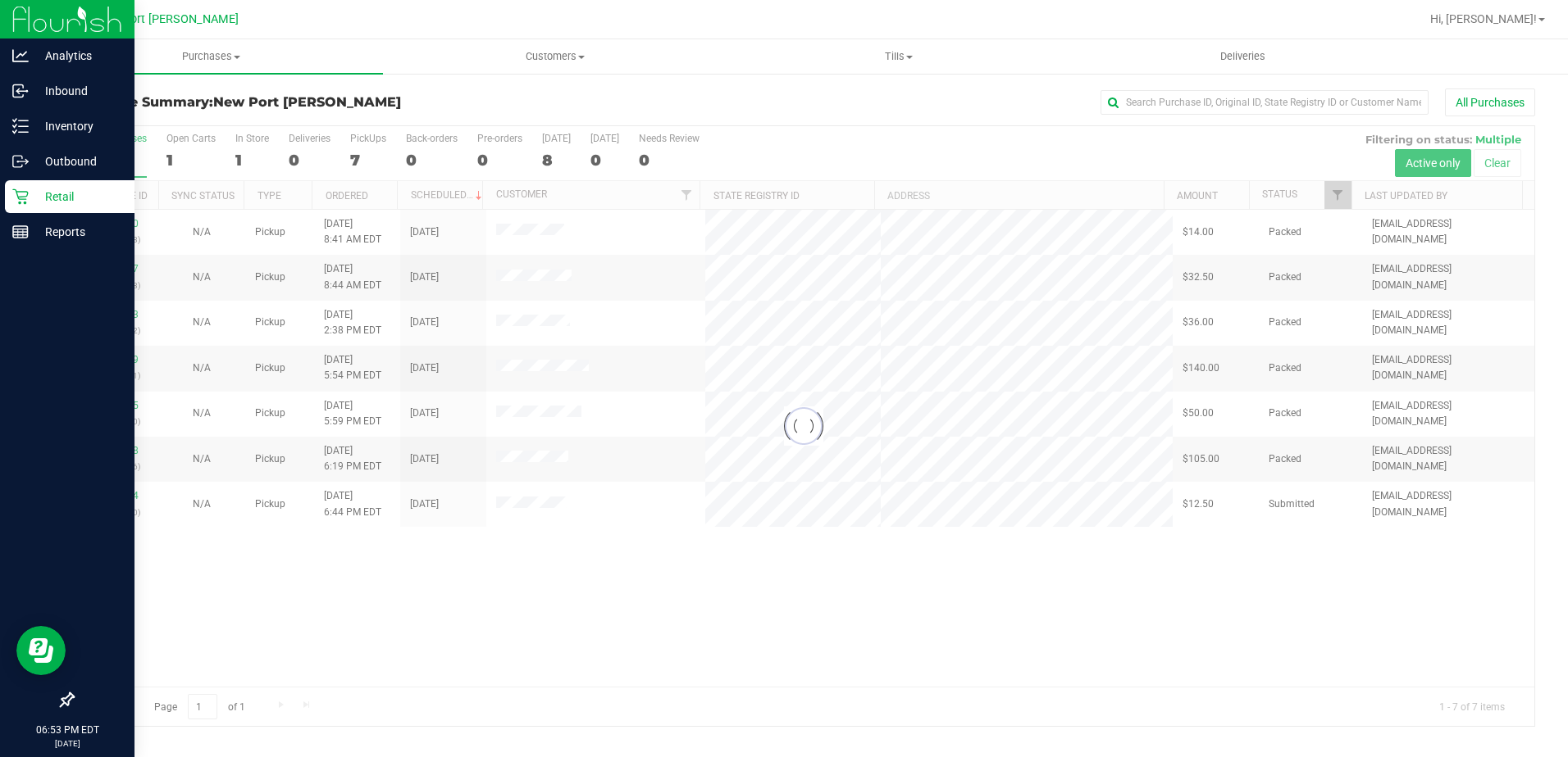
click at [131, 499] on div at bounding box center [804, 426] width 1461 height 600
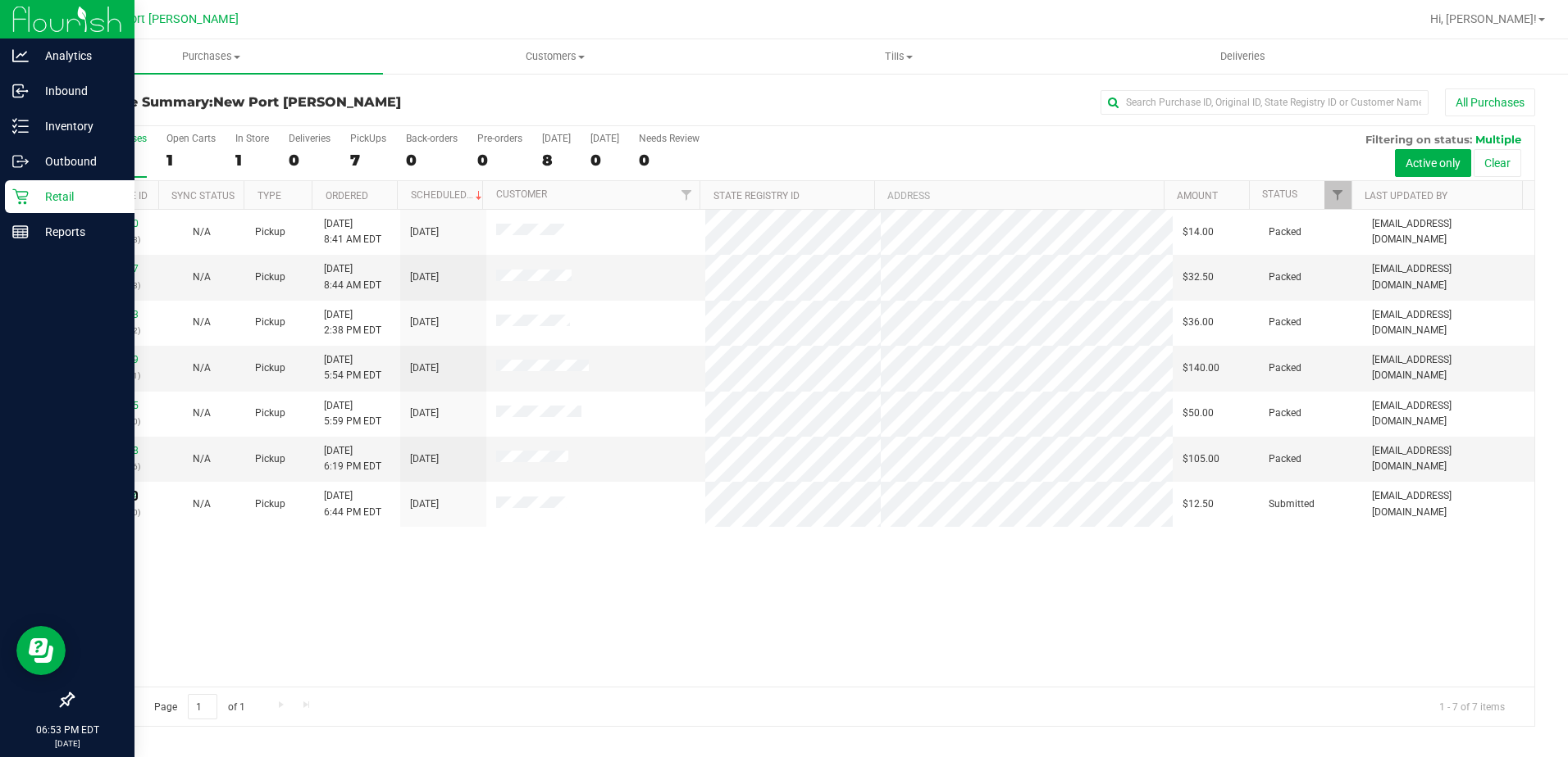
click at [131, 499] on link "12001024" at bounding box center [116, 496] width 46 height 12
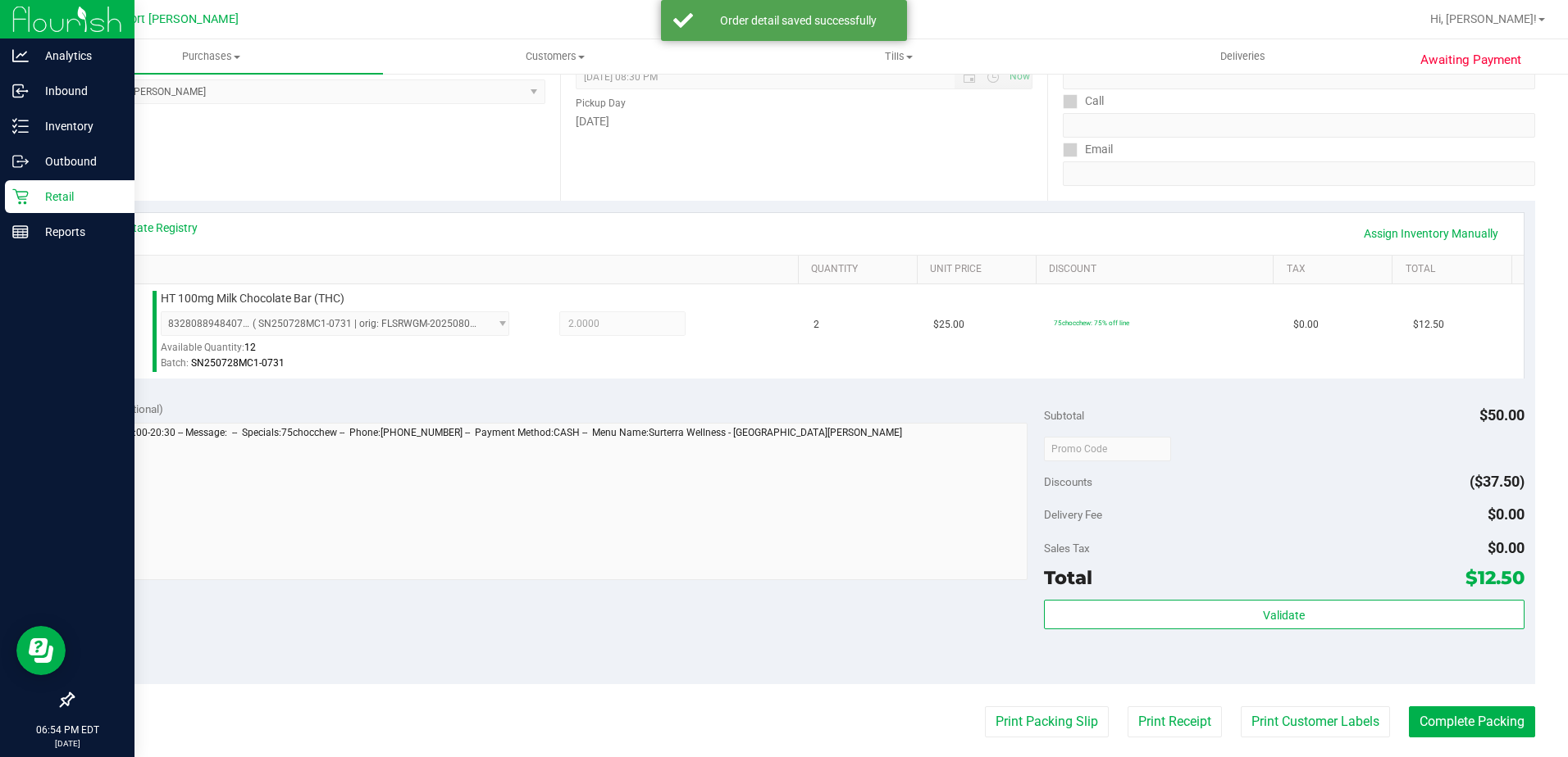
scroll to position [246, 0]
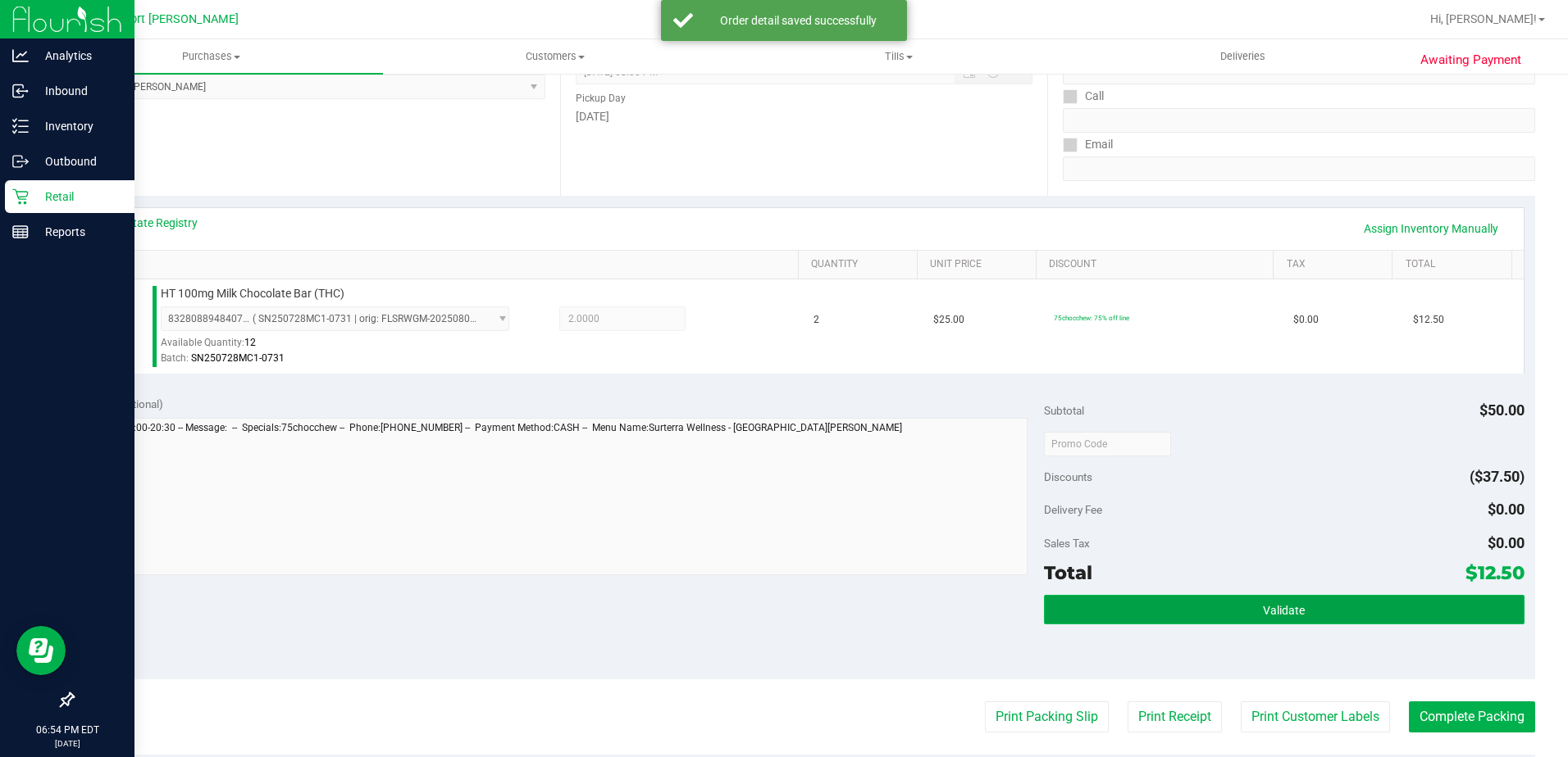
click at [1116, 610] on button "Validate" at bounding box center [1284, 610] width 480 height 30
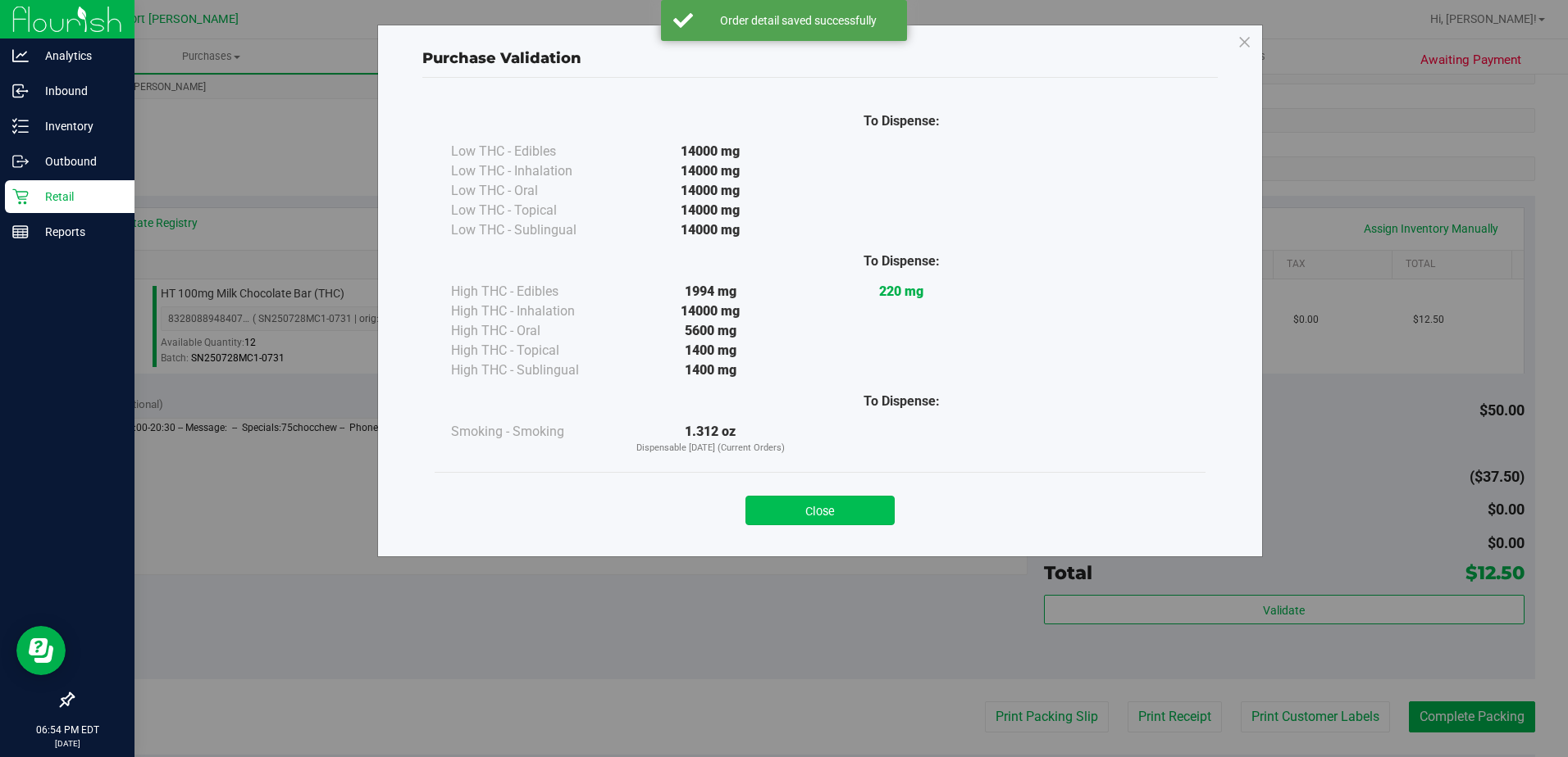
click at [840, 509] on button "Close" at bounding box center [820, 511] width 149 height 30
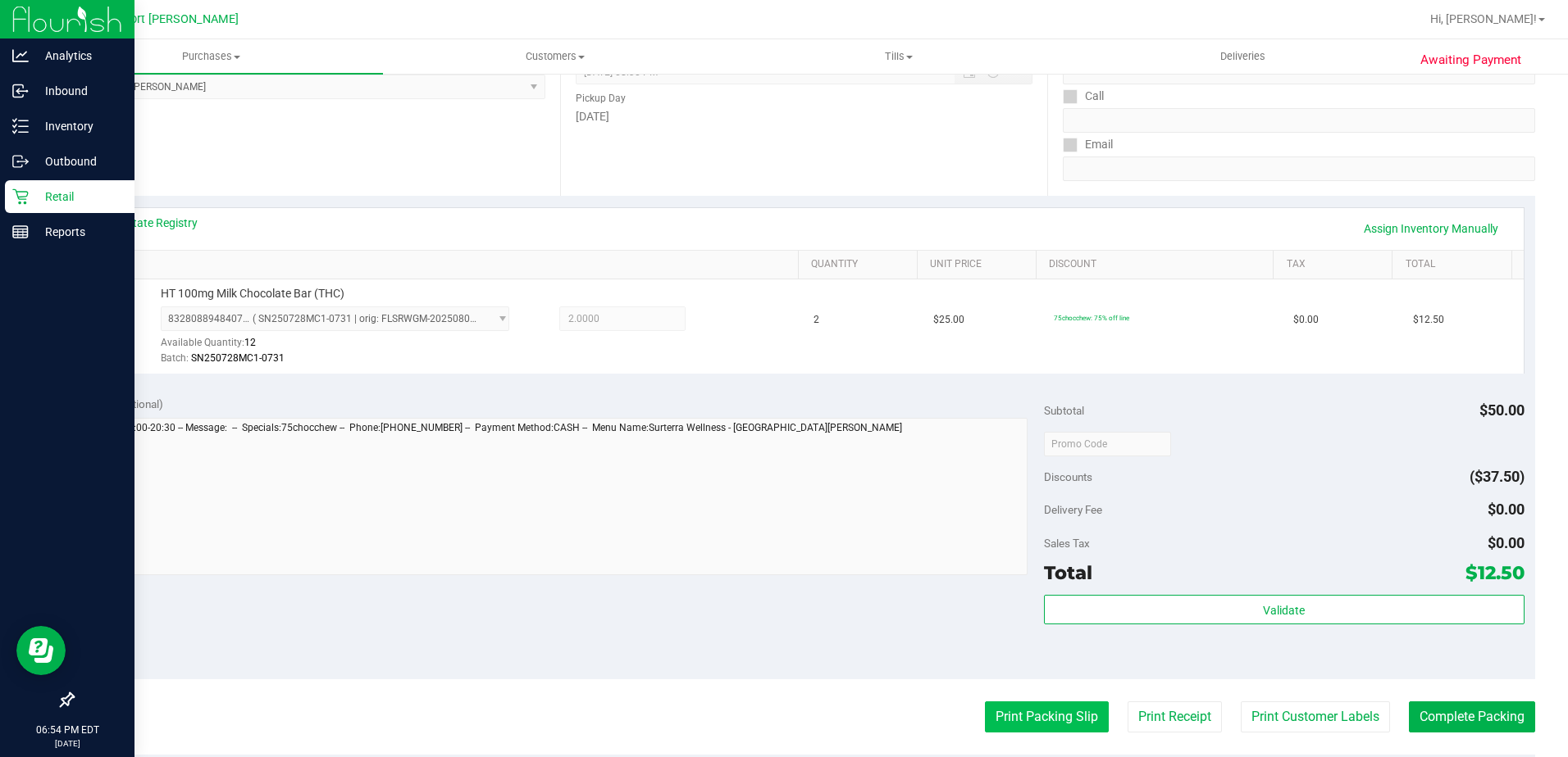
click at [1034, 719] on button "Print Packing Slip" at bounding box center [1046, 716] width 124 height 31
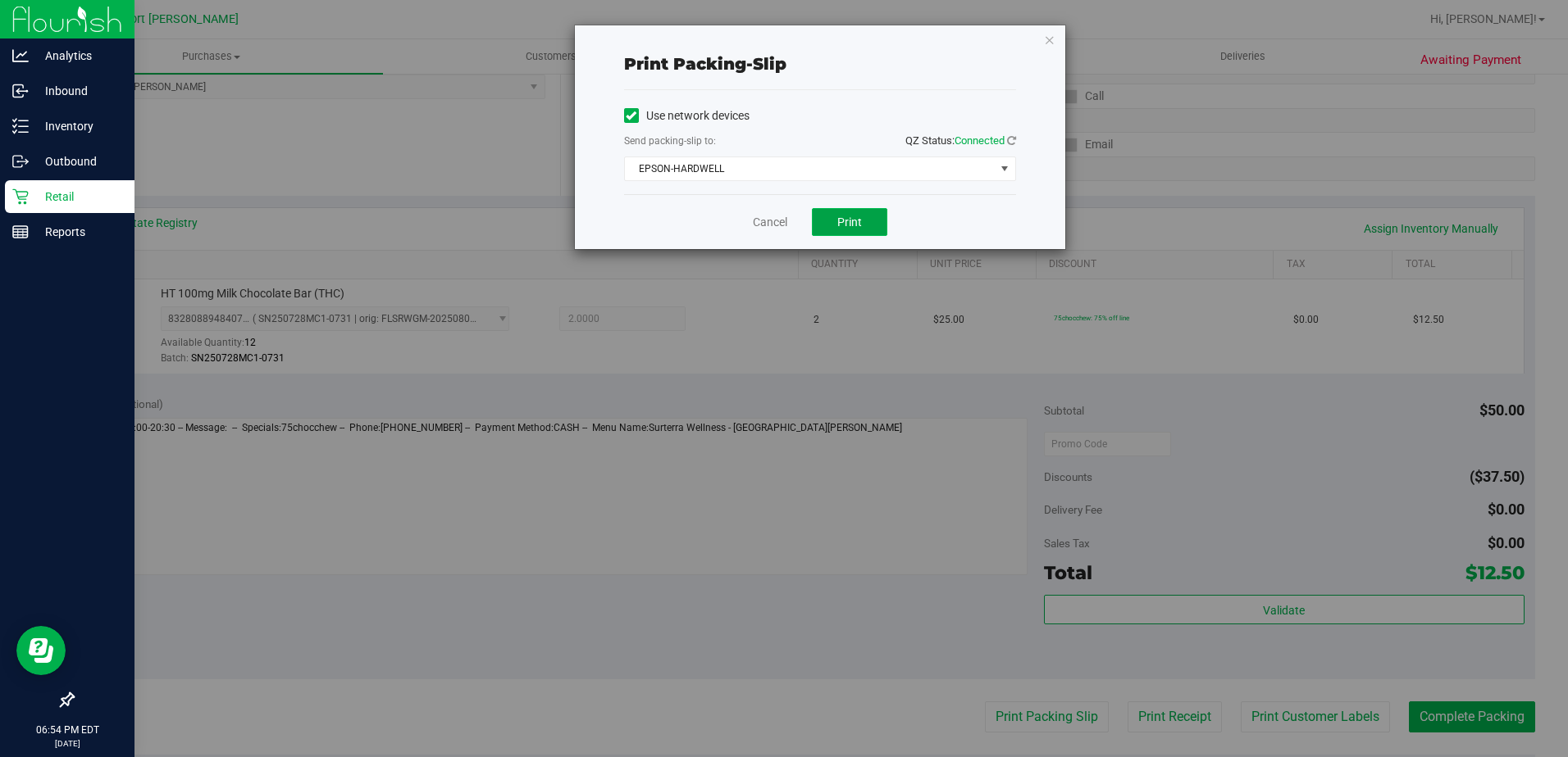
click at [833, 222] on button "Print" at bounding box center [849, 222] width 75 height 28
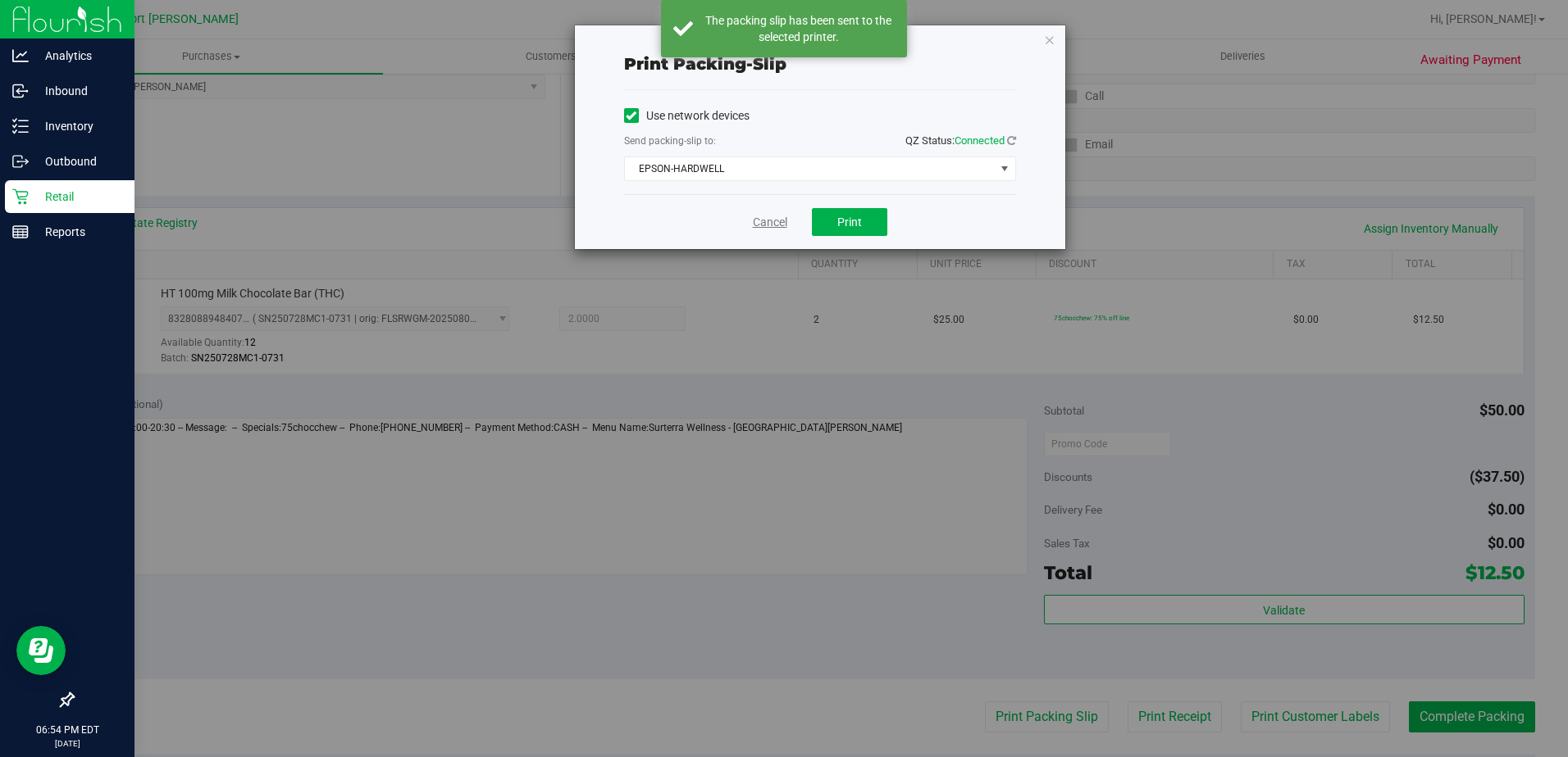
click at [767, 218] on link "Cancel" at bounding box center [769, 222] width 35 height 17
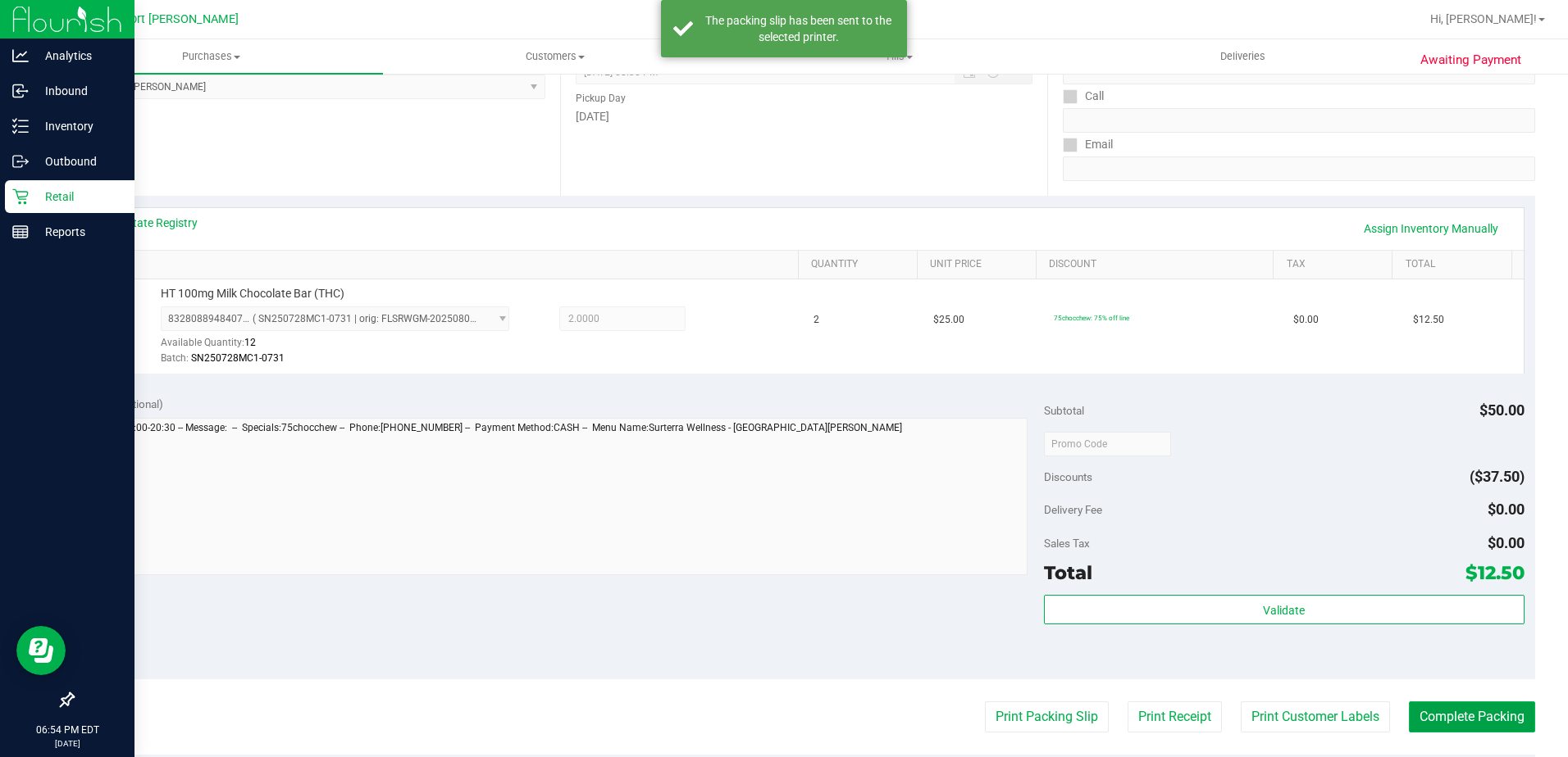
click at [1455, 715] on button "Complete Packing" at bounding box center [1472, 716] width 127 height 31
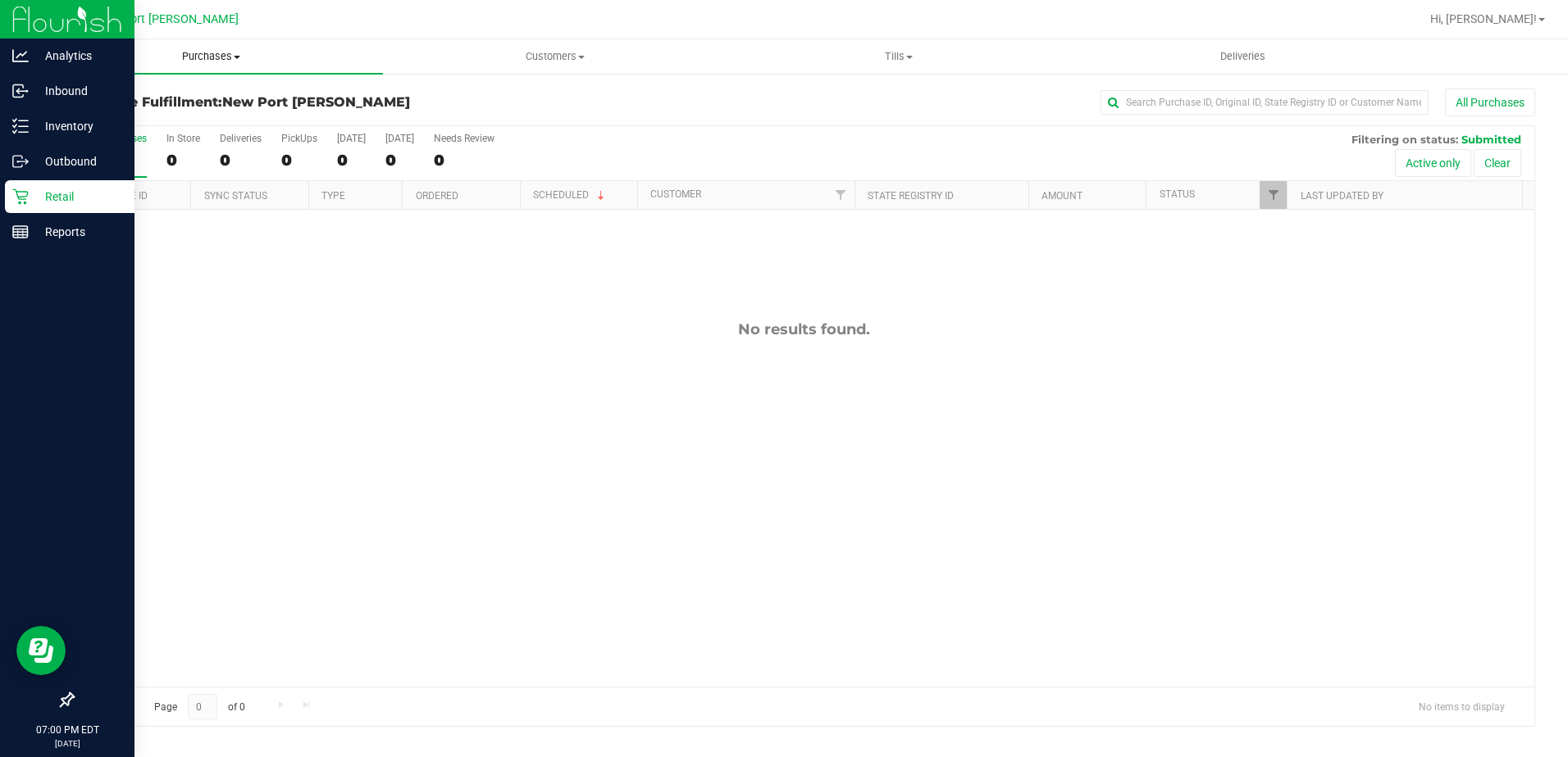
click at [237, 61] on span "Purchases" at bounding box center [211, 56] width 343 height 15
click at [168, 102] on span "Summary of purchases" at bounding box center [124, 99] width 168 height 14
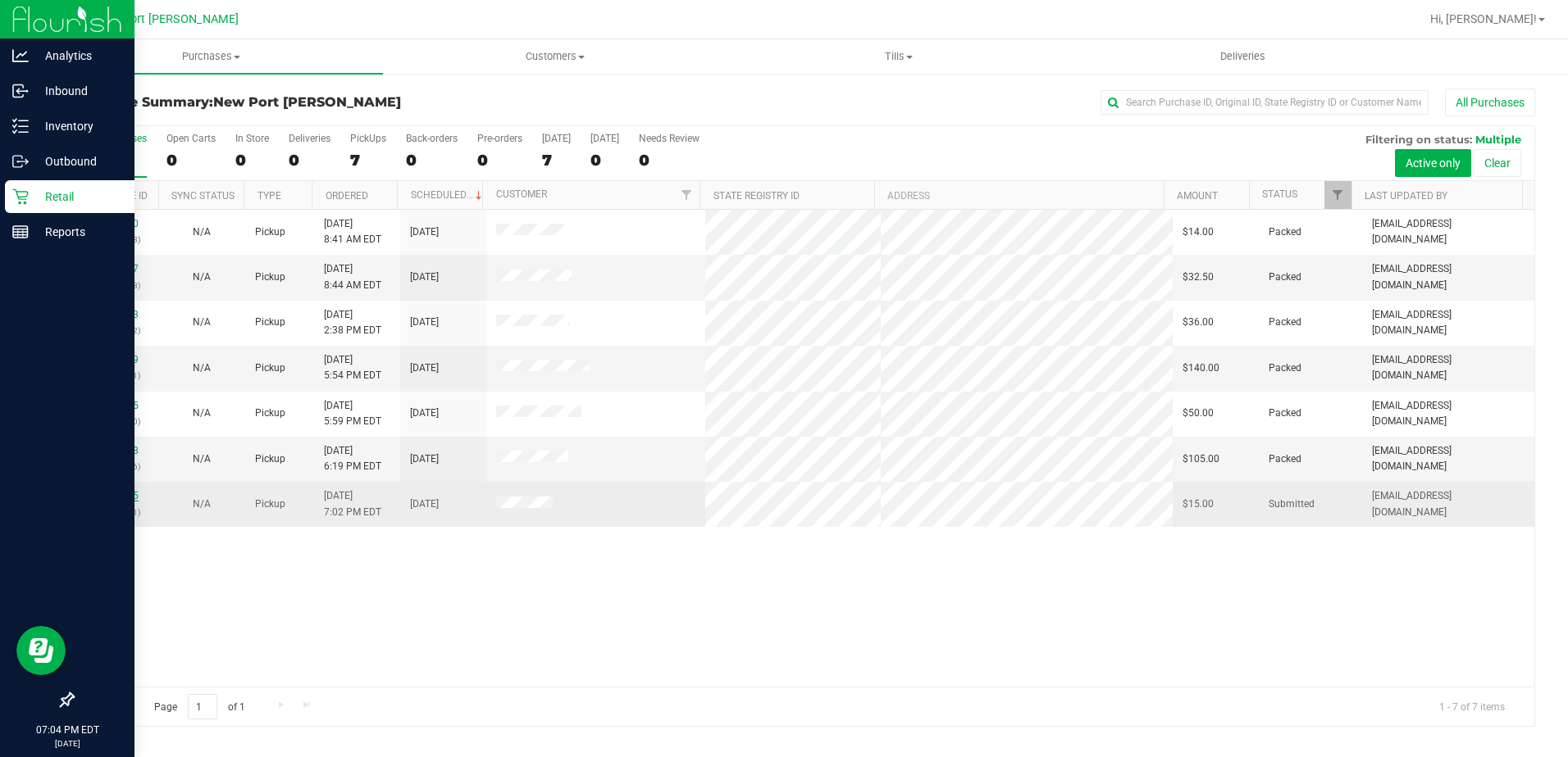
click at [131, 495] on link "12001135" at bounding box center [116, 496] width 46 height 12
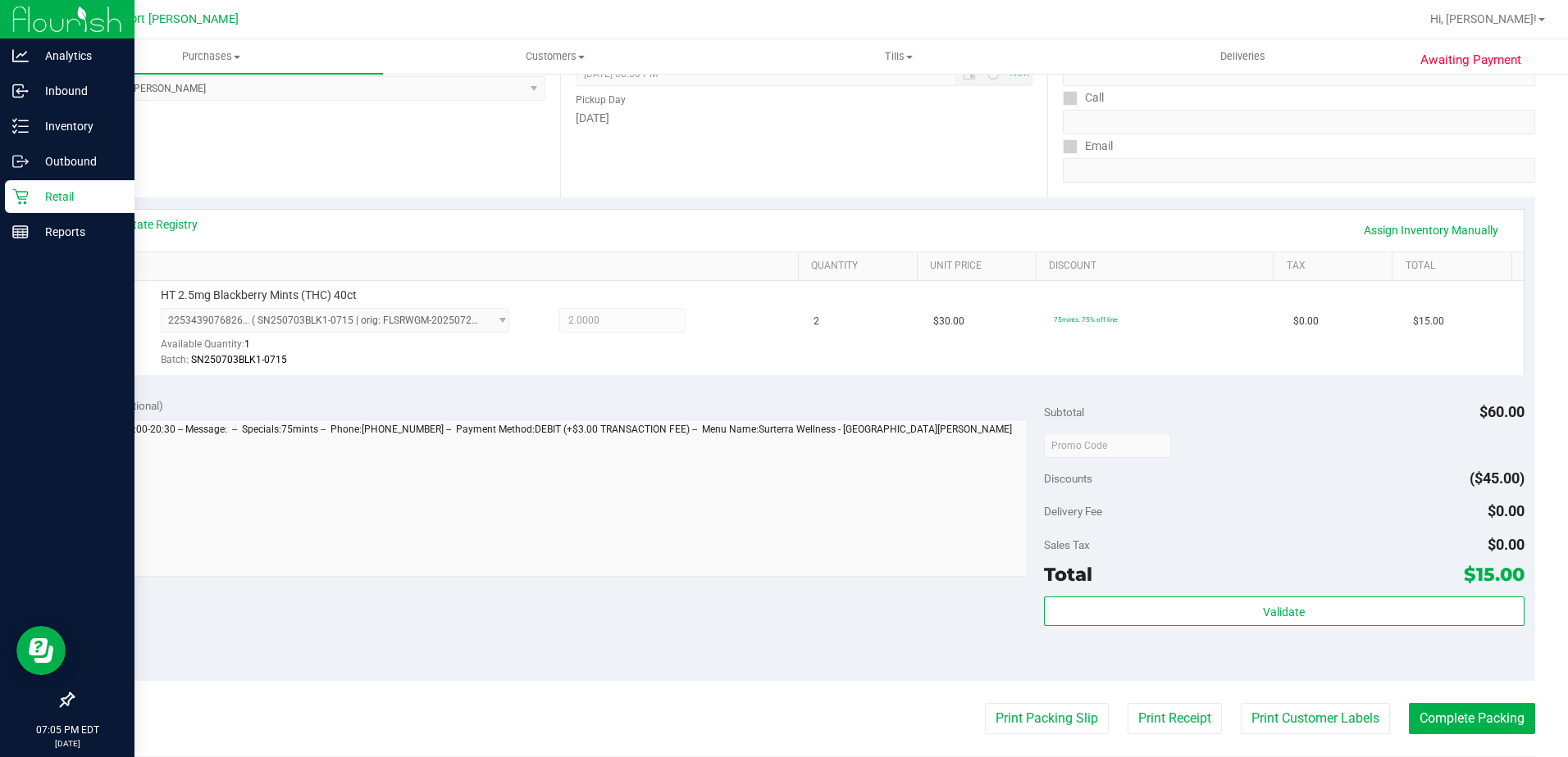
scroll to position [246, 0]
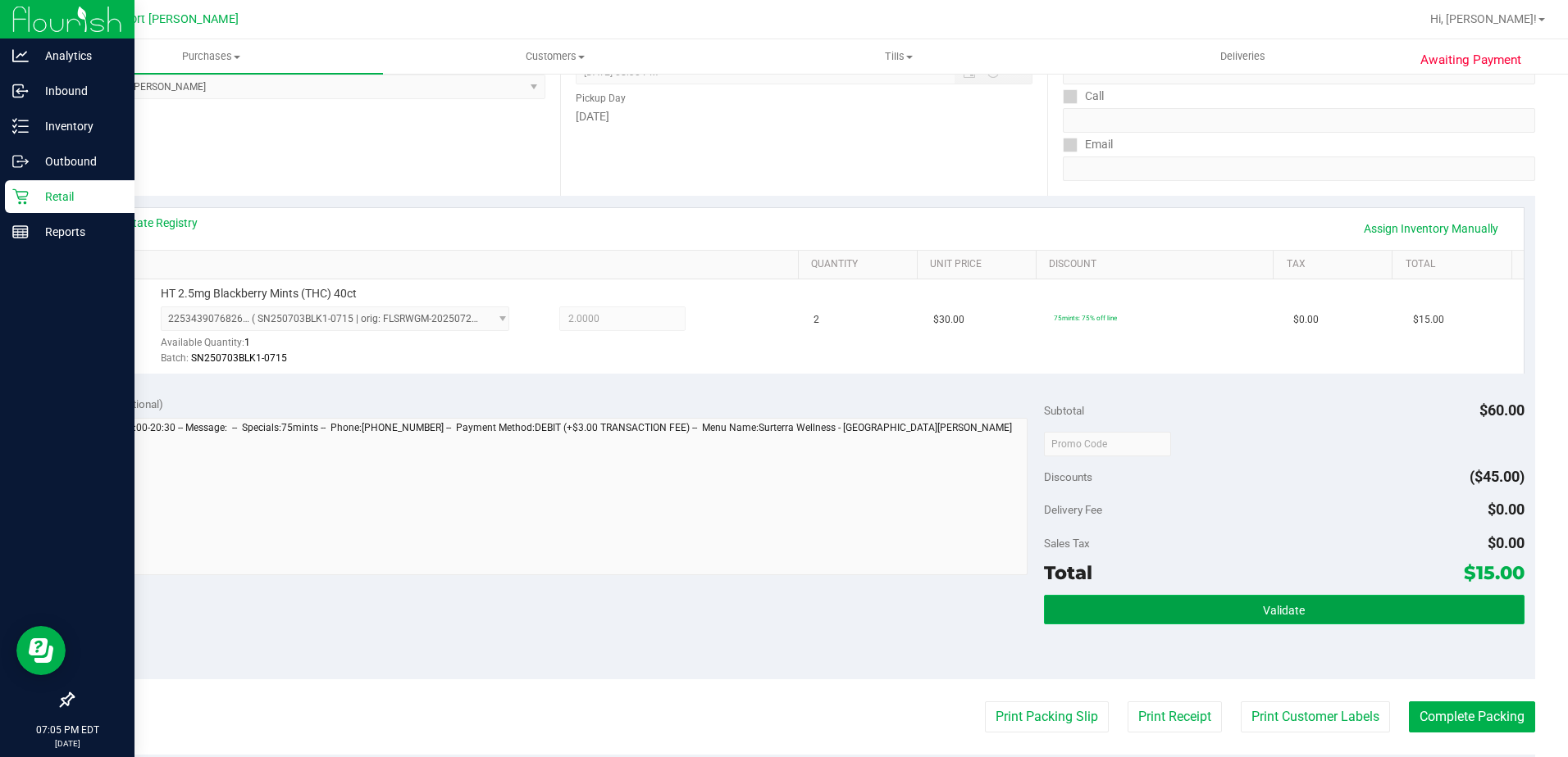
click at [1152, 611] on button "Validate" at bounding box center [1284, 610] width 480 height 30
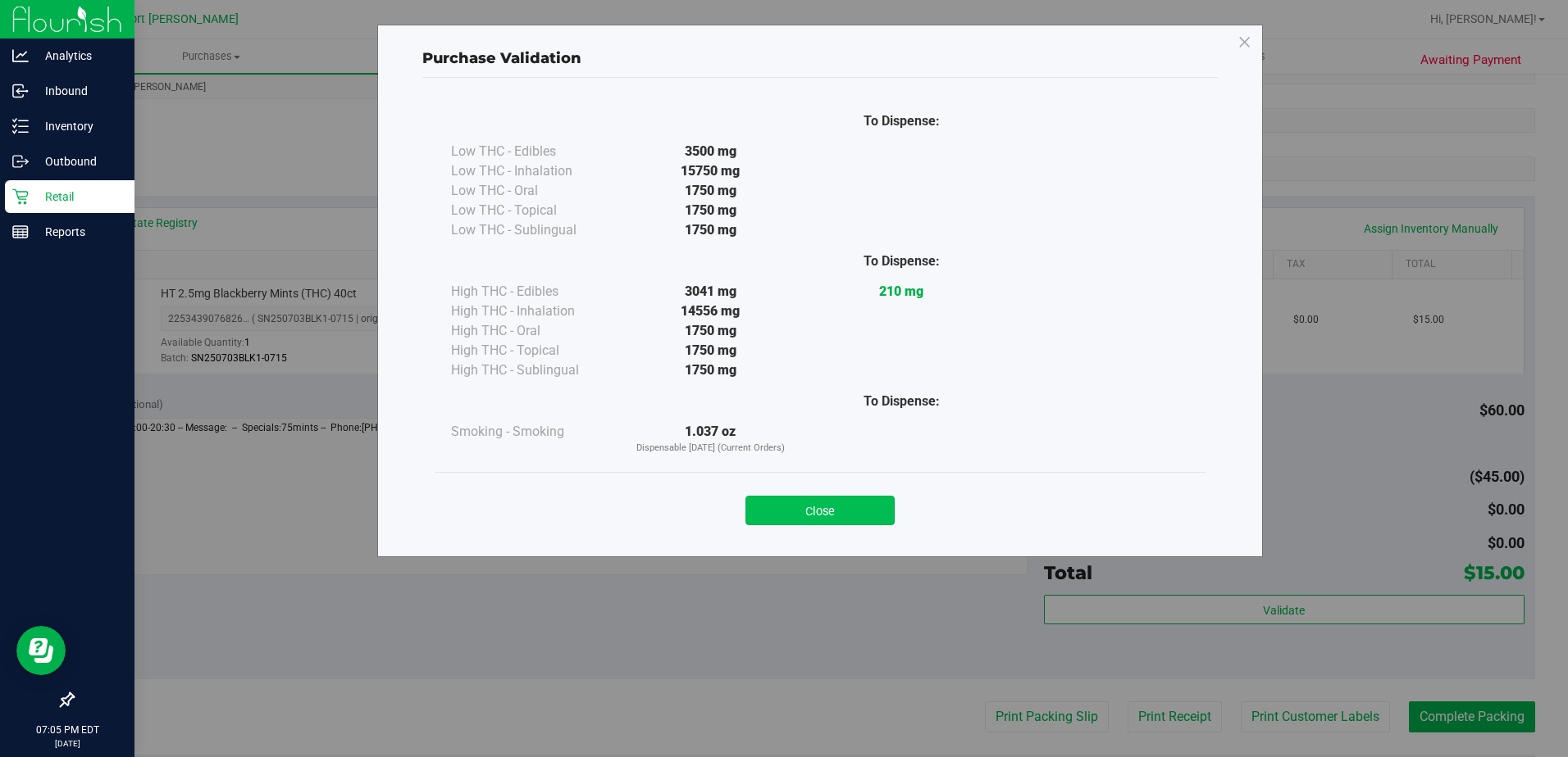
click at [860, 500] on button "Close" at bounding box center [820, 511] width 149 height 30
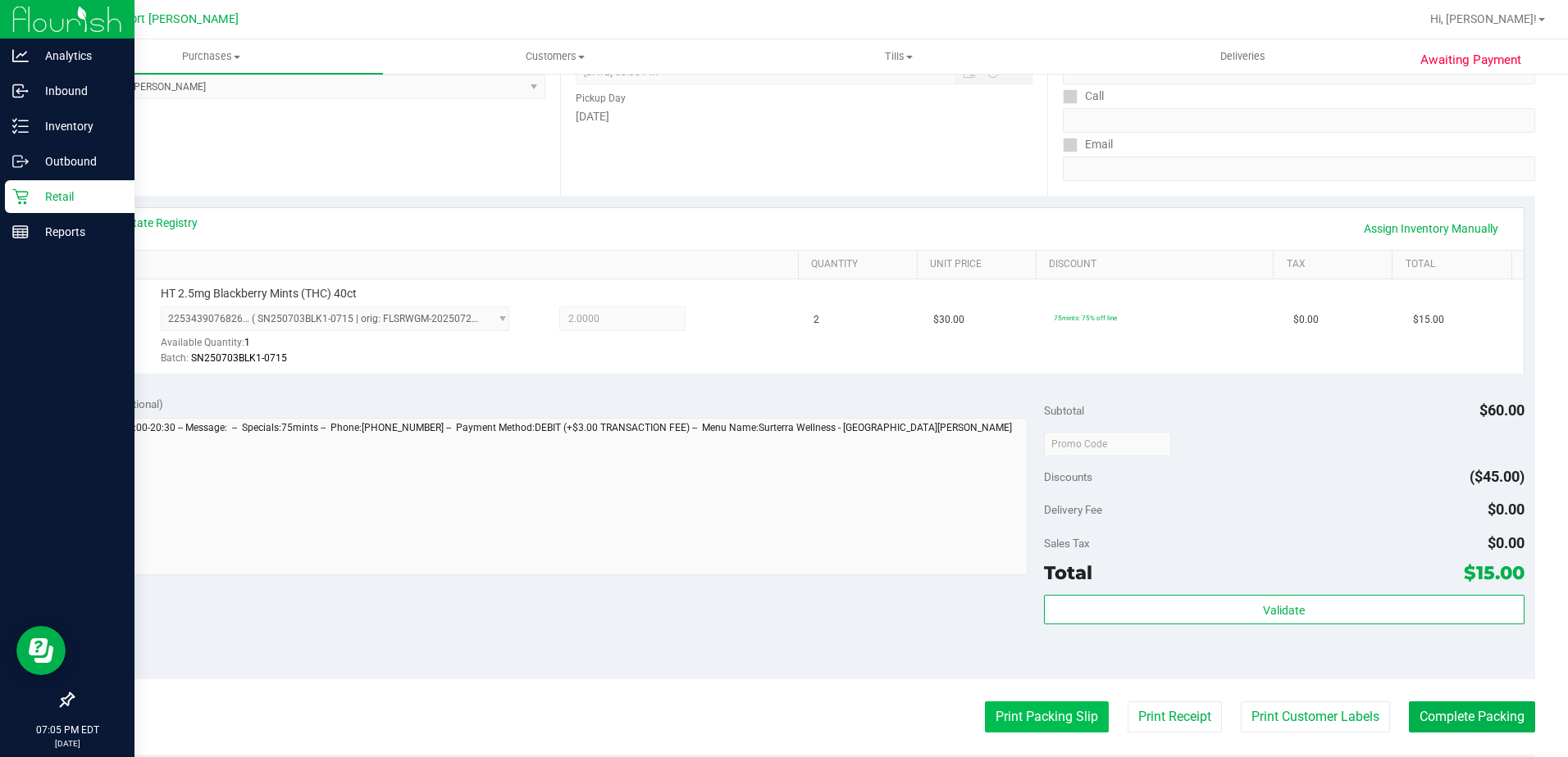
click at [1009, 714] on button "Print Packing Slip" at bounding box center [1046, 716] width 124 height 31
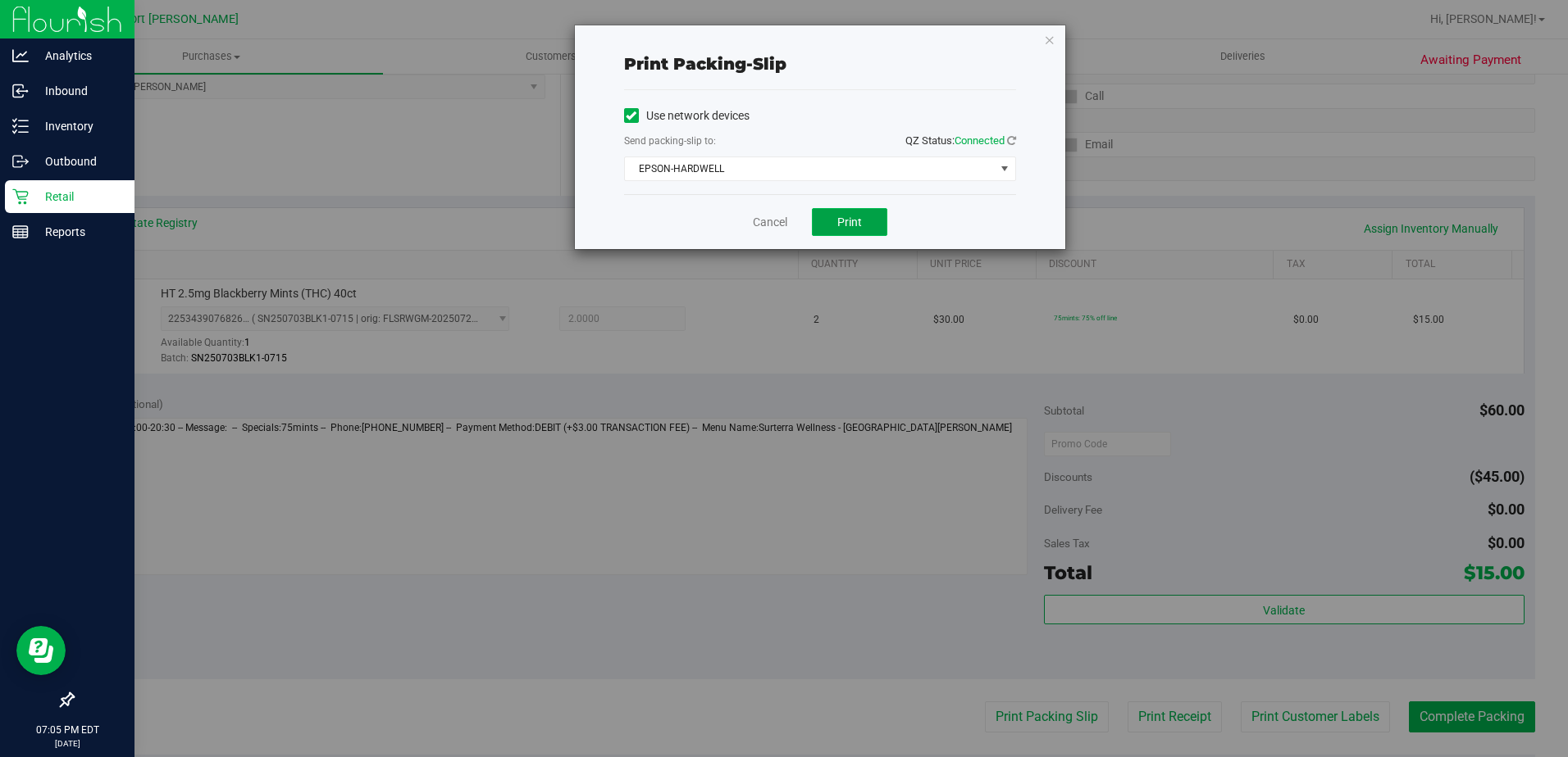
click at [867, 219] on button "Print" at bounding box center [849, 222] width 75 height 28
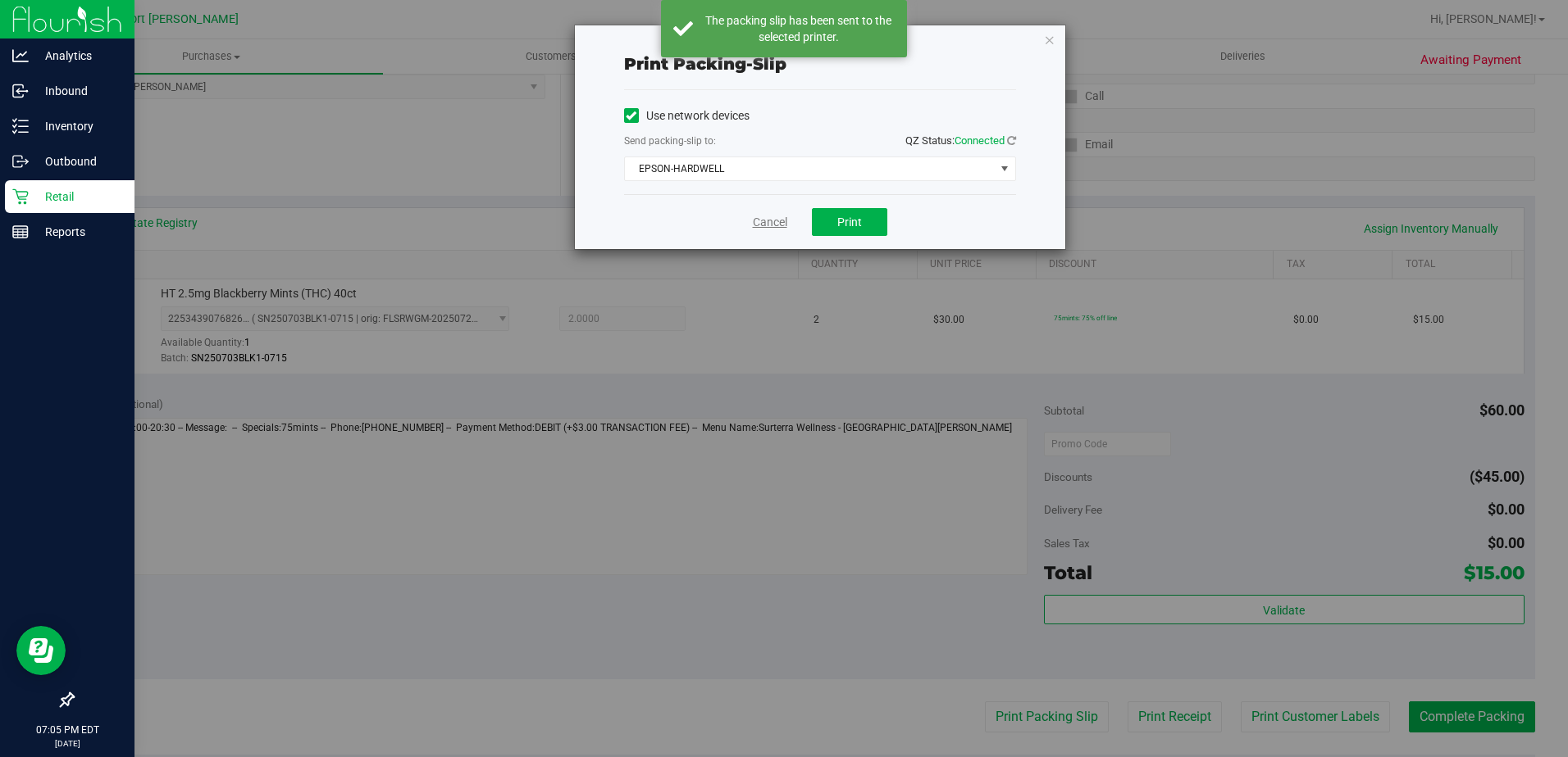
click at [769, 222] on link "Cancel" at bounding box center [769, 222] width 35 height 17
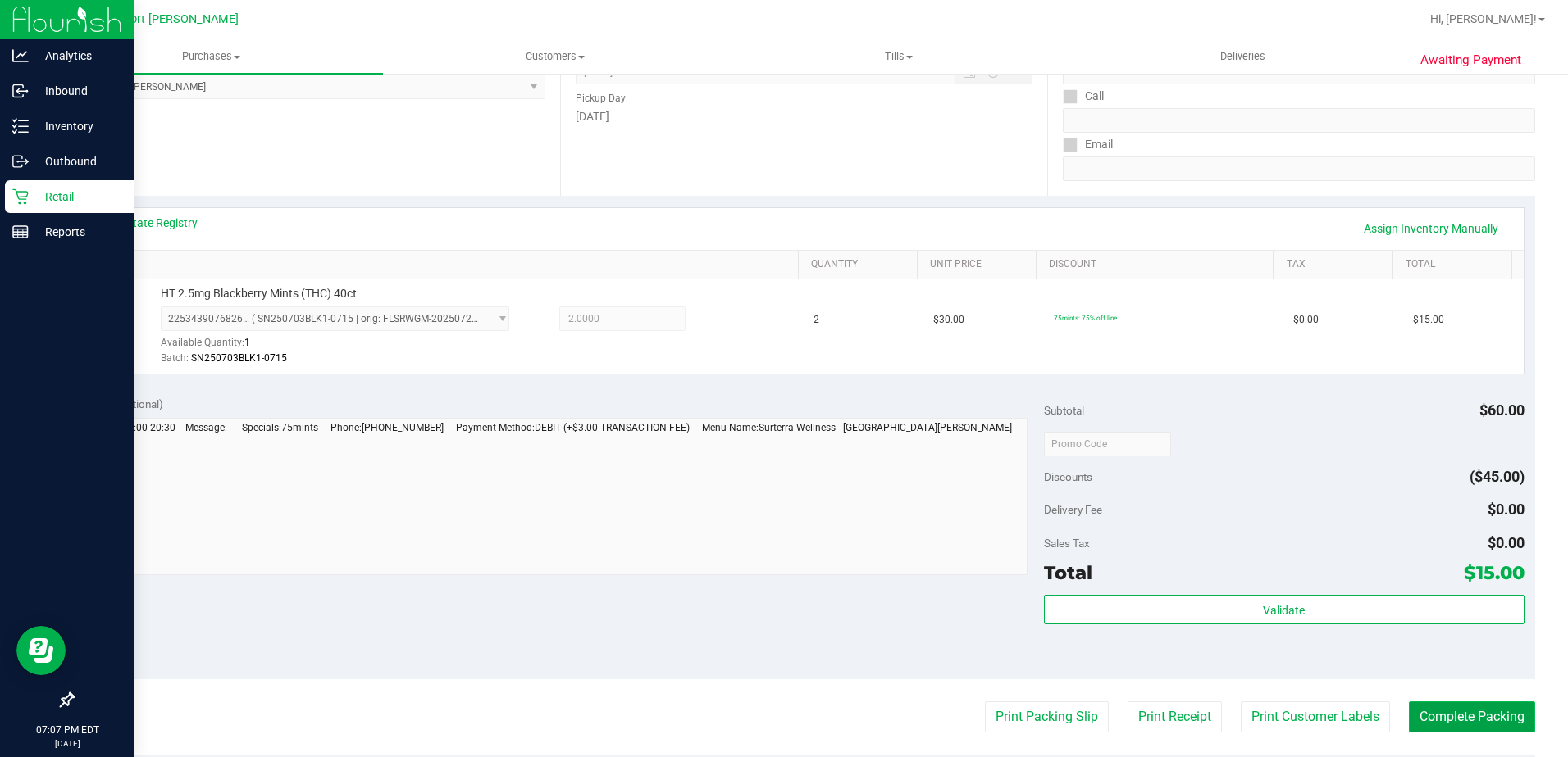
click at [1474, 709] on button "Complete Packing" at bounding box center [1472, 716] width 127 height 31
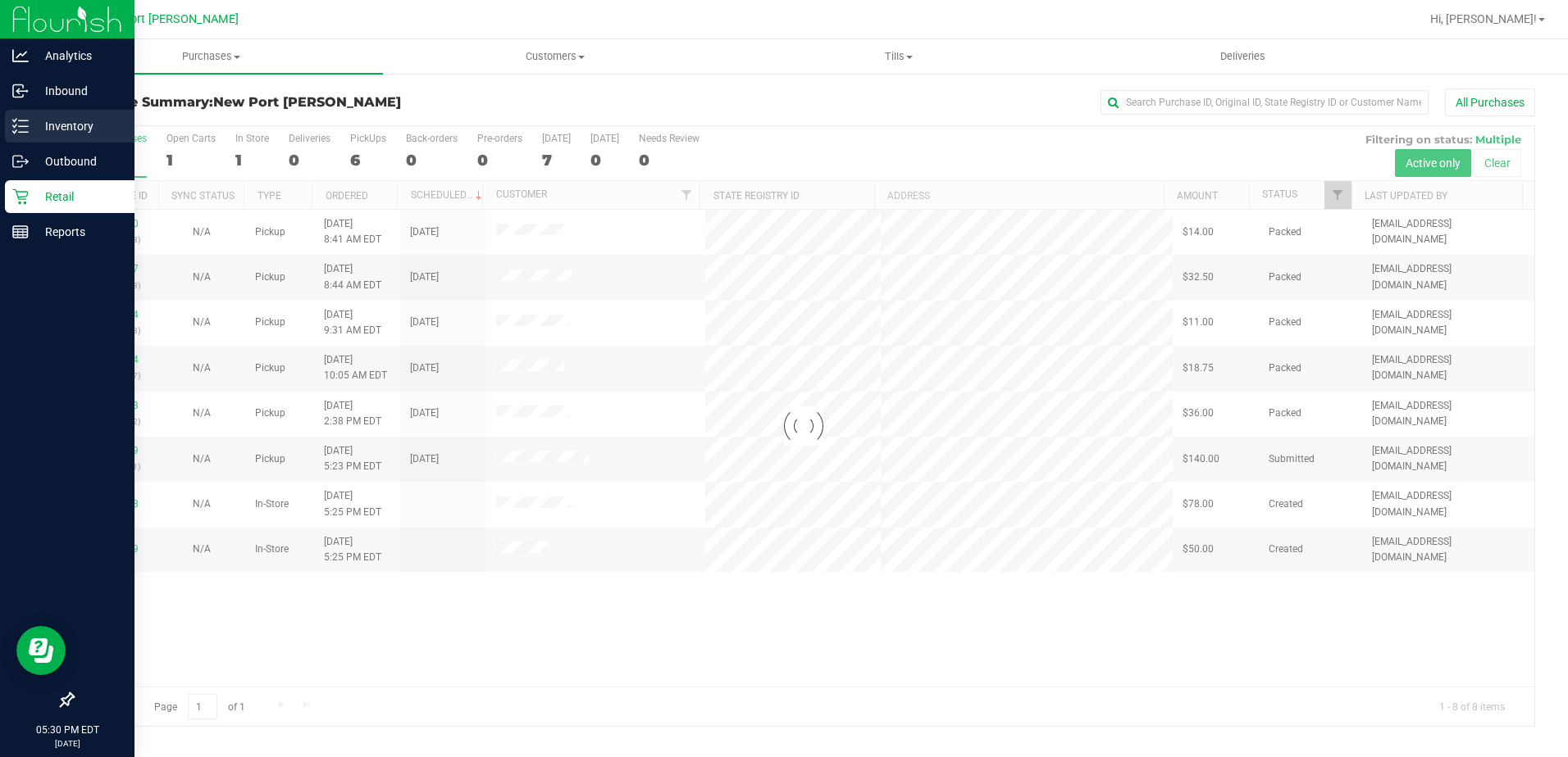
click at [27, 132] on line at bounding box center [23, 132] width 9 height 0
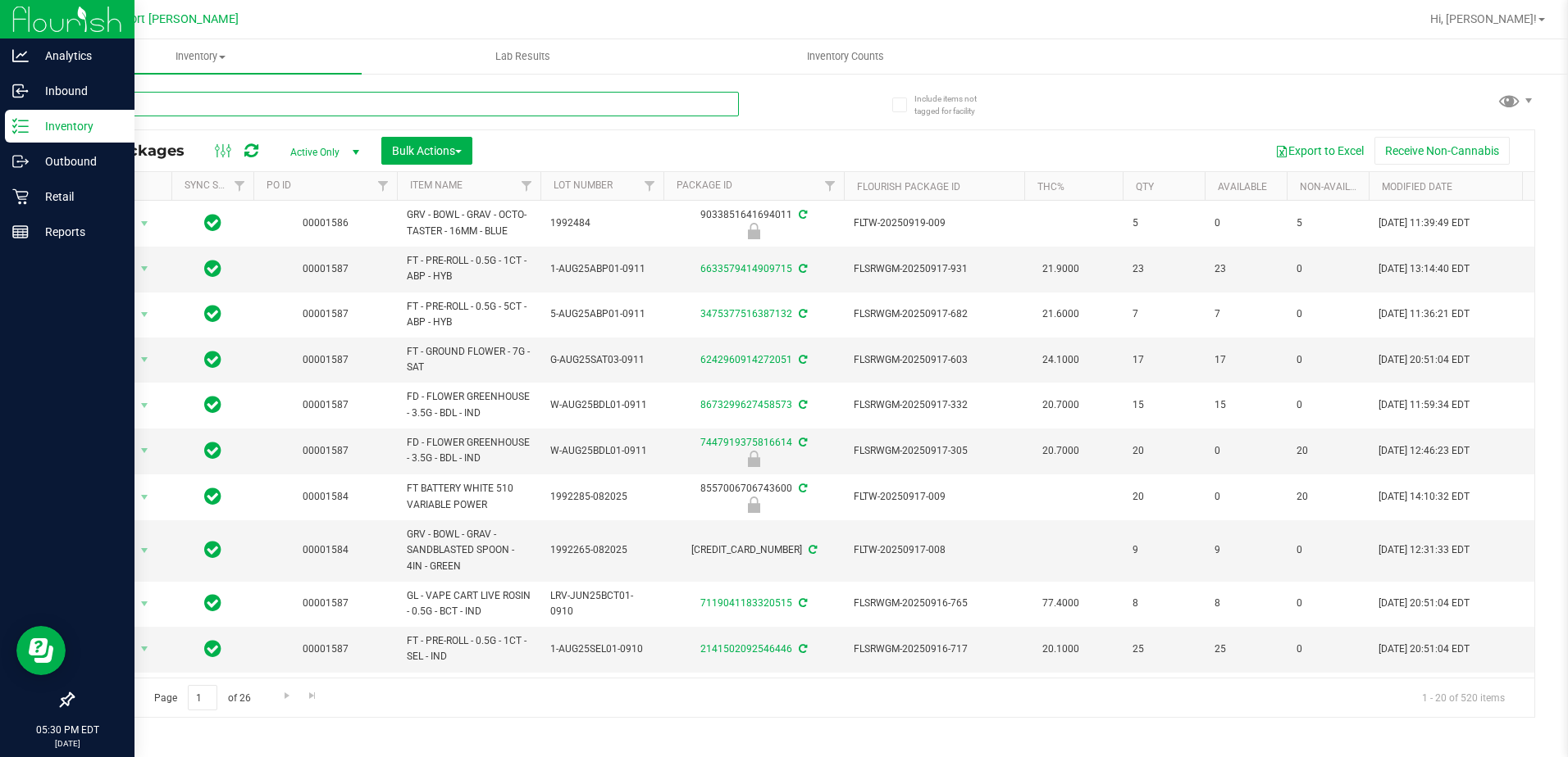
click at [224, 111] on input "text" at bounding box center [405, 104] width 666 height 25
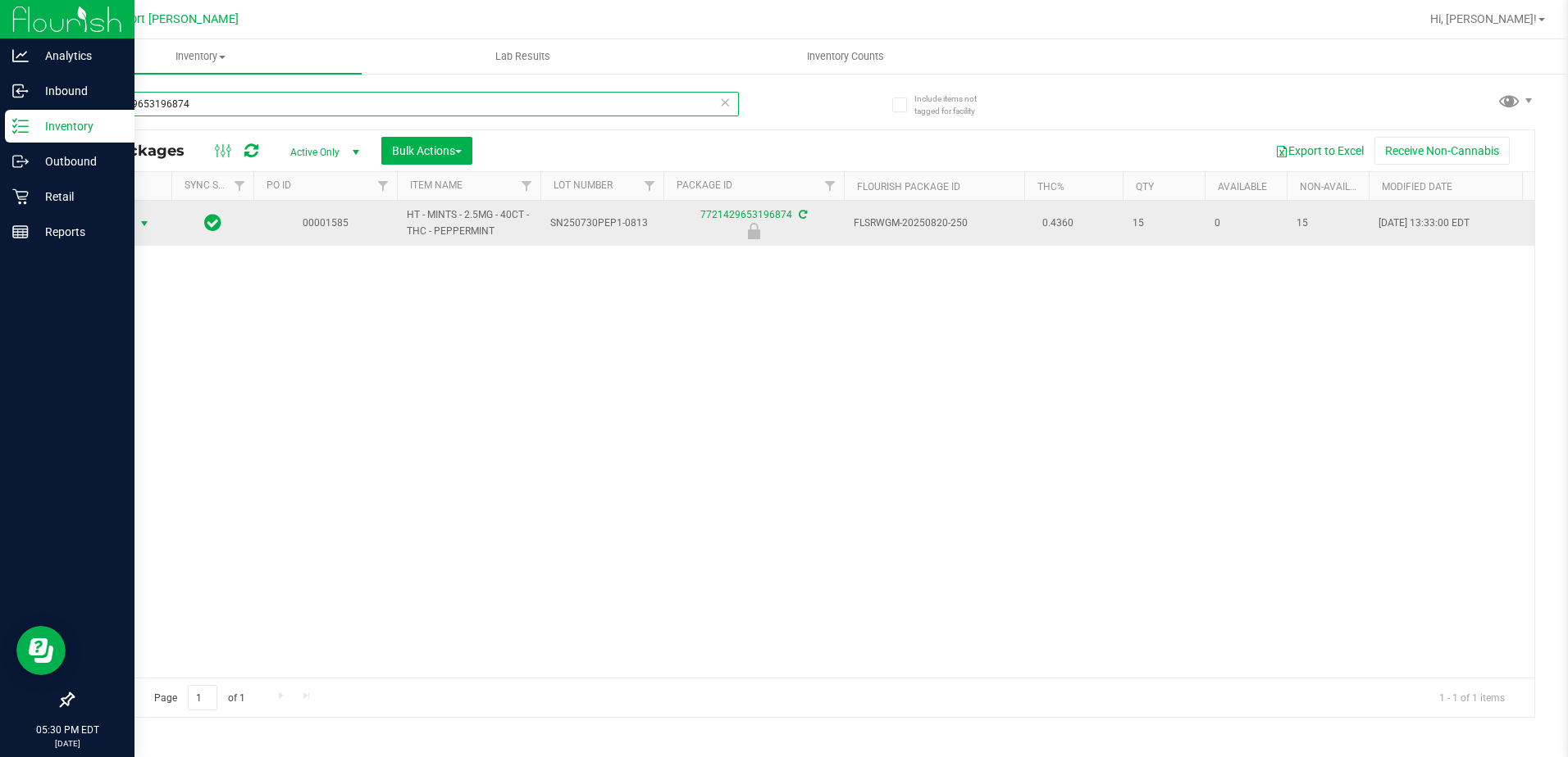
type input "7721429653196874"
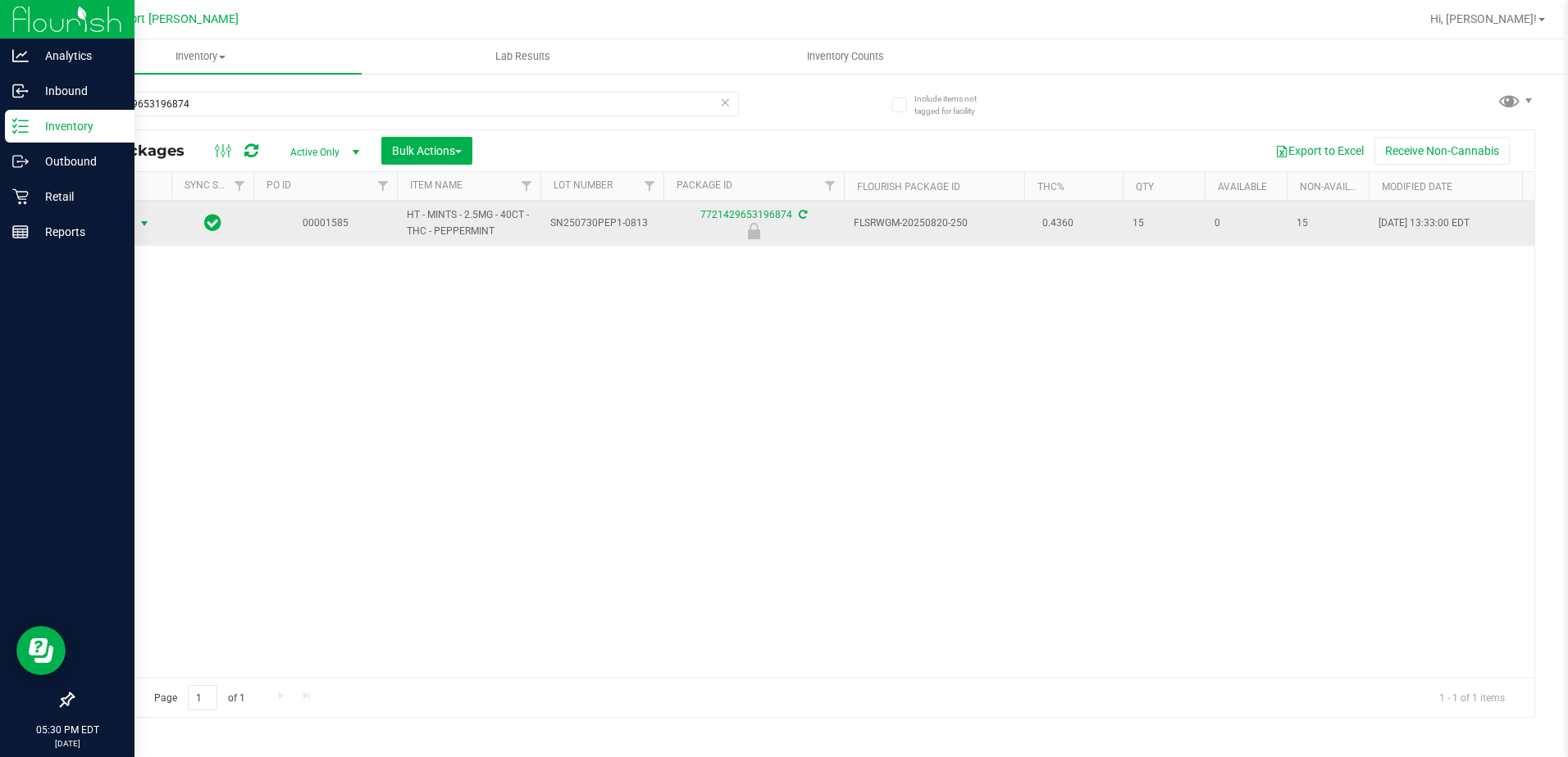
click at [118, 218] on span "Action" at bounding box center [111, 224] width 45 height 23
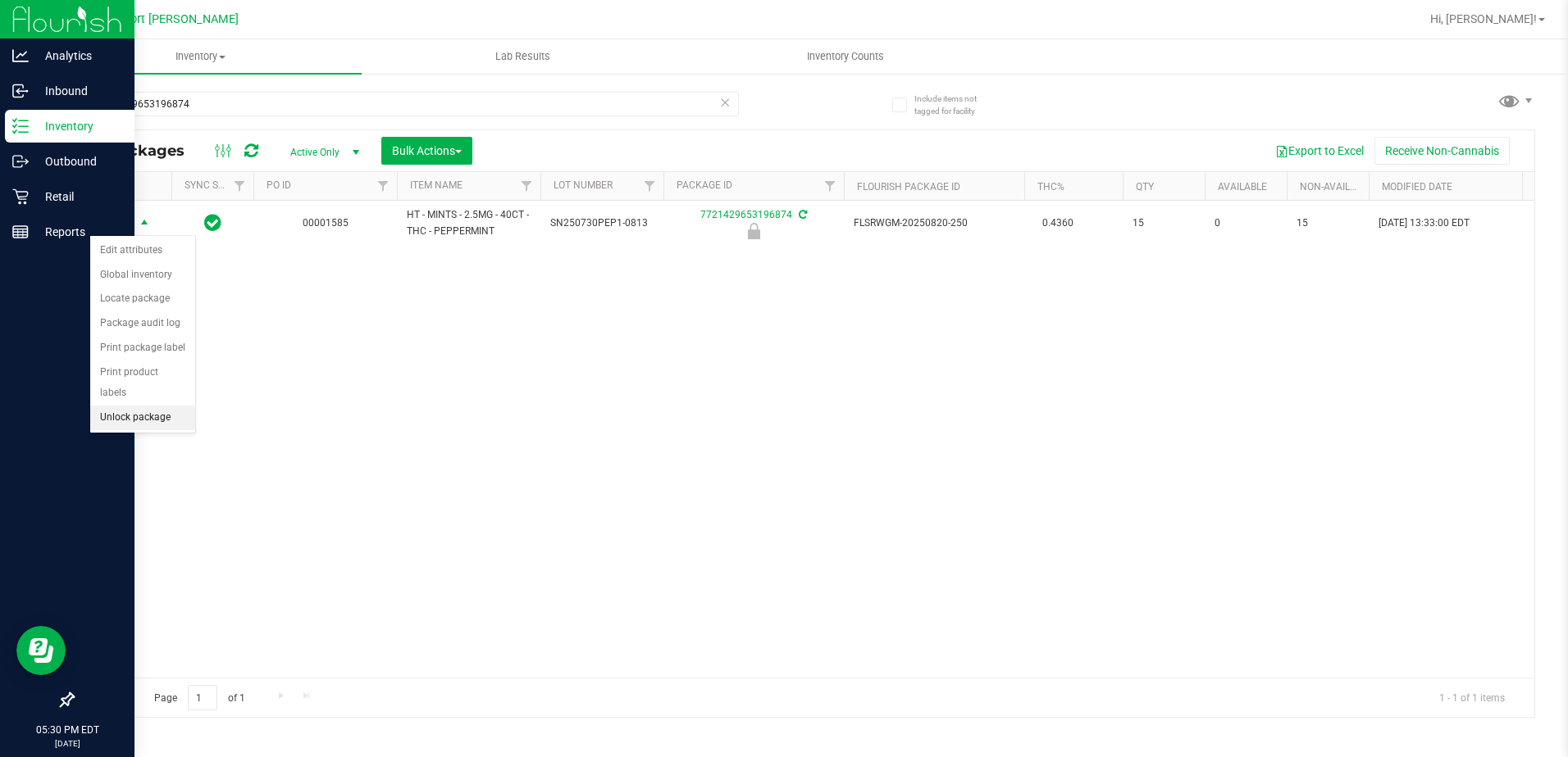
click at [145, 406] on li "Unlock package" at bounding box center [143, 418] width 105 height 25
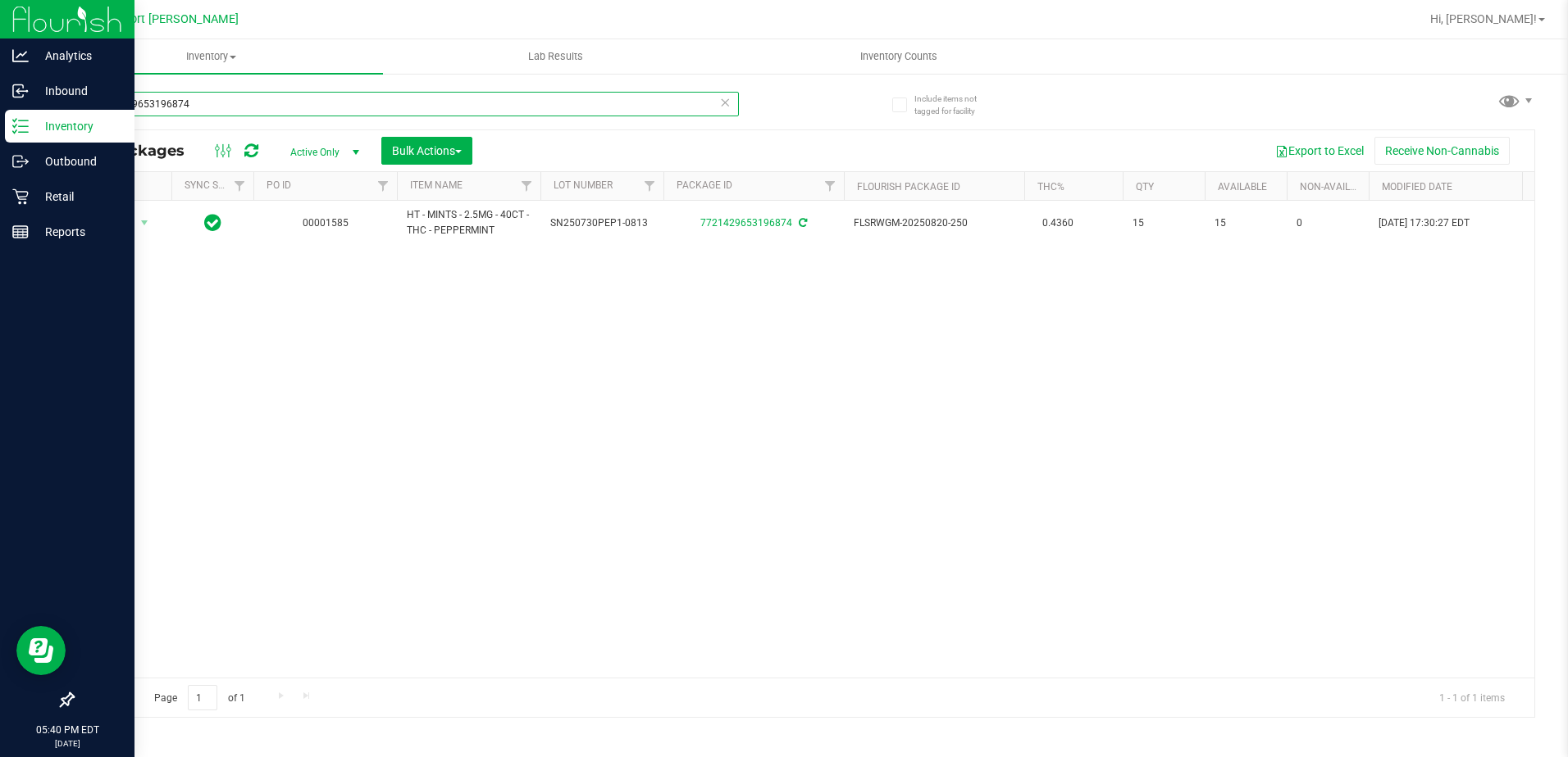
click at [260, 97] on input "7721429653196874" at bounding box center [405, 104] width 666 height 25
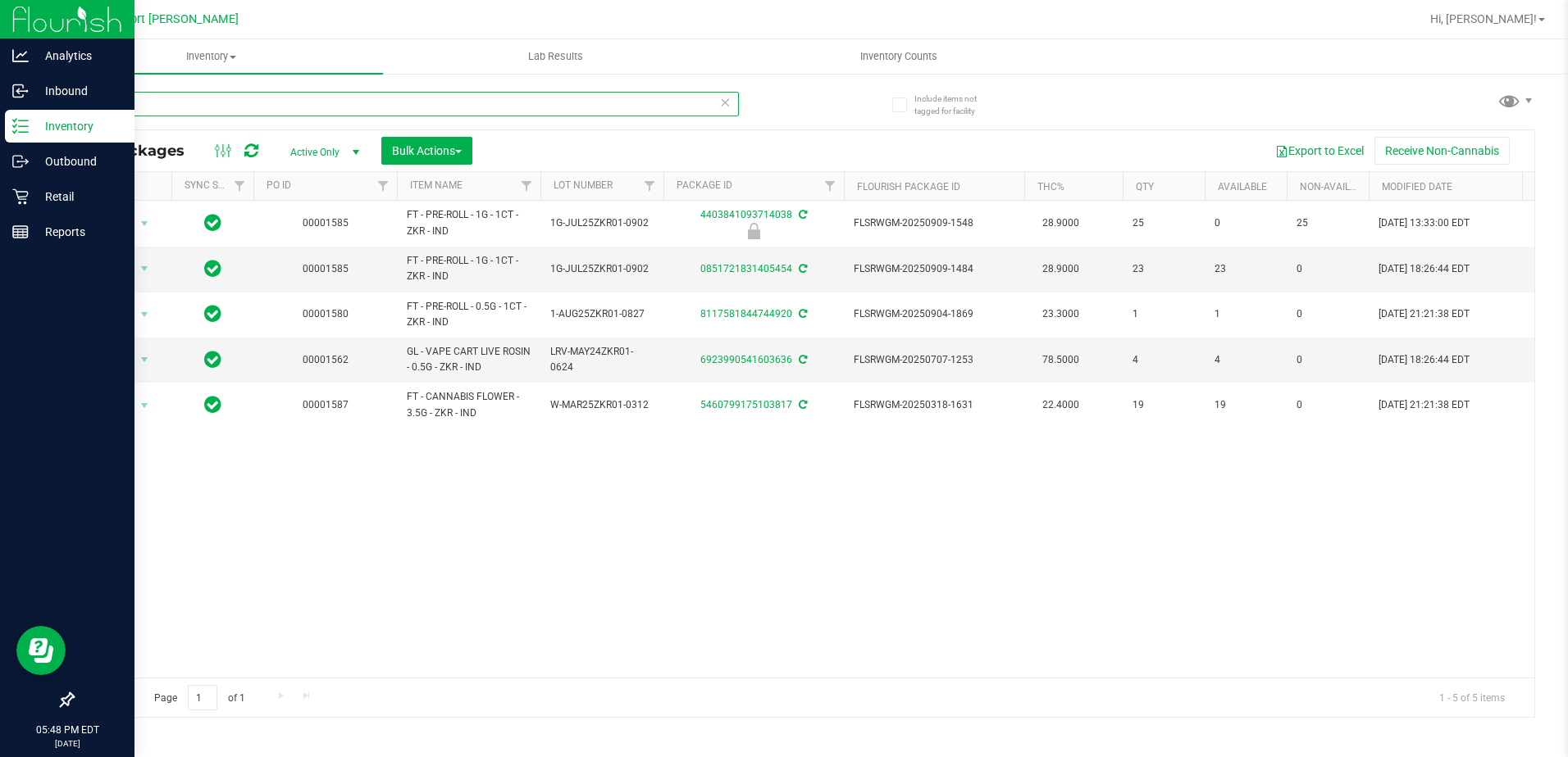
type input "z"
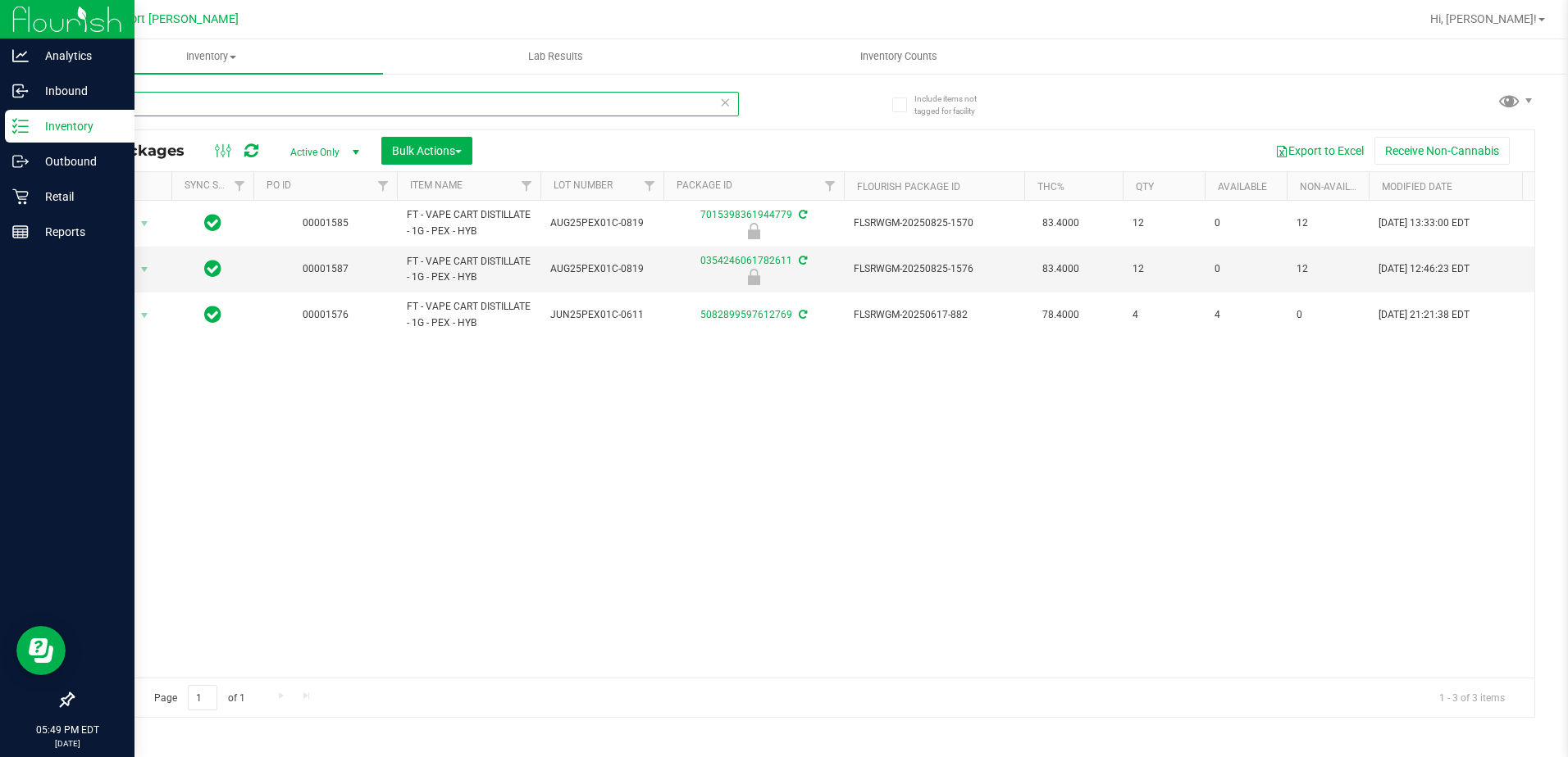
type input "p"
type input "a"
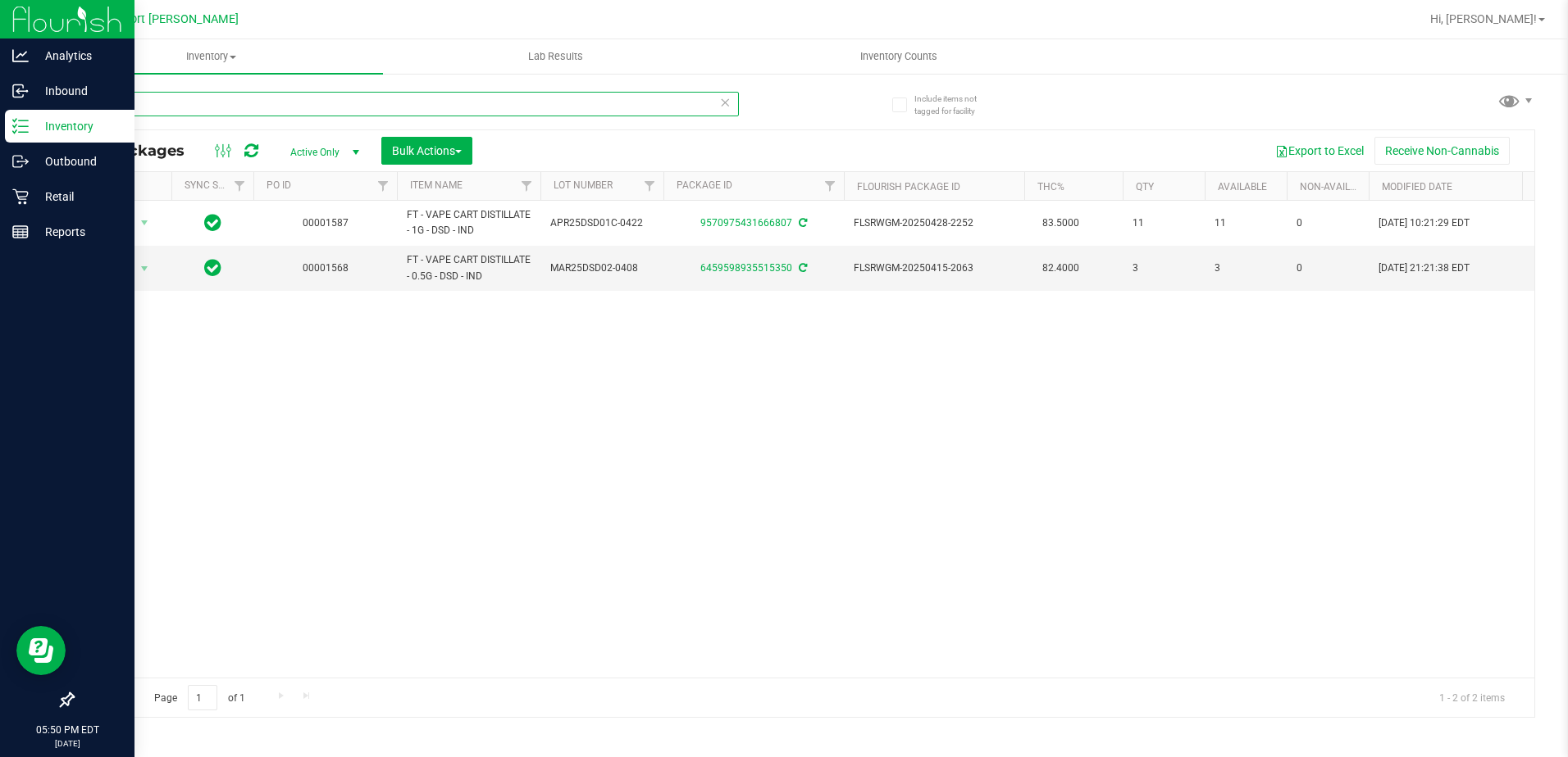
type input "d"
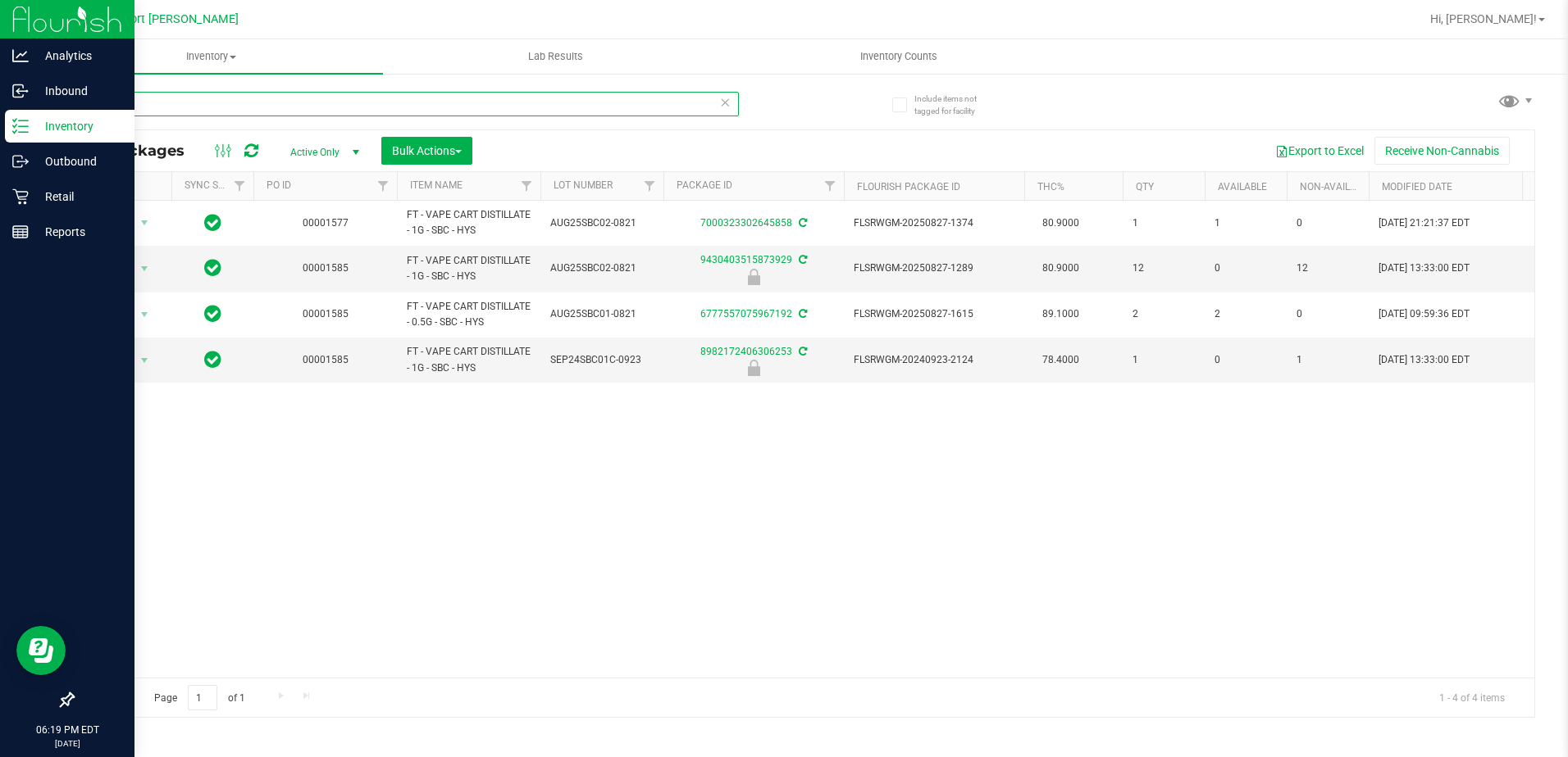
type input "s"
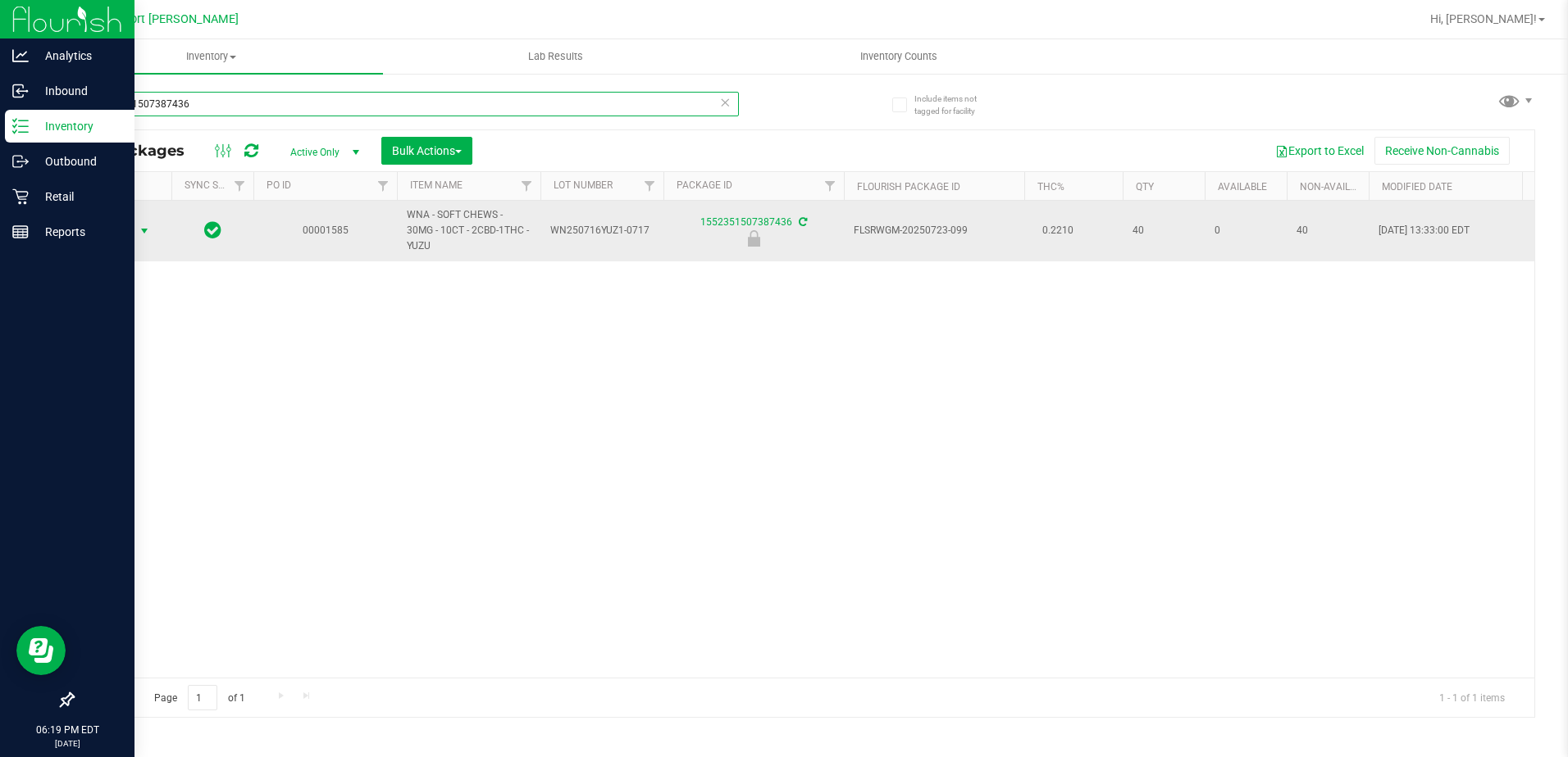
type input "1552351507387436"
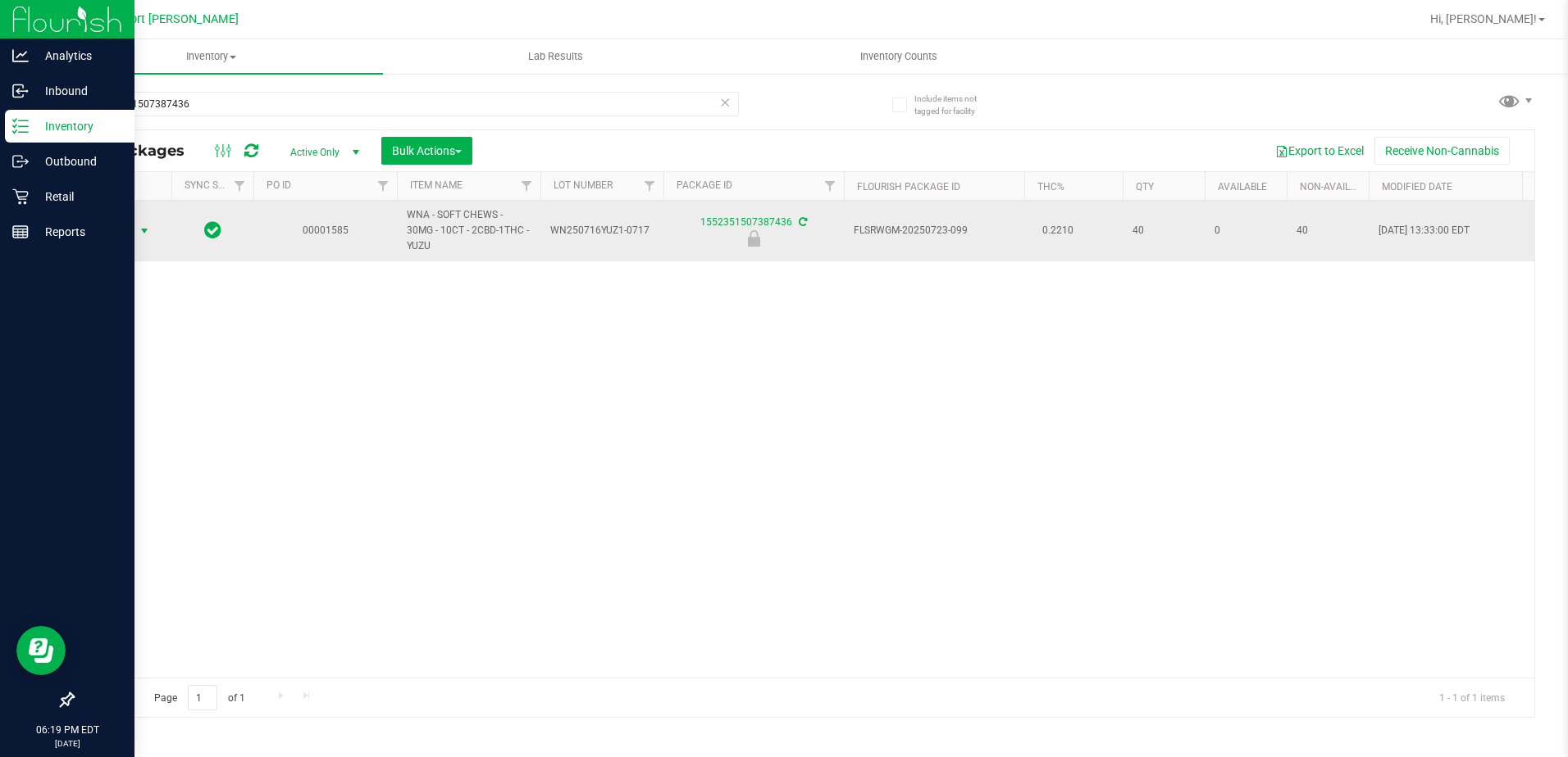
click at [137, 229] on span "select" at bounding box center [145, 231] width 21 height 23
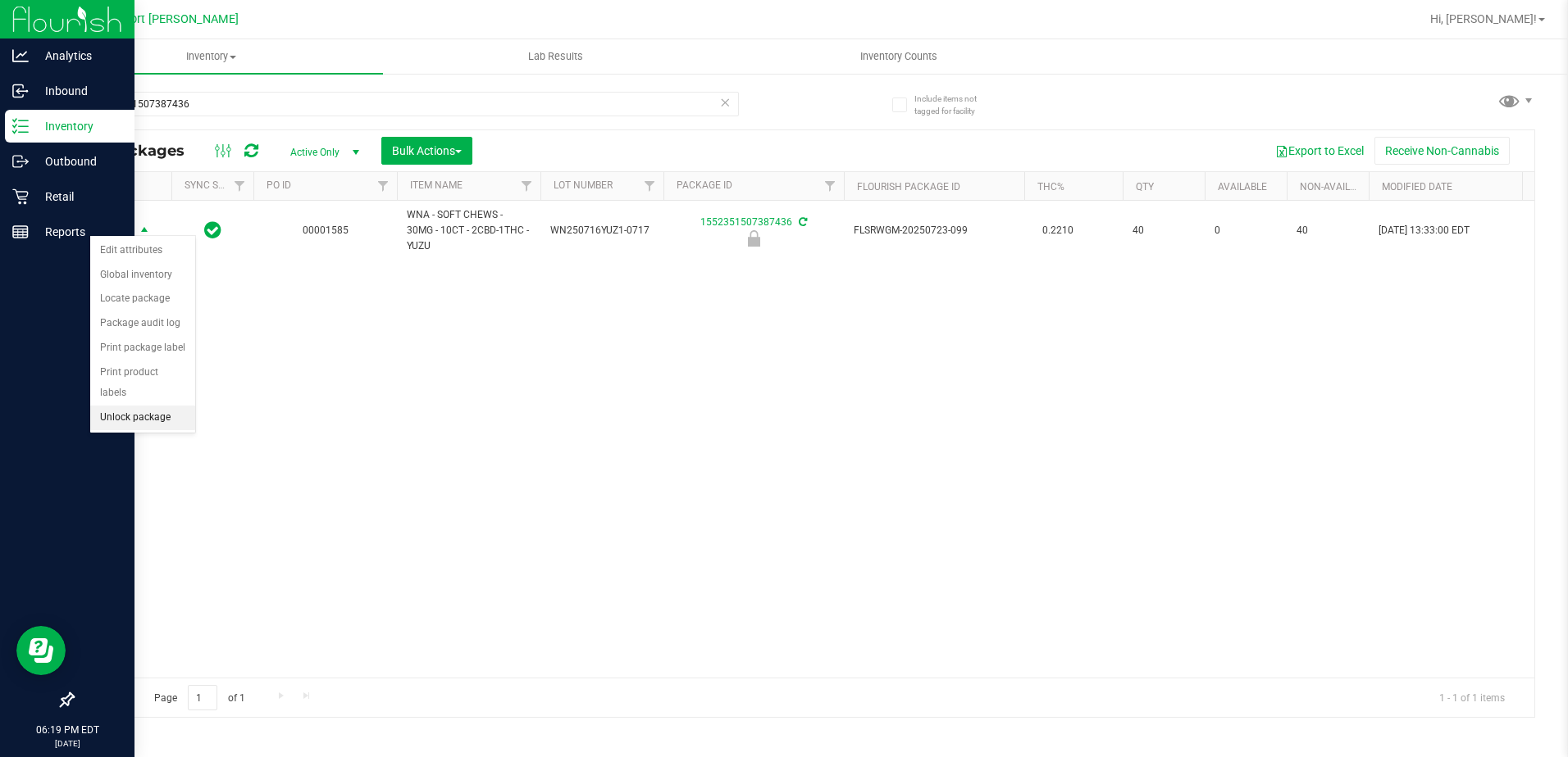
click at [146, 406] on li "Unlock package" at bounding box center [143, 418] width 105 height 25
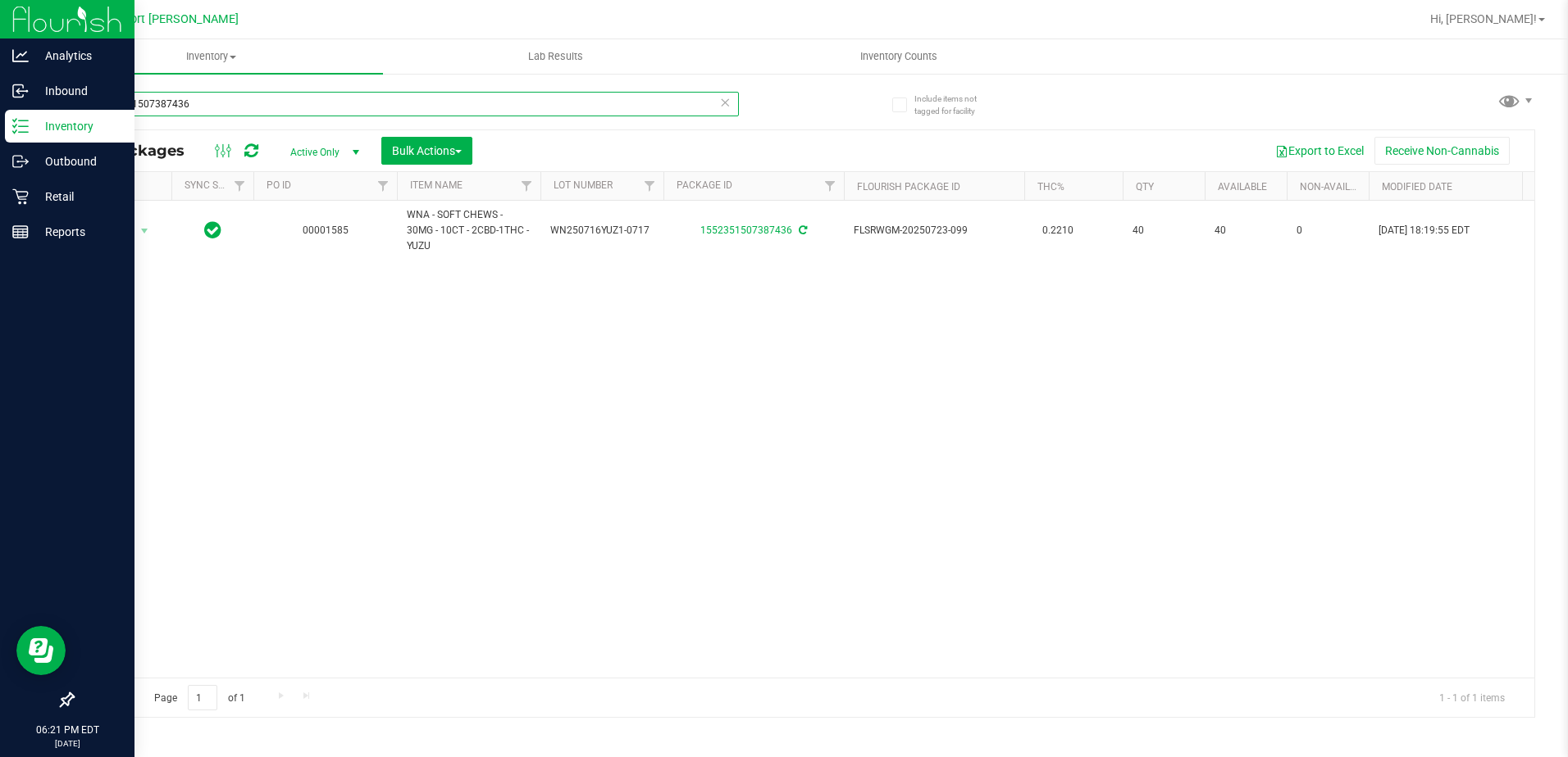
click at [205, 104] on input "1552351507387436" at bounding box center [405, 104] width 666 height 25
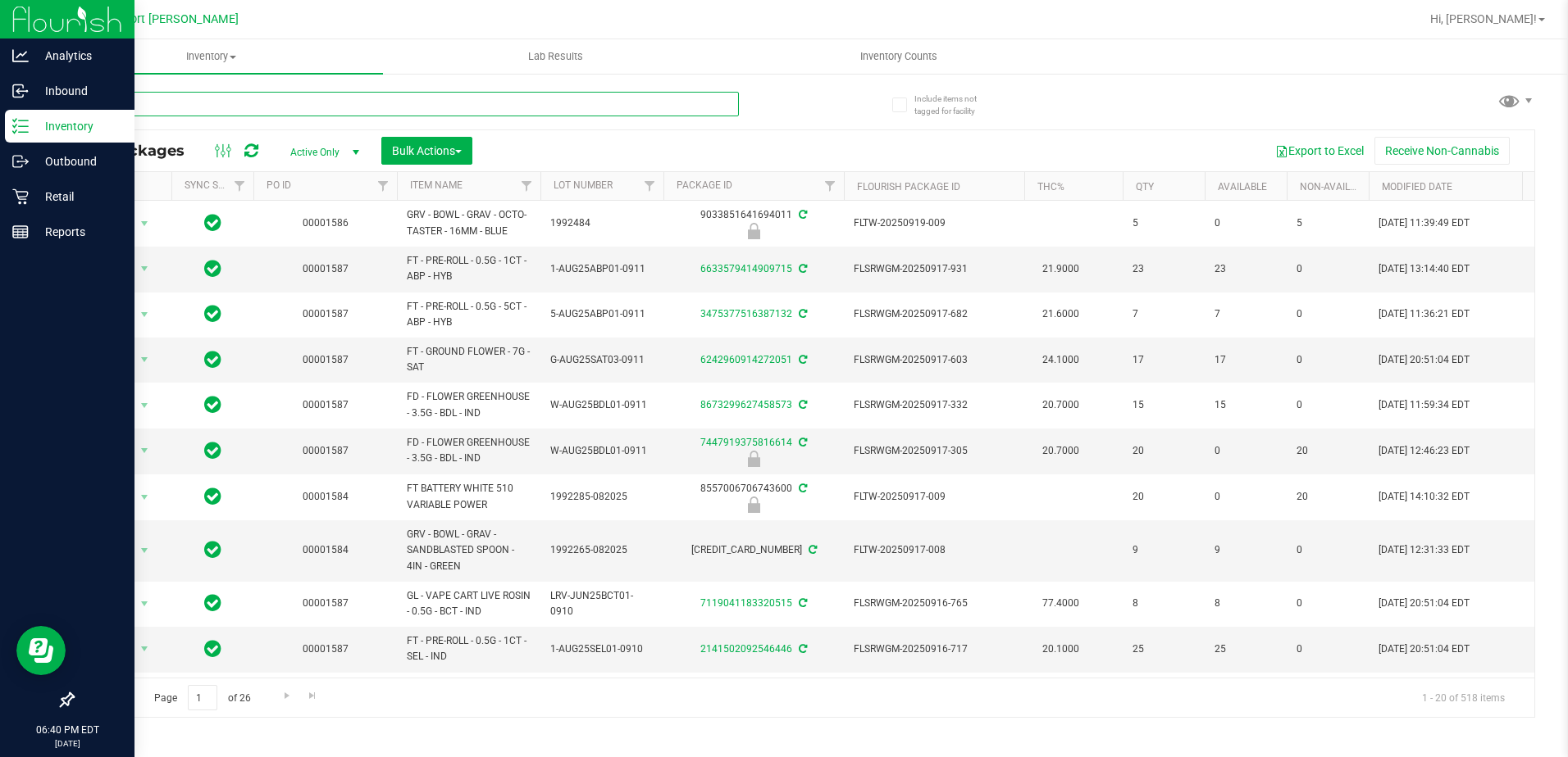
click at [146, 98] on input "text" at bounding box center [405, 104] width 666 height 25
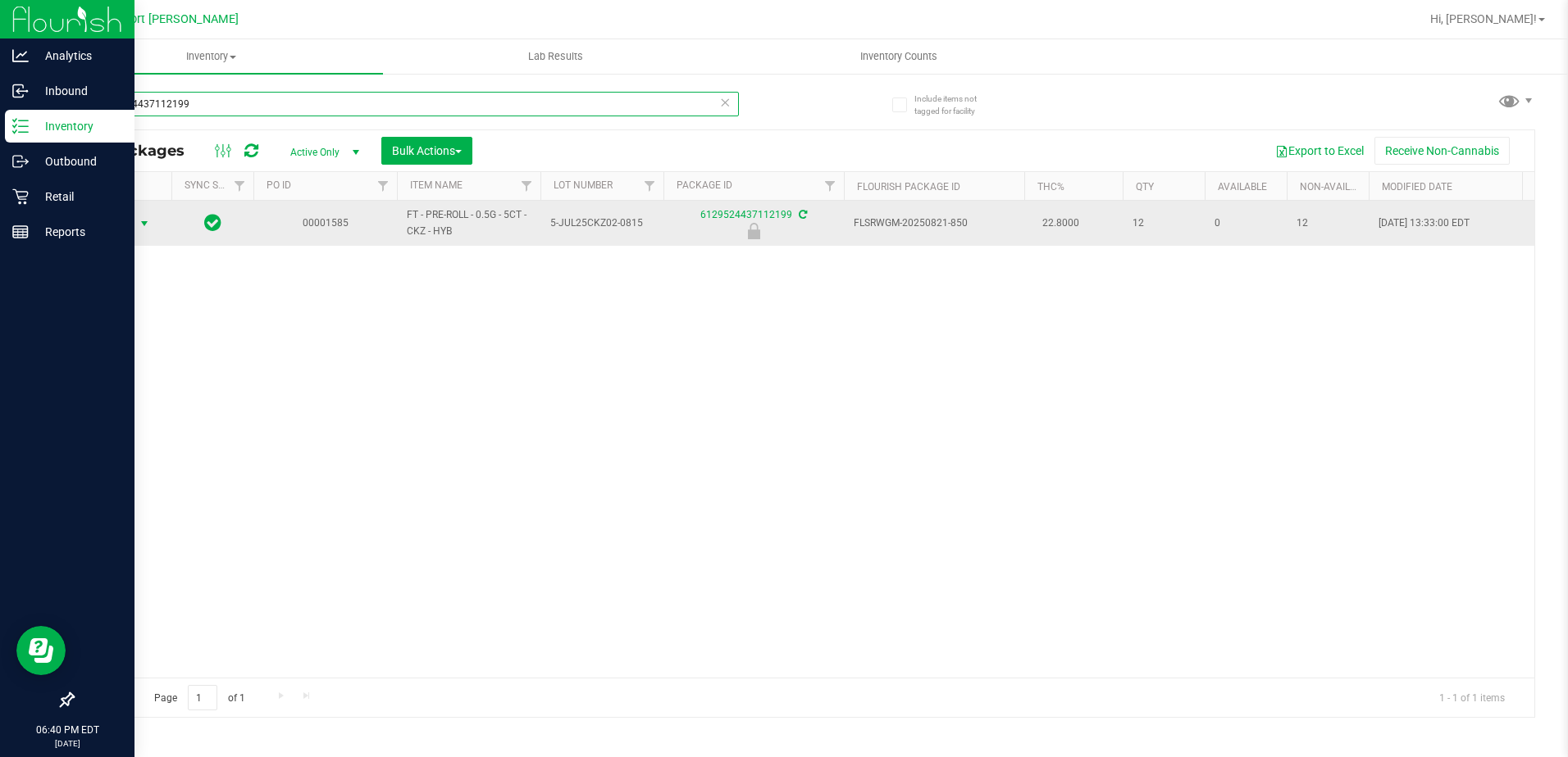
type input "6129524437112199"
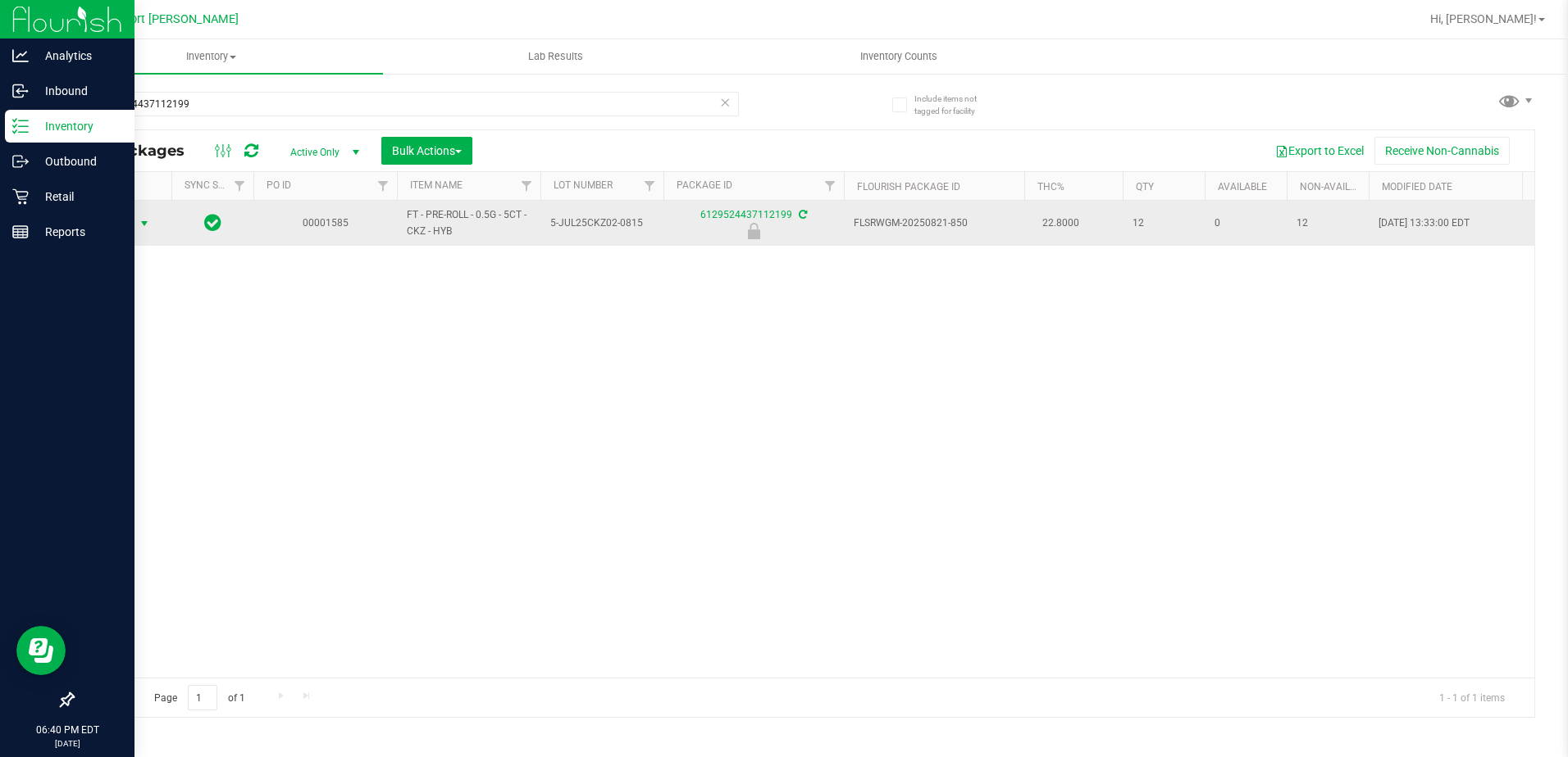
click at [145, 225] on span "select" at bounding box center [144, 224] width 13 height 13
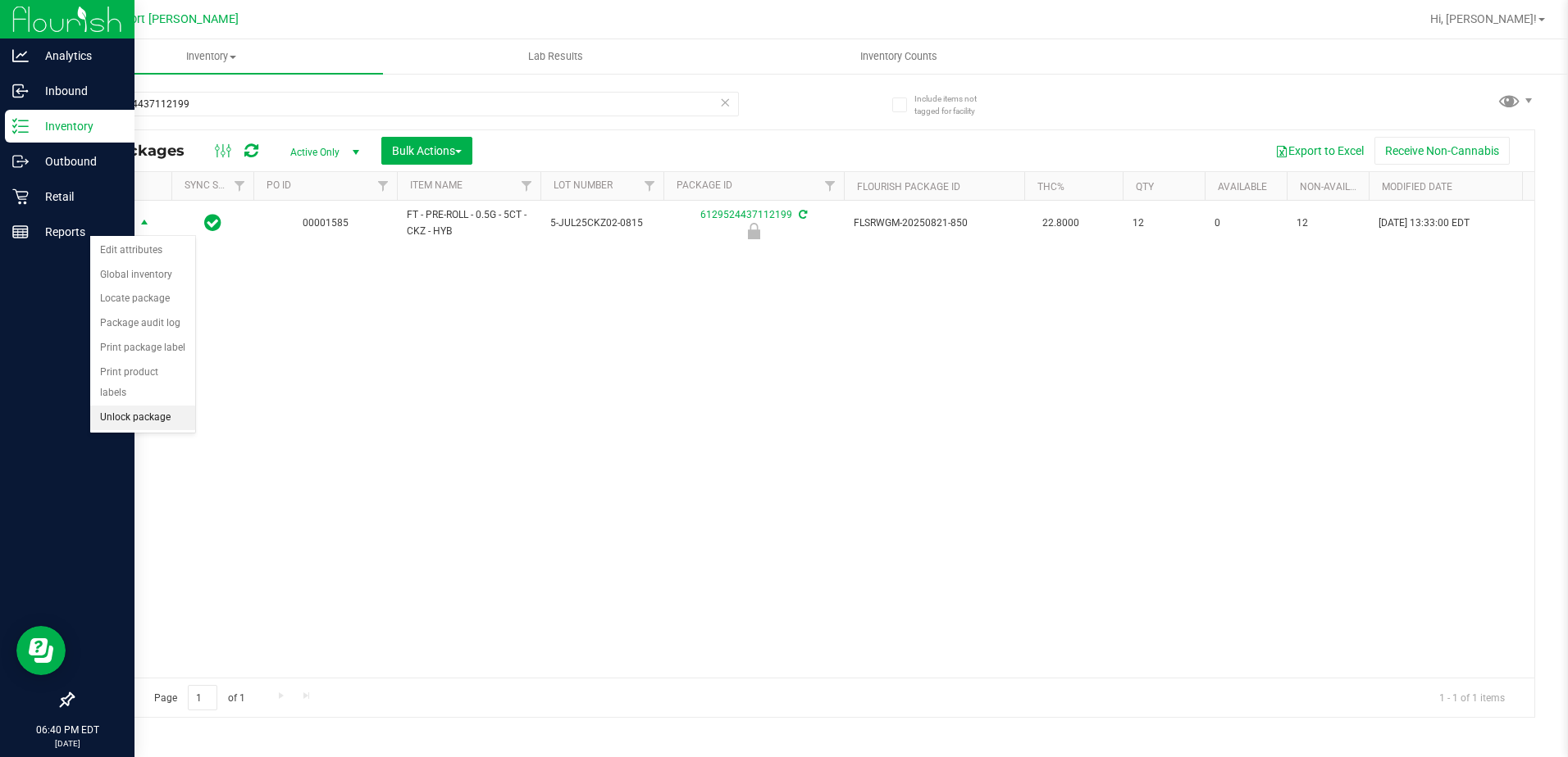
click at [131, 406] on li "Unlock package" at bounding box center [143, 418] width 105 height 25
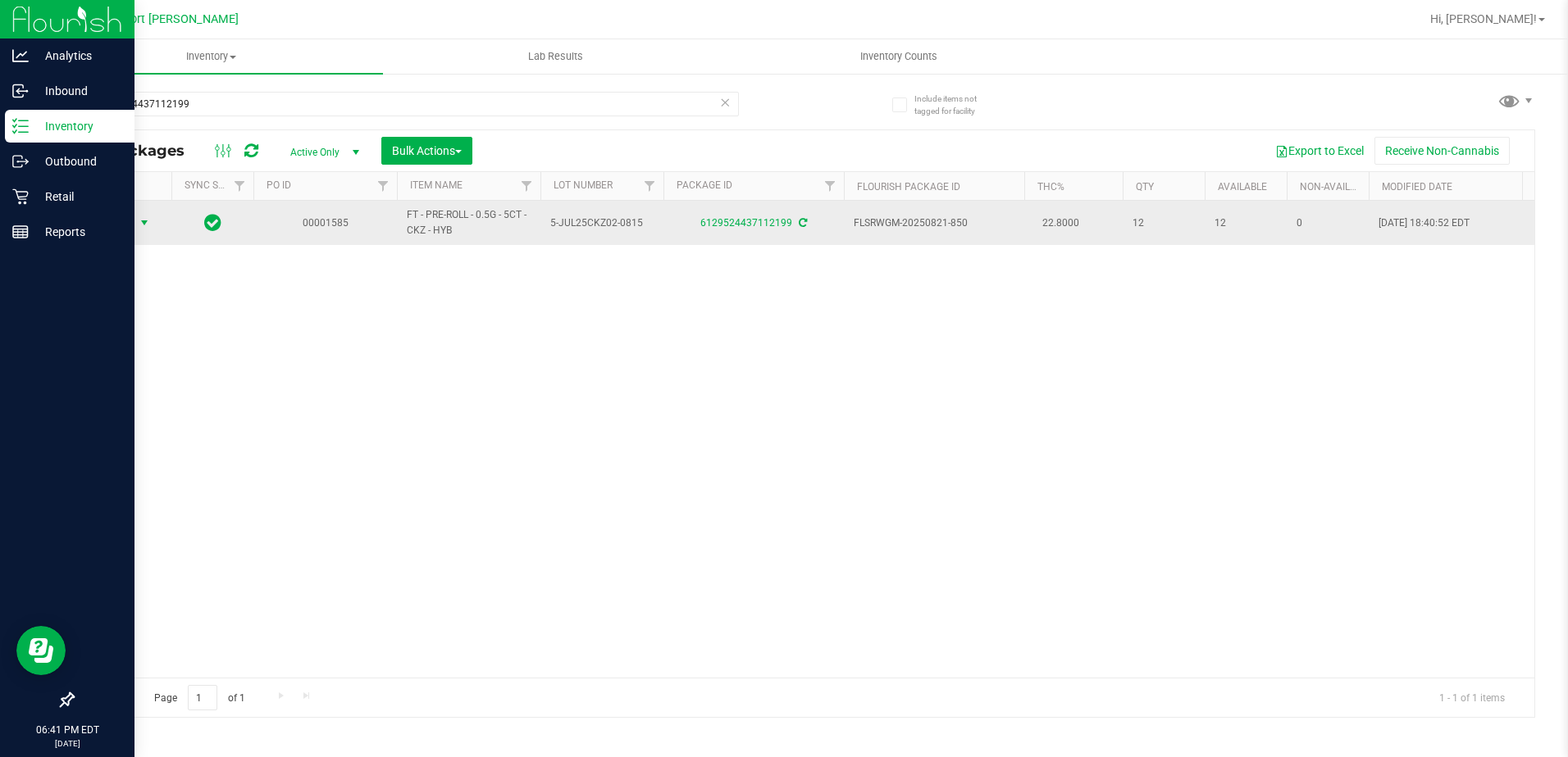
click at [140, 225] on span "select" at bounding box center [144, 223] width 13 height 13
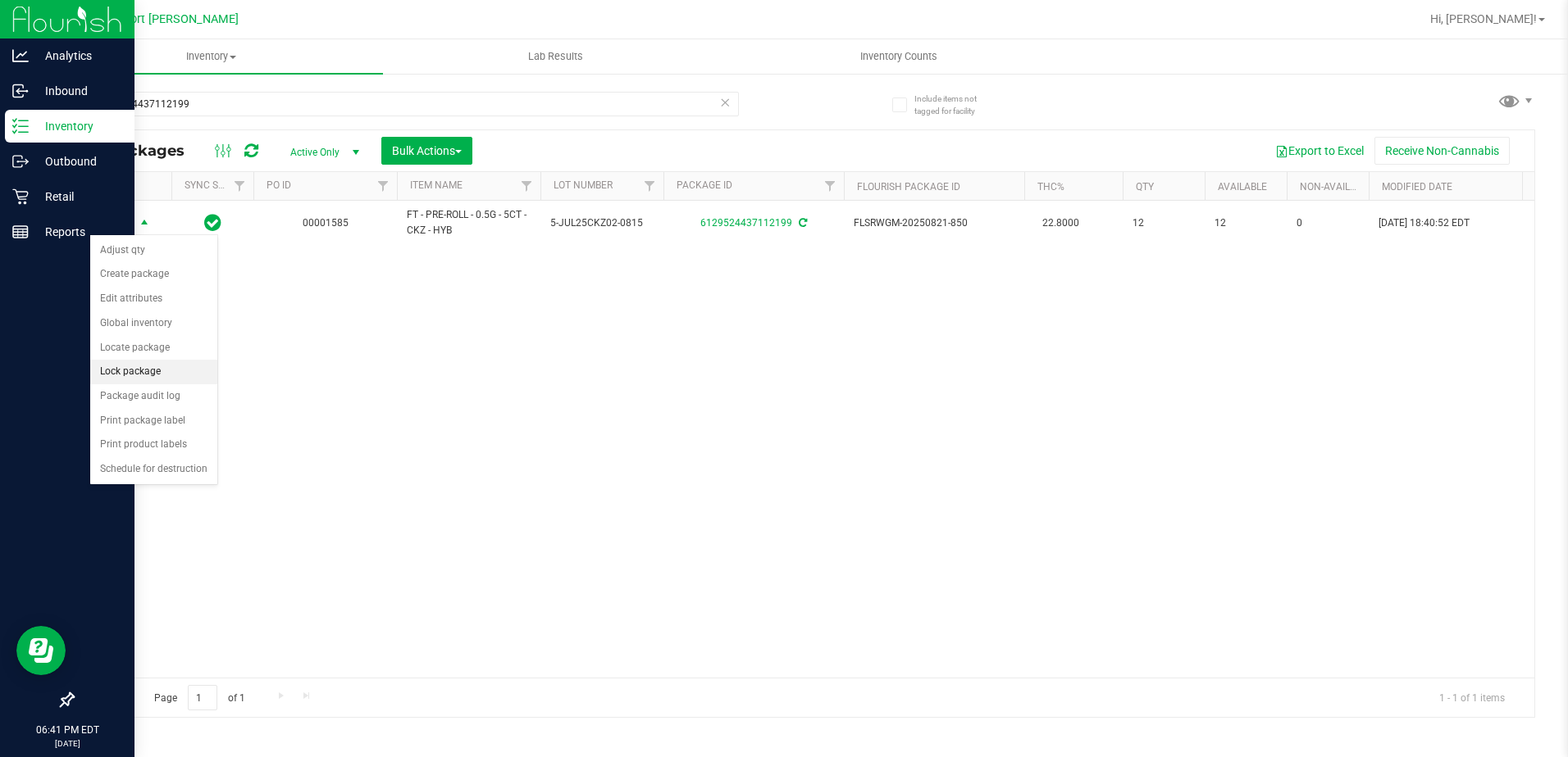
click at [130, 368] on li "Lock package" at bounding box center [153, 372] width 127 height 25
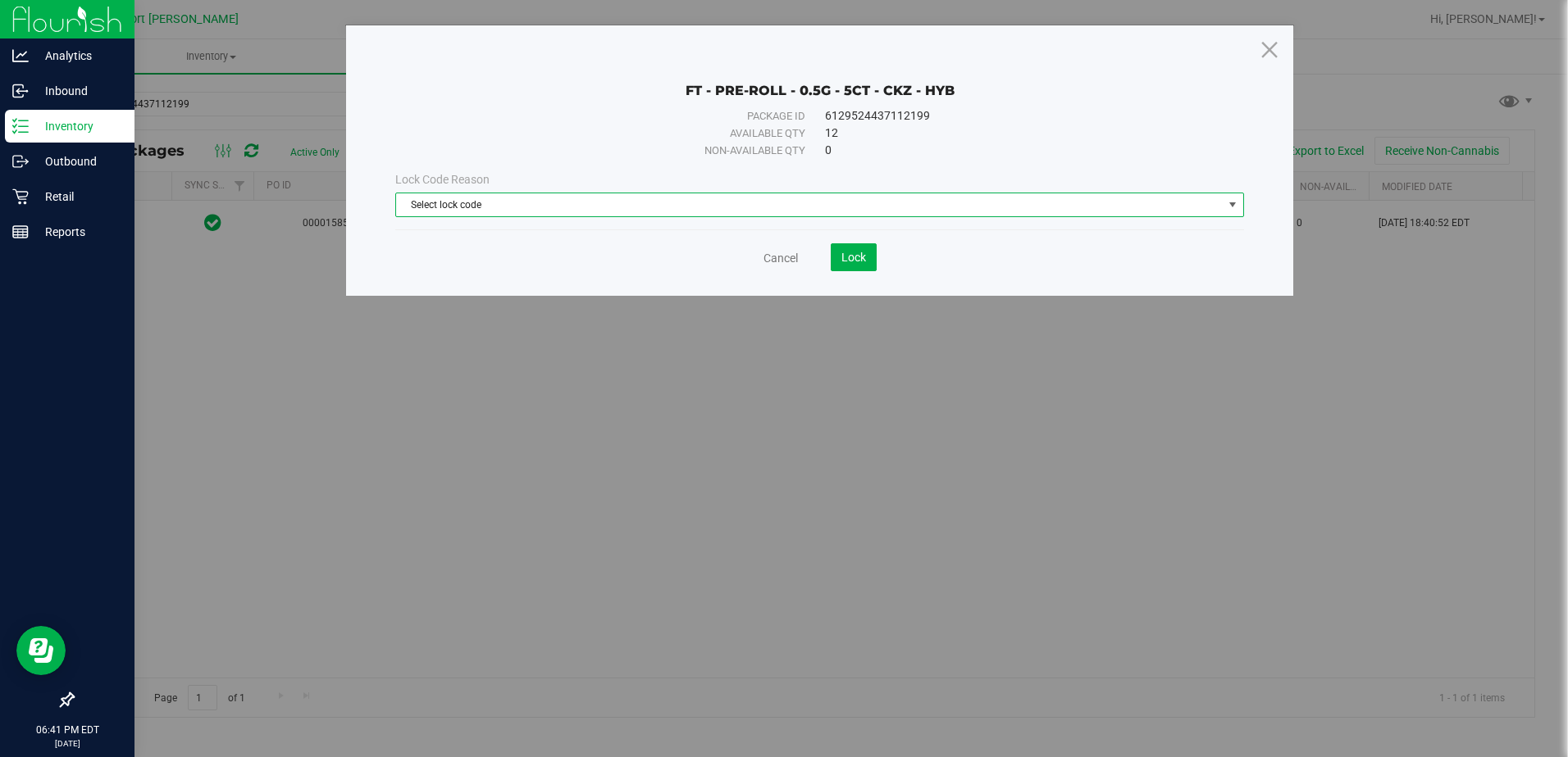
click at [778, 203] on span "Select lock code" at bounding box center [809, 205] width 826 height 23
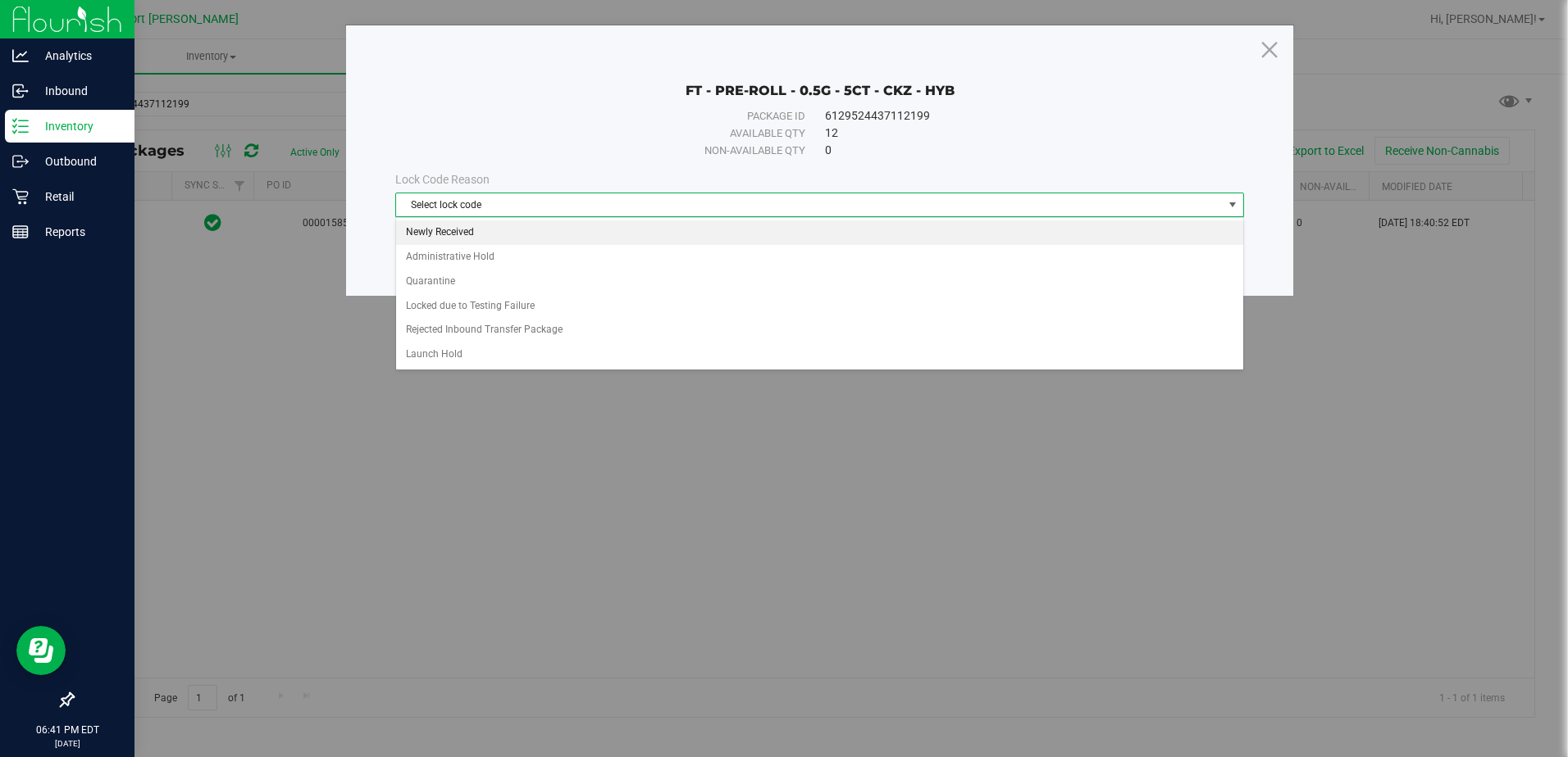
click at [447, 226] on li "Newly Received" at bounding box center [819, 233] width 846 height 25
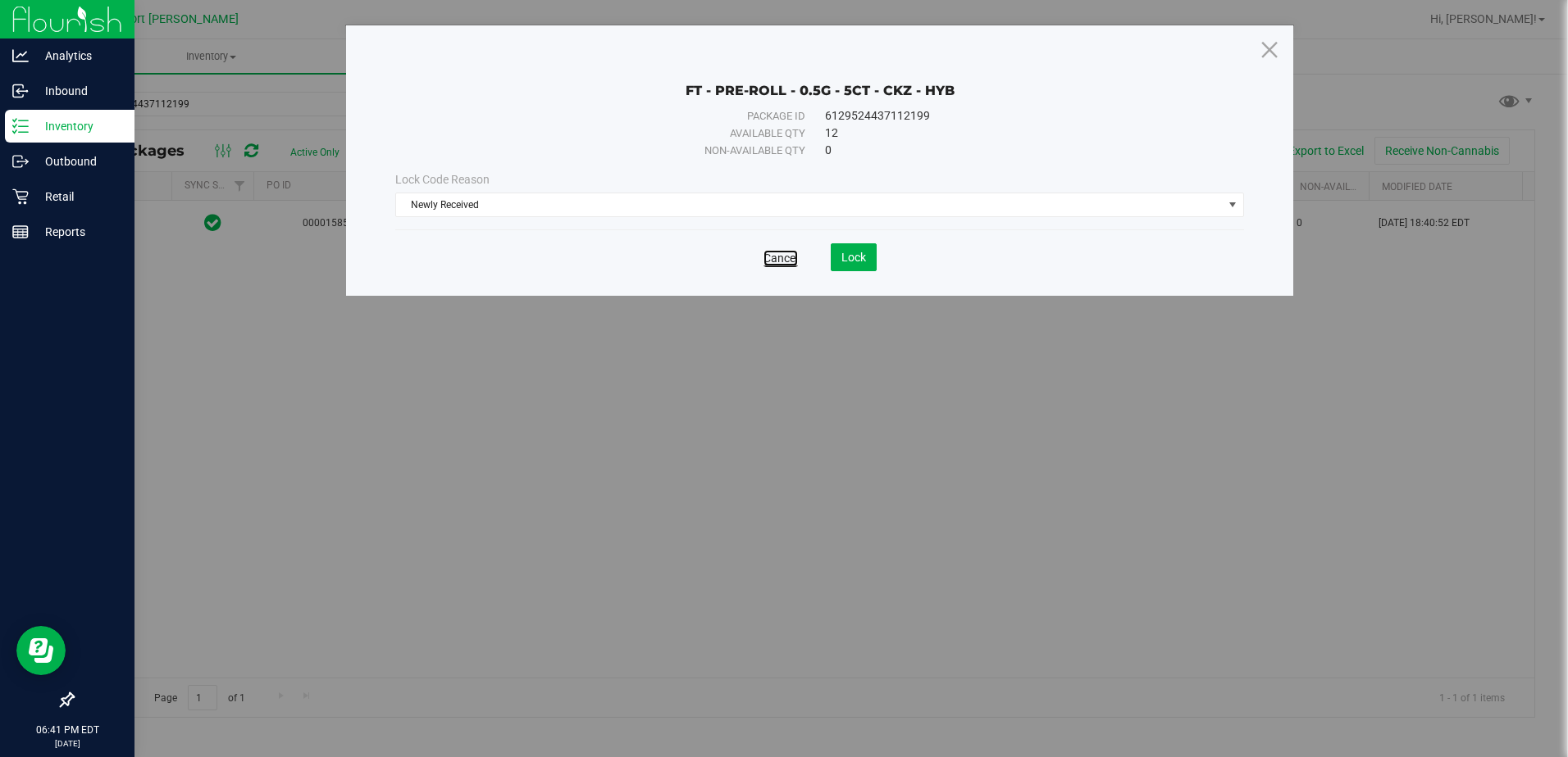
click at [777, 260] on link "Cancel" at bounding box center [780, 258] width 35 height 17
